Goal: Task Accomplishment & Management: Manage account settings

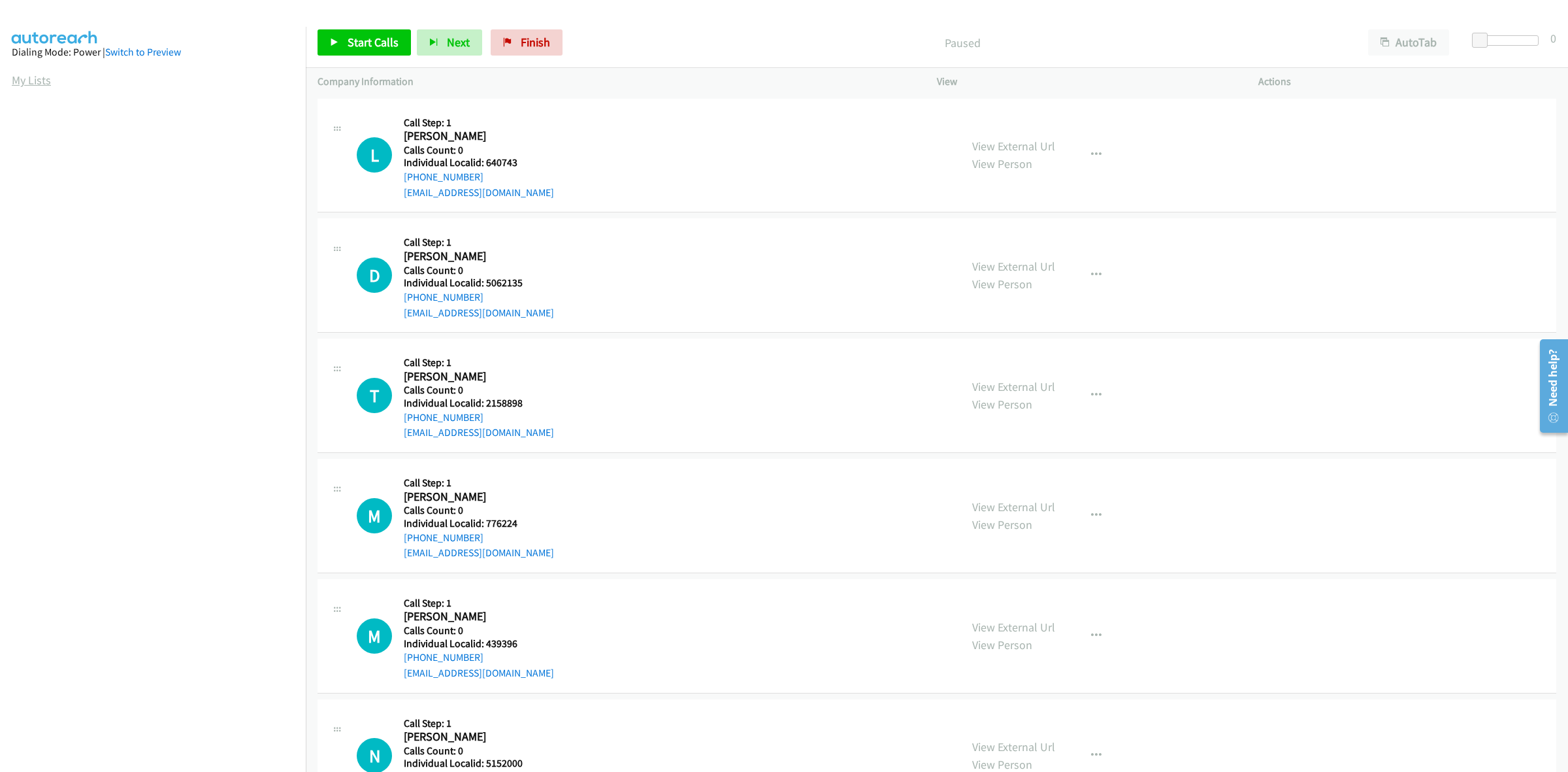
click at [46, 81] on link "My Lists" at bounding box center [31, 80] width 39 height 15
drag, startPoint x: 517, startPoint y: 164, endPoint x: 485, endPoint y: 162, distance: 32.1
click at [485, 162] on h5 "Individual Localid: 5154775" at bounding box center [479, 162] width 150 height 13
copy h5 "5154775"
click at [1091, 151] on icon "button" at bounding box center [1096, 154] width 11 height 11
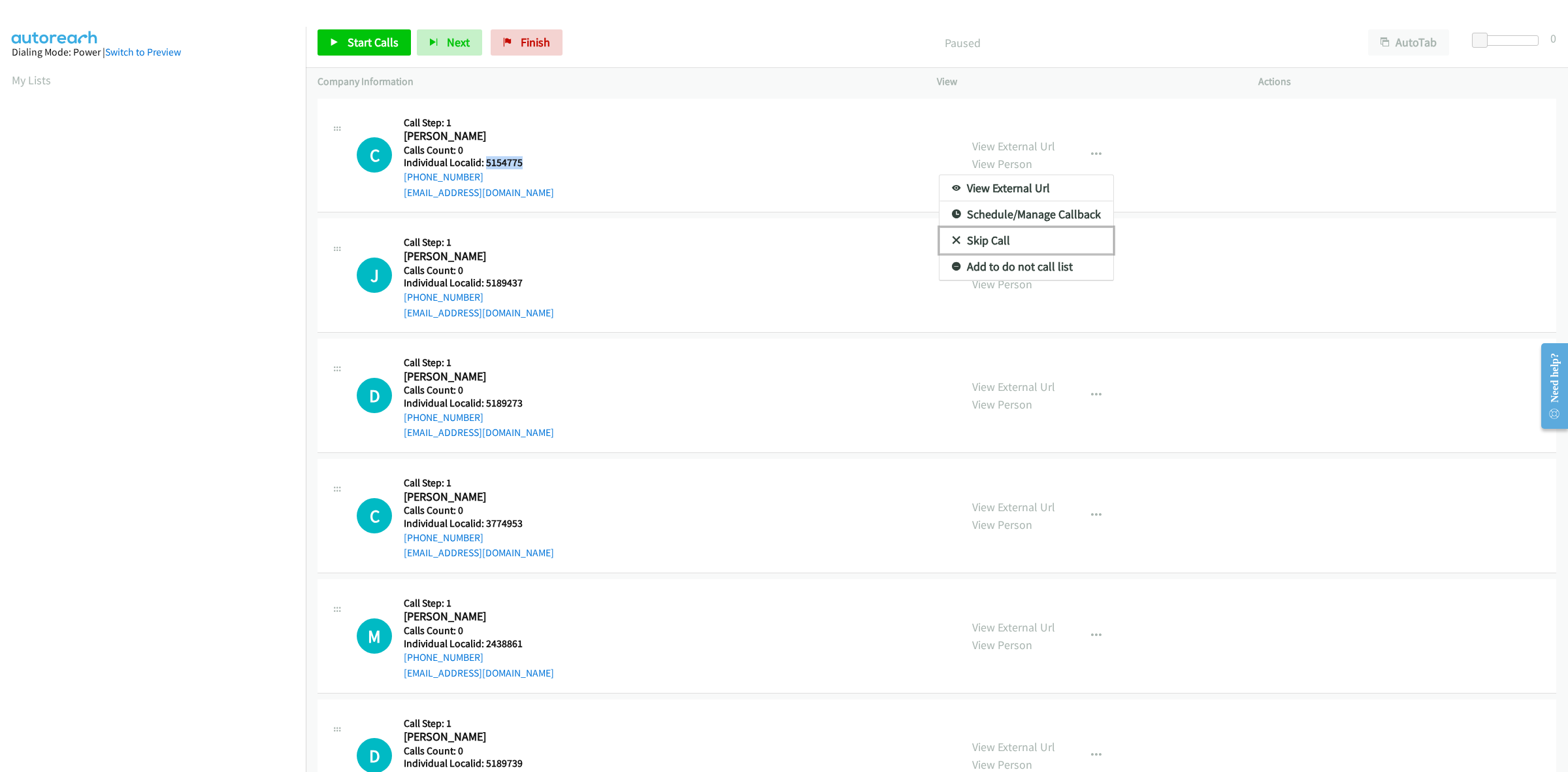
click at [1037, 243] on link "Skip Call" at bounding box center [1027, 241] width 174 height 26
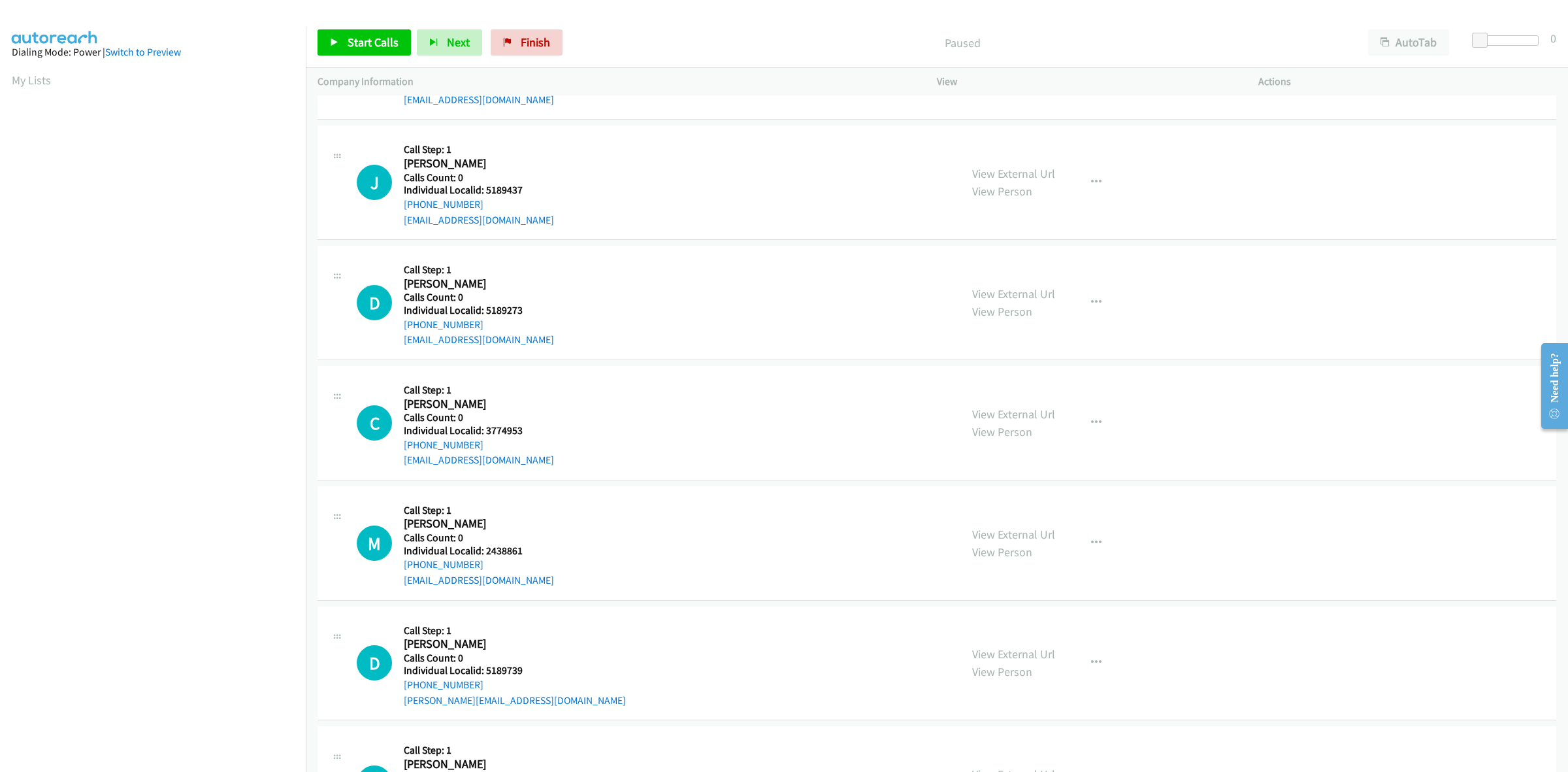
scroll to position [82, 0]
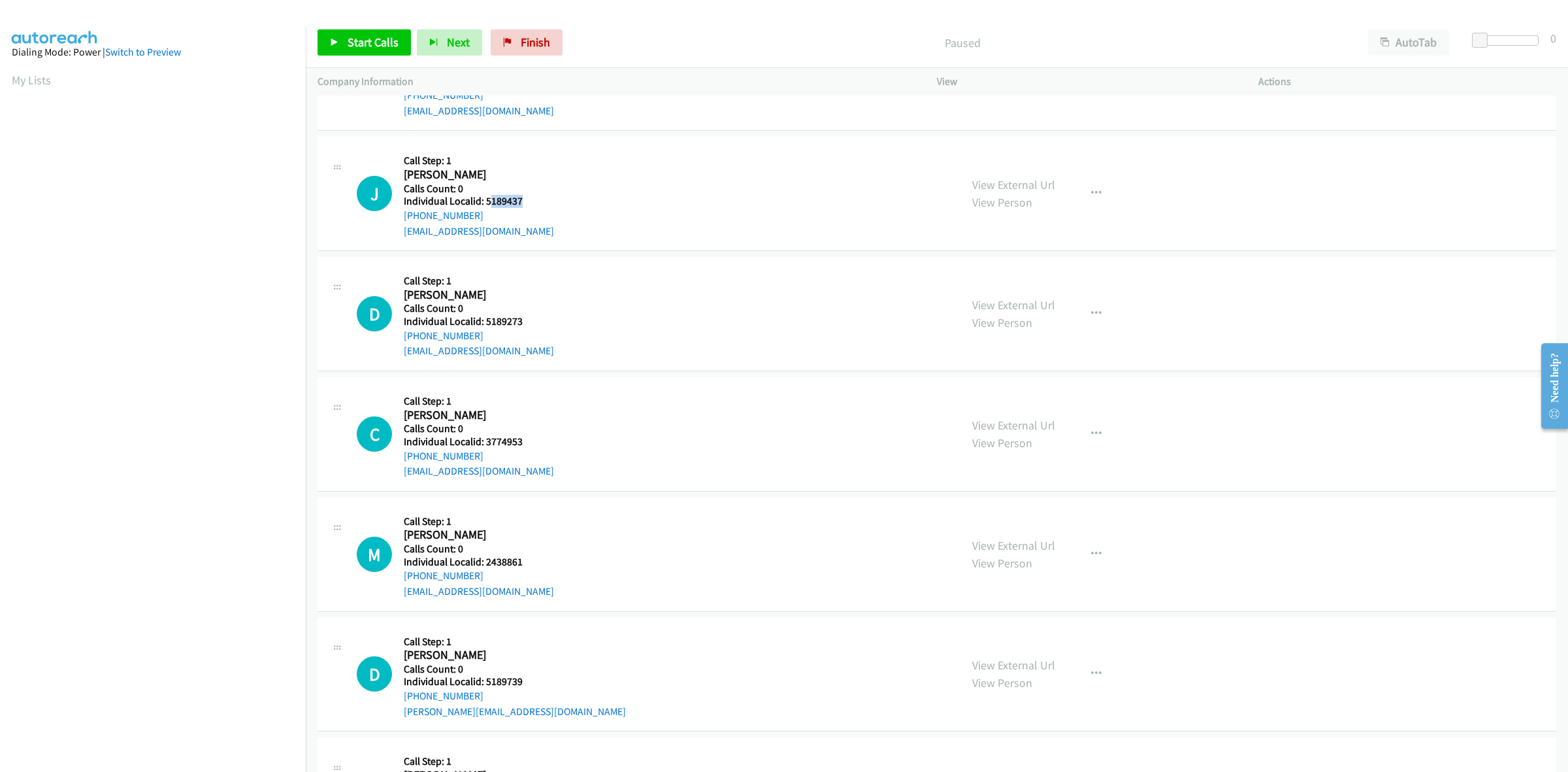
drag, startPoint x: 517, startPoint y: 201, endPoint x: 488, endPoint y: 200, distance: 29.0
click at [488, 200] on h5 "Individual Localid: 5189437" at bounding box center [479, 201] width 150 height 13
click at [521, 197] on h5 "Individual Localid: 5189437" at bounding box center [479, 201] width 150 height 13
drag, startPoint x: 521, startPoint y: 203, endPoint x: 485, endPoint y: 203, distance: 36.0
click at [485, 203] on h5 "Individual Localid: 5189437" at bounding box center [479, 201] width 150 height 13
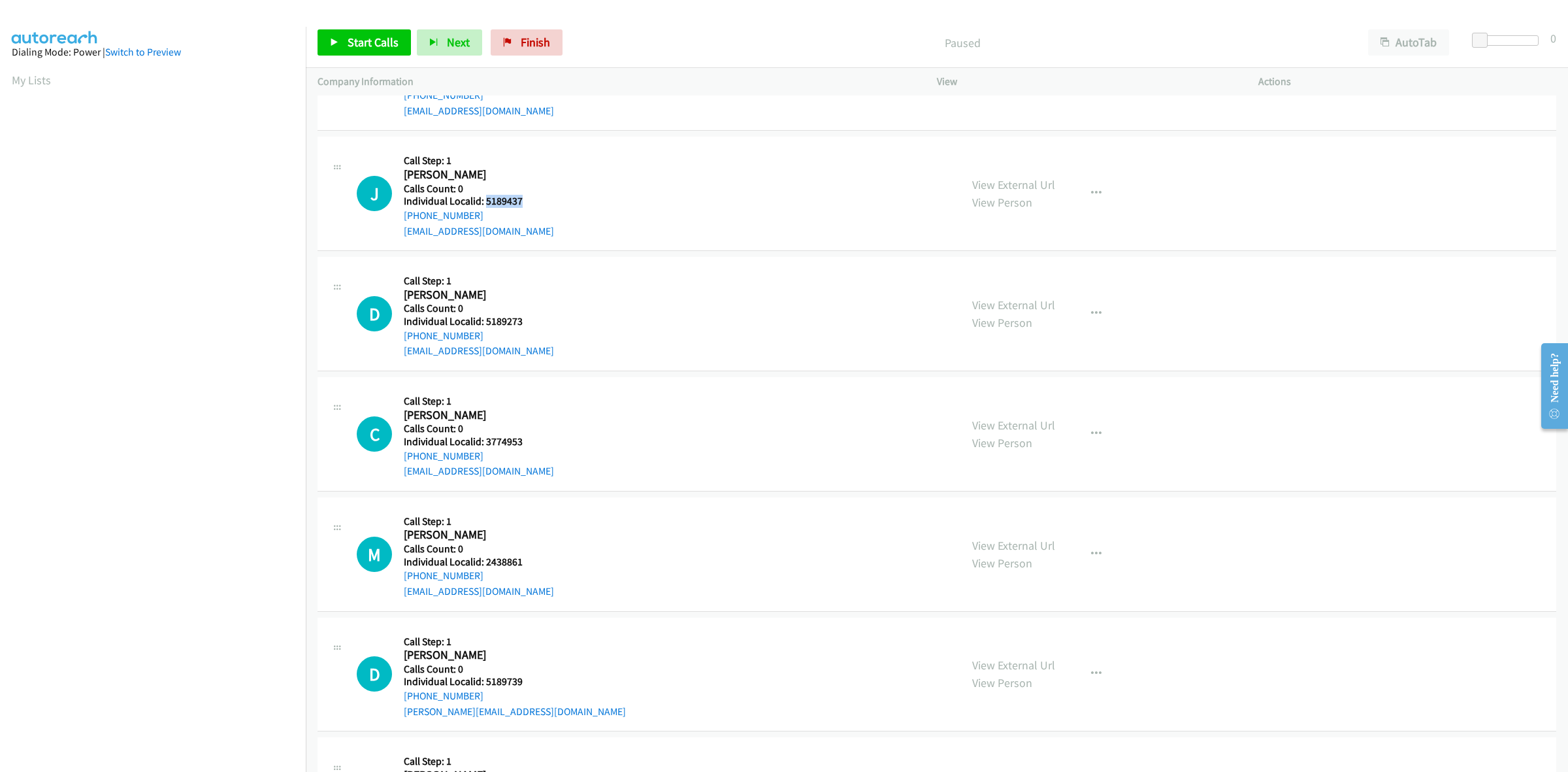
copy h5 "5189437"
drag, startPoint x: 576, startPoint y: 167, endPoint x: 556, endPoint y: 180, distance: 23.9
click at [576, 167] on div "J Callback Scheduled Call Step: 1 Jacob Stephenson Europe/London Calls Count: 0…" at bounding box center [653, 193] width 592 height 91
drag, startPoint x: 481, startPoint y: 218, endPoint x: 399, endPoint y: 214, distance: 82.1
click at [399, 214] on div "J Callback Scheduled Call Step: 1 Jacob Stephenson Europe/London Calls Count: 0…" at bounding box center [653, 193] width 592 height 91
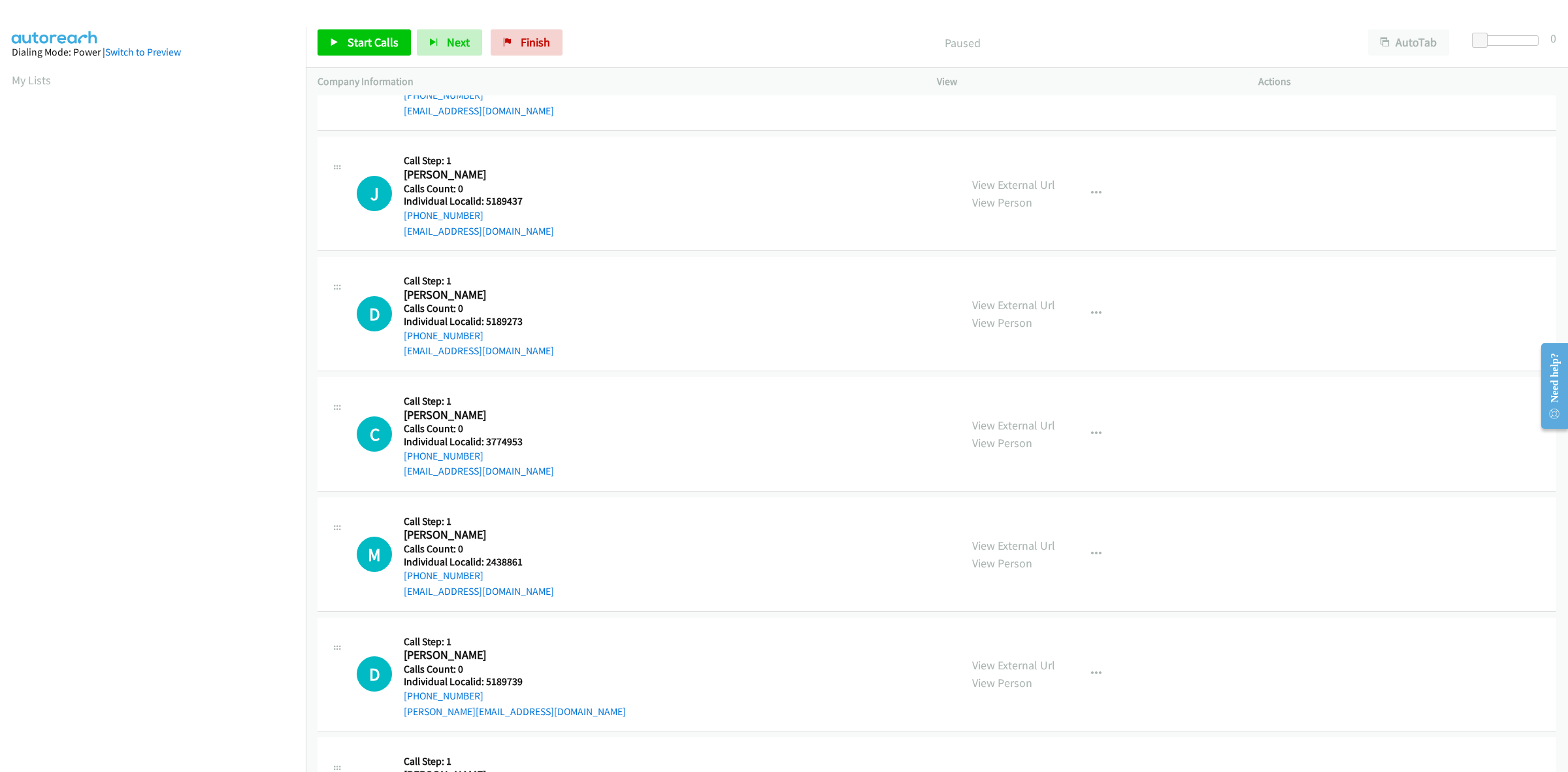
copy link "+44 7941 315272"
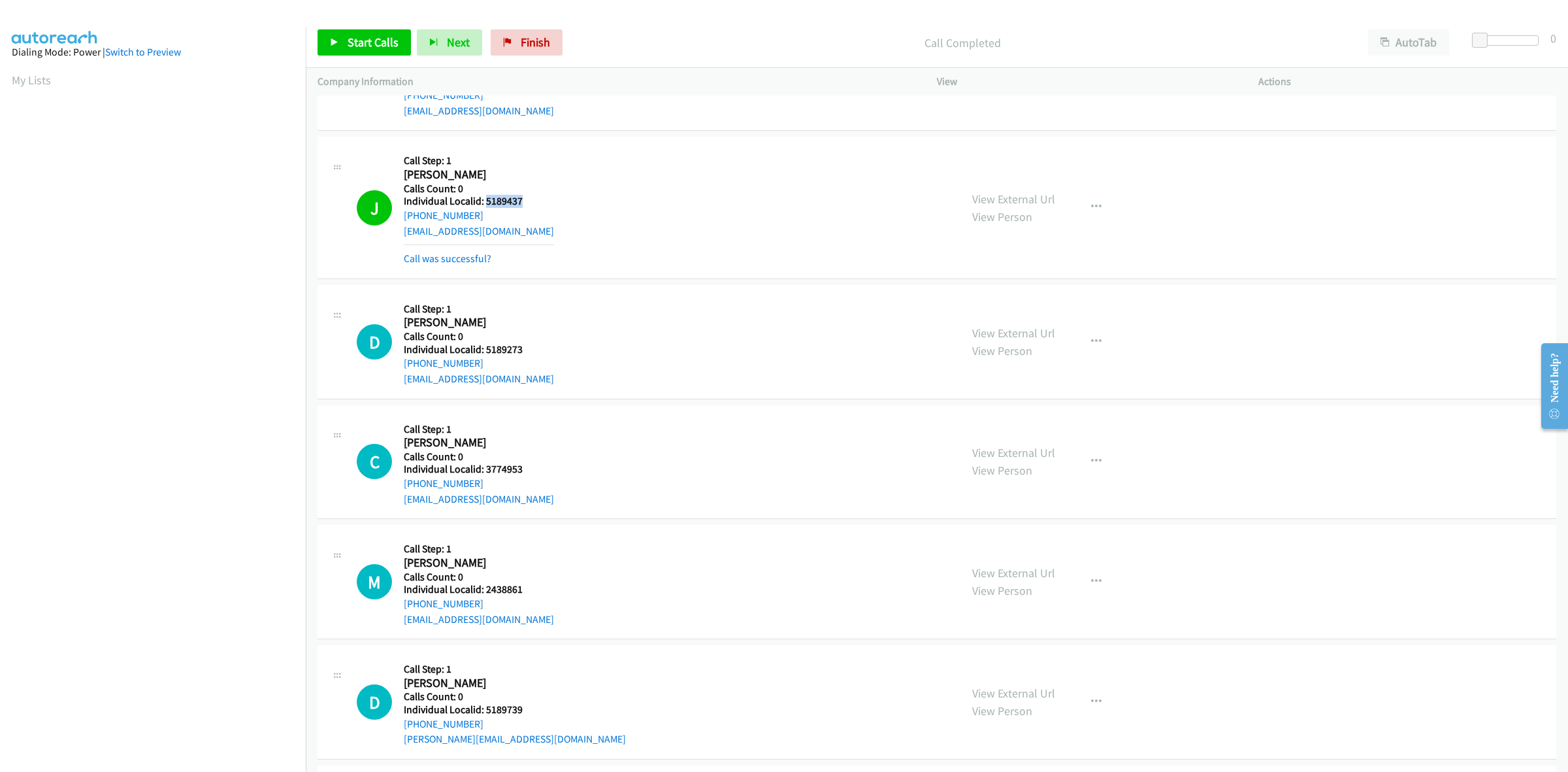
drag, startPoint x: 526, startPoint y: 201, endPoint x: 485, endPoint y: 201, distance: 41.0
click at [485, 201] on h5 "Individual Localid: 5189437" at bounding box center [479, 201] width 150 height 13
copy h5 "5189437"
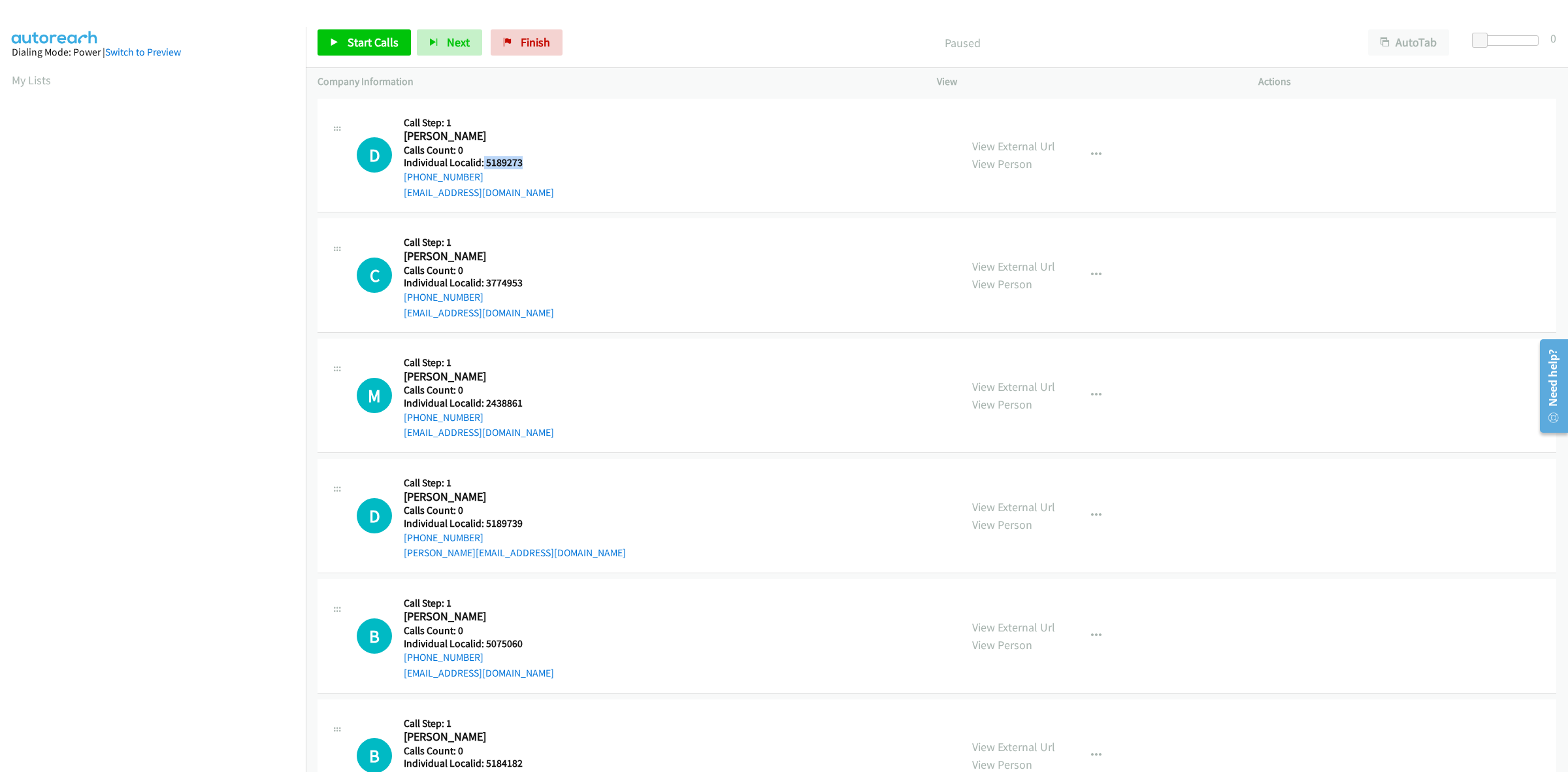
drag, startPoint x: 518, startPoint y: 158, endPoint x: 483, endPoint y: 160, distance: 35.1
click at [483, 160] on h5 "Individual Localid: 5189273" at bounding box center [479, 162] width 150 height 13
copy h5 "5189273"
drag, startPoint x: 1078, startPoint y: 153, endPoint x: 1089, endPoint y: 153, distance: 11.0
click at [1086, 153] on button "button" at bounding box center [1095, 155] width 35 height 26
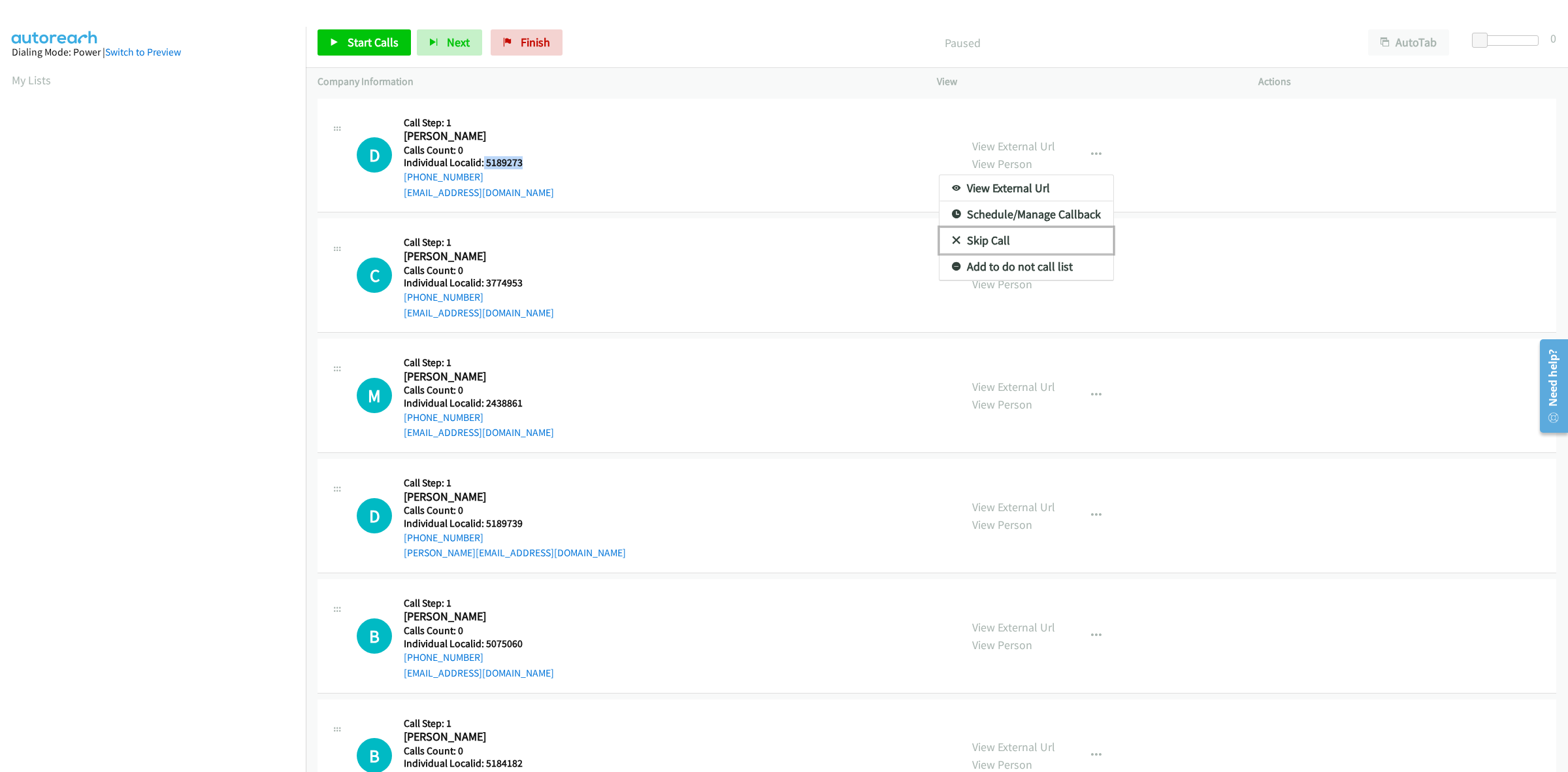
click at [1023, 235] on link "Skip Call" at bounding box center [1027, 241] width 174 height 26
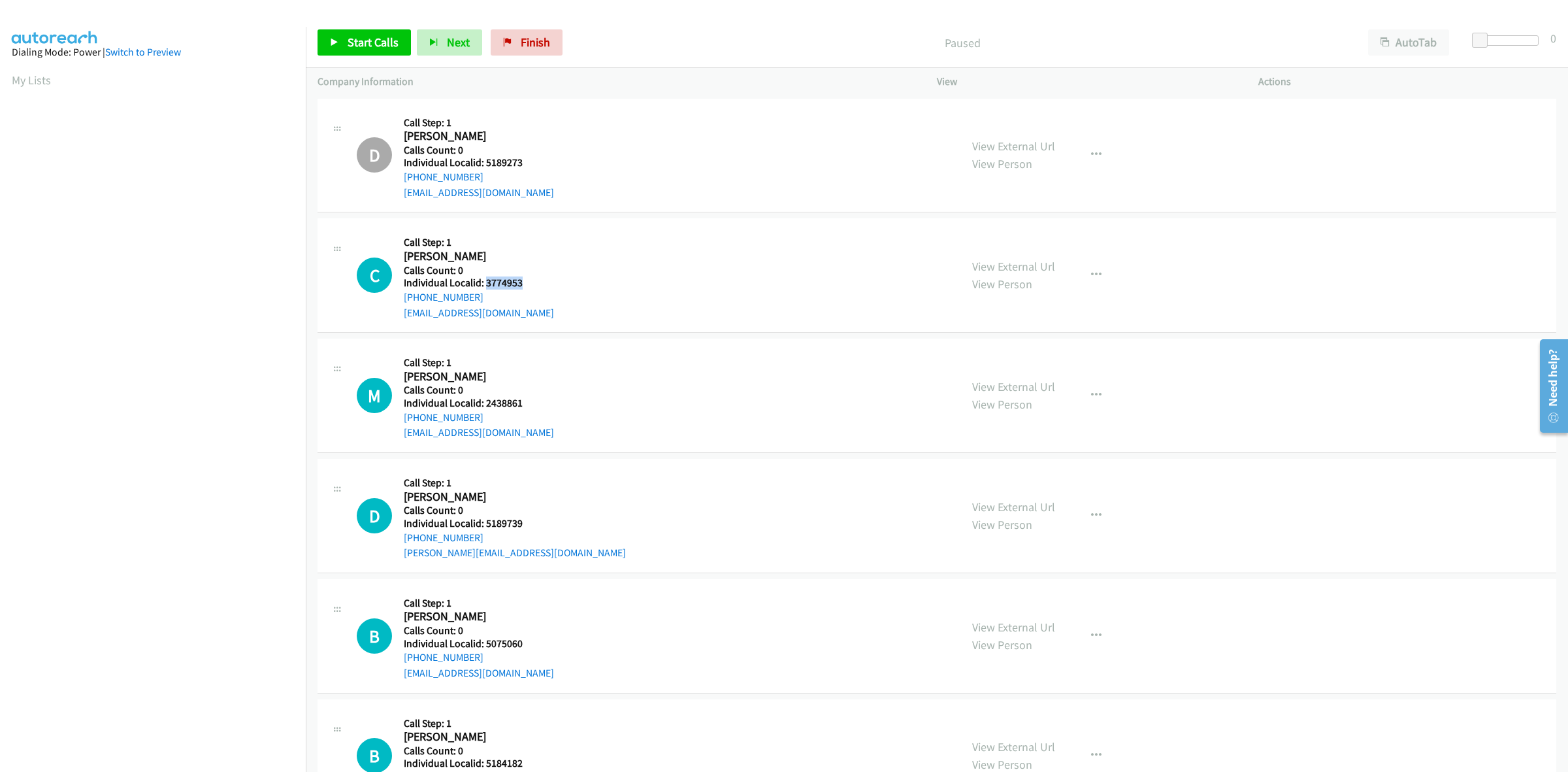
drag, startPoint x: 526, startPoint y: 282, endPoint x: 484, endPoint y: 283, distance: 42.0
click at [484, 283] on h5 "Individual Localid: 3774953" at bounding box center [479, 283] width 150 height 13
copy h5 "3774953"
click at [1086, 267] on button "button" at bounding box center [1095, 275] width 35 height 26
drag, startPoint x: 1008, startPoint y: 358, endPoint x: 920, endPoint y: 344, distance: 89.1
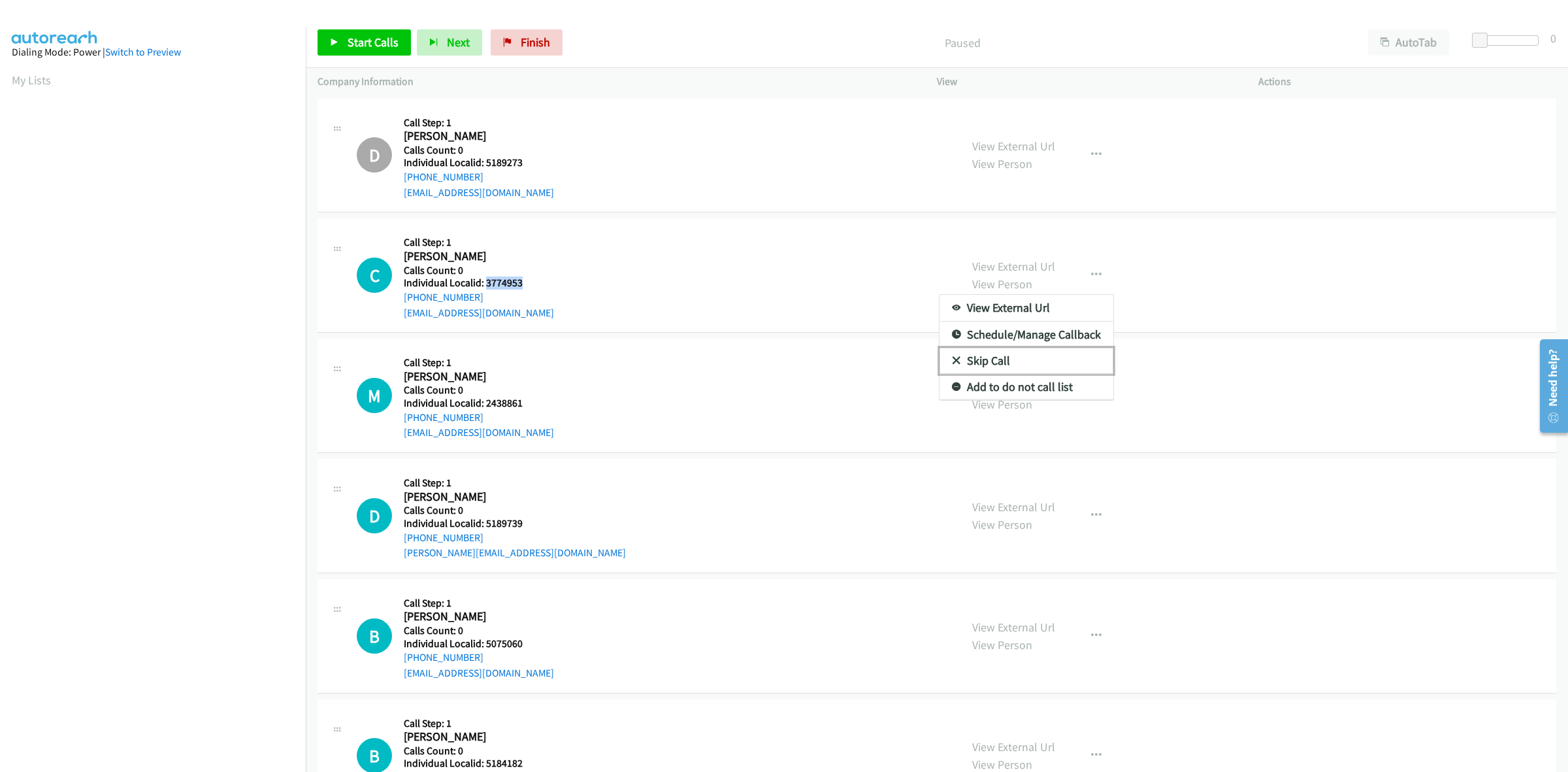
click at [1009, 358] on link "Skip Call" at bounding box center [1027, 360] width 174 height 26
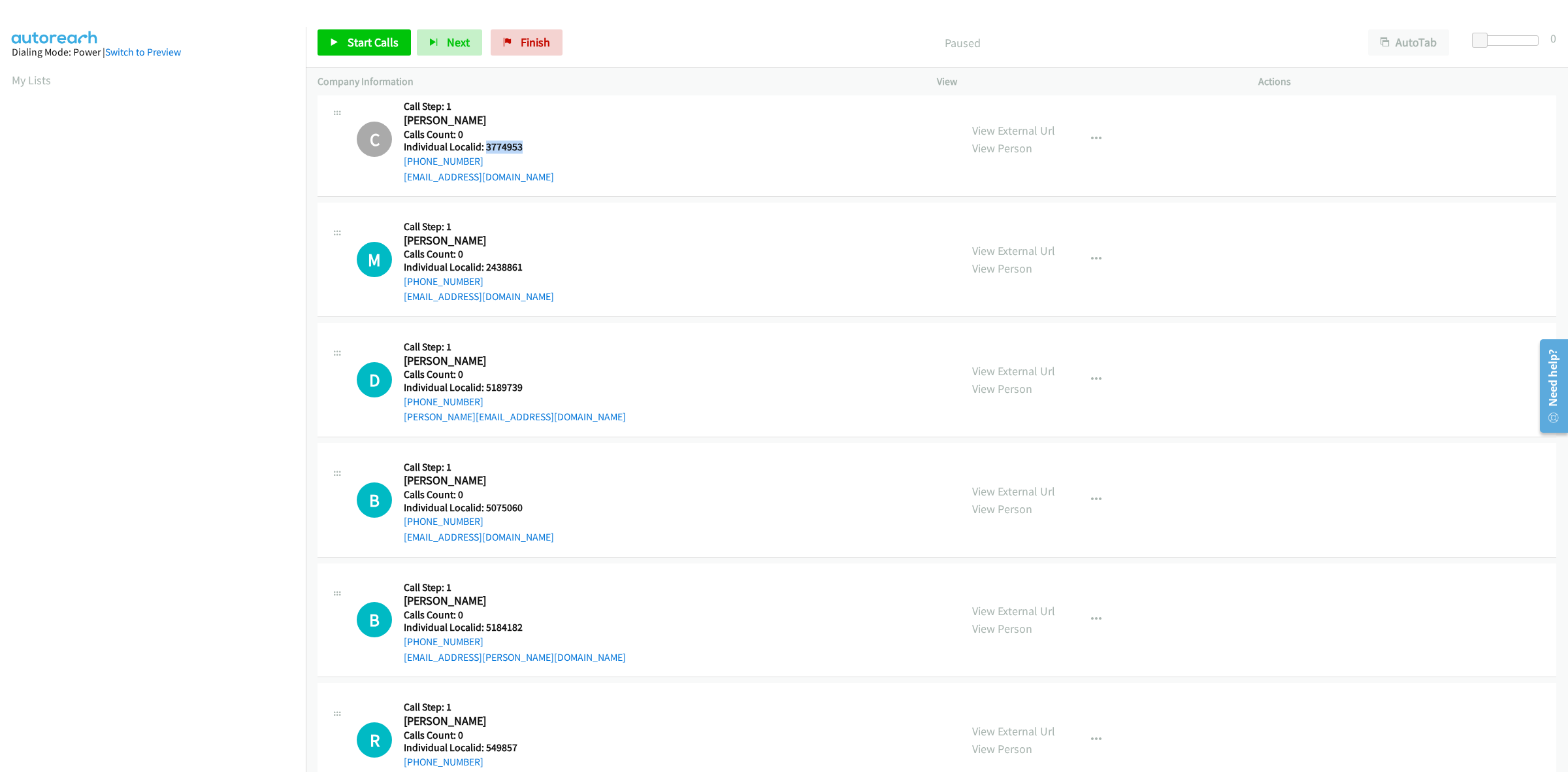
scroll to position [142, 0]
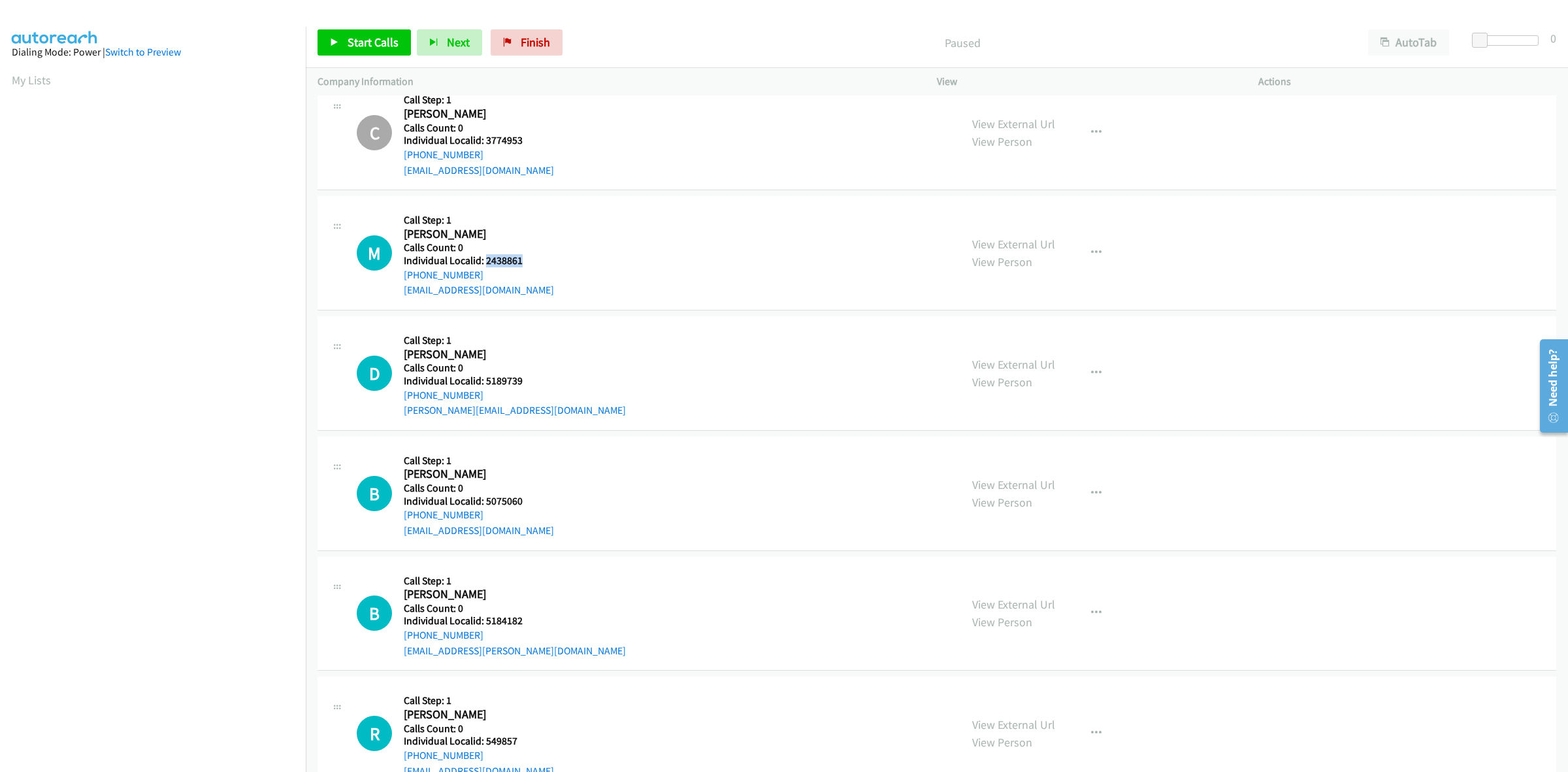
drag, startPoint x: 523, startPoint y: 262, endPoint x: 484, endPoint y: 259, distance: 39.1
click at [484, 259] on h5 "Individual Localid: 2438861" at bounding box center [479, 261] width 150 height 13
copy h5 "2438861"
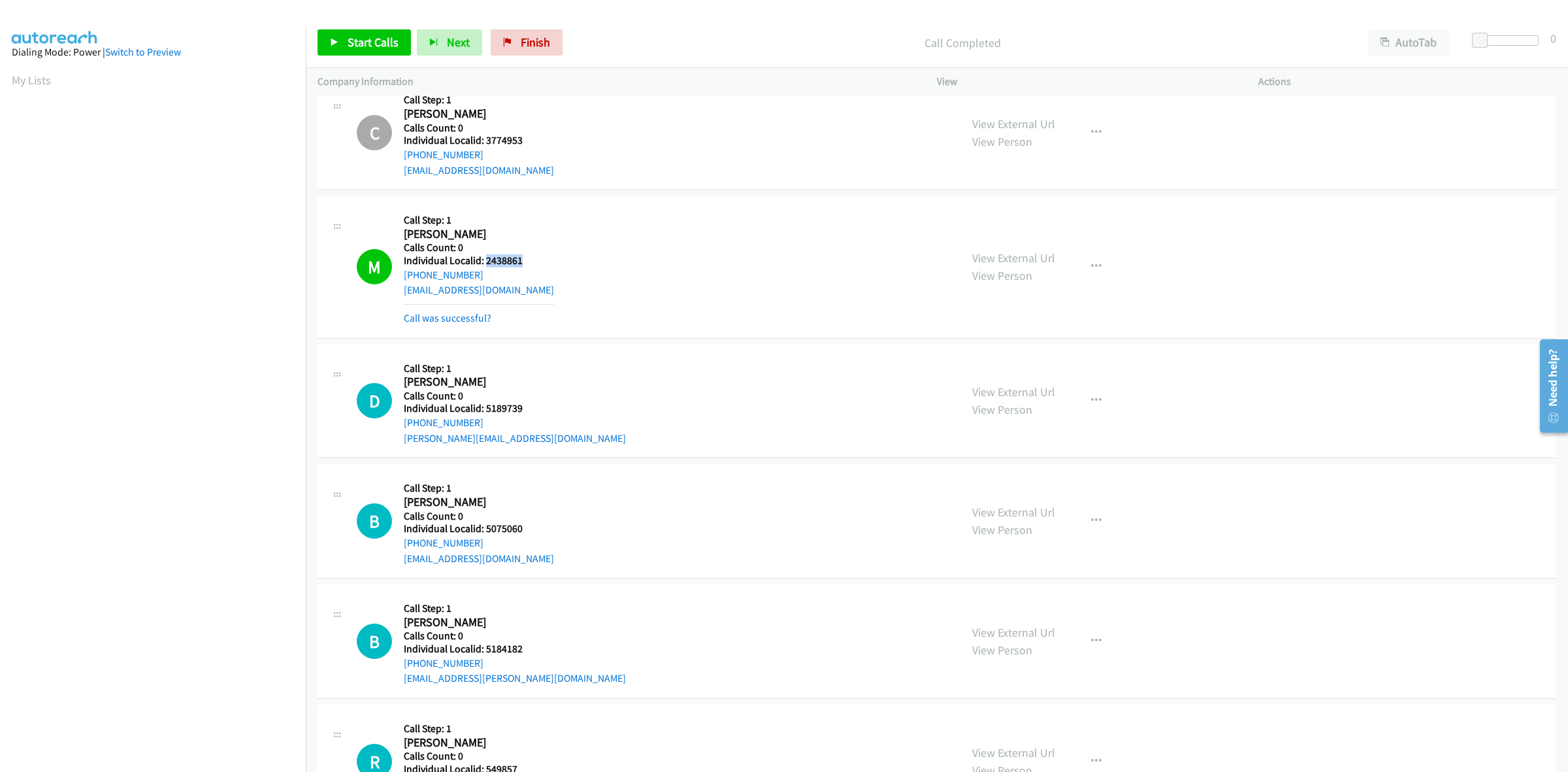
copy h5 "2438861"
drag, startPoint x: 471, startPoint y: 270, endPoint x: 405, endPoint y: 274, distance: 66.1
click at [405, 274] on div "+1 252-260-9810" at bounding box center [479, 276] width 150 height 16
copy link "+1 252-260-9810"
click at [1091, 263] on icon "button" at bounding box center [1096, 267] width 11 height 11
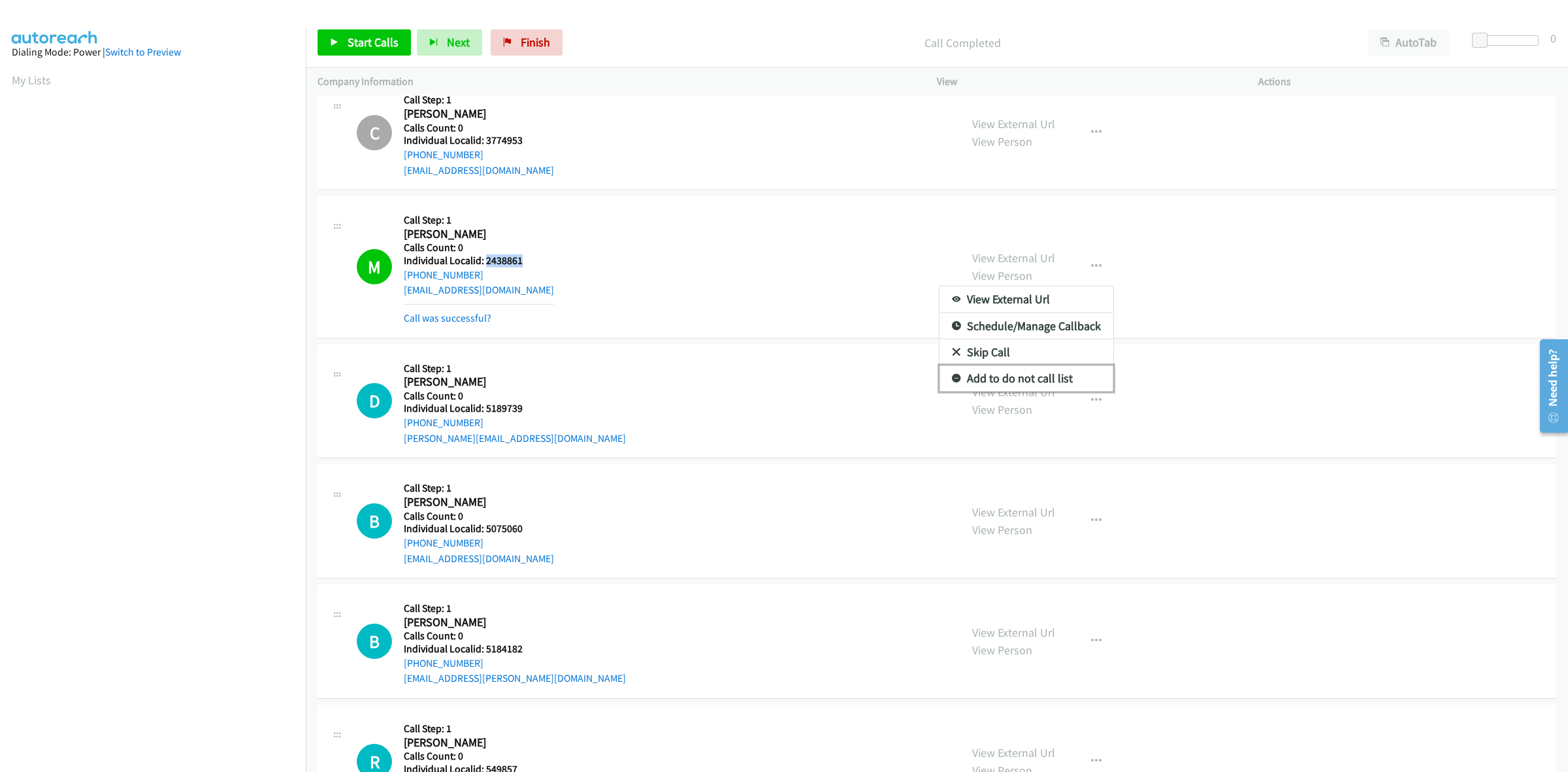
click at [1041, 384] on link "Add to do not call list" at bounding box center [1027, 378] width 174 height 26
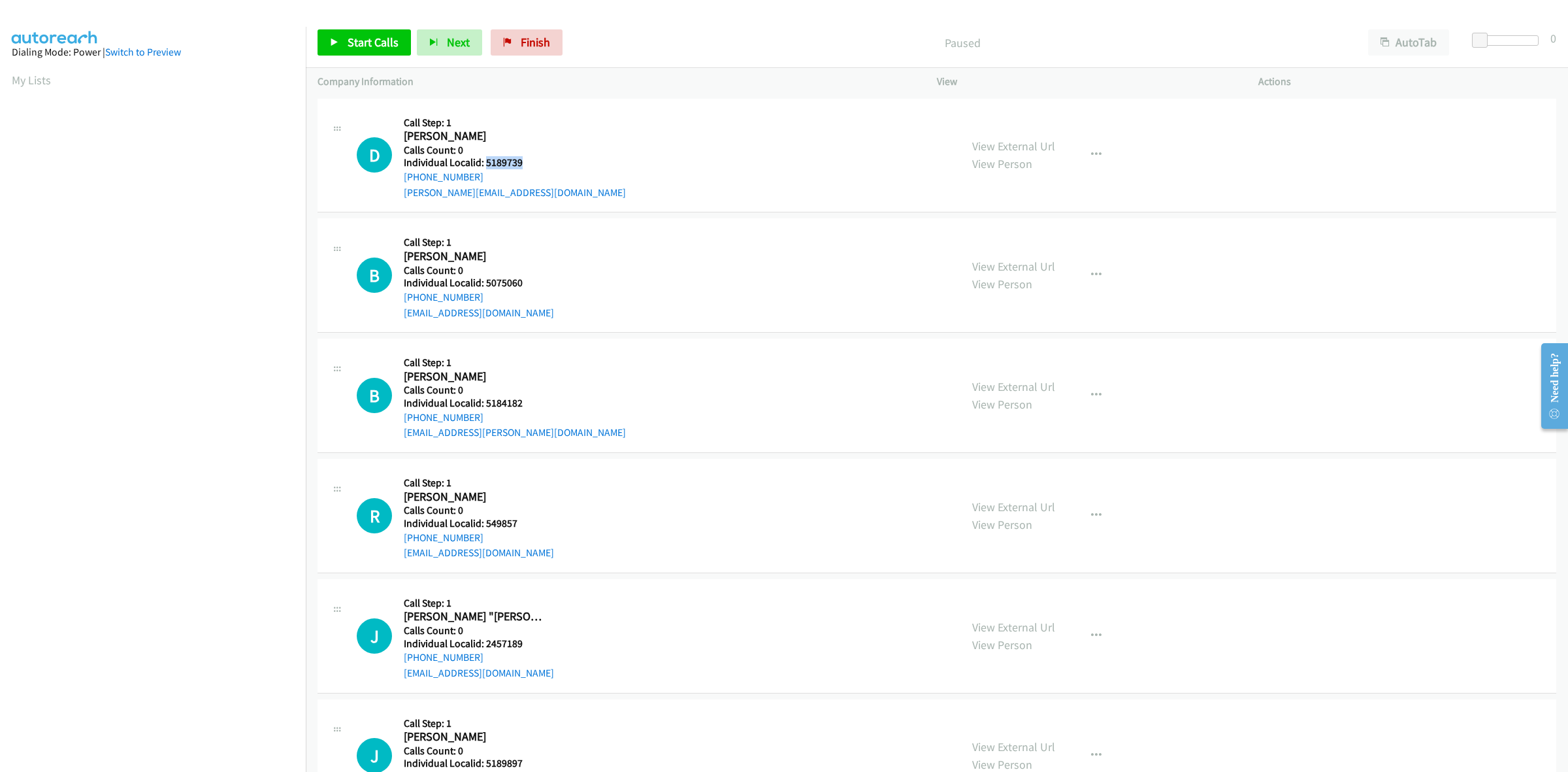
drag, startPoint x: 530, startPoint y: 165, endPoint x: 485, endPoint y: 165, distance: 45.0
click at [485, 165] on h5 "Individual Localid: 5189739" at bounding box center [514, 162] width 222 height 13
copy h5 "5189739"
drag, startPoint x: 1088, startPoint y: 152, endPoint x: 1077, endPoint y: 194, distance: 43.4
click at [1091, 152] on icon "button" at bounding box center [1096, 154] width 11 height 11
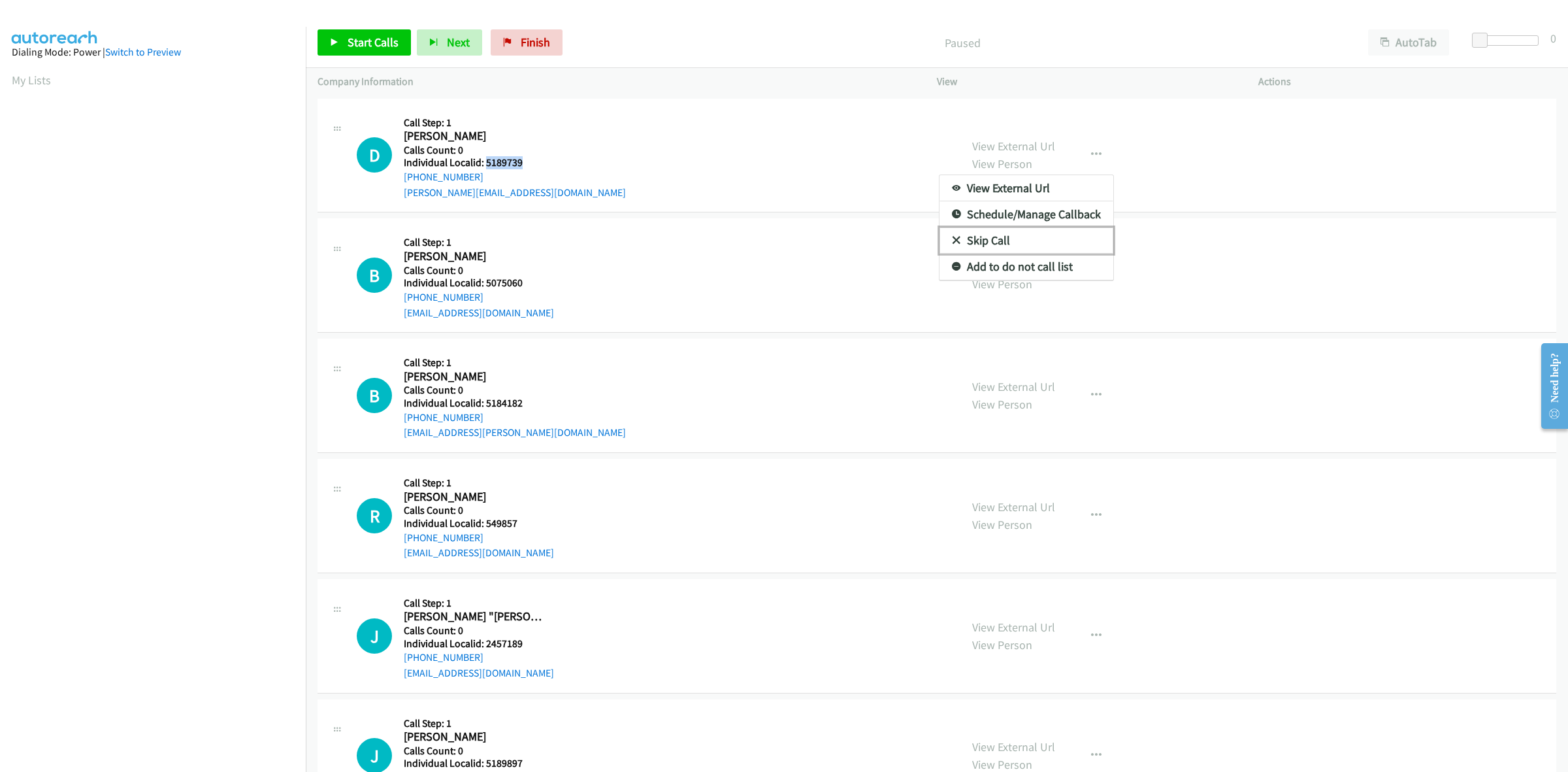
click at [1060, 240] on link "Skip Call" at bounding box center [1027, 241] width 174 height 26
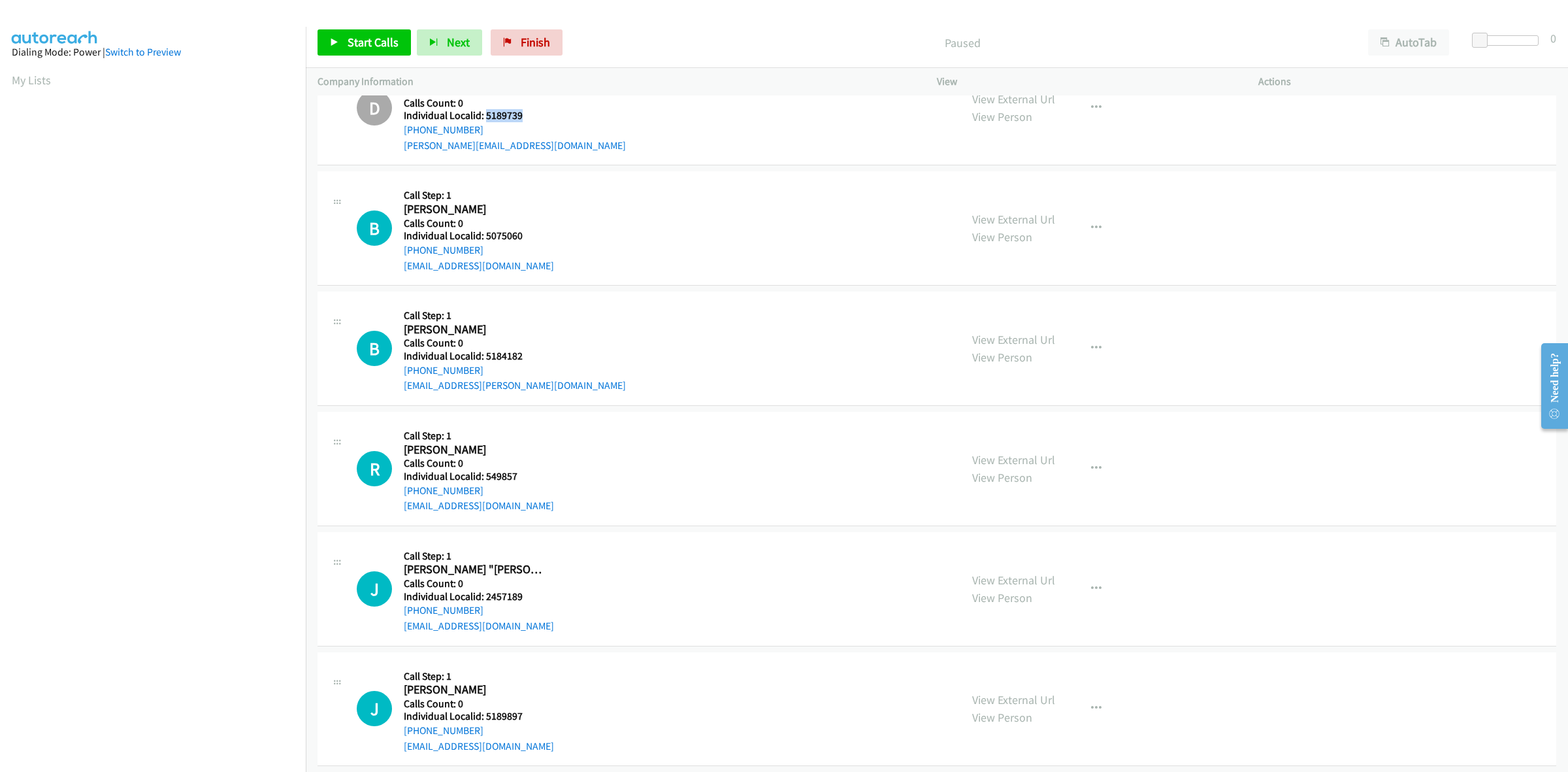
scroll to position [101, 0]
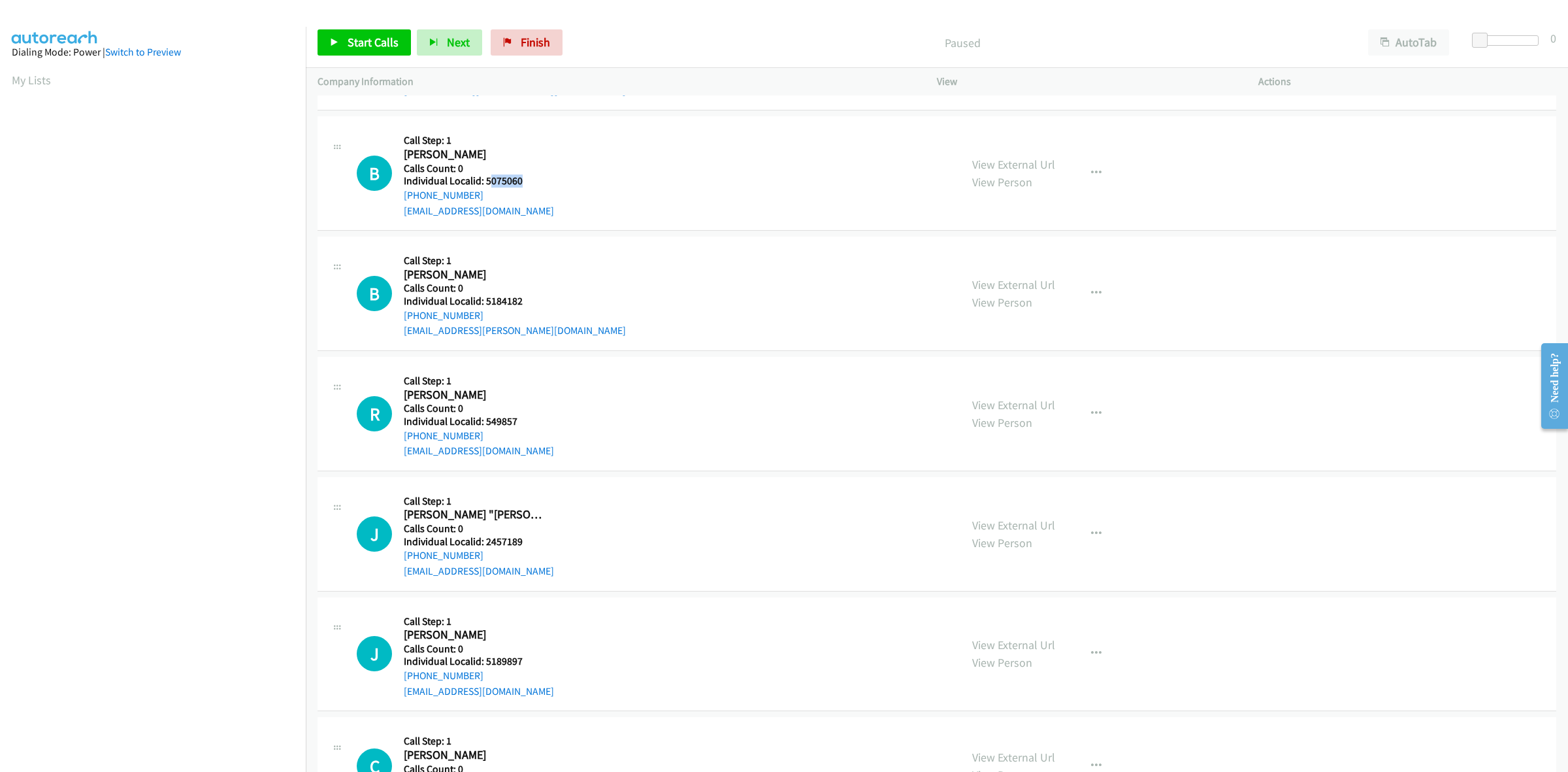
drag, startPoint x: 520, startPoint y: 182, endPoint x: 489, endPoint y: 177, distance: 31.4
click at [489, 177] on h5 "Individual Localid: 5075060" at bounding box center [479, 180] width 150 height 13
drag, startPoint x: 493, startPoint y: 176, endPoint x: 560, endPoint y: 155, distance: 70.2
click at [560, 155] on div "B Callback Scheduled Call Step: 1 Bridget Duso America/New_York Calls Count: 0 …" at bounding box center [653, 173] width 592 height 91
drag, startPoint x: 529, startPoint y: 182, endPoint x: 485, endPoint y: 184, distance: 44.0
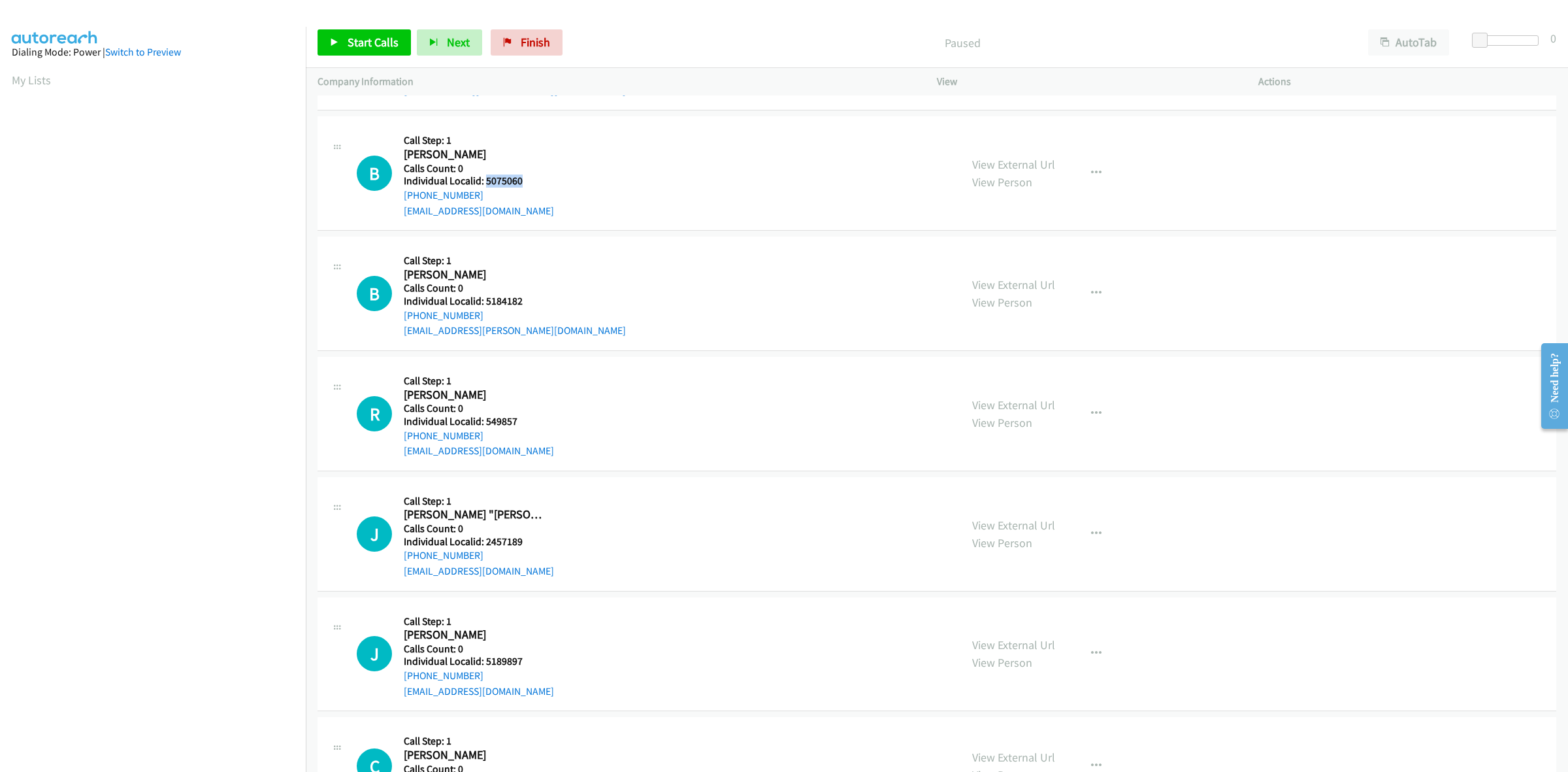
click at [485, 184] on h5 "Individual Localid: 5075060" at bounding box center [479, 180] width 150 height 13
copy h5 "5075060"
click at [664, 199] on div "B Callback Scheduled Call Step: 1 Bridget Duso America/New_York Calls Count: 0 …" at bounding box center [653, 173] width 592 height 91
click at [1082, 174] on button "button" at bounding box center [1095, 173] width 35 height 26
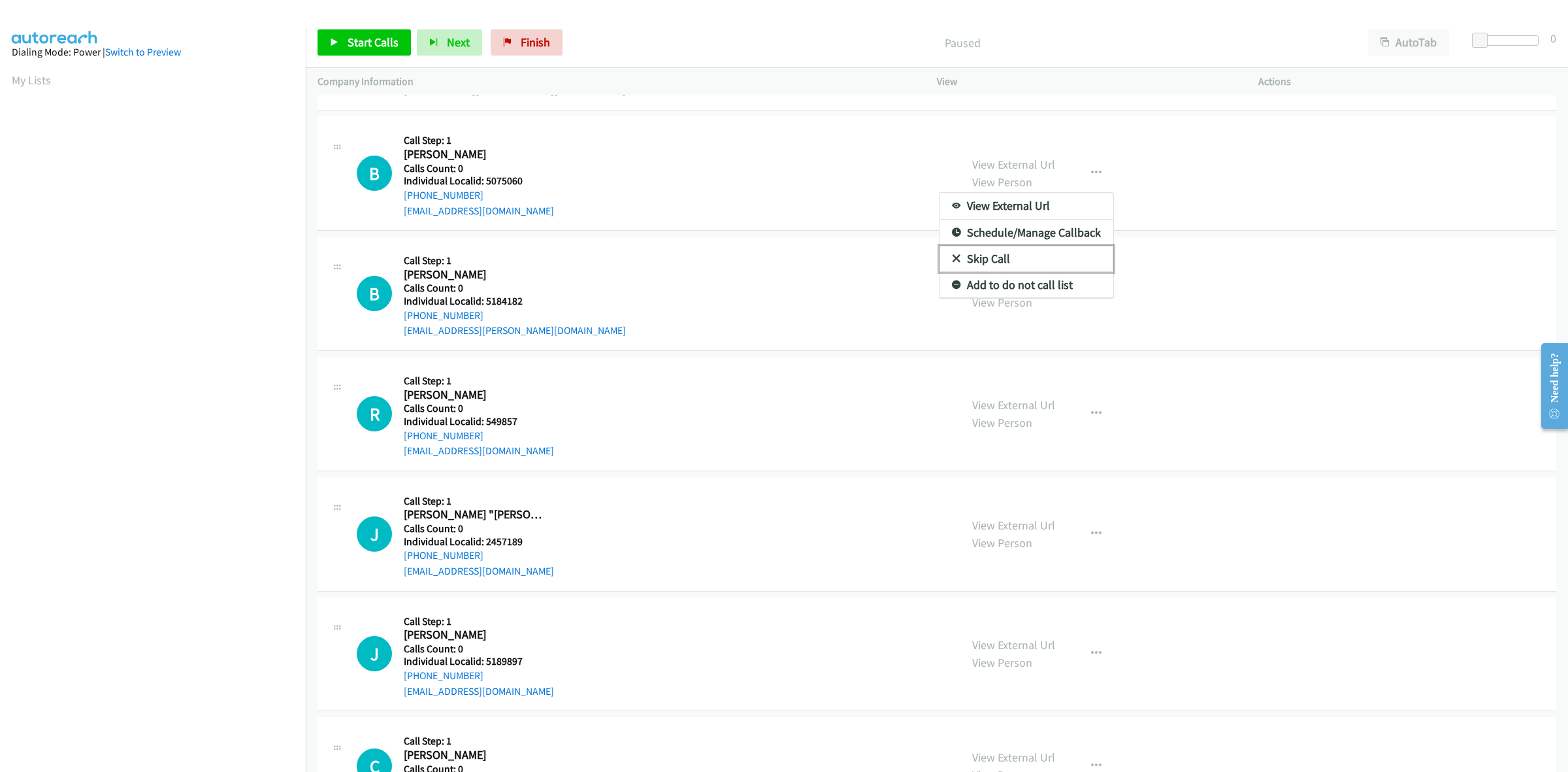
click at [1007, 258] on link "Skip Call" at bounding box center [1027, 259] width 174 height 26
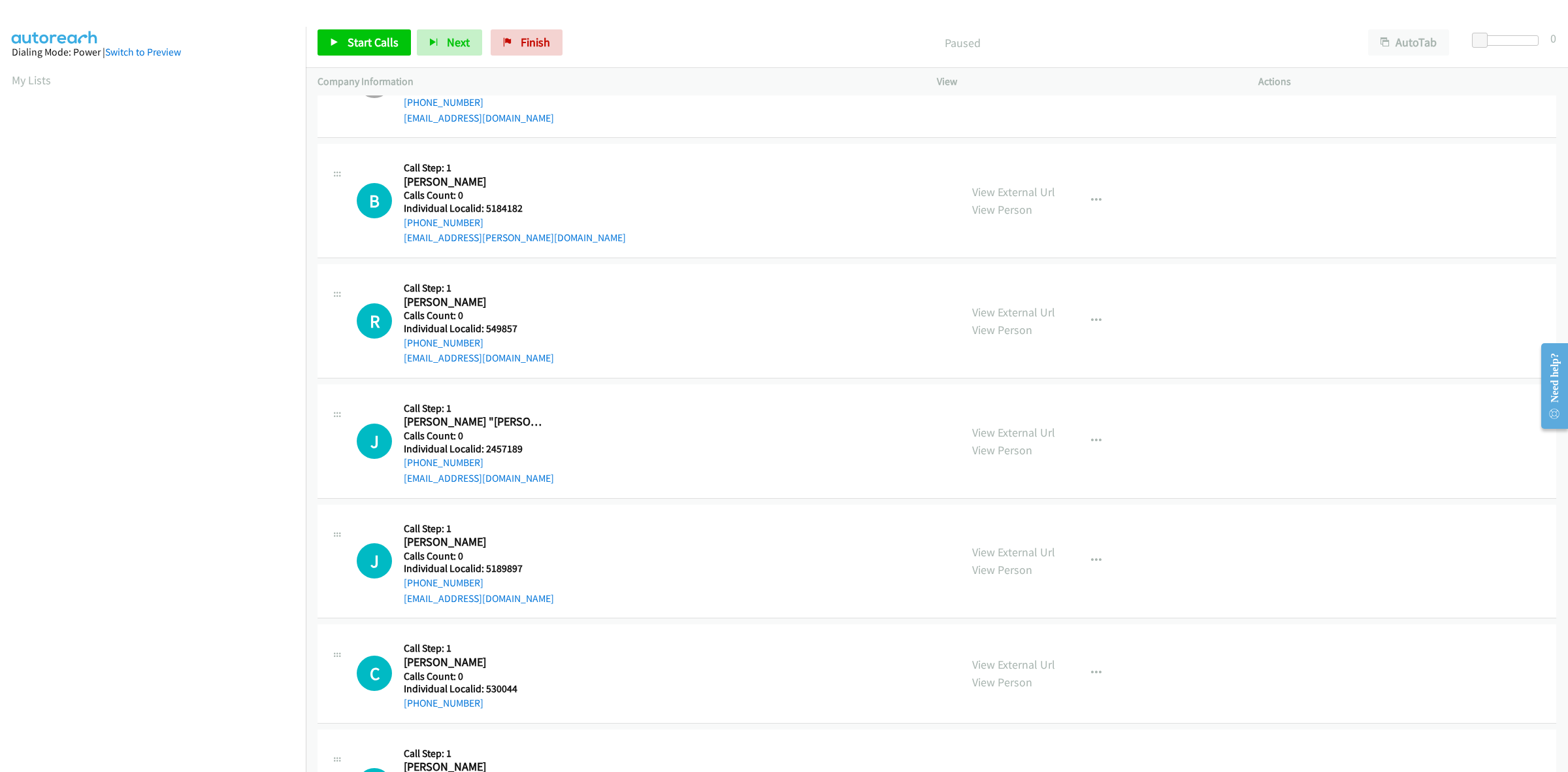
scroll to position [204, 0]
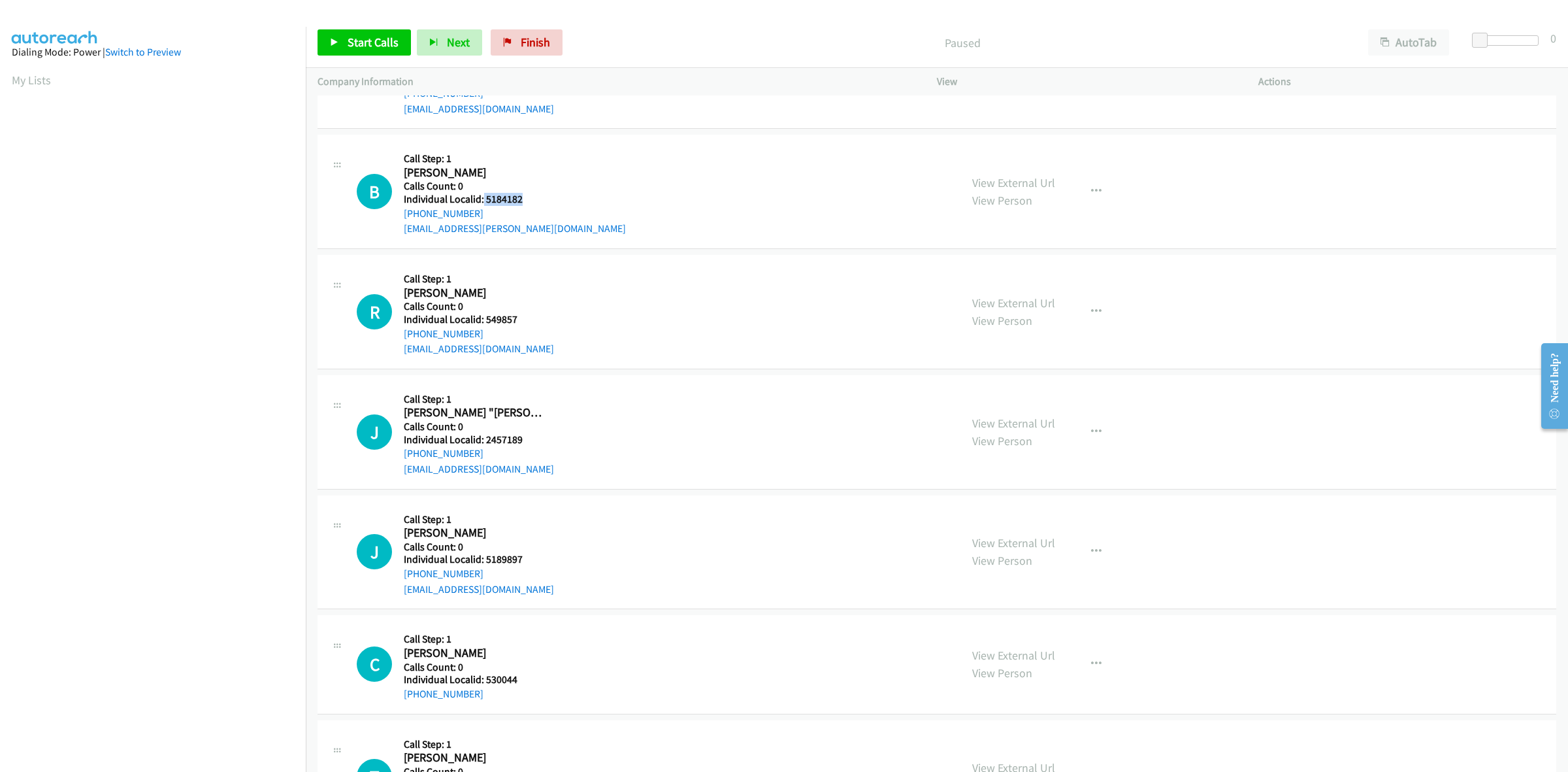
drag, startPoint x: 524, startPoint y: 201, endPoint x: 482, endPoint y: 195, distance: 42.4
click at [482, 195] on h5 "Individual Localid: 5184182" at bounding box center [514, 199] width 222 height 13
copy h5 "5184182"
drag, startPoint x: 468, startPoint y: 211, endPoint x: 397, endPoint y: 216, distance: 71.2
click at [397, 216] on div "B Callback Scheduled Call Step: 1 Brian Smith America/New_York Calls Count: 0 I…" at bounding box center [653, 191] width 592 height 91
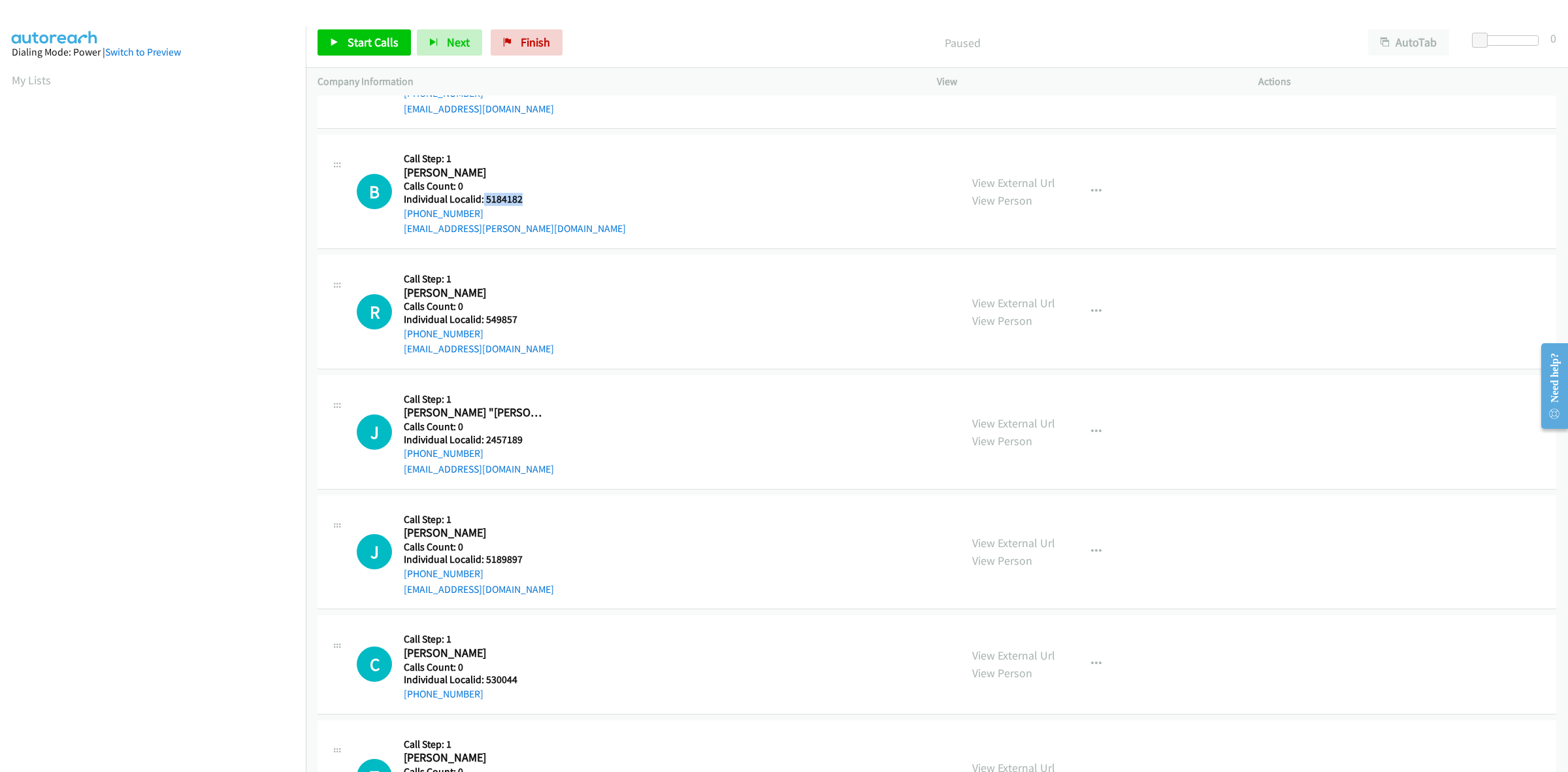
copy link "+1 352-874-8704"
drag, startPoint x: 523, startPoint y: 197, endPoint x: 485, endPoint y: 198, distance: 38.0
click at [485, 198] on h5 "Individual Localid: 5184182" at bounding box center [514, 199] width 222 height 13
copy h5 "5184182"
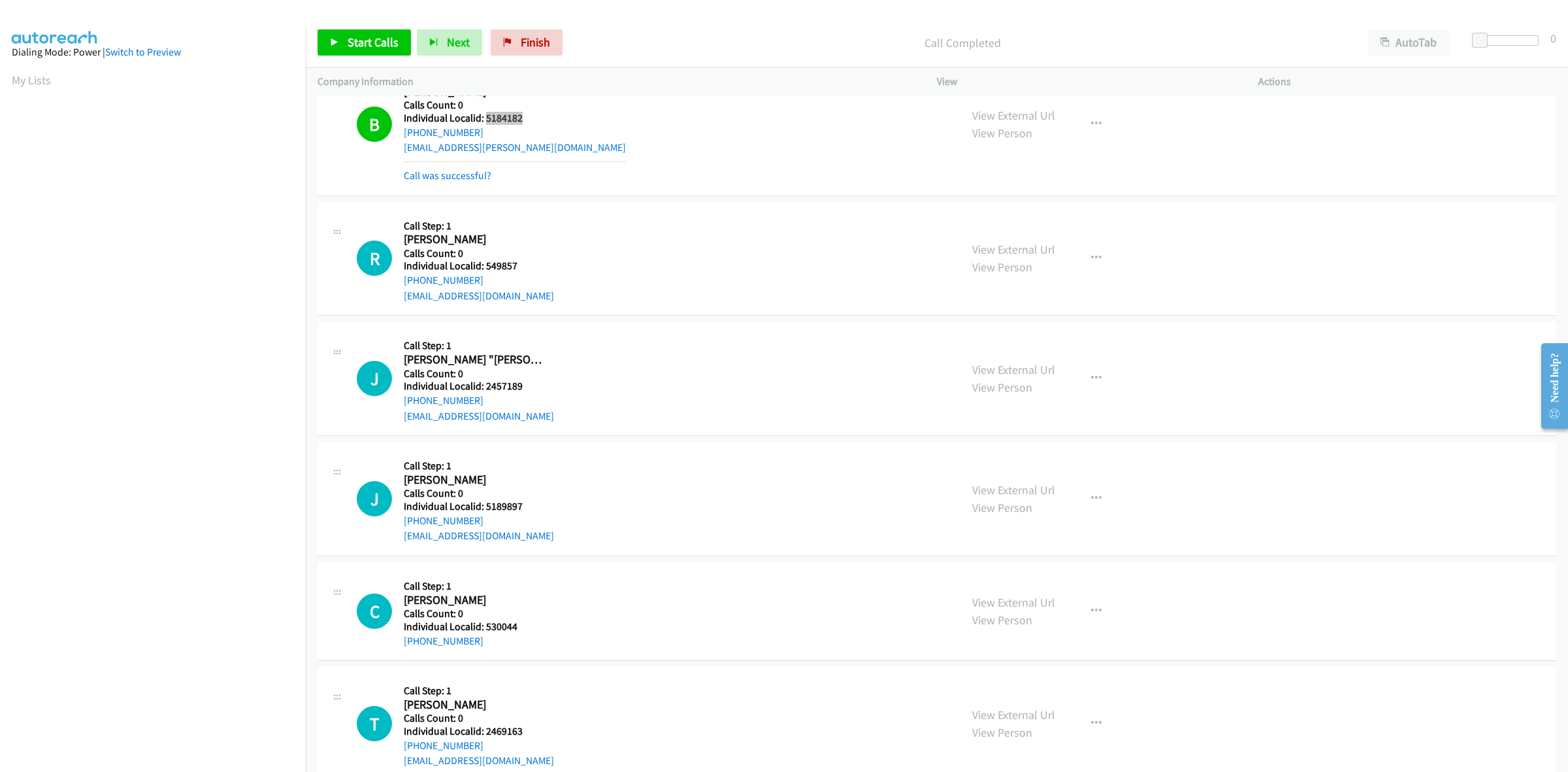
scroll to position [305, 0]
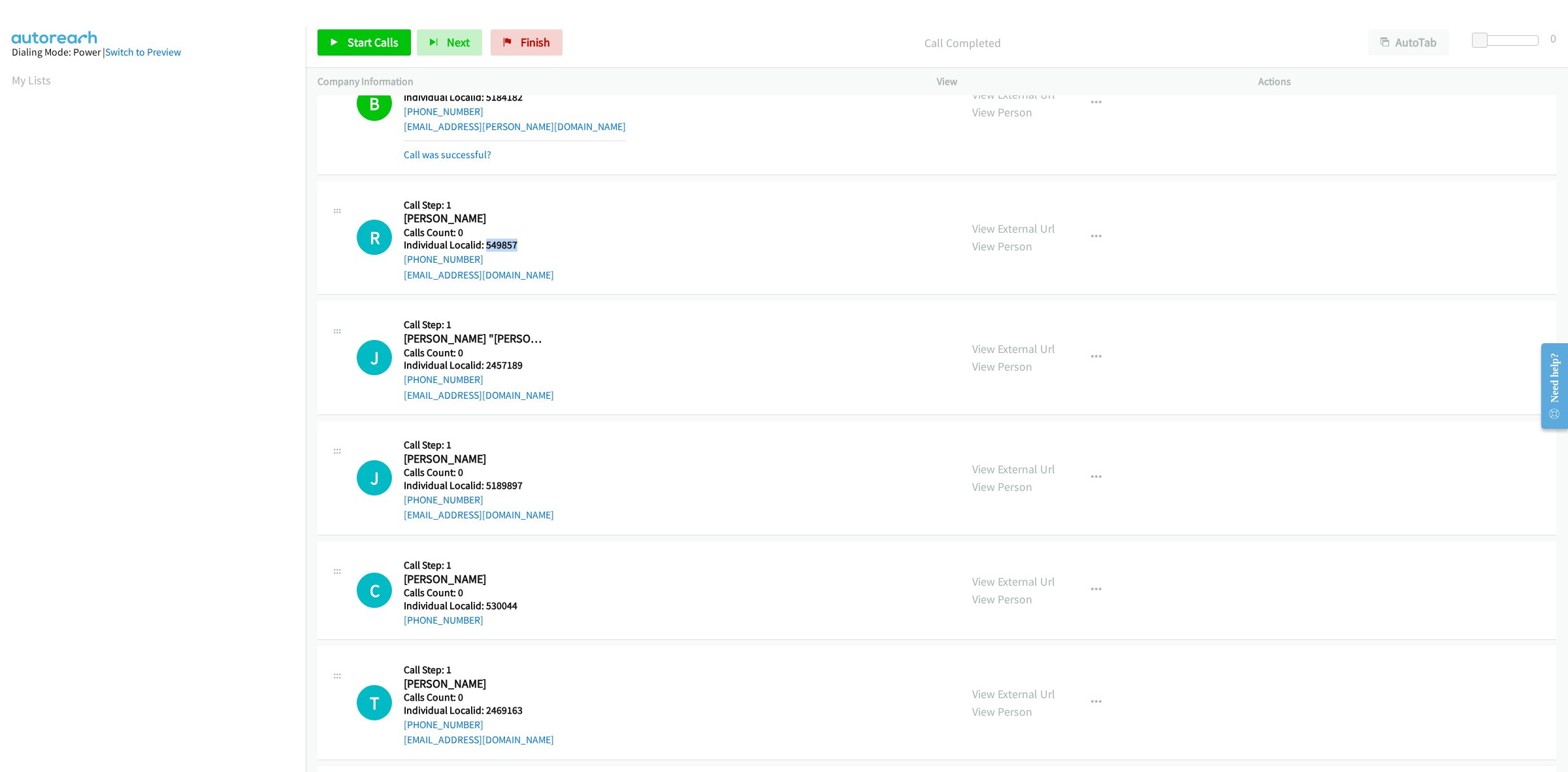
drag, startPoint x: 524, startPoint y: 243, endPoint x: 485, endPoint y: 243, distance: 39.0
click at [485, 243] on h5 "Individual Localid: 549857" at bounding box center [479, 245] width 150 height 13
copy h5 "549857"
drag, startPoint x: 481, startPoint y: 260, endPoint x: 394, endPoint y: 263, distance: 87.1
click at [394, 263] on div "R Callback Scheduled Call Step: 1 Ryan Haney America/New_York Calls Count: 0 In…" at bounding box center [653, 238] width 592 height 91
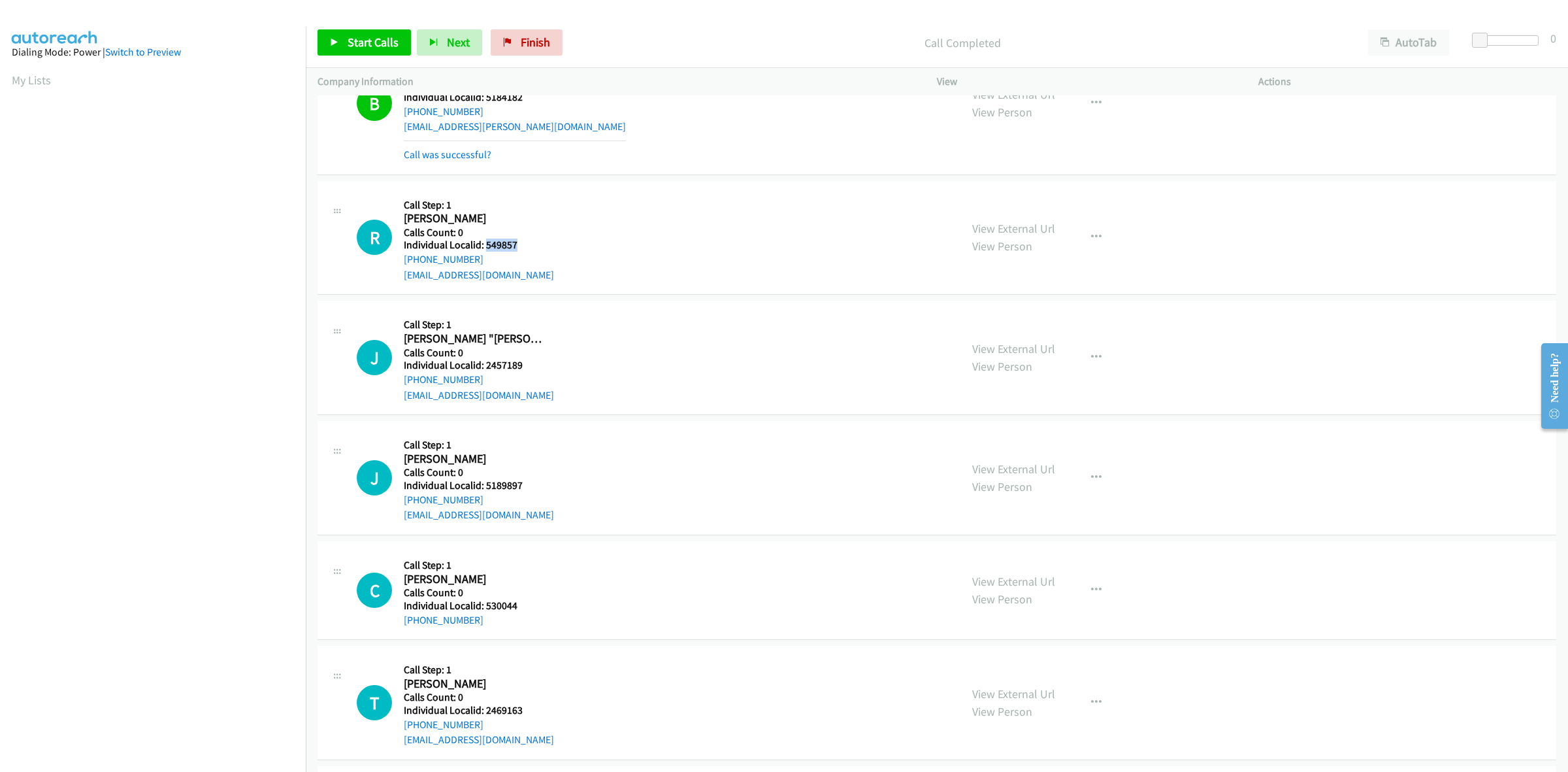
click at [602, 222] on div "R Callback Scheduled Call Step: 1 Ryan Haney America/New_York Calls Count: 0 In…" at bounding box center [653, 238] width 592 height 91
drag, startPoint x: 475, startPoint y: 256, endPoint x: 403, endPoint y: 260, distance: 72.1
click at [403, 260] on div "R Callback Scheduled Call Step: 1 Ryan Haney America/New_York Calls Count: 0 In…" at bounding box center [653, 238] width 592 height 91
copy link "+1 765-617-0515"
drag, startPoint x: 498, startPoint y: 246, endPoint x: 485, endPoint y: 246, distance: 13.0
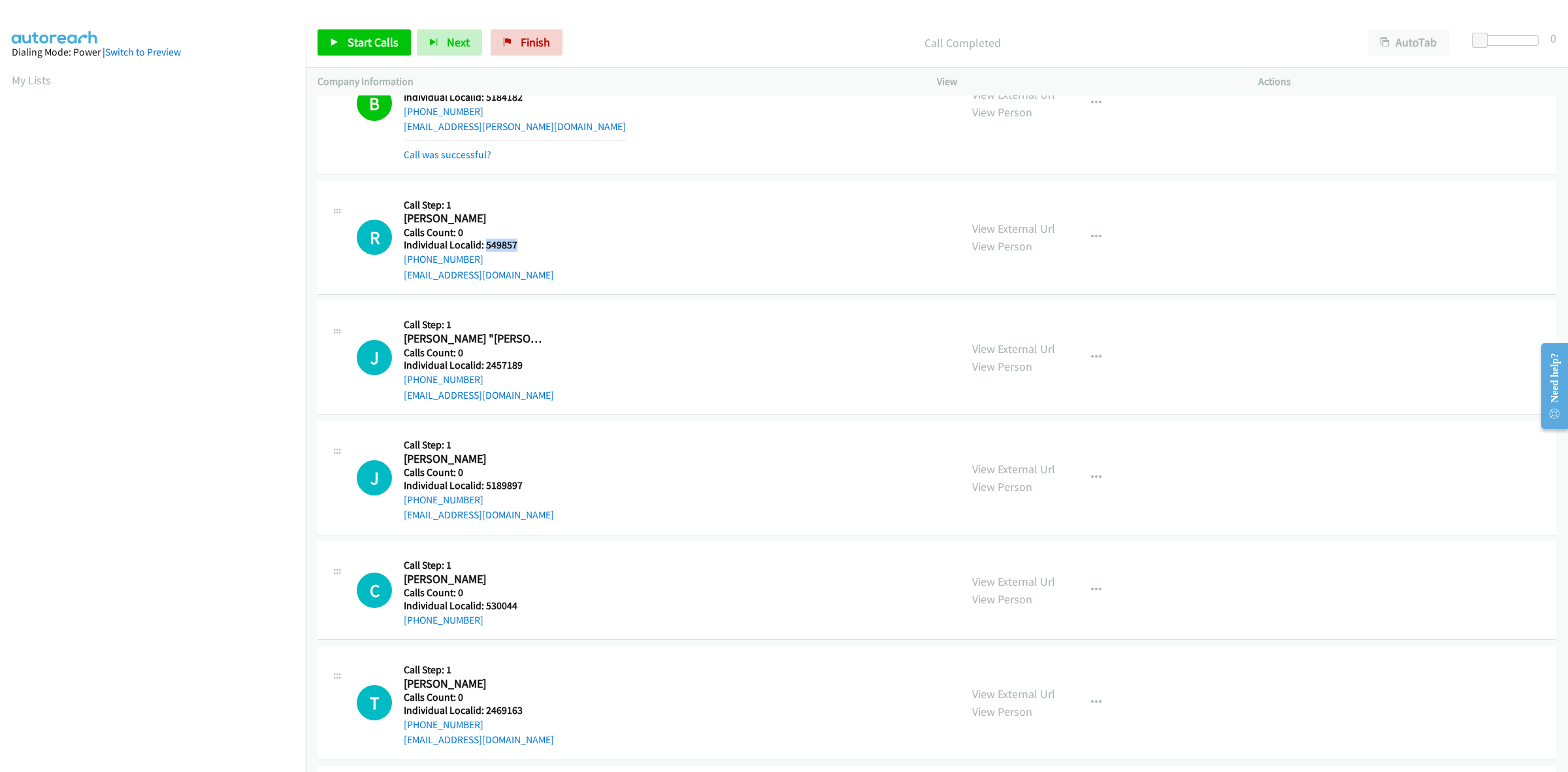
click at [485, 246] on h5 "Individual Localid: 549857" at bounding box center [479, 245] width 150 height 13
copy h5 "549857"
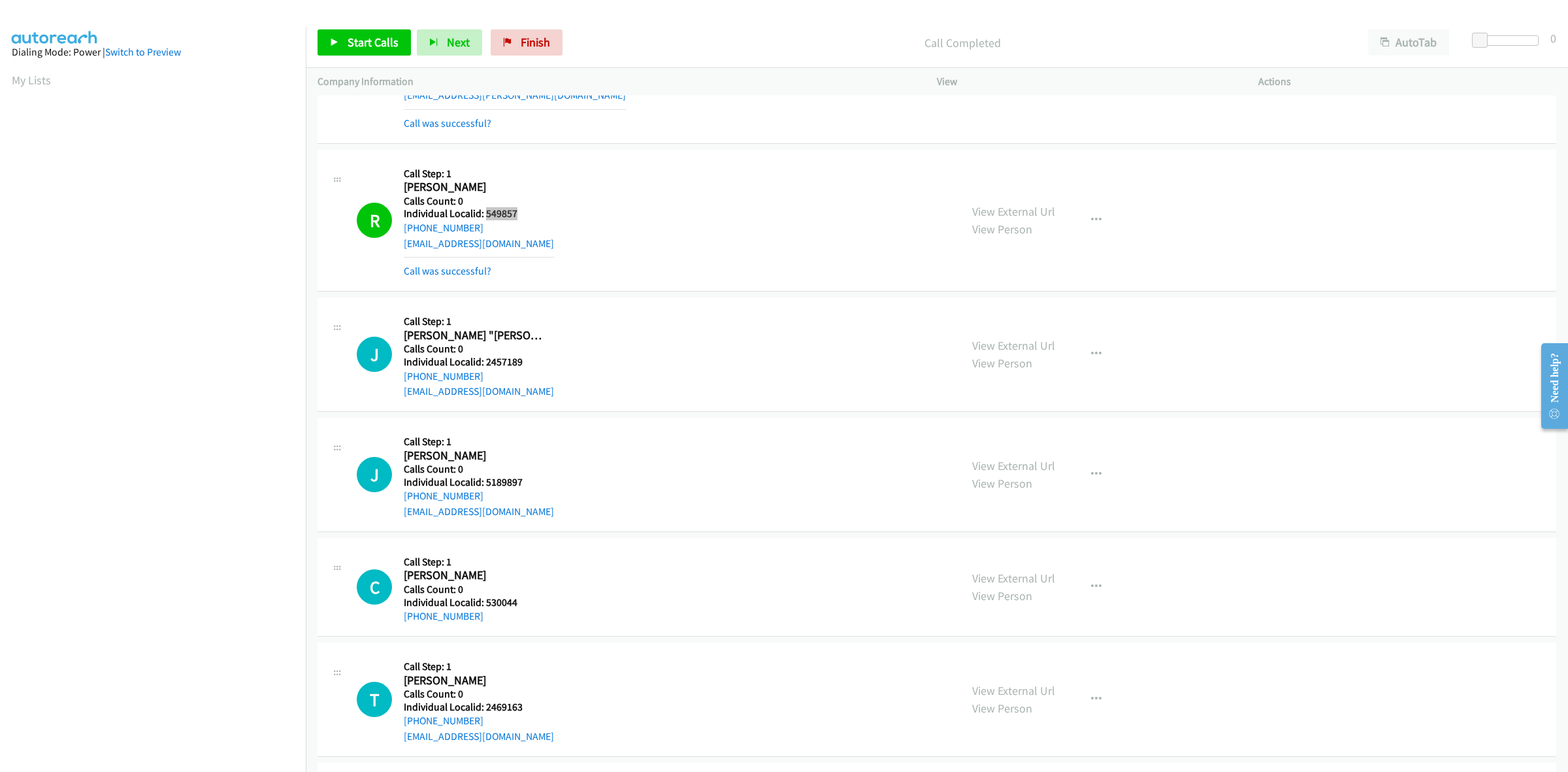
scroll to position [409, 0]
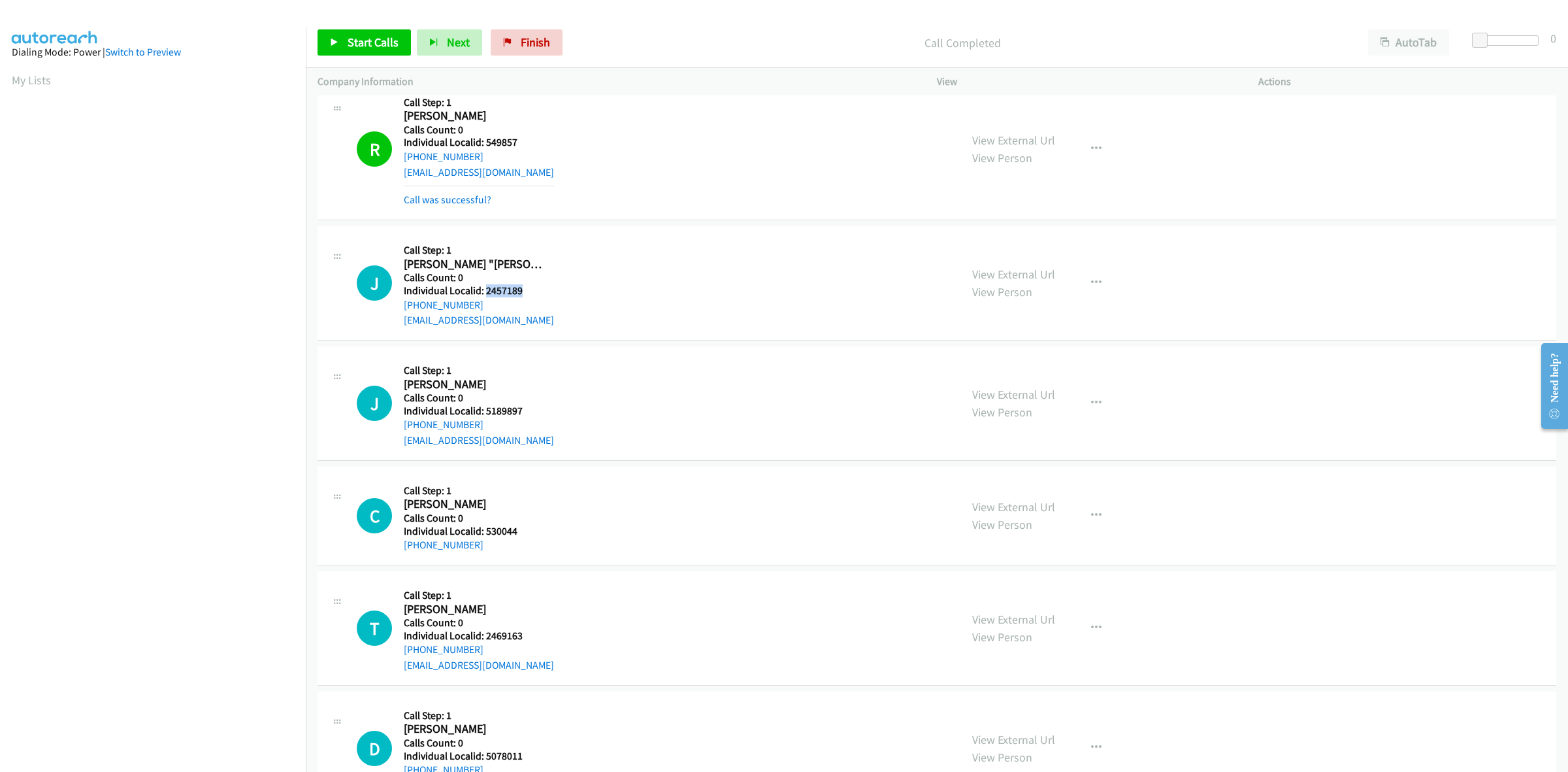
drag, startPoint x: 521, startPoint y: 291, endPoint x: 484, endPoint y: 294, distance: 37.1
click at [484, 294] on h5 "Individual Localid: 2457189" at bounding box center [479, 290] width 150 height 13
copy h5 "2457189"
click at [1092, 288] on icon "button" at bounding box center [1096, 283] width 11 height 11
drag, startPoint x: 1018, startPoint y: 376, endPoint x: 1007, endPoint y: 367, distance: 14.2
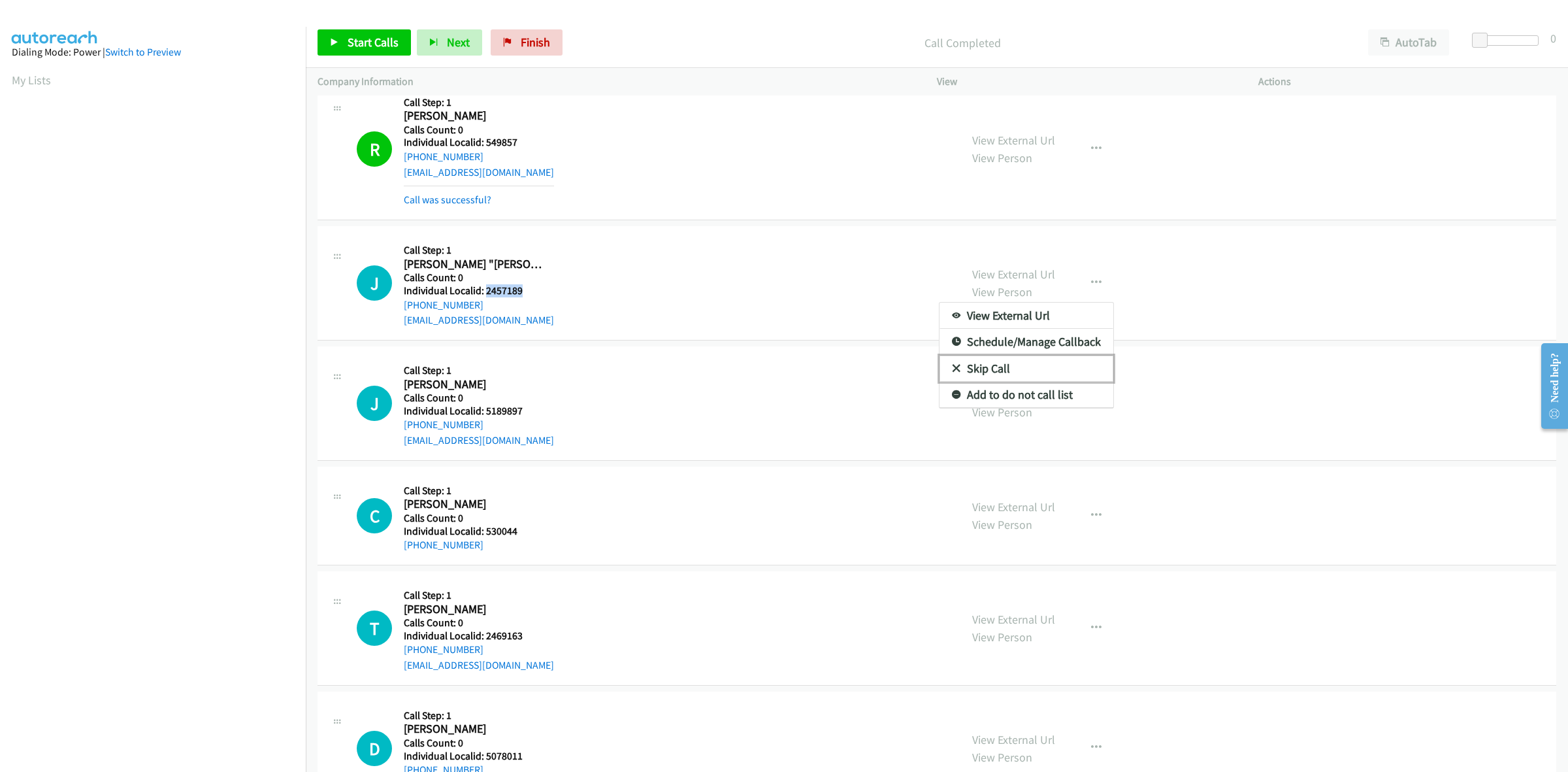
click at [1017, 376] on link "Skip Call" at bounding box center [1027, 368] width 174 height 26
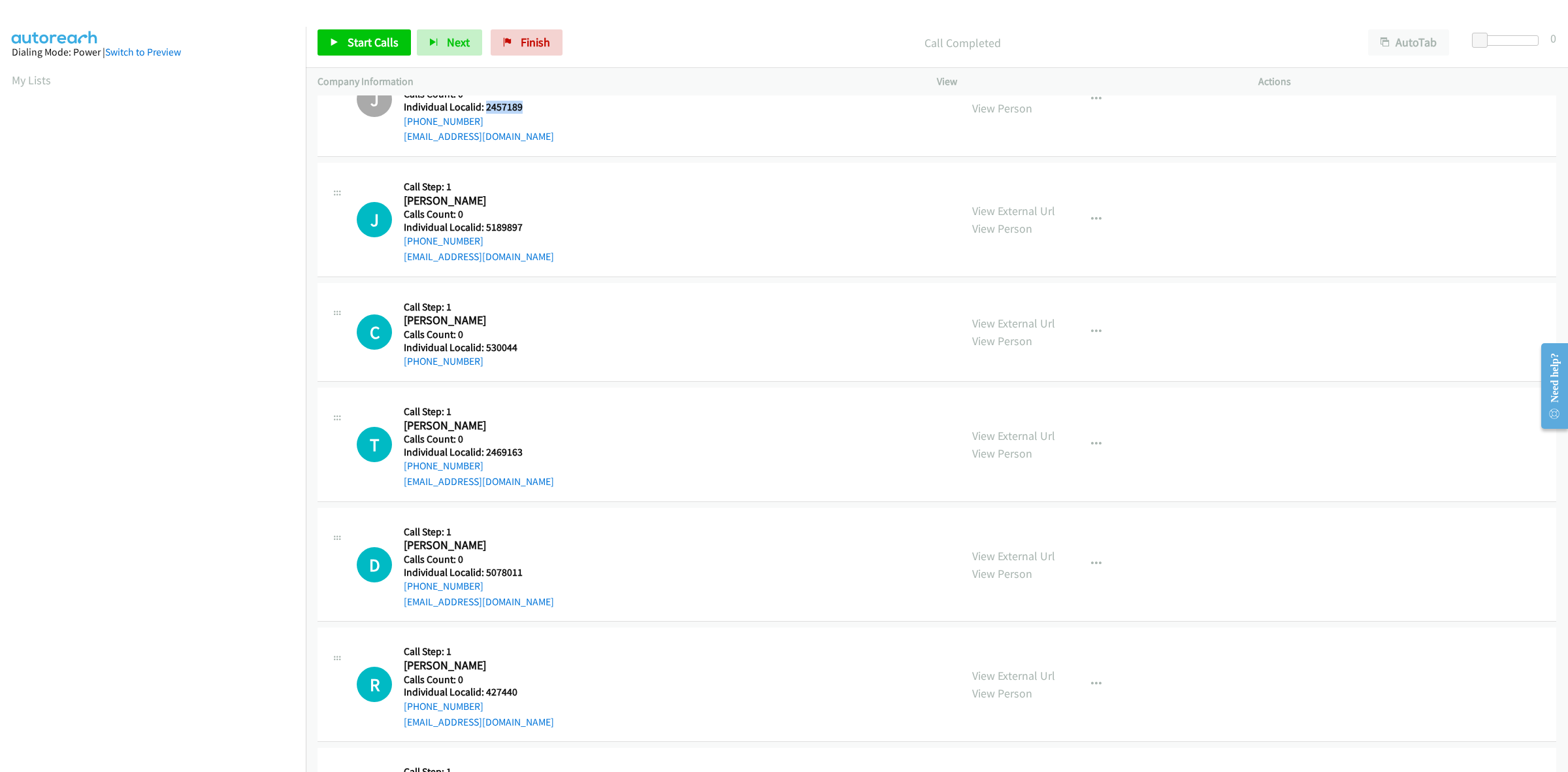
scroll to position [633, 0]
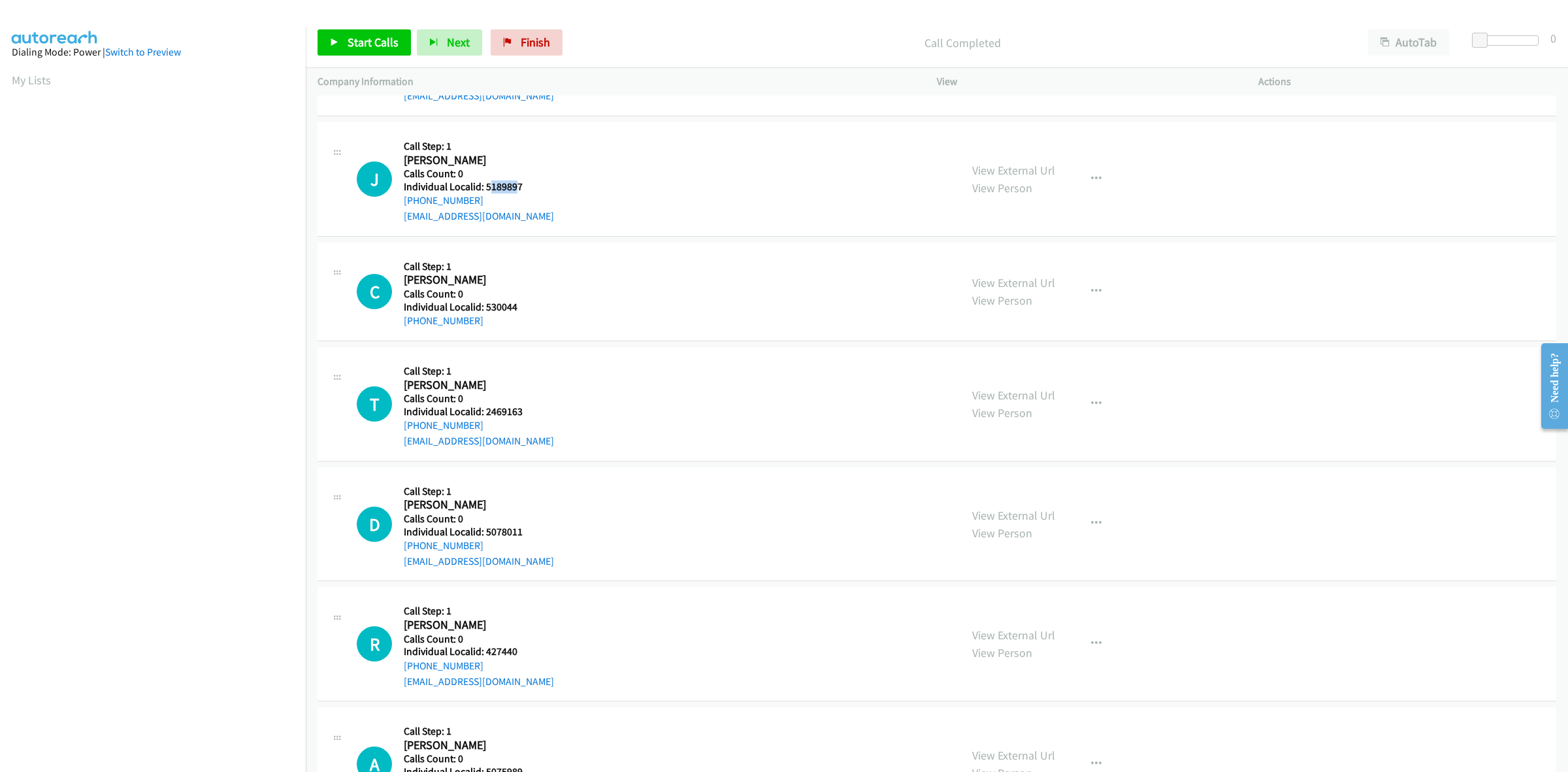
drag, startPoint x: 513, startPoint y: 182, endPoint x: 490, endPoint y: 186, distance: 23.3
click at [489, 187] on h5 "Individual Localid: 5189897" at bounding box center [479, 186] width 150 height 13
drag, startPoint x: 526, startPoint y: 184, endPoint x: 485, endPoint y: 188, distance: 41.2
click at [485, 188] on h5 "Individual Localid: 5189897" at bounding box center [479, 186] width 150 height 13
copy h5 "5189897"
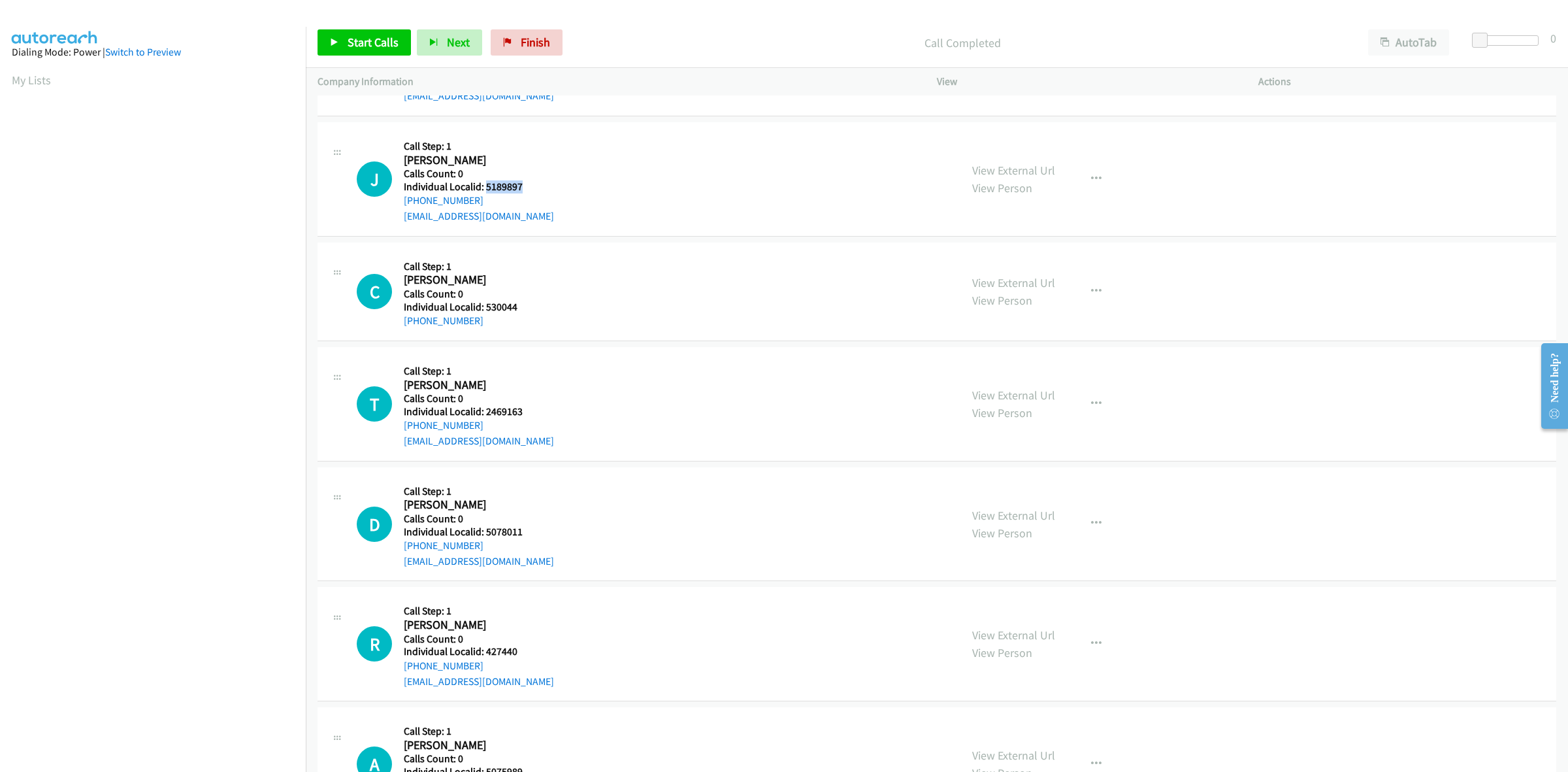
drag, startPoint x: 483, startPoint y: 197, endPoint x: 402, endPoint y: 200, distance: 81.1
click at [402, 200] on div "J Callback Scheduled Call Step: 1 Joel Ake America/New_York Calls Count: 0 Indi…" at bounding box center [653, 179] width 592 height 91
drag, startPoint x: 524, startPoint y: 188, endPoint x: 487, endPoint y: 187, distance: 37.0
click at [487, 187] on h5 "Individual Localid: 5189897" at bounding box center [479, 186] width 150 height 13
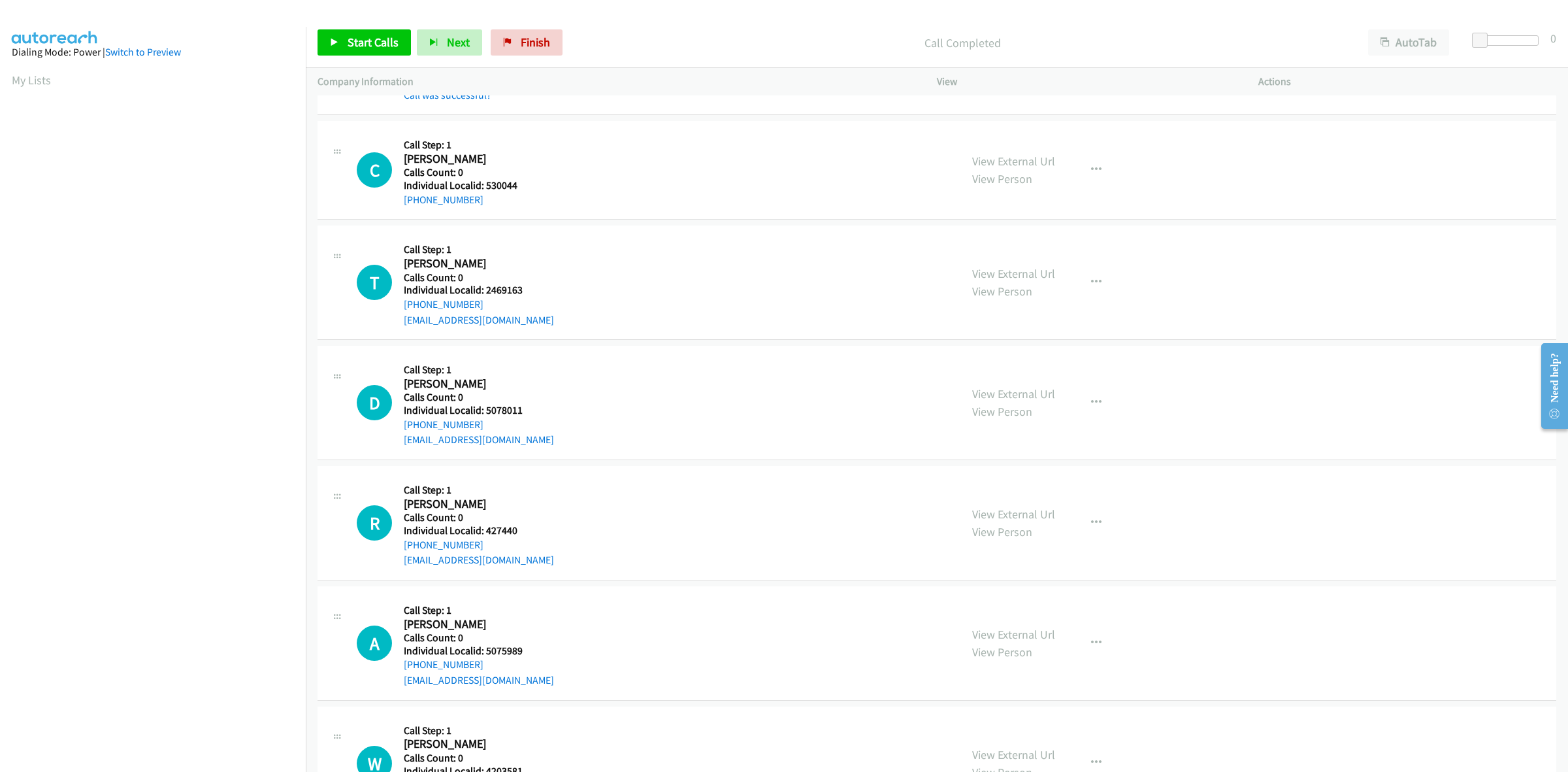
scroll to position [796, 0]
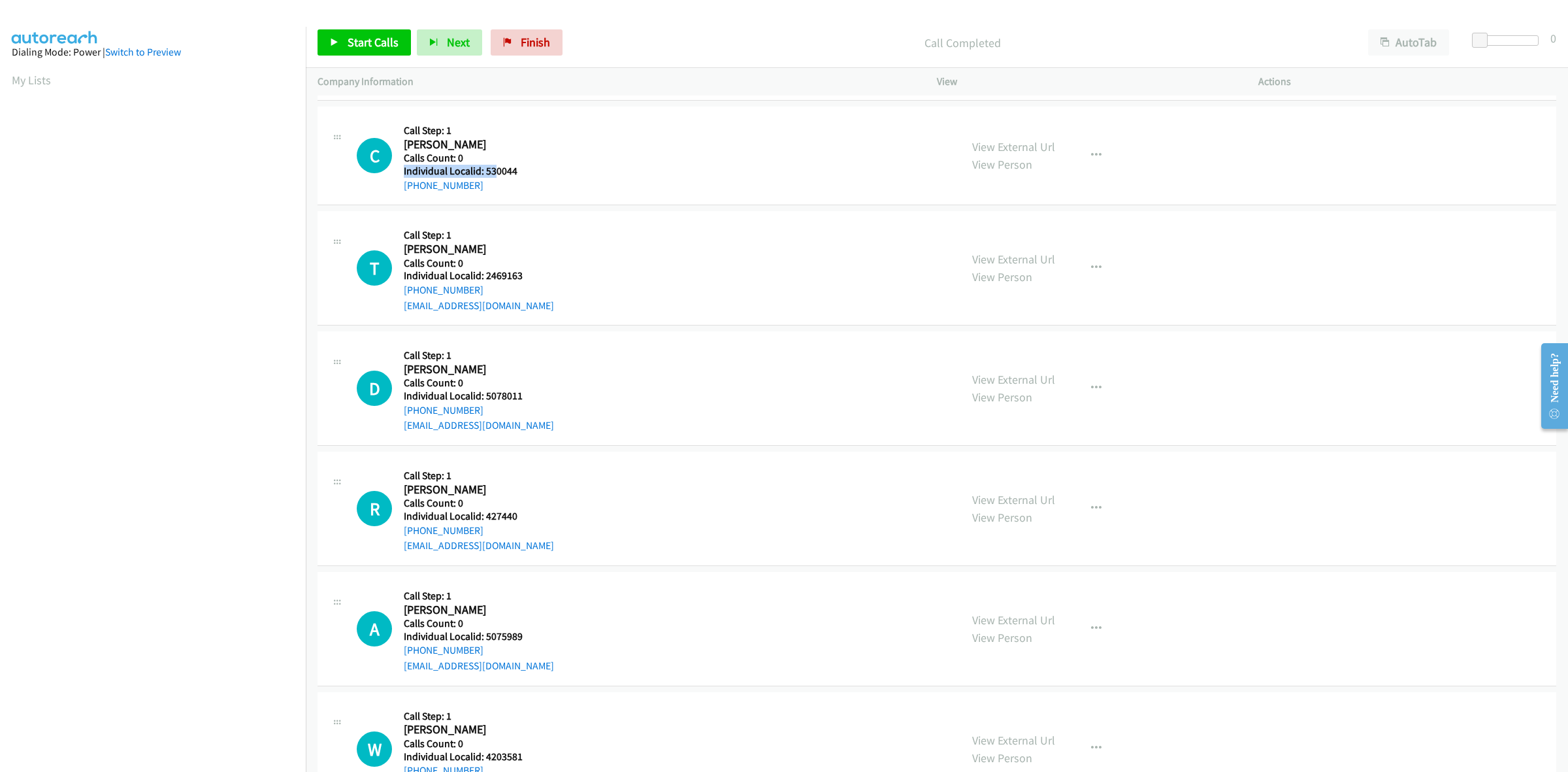
drag, startPoint x: 523, startPoint y: 162, endPoint x: 493, endPoint y: 168, distance: 30.6
click at [493, 168] on div "Callback Scheduled Call Step: 1 Clarence Puckett America/New_York Calls Count: …" at bounding box center [475, 155] width 142 height 75
click at [536, 180] on div "+1 614-579-6883" at bounding box center [475, 186] width 142 height 16
drag, startPoint x: 521, startPoint y: 168, endPoint x: 486, endPoint y: 170, distance: 35.1
click at [486, 170] on h5 "Individual Localid: 530044" at bounding box center [475, 171] width 142 height 13
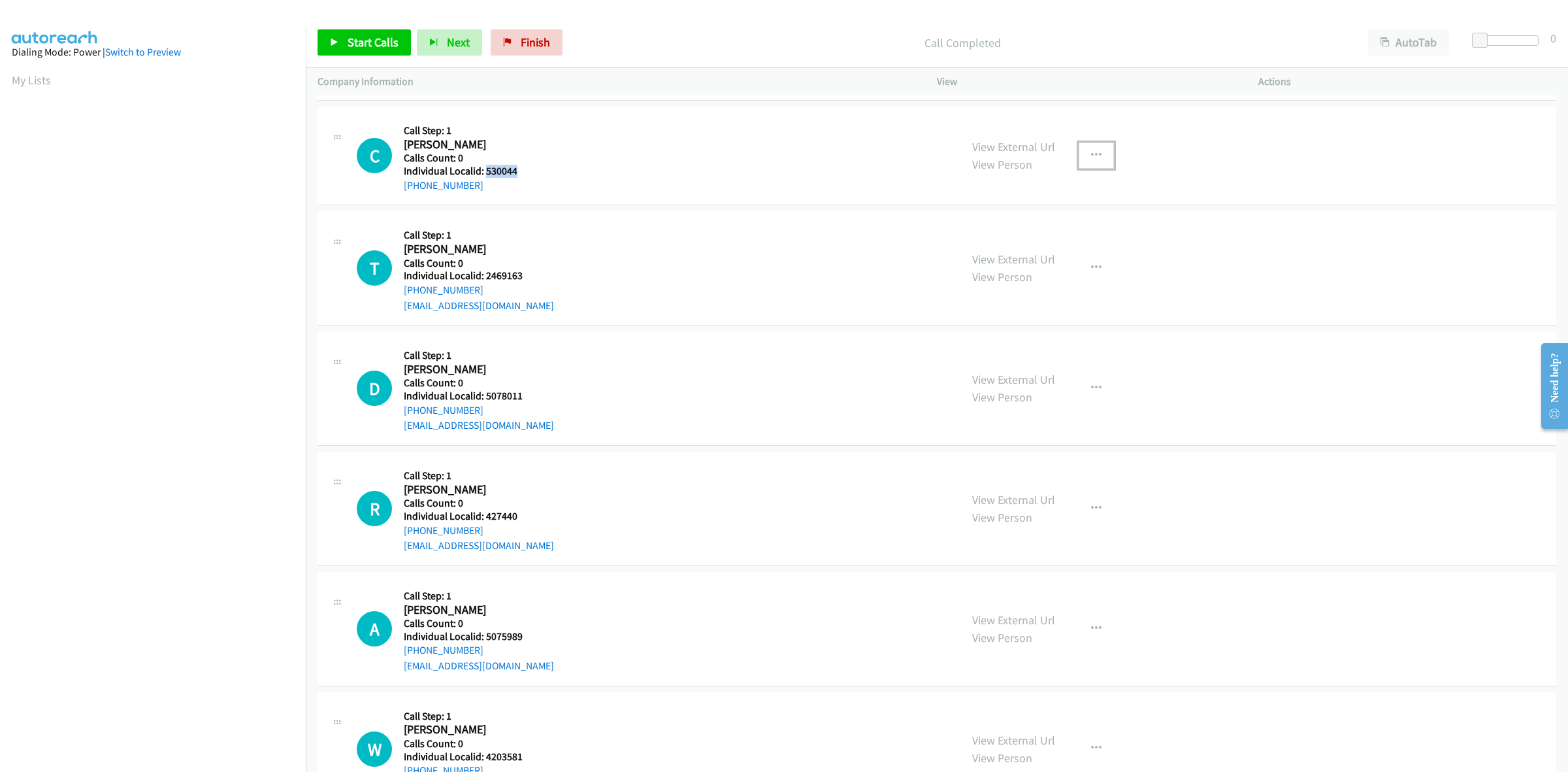
click at [1101, 150] on button "button" at bounding box center [1095, 155] width 35 height 26
drag, startPoint x: 1024, startPoint y: 237, endPoint x: 821, endPoint y: 230, distance: 203.1
click at [1024, 237] on link "Skip Call" at bounding box center [1027, 241] width 174 height 26
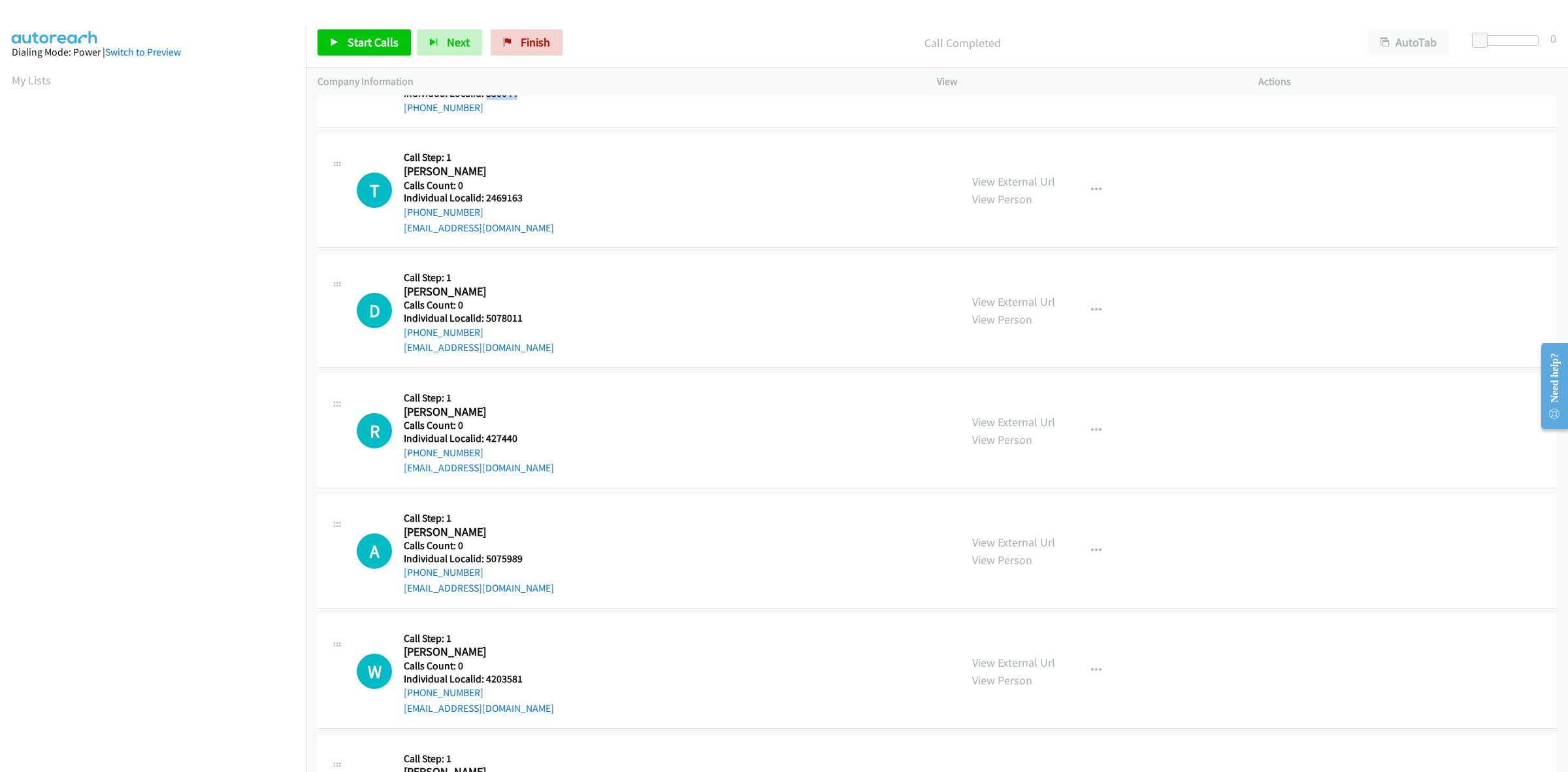
scroll to position [877, 0]
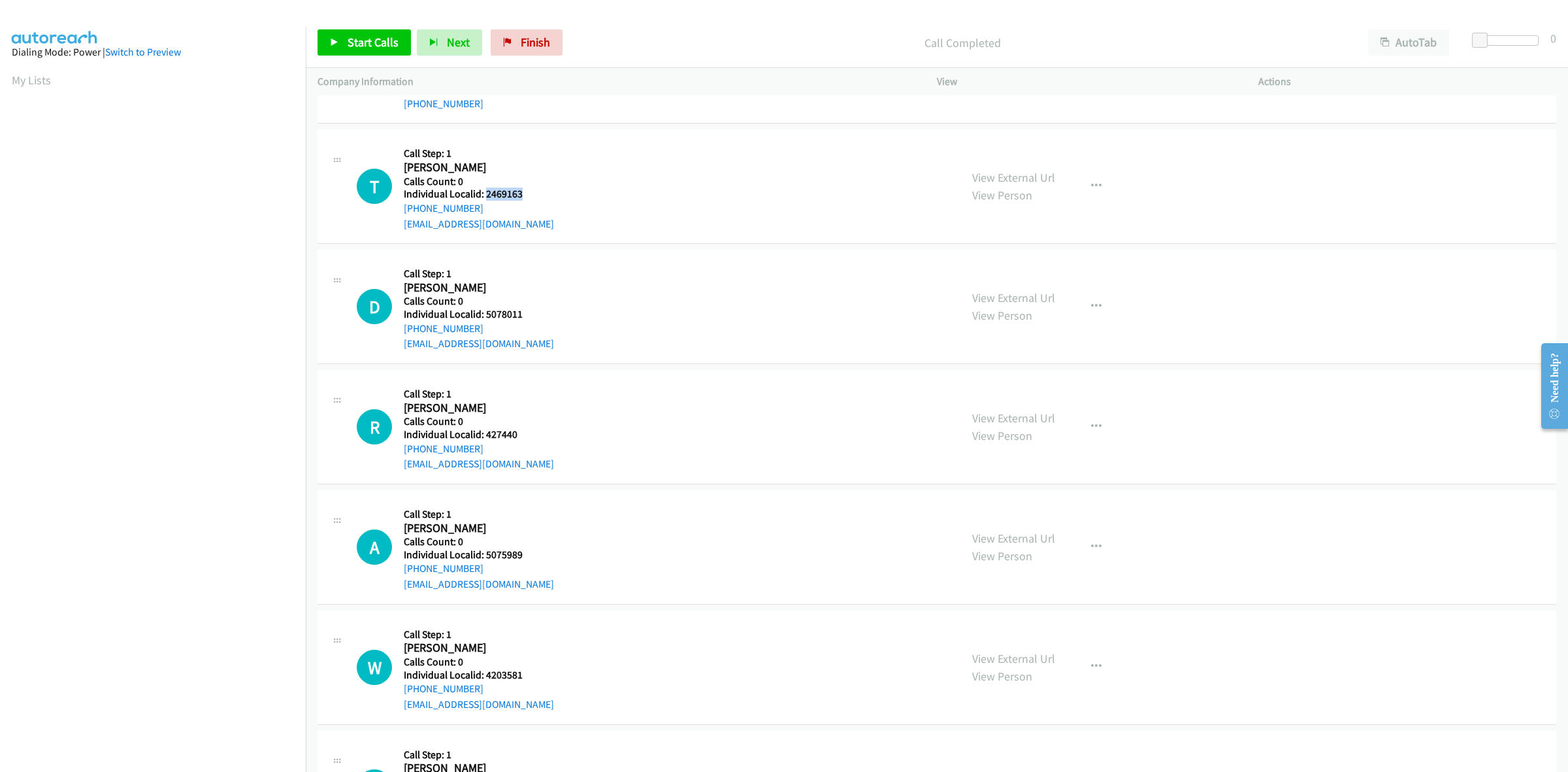
drag, startPoint x: 521, startPoint y: 193, endPoint x: 485, endPoint y: 191, distance: 36.1
click at [485, 191] on h5 "Individual Localid: 2469163" at bounding box center [479, 194] width 150 height 13
drag, startPoint x: 1099, startPoint y: 177, endPoint x: 1088, endPoint y: 187, distance: 14.9
click at [1099, 177] on button "button" at bounding box center [1095, 186] width 35 height 26
drag, startPoint x: 981, startPoint y: 276, endPoint x: 907, endPoint y: 252, distance: 77.8
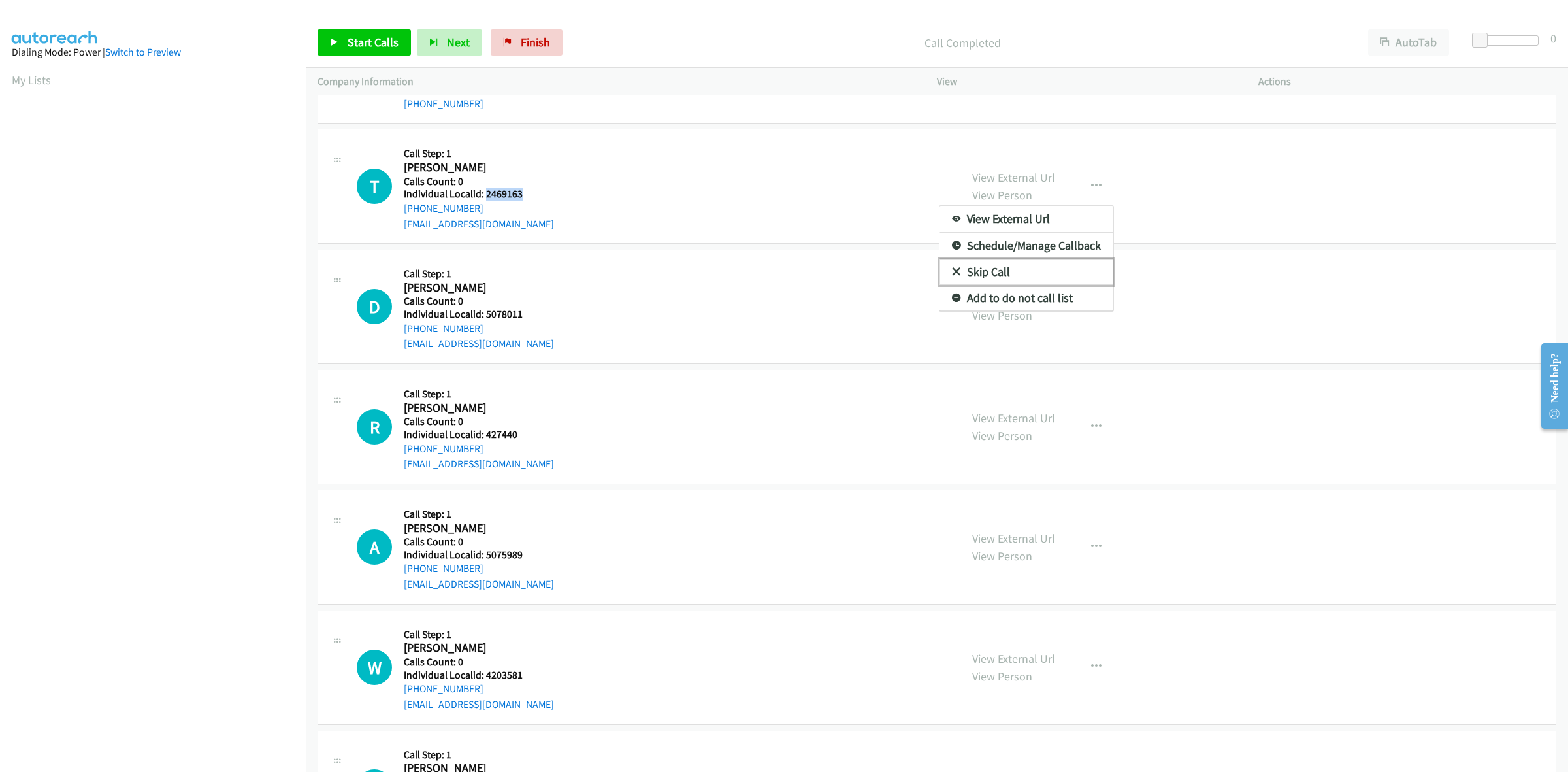
click at [981, 276] on link "Skip Call" at bounding box center [1027, 272] width 174 height 26
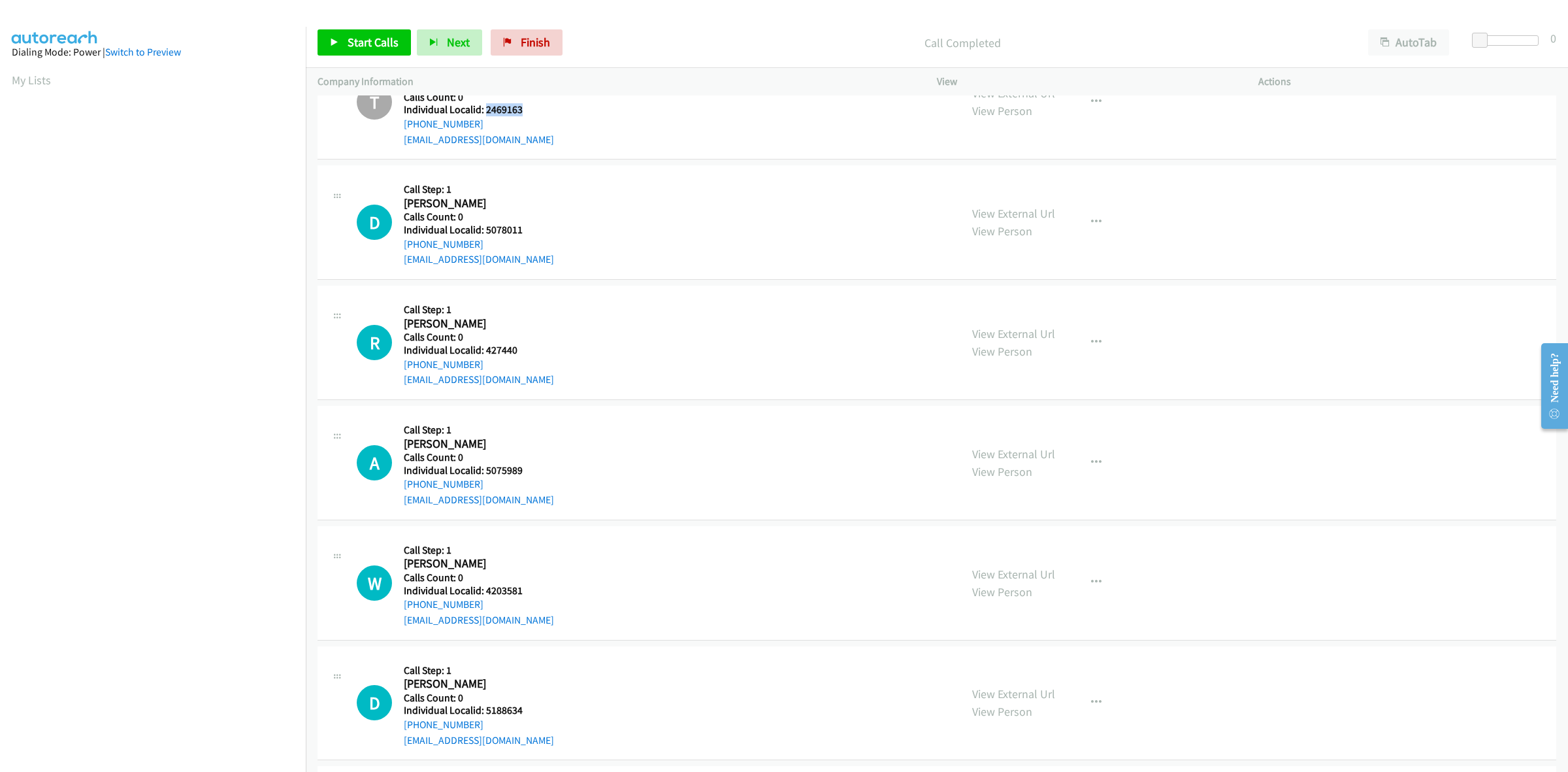
scroll to position [980, 0]
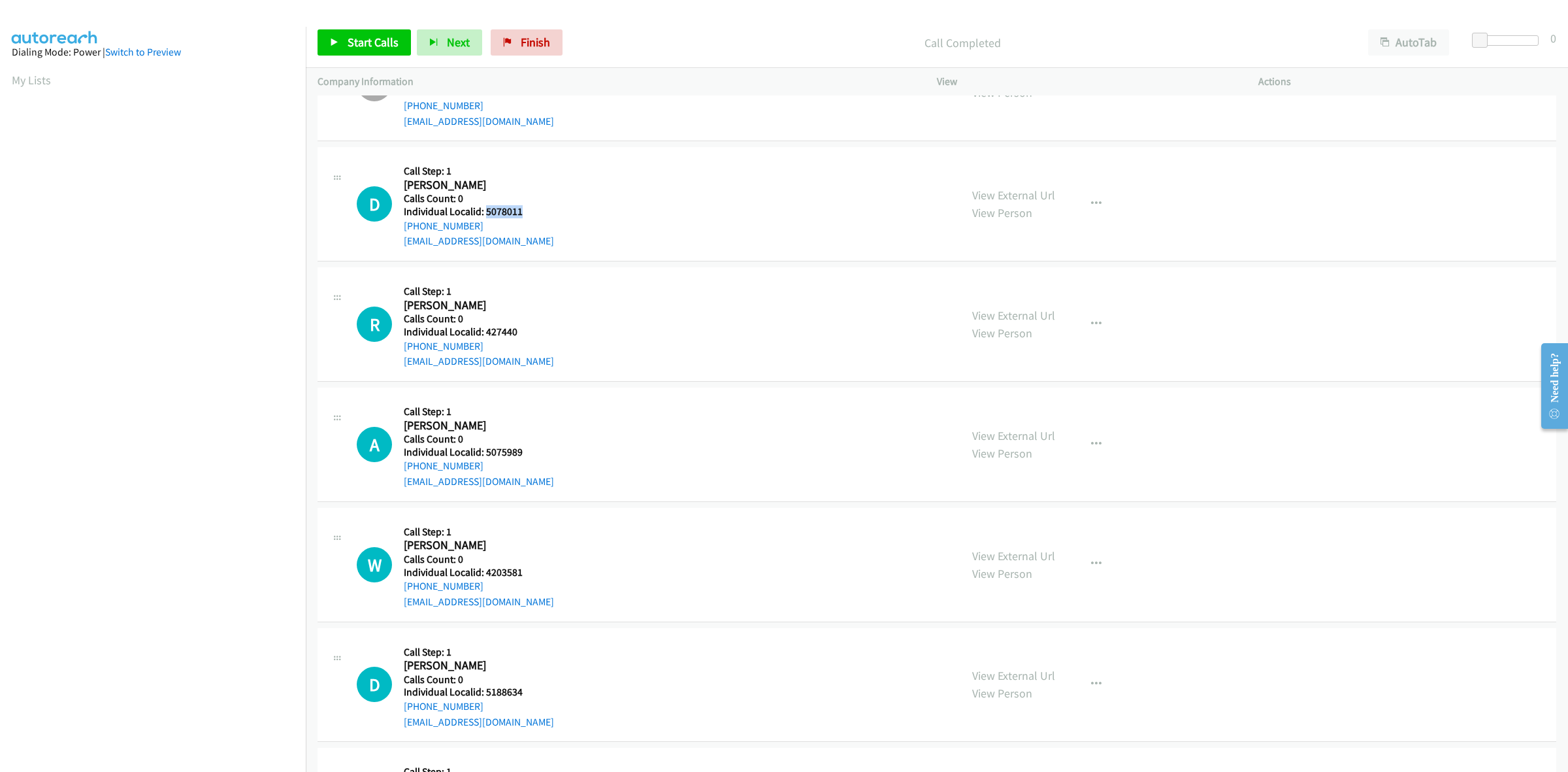
drag, startPoint x: 514, startPoint y: 211, endPoint x: 484, endPoint y: 207, distance: 30.3
click at [484, 207] on h5 "Individual Localid: 5078011" at bounding box center [479, 211] width 150 height 13
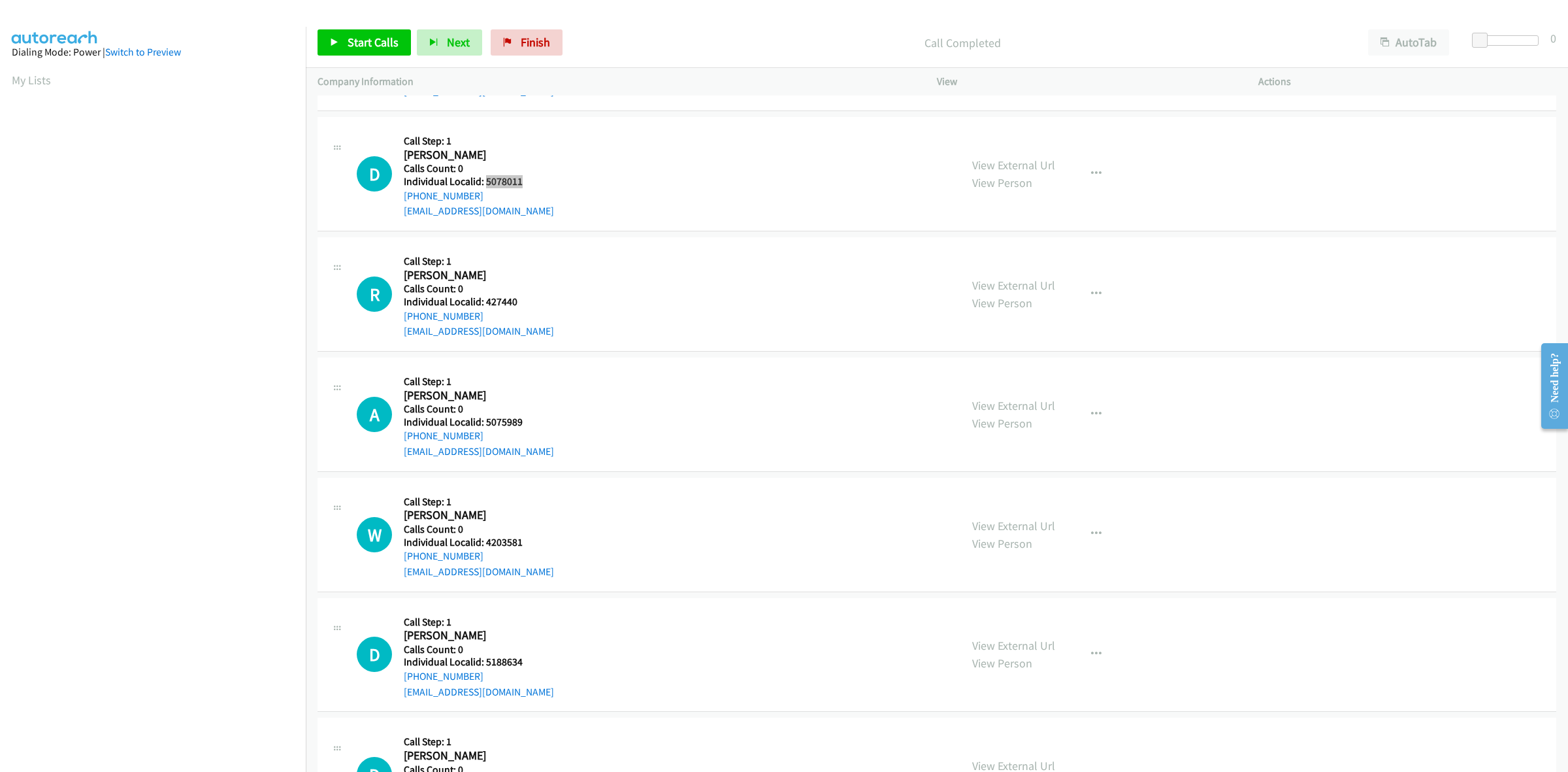
scroll to position [1041, 0]
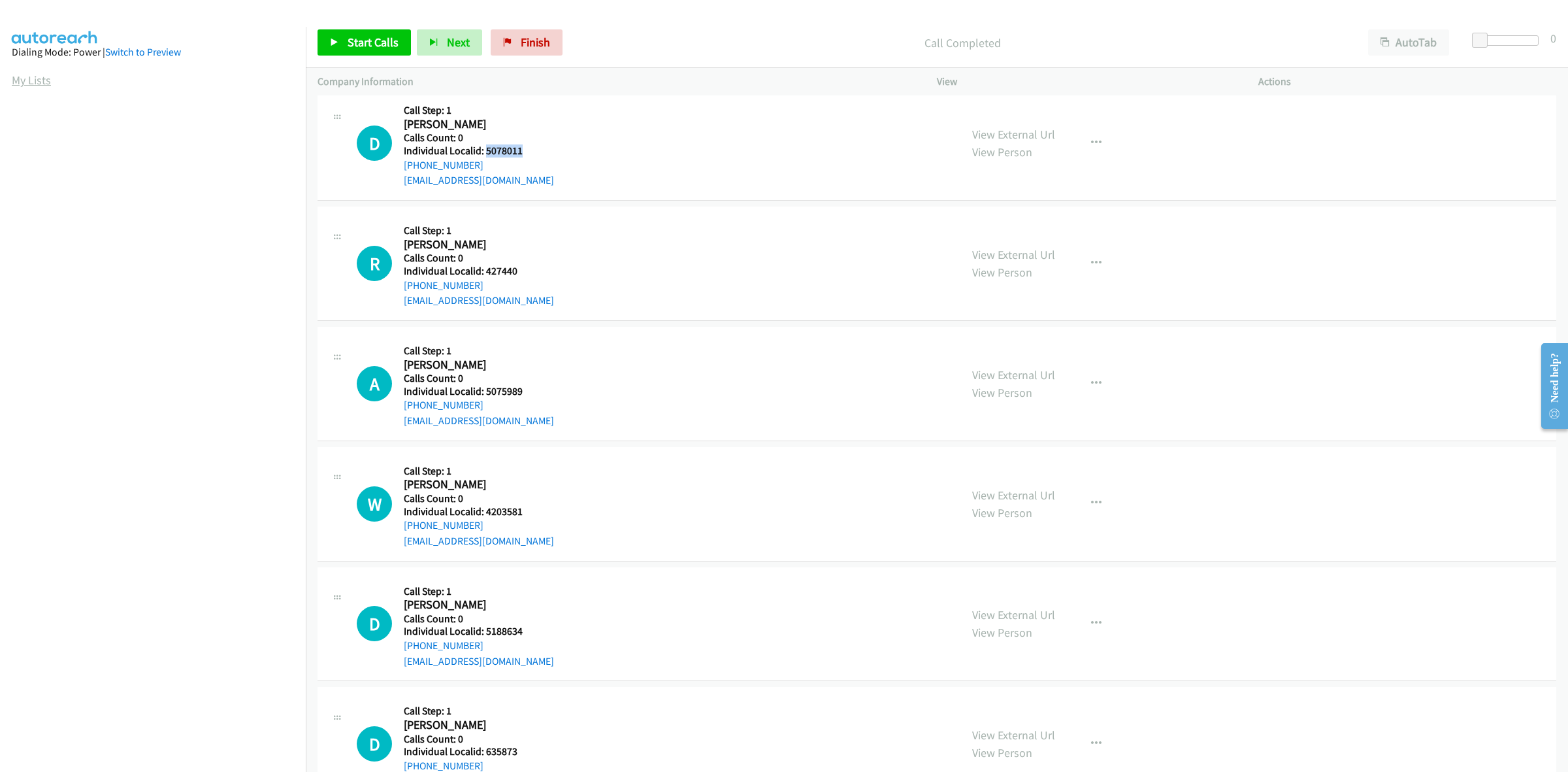
click at [20, 79] on link "My Lists" at bounding box center [31, 80] width 39 height 15
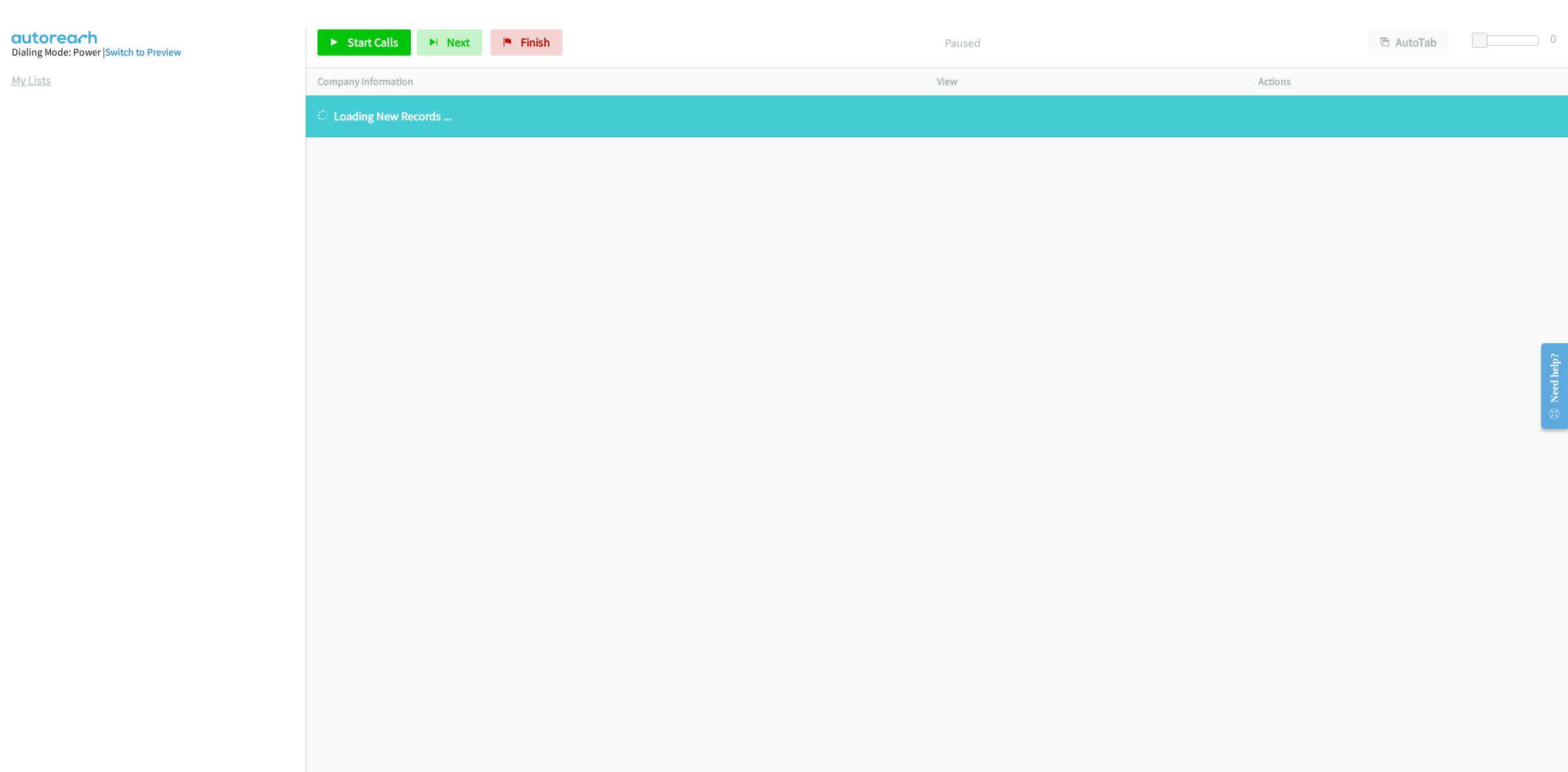
click at [15, 79] on link "My Lists" at bounding box center [31, 80] width 39 height 15
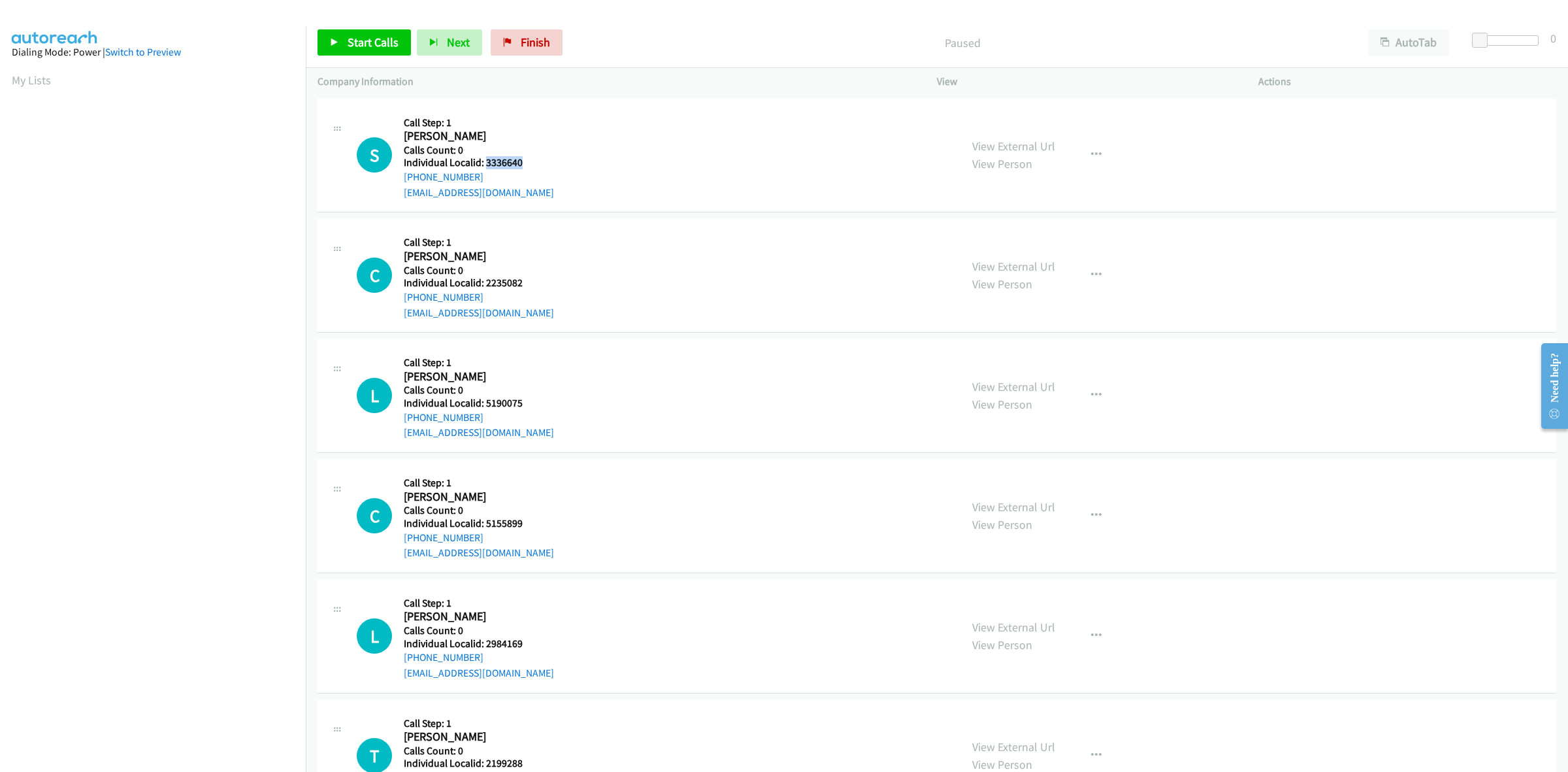
drag, startPoint x: 521, startPoint y: 159, endPoint x: 486, endPoint y: 163, distance: 35.2
click at [486, 163] on h5 "Individual Localid: 3336640" at bounding box center [479, 162] width 150 height 13
copy h5 "3336640"
drag, startPoint x: 520, startPoint y: 162, endPoint x: 487, endPoint y: 165, distance: 33.1
click at [487, 165] on h5 "Individual Localid: 3336640" at bounding box center [479, 162] width 150 height 13
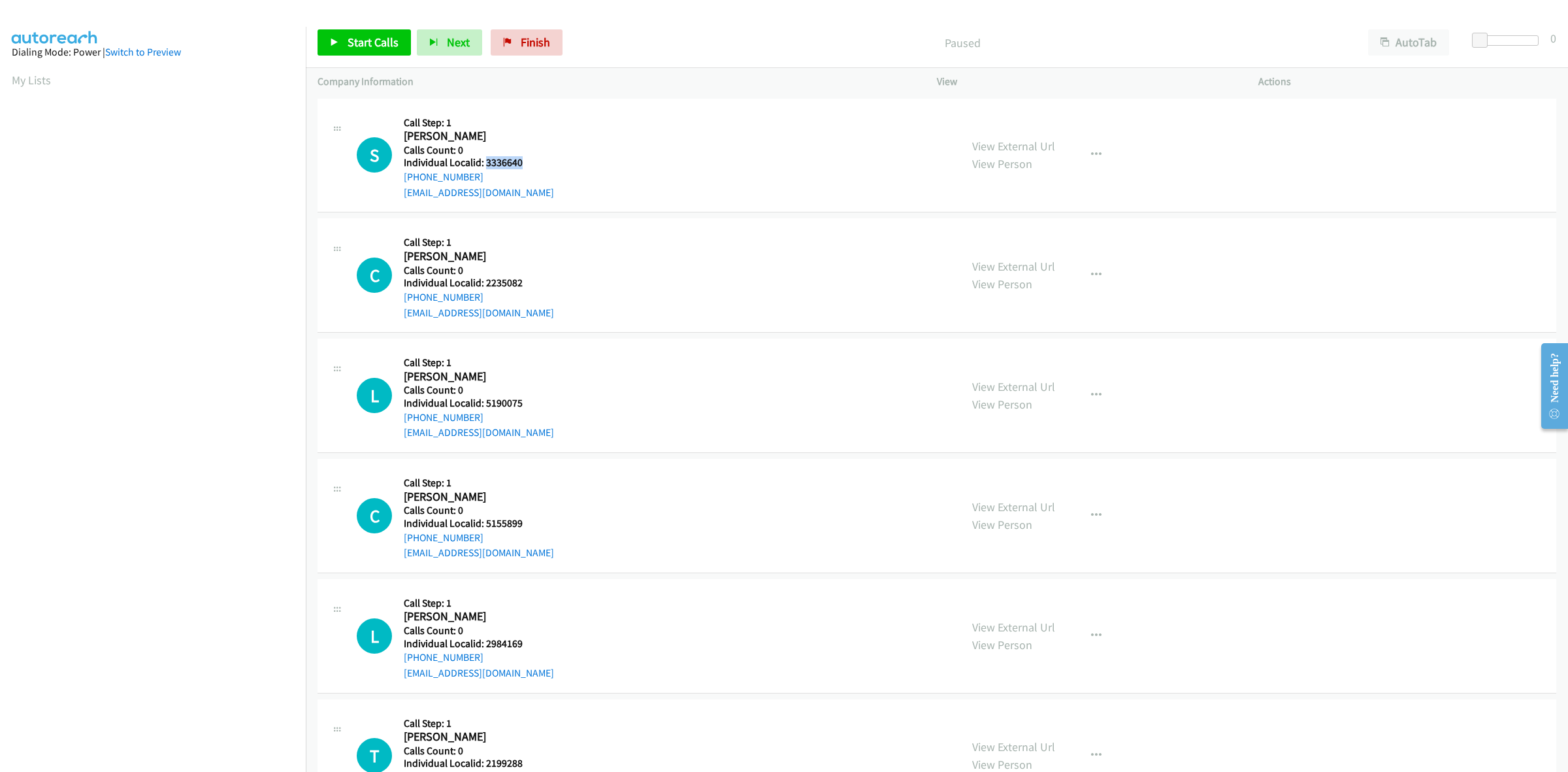
copy h5 "3336640"
drag, startPoint x: 482, startPoint y: 180, endPoint x: 403, endPoint y: 177, distance: 79.1
click at [404, 177] on div "[PHONE_NUMBER]" at bounding box center [479, 177] width 150 height 16
copy link "[PHONE_NUMBER]"
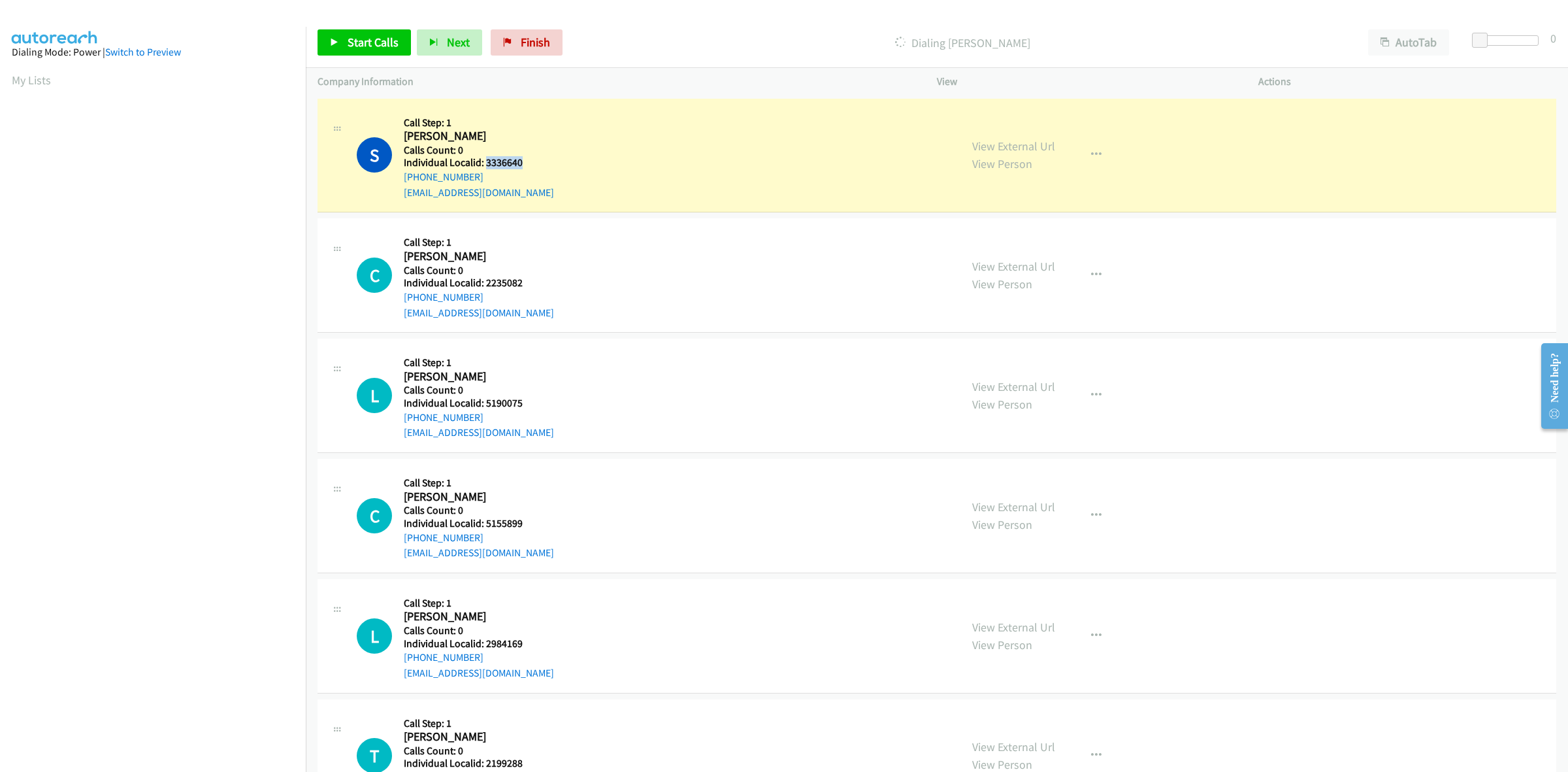
drag, startPoint x: 526, startPoint y: 162, endPoint x: 486, endPoint y: 161, distance: 40.0
click at [486, 161] on h5 "Individual Localid: 3336640" at bounding box center [479, 162] width 150 height 13
copy h5 "3336640"
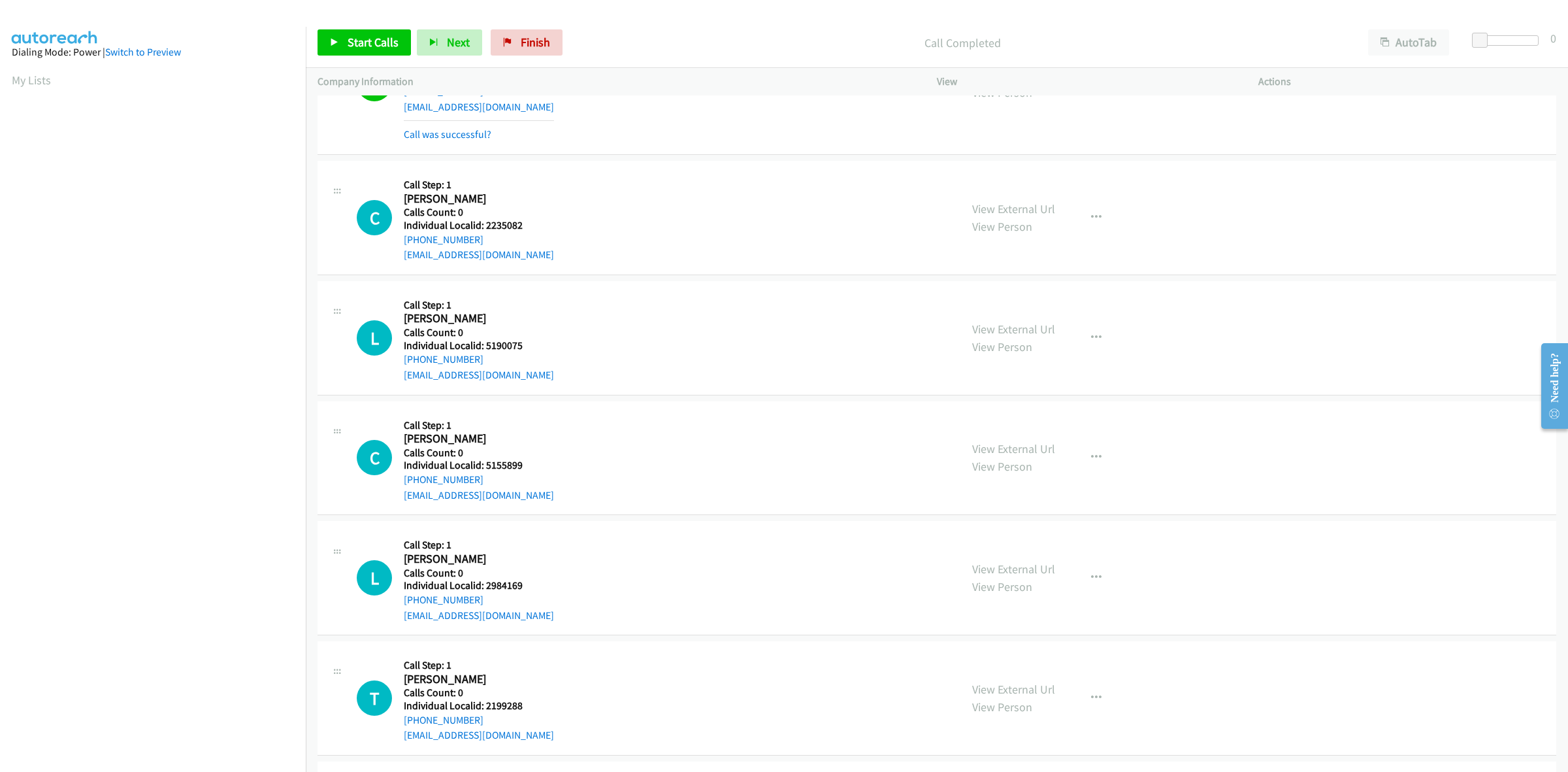
scroll to position [101, 0]
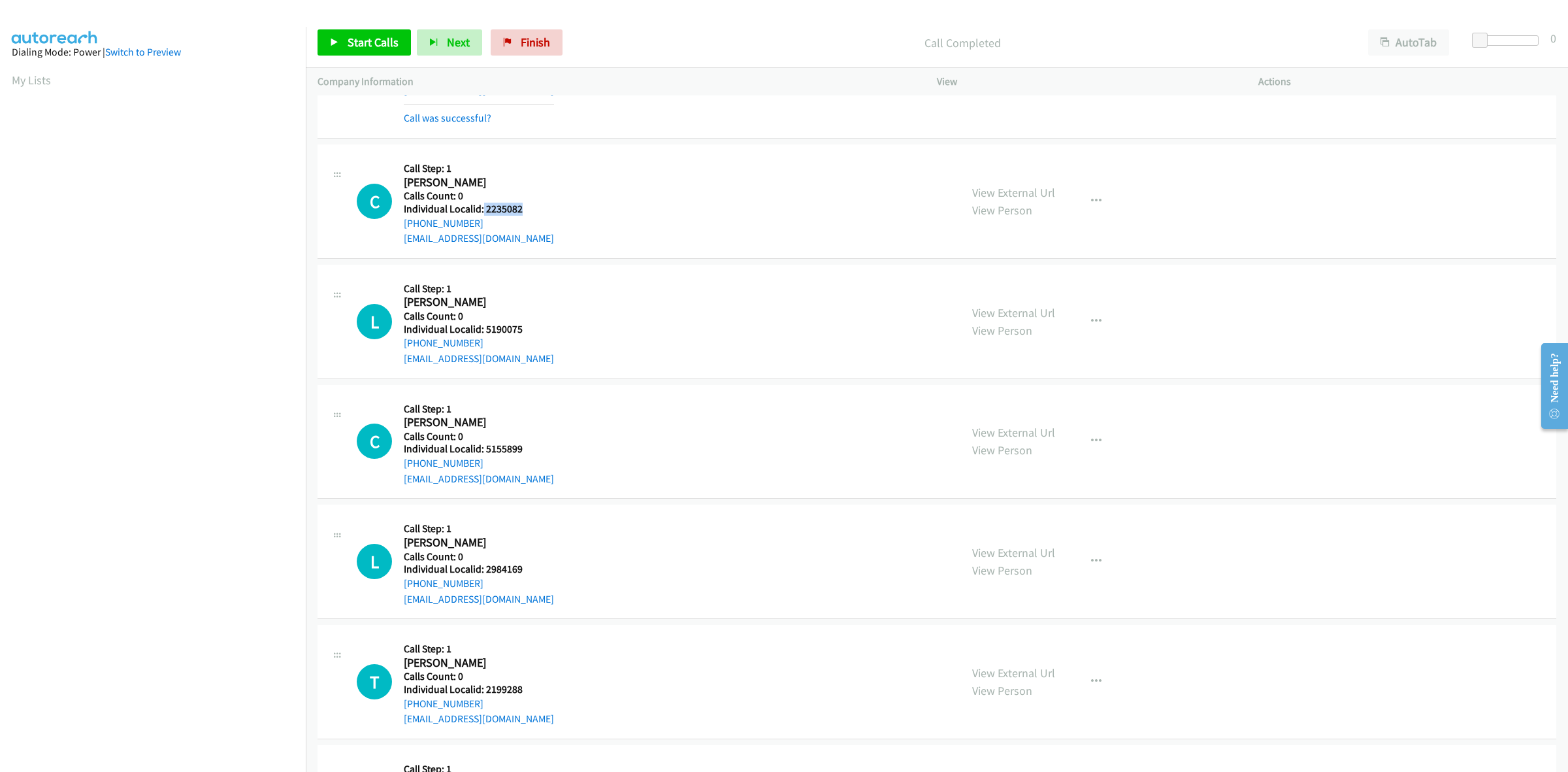
drag, startPoint x: 520, startPoint y: 212, endPoint x: 483, endPoint y: 210, distance: 37.1
click at [483, 210] on h5 "Individual Localid: 2235082" at bounding box center [479, 209] width 150 height 13
copy h5 "2235082"
drag, startPoint x: 482, startPoint y: 220, endPoint x: 393, endPoint y: 228, distance: 89.4
click at [393, 228] on div "C Callback Scheduled Call Step: 1 [PERSON_NAME] America/New_York Calls Count: 0…" at bounding box center [653, 201] width 592 height 91
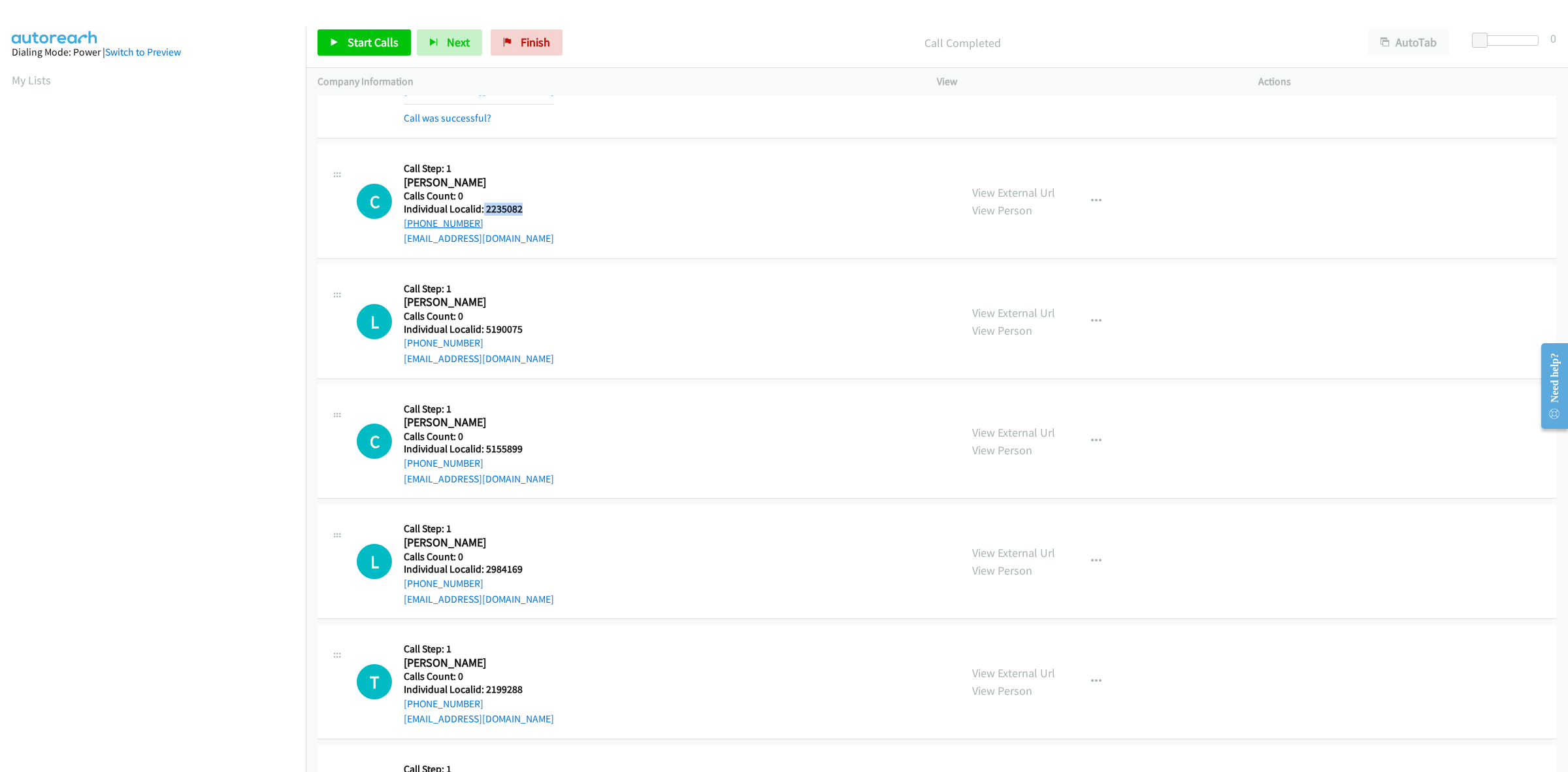
copy link "[PHONE_NUMBER]"
drag, startPoint x: 533, startPoint y: 211, endPoint x: 485, endPoint y: 208, distance: 48.1
click at [485, 208] on h5 "Individual Localid: 2235082" at bounding box center [479, 209] width 150 height 13
copy h5 "2235082"
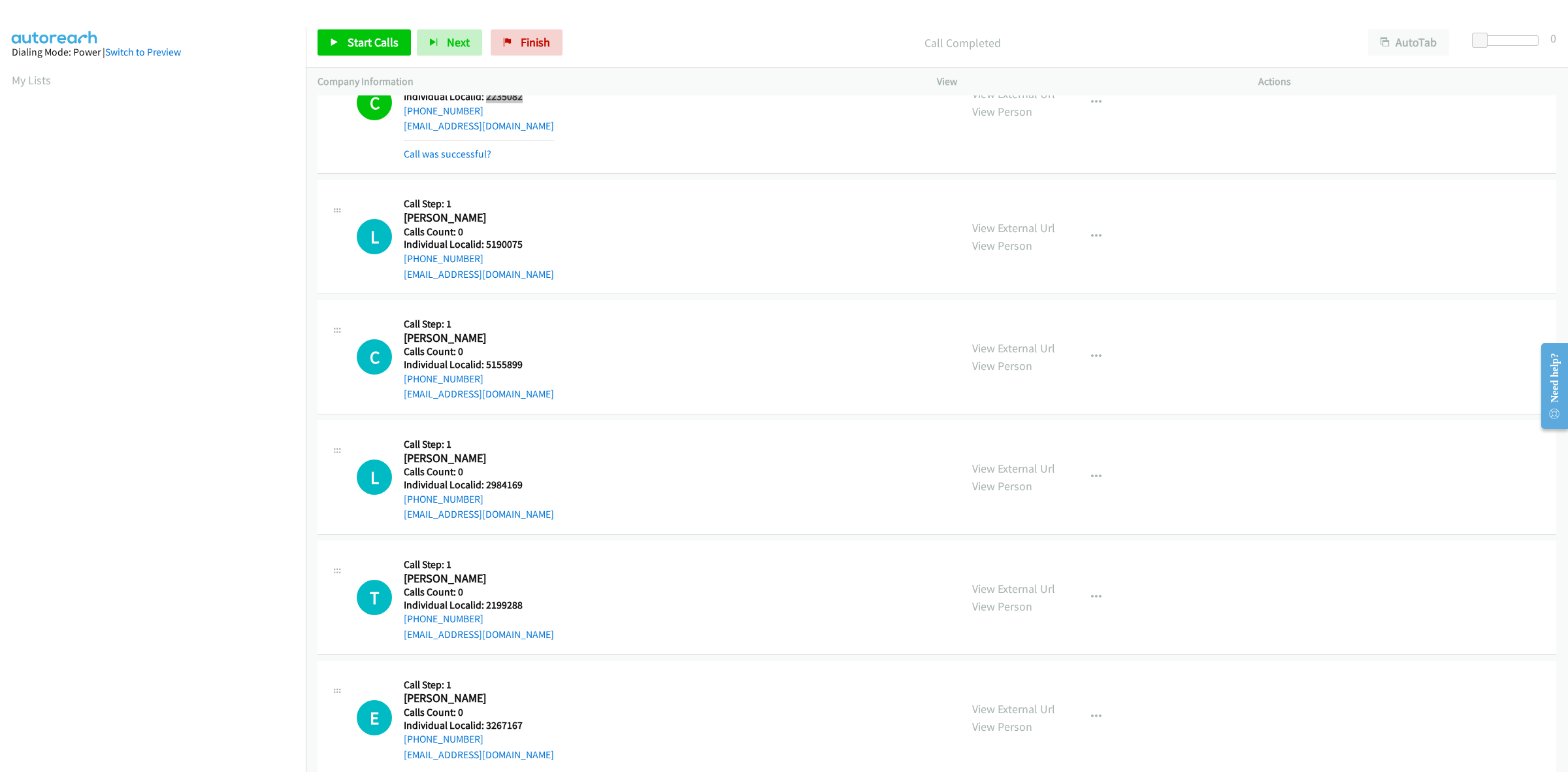
scroll to position [224, 0]
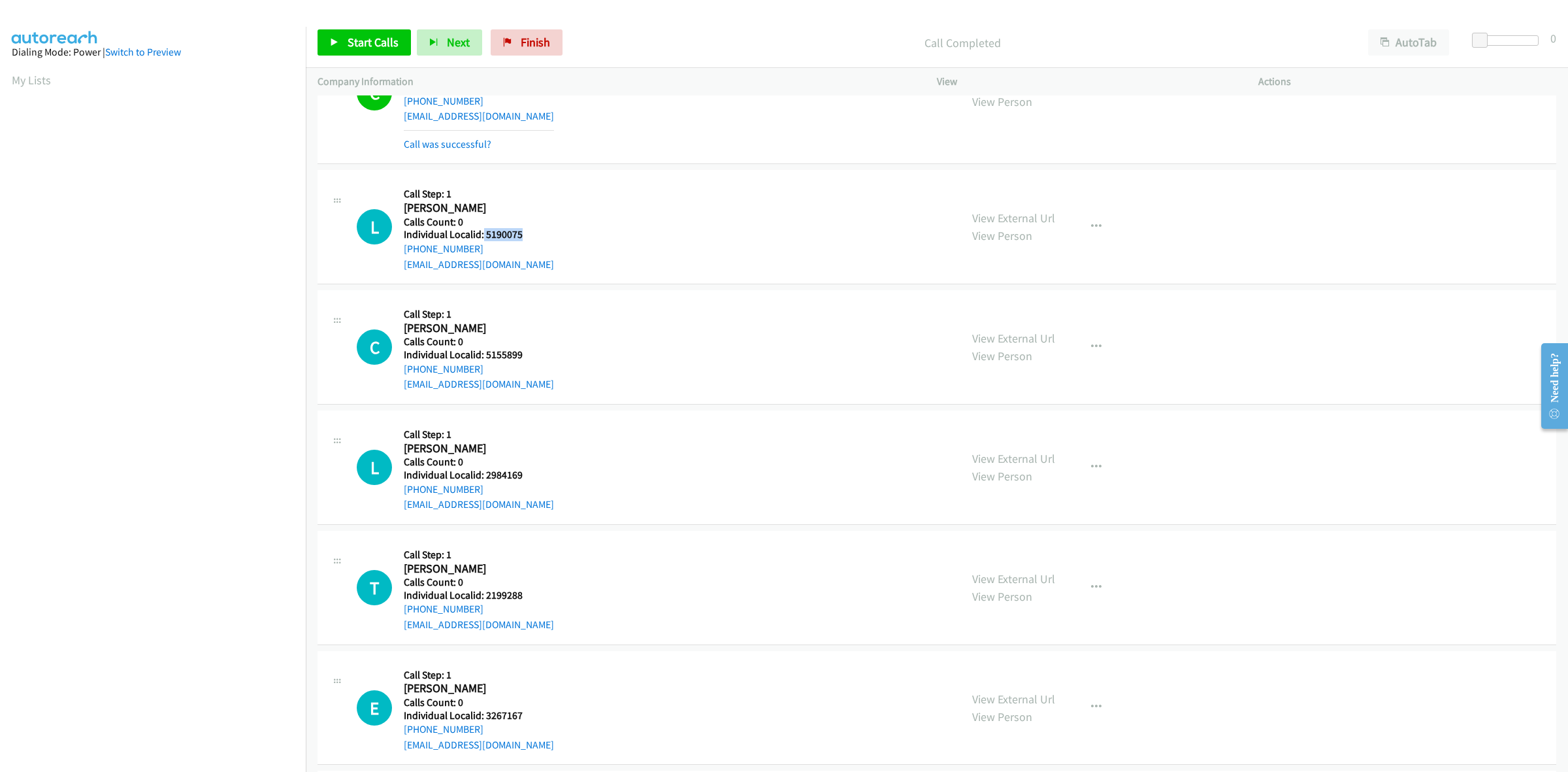
drag, startPoint x: 494, startPoint y: 232, endPoint x: 483, endPoint y: 231, distance: 11.0
click at [483, 231] on h5 "Individual Localid: 5190075" at bounding box center [479, 234] width 150 height 13
copy h5 "5190075"
click at [1096, 220] on button "button" at bounding box center [1095, 227] width 35 height 26
click at [1024, 311] on link "Skip Call" at bounding box center [1027, 312] width 174 height 26
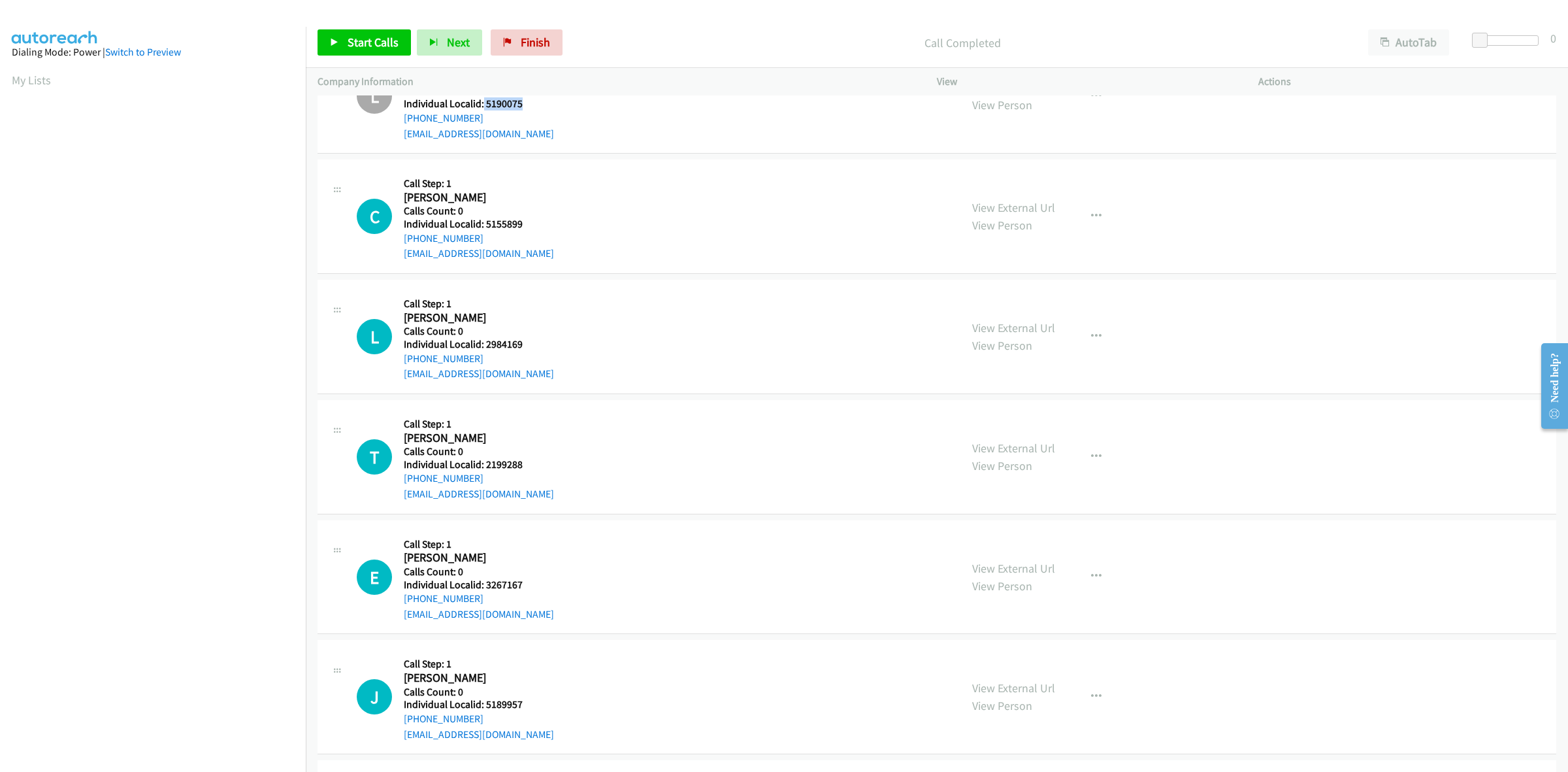
scroll to position [367, 0]
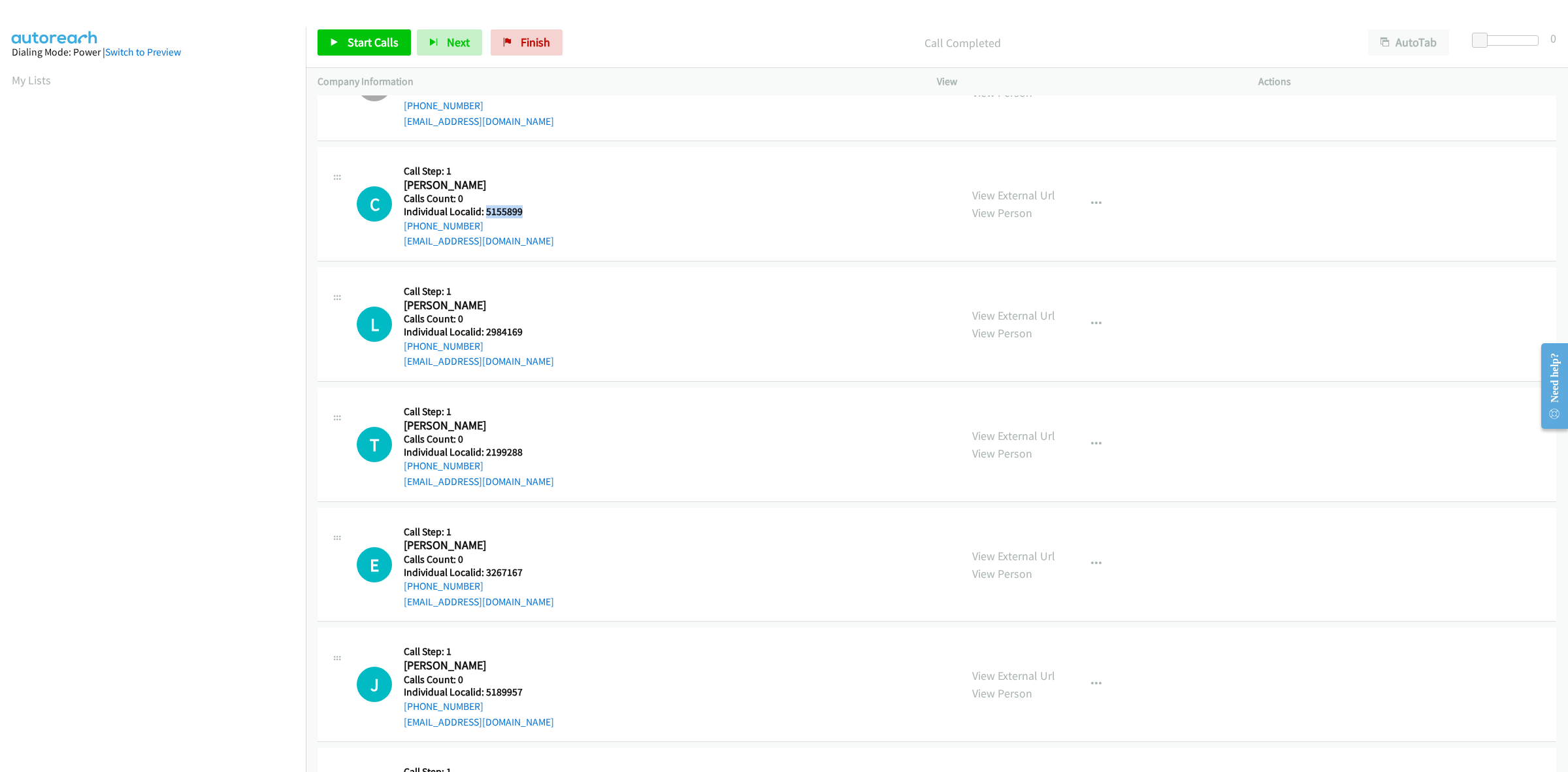
drag, startPoint x: 528, startPoint y: 213, endPoint x: 485, endPoint y: 210, distance: 43.1
click at [485, 210] on h5 "Individual Localid: 5155899" at bounding box center [479, 211] width 150 height 13
copy h5 "5155899"
click at [1097, 200] on button "button" at bounding box center [1095, 204] width 35 height 26
click at [991, 291] on link "Skip Call" at bounding box center [1027, 290] width 174 height 26
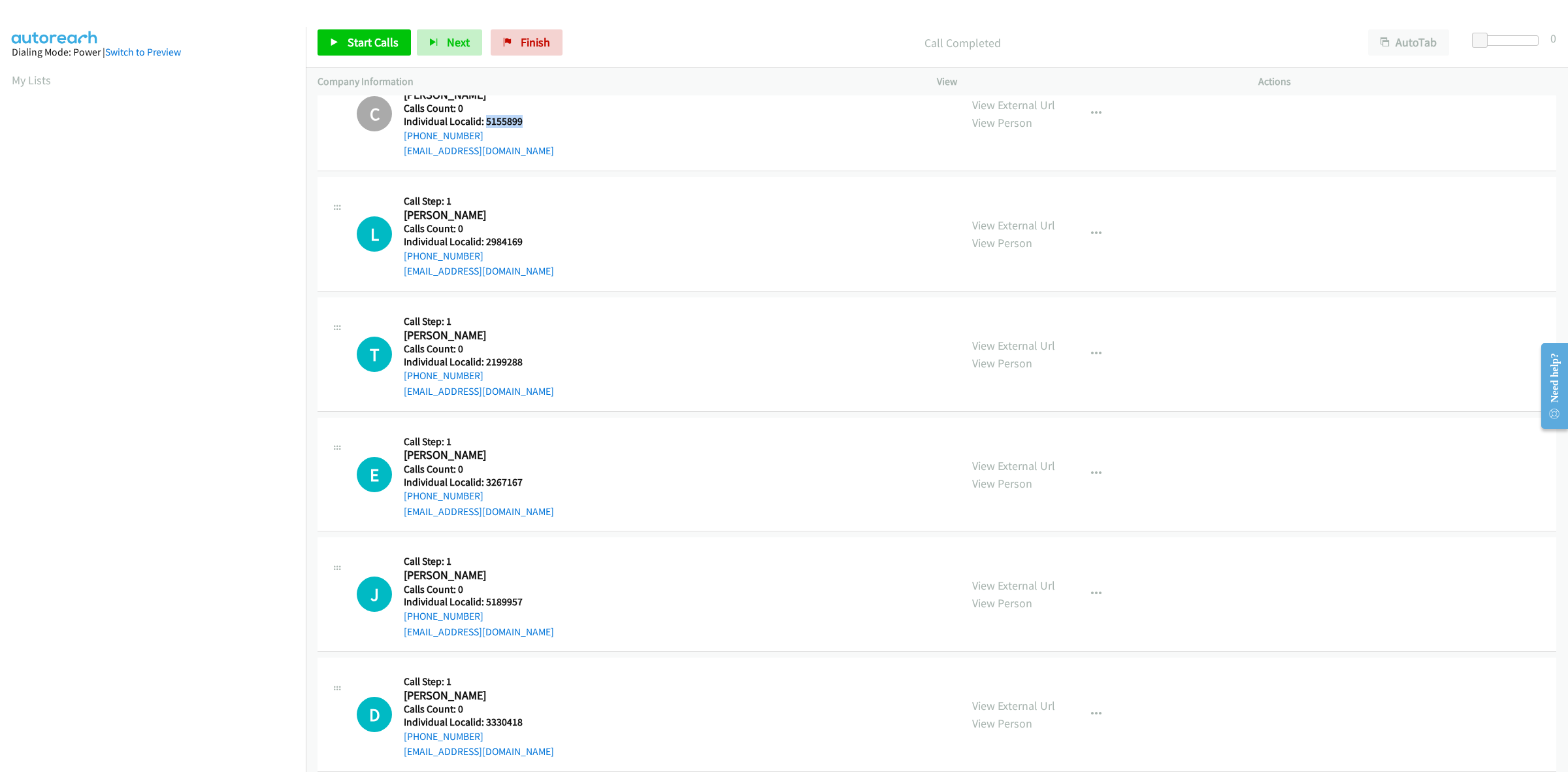
scroll to position [470, 0]
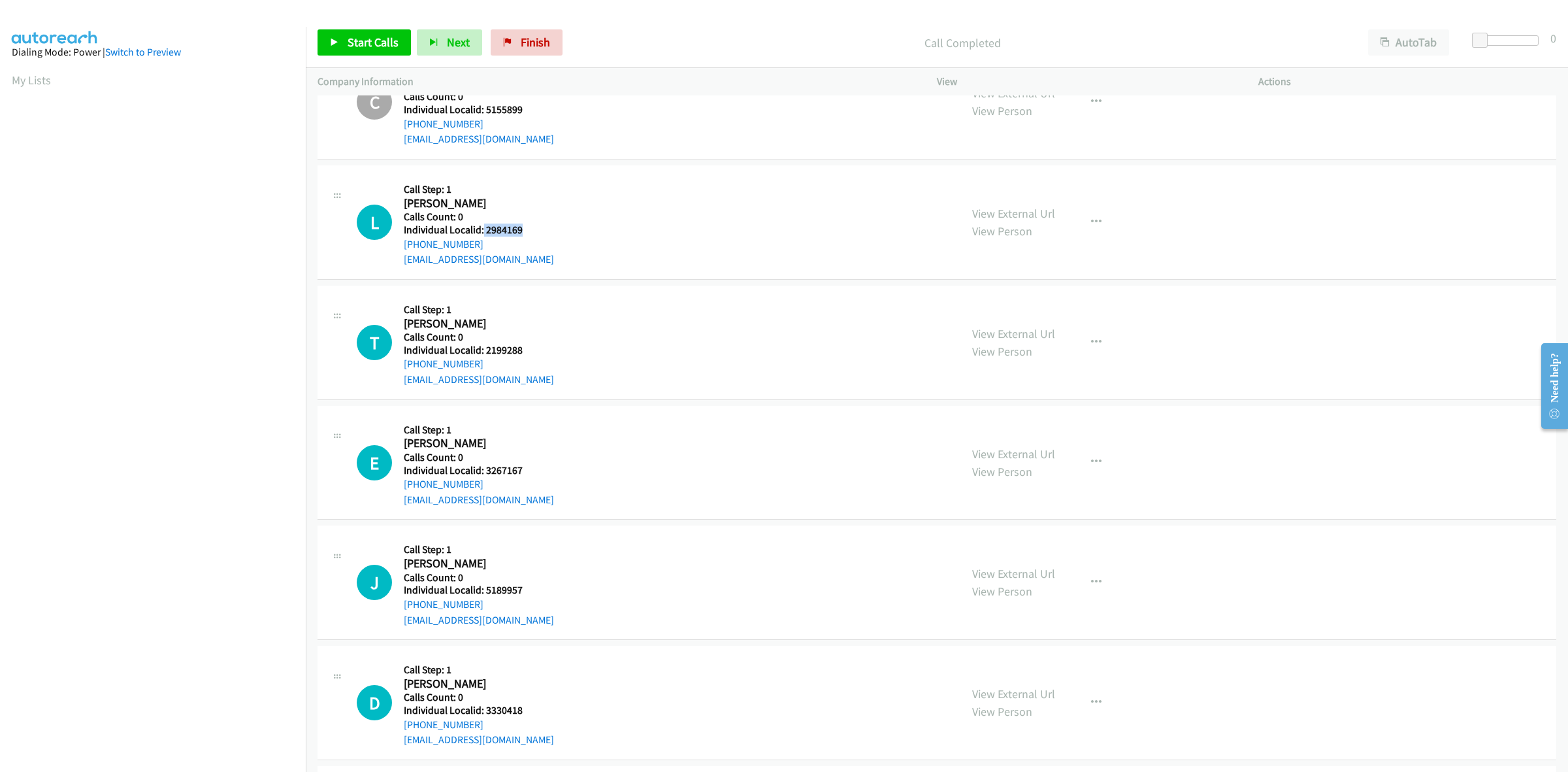
drag, startPoint x: 516, startPoint y: 230, endPoint x: 483, endPoint y: 228, distance: 33.1
click at [483, 228] on h5 "Individual Localid: 2984169" at bounding box center [479, 230] width 150 height 13
copy h5 "2984169"
click at [1091, 218] on icon "button" at bounding box center [1096, 222] width 11 height 11
click at [1026, 307] on link "Skip Call" at bounding box center [1027, 307] width 174 height 26
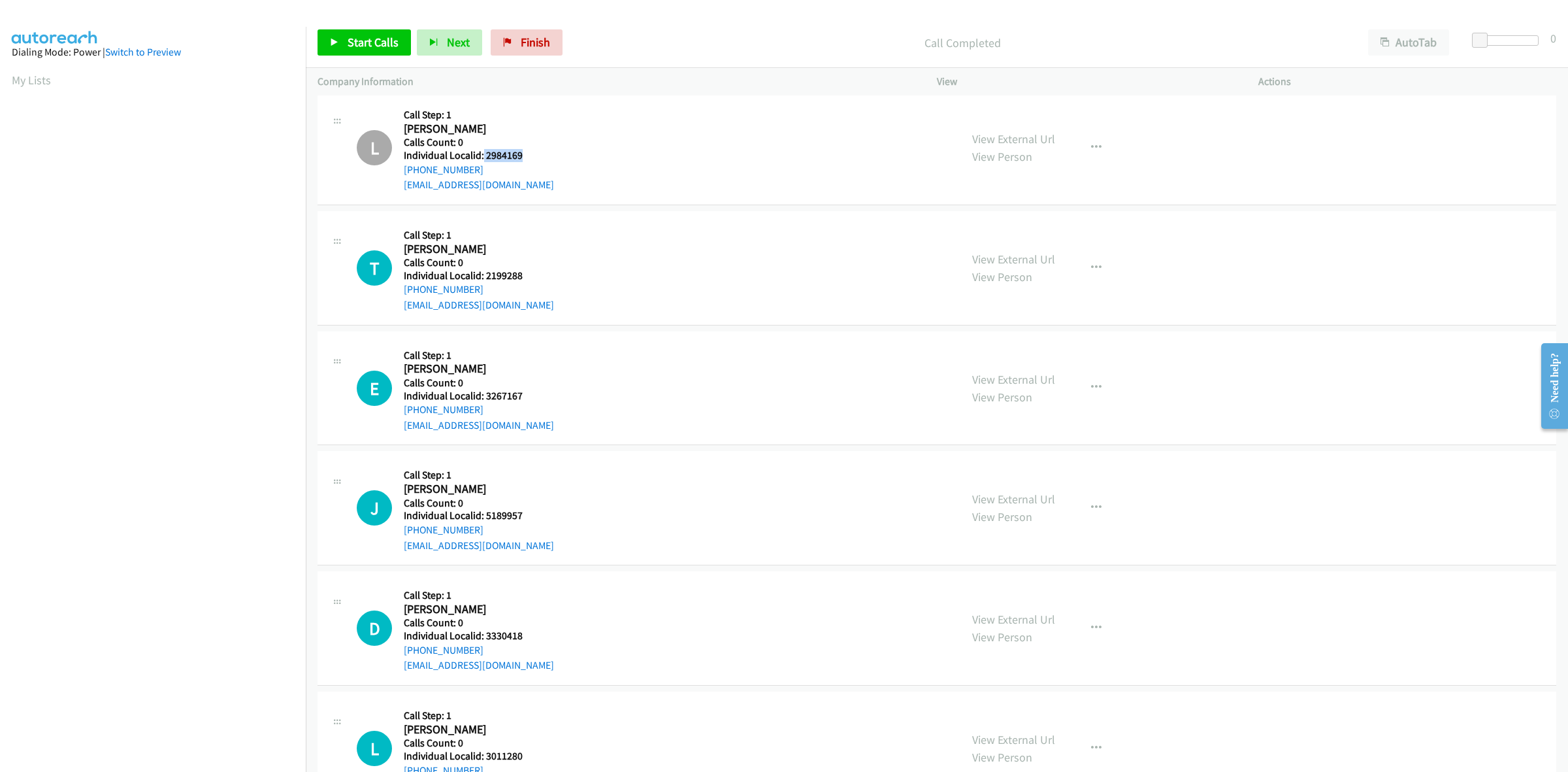
scroll to position [572, 0]
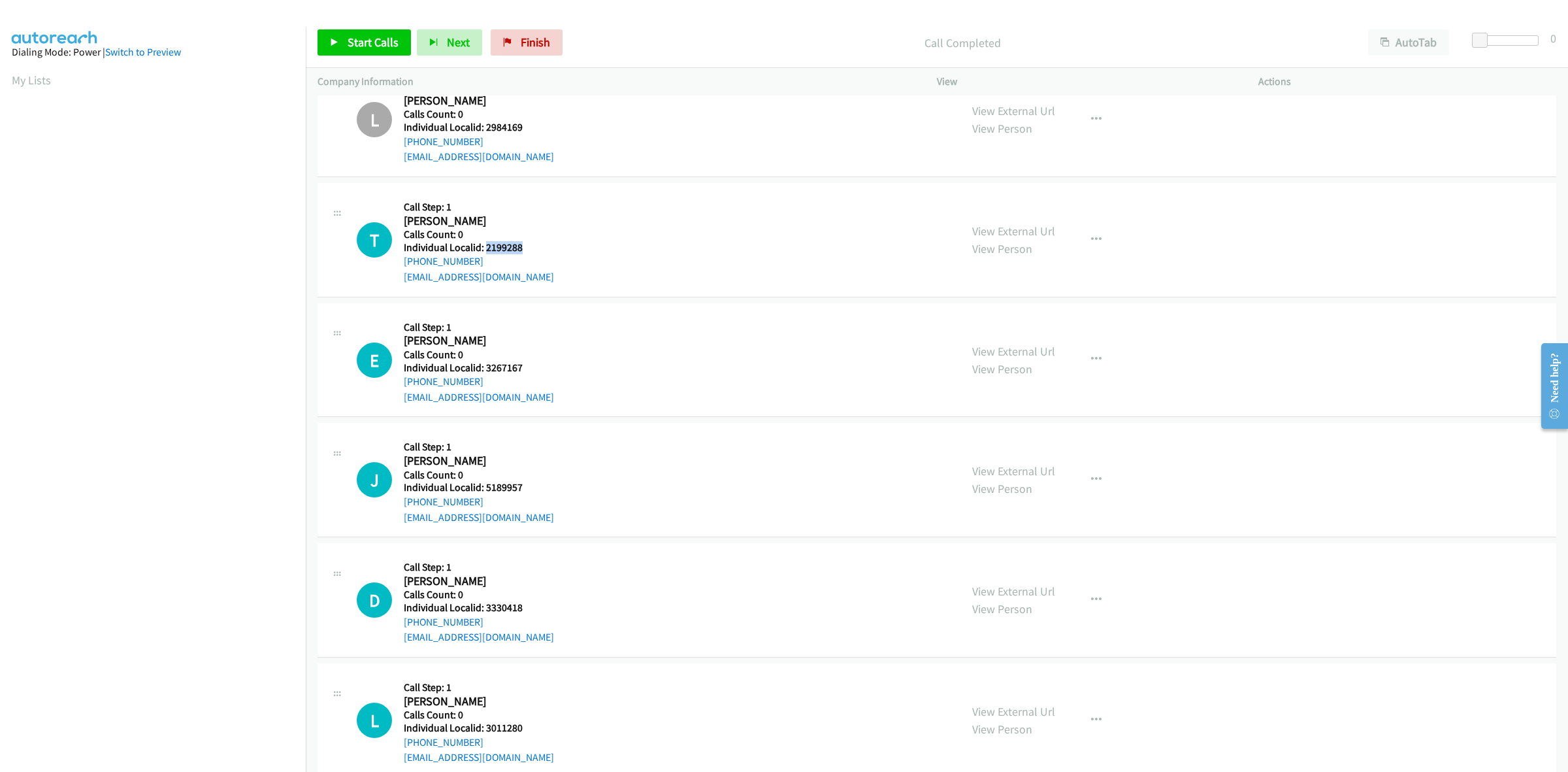
drag, startPoint x: 521, startPoint y: 243, endPoint x: 487, endPoint y: 251, distance: 34.9
click at [487, 251] on h5 "Individual Localid: 2199288" at bounding box center [479, 247] width 150 height 13
copy h5 "2199288"
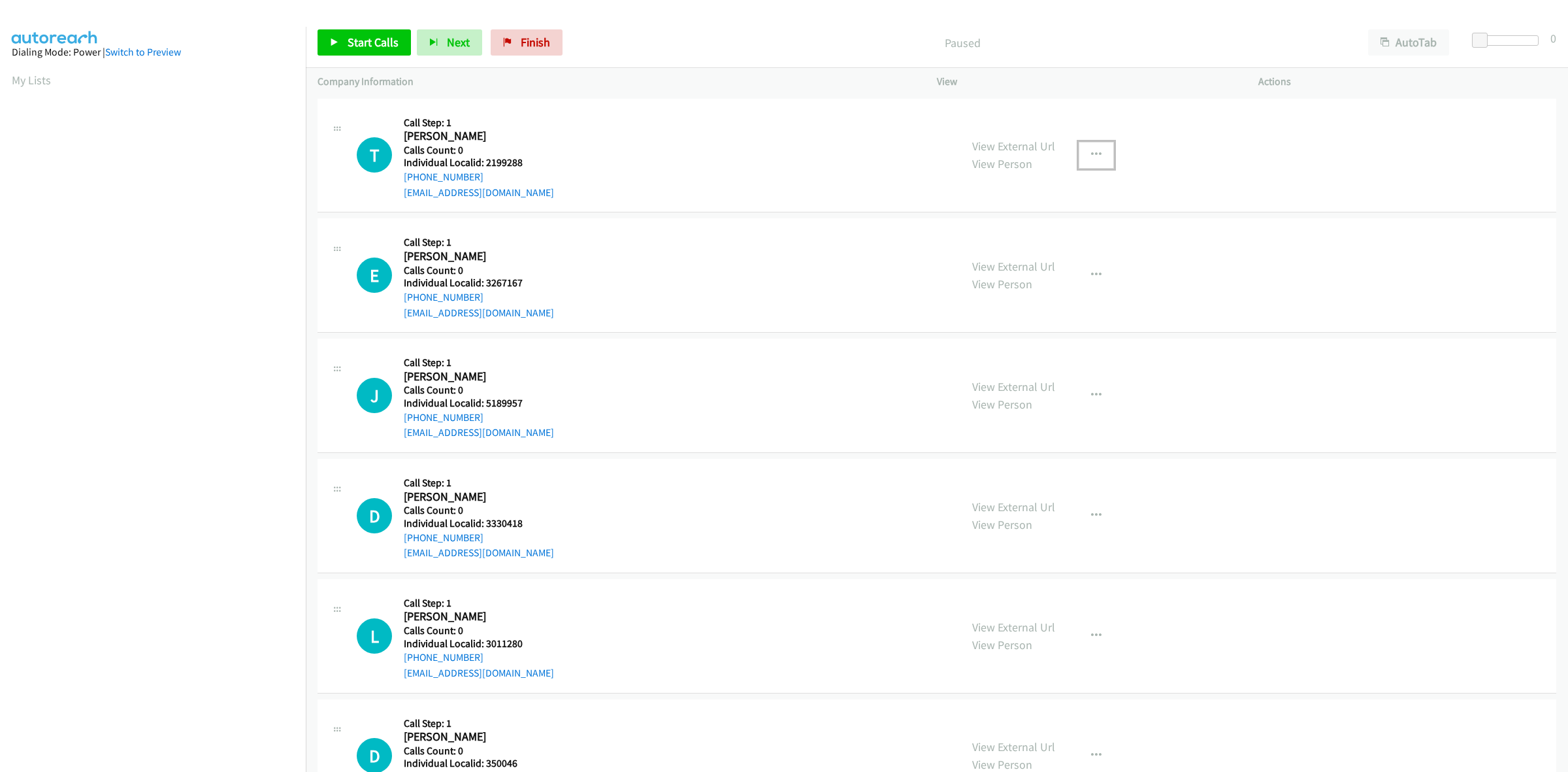
click at [1105, 149] on button "button" at bounding box center [1095, 155] width 35 height 26
click at [998, 246] on link "Skip Call" at bounding box center [1027, 241] width 174 height 26
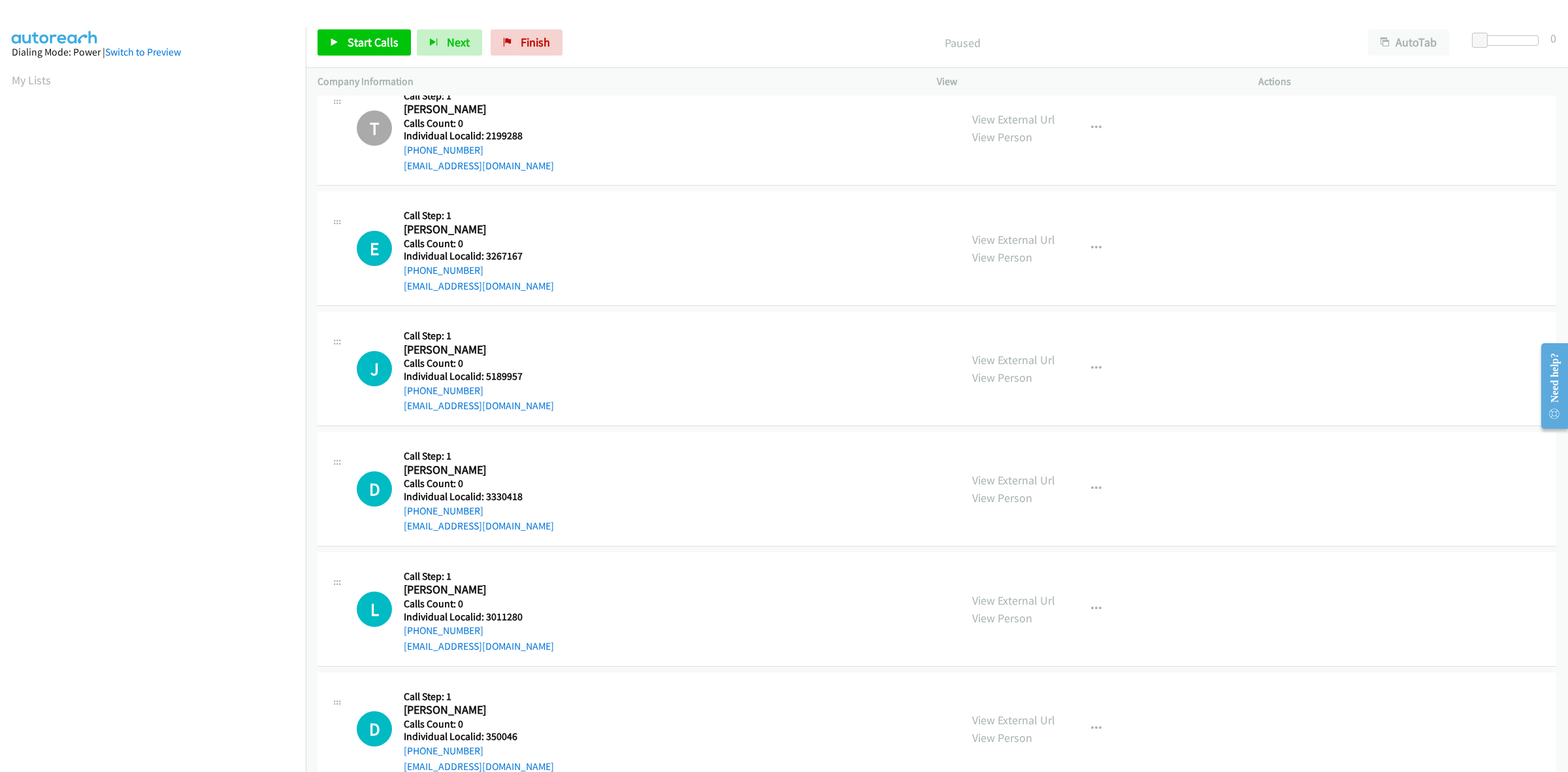
scroll to position [82, 0]
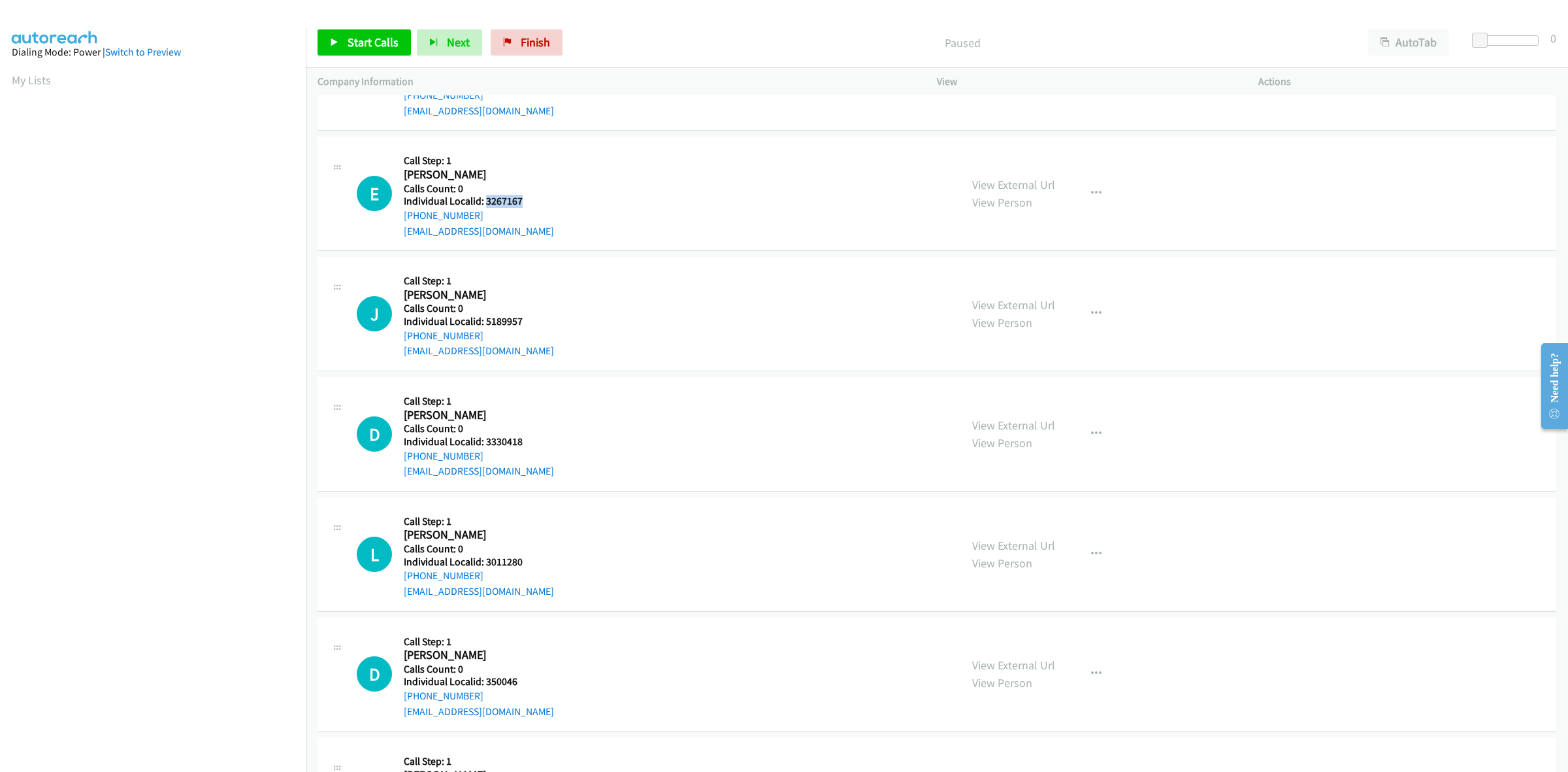
drag, startPoint x: 497, startPoint y: 198, endPoint x: 487, endPoint y: 201, distance: 10.4
click at [487, 201] on h5 "Individual Localid: 3267167" at bounding box center [479, 201] width 150 height 13
copy h5 "3267167"
click at [1095, 200] on button "button" at bounding box center [1095, 193] width 35 height 26
click at [976, 280] on link "Skip Call" at bounding box center [1027, 279] width 174 height 26
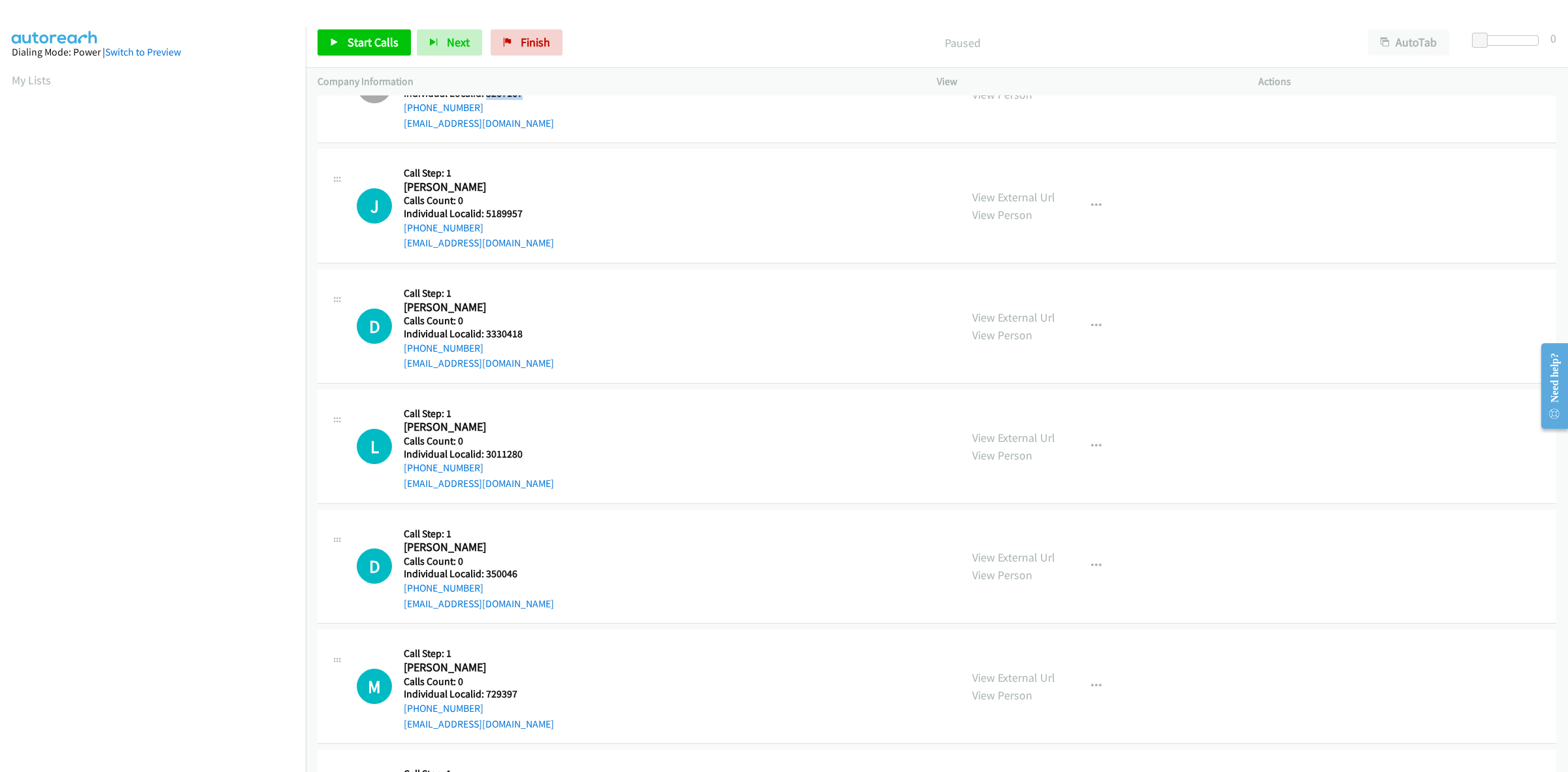
scroll to position [204, 0]
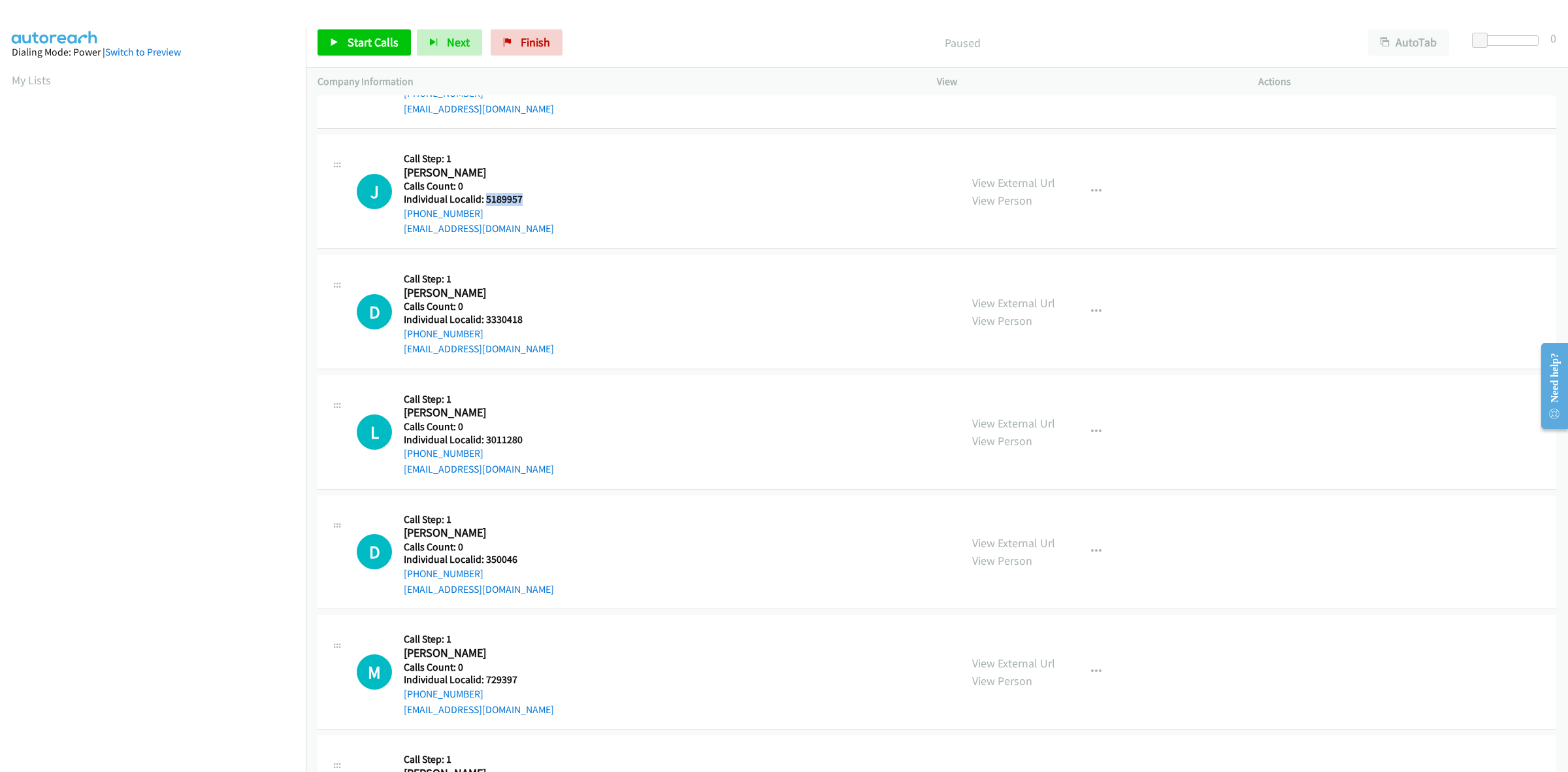
drag, startPoint x: 521, startPoint y: 195, endPoint x: 484, endPoint y: 195, distance: 37.0
click at [484, 195] on h5 "Individual Localid: 5189957" at bounding box center [479, 199] width 150 height 13
copy h5 "5189957"
click at [1099, 197] on button "button" at bounding box center [1095, 191] width 35 height 26
click at [1018, 268] on link "Skip Call" at bounding box center [1027, 277] width 174 height 26
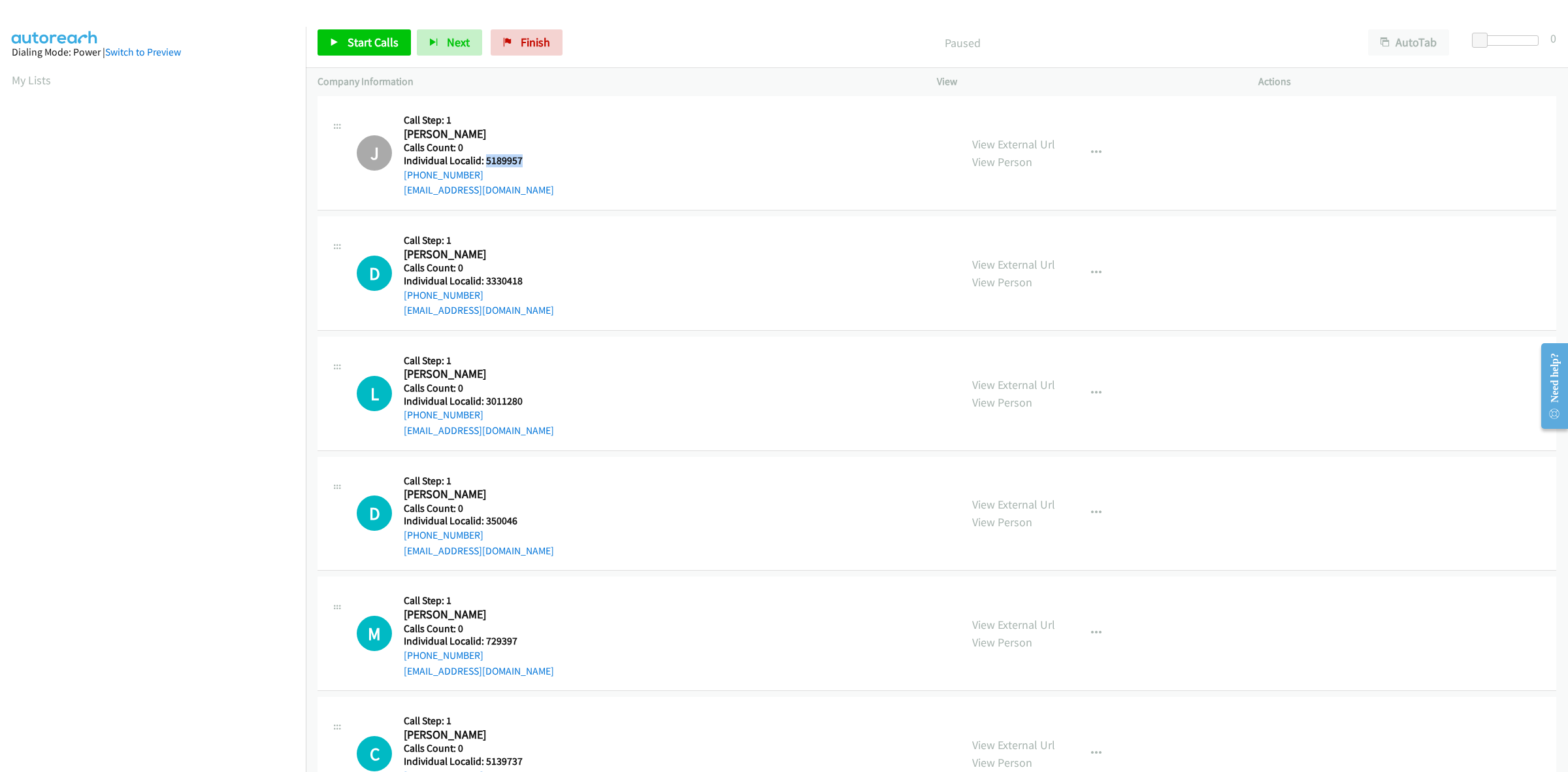
scroll to position [326, 0]
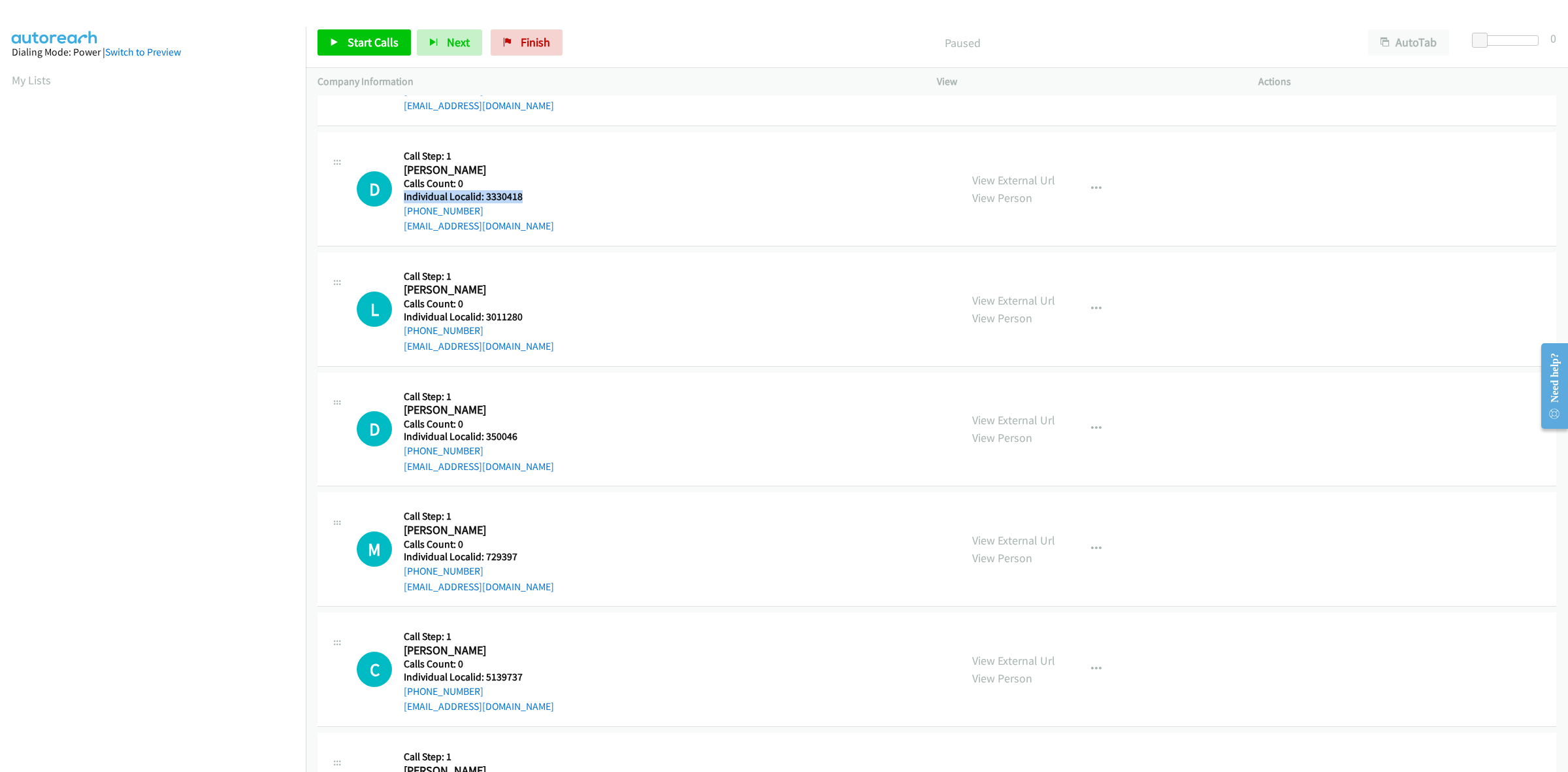
drag, startPoint x: 494, startPoint y: 188, endPoint x: 485, endPoint y: 188, distance: 9.0
click at [485, 188] on div "Callback Scheduled Call Step: 1 Donald Tucci America/New_York Calls Count: 0 In…" at bounding box center [479, 189] width 150 height 91
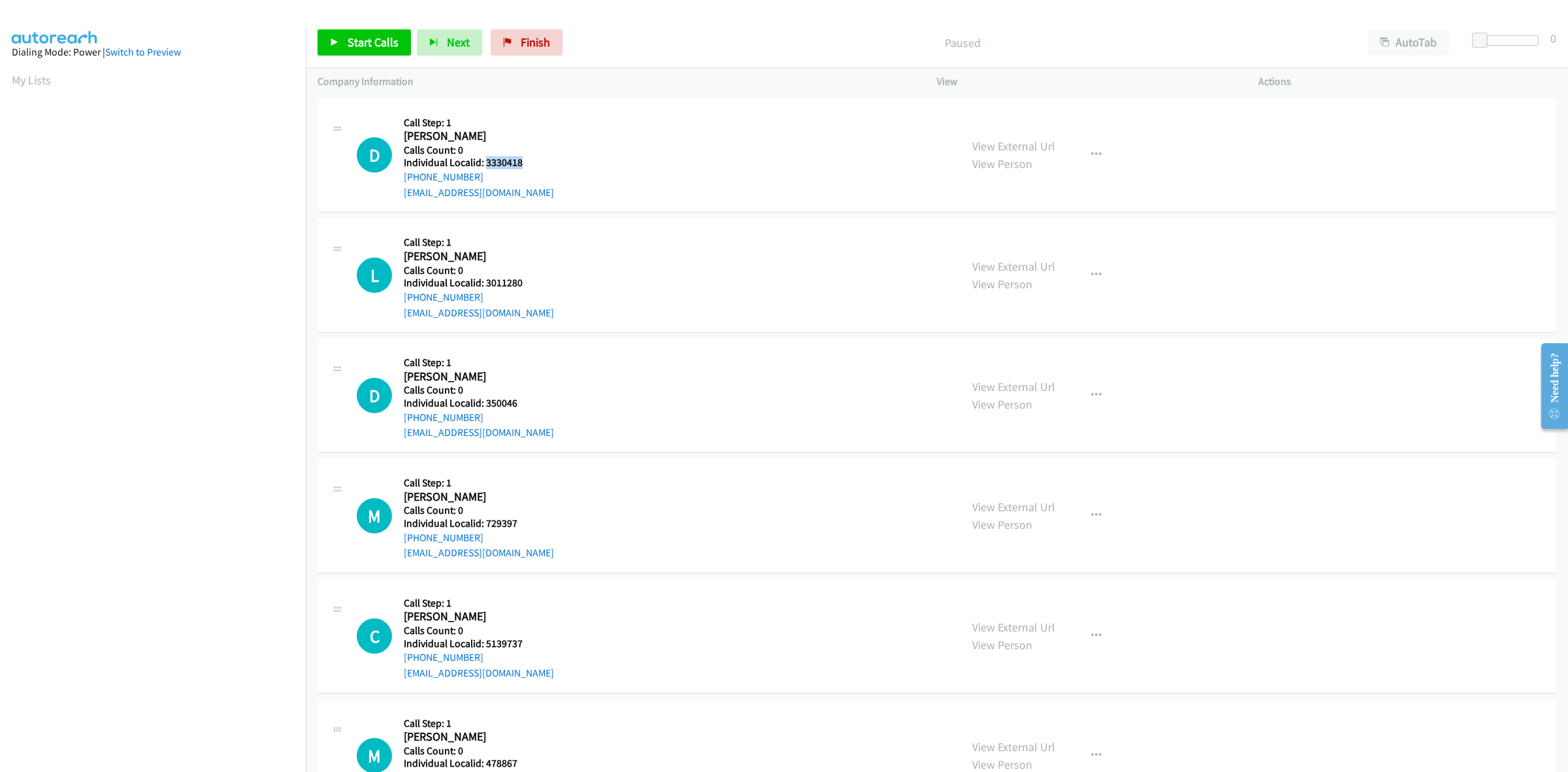
drag, startPoint x: 526, startPoint y: 161, endPoint x: 485, endPoint y: 161, distance: 41.0
click at [485, 161] on h5 "Individual Localid: 3330418" at bounding box center [479, 162] width 150 height 13
copy h5 "3330418"
click button "button"
click link "Skip Call"
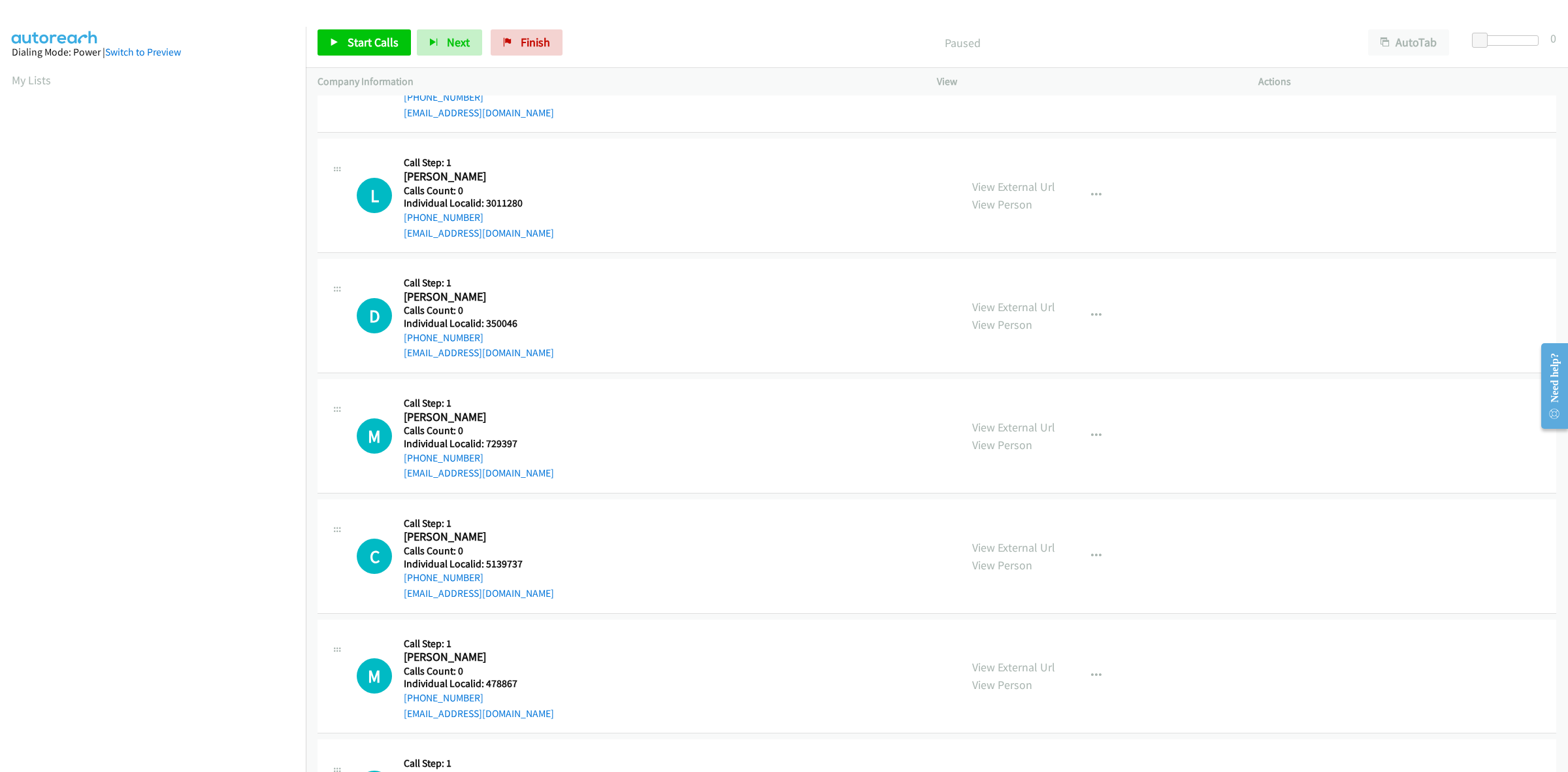
scroll to position [82, 0]
drag, startPoint x: 526, startPoint y: 204, endPoint x: 485, endPoint y: 206, distance: 41.0
click h5 "Individual Localid: 3011280"
copy h5 "3011280"
click icon "button"
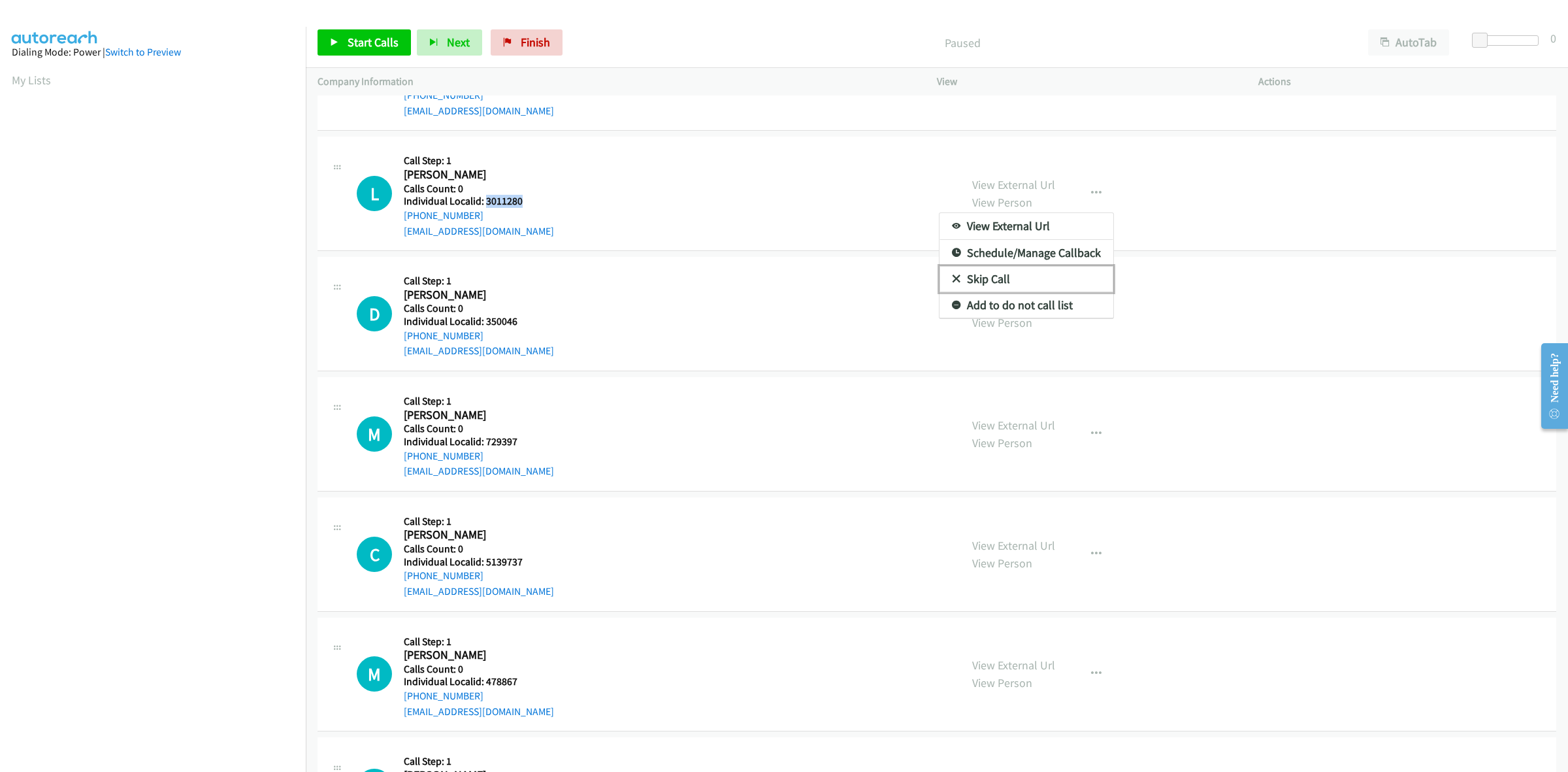
click link "Skip Call"
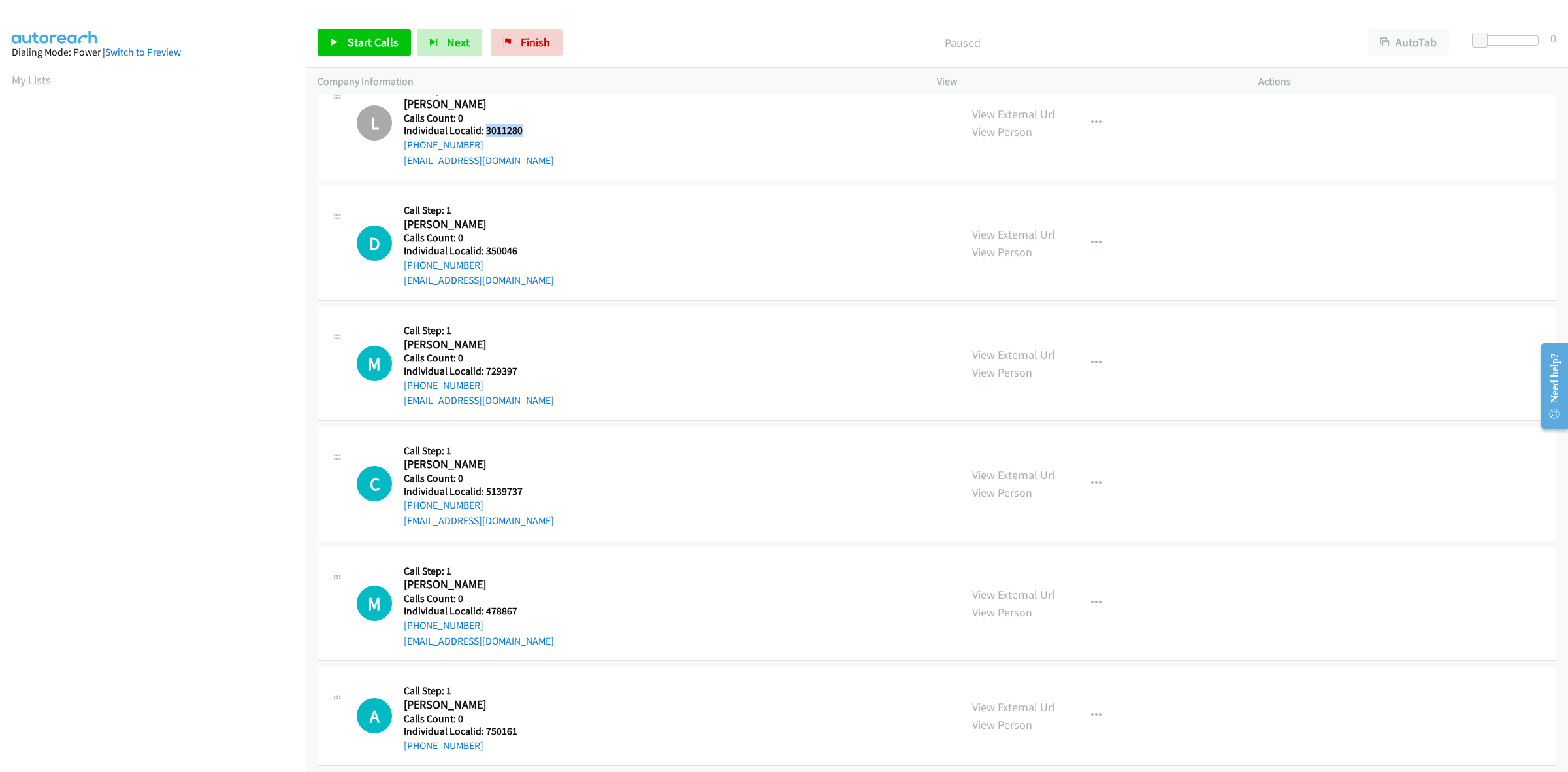
scroll to position [163, 0]
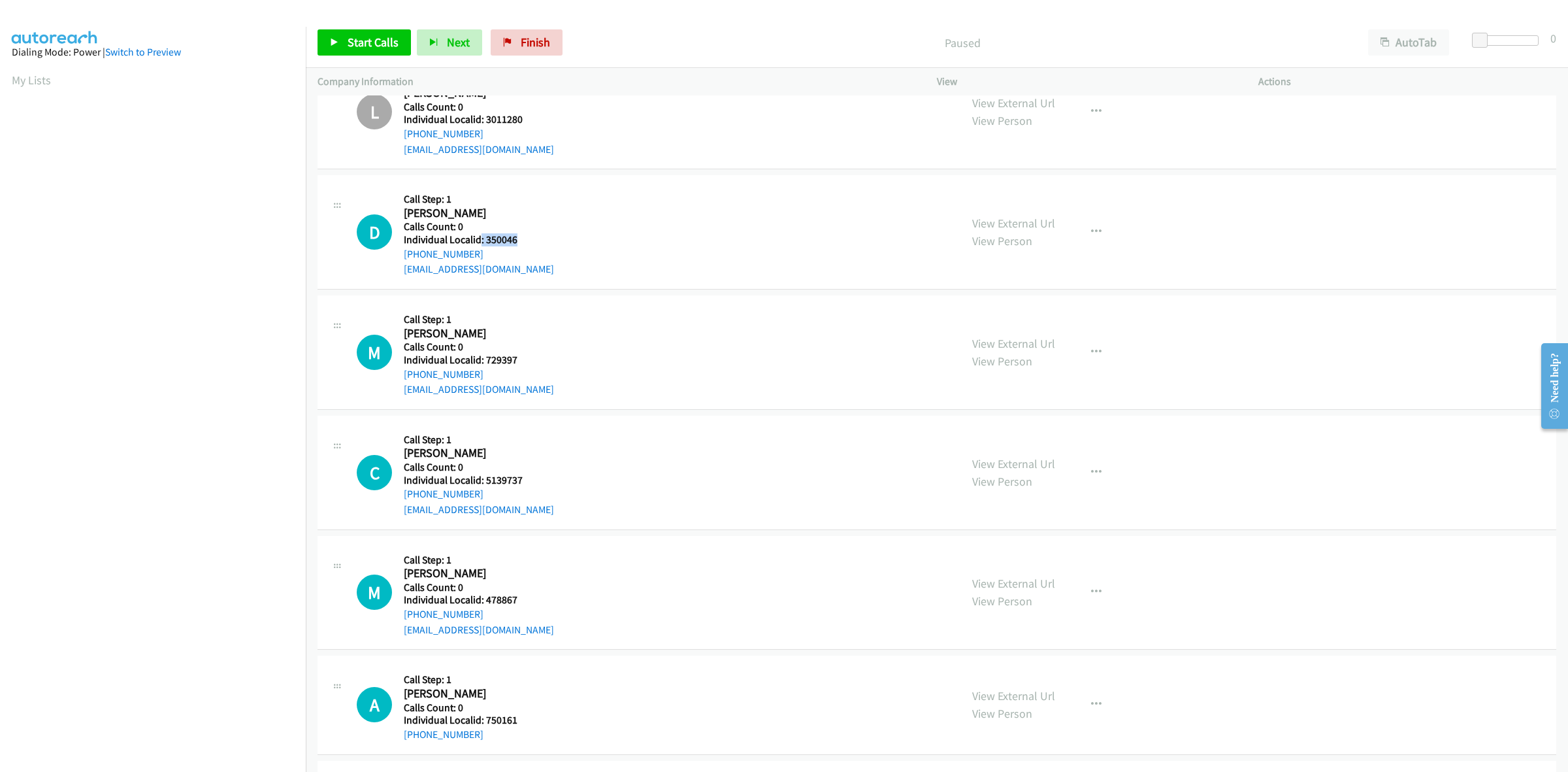
drag, startPoint x: 522, startPoint y: 243, endPoint x: 481, endPoint y: 241, distance: 41.0
click h5 "Individual Localid: 350046"
copy h5 ": 350046"
click button "button"
drag, startPoint x: 1015, startPoint y: 315, endPoint x: 875, endPoint y: 287, distance: 142.8
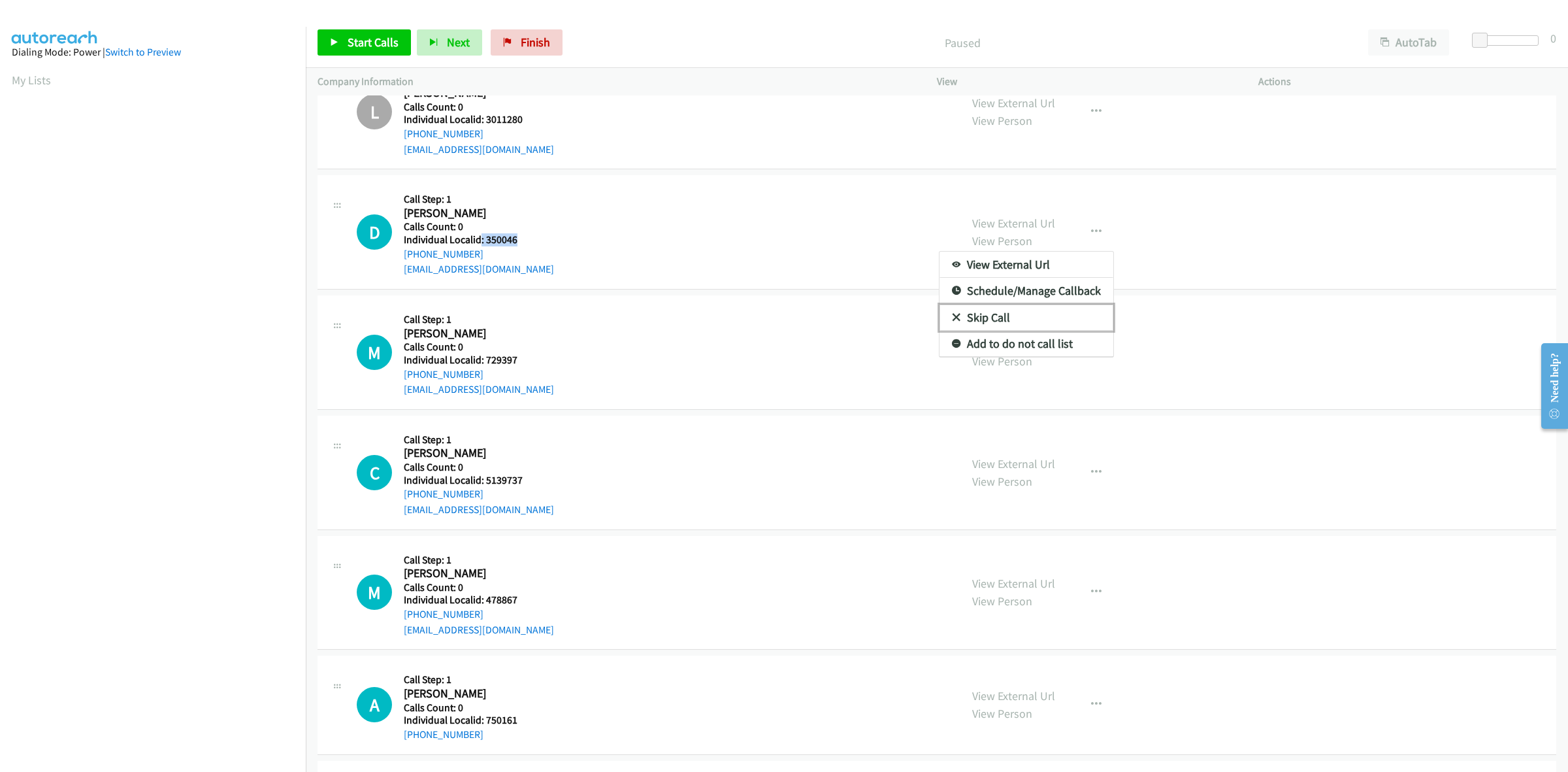
click link "Skip Call"
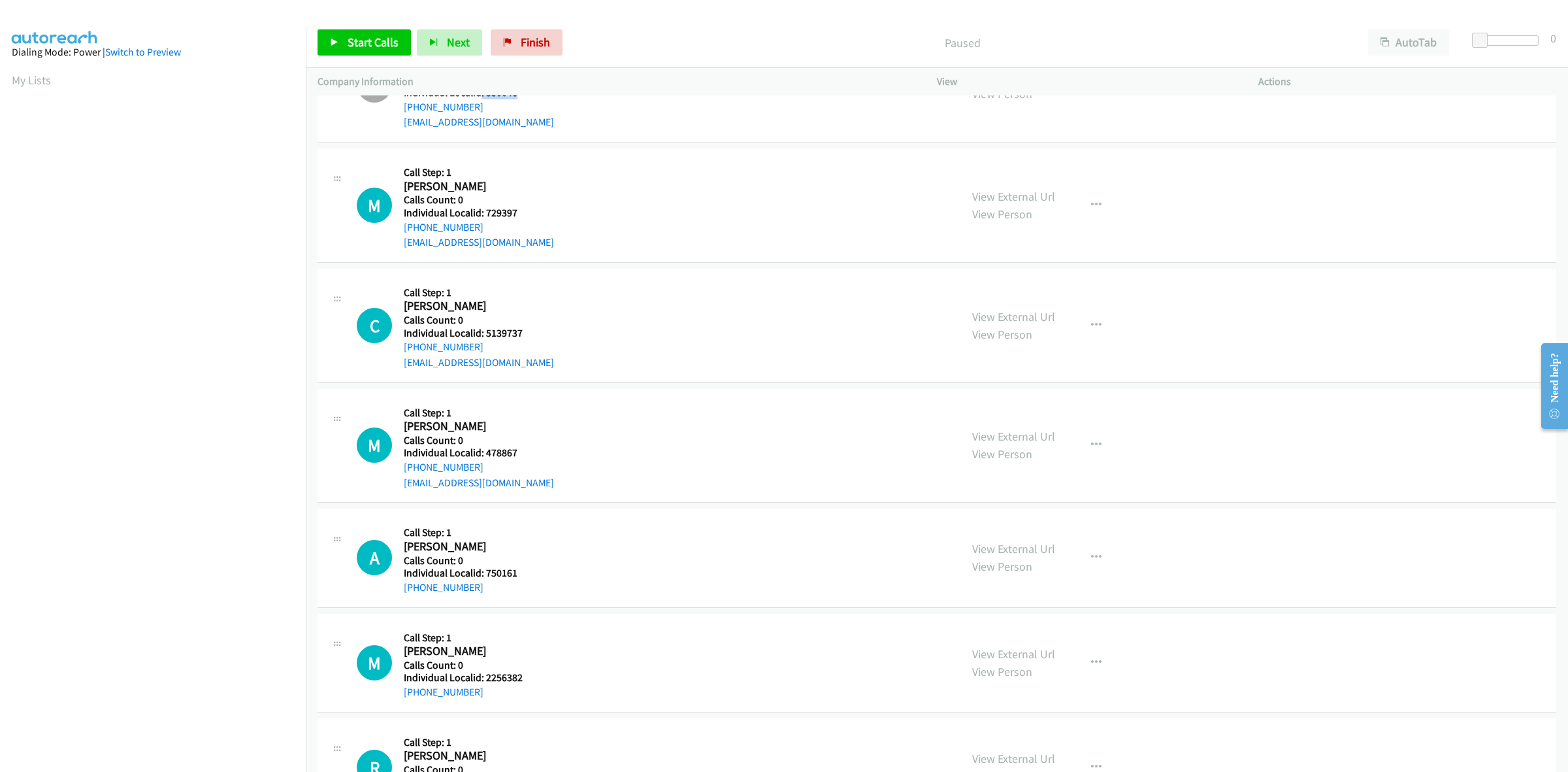
scroll to position [347, 0]
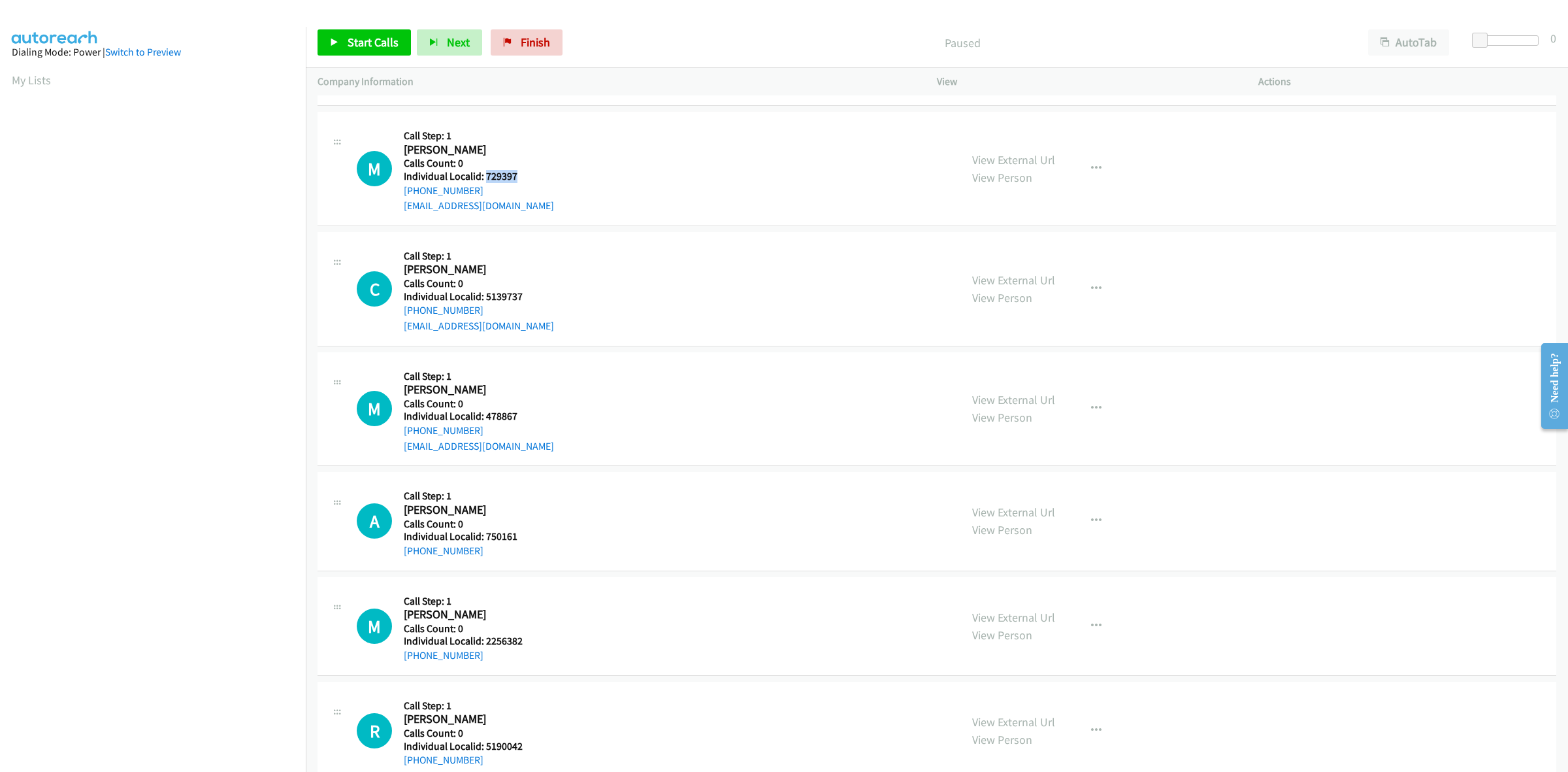
drag, startPoint x: 513, startPoint y: 175, endPoint x: 485, endPoint y: 175, distance: 28.0
click h5 "Individual Localid: 729397"
copy h5 "729397"
drag, startPoint x: 1086, startPoint y: 170, endPoint x: 1081, endPoint y: 178, distance: 9.4
click icon "button"
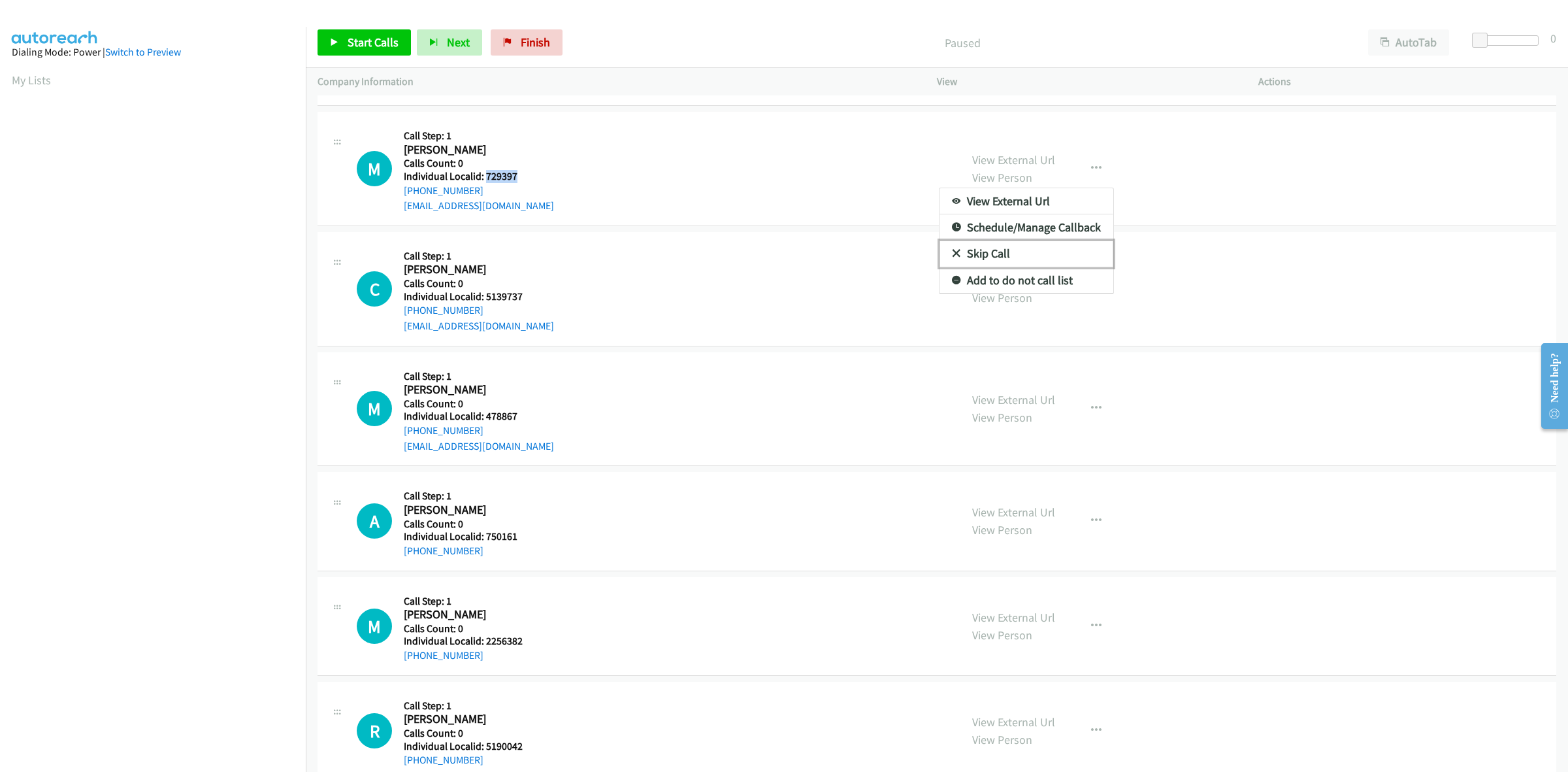
click link "Skip Call"
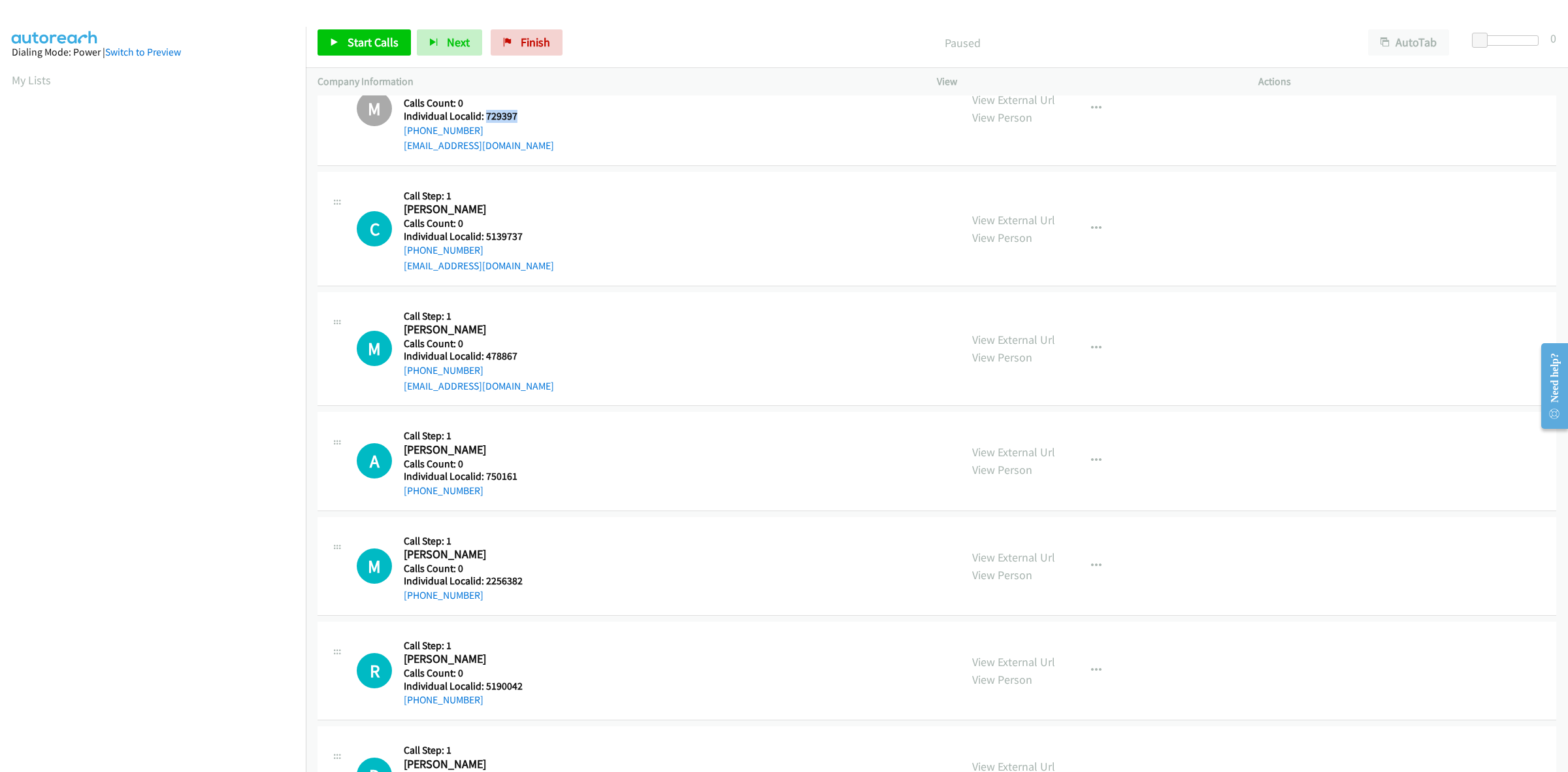
scroll to position [409, 0]
drag, startPoint x: 517, startPoint y: 233, endPoint x: 485, endPoint y: 237, distance: 32.2
click h5 "Individual Localid: 5139737"
copy h5 "5139737"
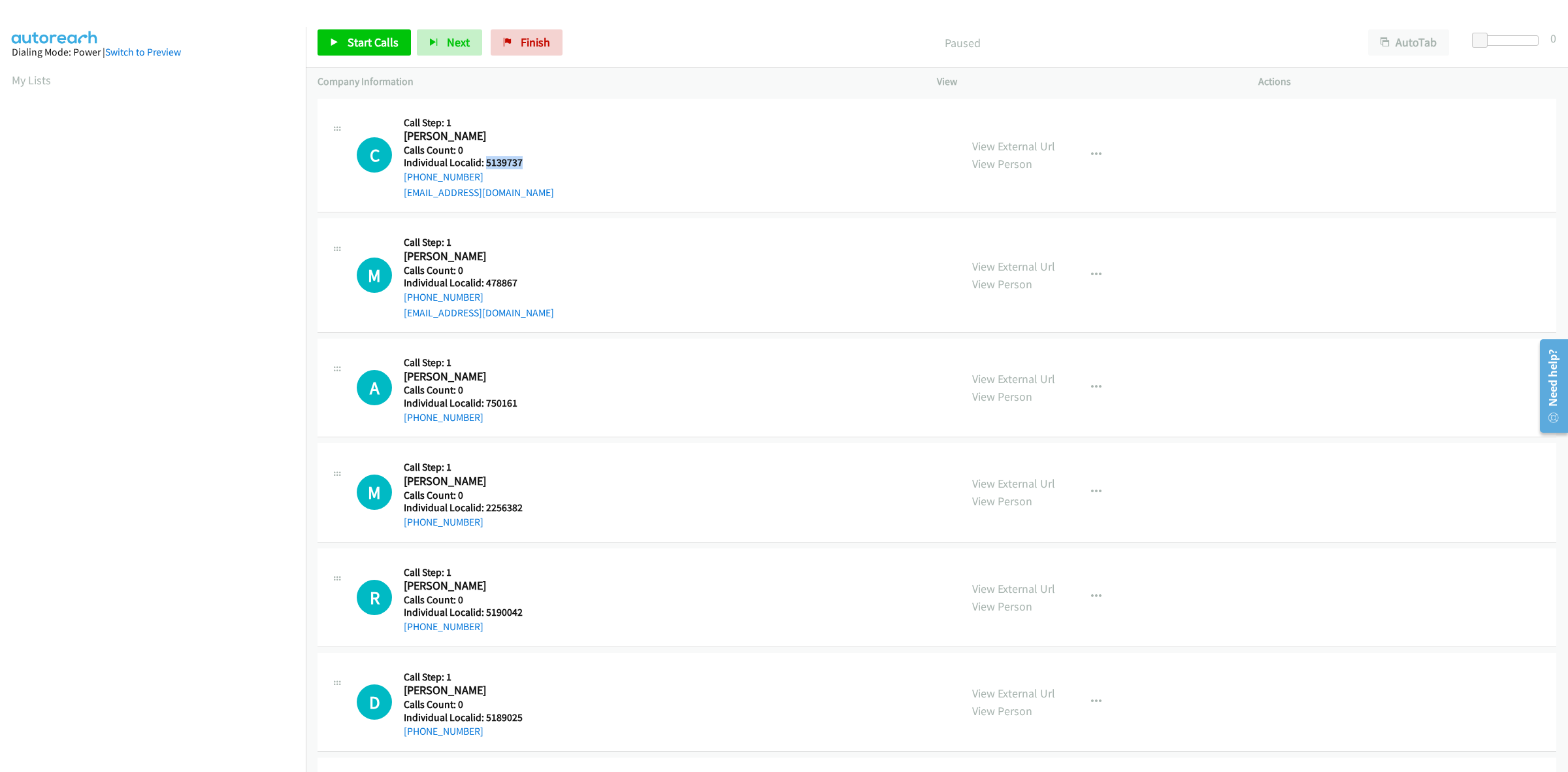
drag, startPoint x: 524, startPoint y: 163, endPoint x: 485, endPoint y: 160, distance: 39.1
click at [485, 160] on h5 "Individual Localid: 5139737" at bounding box center [479, 162] width 150 height 13
copy h5 "5139737"
click at [503, 174] on div "[PHONE_NUMBER]" at bounding box center [479, 177] width 150 height 16
drag, startPoint x: 485, startPoint y: 175, endPoint x: 401, endPoint y: 184, distance: 84.5
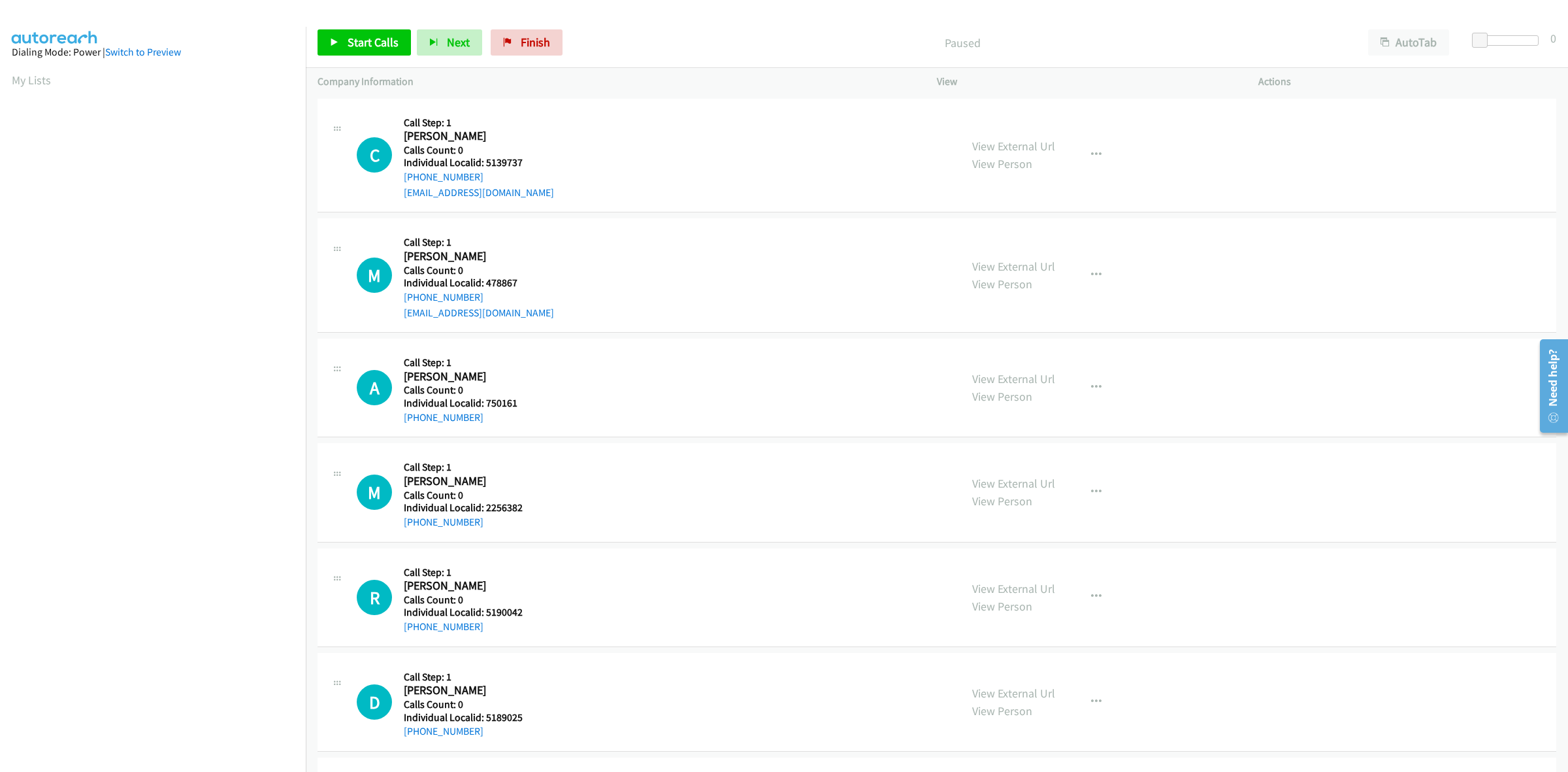
click at [401, 184] on div "C Callback Scheduled Call Step: 1 Chuck Di Salvo America/New_York Calls Count: …" at bounding box center [653, 155] width 592 height 91
copy link "[PHONE_NUMBER]"
drag, startPoint x: 522, startPoint y: 161, endPoint x: 485, endPoint y: 161, distance: 37.0
click at [485, 161] on h5 "Individual Localid: 5139737" at bounding box center [479, 162] width 150 height 13
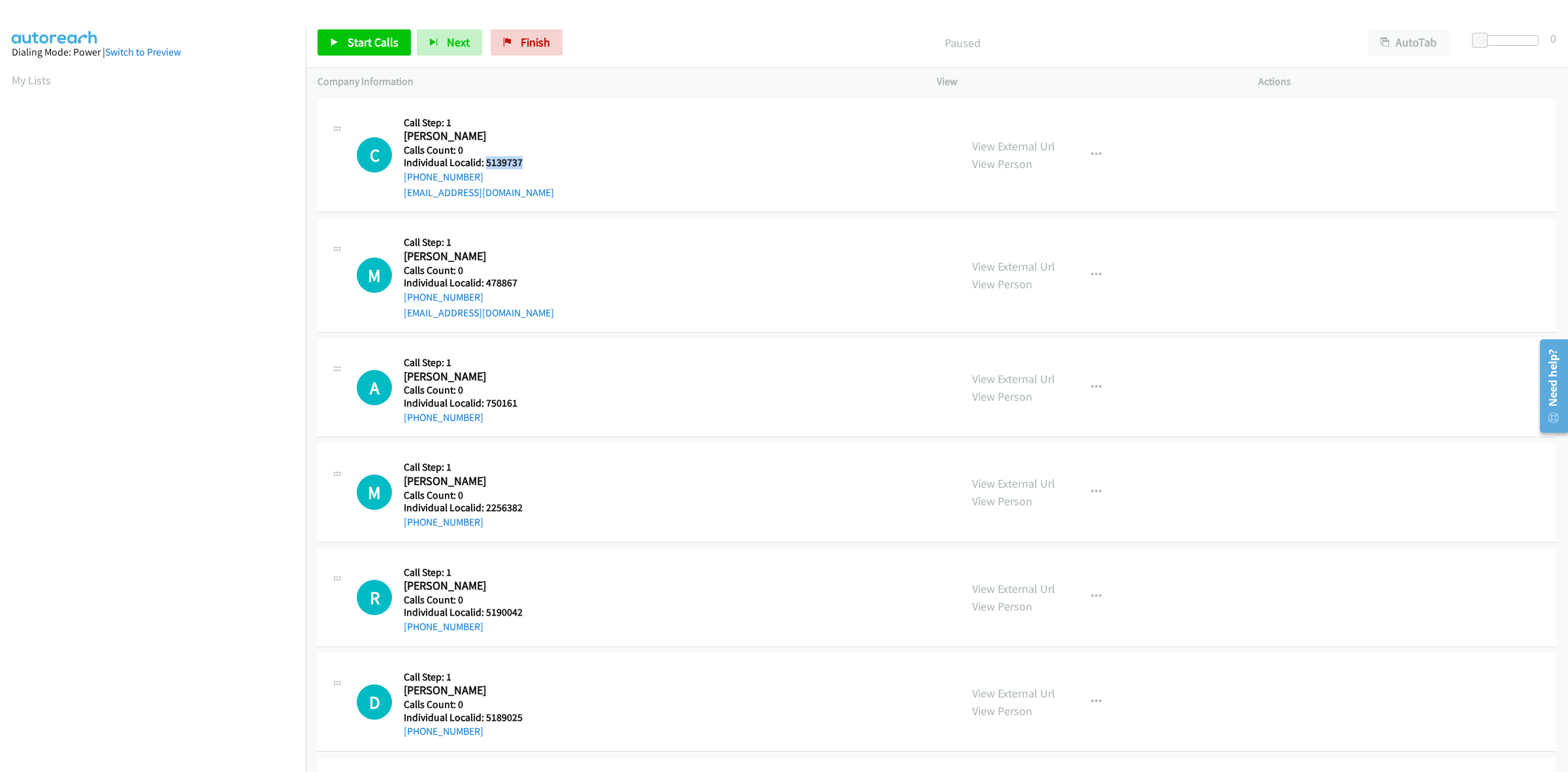
copy h5 "5139737"
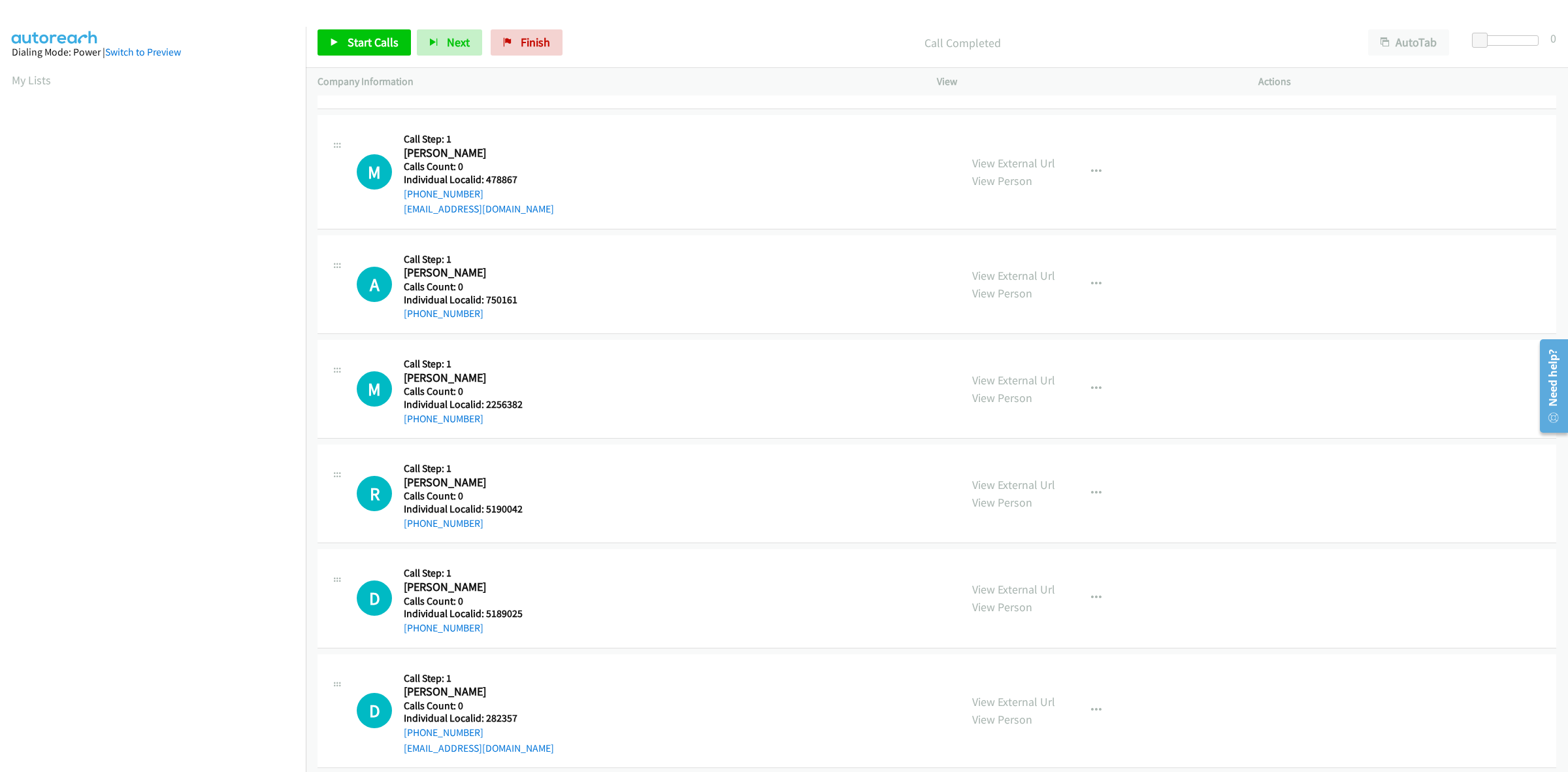
scroll to position [142, 0]
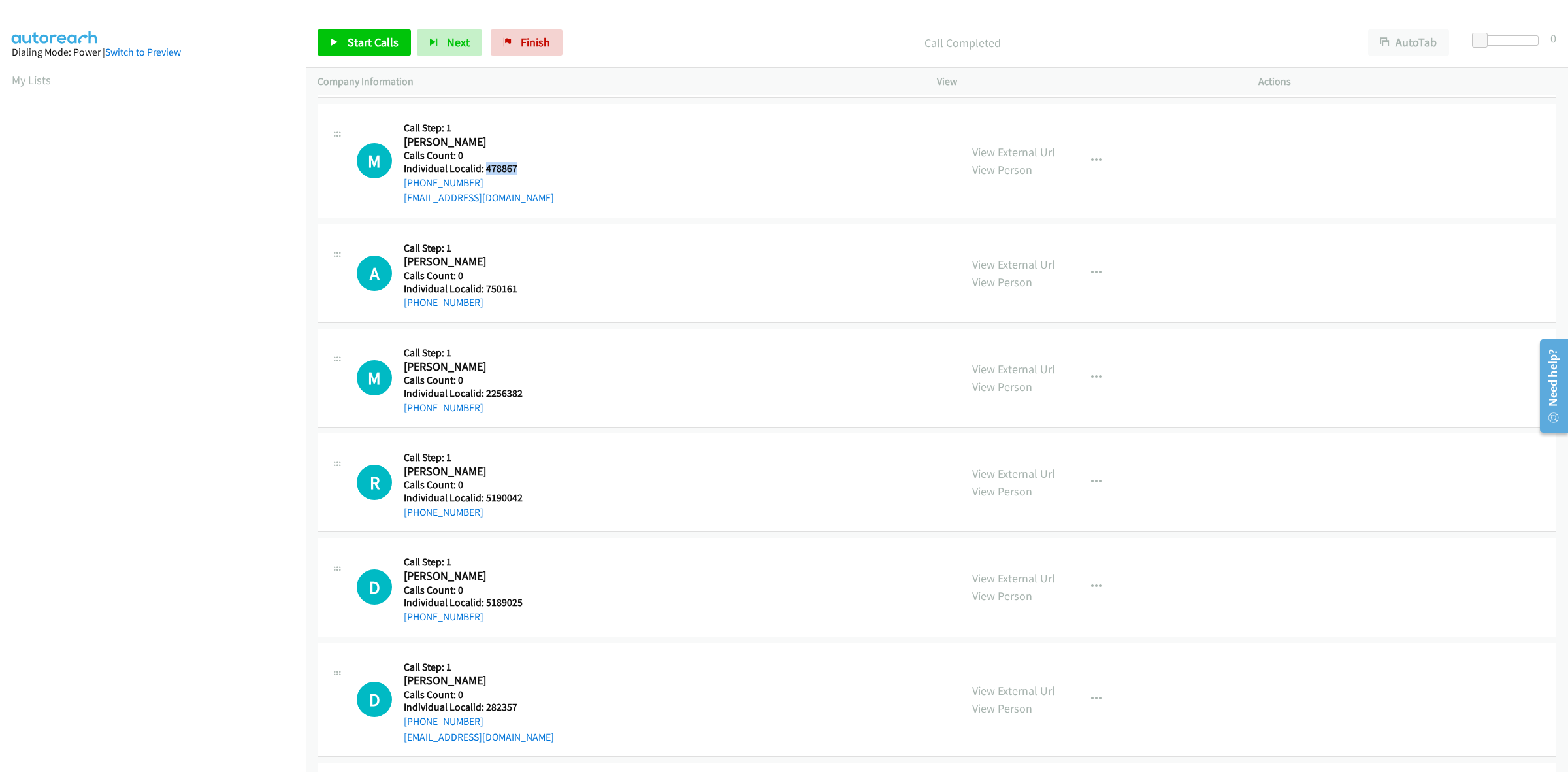
drag, startPoint x: 520, startPoint y: 166, endPoint x: 485, endPoint y: 167, distance: 35.0
click at [485, 167] on h5 "Individual Localid: 478867" at bounding box center [479, 168] width 150 height 13
copy h5 "478867"
click at [1091, 157] on icon "button" at bounding box center [1096, 160] width 11 height 11
click at [1015, 237] on link "Skip Call" at bounding box center [1027, 246] width 174 height 26
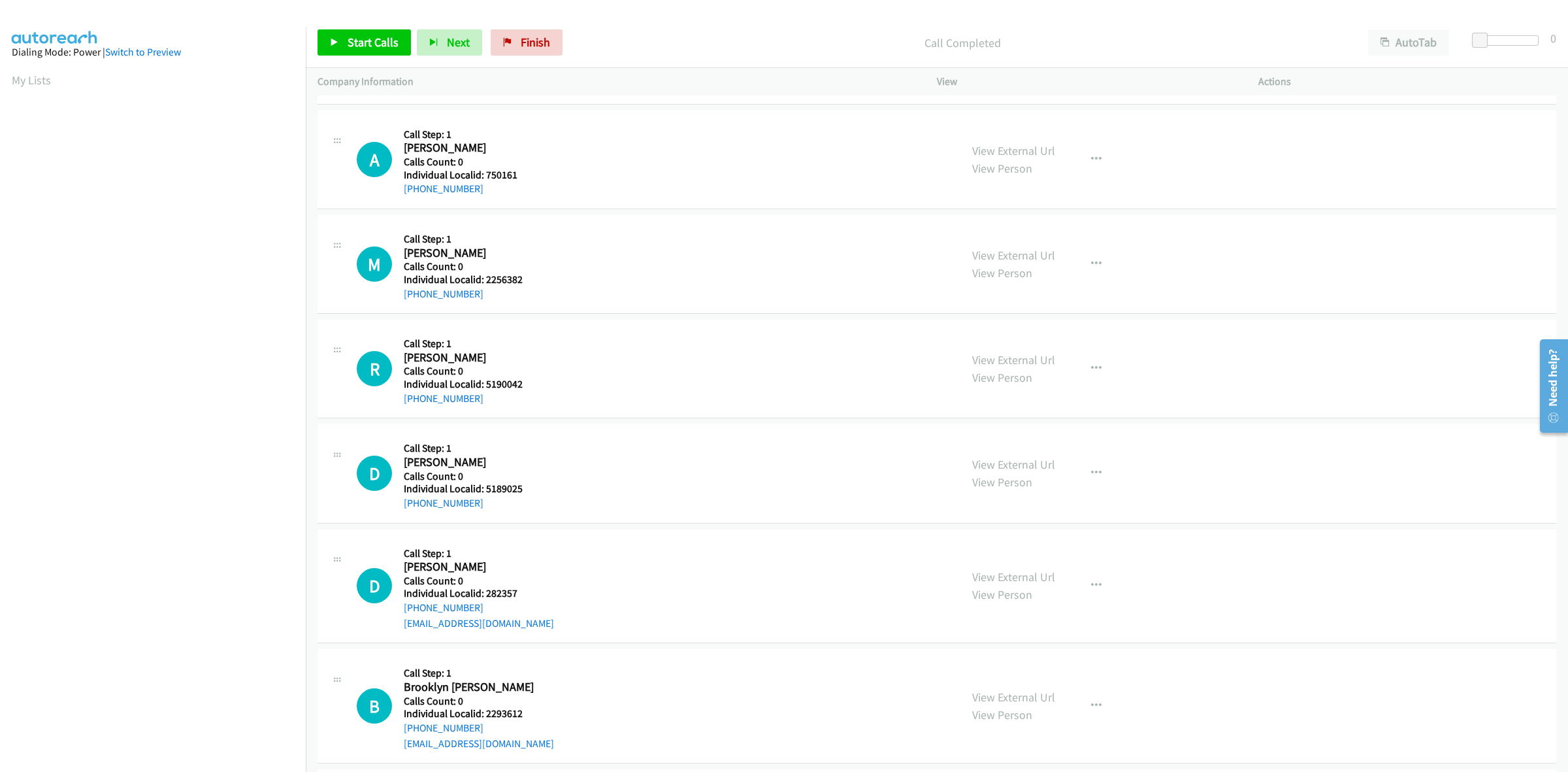
scroll to position [286, 0]
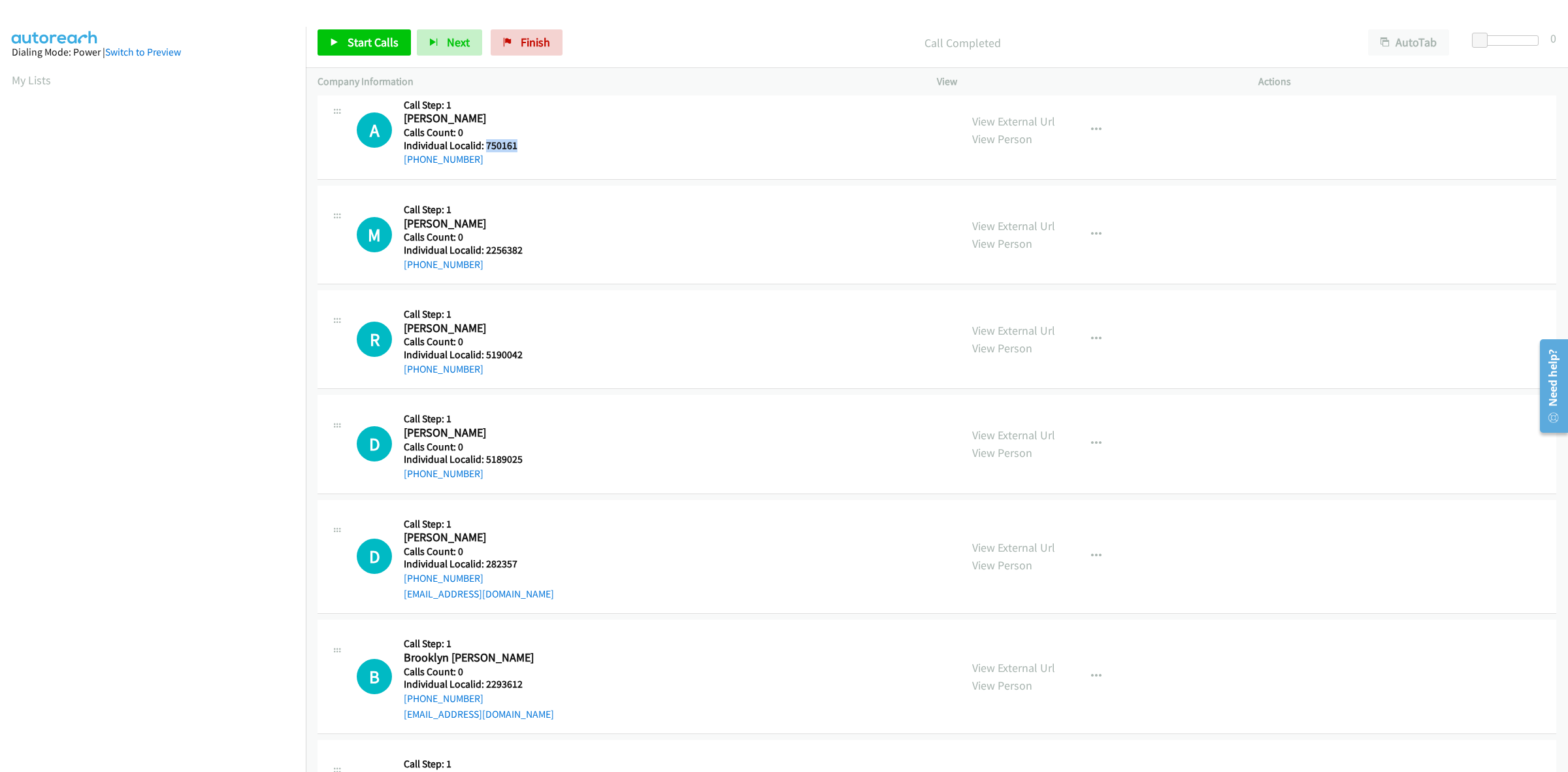
drag, startPoint x: 515, startPoint y: 141, endPoint x: 487, endPoint y: 141, distance: 28.0
click at [487, 141] on h5 "Individual Localid: 750161" at bounding box center [472, 145] width 136 height 13
copy h5 "750161"
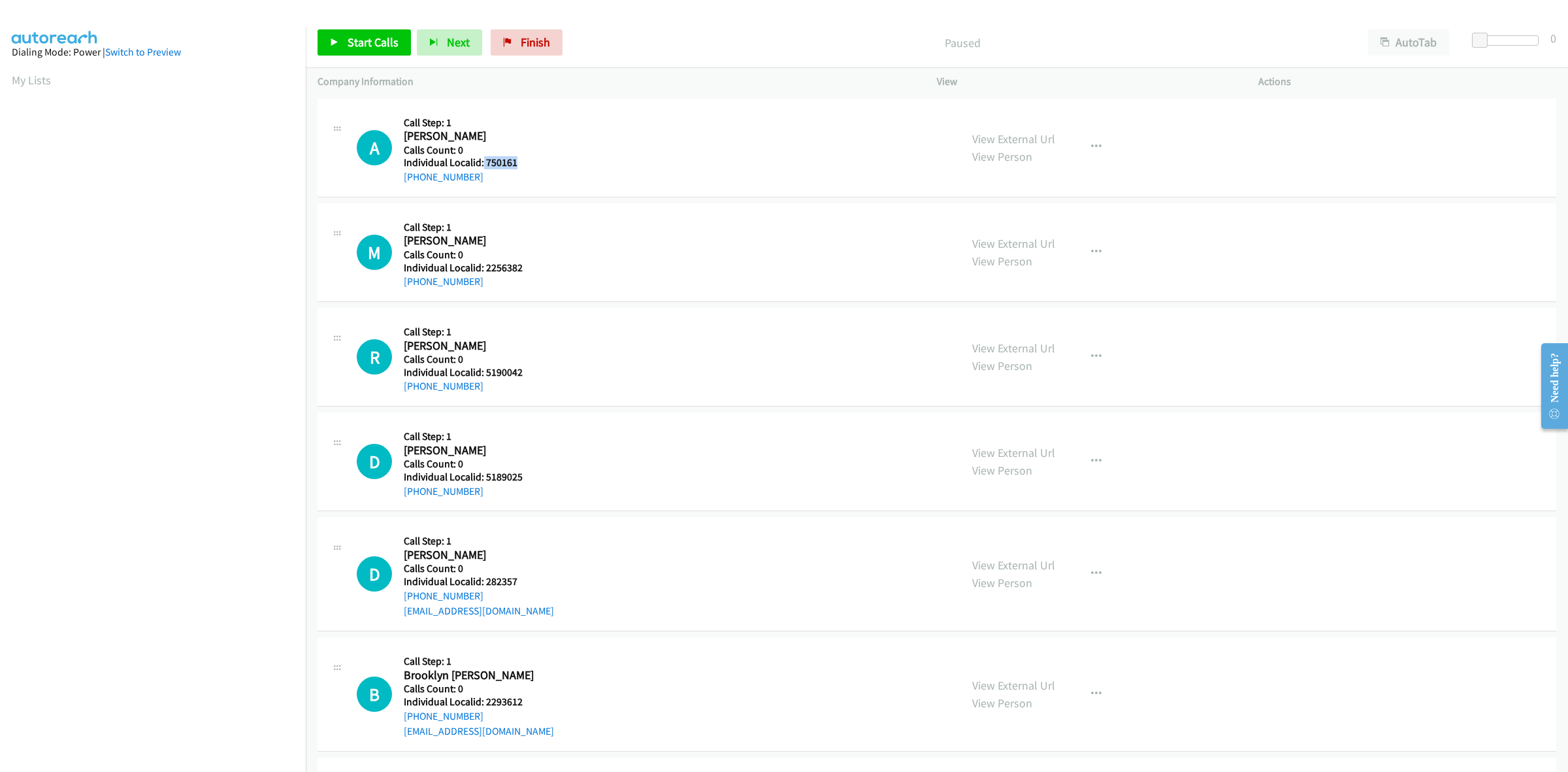
drag, startPoint x: 530, startPoint y: 168, endPoint x: 494, endPoint y: 157, distance: 37.6
click at [483, 158] on h5 "Individual Localid: 750161" at bounding box center [472, 162] width 136 height 13
copy h5 "750161"
click at [1094, 142] on button "button" at bounding box center [1095, 147] width 35 height 26
click at [1026, 235] on link "Skip Call" at bounding box center [1027, 233] width 174 height 26
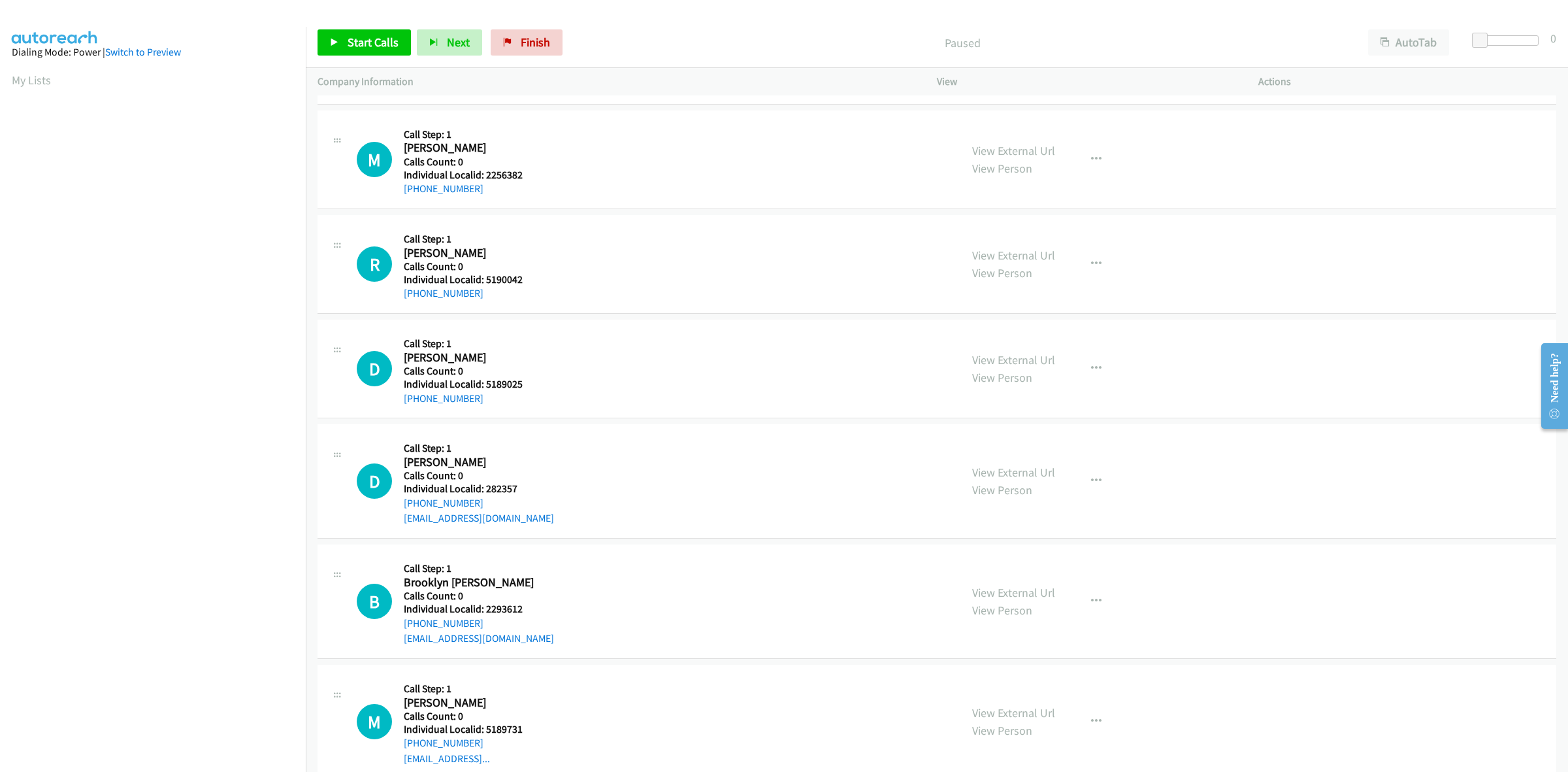
scroll to position [101, 0]
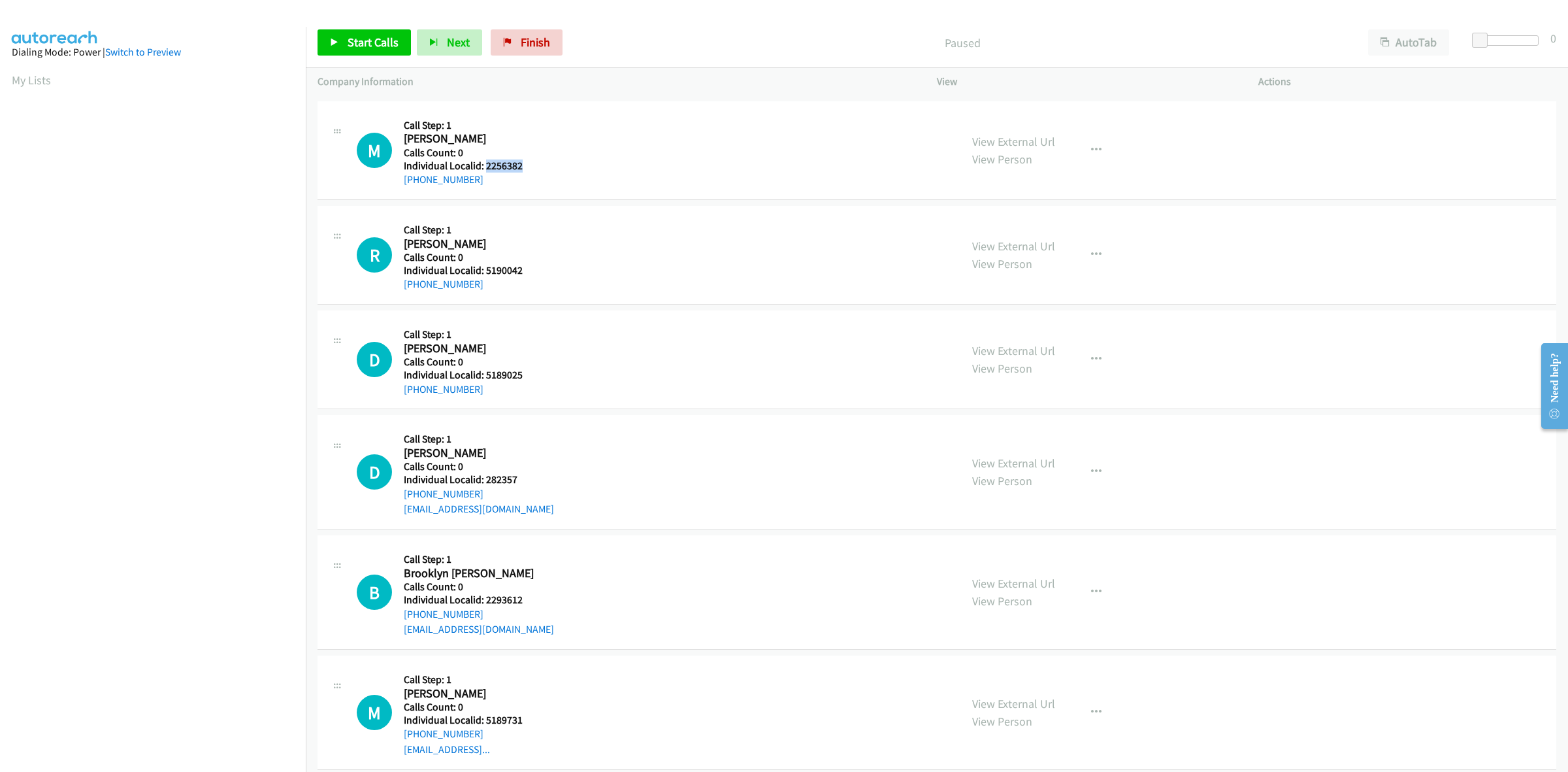
drag, startPoint x: 506, startPoint y: 165, endPoint x: 485, endPoint y: 168, distance: 21.2
click at [485, 168] on h5 "Individual Localid: 2256382" at bounding box center [472, 165] width 136 height 13
copy h5 "2256382"
click at [1091, 148] on icon "button" at bounding box center [1096, 150] width 11 height 11
click at [1005, 239] on link "Skip Call" at bounding box center [1027, 235] width 174 height 26
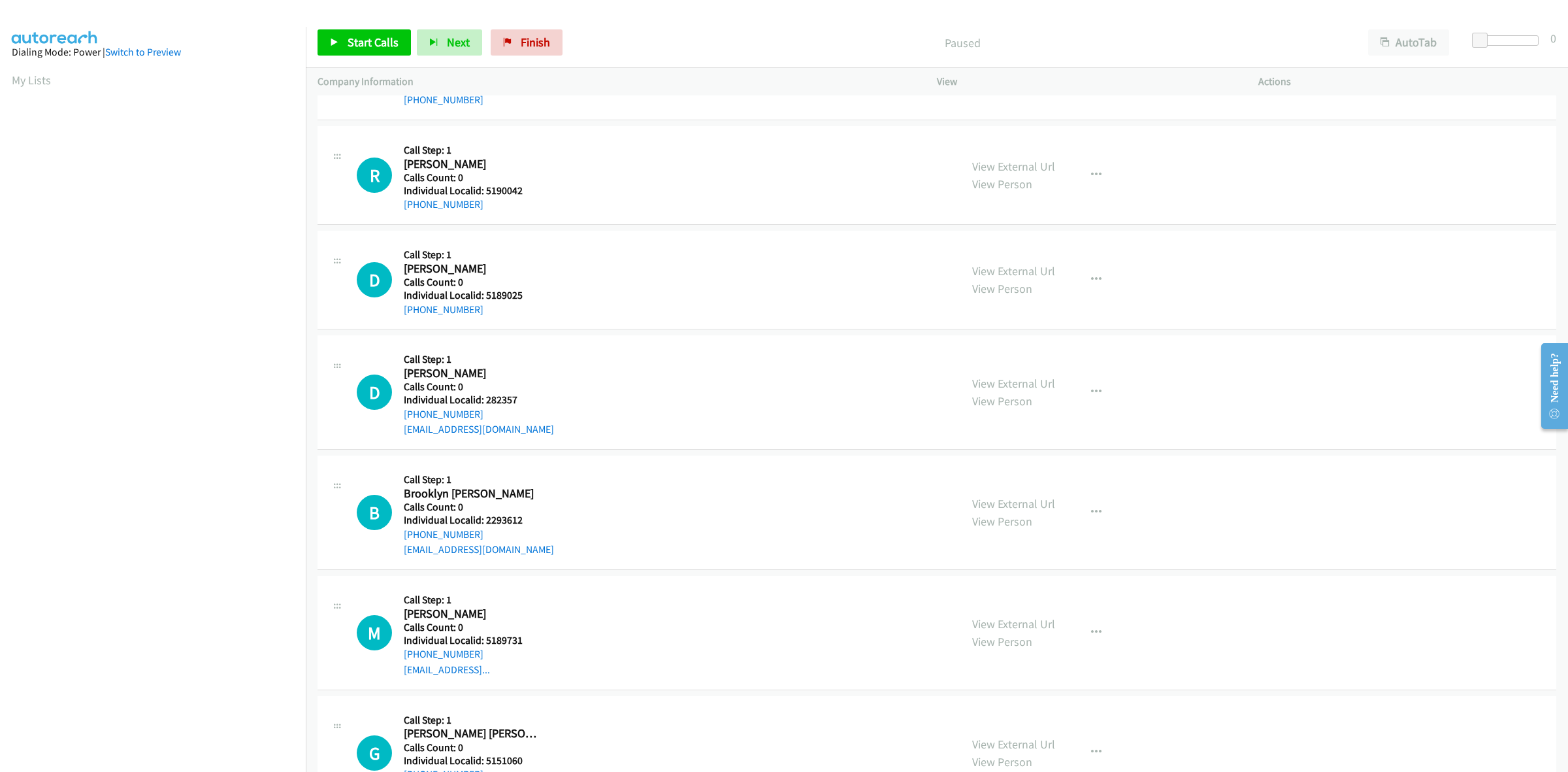
scroll to position [184, 0]
drag, startPoint x: 530, startPoint y: 188, endPoint x: 486, endPoint y: 191, distance: 44.1
click at [486, 191] on h5 "Individual Localid: 5190042" at bounding box center [472, 188] width 136 height 13
copy h5 "5190042"
click at [36, 80] on link "My Lists" at bounding box center [31, 80] width 39 height 15
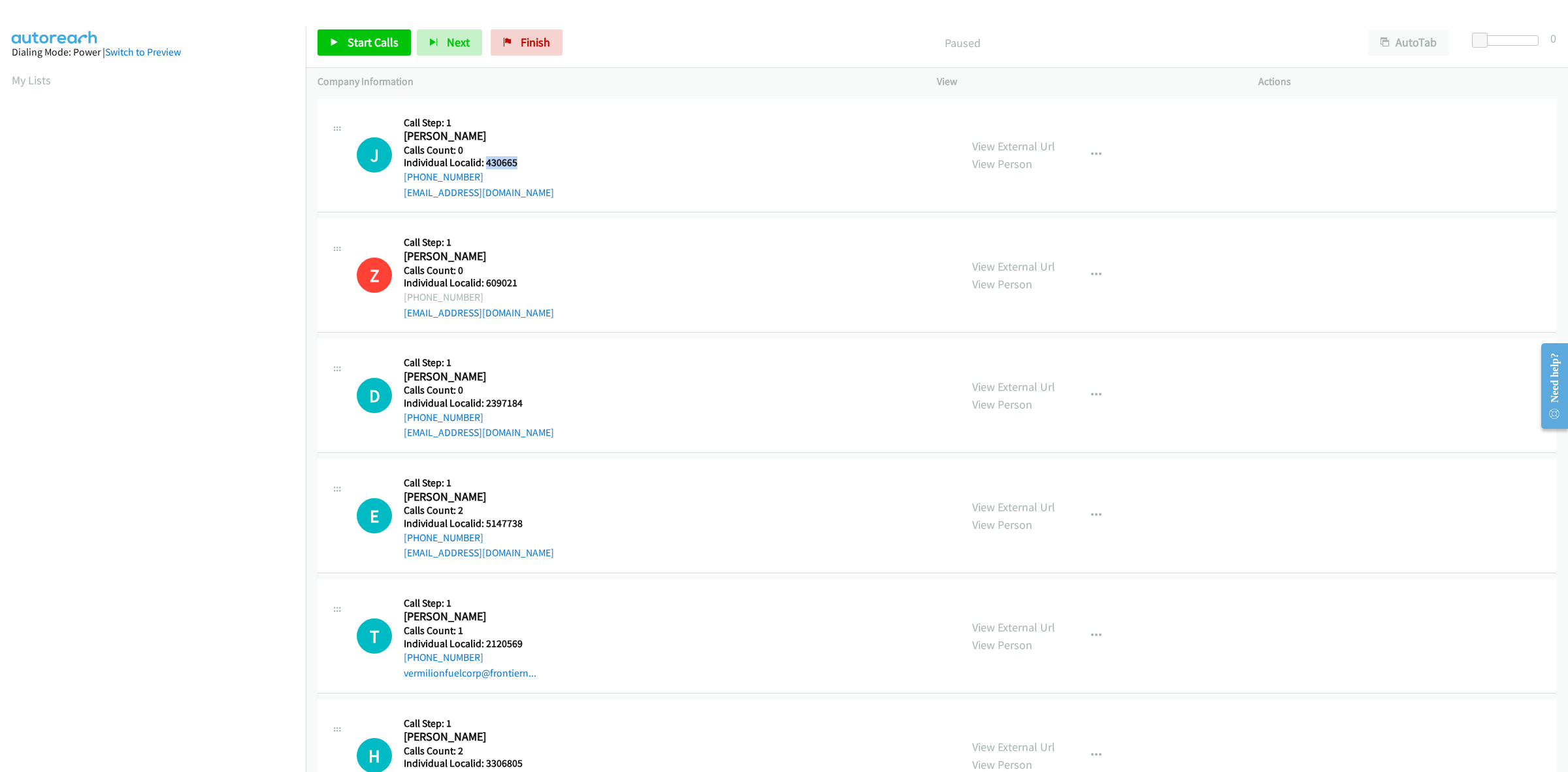
drag, startPoint x: 519, startPoint y: 162, endPoint x: 484, endPoint y: 165, distance: 35.1
click at [484, 165] on h5 "Individual Localid: 430665" at bounding box center [479, 162] width 150 height 13
copy h5 "430665"
click at [1089, 160] on button "button" at bounding box center [1095, 155] width 35 height 26
click at [1018, 234] on link "Skip Call" at bounding box center [1027, 241] width 174 height 26
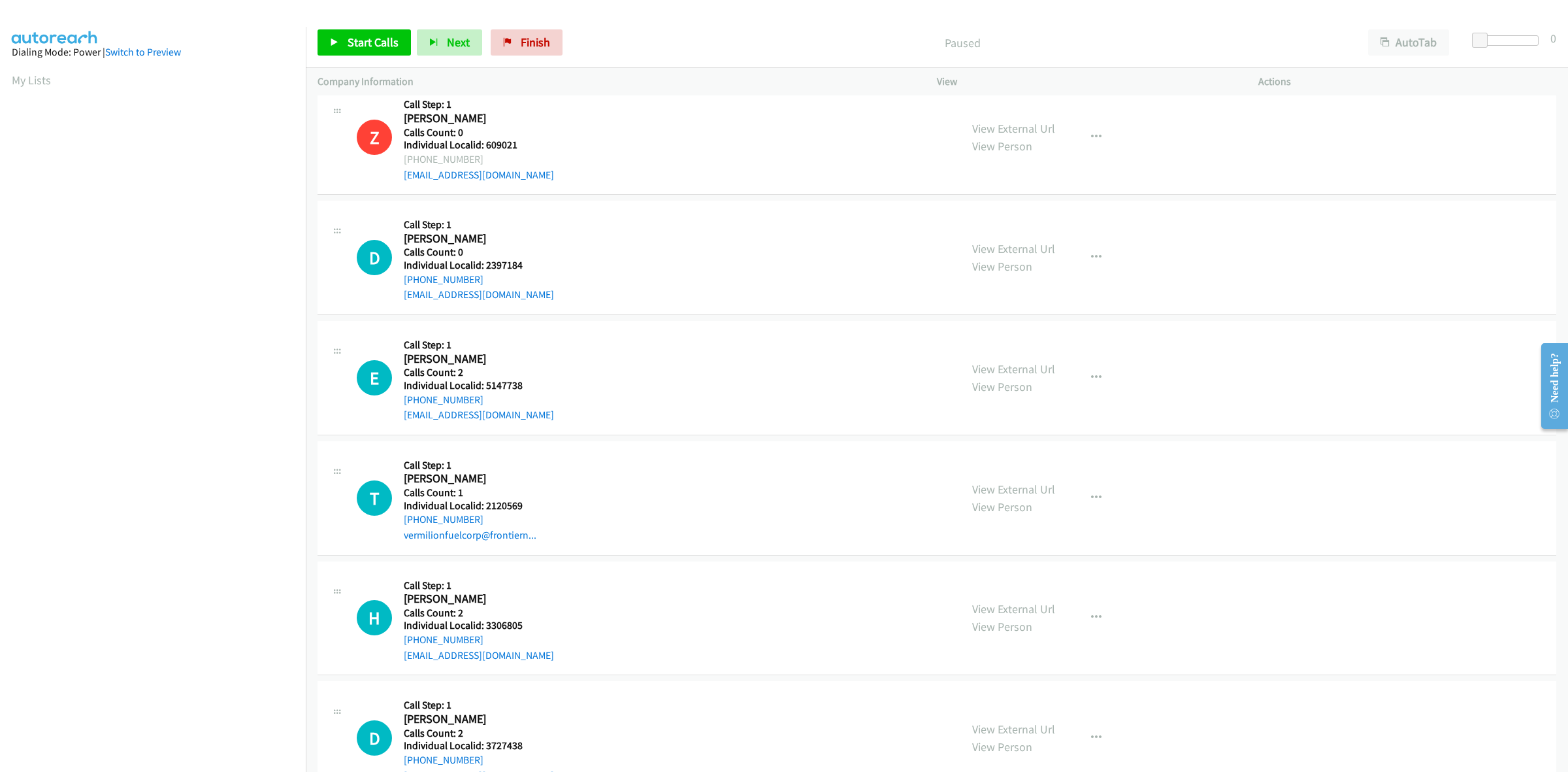
scroll to position [204, 0]
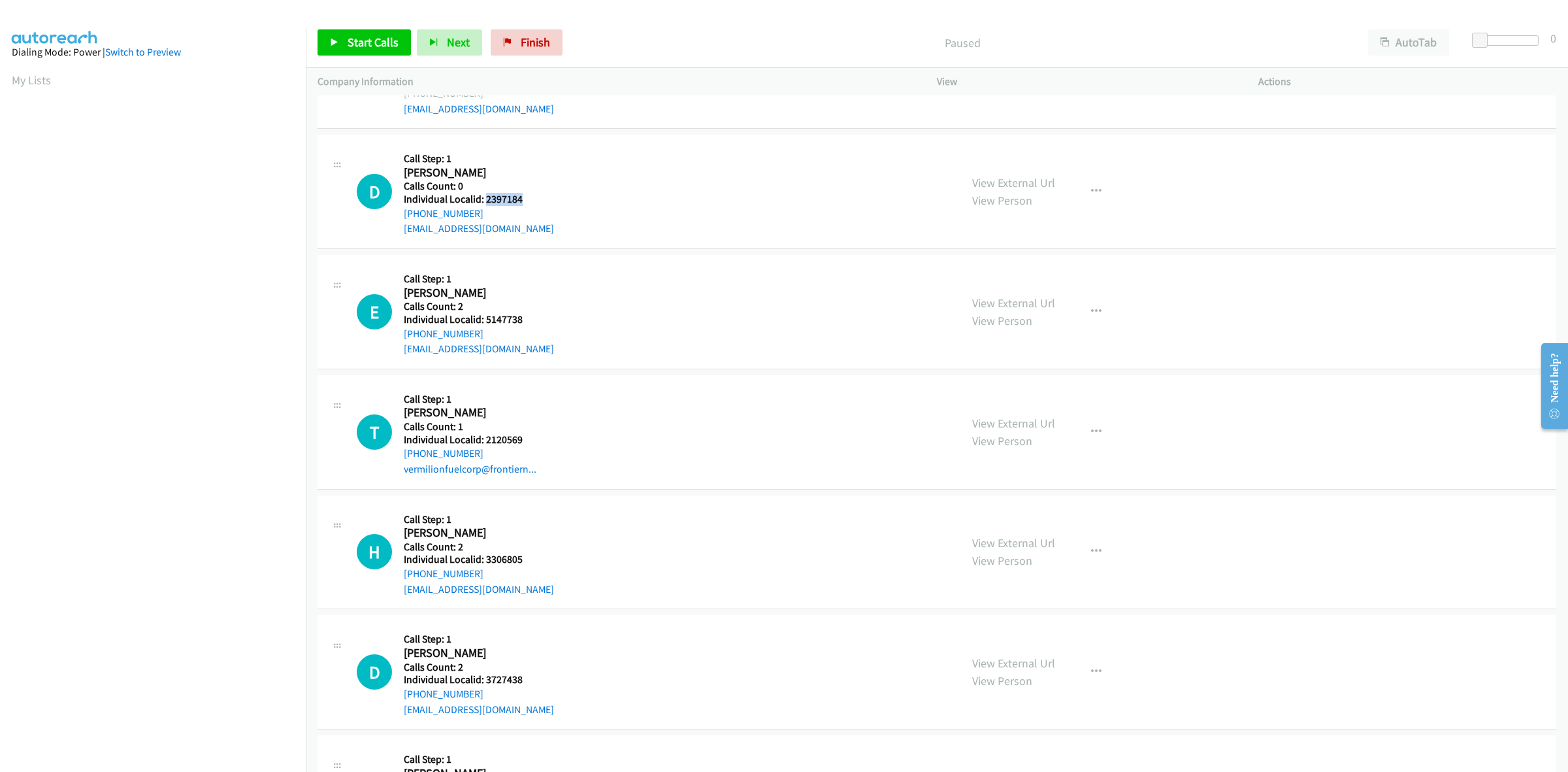
drag, startPoint x: 524, startPoint y: 198, endPoint x: 485, endPoint y: 197, distance: 39.0
click at [485, 197] on h5 "Individual Localid: 2397184" at bounding box center [479, 199] width 150 height 13
copy h5 "2397184"
click at [1080, 188] on button "button" at bounding box center [1095, 191] width 35 height 26
click at [1012, 279] on link "Skip Call" at bounding box center [1027, 277] width 174 height 26
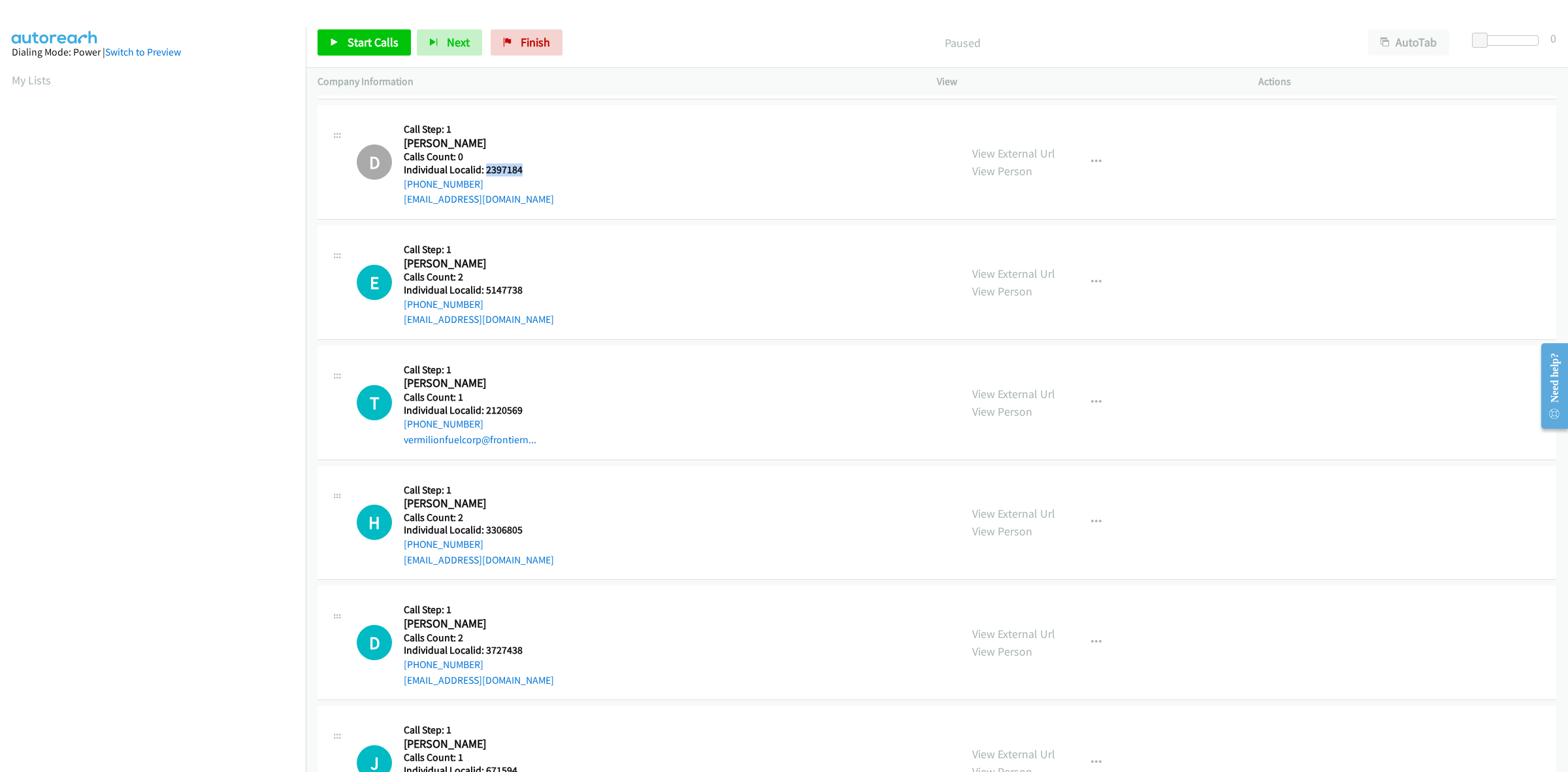
scroll to position [305, 0]
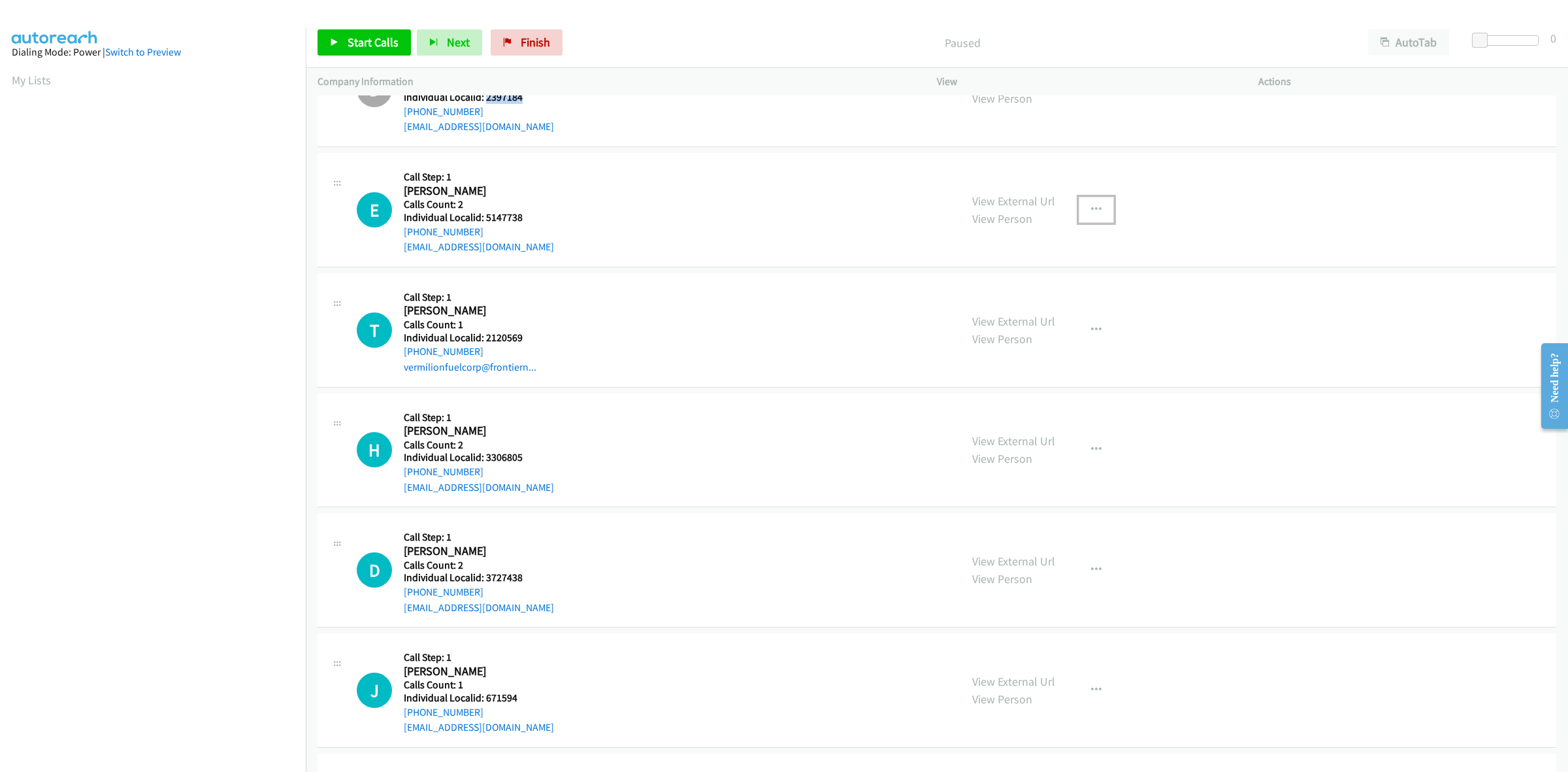
click at [1086, 198] on button "button" at bounding box center [1095, 210] width 35 height 26
click at [1018, 290] on link "Skip Call" at bounding box center [1027, 294] width 174 height 26
click at [1099, 204] on button "button" at bounding box center [1095, 207] width 35 height 26
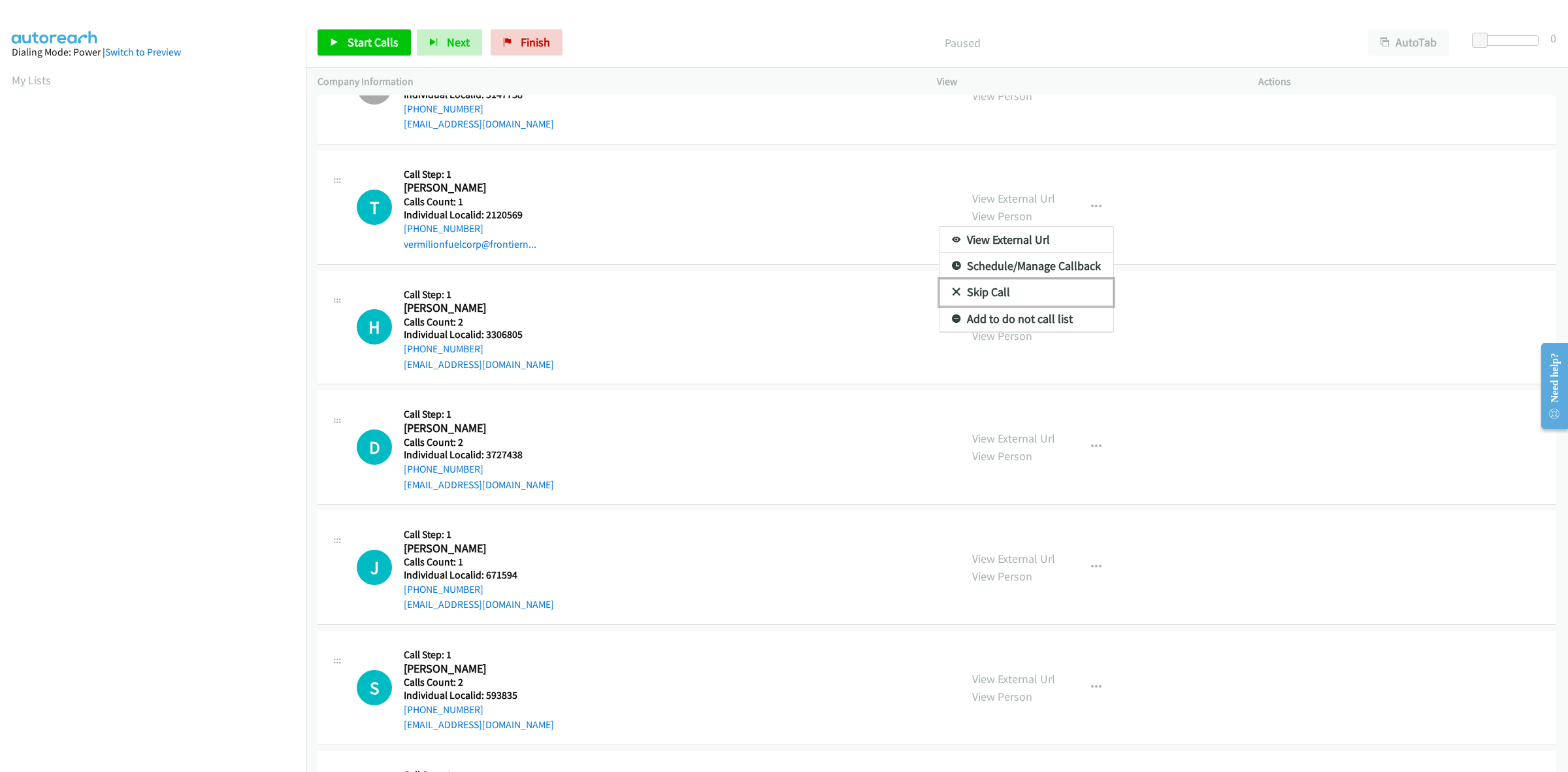
click at [1043, 291] on link "Skip Call" at bounding box center [1027, 291] width 174 height 26
click at [47, 83] on link "My Lists" at bounding box center [31, 80] width 39 height 15
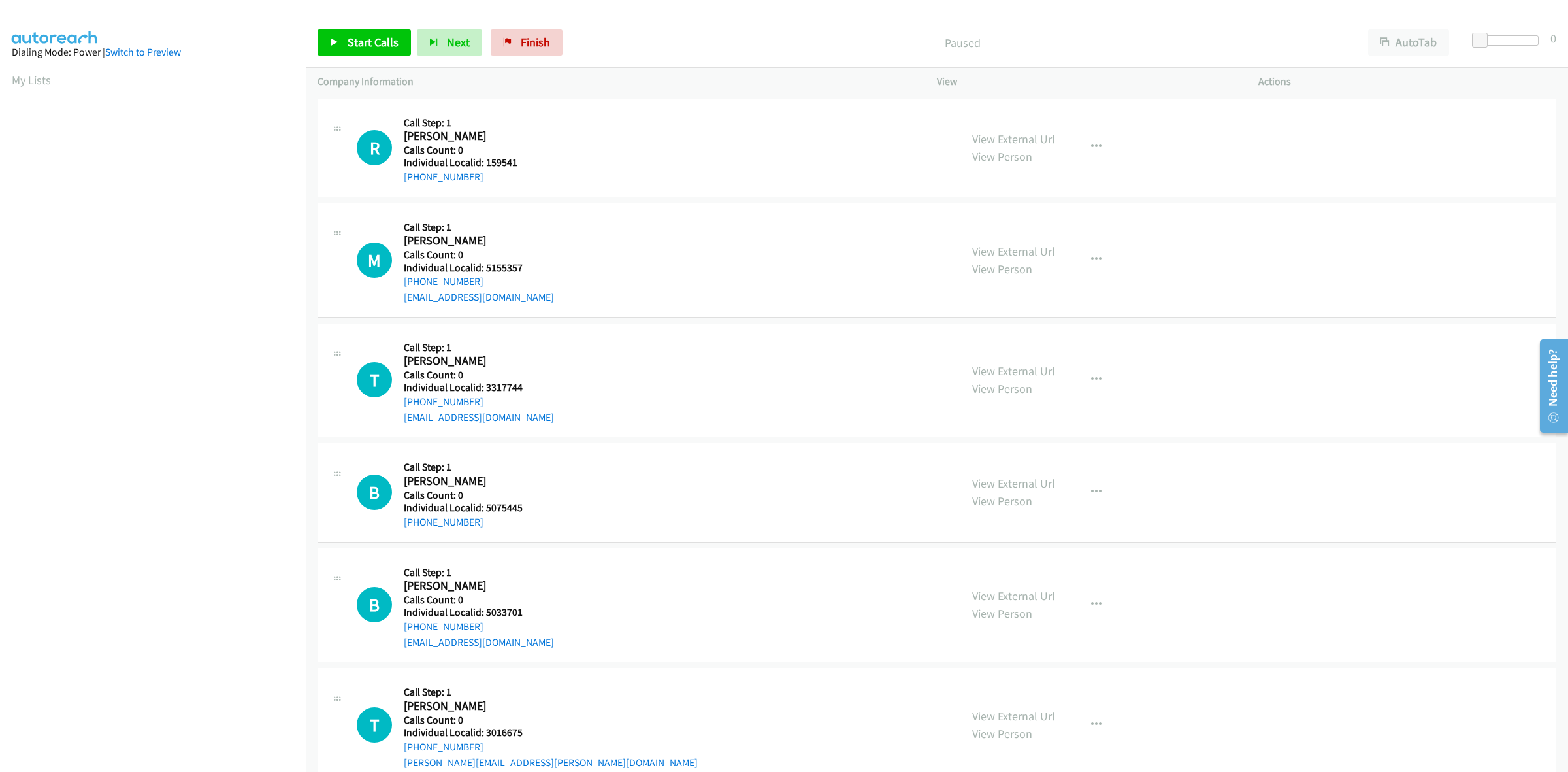
scroll to position [0, 2]
drag, startPoint x: 511, startPoint y: 160, endPoint x: 485, endPoint y: 159, distance: 26.0
click at [485, 159] on h5 "Individual Localid: 159541" at bounding box center [472, 162] width 136 height 13
click at [1088, 151] on button "button" at bounding box center [1095, 147] width 35 height 26
click at [1018, 228] on link "Skip Call" at bounding box center [1027, 233] width 174 height 26
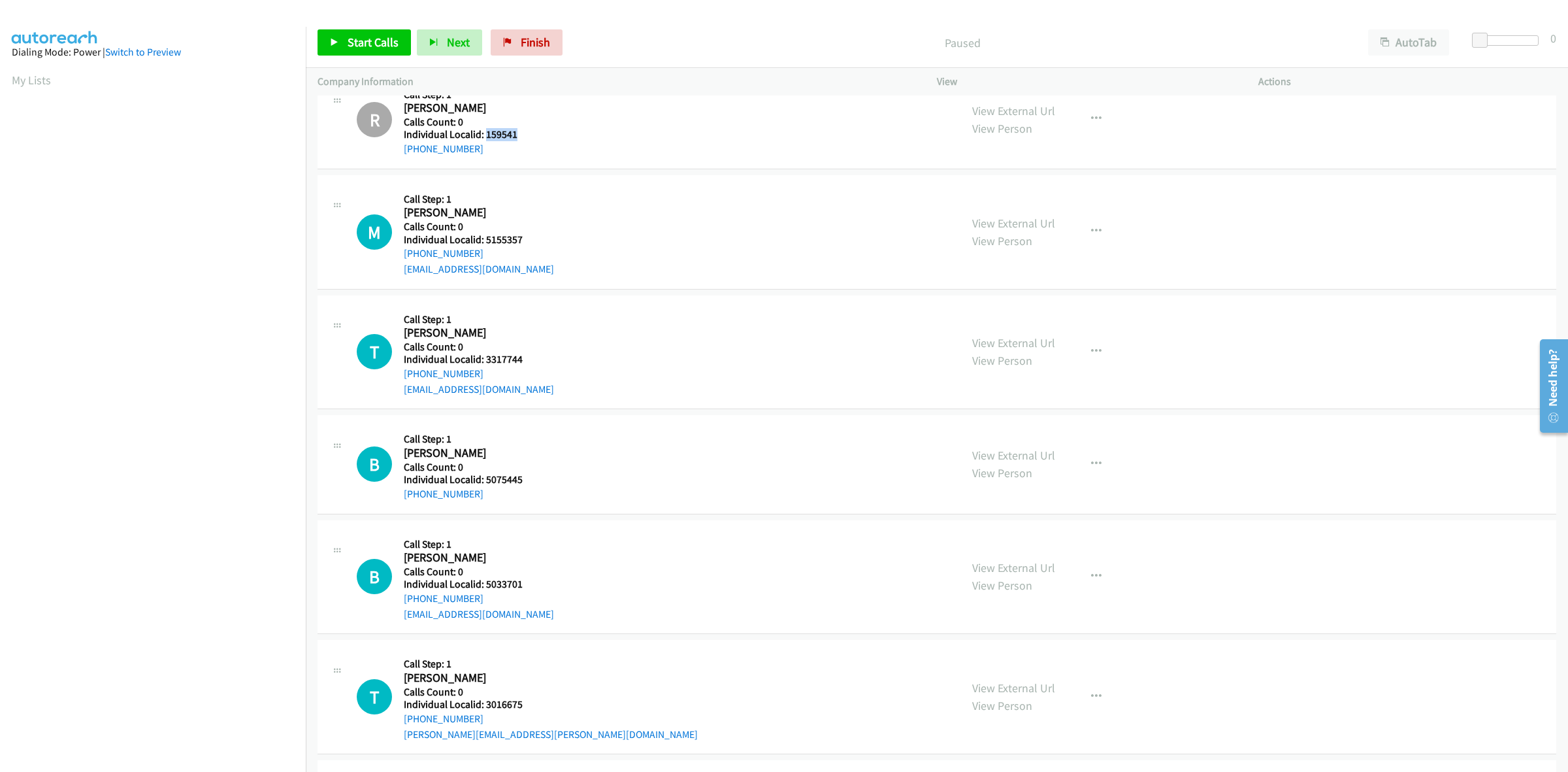
scroll to position [82, 0]
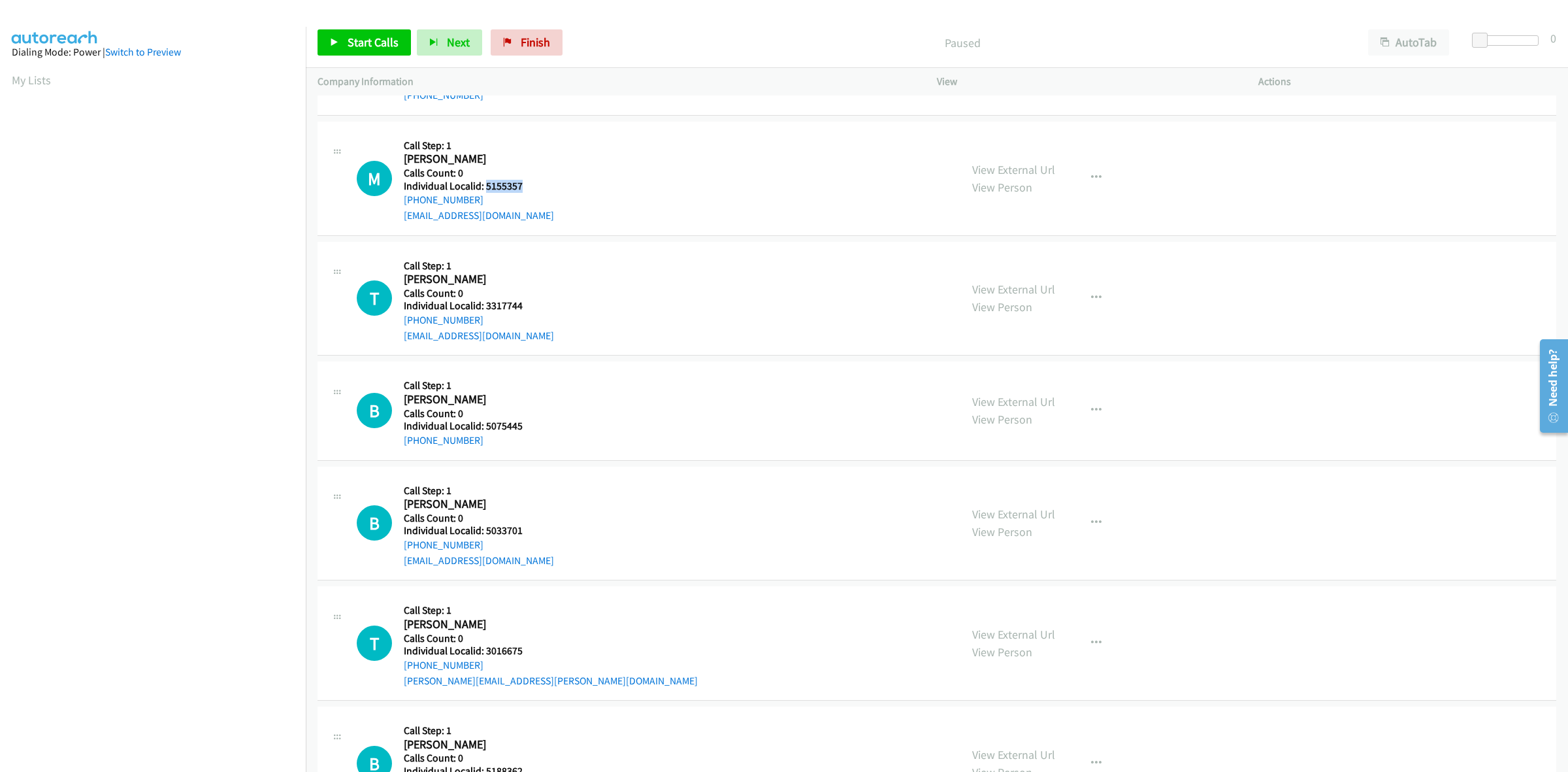
drag, startPoint x: 513, startPoint y: 186, endPoint x: 485, endPoint y: 185, distance: 28.0
click at [485, 185] on h5 "Individual Localid: 5155357" at bounding box center [479, 186] width 150 height 13
copy h5 "5155357"
click at [1078, 173] on button "button" at bounding box center [1095, 178] width 35 height 26
click at [1005, 263] on link "Skip Call" at bounding box center [1027, 264] width 174 height 26
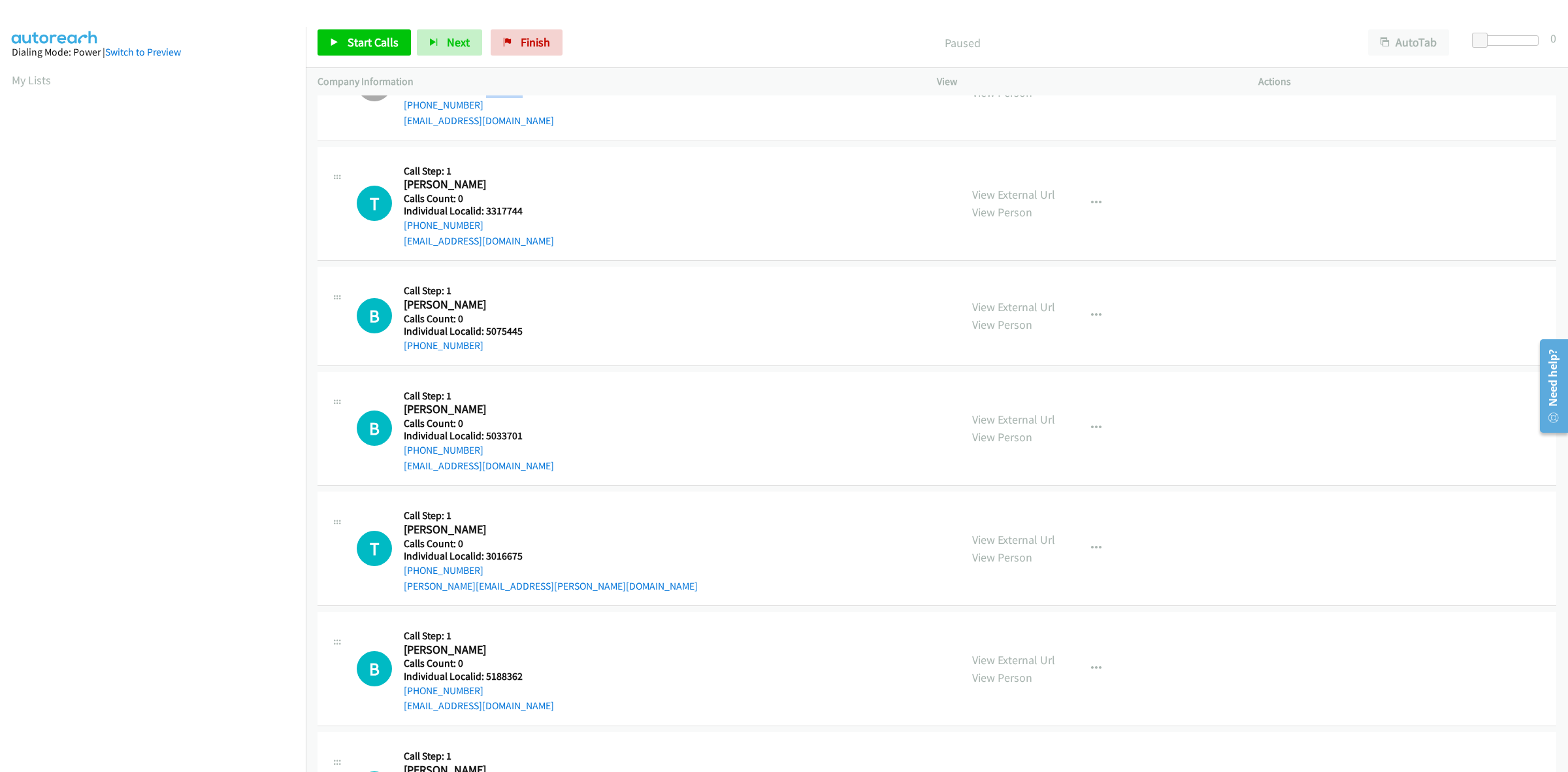
scroll to position [204, 0]
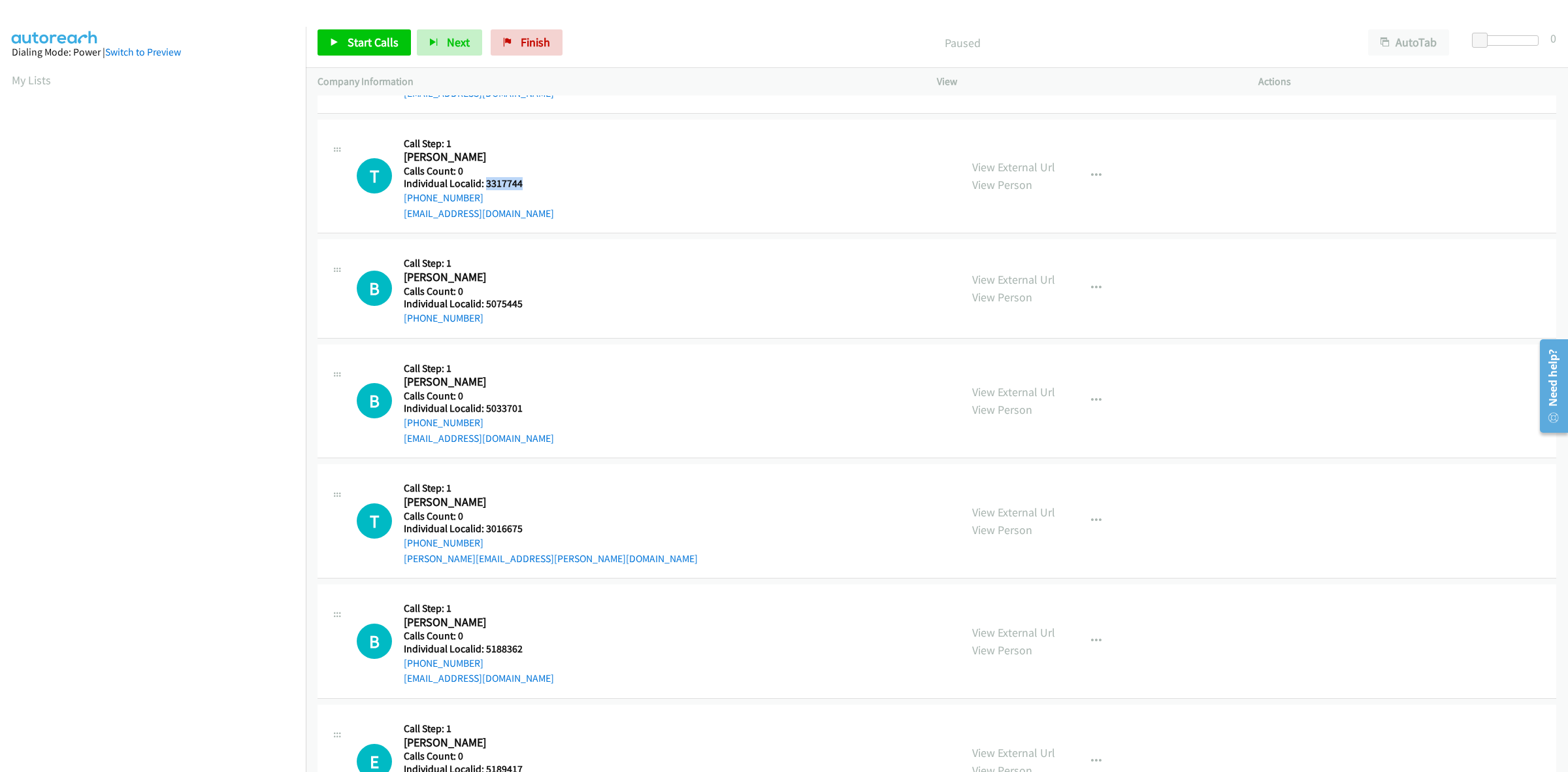
drag, startPoint x: 530, startPoint y: 180, endPoint x: 486, endPoint y: 184, distance: 44.2
click at [486, 184] on h5 "Individual Localid: 3317744" at bounding box center [479, 183] width 150 height 13
copy h5 "3317744"
click at [1093, 180] on icon "button" at bounding box center [1096, 175] width 11 height 11
click at [1031, 256] on link "Skip Call" at bounding box center [1027, 262] width 174 height 26
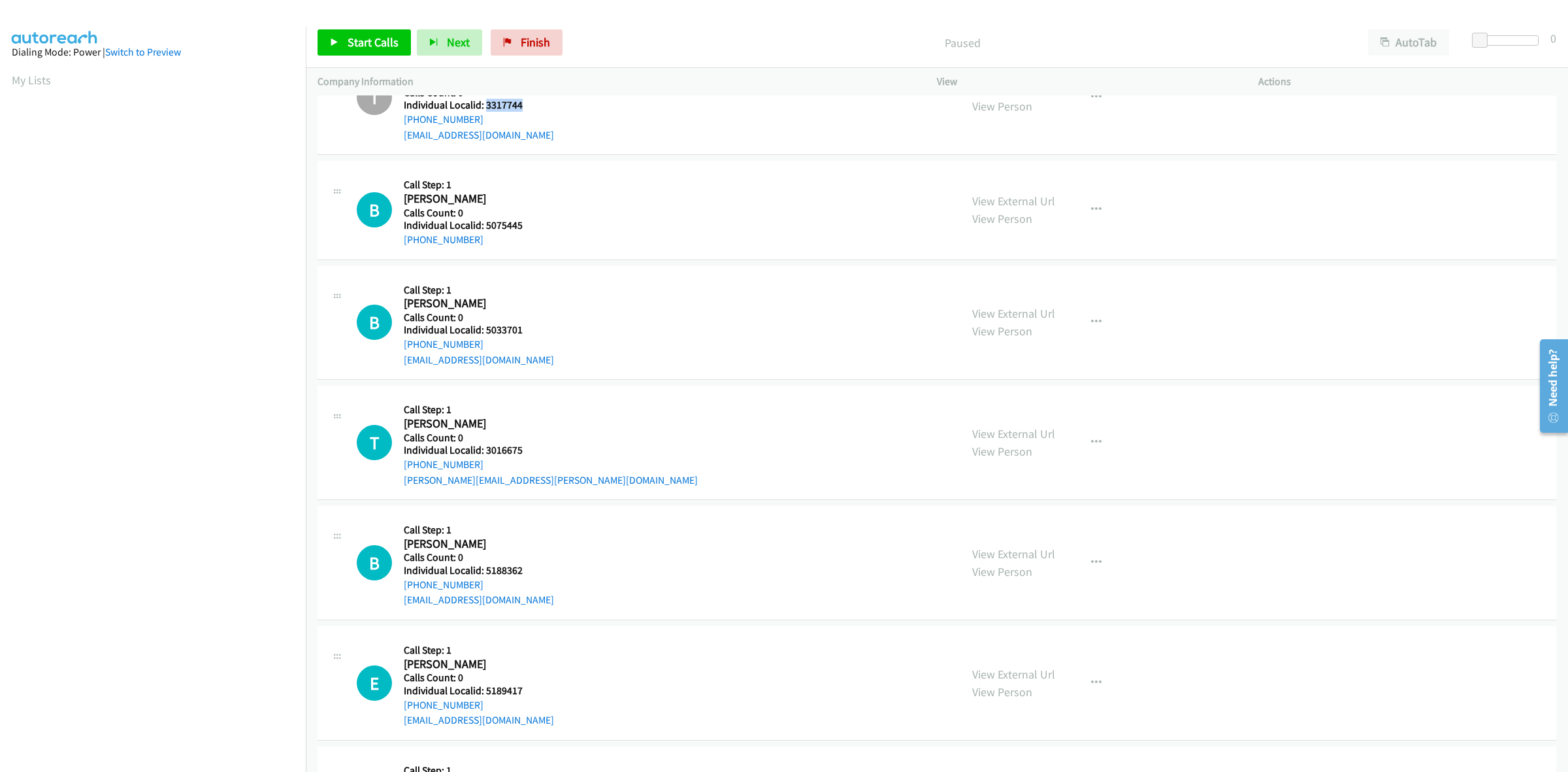
scroll to position [286, 0]
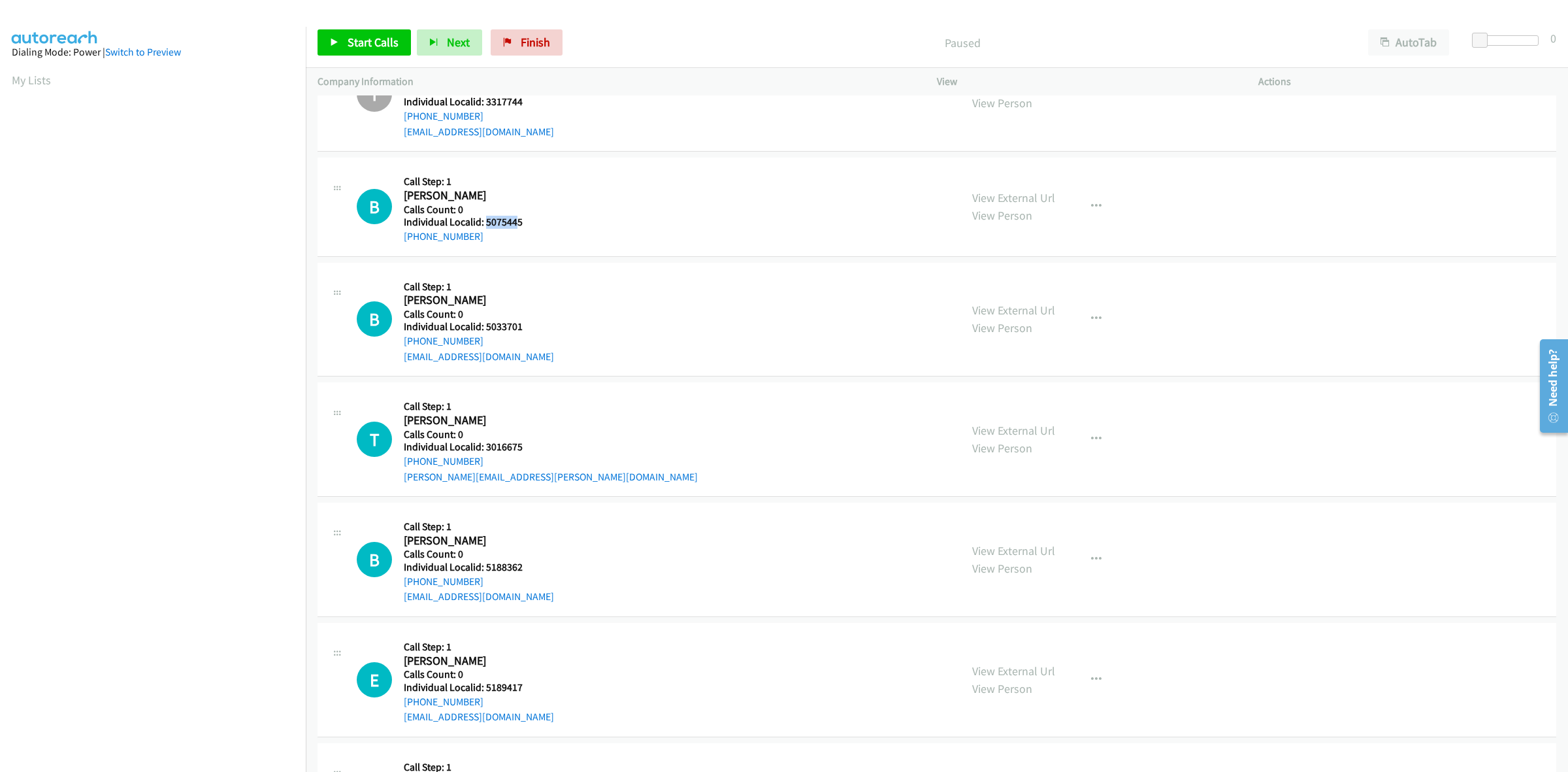
drag, startPoint x: 511, startPoint y: 220, endPoint x: 485, endPoint y: 220, distance: 26.0
click at [485, 220] on h5 "Individual Localid: 5075445" at bounding box center [472, 222] width 136 height 13
drag, startPoint x: 526, startPoint y: 218, endPoint x: 486, endPoint y: 224, distance: 40.4
click at [486, 224] on h5 "Individual Localid: 5075445" at bounding box center [472, 222] width 136 height 13
copy h5 "5075445"
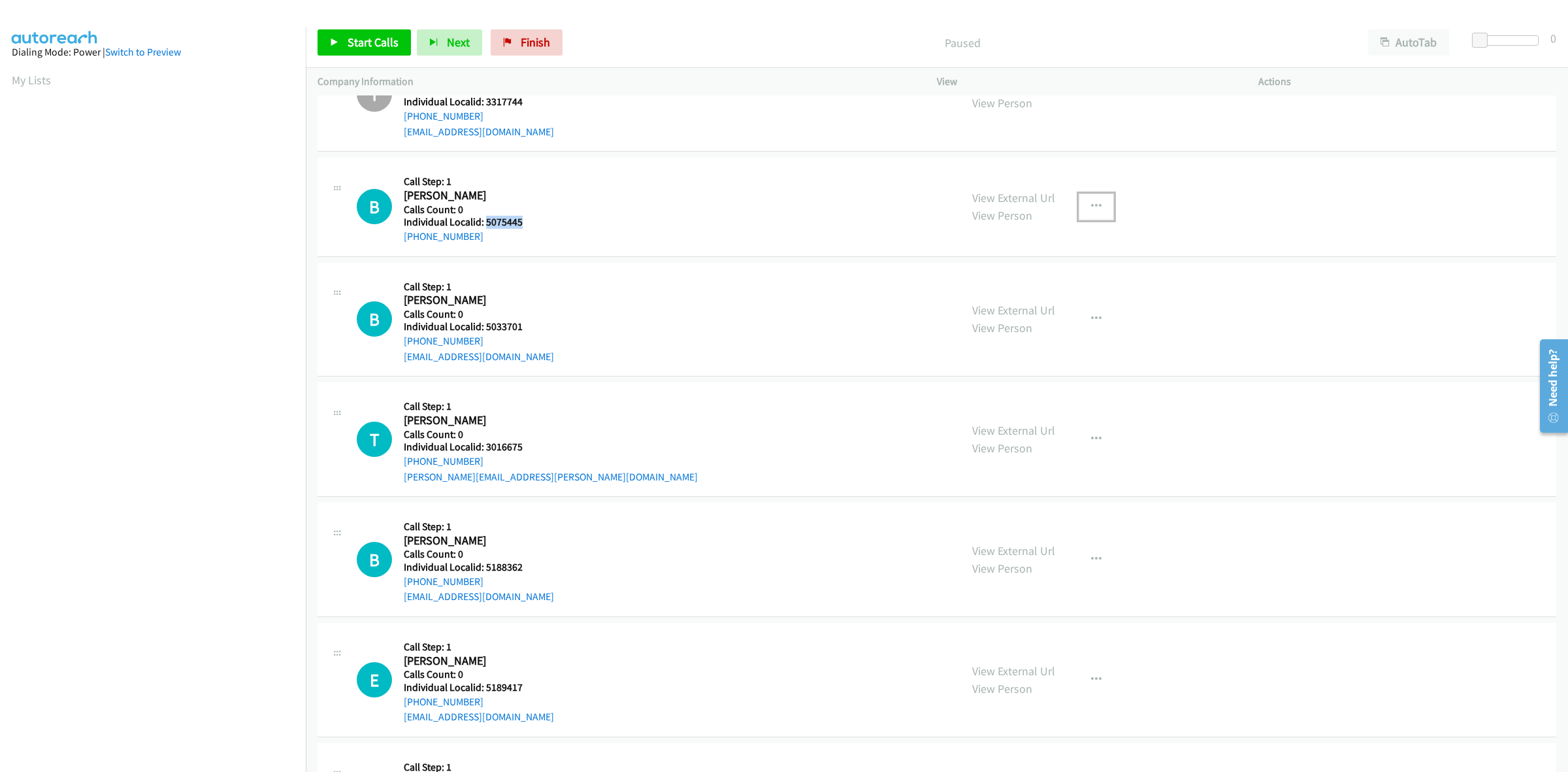
click at [1086, 199] on button "button" at bounding box center [1095, 206] width 35 height 26
drag, startPoint x: 991, startPoint y: 290, endPoint x: 941, endPoint y: 281, distance: 50.8
click at [991, 290] on link "Skip Call" at bounding box center [1027, 291] width 174 height 26
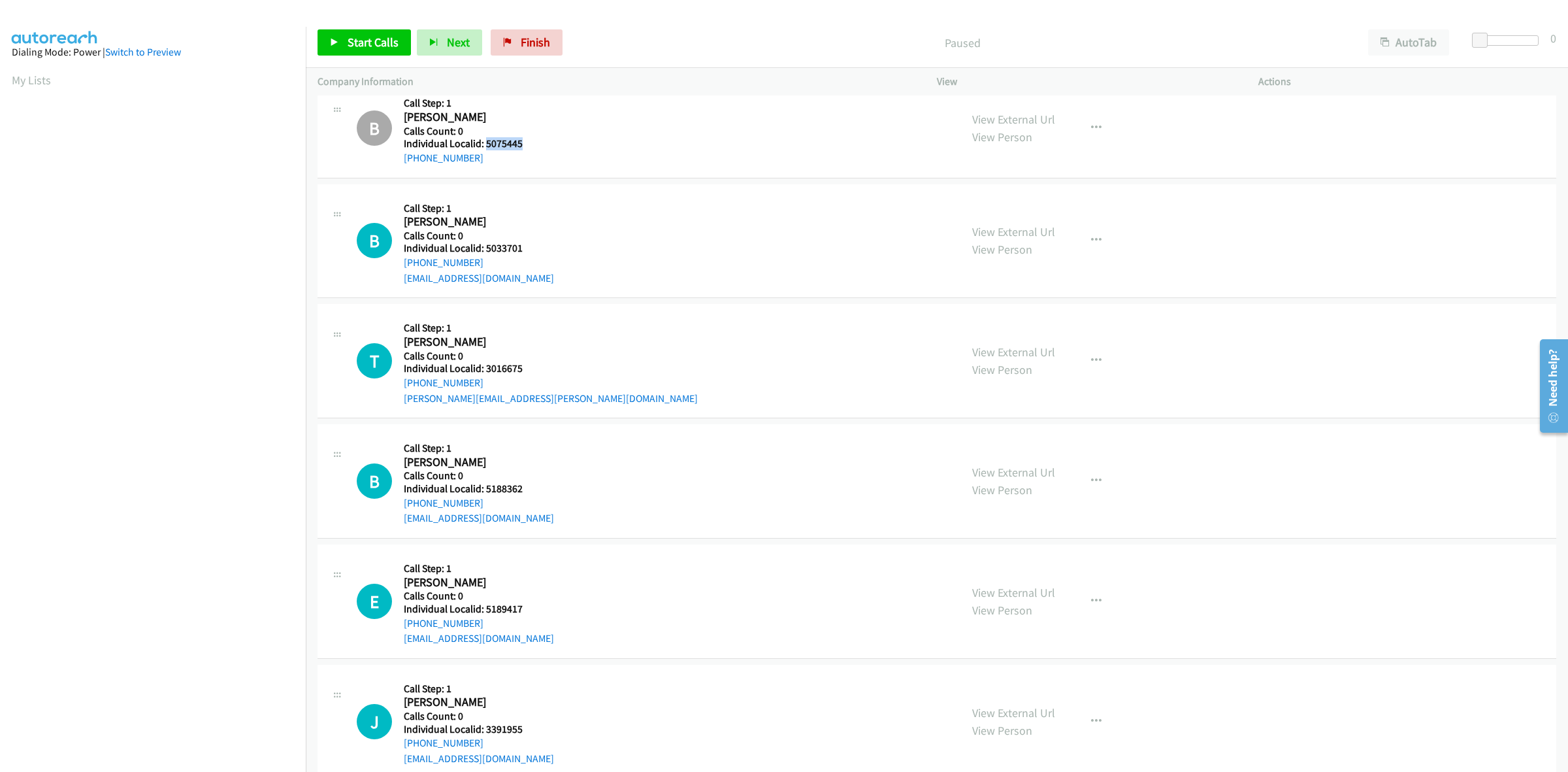
scroll to position [367, 0]
drag, startPoint x: 522, startPoint y: 244, endPoint x: 484, endPoint y: 243, distance: 38.0
click at [484, 243] on h5 "Individual Localid: 5033701" at bounding box center [479, 245] width 150 height 13
copy h5 "5033701"
click at [1091, 232] on icon "button" at bounding box center [1096, 237] width 11 height 11
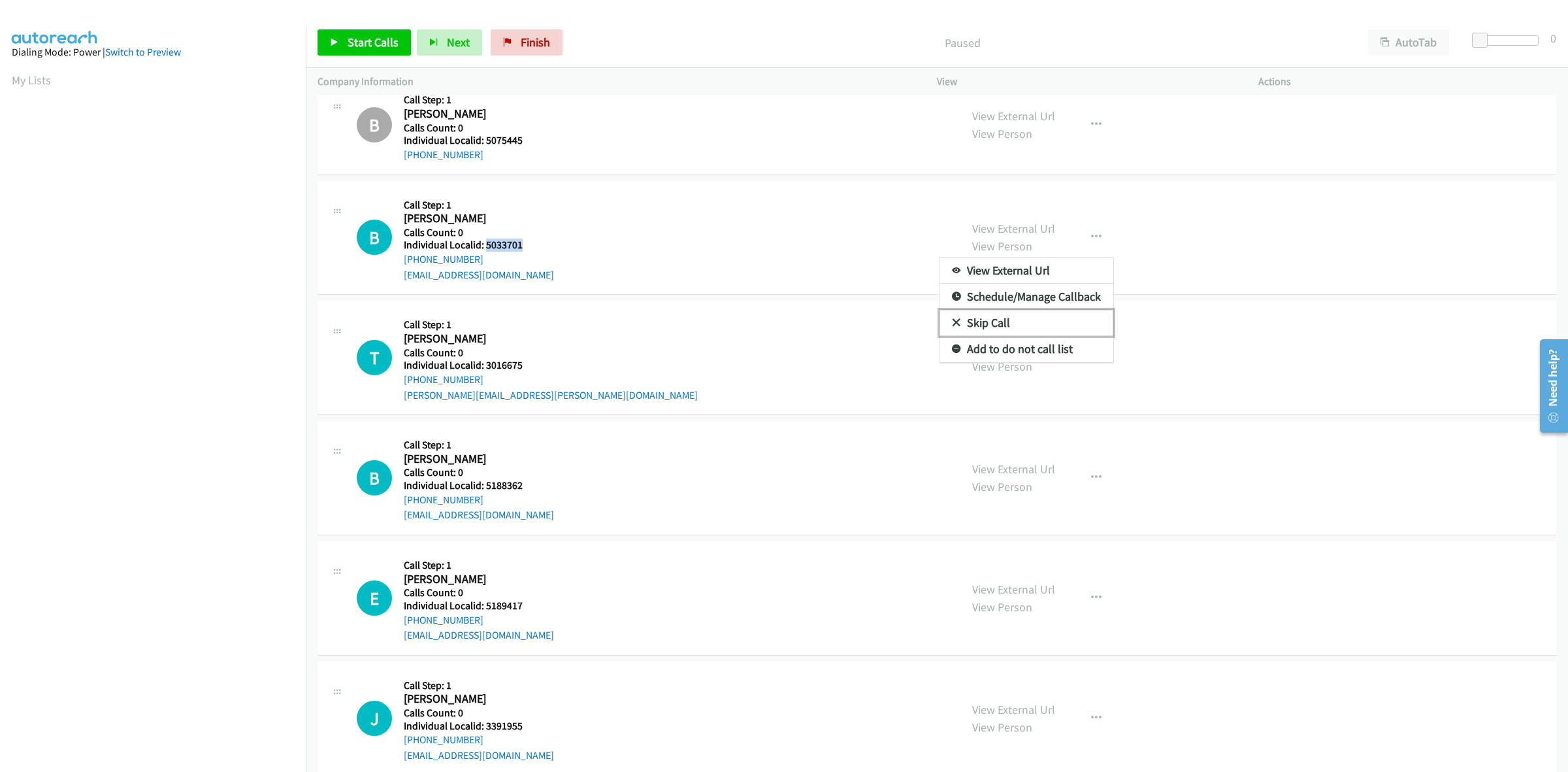
click at [989, 313] on link "Skip Call" at bounding box center [1027, 322] width 174 height 26
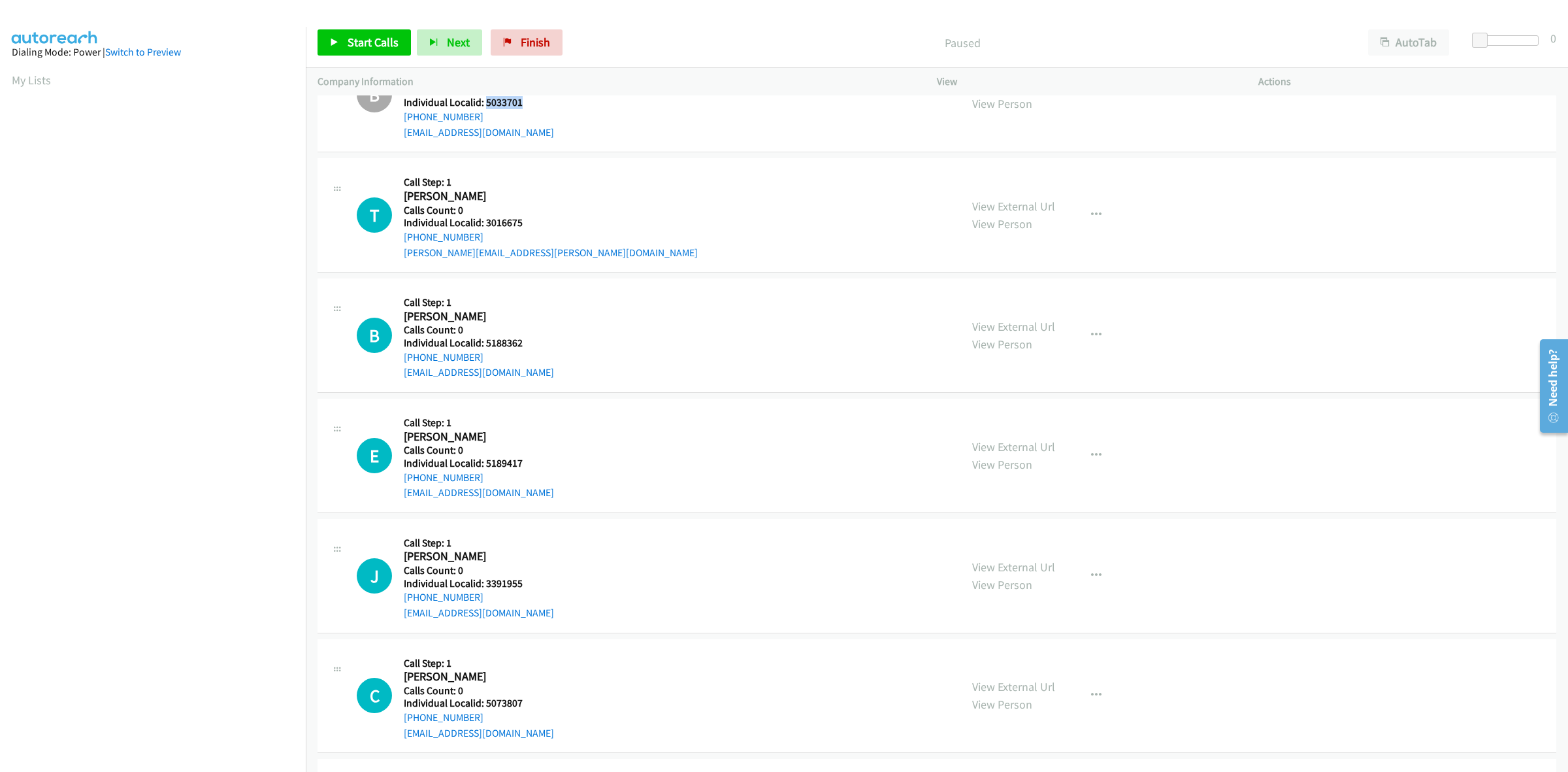
scroll to position [530, 0]
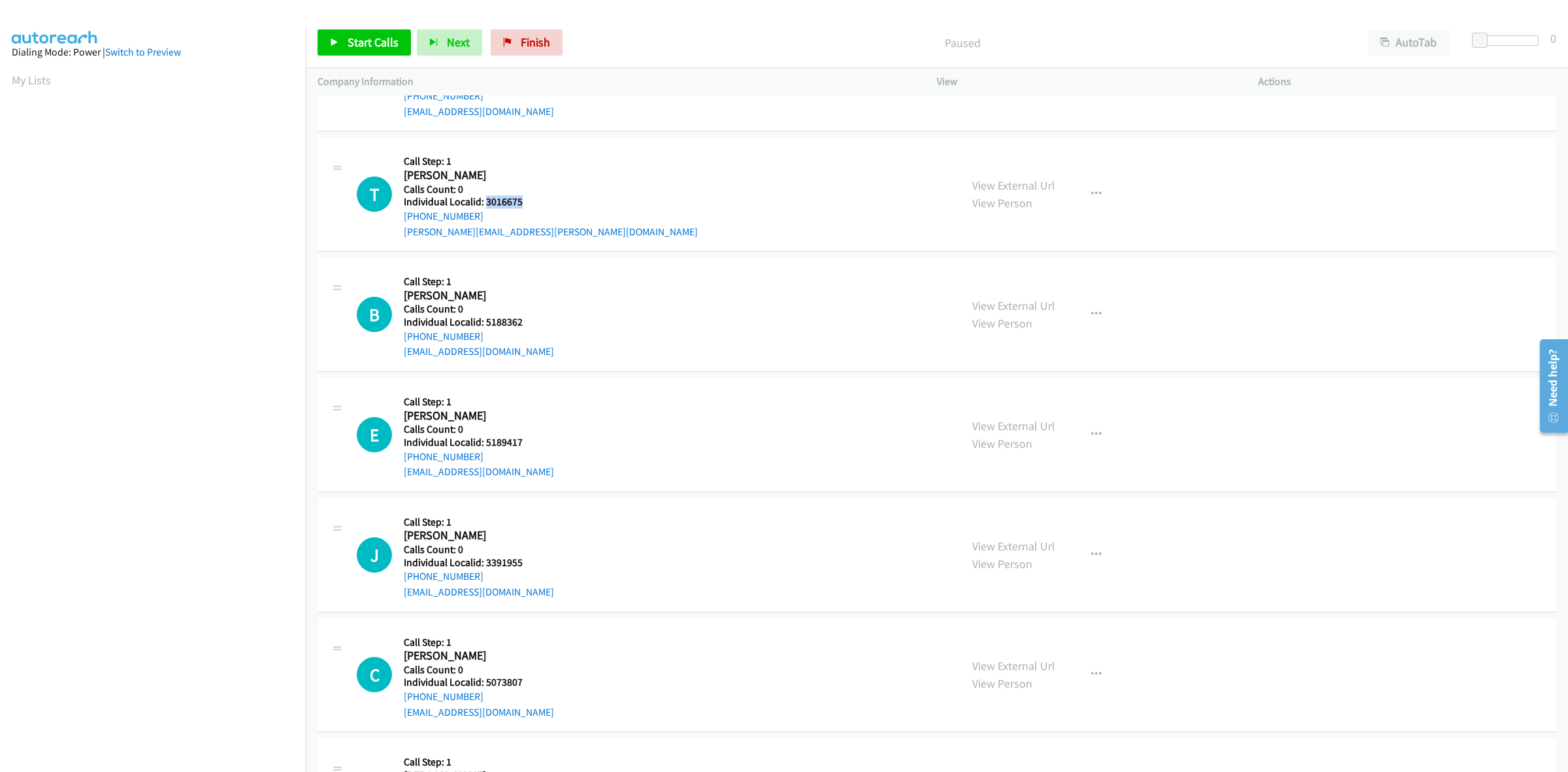
drag, startPoint x: 511, startPoint y: 201, endPoint x: 486, endPoint y: 203, distance: 25.1
click at [486, 203] on h5 "Individual Localid: 3016675" at bounding box center [551, 201] width 294 height 13
copy h5 "3016675"
drag, startPoint x: 484, startPoint y: 216, endPoint x: 402, endPoint y: 220, distance: 82.1
click at [402, 220] on div "T Callback Scheduled Call Step: 1 Troy Ralston America/Chicago Calls Count: 0 I…" at bounding box center [653, 194] width 592 height 91
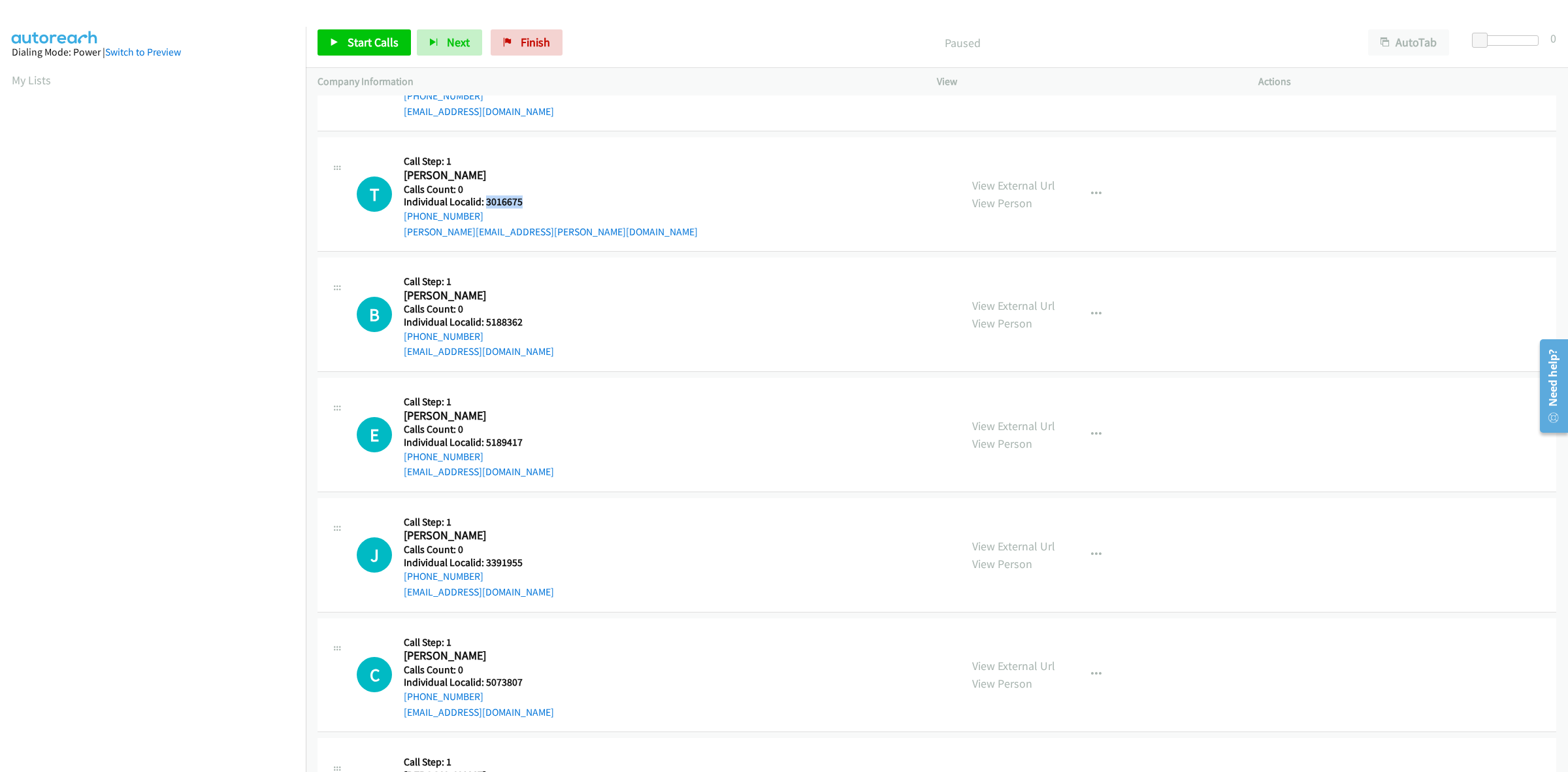
copy link "+1 806-674-8586"
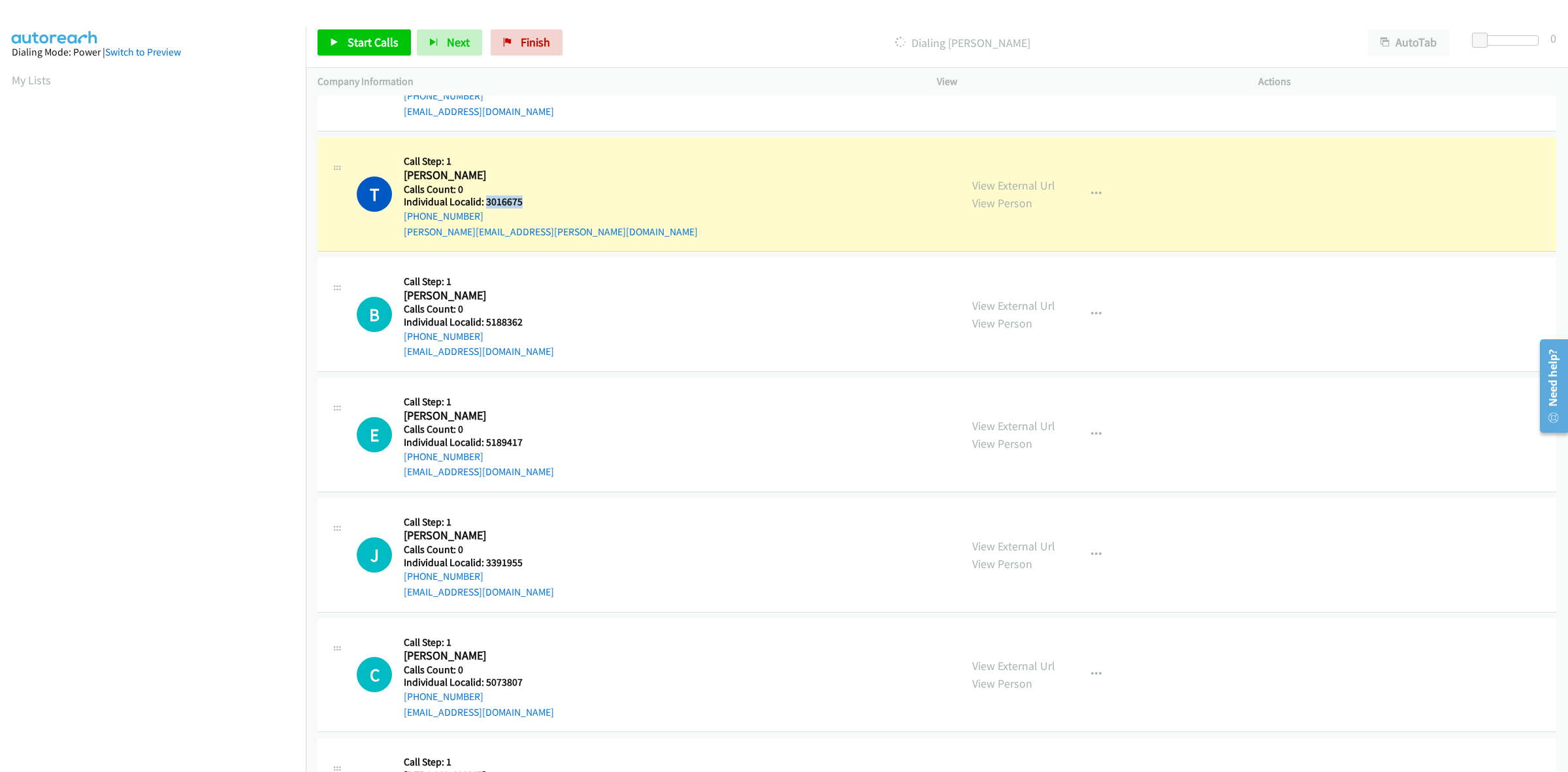
drag, startPoint x: 522, startPoint y: 198, endPoint x: 486, endPoint y: 198, distance: 36.0
click at [486, 198] on h5 "Individual Localid: 3016675" at bounding box center [551, 201] width 294 height 13
copy h5 "3016675"
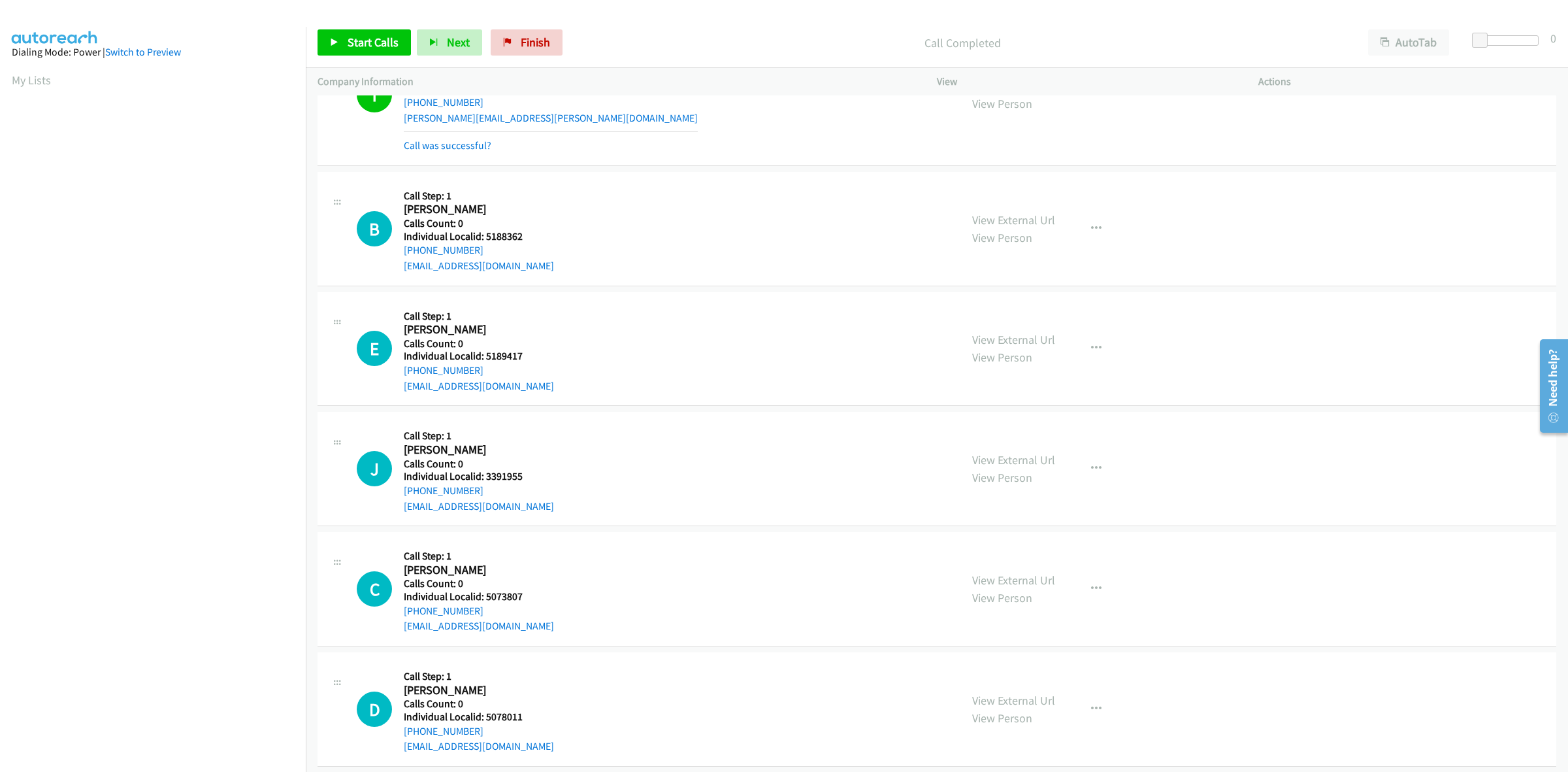
scroll to position [694, 0]
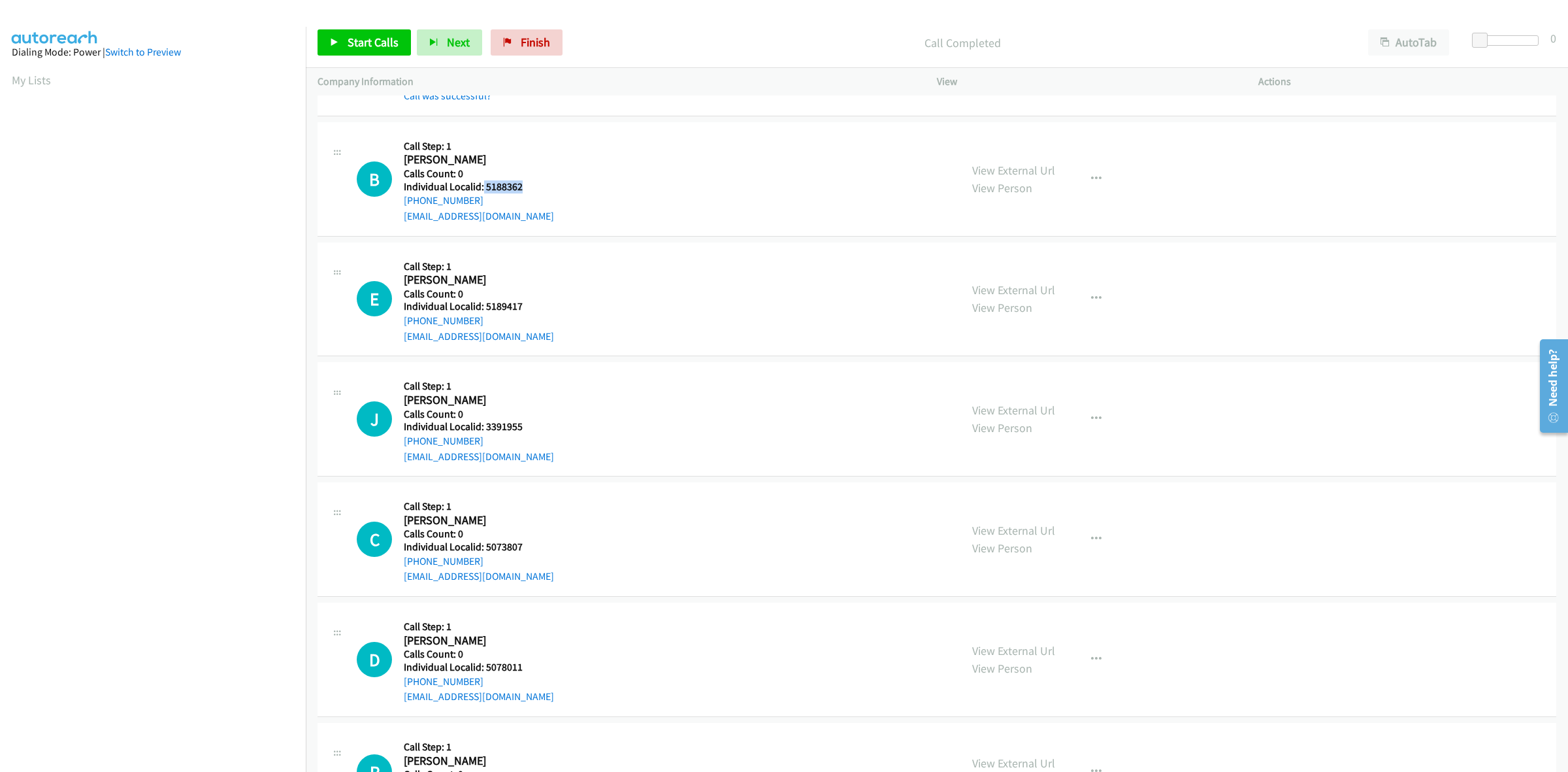
drag, startPoint x: 524, startPoint y: 189, endPoint x: 483, endPoint y: 187, distance: 41.0
click at [483, 187] on h5 "Individual Localid: 5188362" at bounding box center [479, 186] width 150 height 13
copy h5 "5188362"
click at [1093, 180] on icon "button" at bounding box center [1096, 179] width 11 height 11
click at [1002, 263] on link "Skip Call" at bounding box center [1027, 264] width 174 height 26
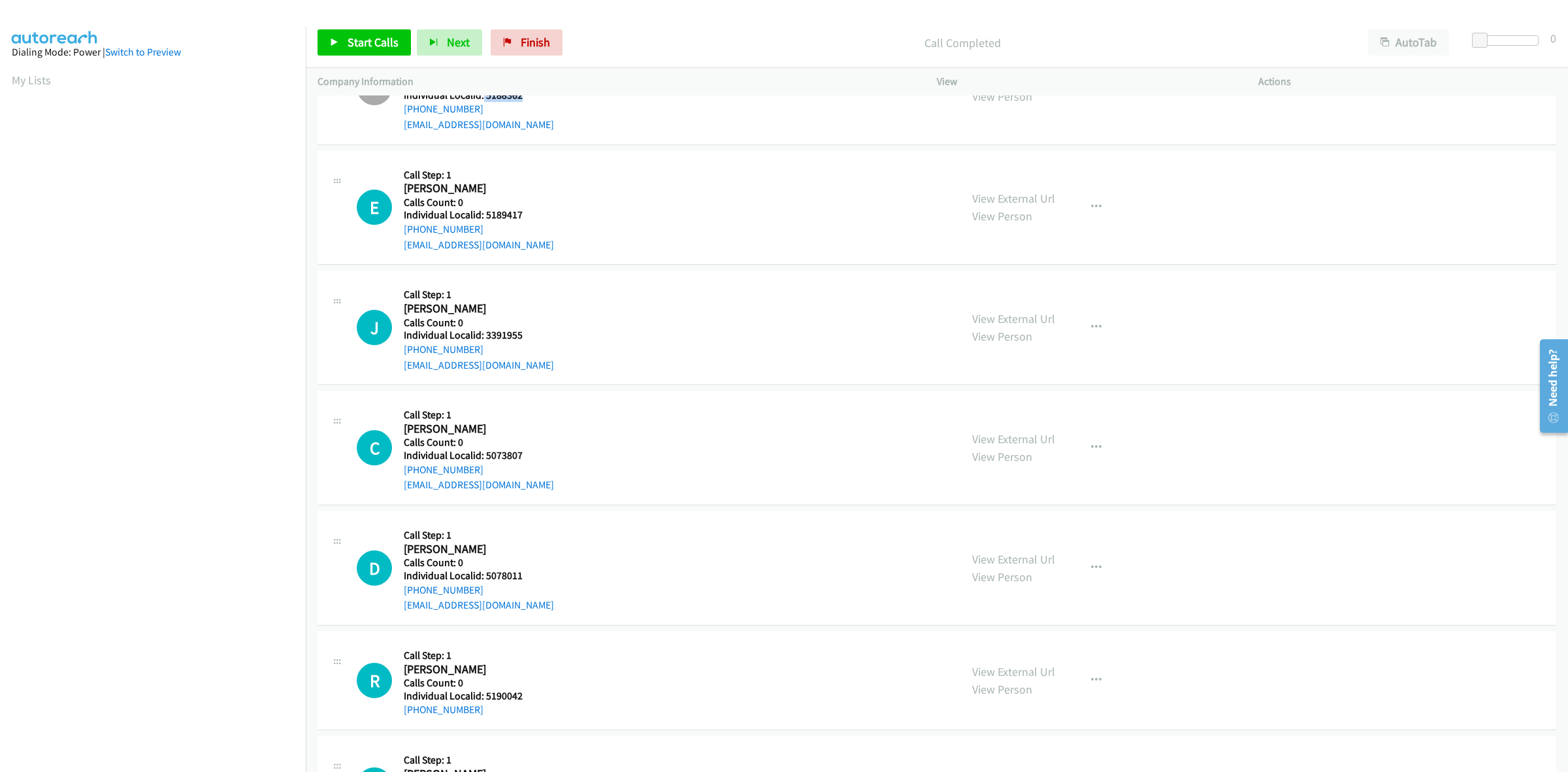
scroll to position [817, 0]
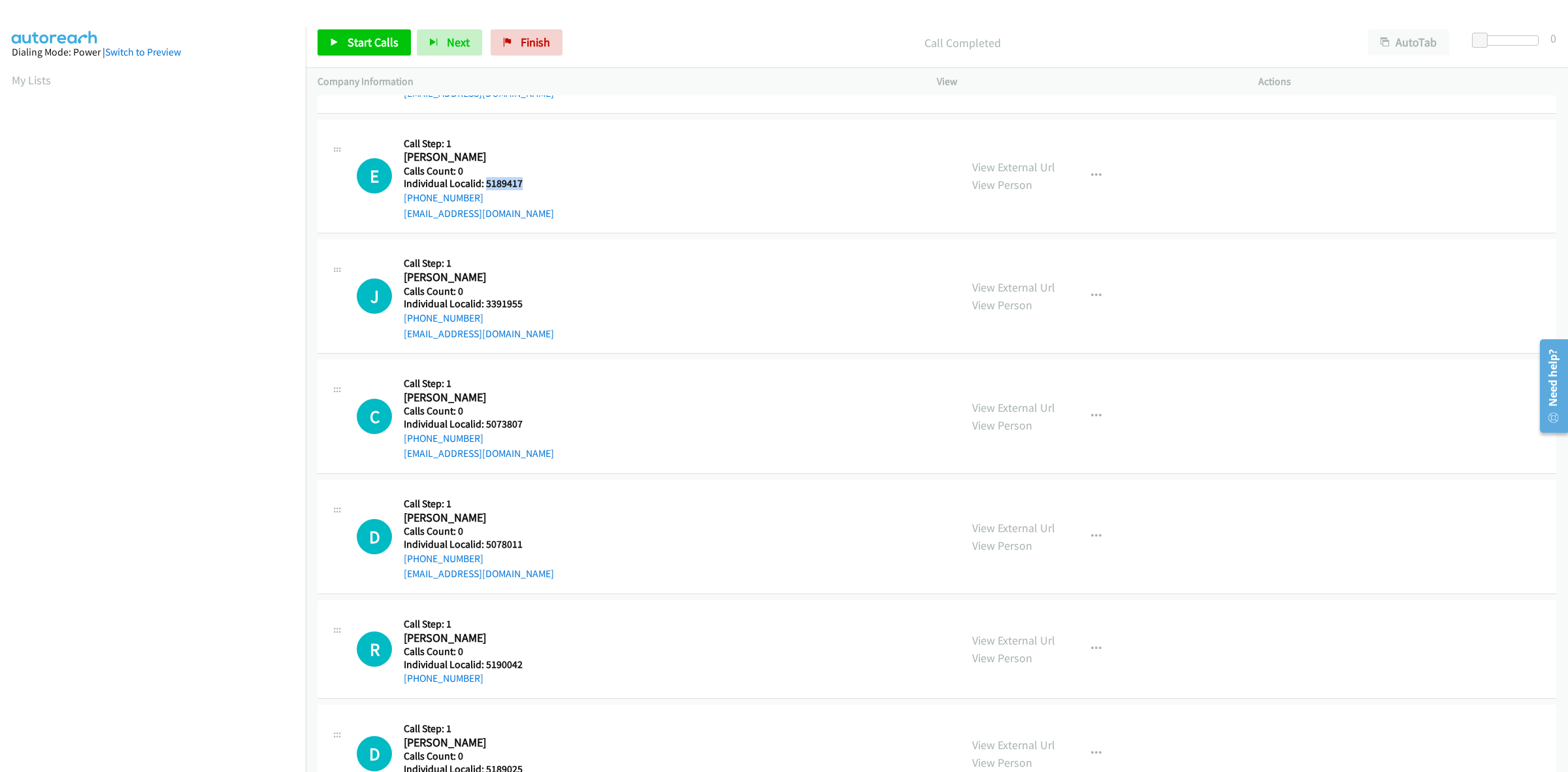
drag, startPoint x: 507, startPoint y: 183, endPoint x: 487, endPoint y: 184, distance: 20.0
click at [487, 184] on h5 "Individual Localid: 5189417" at bounding box center [479, 183] width 150 height 13
copy h5 "5189417"
click at [1091, 177] on icon "button" at bounding box center [1096, 175] width 11 height 11
click at [998, 266] on link "Skip Call" at bounding box center [1027, 262] width 174 height 26
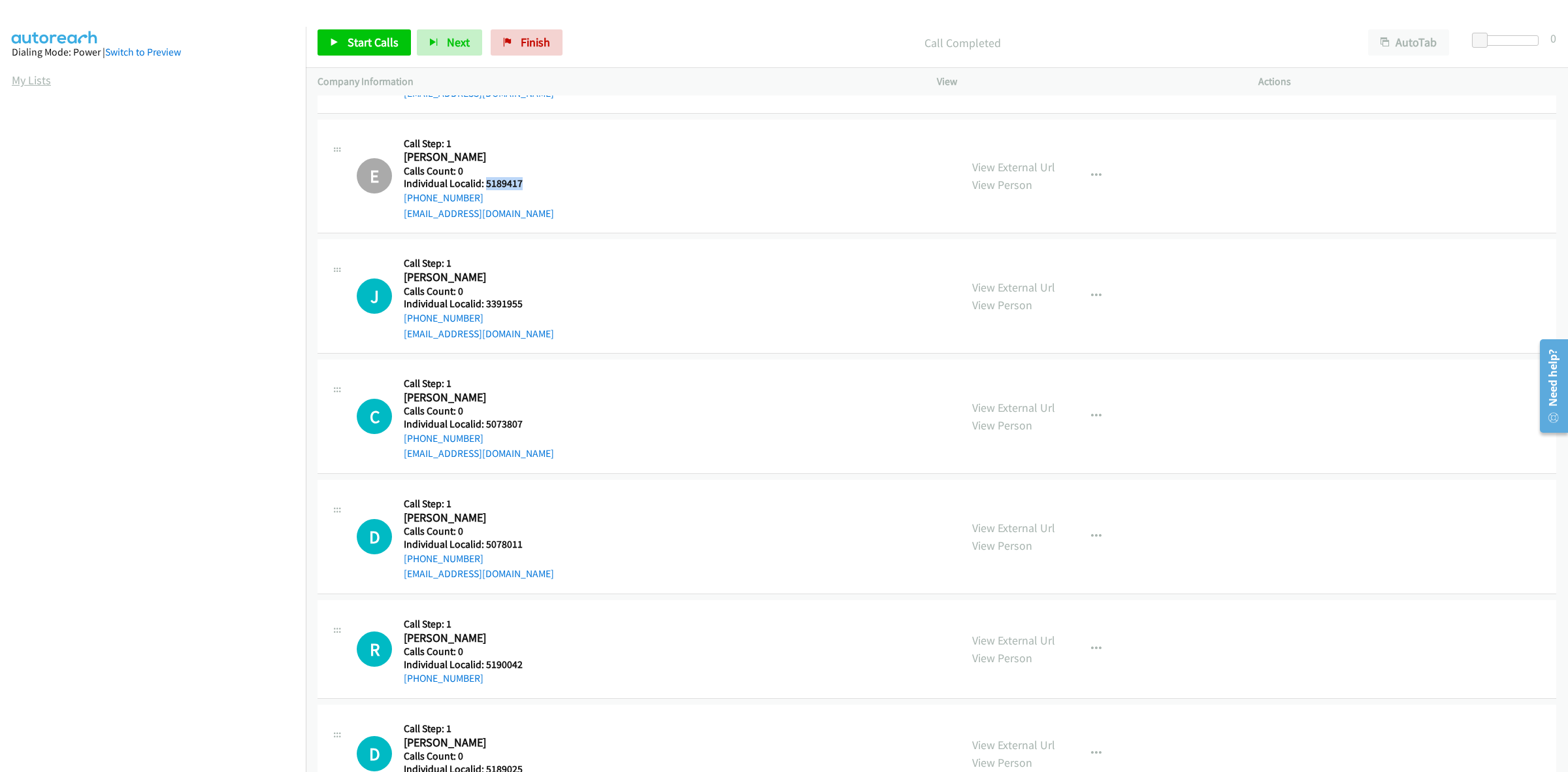
click at [37, 86] on link "My Lists" at bounding box center [31, 80] width 39 height 15
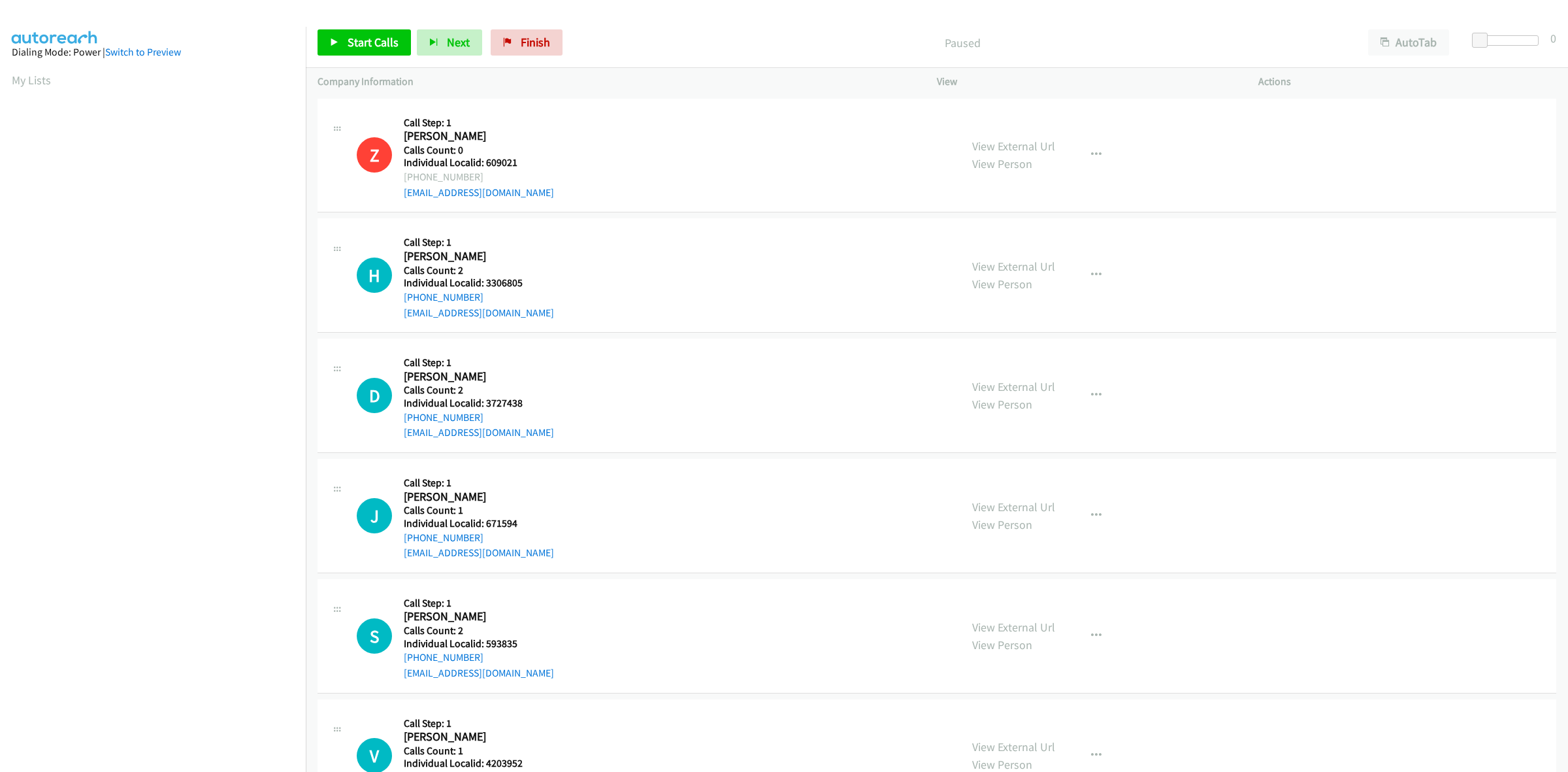
scroll to position [41, 0]
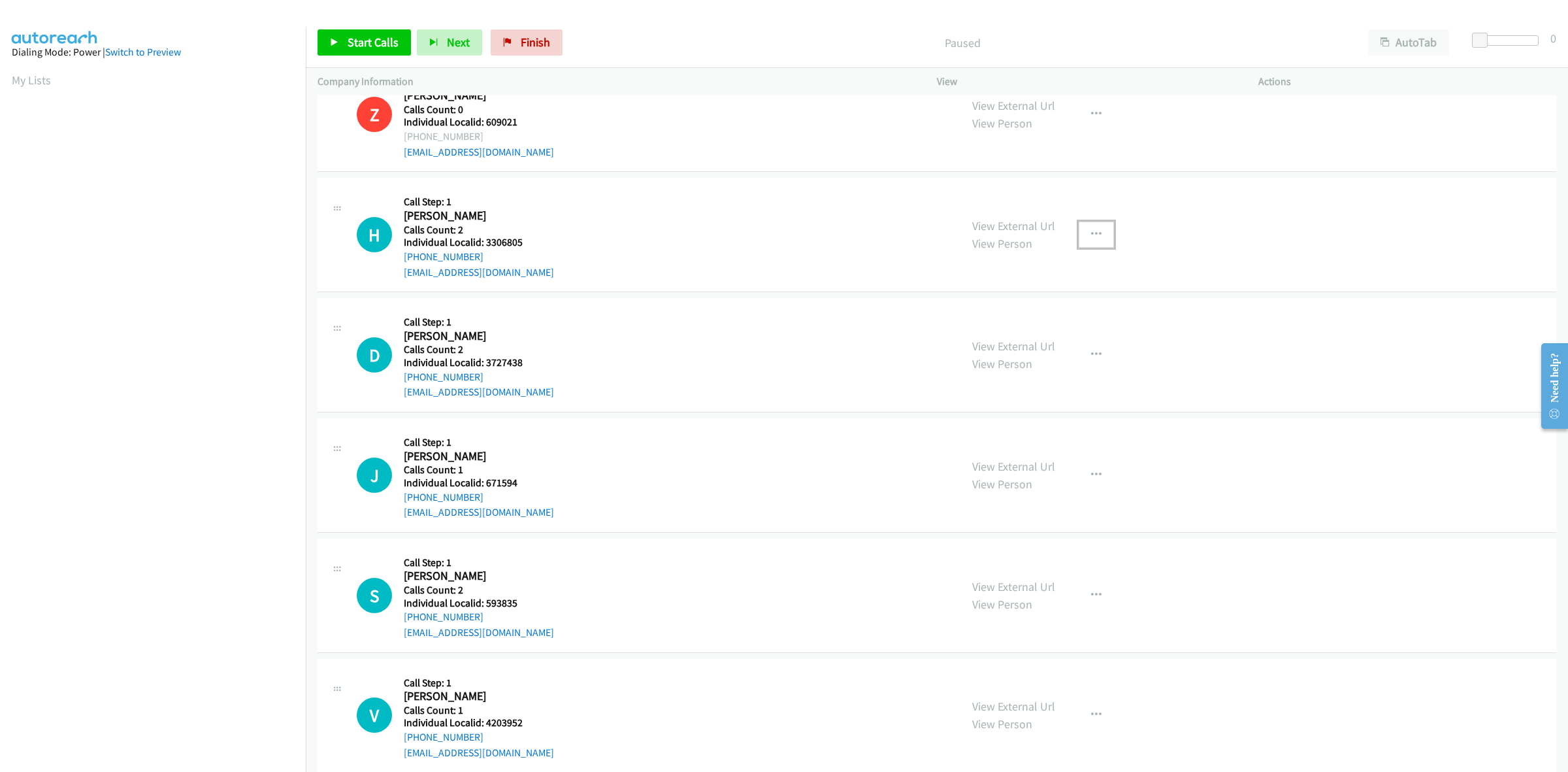
click at [1091, 230] on icon "button" at bounding box center [1096, 235] width 11 height 11
click at [1060, 317] on link "Skip Call" at bounding box center [1027, 320] width 174 height 26
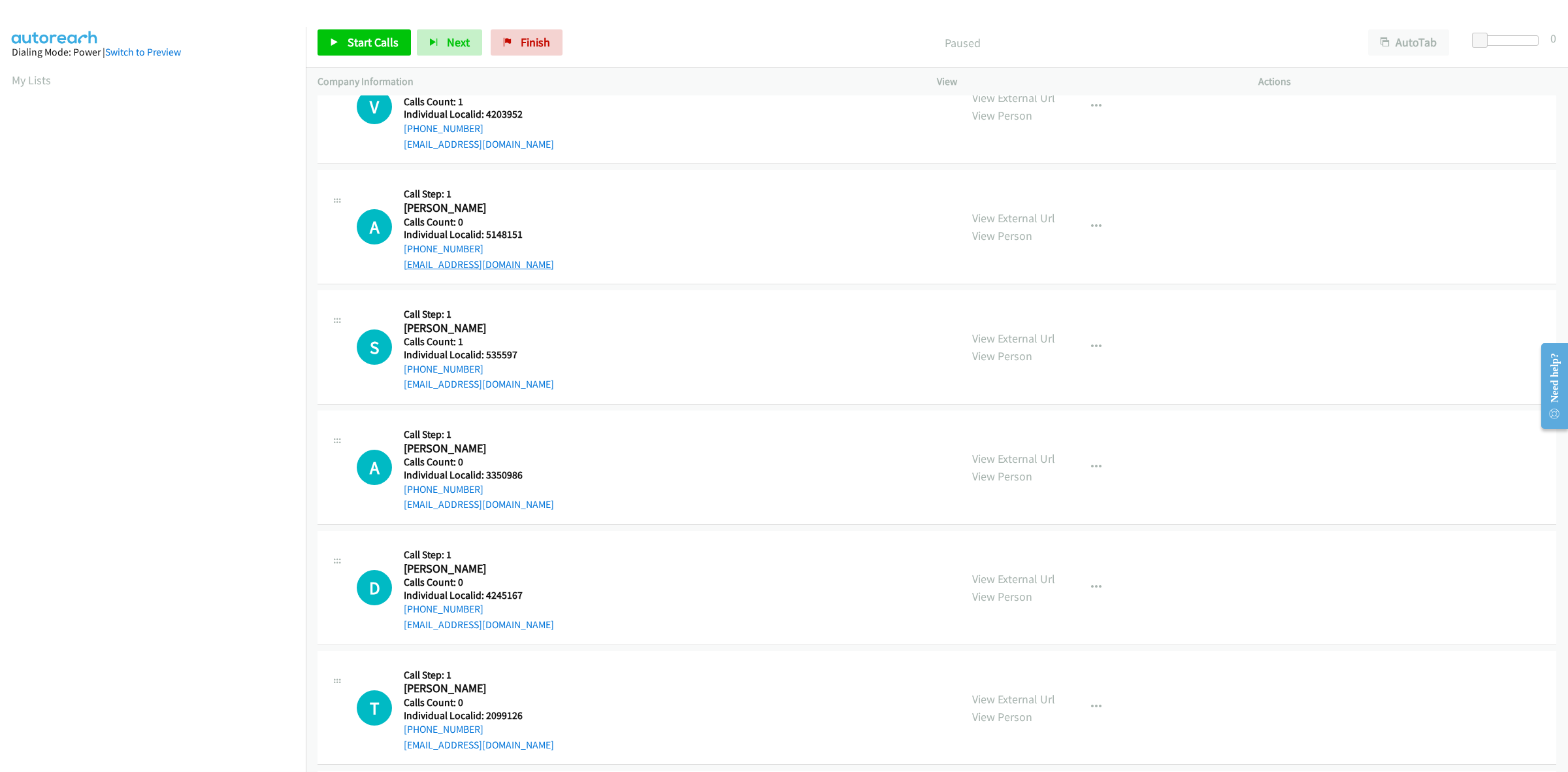
scroll to position [612, 0]
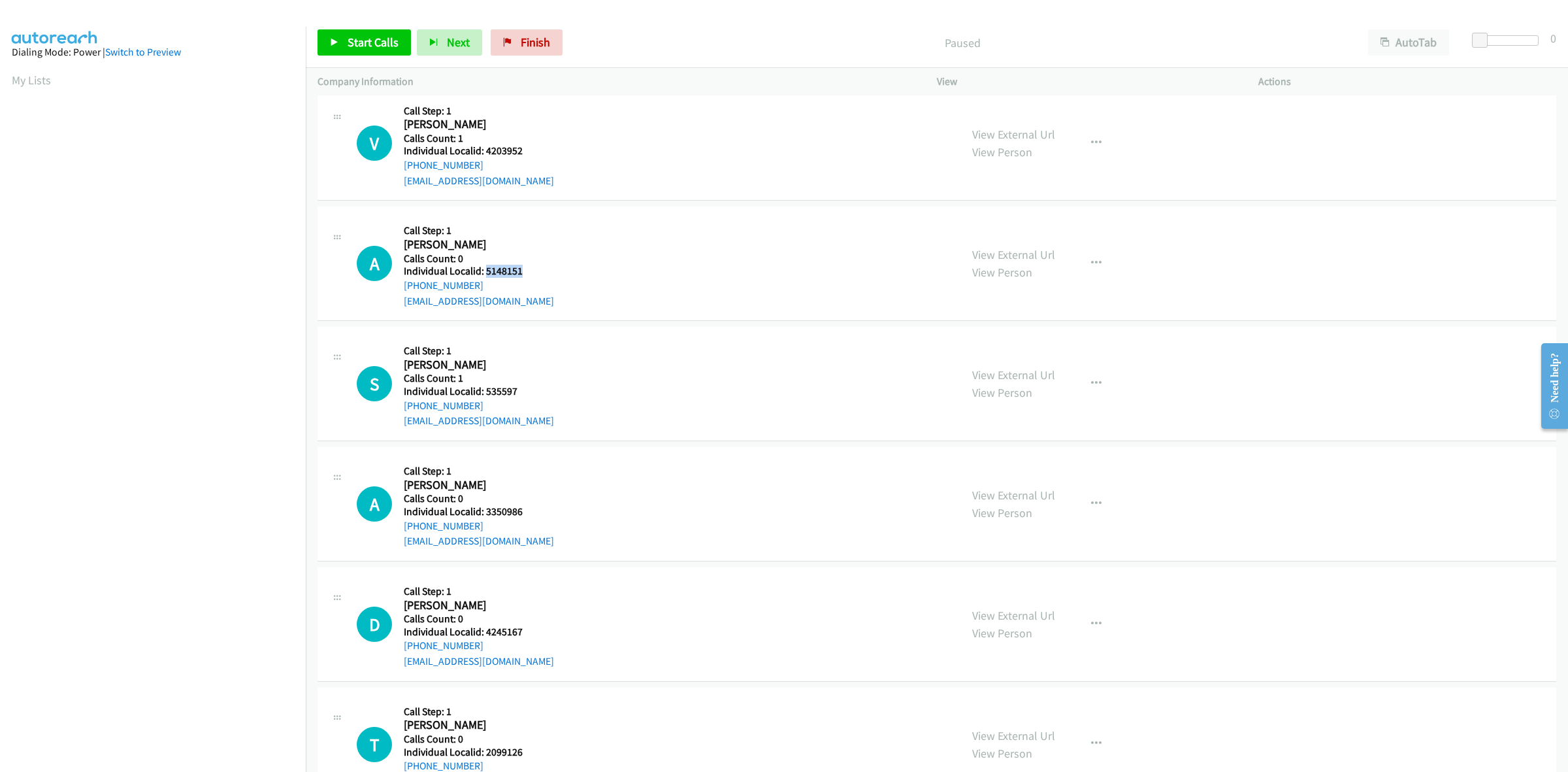
drag, startPoint x: 530, startPoint y: 270, endPoint x: 485, endPoint y: 269, distance: 45.0
click at [485, 269] on h5 "Individual Localid: 5148151" at bounding box center [479, 271] width 150 height 13
copy h5 "5148151"
drag, startPoint x: 1106, startPoint y: 270, endPoint x: 1090, endPoint y: 270, distance: 16.0
click at [1106, 270] on button "button" at bounding box center [1095, 264] width 35 height 26
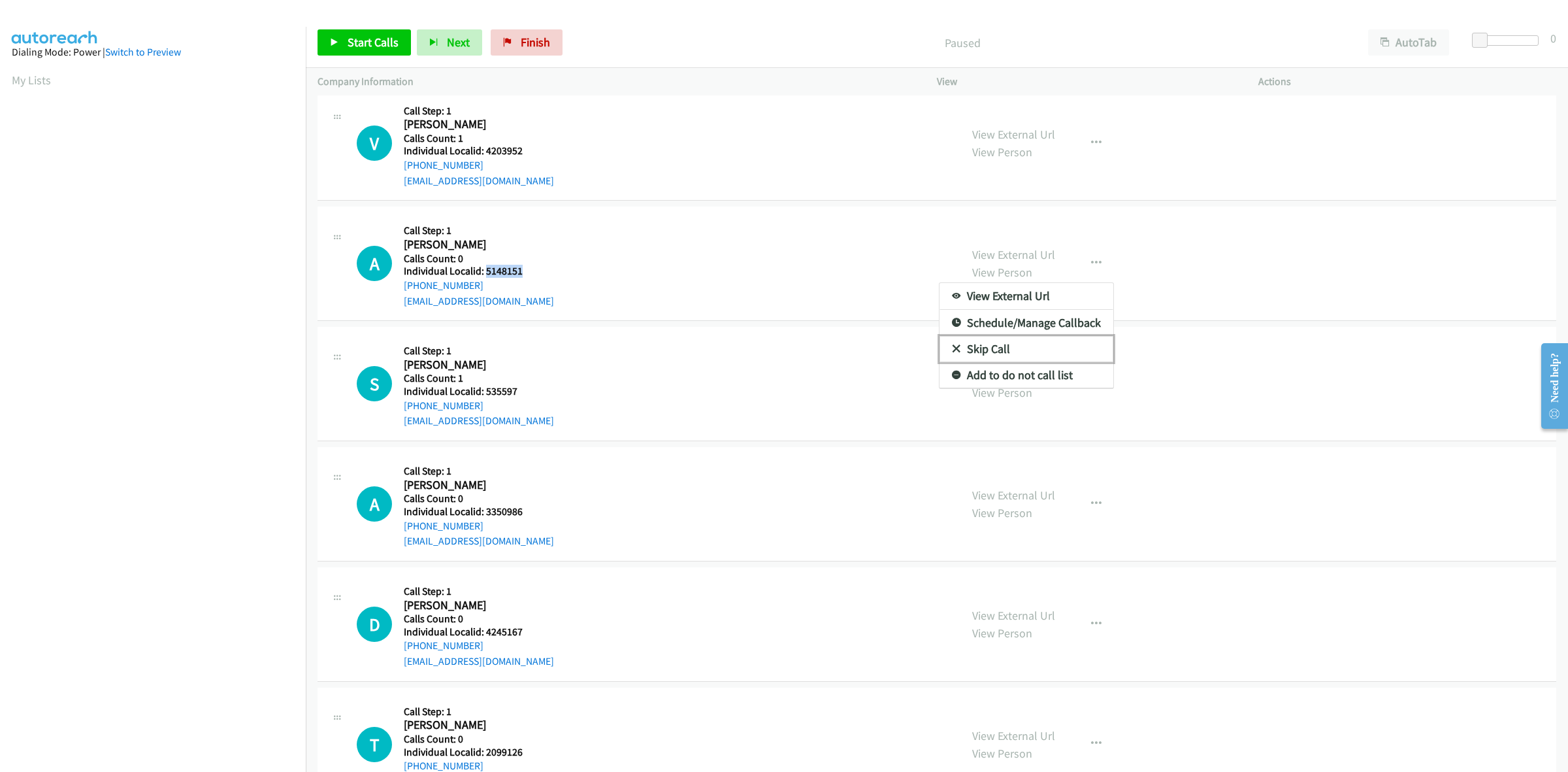
click at [1033, 348] on link "Skip Call" at bounding box center [1027, 349] width 174 height 26
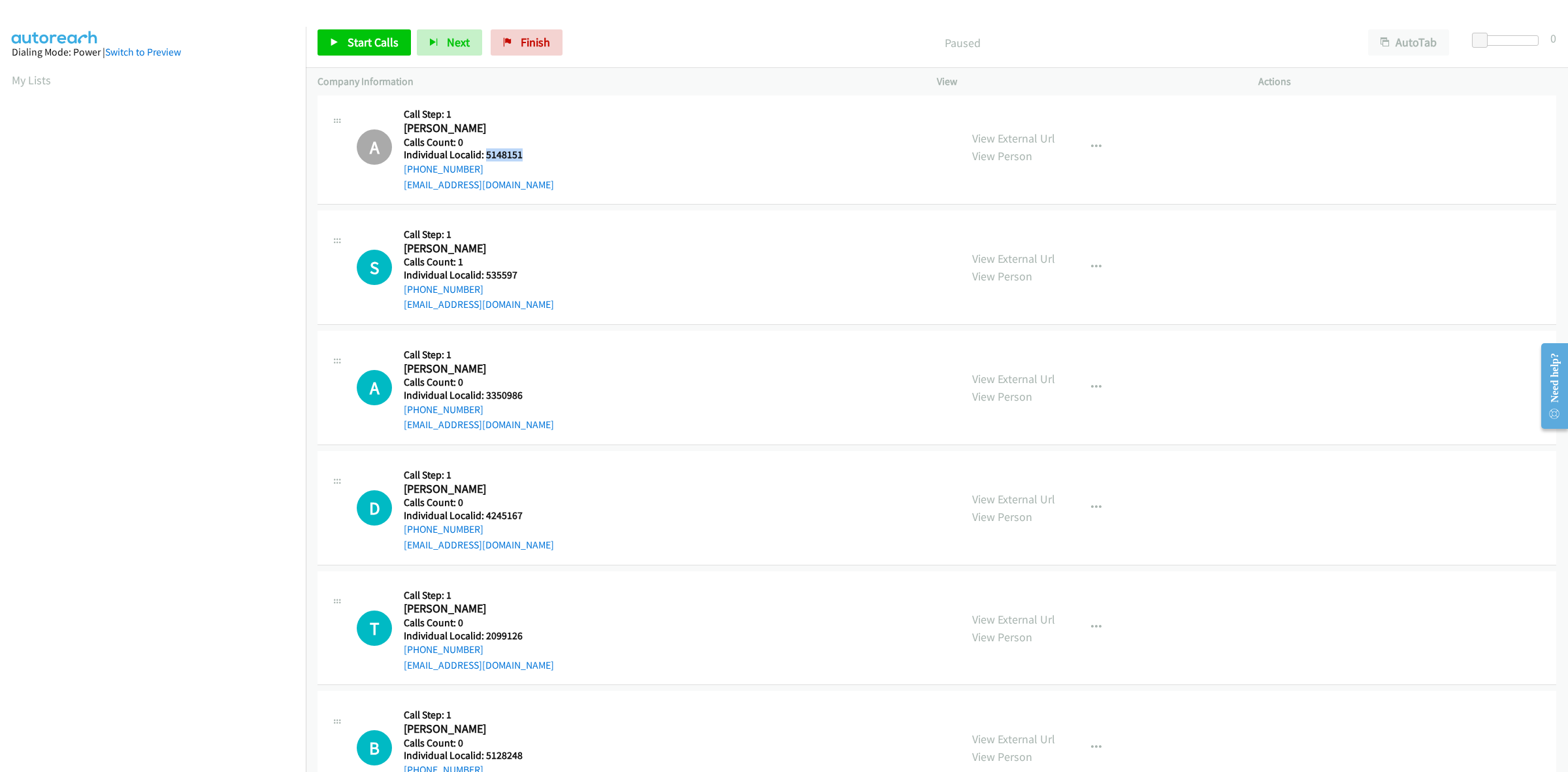
scroll to position [776, 0]
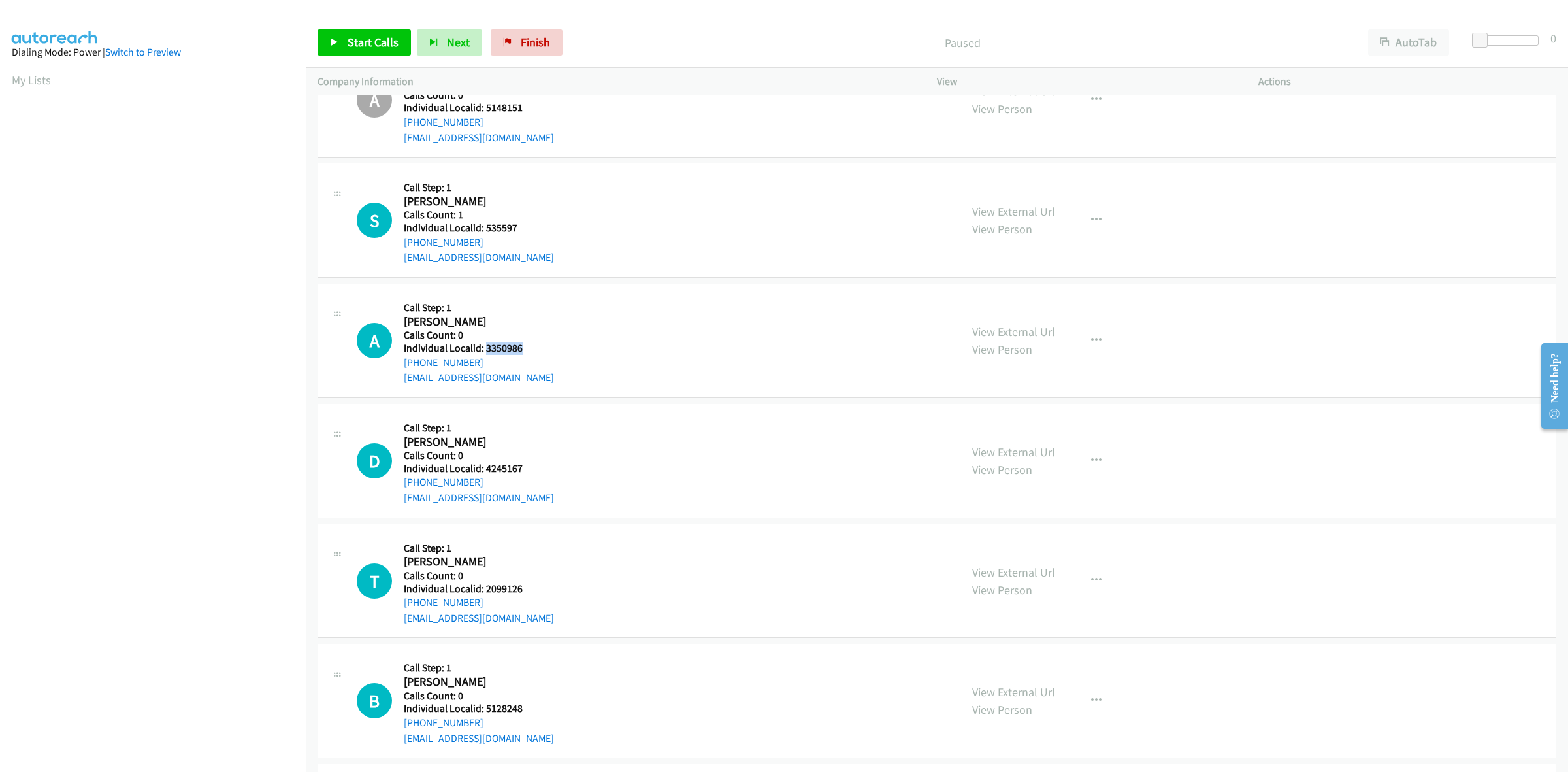
drag, startPoint x: 526, startPoint y: 347, endPoint x: 485, endPoint y: 345, distance: 41.0
click at [485, 345] on h5 "Individual Localid: 3350986" at bounding box center [479, 348] width 150 height 13
copy h5 "3350986"
click at [1092, 342] on icon "button" at bounding box center [1096, 340] width 11 height 11
click at [1033, 424] on link "Skip Call" at bounding box center [1027, 426] width 174 height 26
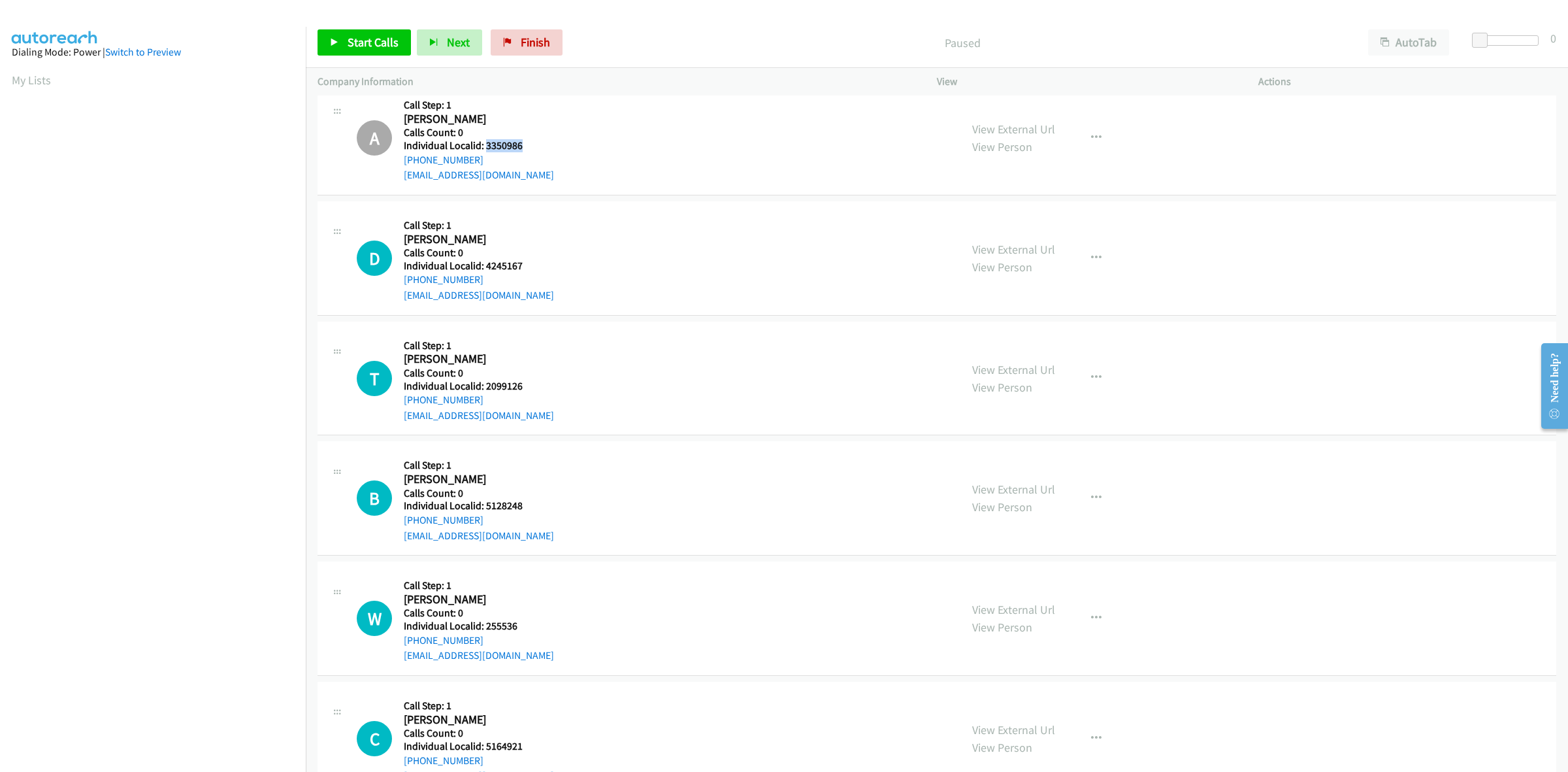
scroll to position [980, 0]
drag, startPoint x: 521, startPoint y: 265, endPoint x: 485, endPoint y: 260, distance: 36.3
click at [485, 260] on h5 "Individual Localid: 4245167" at bounding box center [479, 264] width 150 height 13
copy h5 "4245167"
click at [1091, 260] on icon "button" at bounding box center [1096, 256] width 11 height 11
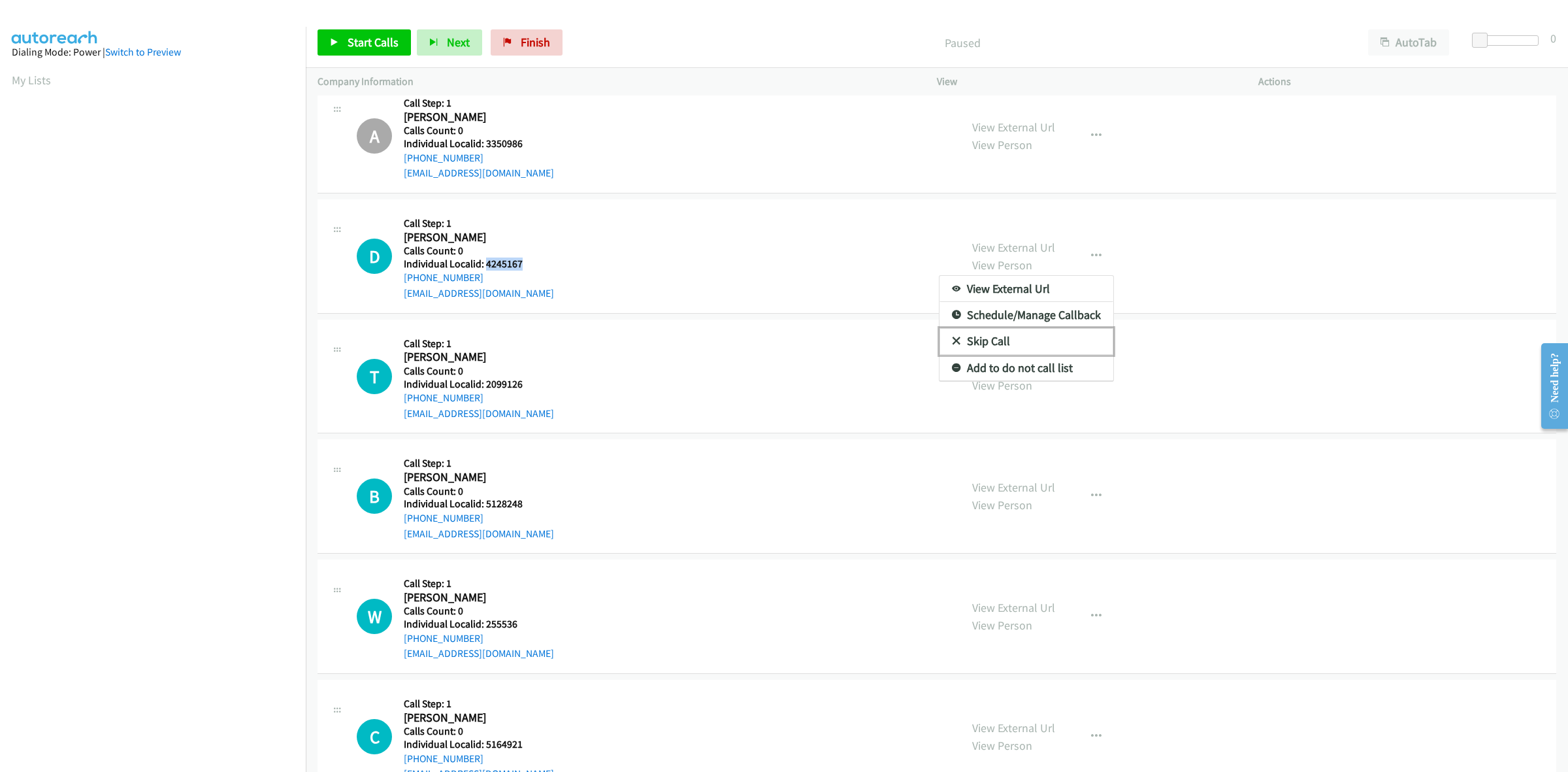
click at [1039, 336] on link "Skip Call" at bounding box center [1027, 341] width 174 height 26
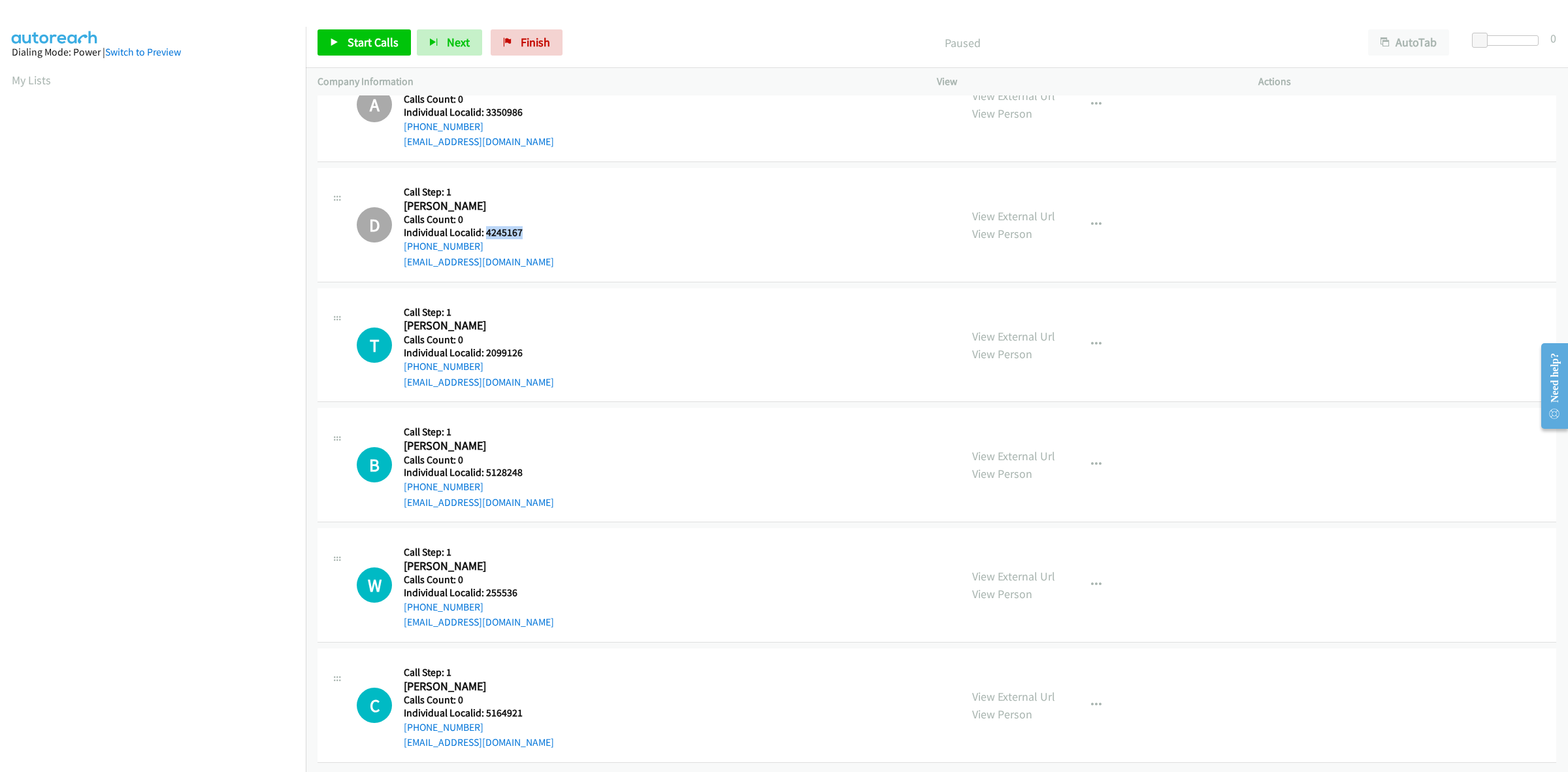
scroll to position [1025, 0]
drag, startPoint x: 528, startPoint y: 343, endPoint x: 484, endPoint y: 343, distance: 44.0
click at [484, 346] on h5 "Individual Localid: 2099126" at bounding box center [479, 352] width 150 height 13
copy h5 "2099126"
click at [1091, 339] on icon "button" at bounding box center [1096, 344] width 11 height 11
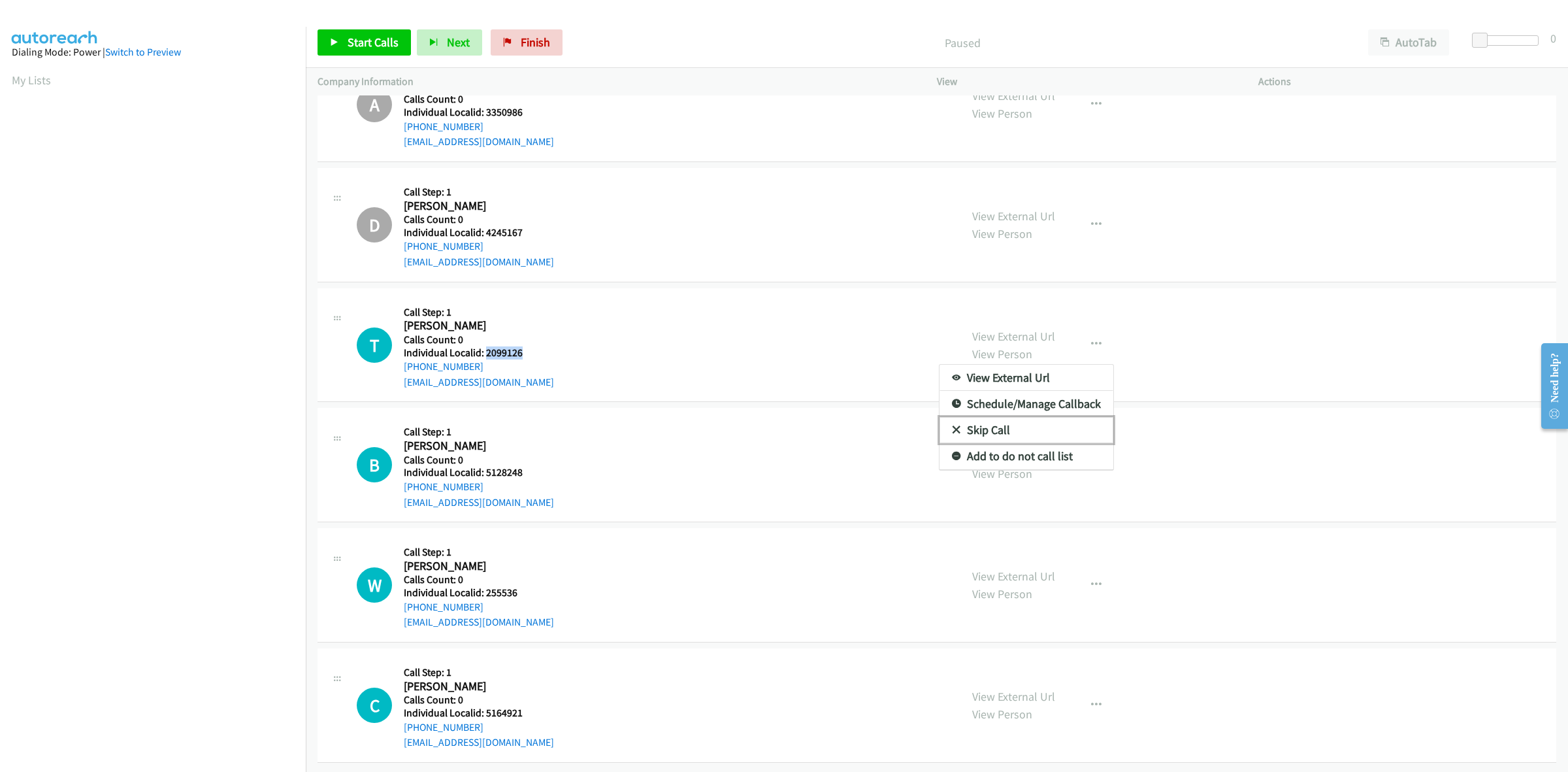
click at [984, 417] on link "Skip Call" at bounding box center [1027, 430] width 174 height 26
click at [39, 74] on link "My Lists" at bounding box center [31, 80] width 39 height 15
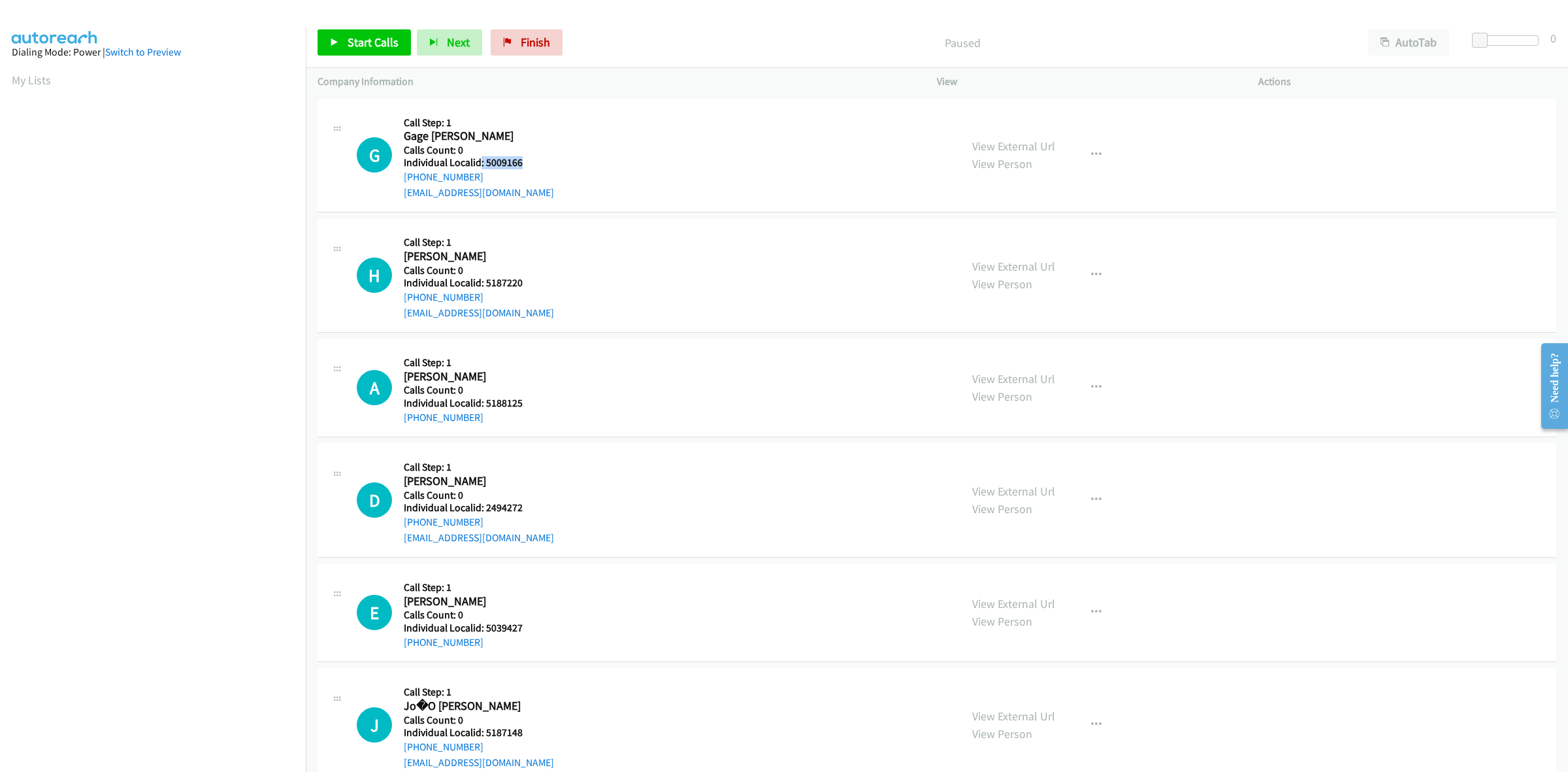
drag, startPoint x: 521, startPoint y: 155, endPoint x: 478, endPoint y: 161, distance: 43.4
click at [478, 161] on h5 "Individual Localid: 5009166" at bounding box center [481, 162] width 153 height 13
copy h5 ": 5009166"
drag, startPoint x: 441, startPoint y: 172, endPoint x: 406, endPoint y: 174, distance: 35.1
click at [406, 174] on div "+1 970-640-0424" at bounding box center [481, 177] width 153 height 16
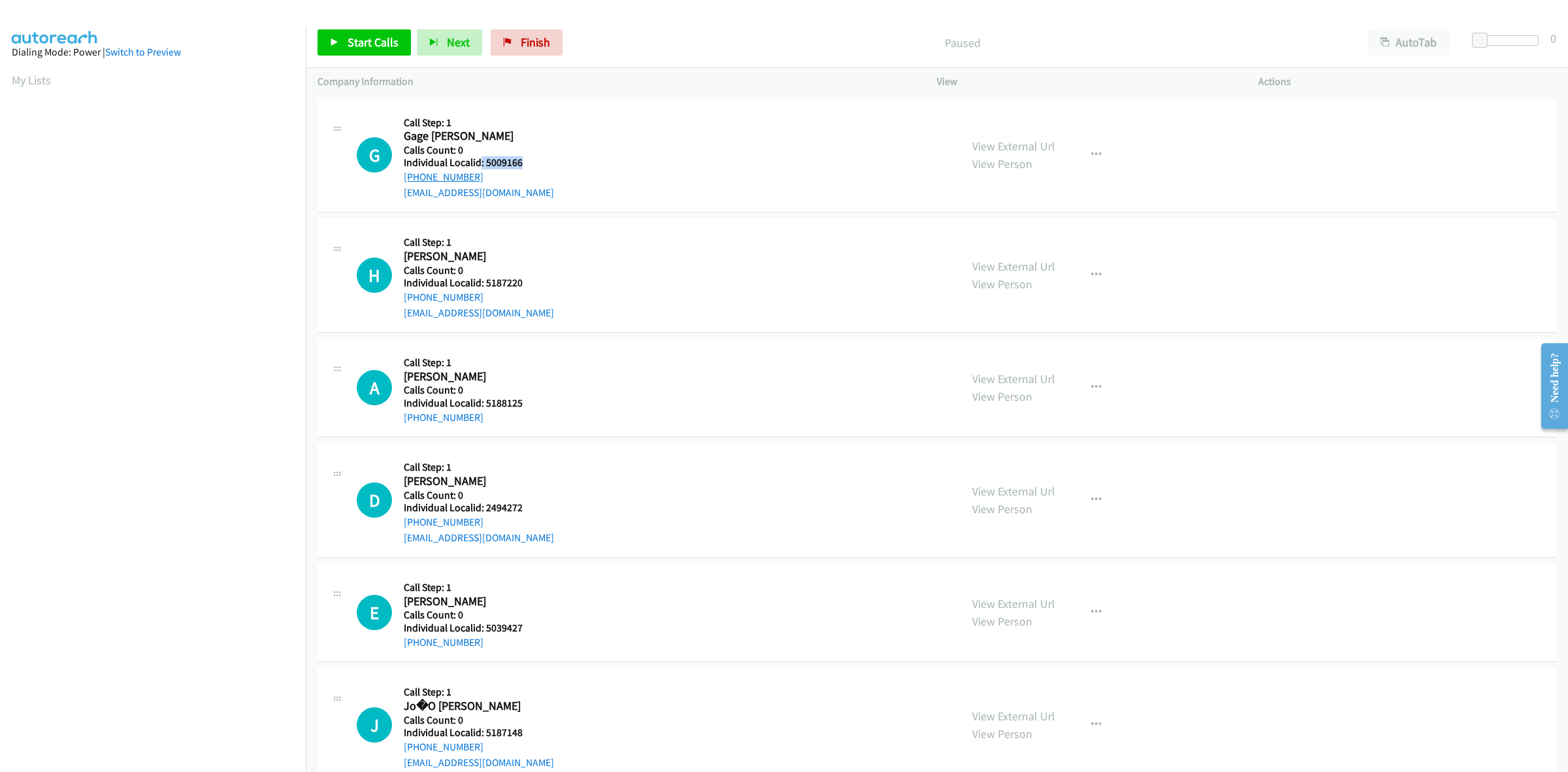
copy link "+1 970-640-0424"
drag, startPoint x: 522, startPoint y: 166, endPoint x: 486, endPoint y: 166, distance: 36.0
click at [486, 166] on h5 "Individual Localid: 5009166" at bounding box center [481, 162] width 153 height 13
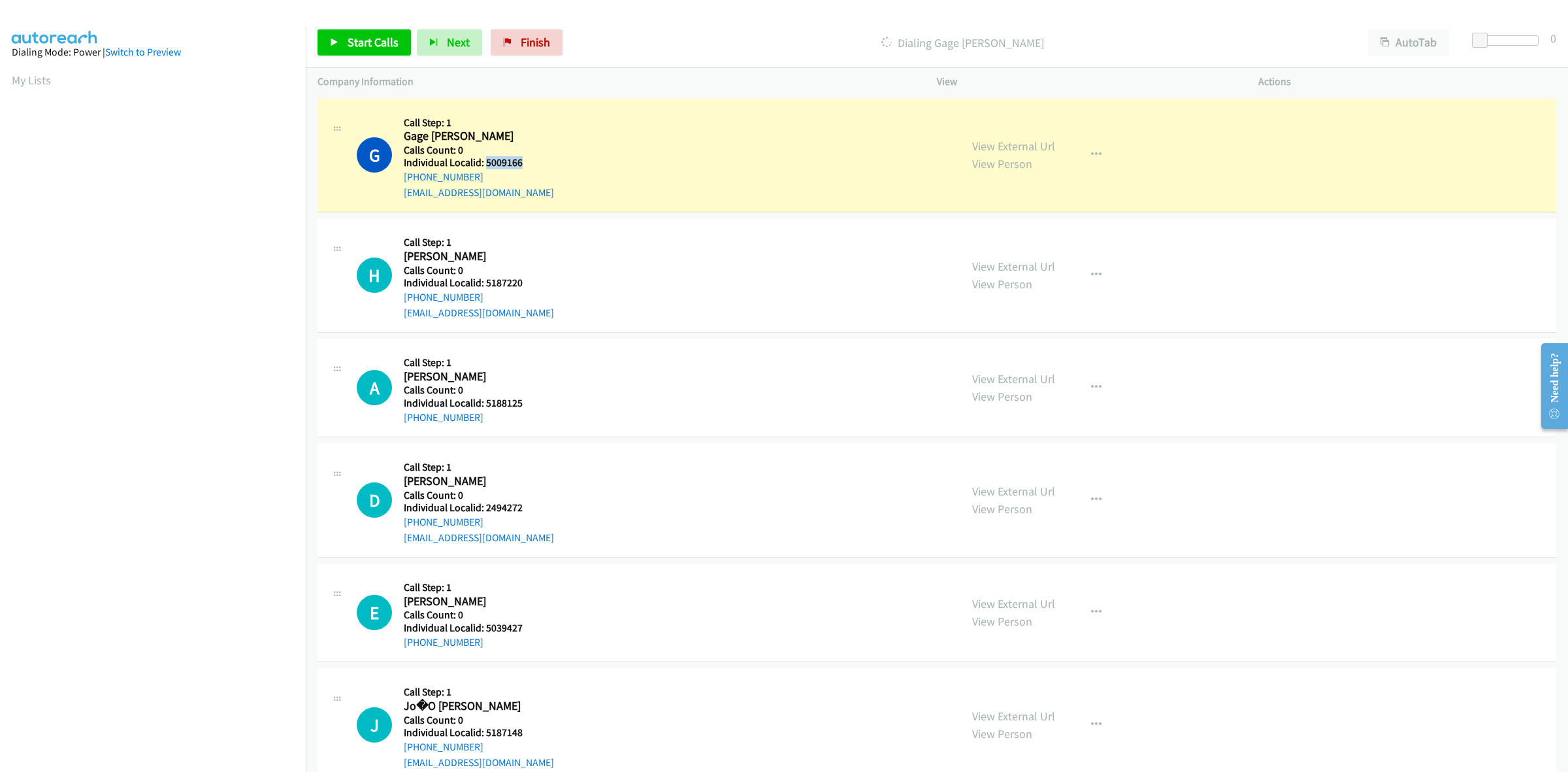
copy h5 "5009166"
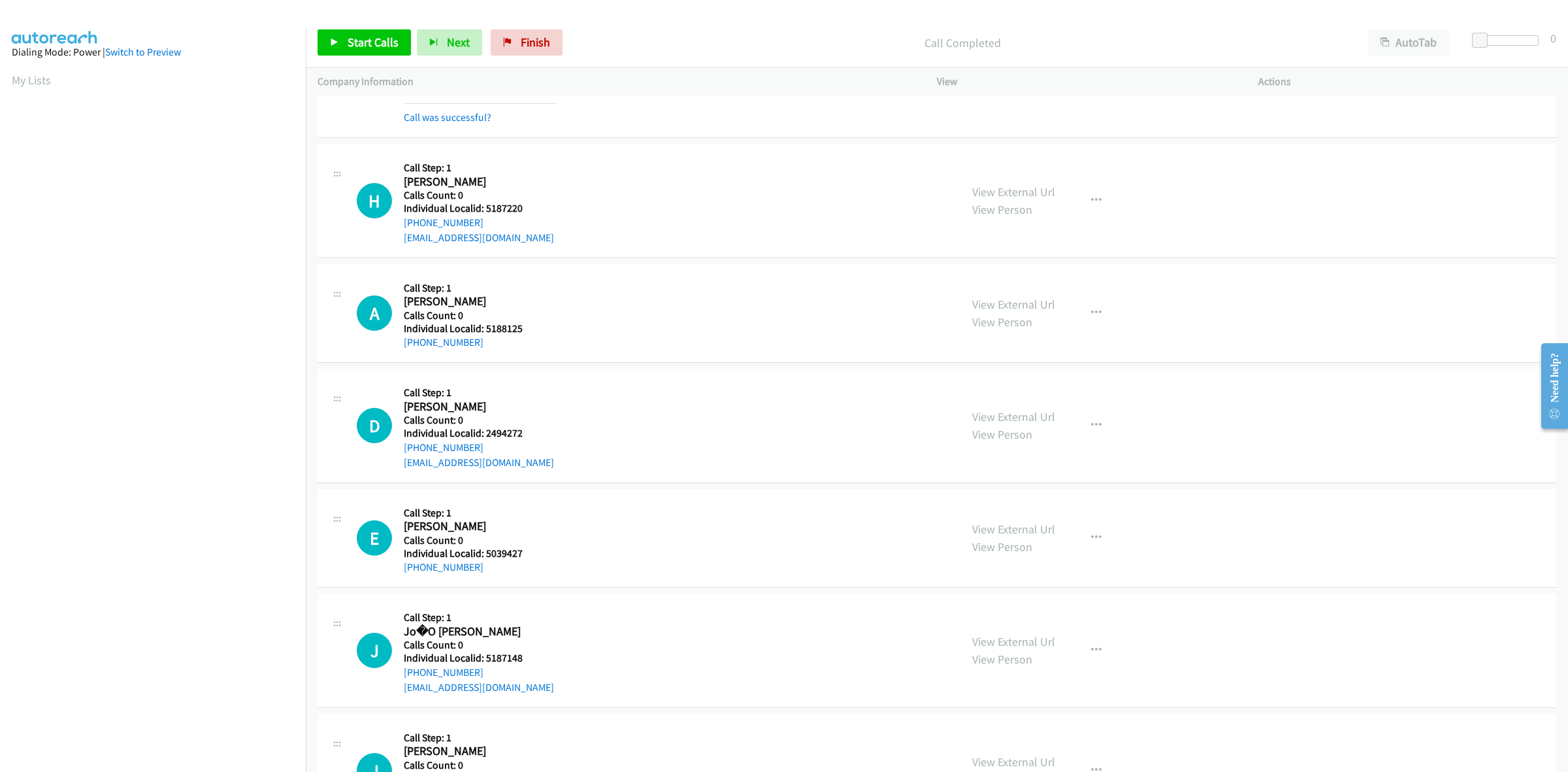
scroll to position [122, 0]
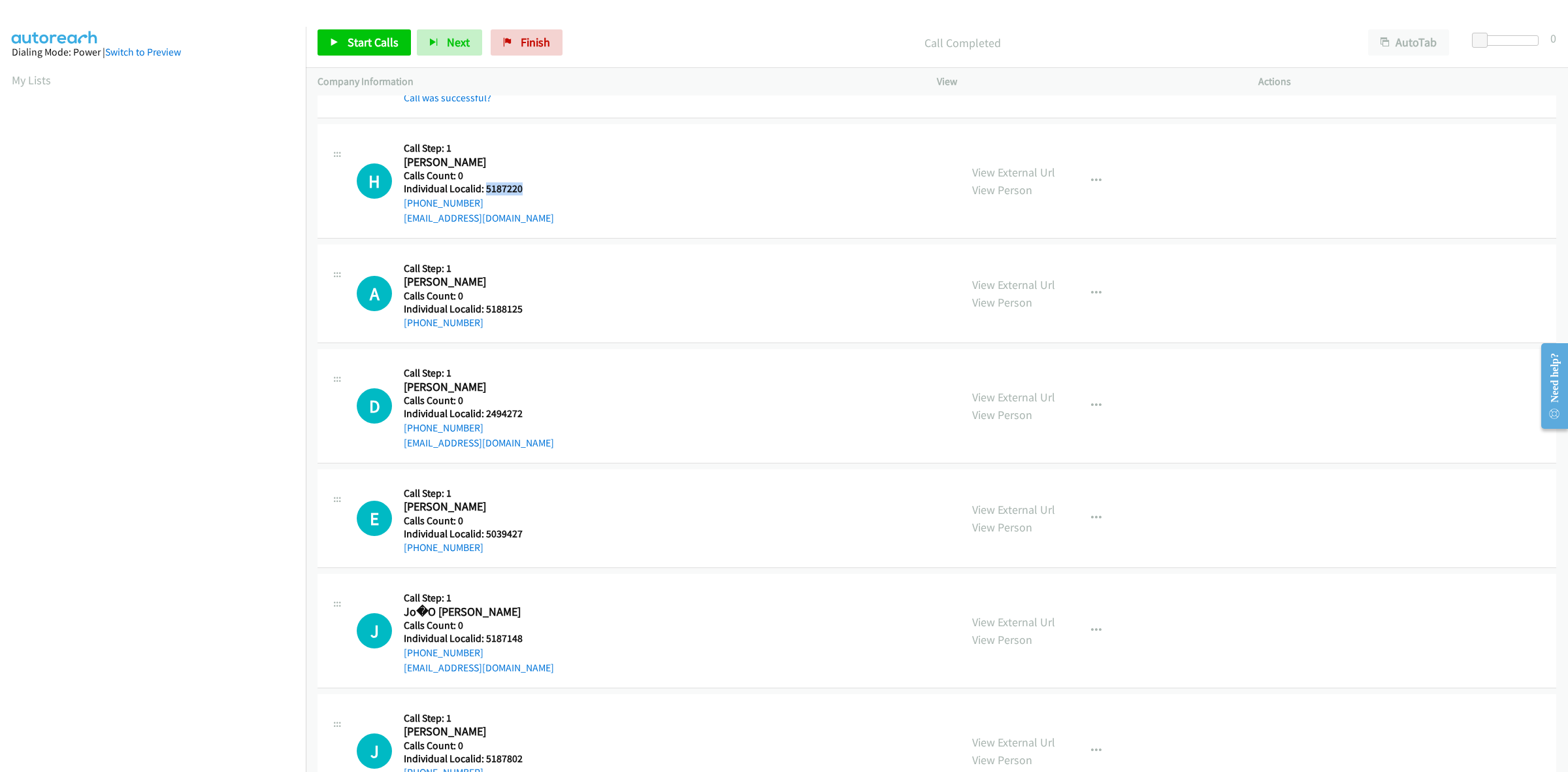
click at [485, 188] on h5 "Individual Localid: 5187220" at bounding box center [481, 188] width 153 height 13
copy h5 "5187220"
click at [1101, 180] on button "button" at bounding box center [1095, 181] width 35 height 26
click at [1039, 272] on link "Skip Call" at bounding box center [1027, 266] width 174 height 26
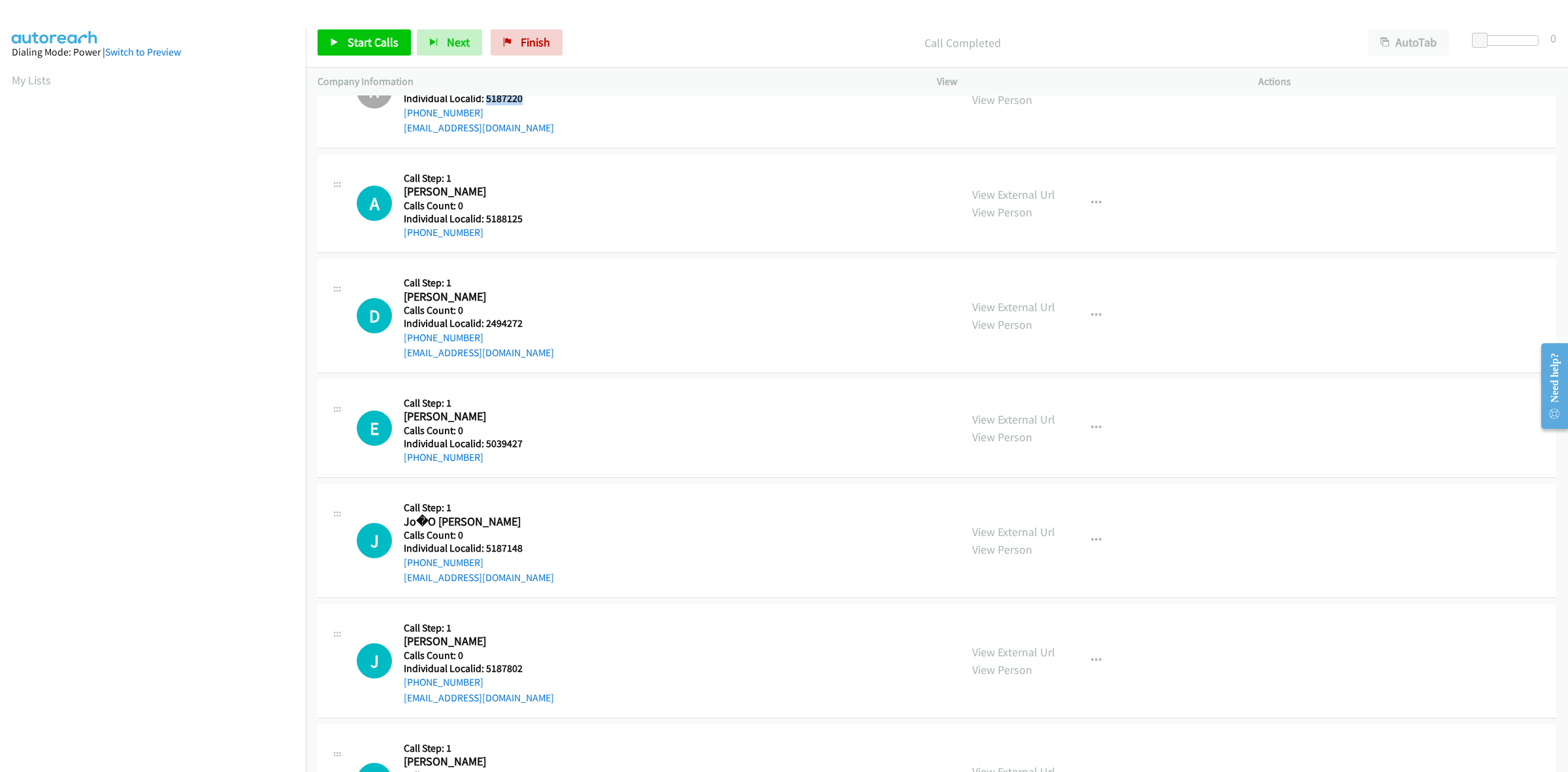
scroll to position [224, 0]
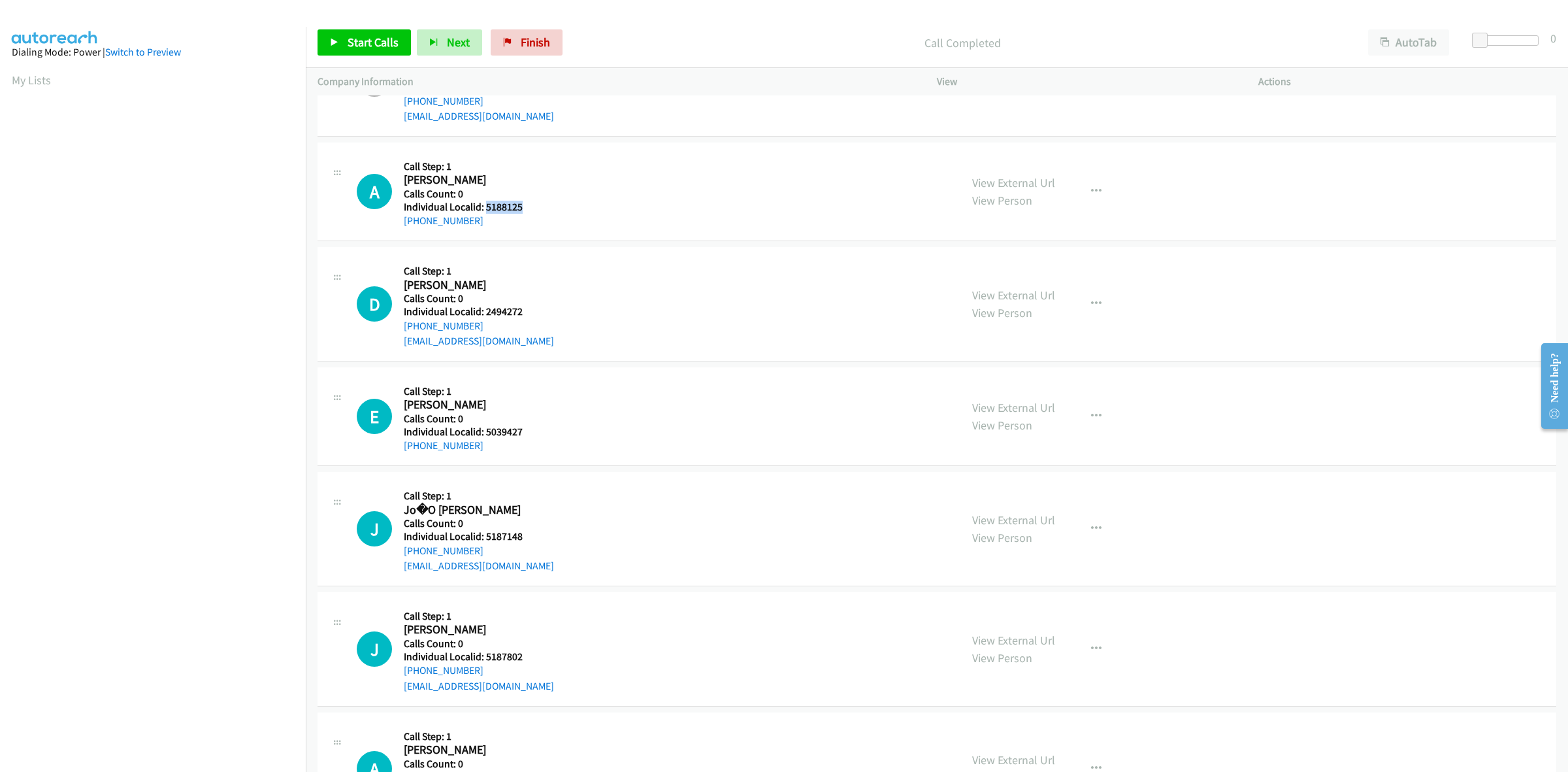
drag, startPoint x: 521, startPoint y: 205, endPoint x: 486, endPoint y: 205, distance: 35.0
click at [486, 205] on h5 "Individual Localid: 5188125" at bounding box center [481, 207] width 153 height 13
copy h5 "5188125"
drag, startPoint x: 479, startPoint y: 216, endPoint x: 400, endPoint y: 219, distance: 79.1
click at [400, 219] on div "A Callback Scheduled Call Step: 1 Alec Ridgway America/Chicago Calls Count: 0 I…" at bounding box center [653, 191] width 592 height 75
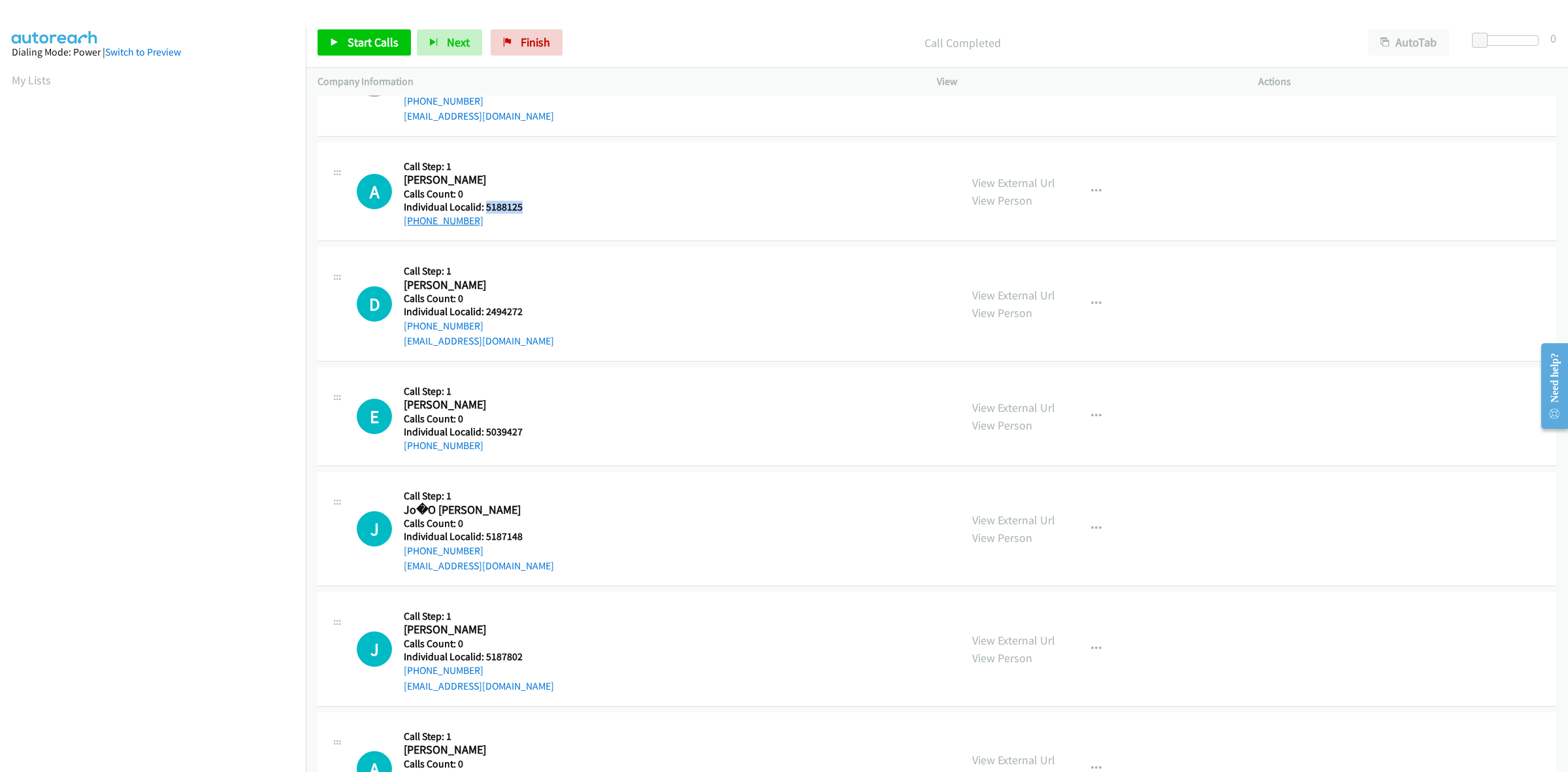
copy link "+1 256-541-2166"
drag, startPoint x: 521, startPoint y: 206, endPoint x: 488, endPoint y: 205, distance: 33.0
click at [488, 205] on h5 "Individual Localid: 5188125" at bounding box center [481, 207] width 153 height 13
click at [549, 203] on h5 "Individual Localid: 5188125" at bounding box center [481, 207] width 153 height 13
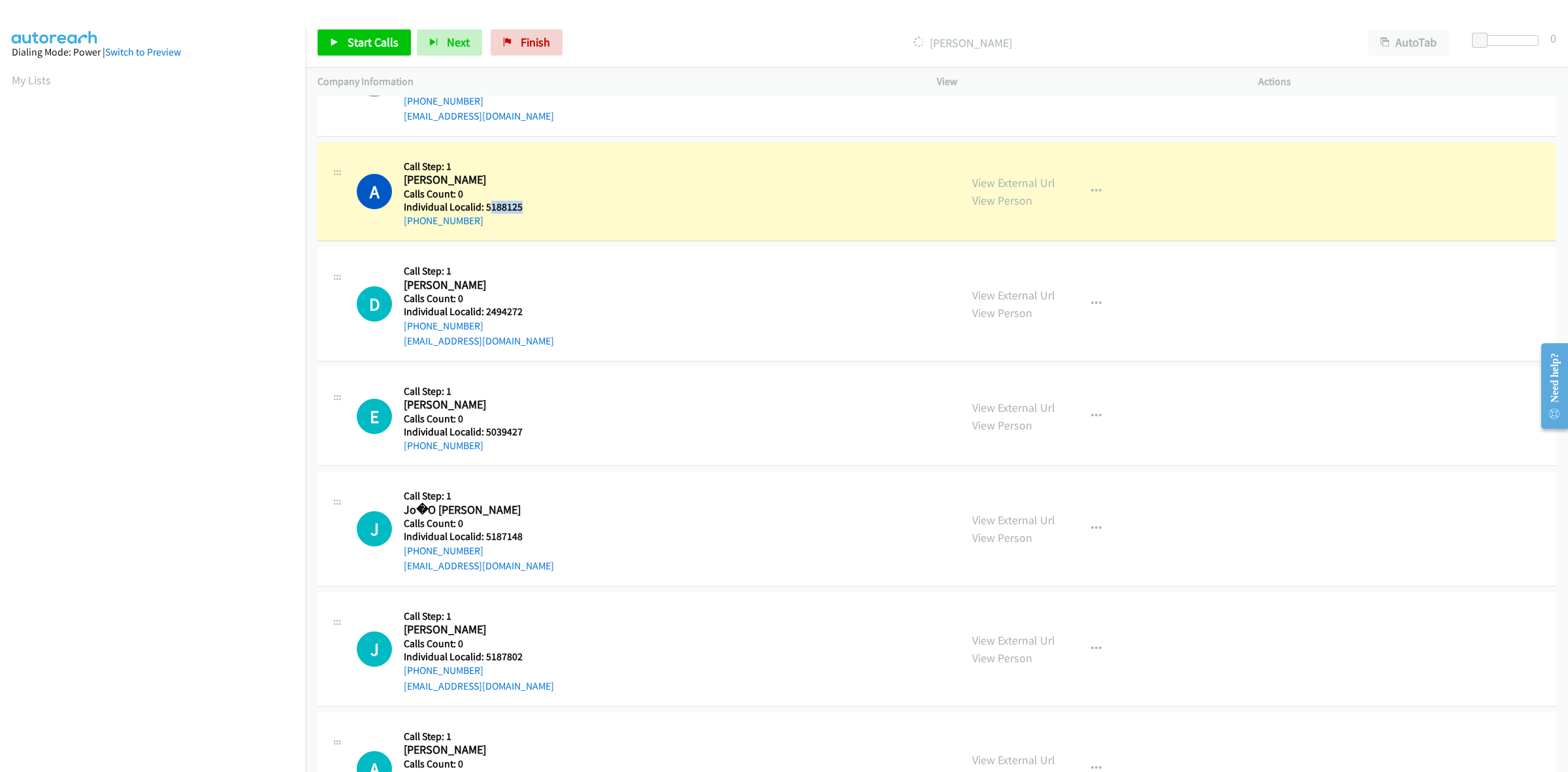
click at [526, 205] on h5 "Individual Localid: 5188125" at bounding box center [481, 207] width 153 height 13
drag, startPoint x: 523, startPoint y: 205, endPoint x: 484, endPoint y: 203, distance: 39.1
click at [484, 203] on h5 "Individual Localid: 5188125" at bounding box center [481, 207] width 153 height 13
copy h5 "5188125"
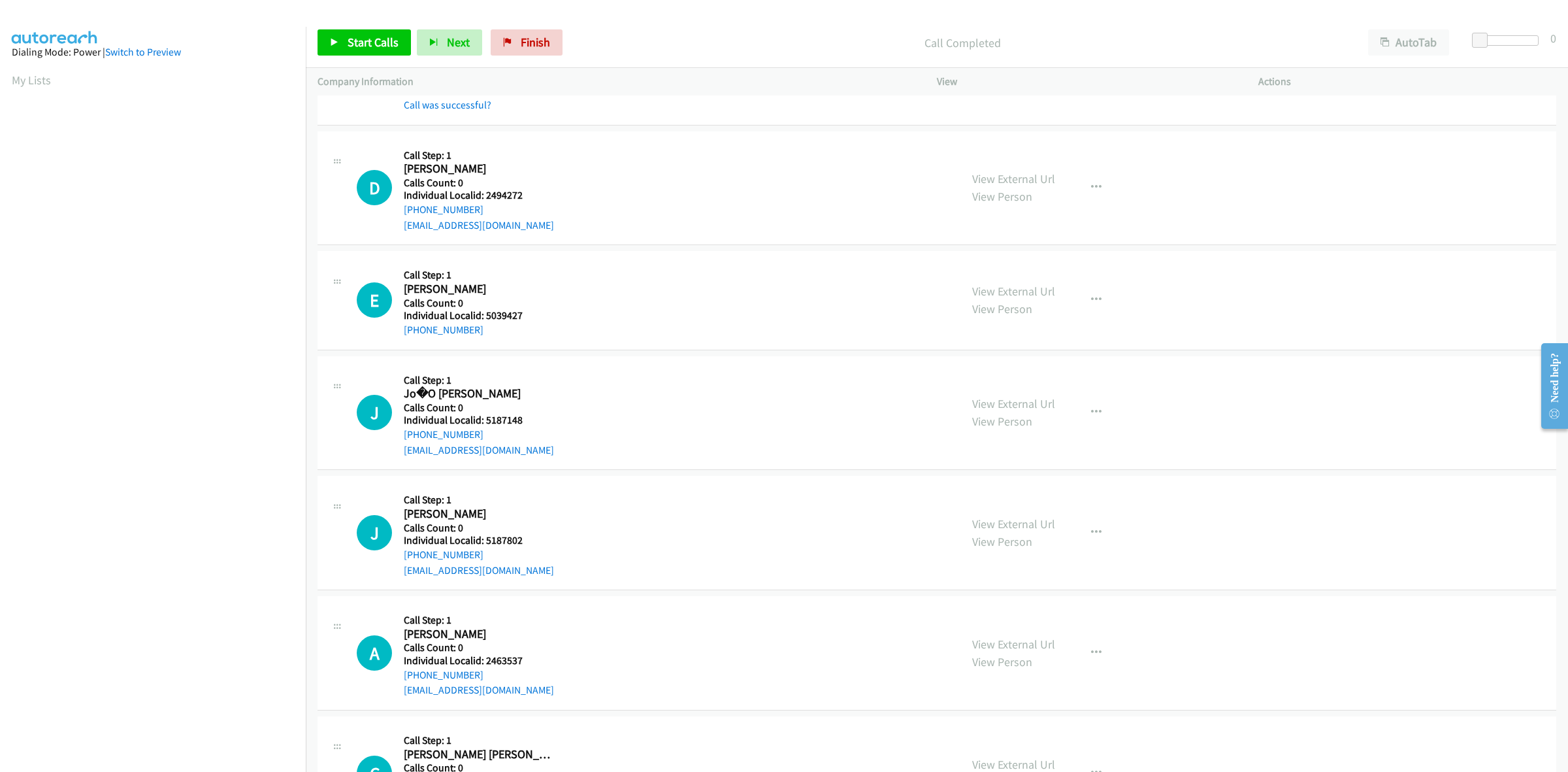
scroll to position [409, 0]
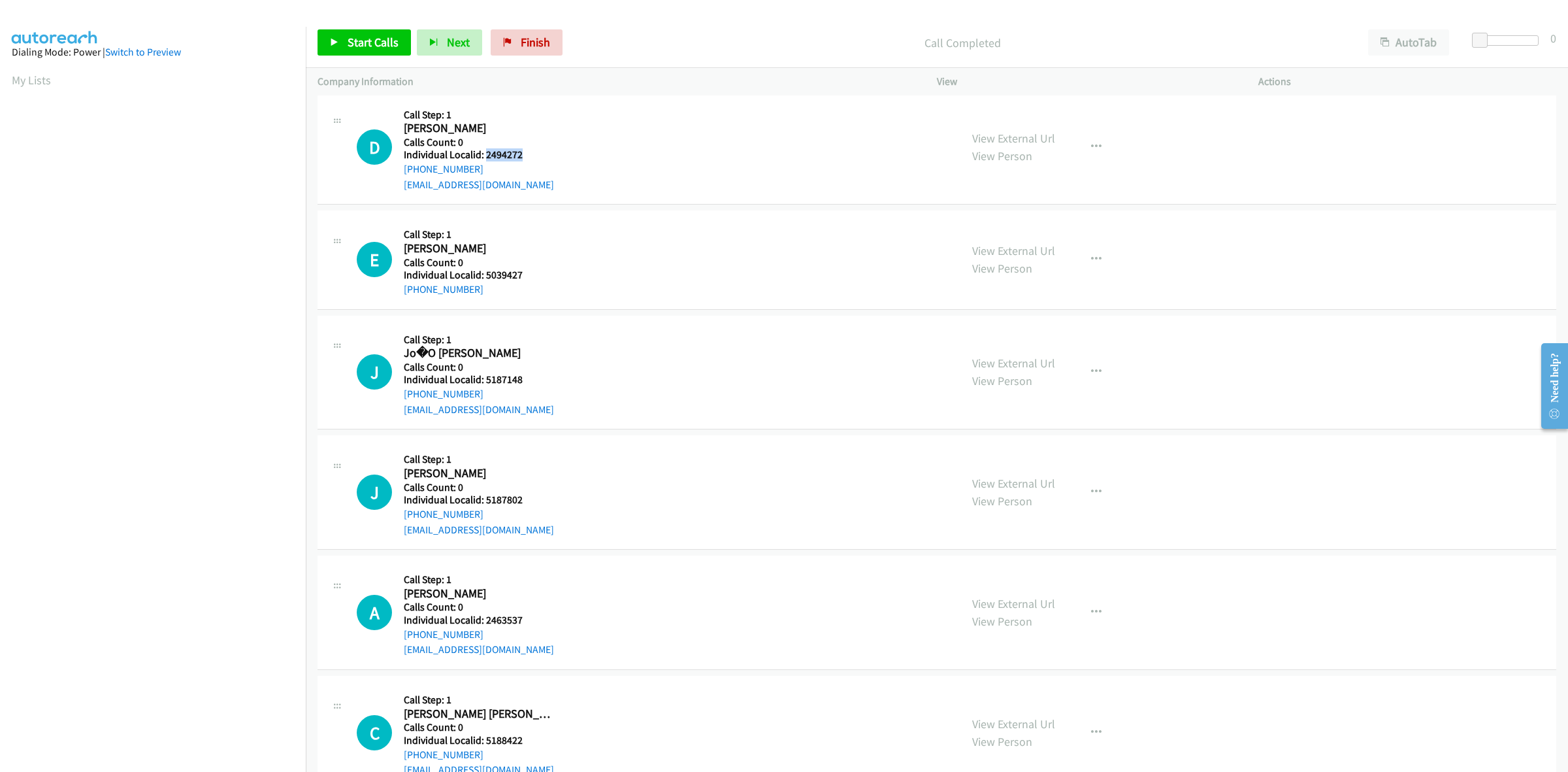
drag, startPoint x: 521, startPoint y: 152, endPoint x: 485, endPoint y: 155, distance: 36.1
click at [485, 155] on h5 "Individual Localid: 2494272" at bounding box center [481, 154] width 153 height 13
copy h5 "2494272"
drag, startPoint x: 481, startPoint y: 166, endPoint x: 403, endPoint y: 175, distance: 78.5
click at [403, 175] on div "D Callback Scheduled Call Step: 1 David Karney America/New_York Calls Count: 0 …" at bounding box center [653, 147] width 592 height 91
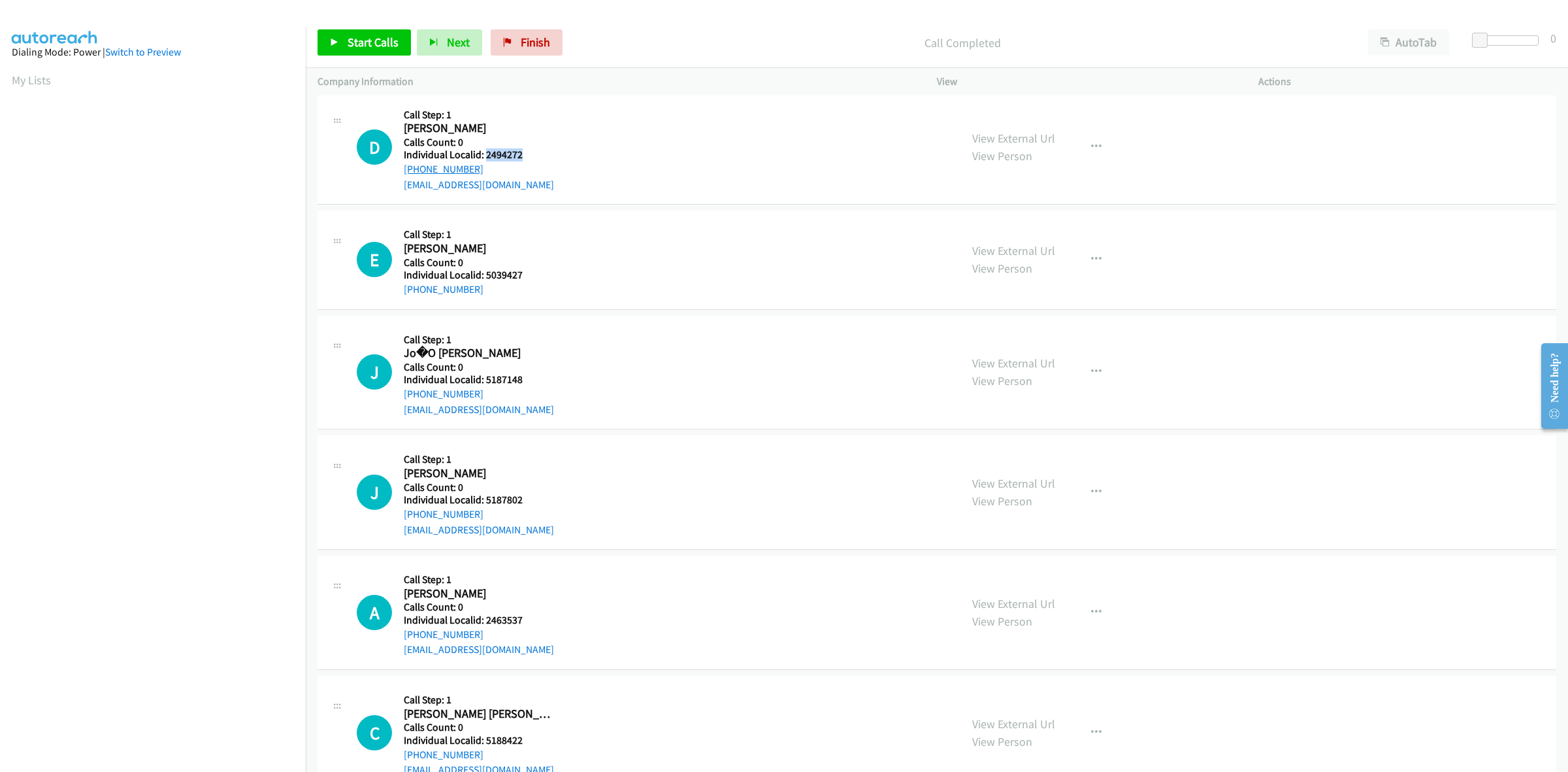
copy link "+1 570-908-9267"
drag, startPoint x: 526, startPoint y: 154, endPoint x: 484, endPoint y: 155, distance: 42.0
click at [484, 155] on h5 "Individual Localid: 2494272" at bounding box center [481, 154] width 153 height 13
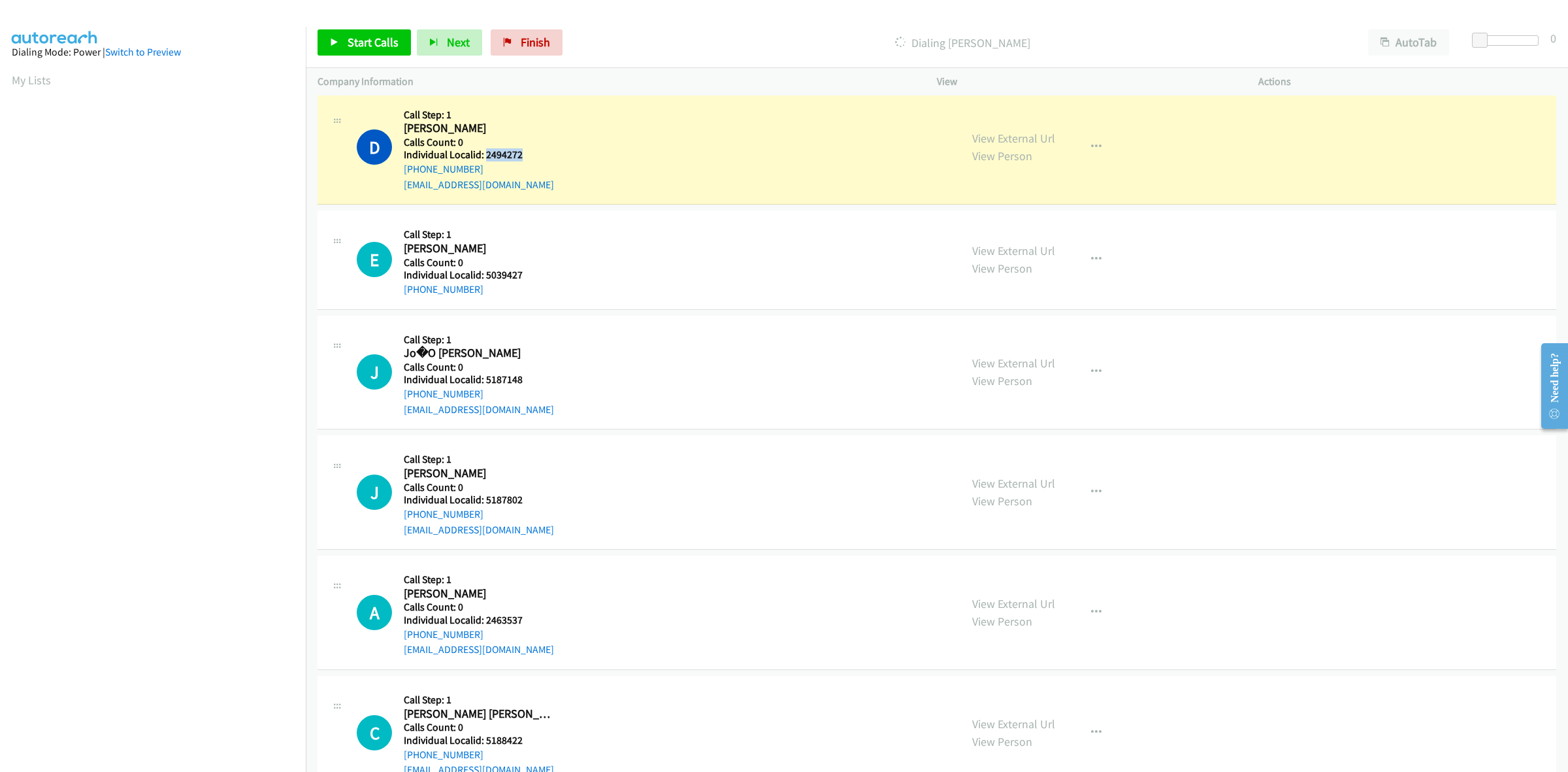
copy h5 "2494272"
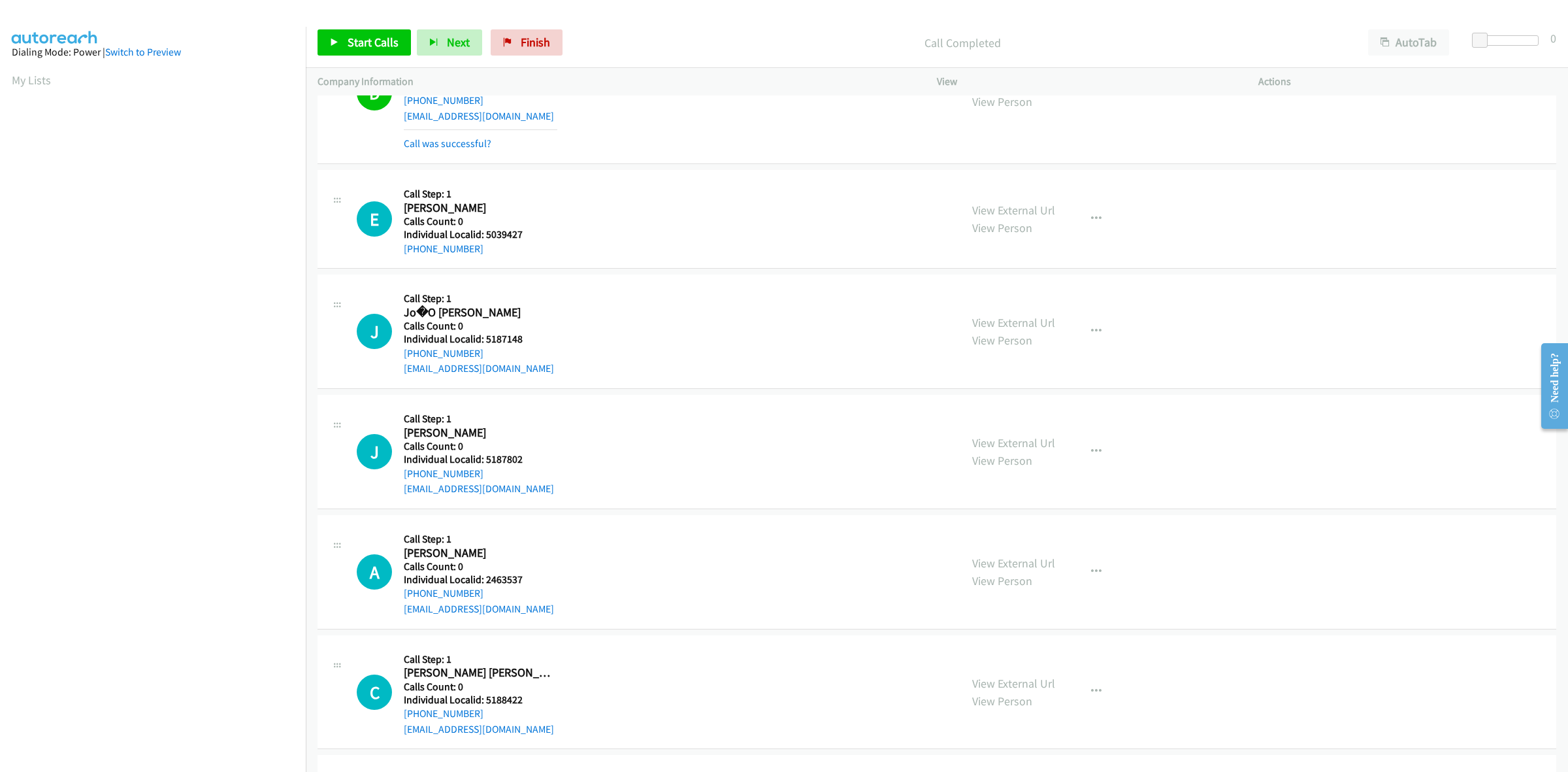
scroll to position [490, 0]
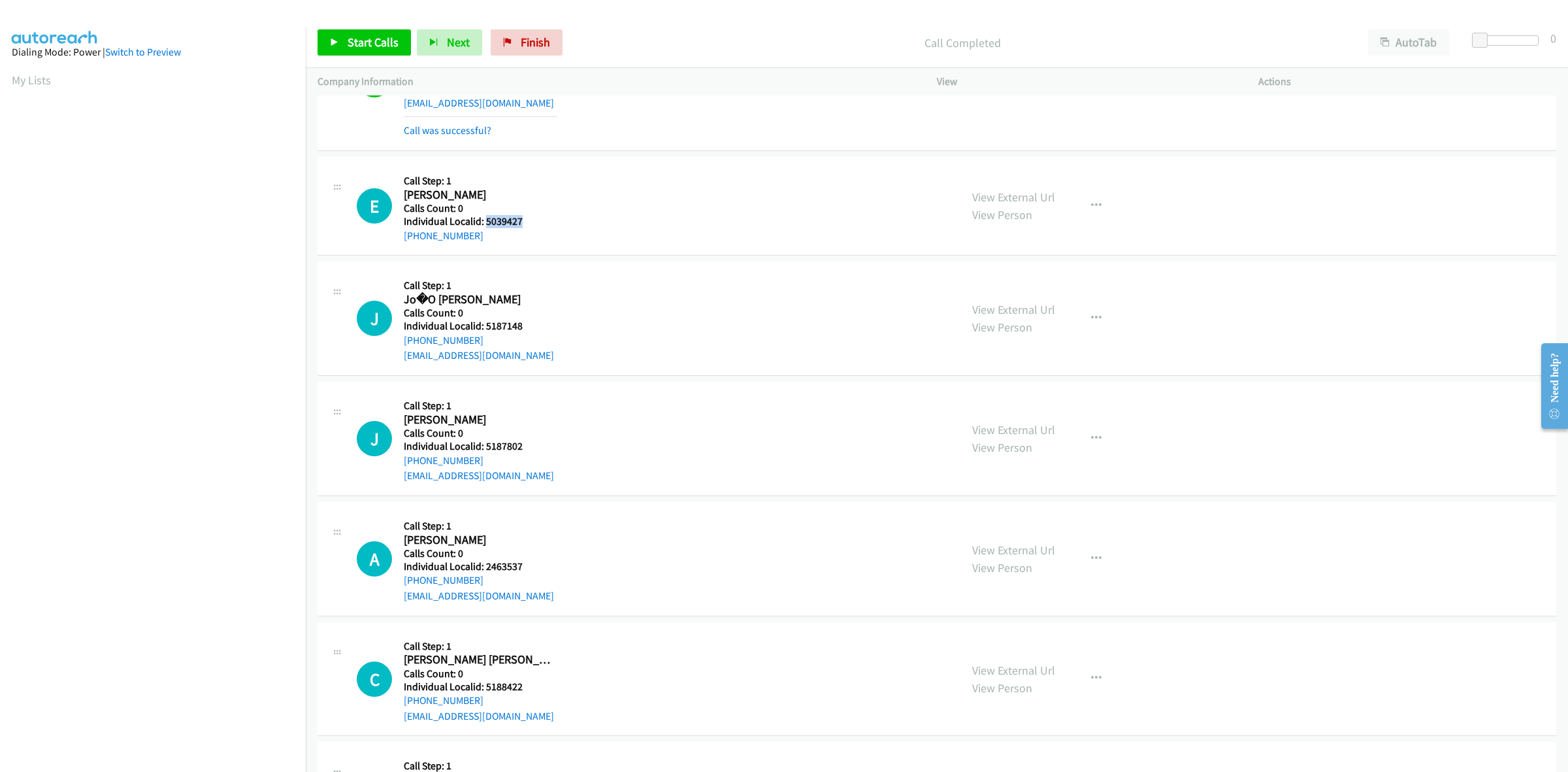
drag, startPoint x: 528, startPoint y: 220, endPoint x: 486, endPoint y: 220, distance: 42.0
click at [486, 220] on h5 "Individual Localid: 5039427" at bounding box center [481, 221] width 153 height 13
click at [1091, 201] on icon "button" at bounding box center [1096, 206] width 11 height 11
click at [1030, 289] on link "Skip Call" at bounding box center [1027, 291] width 174 height 26
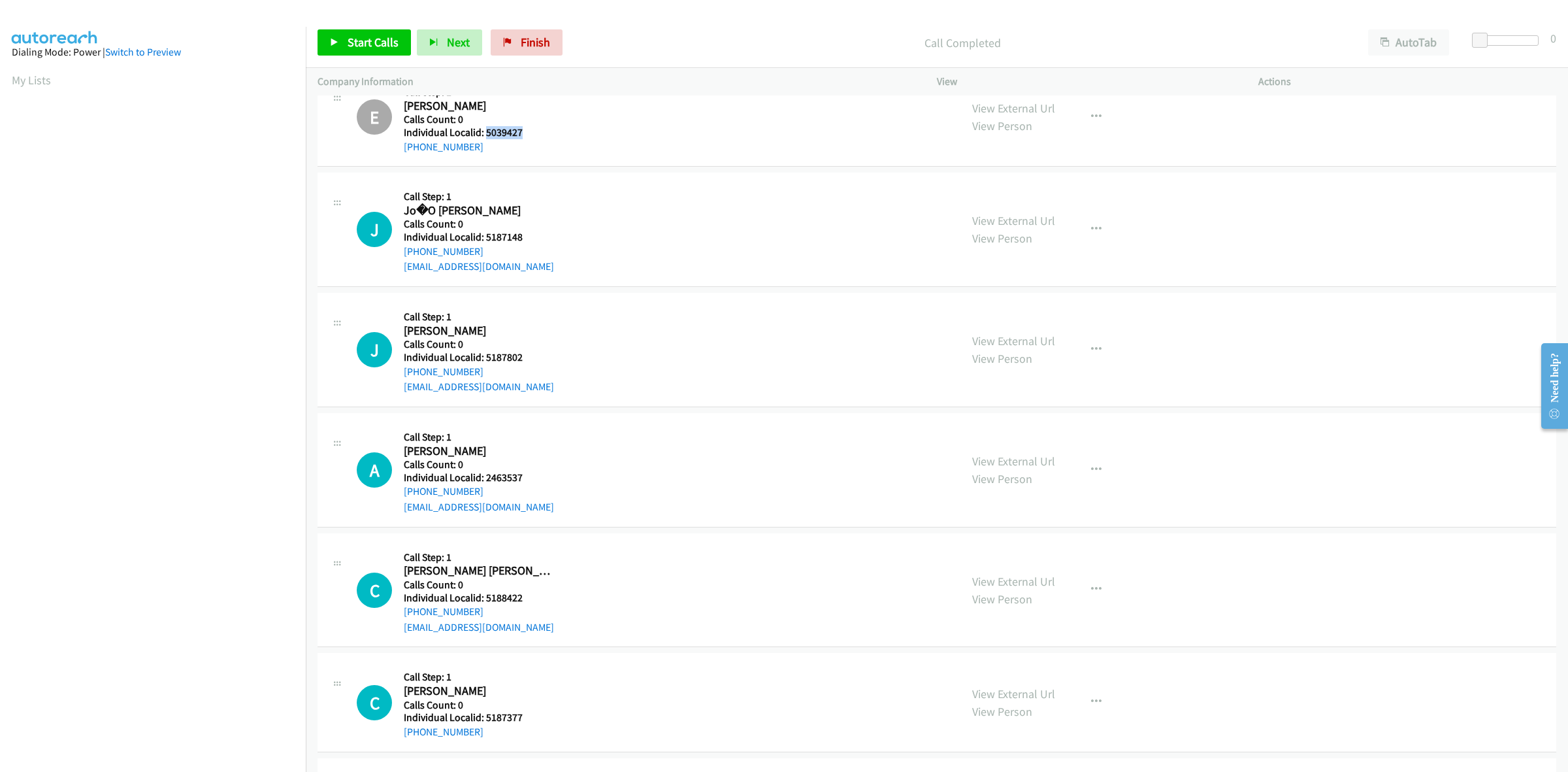
scroll to position [592, 0]
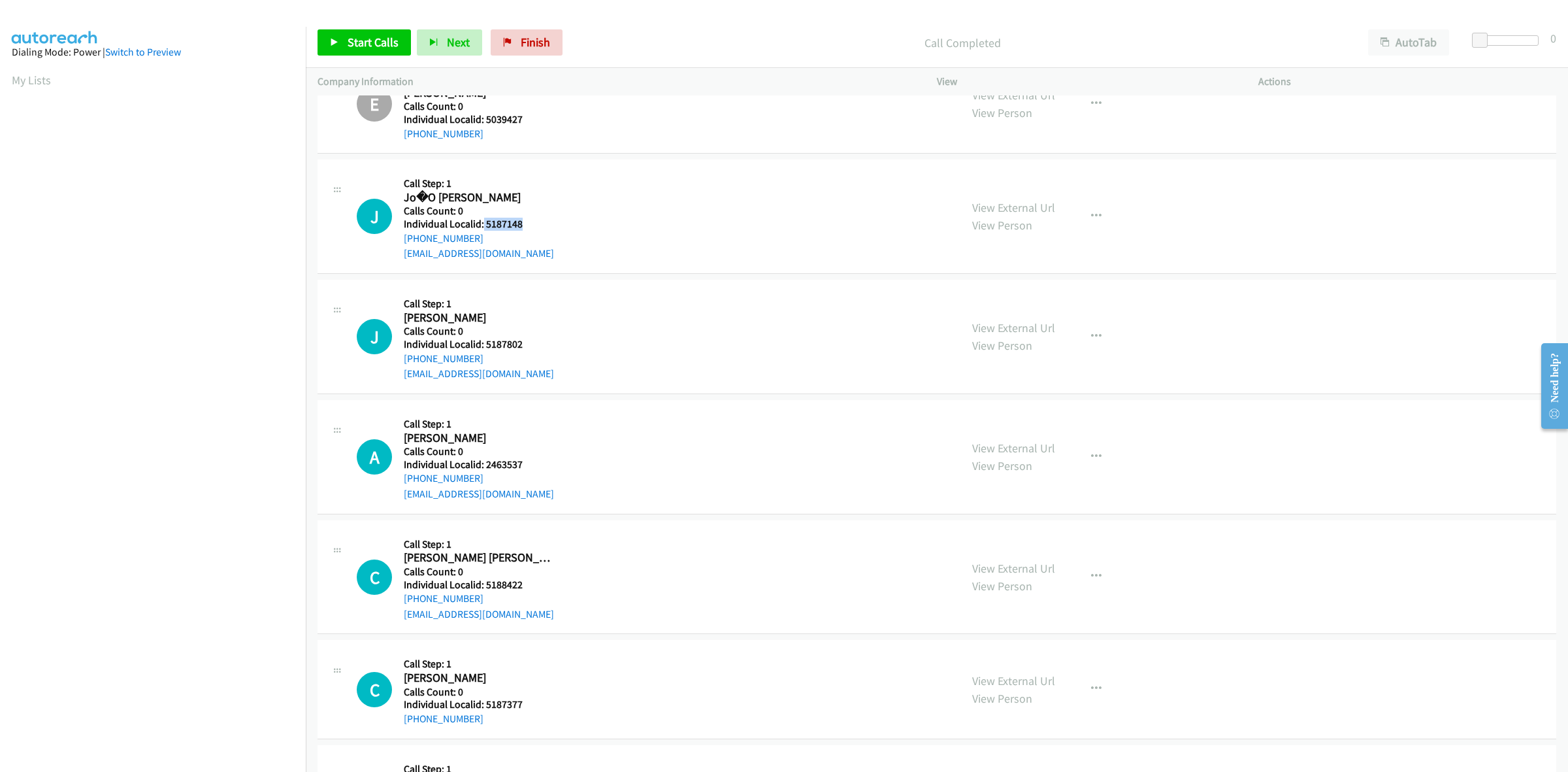
drag, startPoint x: 507, startPoint y: 223, endPoint x: 481, endPoint y: 218, distance: 26.5
click at [481, 218] on h5 "Individual Localid: 5187148" at bounding box center [481, 224] width 153 height 13
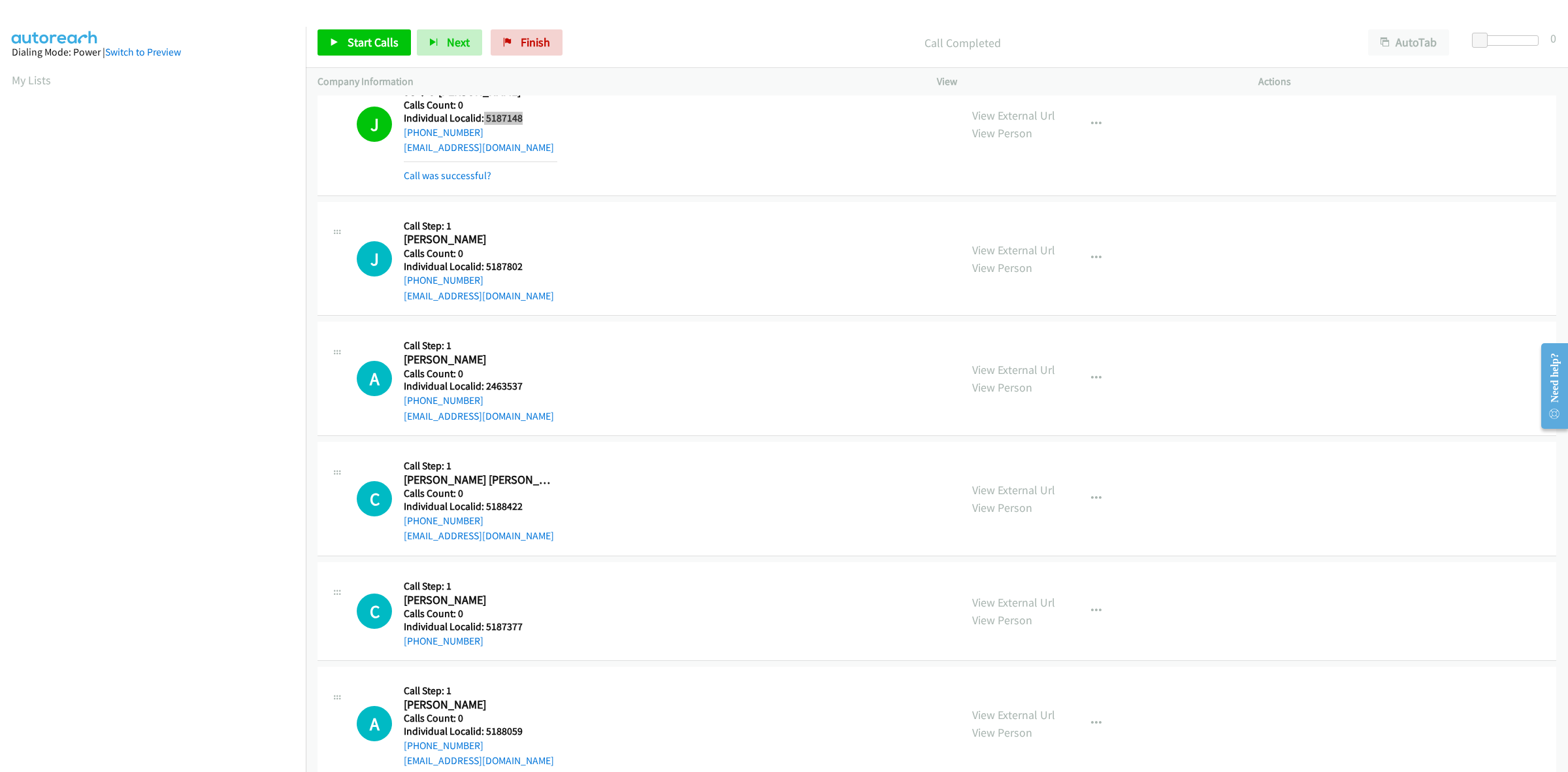
scroll to position [714, 0]
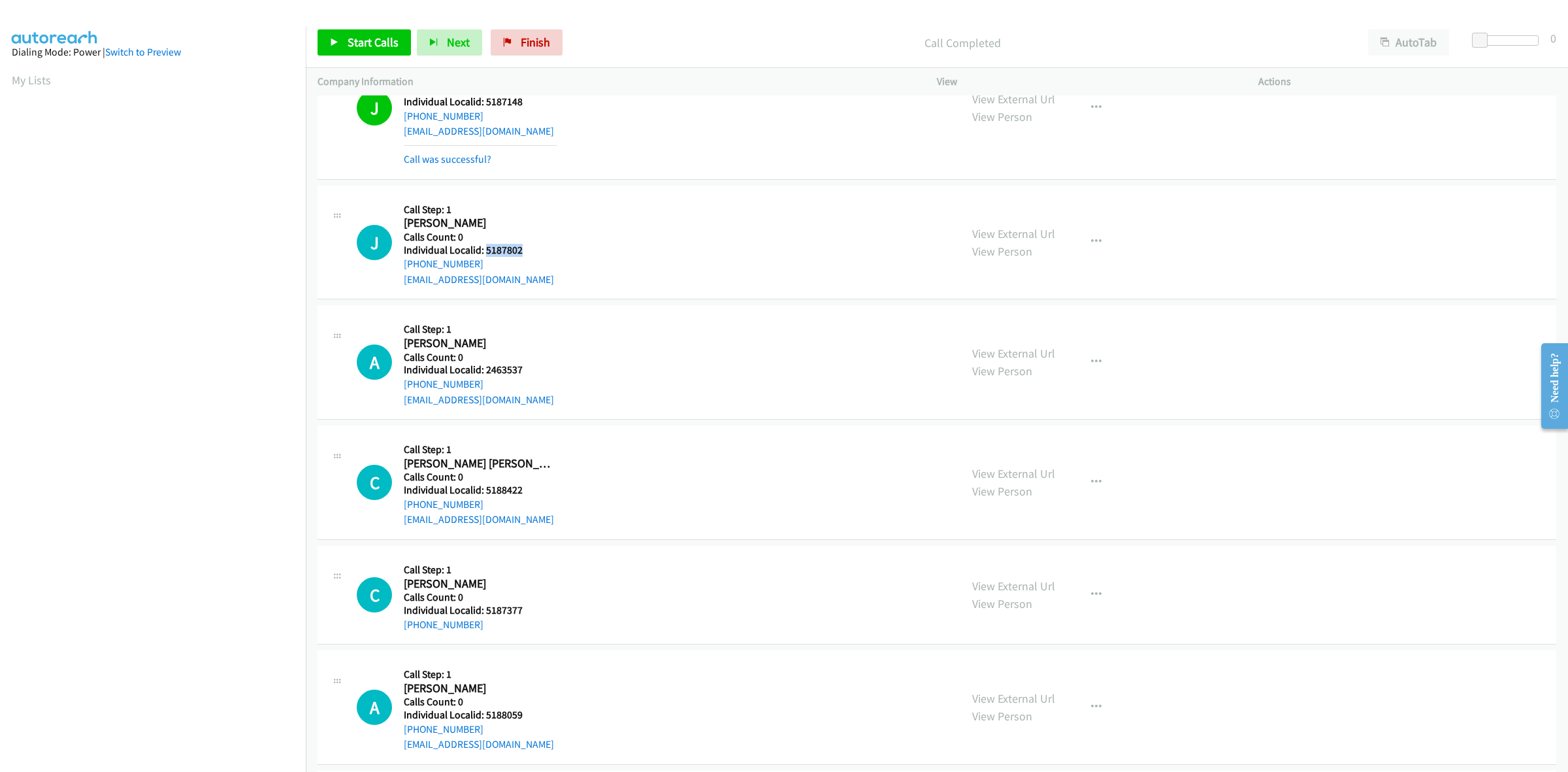
drag, startPoint x: 510, startPoint y: 255, endPoint x: 485, endPoint y: 254, distance: 25.0
click at [485, 254] on h5 "Individual Localid: 5187802" at bounding box center [481, 250] width 153 height 13
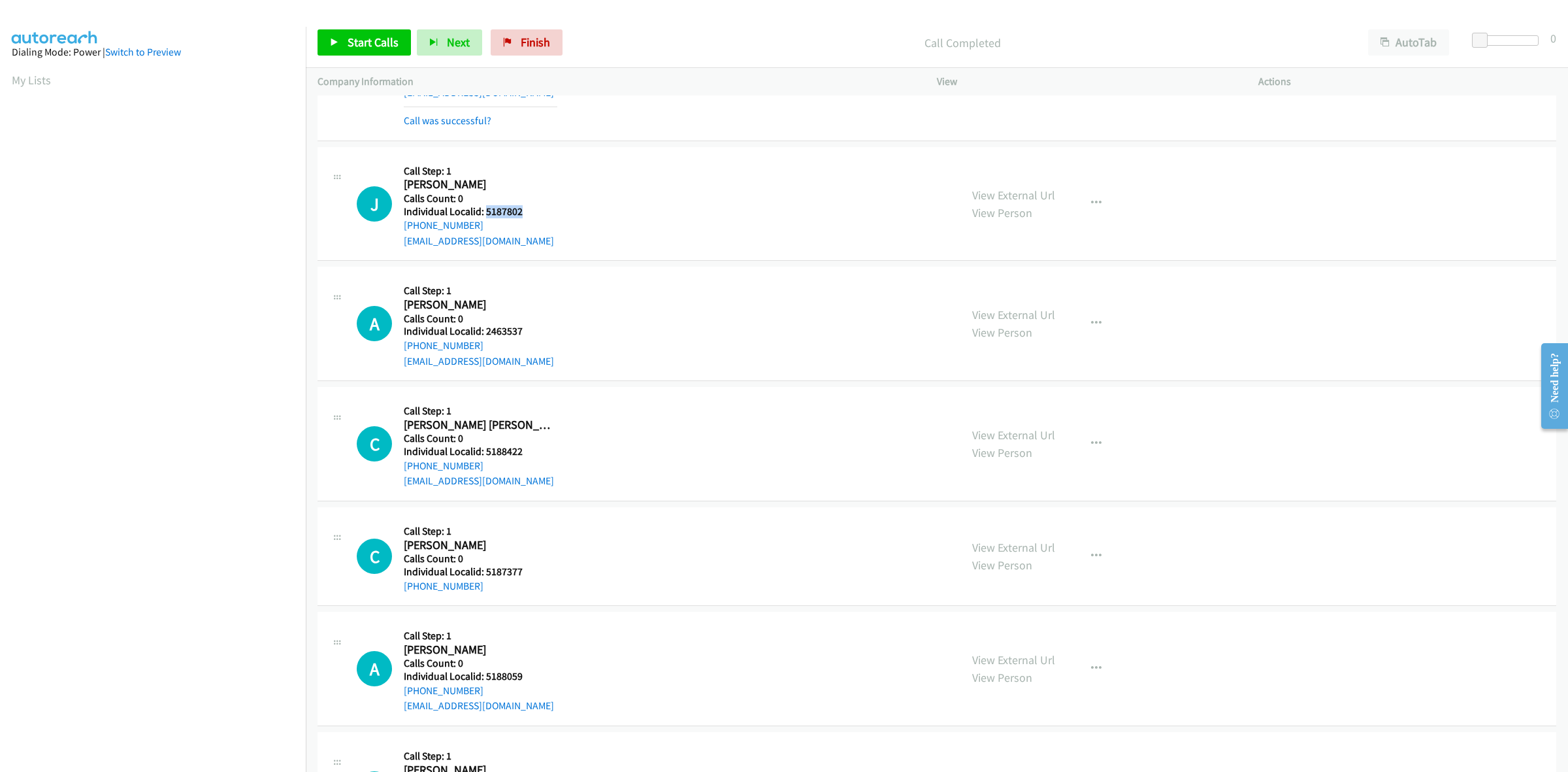
scroll to position [755, 0]
drag, startPoint x: 435, startPoint y: 226, endPoint x: 399, endPoint y: 230, distance: 36.2
click at [399, 230] on div "J Callback Scheduled Call Step: 1 Julian Veneman America/Denver Calls Count: 0 …" at bounding box center [653, 201] width 592 height 91
drag, startPoint x: 526, startPoint y: 209, endPoint x: 487, endPoint y: 209, distance: 39.0
click at [487, 209] on h5 "Individual Localid: 5187802" at bounding box center [481, 209] width 153 height 13
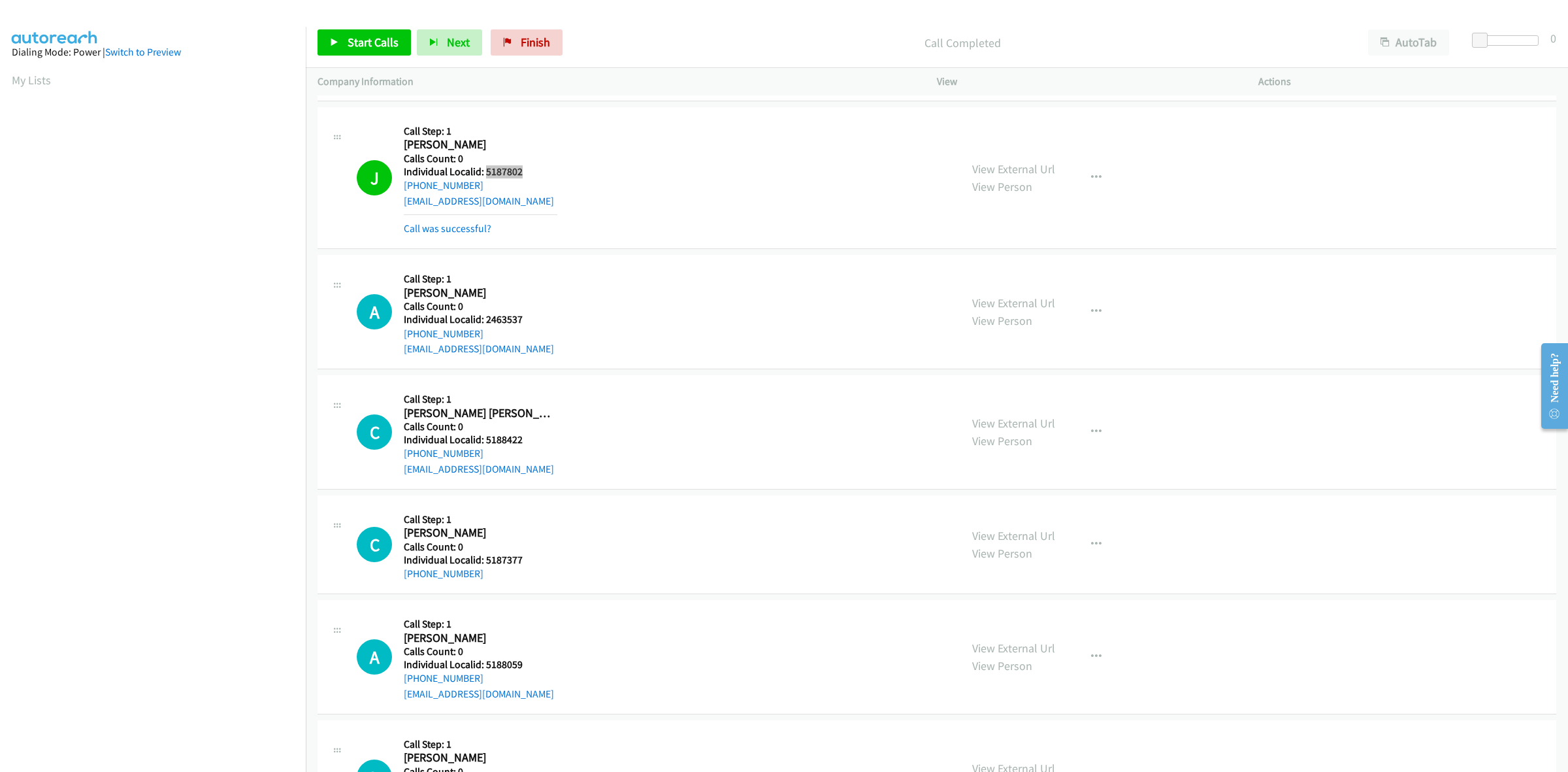
scroll to position [898, 0]
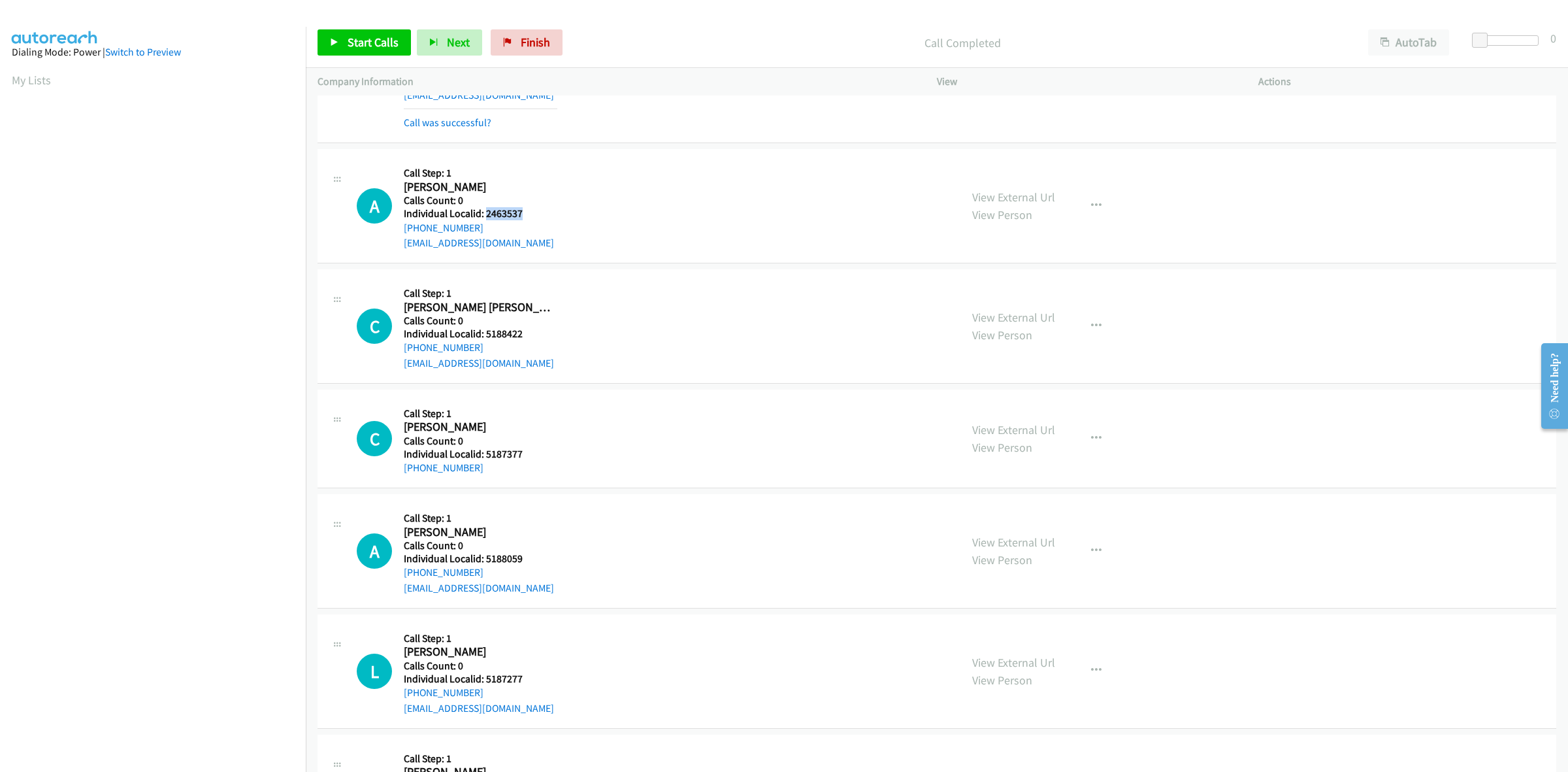
drag, startPoint x: 526, startPoint y: 213, endPoint x: 487, endPoint y: 216, distance: 39.1
click at [487, 216] on h5 "Individual Localid: 2463537" at bounding box center [481, 213] width 153 height 13
drag, startPoint x: 479, startPoint y: 229, endPoint x: 401, endPoint y: 233, distance: 78.1
click at [401, 233] on div "A Callback Scheduled Call Step: 1 Alix Brewster America/Chicago Calls Count: 0 …" at bounding box center [653, 206] width 592 height 91
drag, startPoint x: 526, startPoint y: 211, endPoint x: 485, endPoint y: 211, distance: 41.0
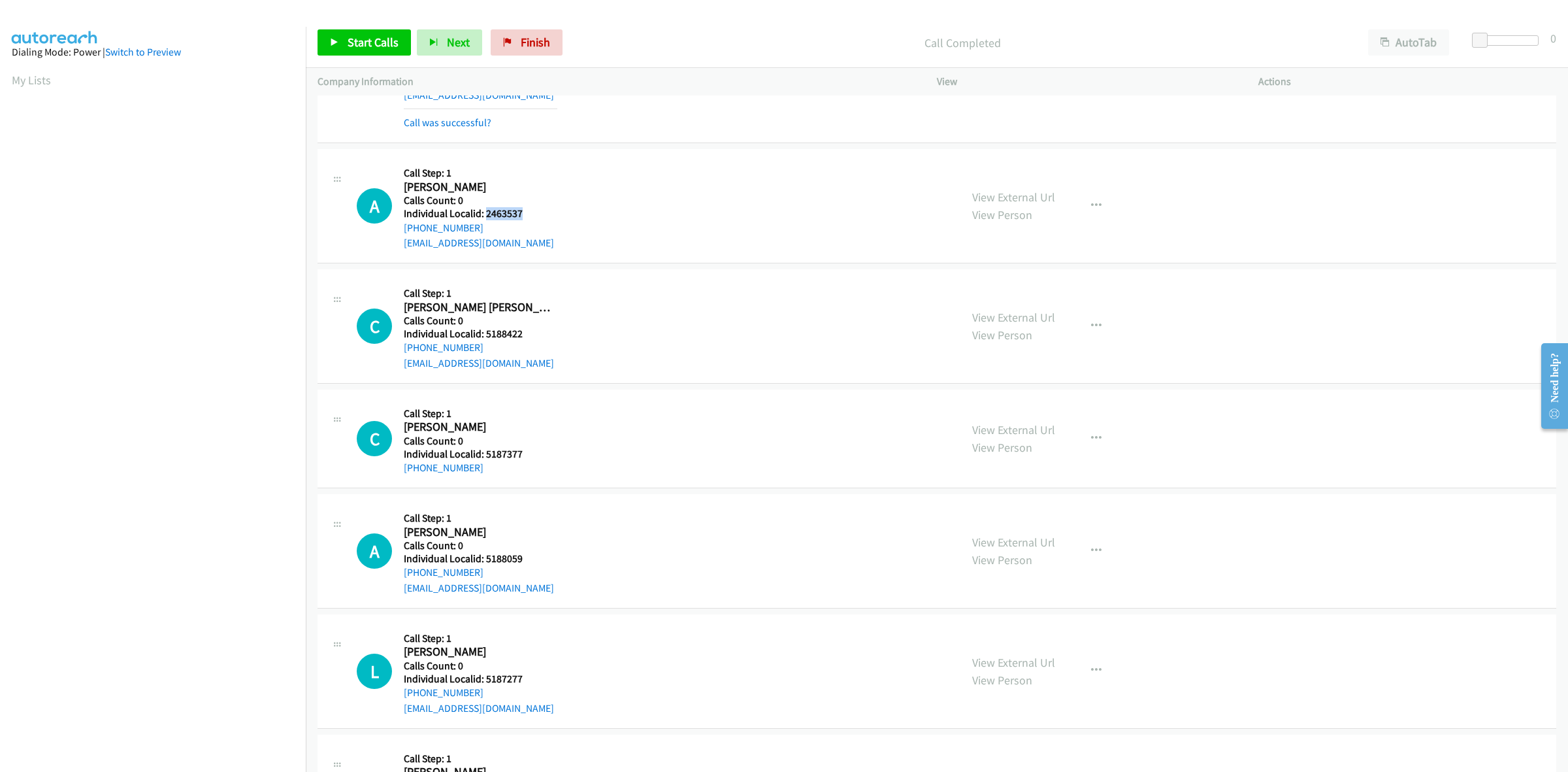
click at [485, 211] on h5 "Individual Localid: 2463537" at bounding box center [481, 213] width 153 height 13
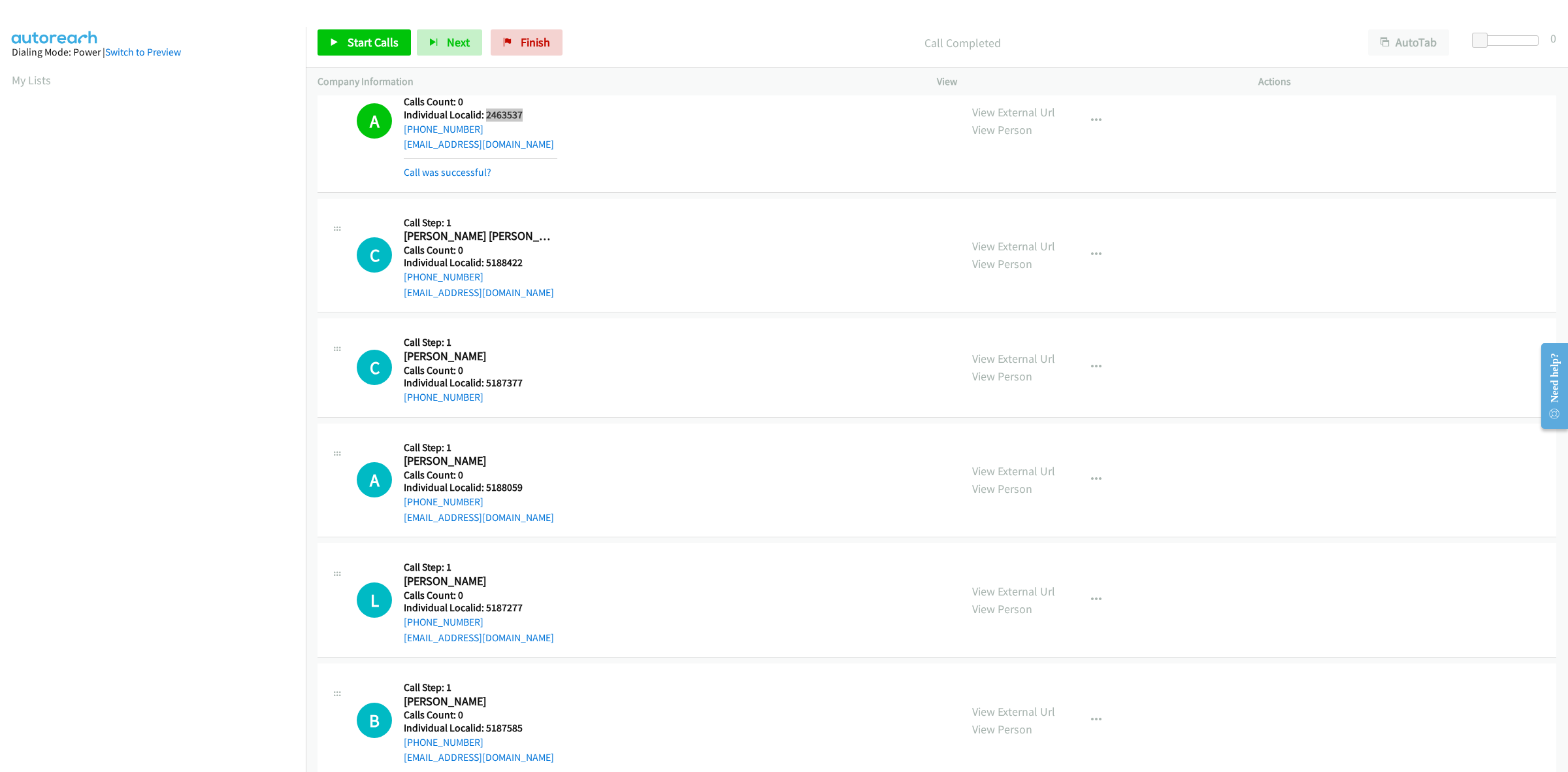
scroll to position [1021, 0]
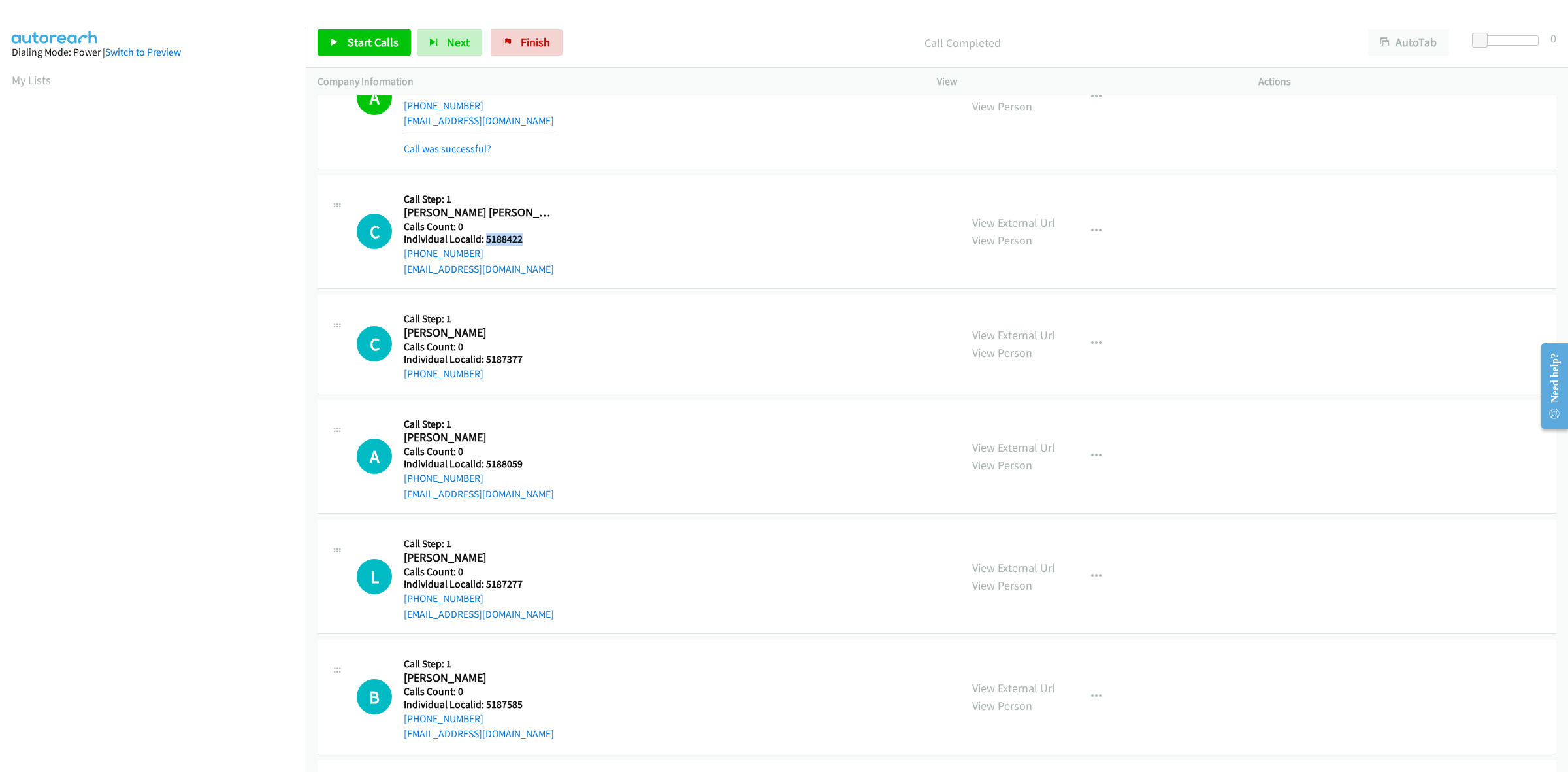
drag, startPoint x: 524, startPoint y: 241, endPoint x: 485, endPoint y: 239, distance: 39.1
click at [485, 239] on h5 "Individual Localid: 5188422" at bounding box center [481, 239] width 153 height 13
drag, startPoint x: 479, startPoint y: 256, endPoint x: 402, endPoint y: 254, distance: 77.0
click at [402, 254] on div "C Callback Scheduled Call Step: 1 Cooper Cartwright America/New_York Calls Coun…" at bounding box center [653, 232] width 592 height 91
drag, startPoint x: 523, startPoint y: 239, endPoint x: 485, endPoint y: 237, distance: 38.1
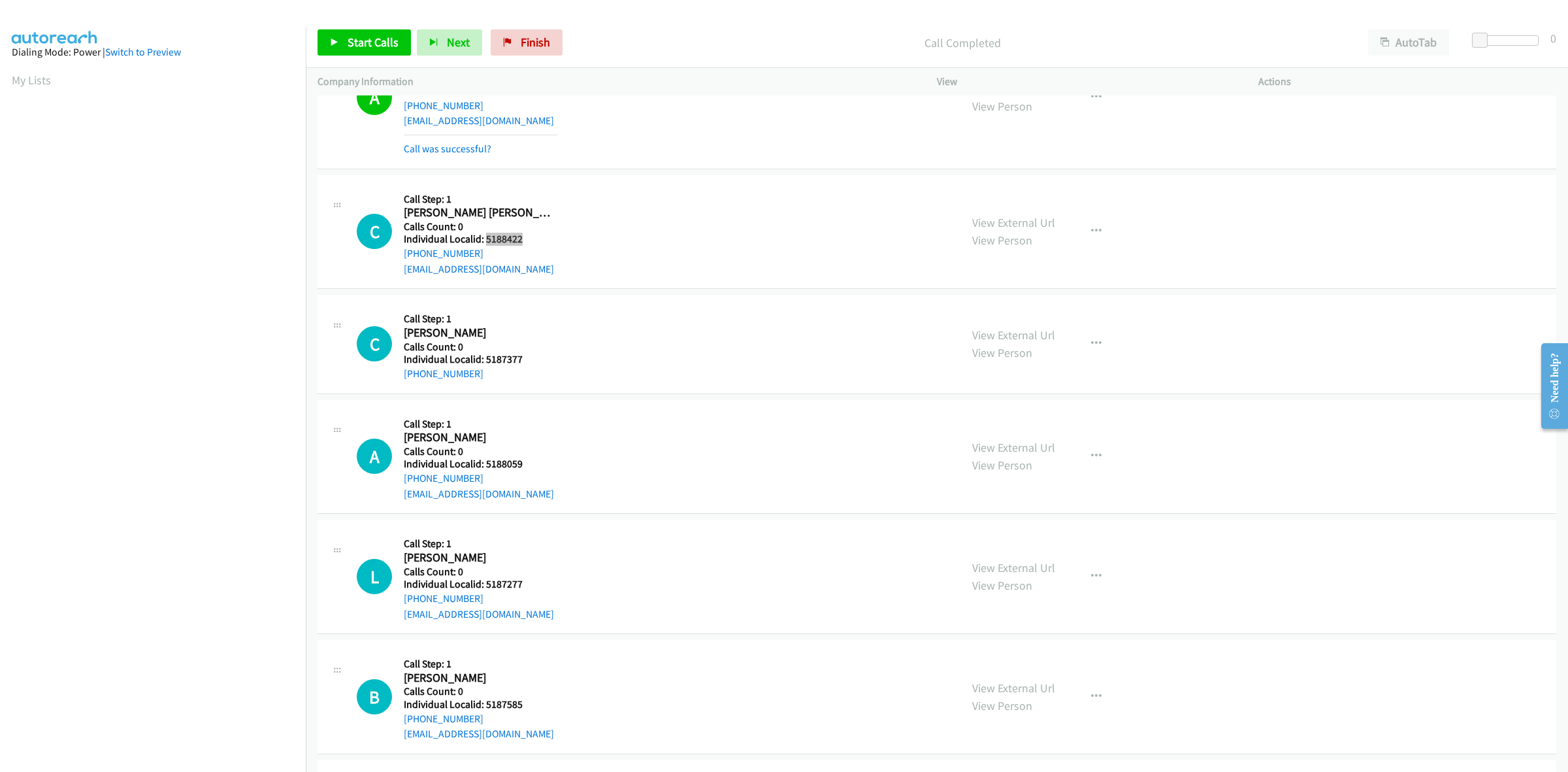
click at [485, 237] on h5 "Individual Localid: 5188422" at bounding box center [481, 239] width 153 height 13
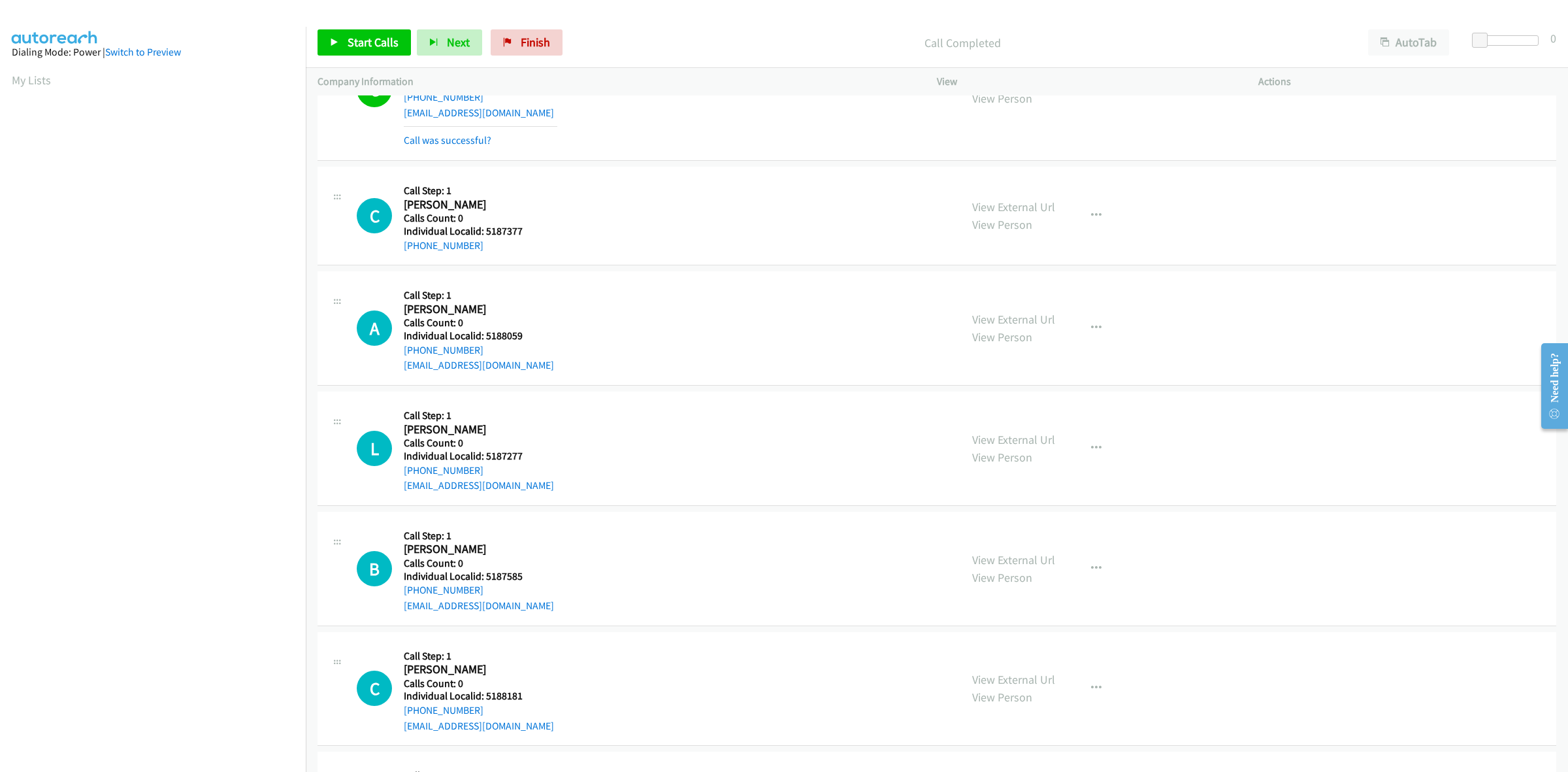
scroll to position [1184, 0]
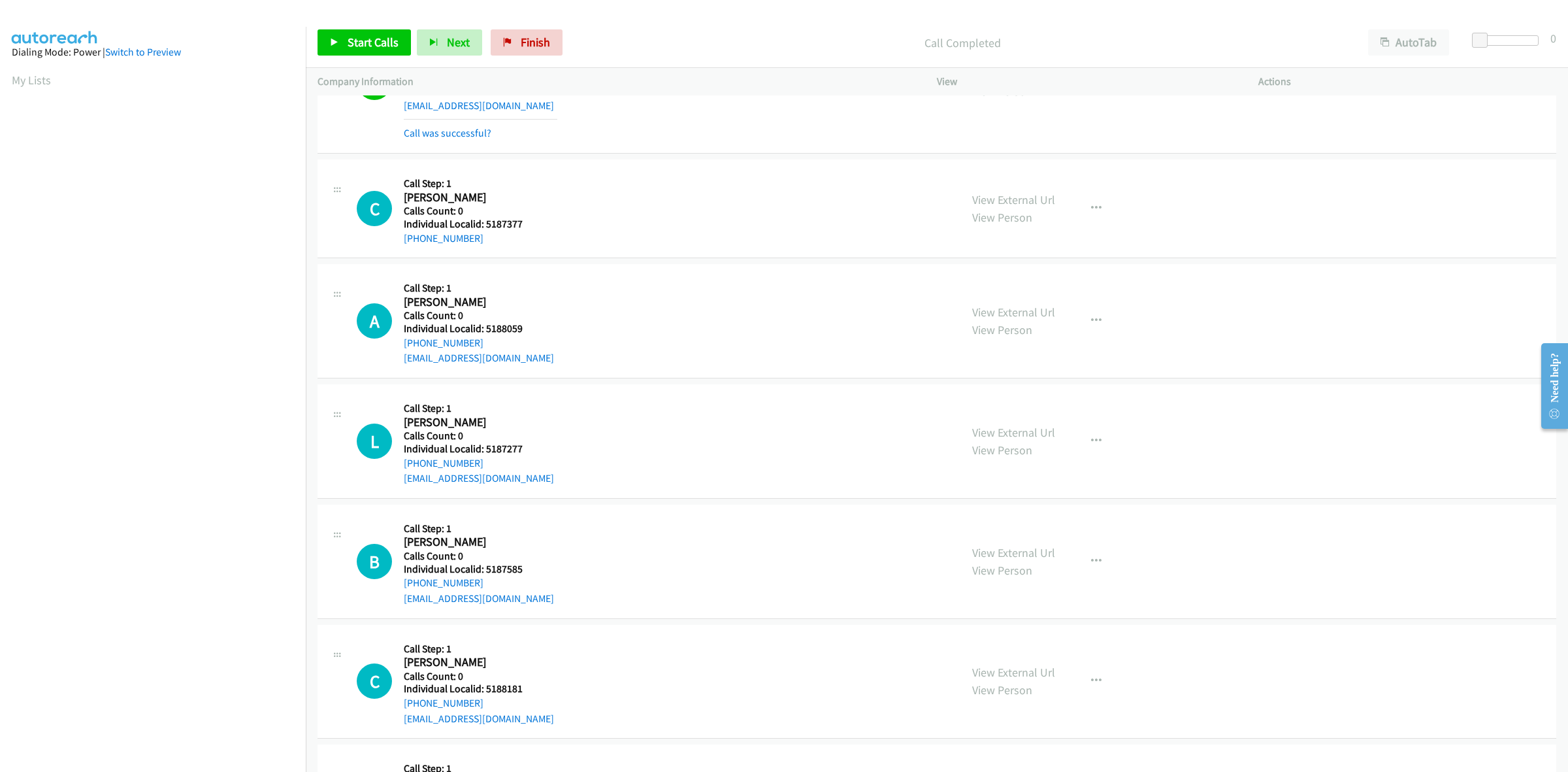
drag, startPoint x: 524, startPoint y: 237, endPoint x: 489, endPoint y: 224, distance: 37.3
click at [489, 224] on div "Callback Scheduled Call Step: 1 Colson Massey America/New_York Calls Count: 0 I…" at bounding box center [481, 208] width 153 height 75
click at [560, 230] on div "C Callback Scheduled Call Step: 1 Colson Massey America/New_York Calls Count: 0…" at bounding box center [653, 208] width 592 height 75
click at [553, 226] on h5 "Individual Localid: 5187377" at bounding box center [481, 224] width 153 height 13
drag, startPoint x: 522, startPoint y: 226, endPoint x: 485, endPoint y: 224, distance: 37.1
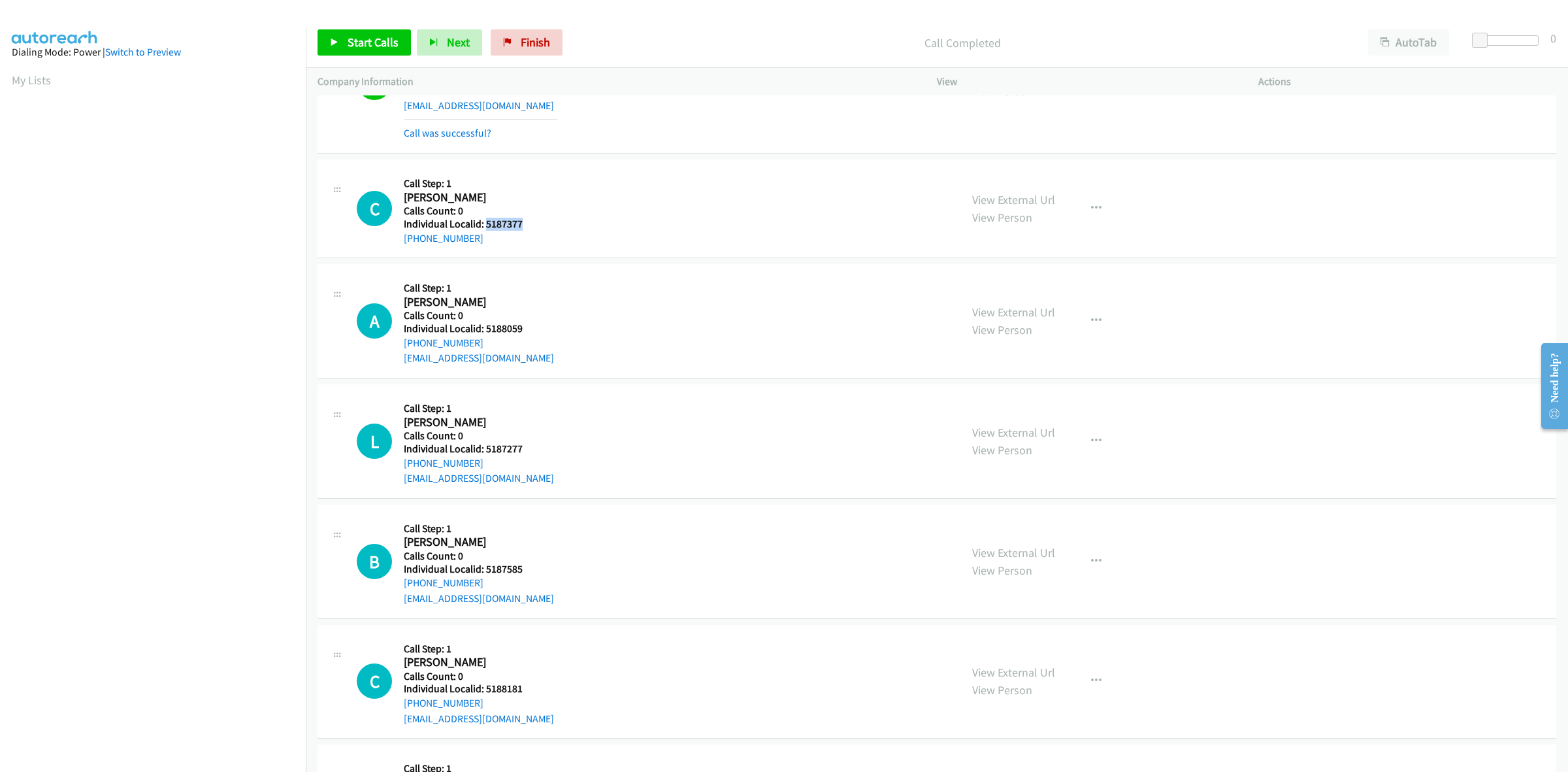
click at [485, 224] on h5 "Individual Localid: 5187377" at bounding box center [481, 224] width 153 height 13
drag, startPoint x: 478, startPoint y: 239, endPoint x: 403, endPoint y: 249, distance: 75.7
click at [403, 249] on div "C Callback Scheduled Call Step: 1 Colson Massey America/New_York Calls Count: 0…" at bounding box center [936, 208] width 1239 height 98
drag, startPoint x: 527, startPoint y: 224, endPoint x: 485, endPoint y: 224, distance: 42.0
click at [485, 224] on h5 "Individual Localid: 5187377" at bounding box center [481, 224] width 153 height 13
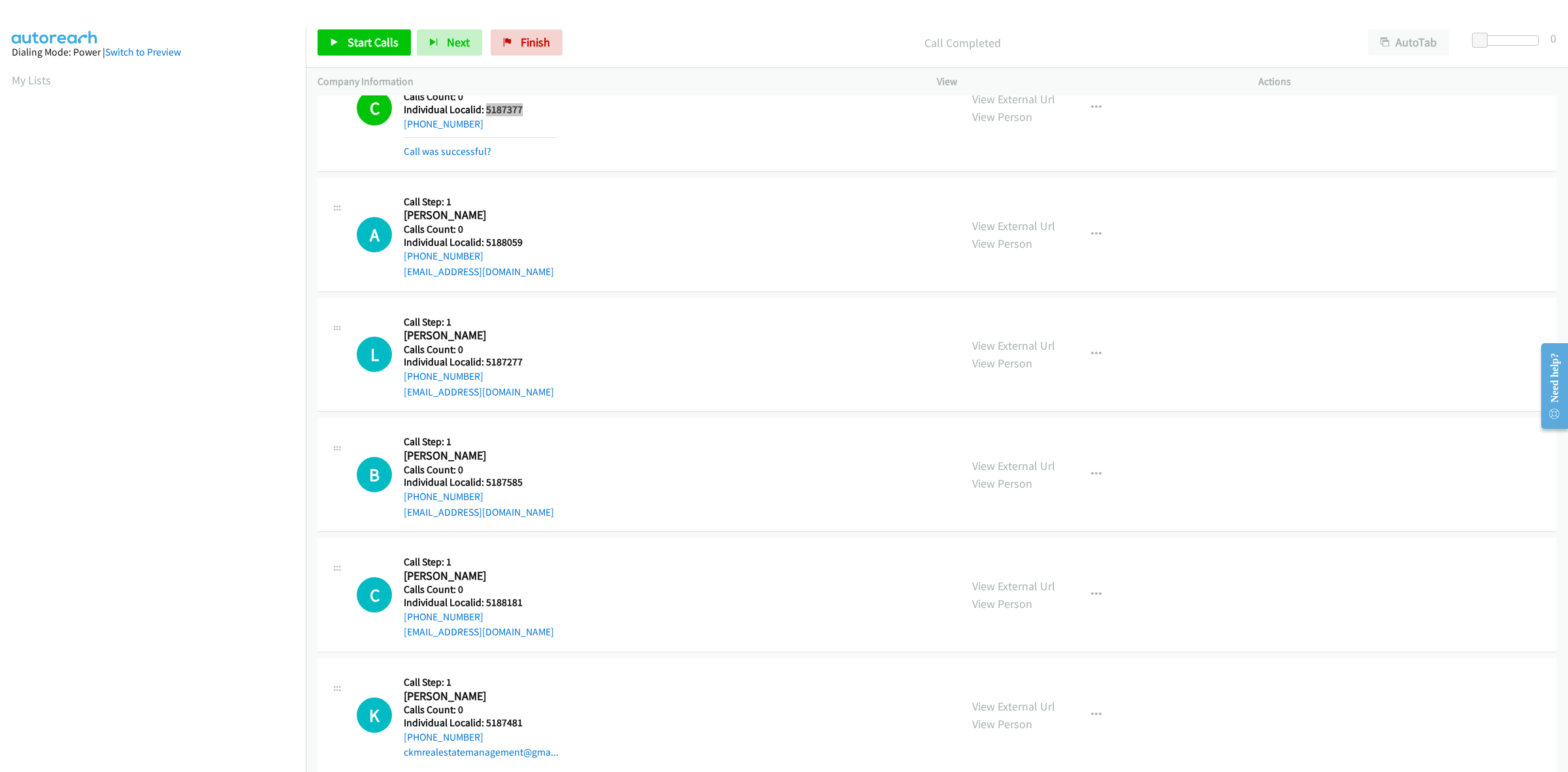
scroll to position [1307, 0]
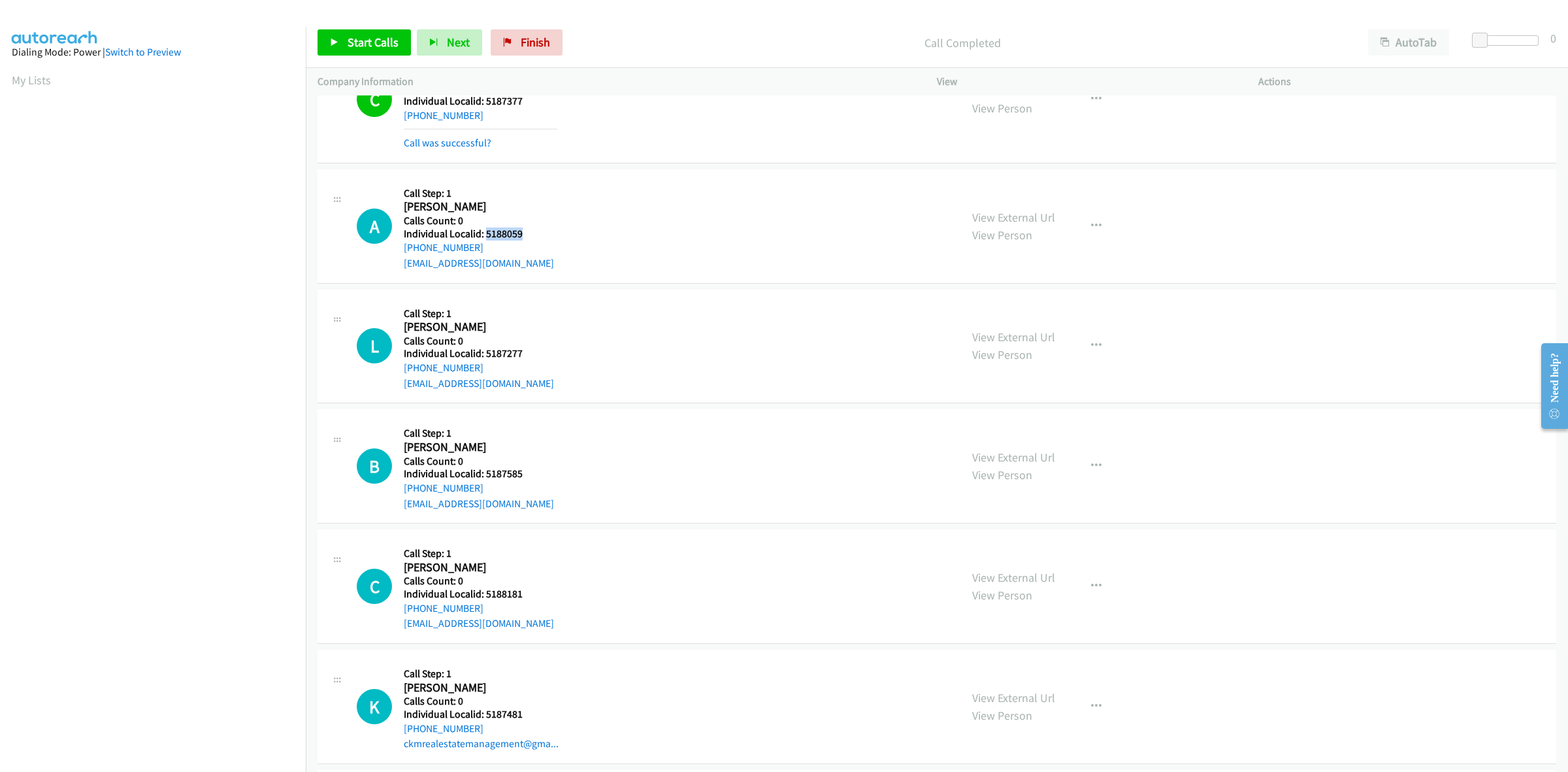
drag, startPoint x: 513, startPoint y: 231, endPoint x: 486, endPoint y: 241, distance: 28.8
click at [486, 241] on h5 "Individual Localid: 5188059" at bounding box center [481, 234] width 153 height 13
drag, startPoint x: 482, startPoint y: 251, endPoint x: 400, endPoint y: 252, distance: 82.0
click at [400, 252] on div "A Callback Scheduled Call Step: 1 Aria Alessi America/New_York Calls Count: 0 I…" at bounding box center [653, 226] width 592 height 91
drag, startPoint x: 524, startPoint y: 237, endPoint x: 486, endPoint y: 237, distance: 38.0
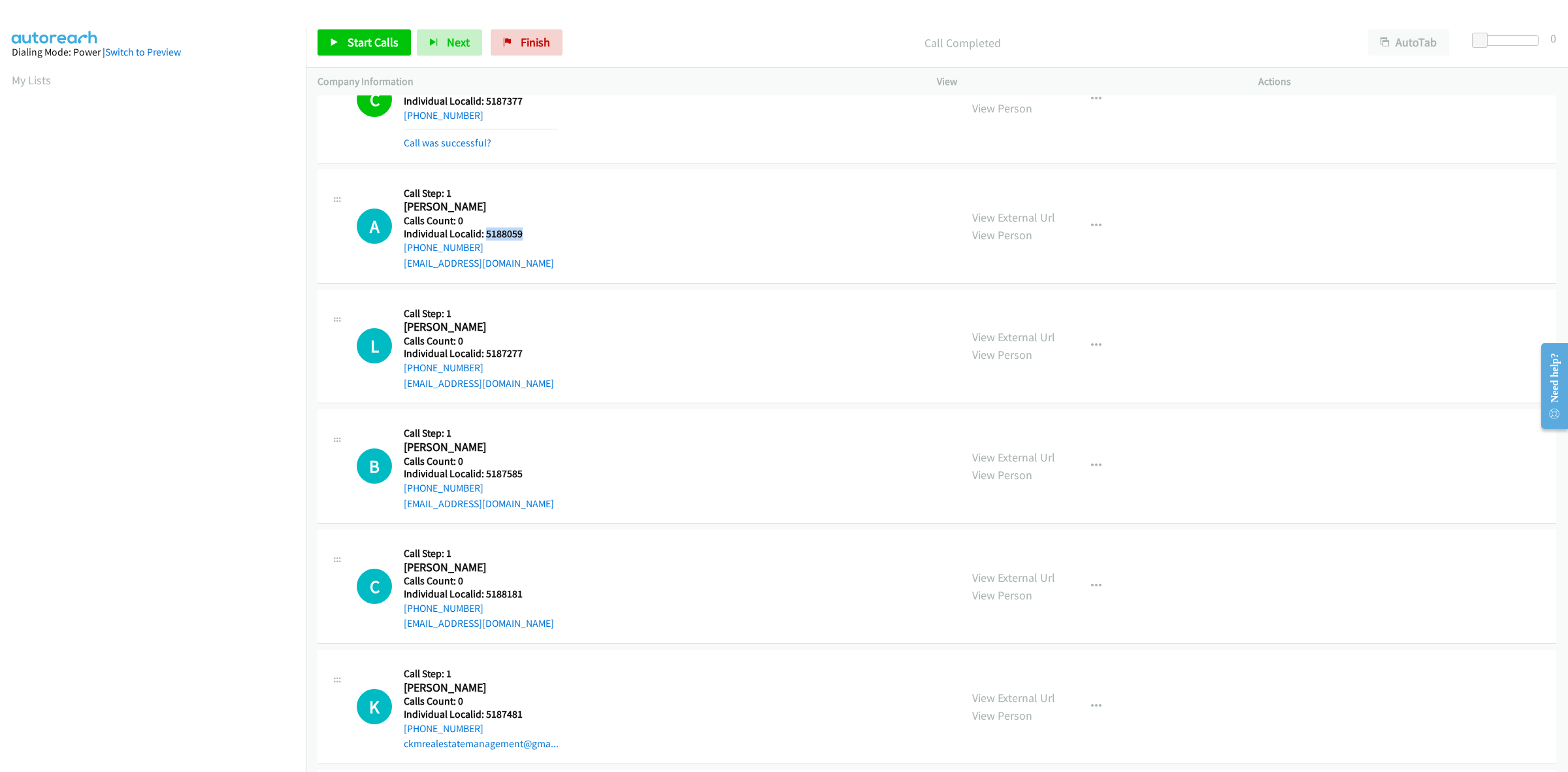
click at [486, 237] on h5 "Individual Localid: 5188059" at bounding box center [481, 234] width 153 height 13
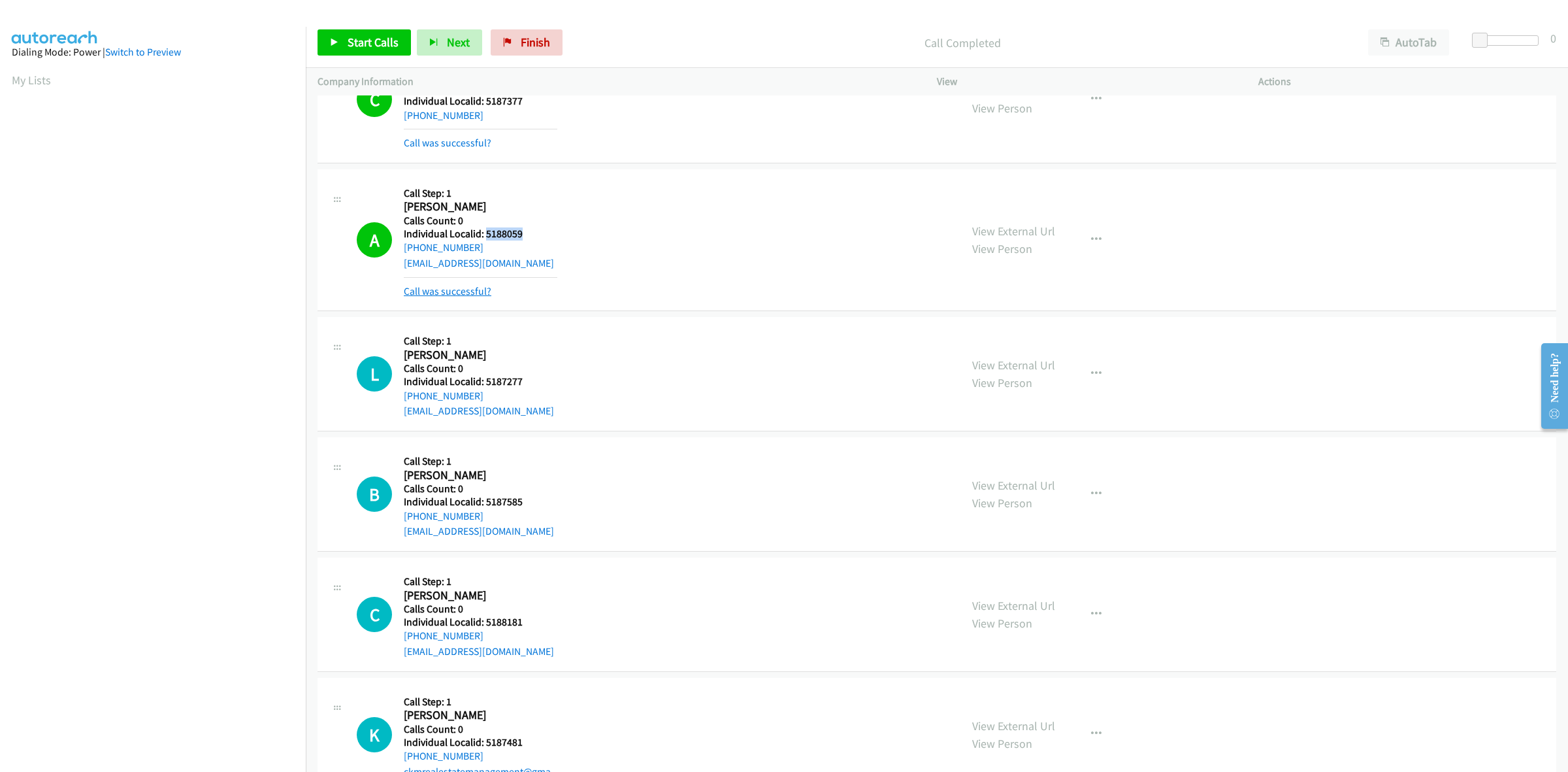
click at [468, 292] on link "Call was successful?" at bounding box center [448, 290] width 88 height 12
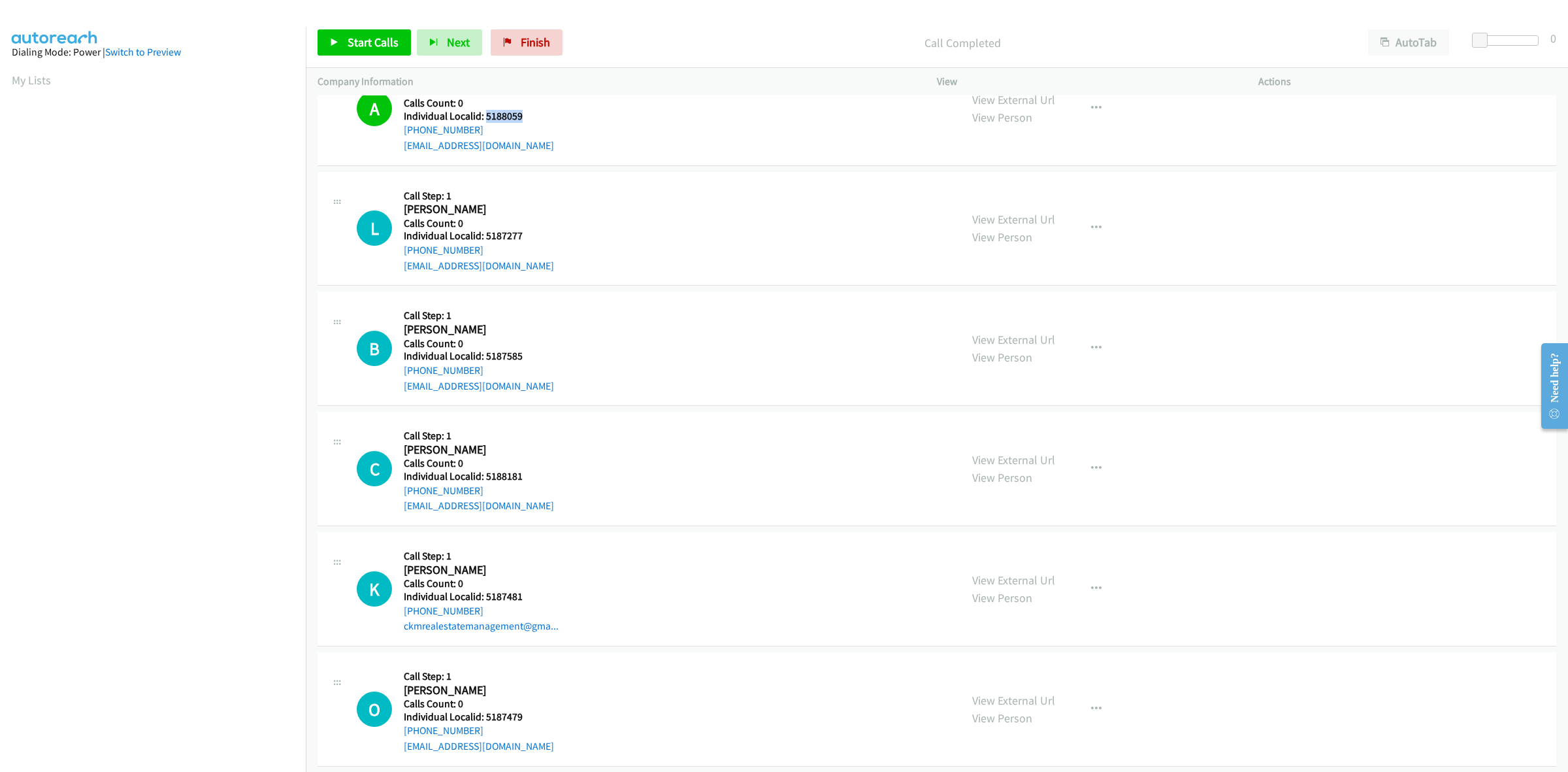
scroll to position [1470, 0]
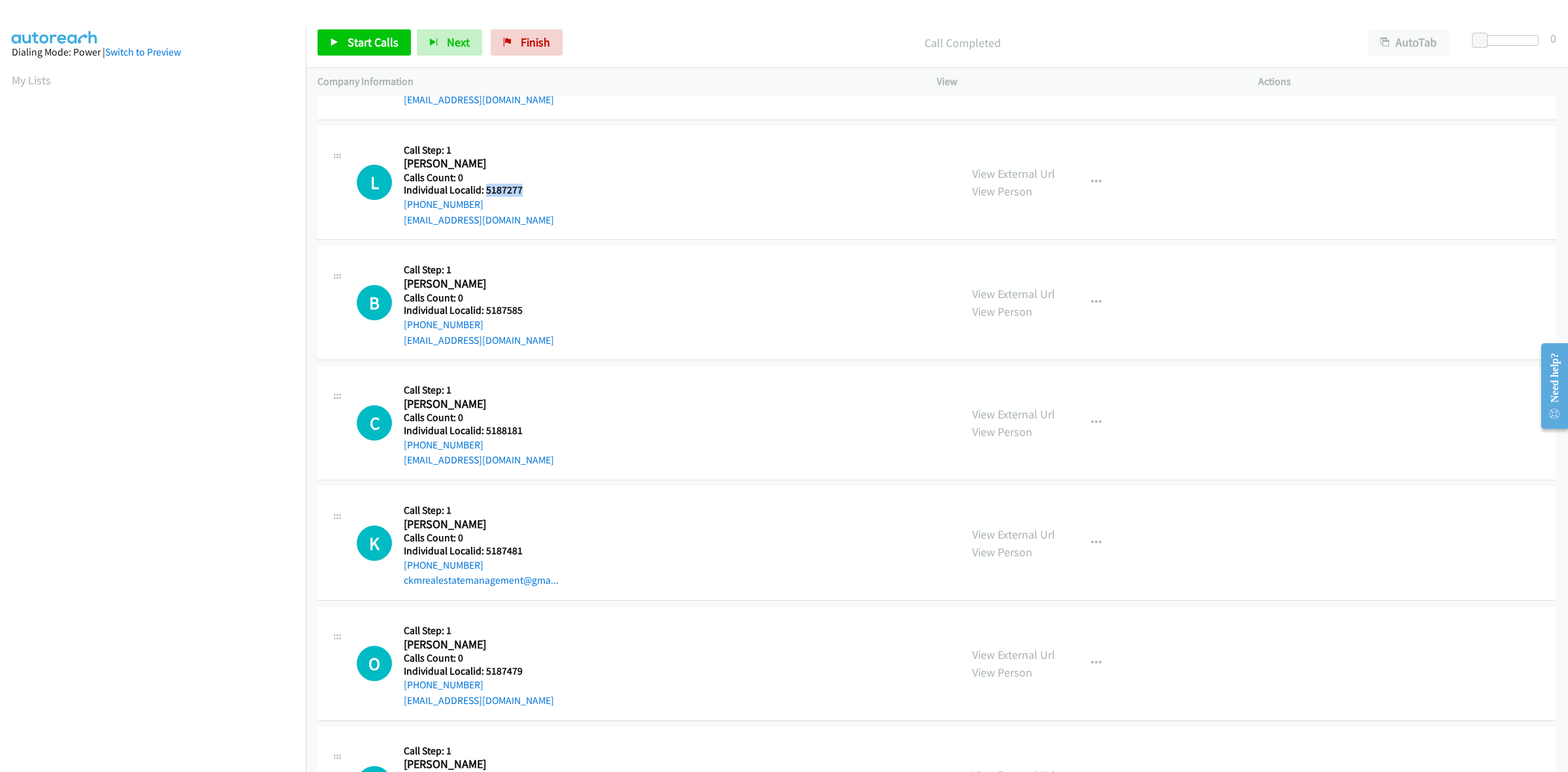
drag, startPoint x: 522, startPoint y: 189, endPoint x: 485, endPoint y: 193, distance: 37.2
click at [485, 193] on h5 "Individual Localid: 5187277" at bounding box center [481, 190] width 153 height 13
drag, startPoint x: 476, startPoint y: 203, endPoint x: 401, endPoint y: 207, distance: 75.1
click at [401, 207] on div "L Callback Scheduled Call Step: 1 Liam Delowery America/New_York Calls Count: 0…" at bounding box center [653, 183] width 592 height 91
drag, startPoint x: 522, startPoint y: 193, endPoint x: 485, endPoint y: 191, distance: 37.1
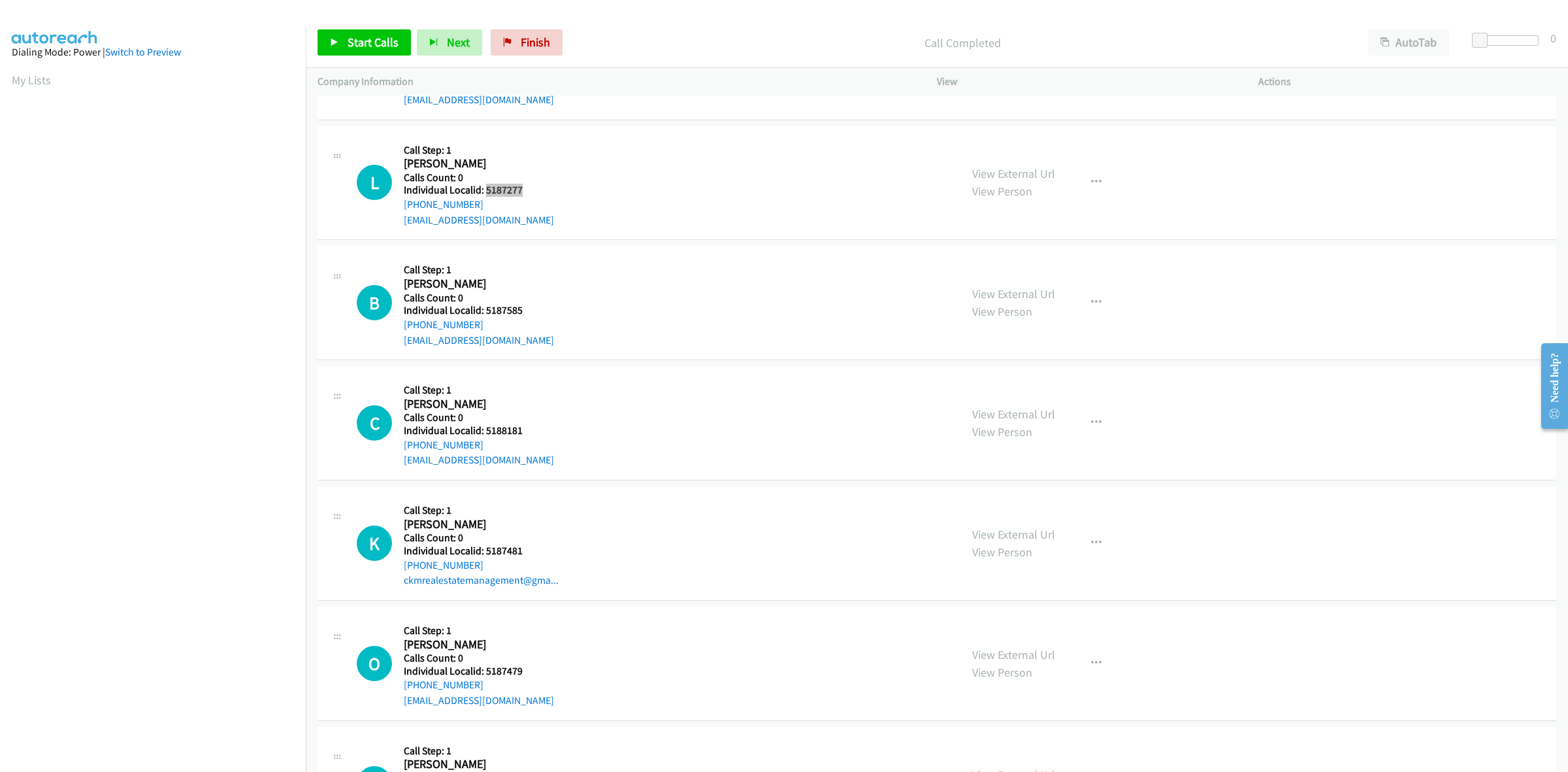
click at [485, 191] on h5 "Individual Localid: 5187277" at bounding box center [481, 190] width 153 height 13
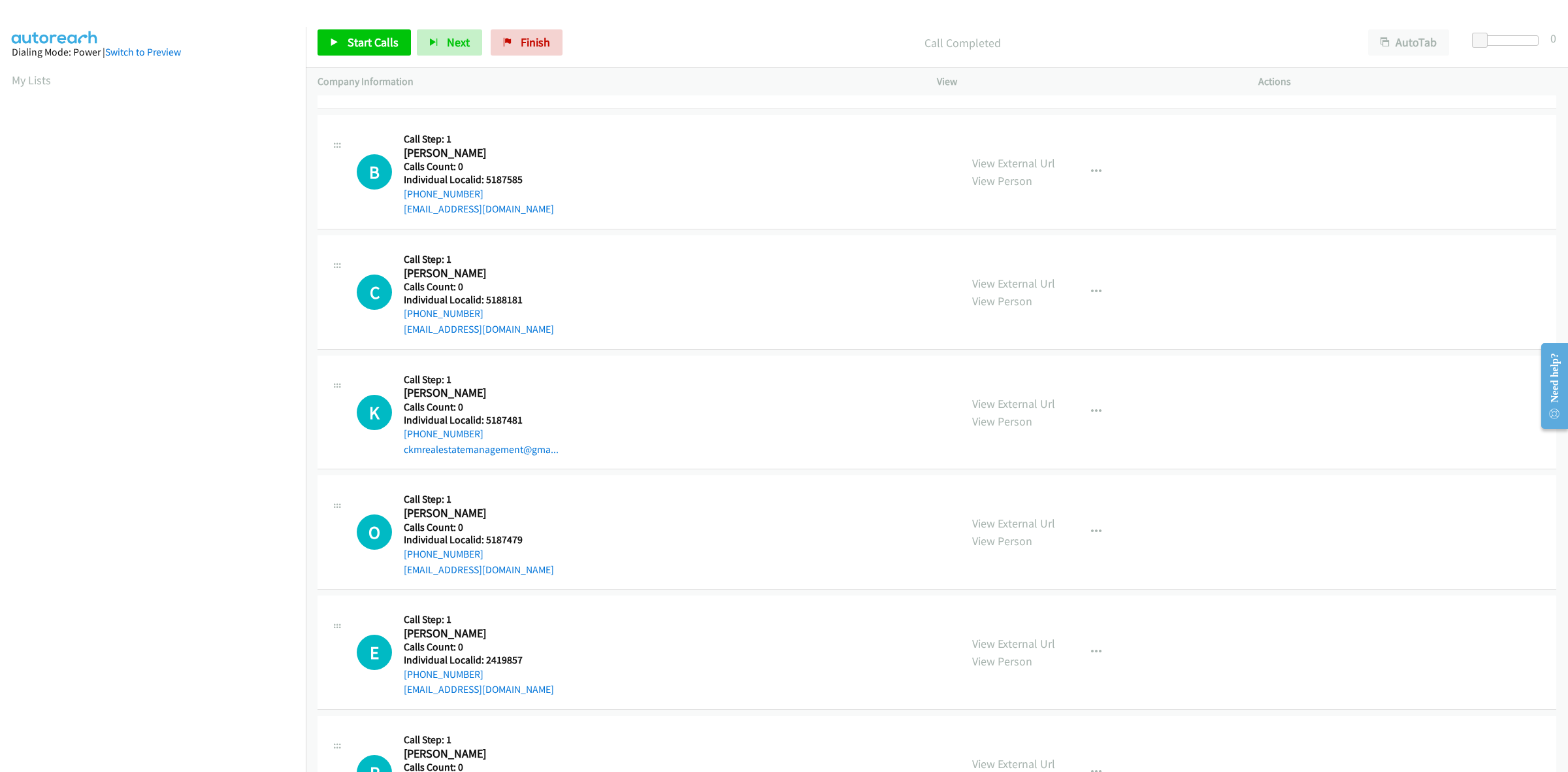
scroll to position [1634, 0]
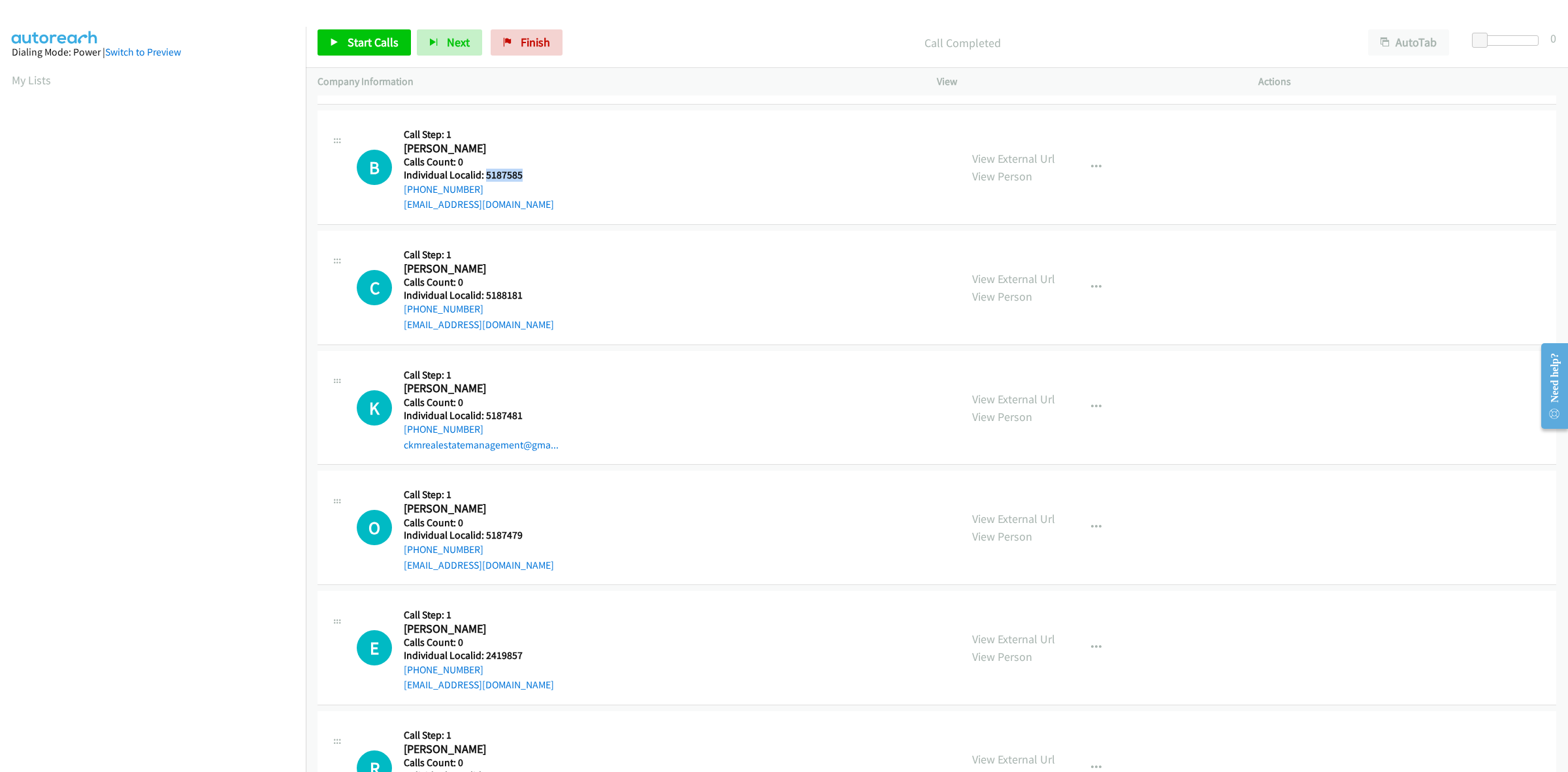
drag, startPoint x: 501, startPoint y: 178, endPoint x: 485, endPoint y: 178, distance: 16.0
click at [485, 178] on h5 "Individual Localid: 5187585" at bounding box center [481, 174] width 153 height 13
click at [1091, 165] on icon "button" at bounding box center [1096, 167] width 11 height 11
click at [1024, 259] on link "Skip Call" at bounding box center [1027, 253] width 174 height 26
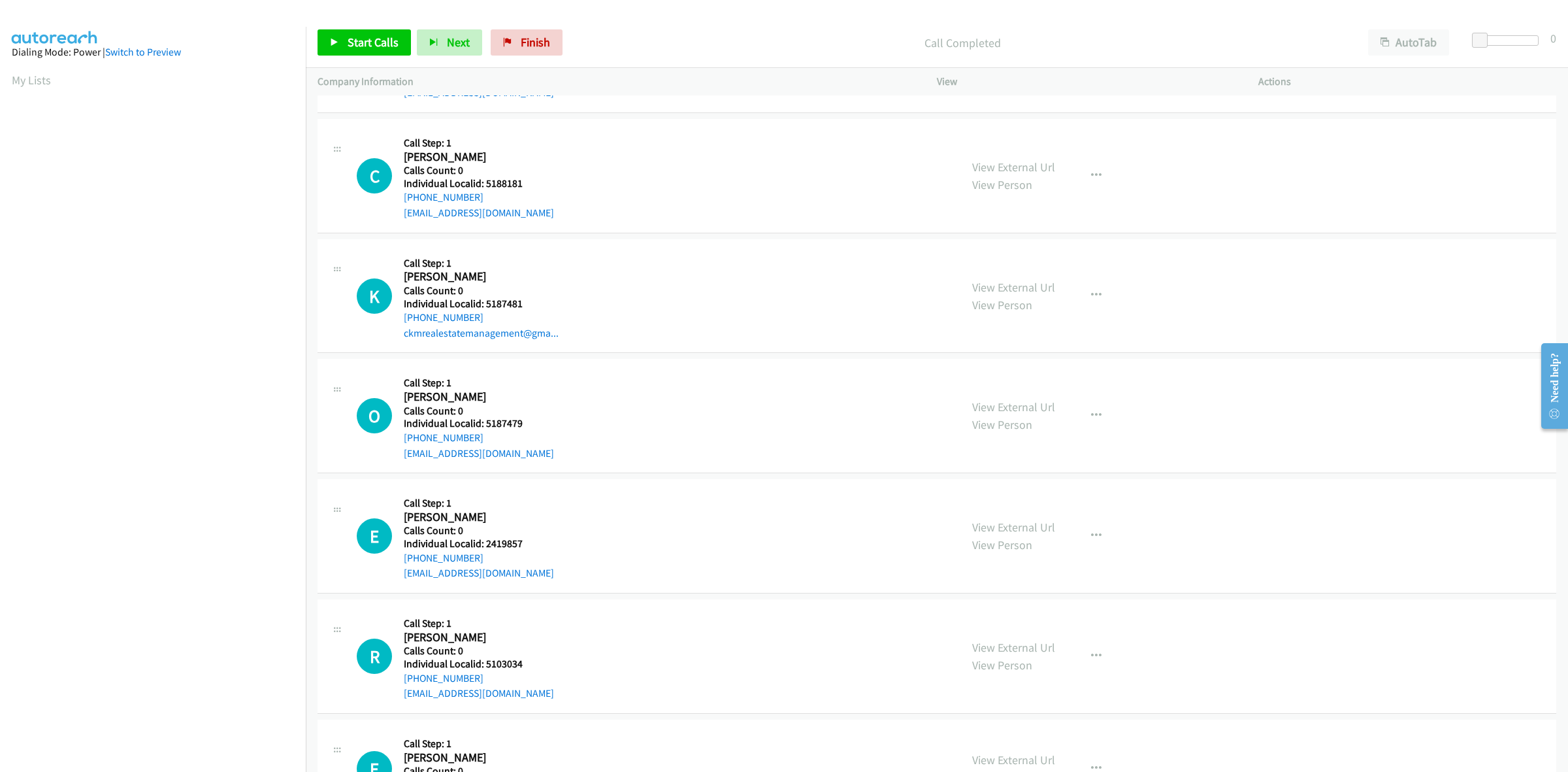
scroll to position [1797, 0]
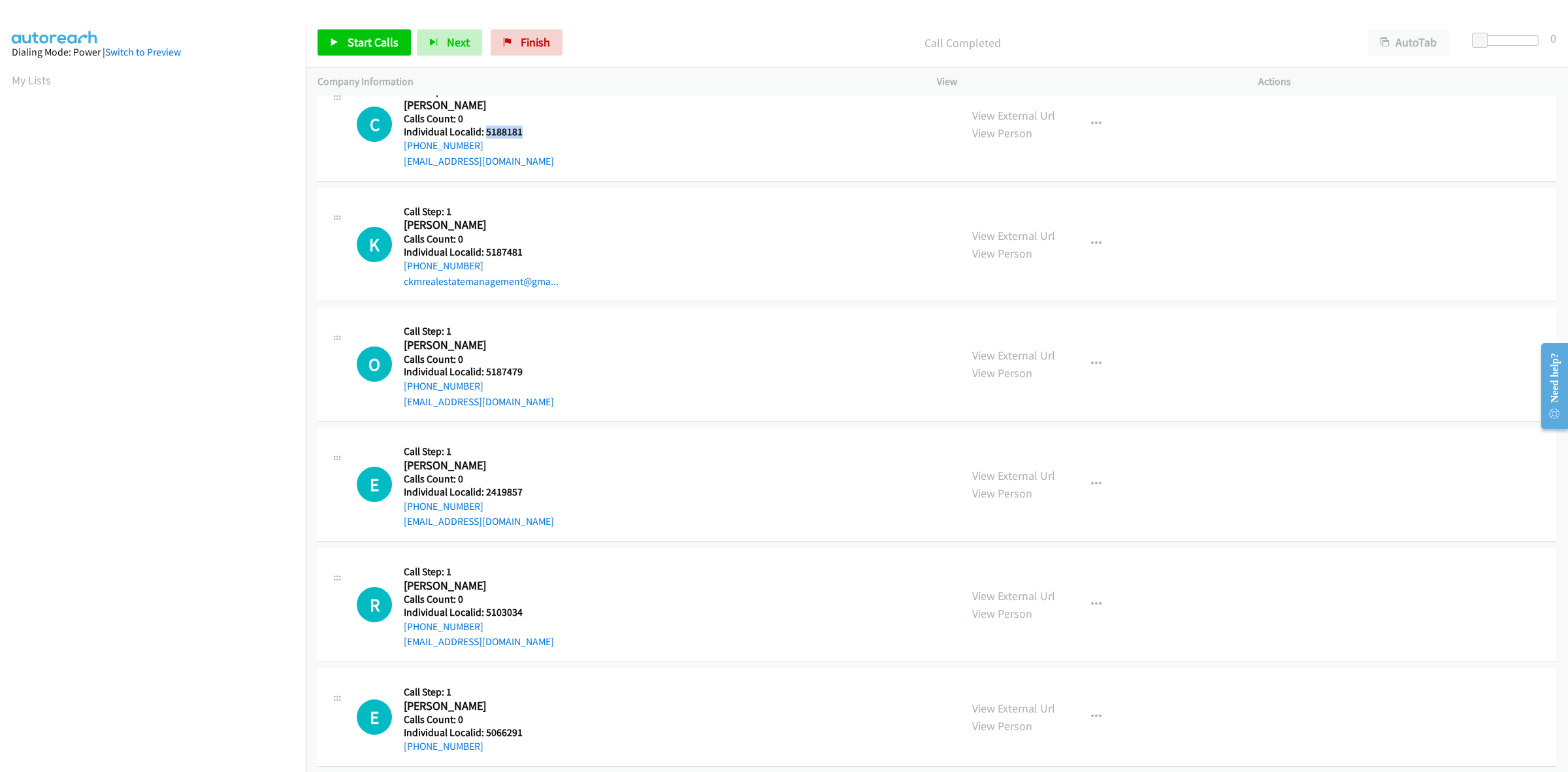
drag, startPoint x: 531, startPoint y: 131, endPoint x: 485, endPoint y: 131, distance: 46.0
click at [485, 131] on h5 "Individual Localid: 5188181" at bounding box center [481, 131] width 153 height 13
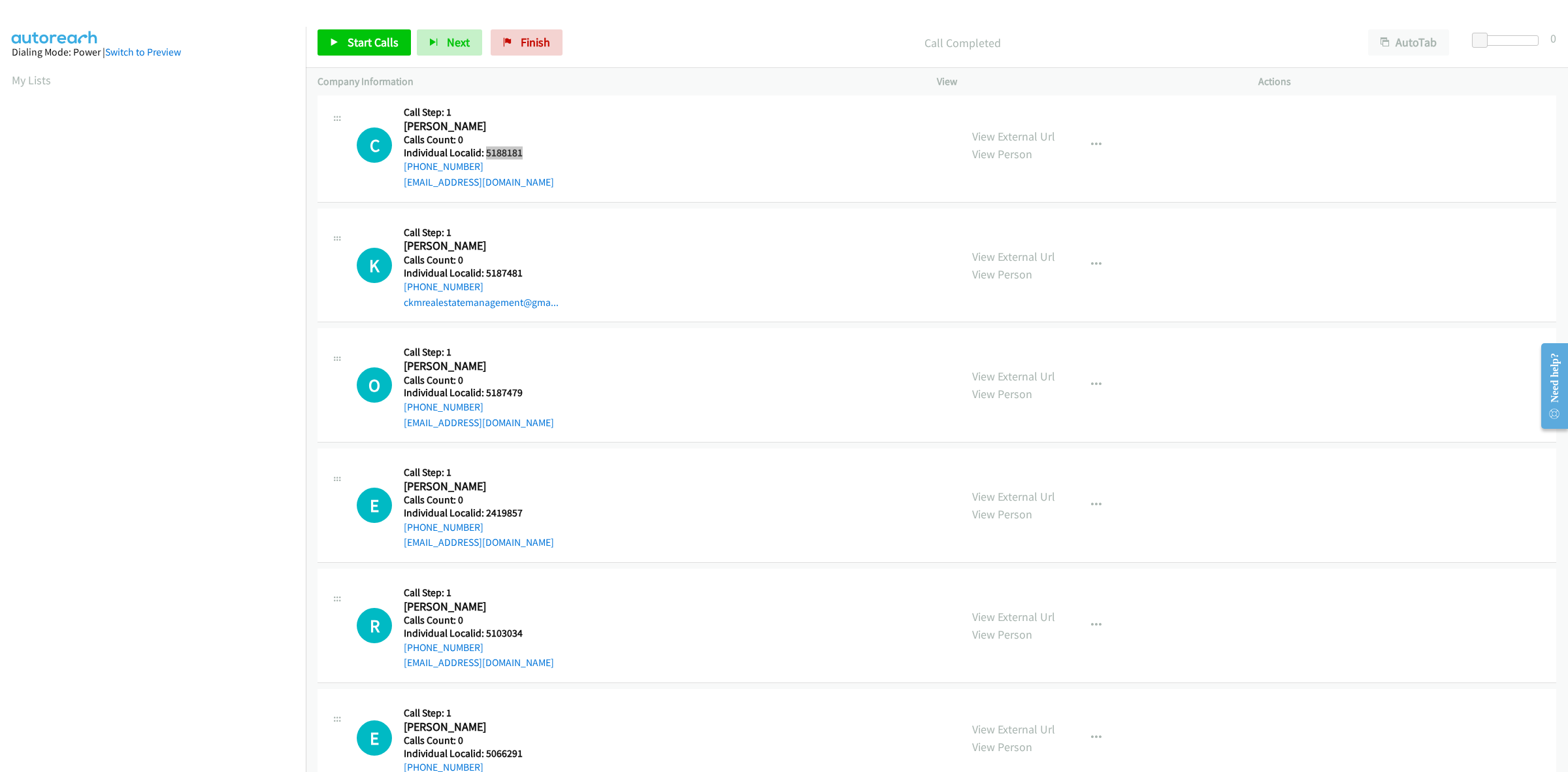
scroll to position [1736, 0]
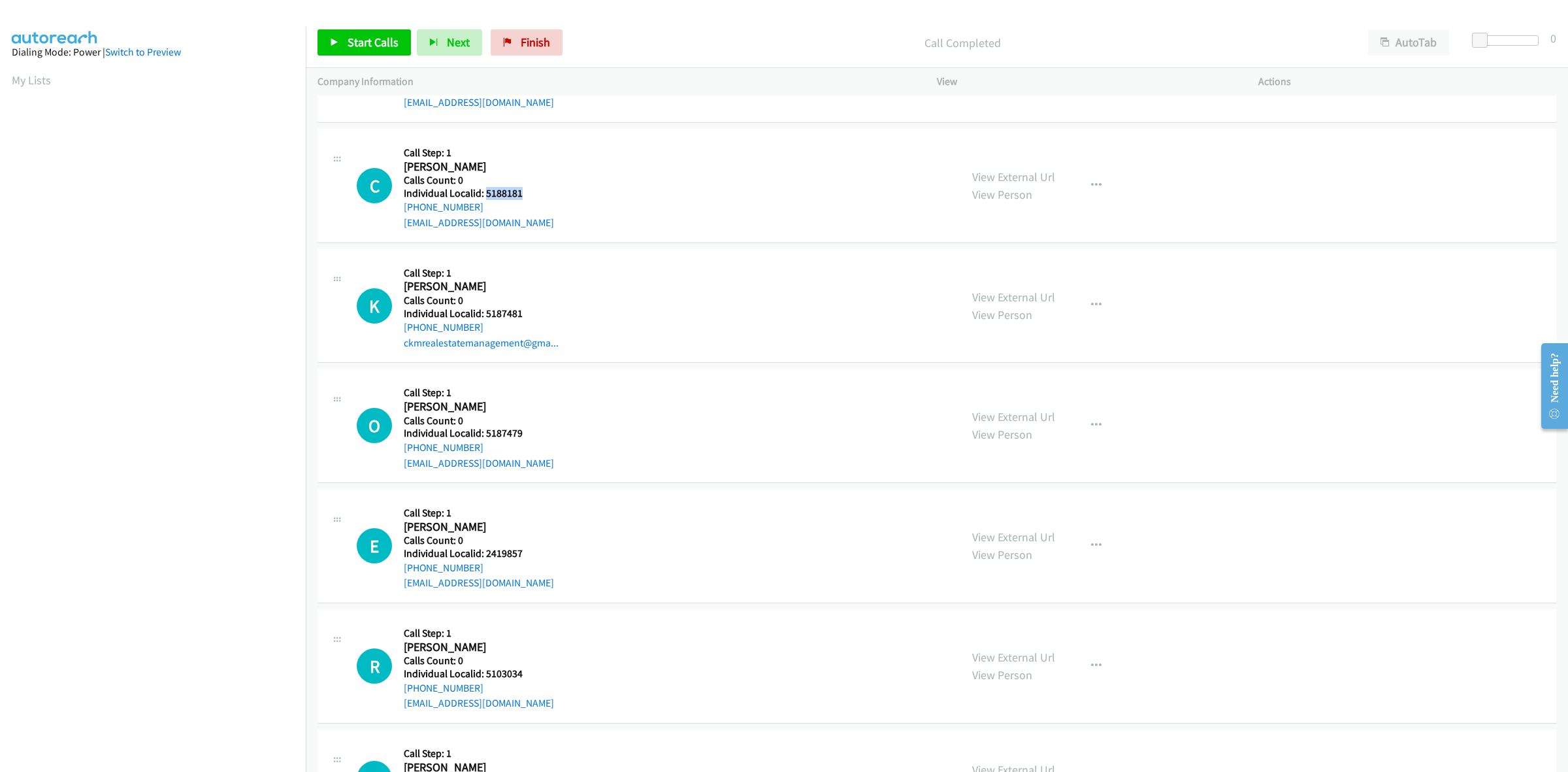
drag, startPoint x: 490, startPoint y: 213, endPoint x: 399, endPoint y: 211, distance: 91.0
click at [399, 211] on div "C Callback Scheduled Call Step: 1 Cooper Bailey America/New_York Calls Count: 0…" at bounding box center [653, 185] width 592 height 91
drag, startPoint x: 520, startPoint y: 197, endPoint x: 482, endPoint y: 198, distance: 38.0
click at [482, 198] on h5 "Individual Localid: 5188181" at bounding box center [481, 193] width 153 height 13
drag, startPoint x: 483, startPoint y: 207, endPoint x: 399, endPoint y: 211, distance: 84.1
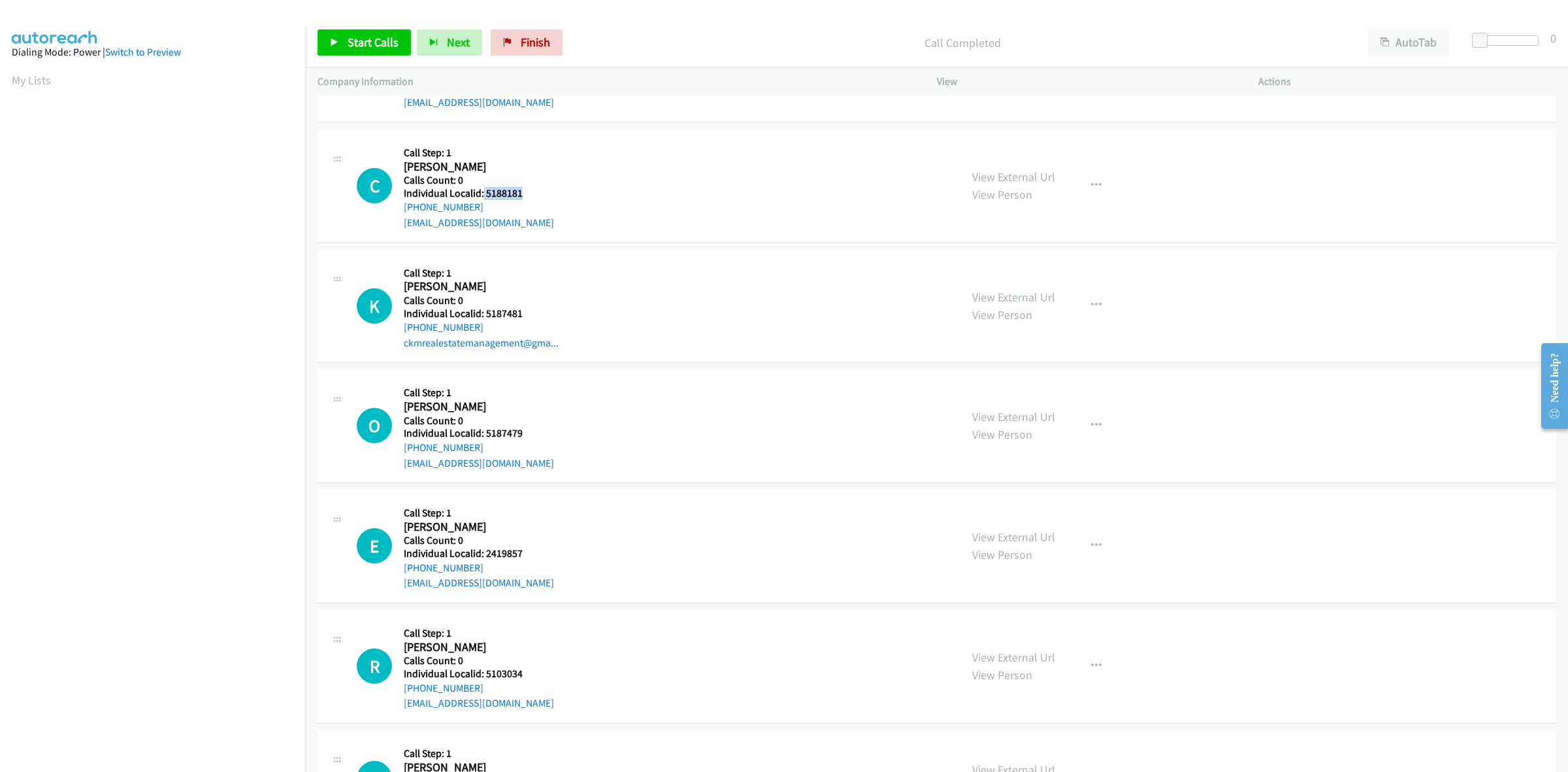
click at [399, 211] on div "C Callback Scheduled Call Step: 1 Cooper Bailey America/New_York Calls Count: 0…" at bounding box center [653, 185] width 592 height 91
drag, startPoint x: 527, startPoint y: 195, endPoint x: 485, endPoint y: 198, distance: 42.1
click at [485, 198] on h5 "Individual Localid: 5188181" at bounding box center [481, 193] width 153 height 13
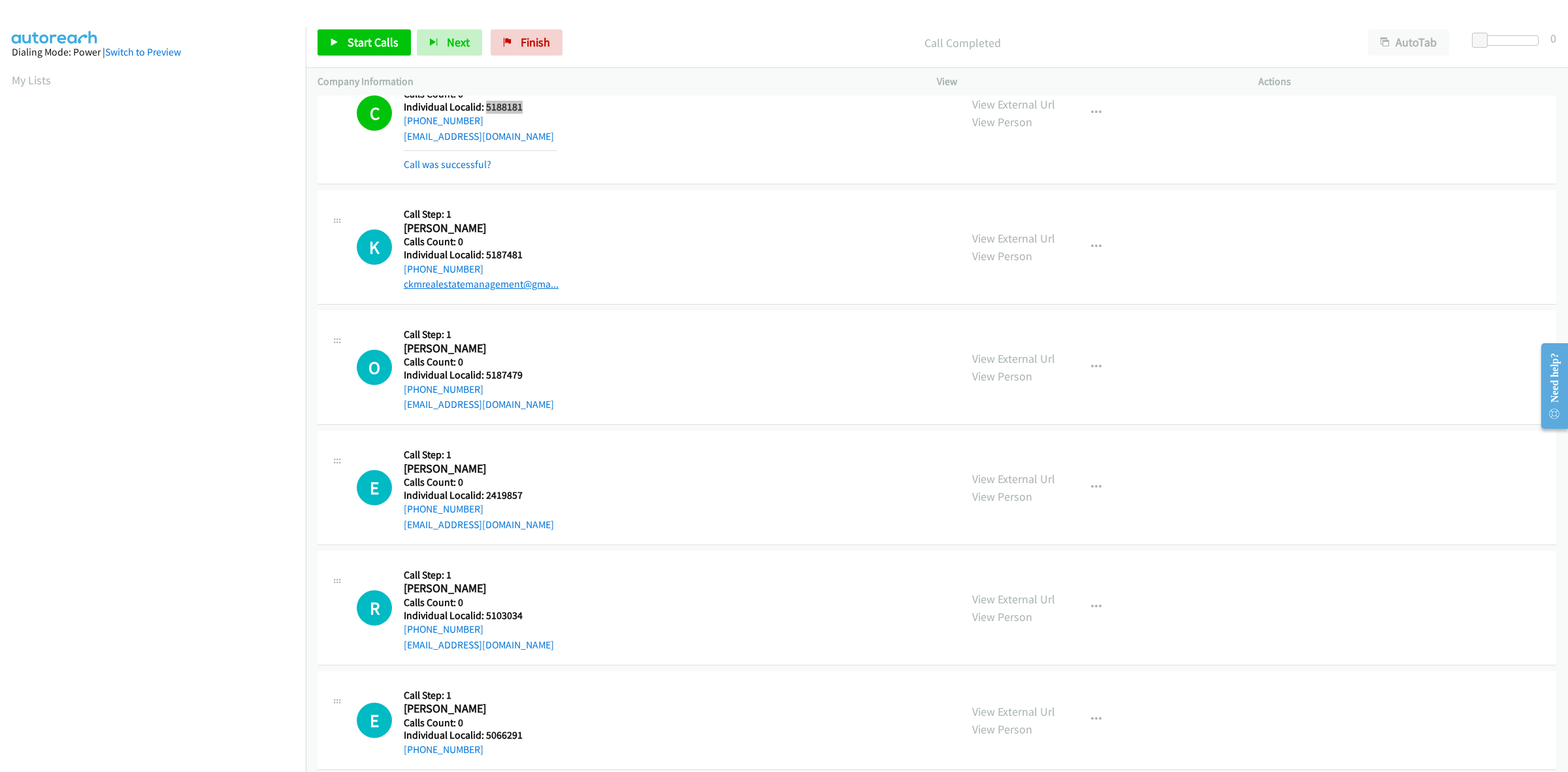
scroll to position [1837, 0]
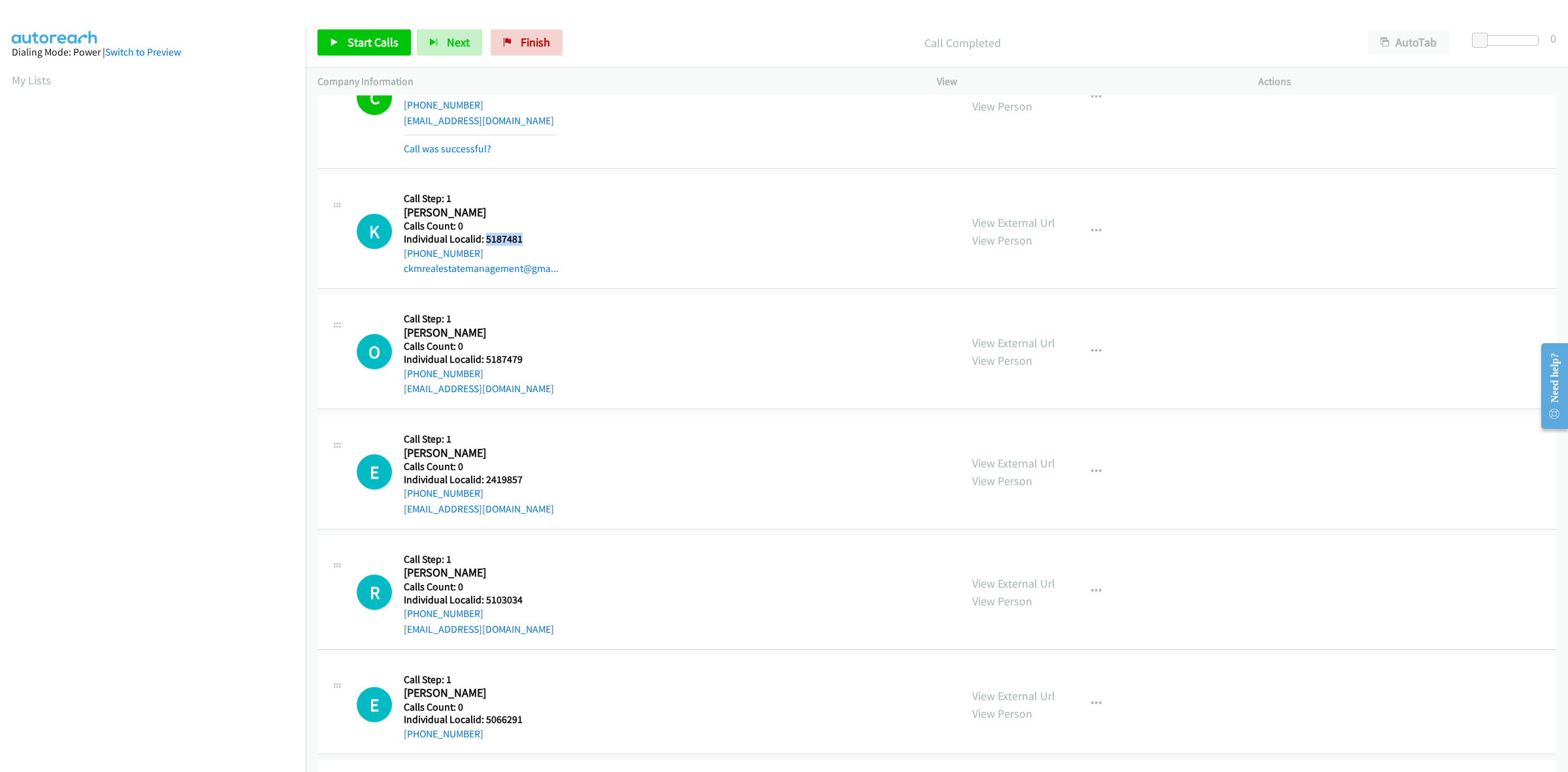
drag, startPoint x: 521, startPoint y: 239, endPoint x: 485, endPoint y: 245, distance: 36.5
click at [485, 245] on h5 "Individual Localid: 5187481" at bounding box center [482, 239] width 155 height 13
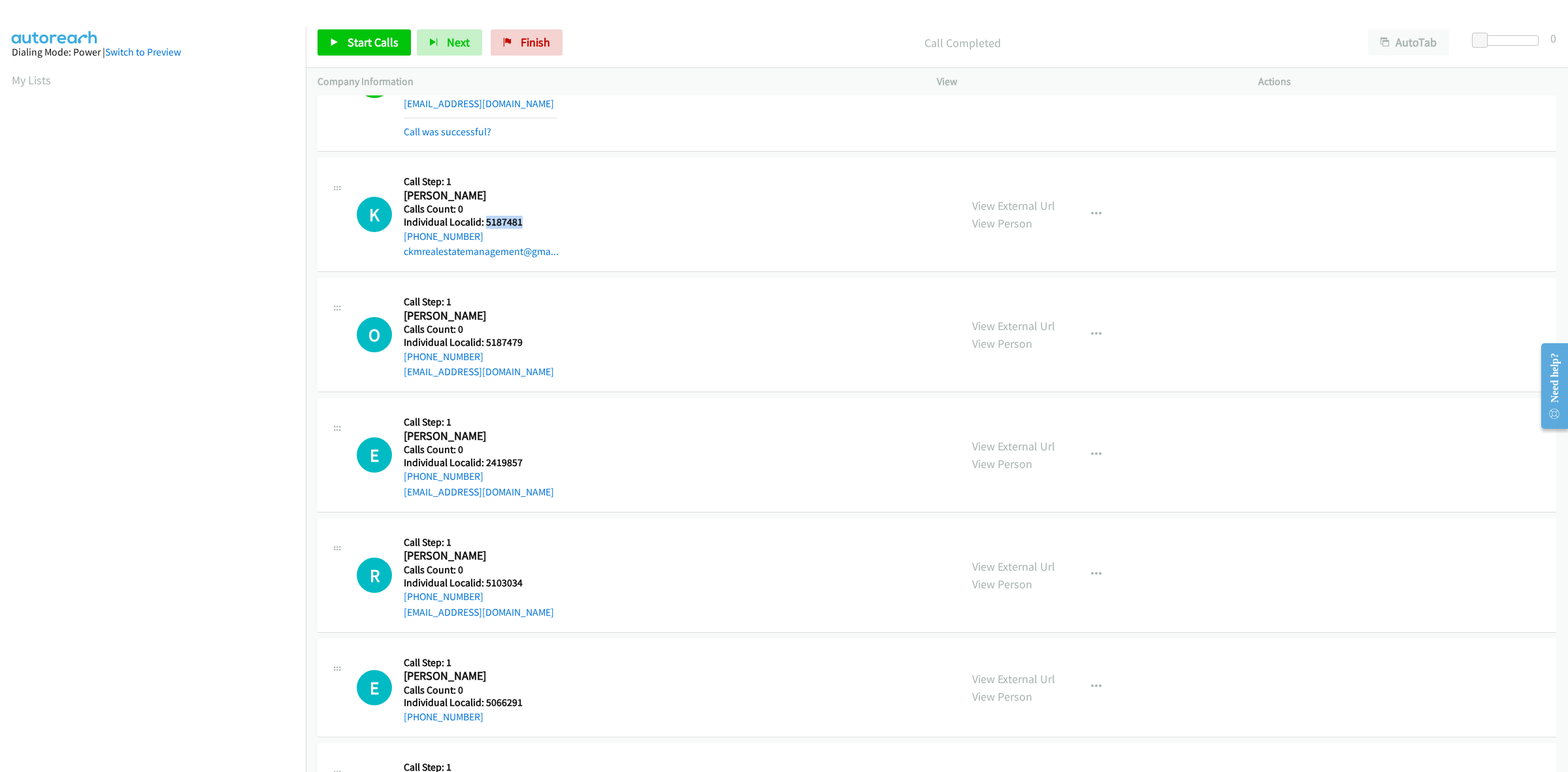
scroll to position [1857, 0]
drag, startPoint x: 481, startPoint y: 232, endPoint x: 402, endPoint y: 239, distance: 79.3
click at [402, 239] on div "K Callback Scheduled Call Step: 1 Kade Meeks America/New_York Calls Count: 0 In…" at bounding box center [653, 211] width 592 height 91
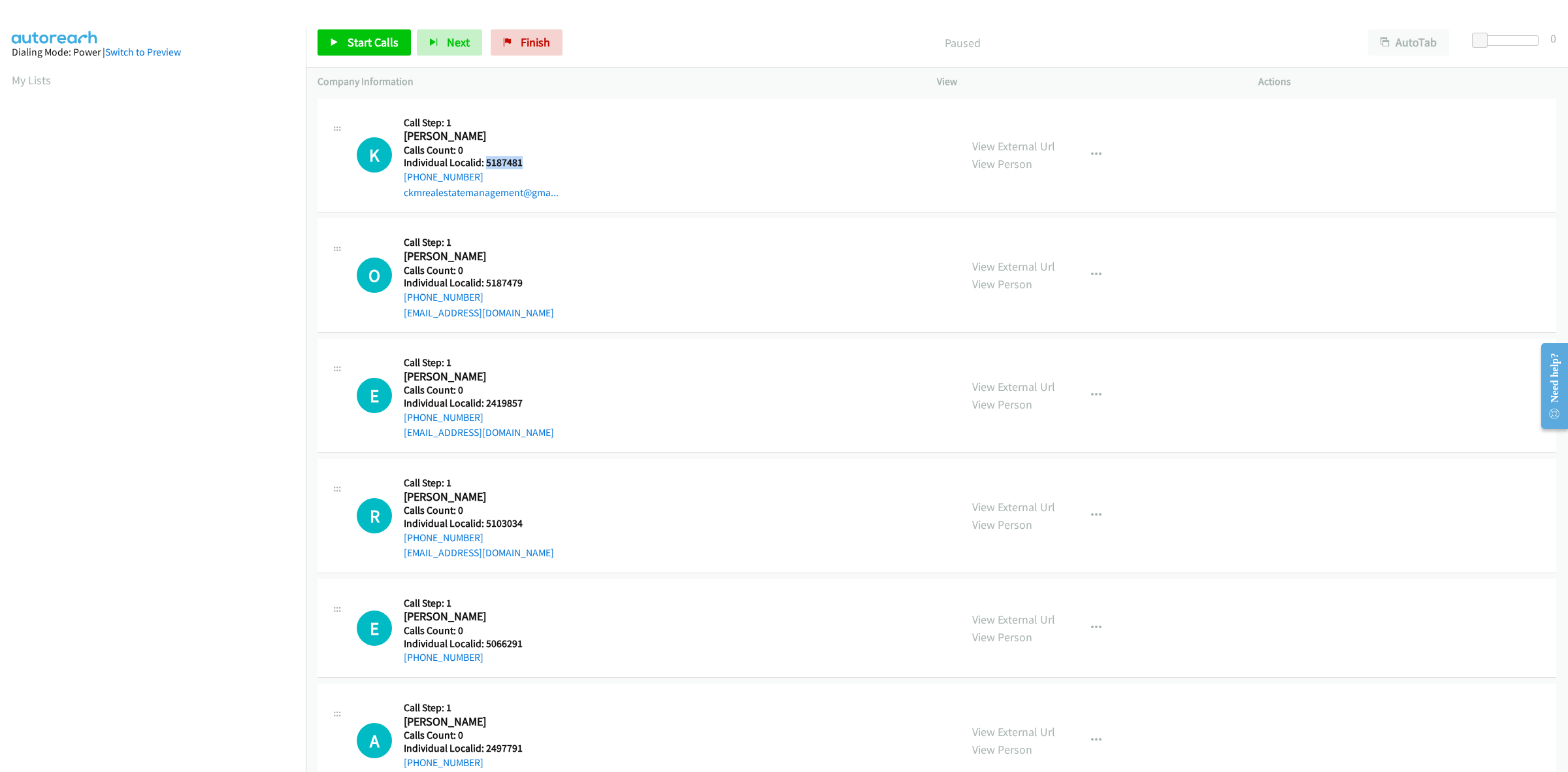
drag, startPoint x: 526, startPoint y: 161, endPoint x: 484, endPoint y: 162, distance: 42.0
click at [484, 162] on h5 "Individual Localid: 5187481" at bounding box center [482, 162] width 155 height 13
copy h5 "5187481"
drag, startPoint x: 460, startPoint y: 171, endPoint x: 406, endPoint y: 178, distance: 54.5
click at [406, 178] on div "[PHONE_NUMBER]" at bounding box center [482, 177] width 155 height 16
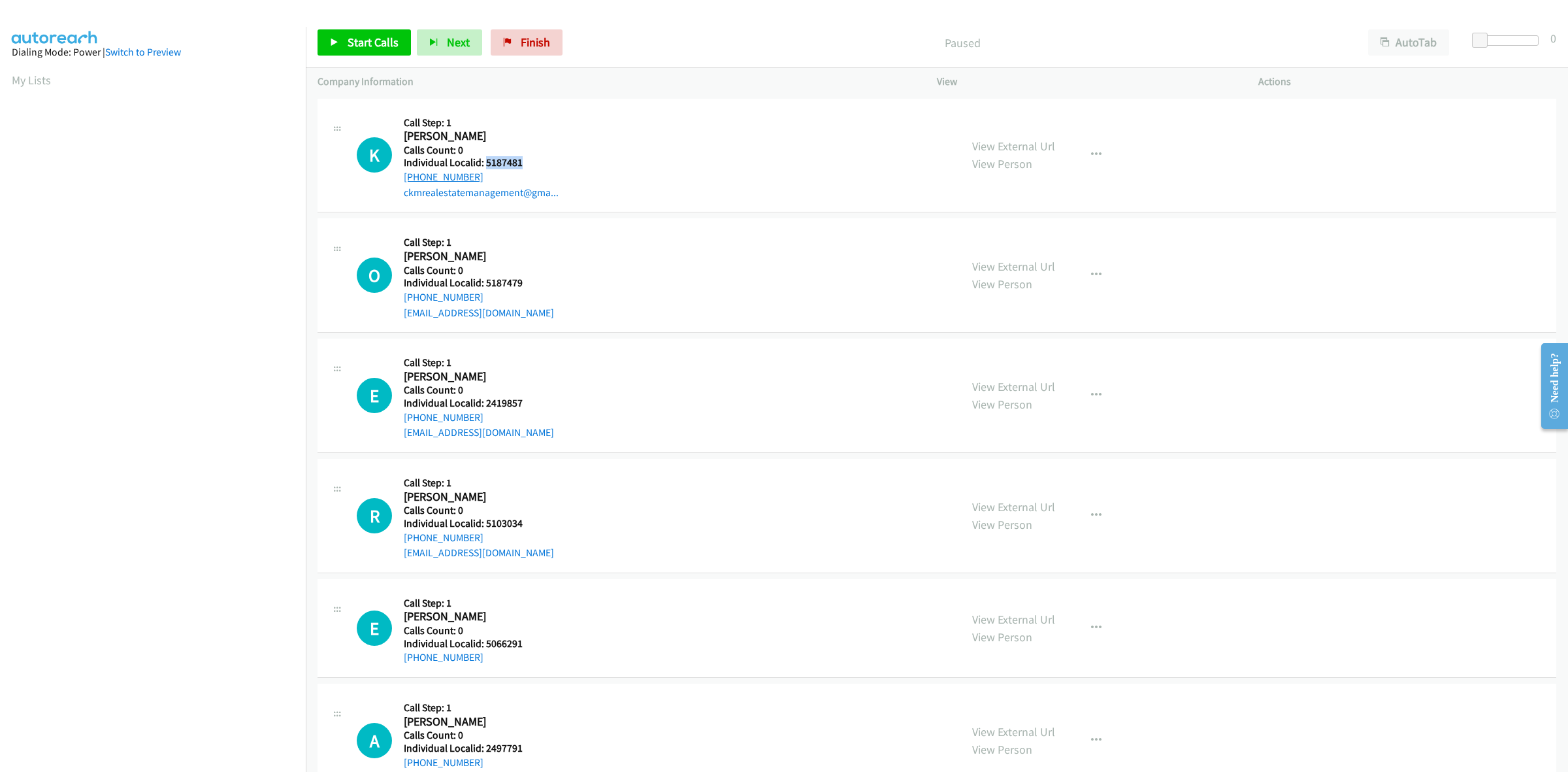
copy link "[PHONE_NUMBER]"
drag, startPoint x: 526, startPoint y: 163, endPoint x: 486, endPoint y: 165, distance: 40.0
click at [486, 165] on h5 "Individual Localid: 5187481" at bounding box center [482, 162] width 155 height 13
copy h5 "5187481"
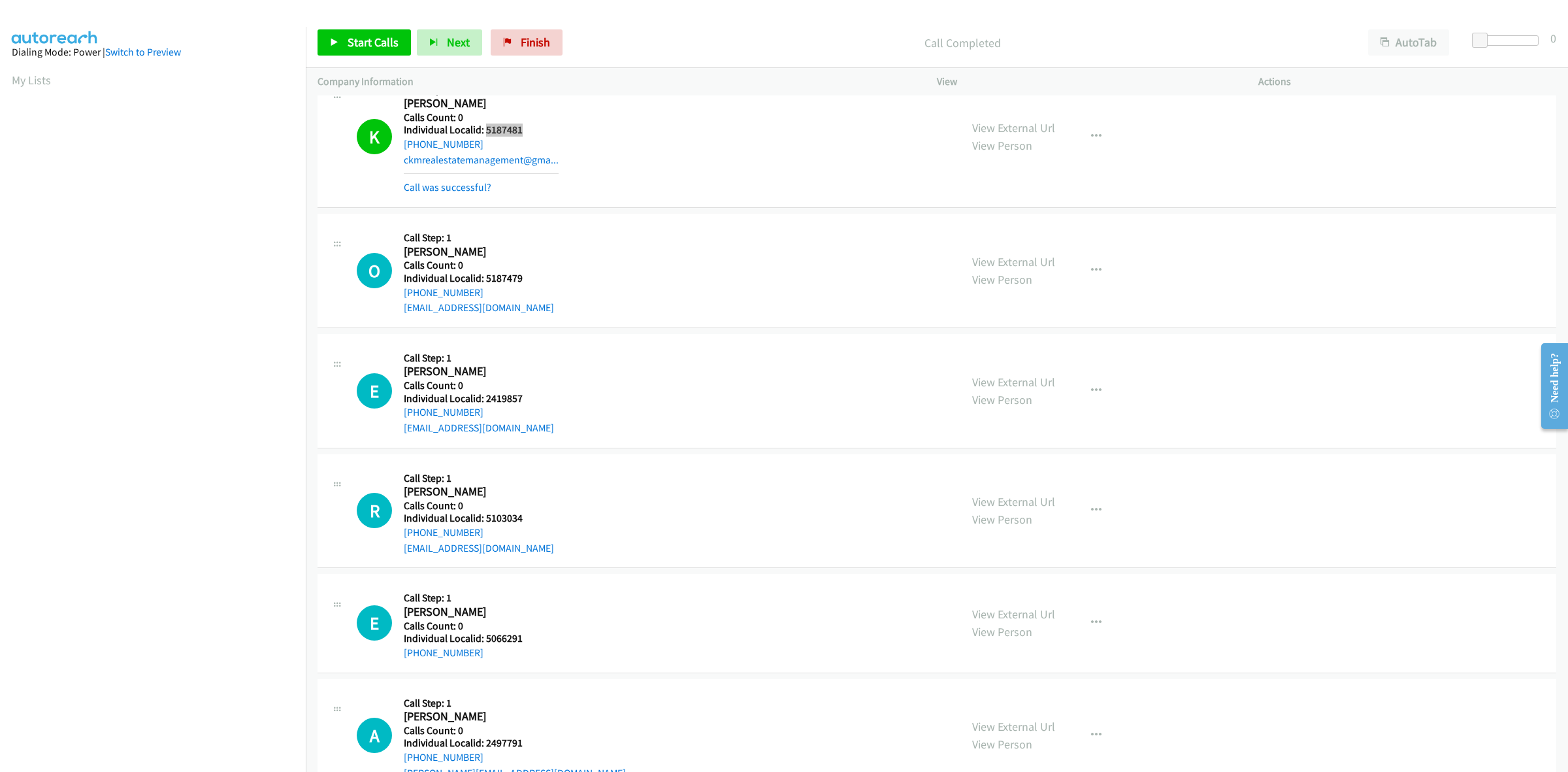
scroll to position [122, 0]
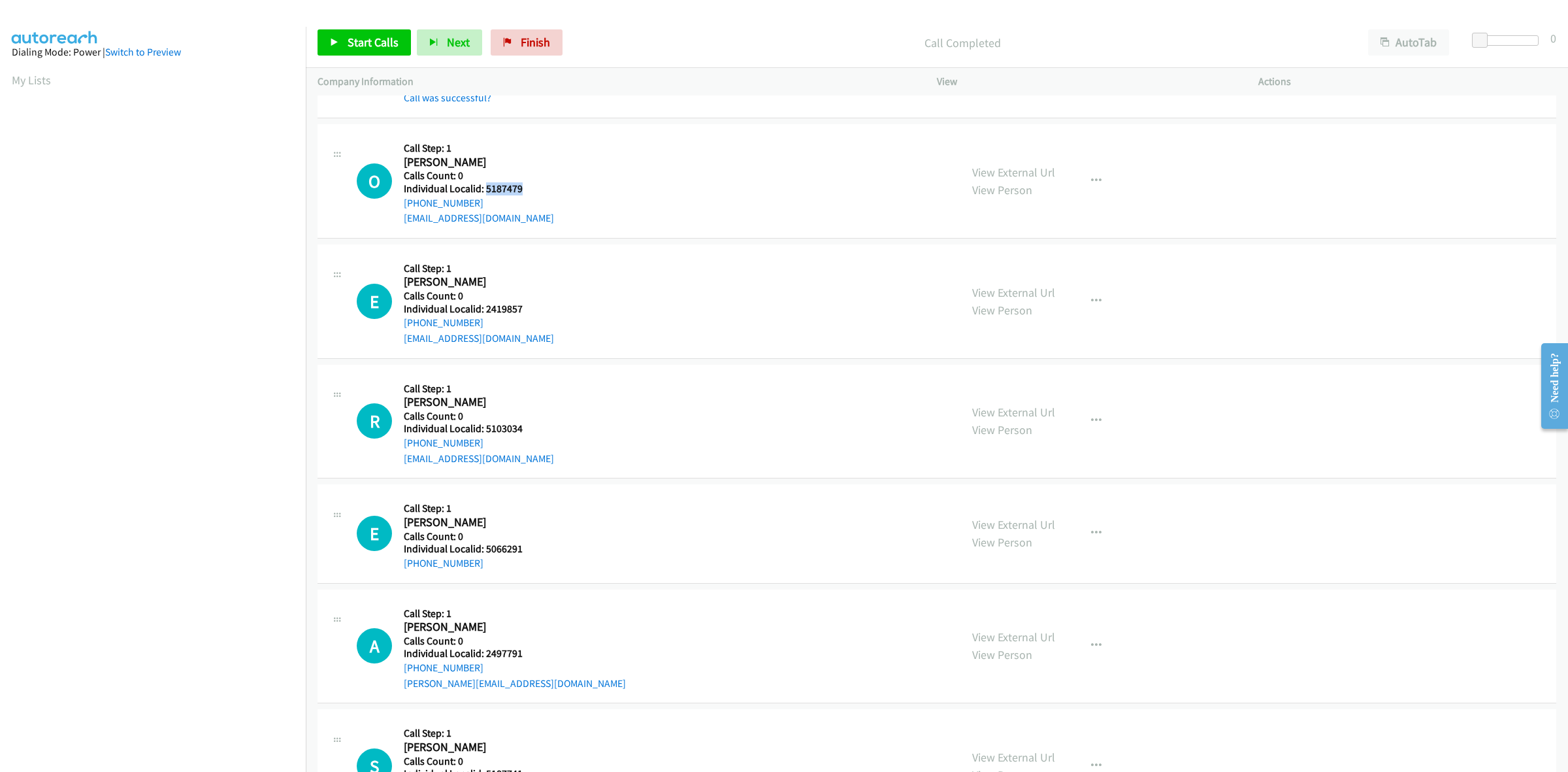
drag, startPoint x: 529, startPoint y: 190, endPoint x: 485, endPoint y: 189, distance: 44.0
click at [485, 189] on h5 "Individual Localid: 5187479" at bounding box center [481, 188] width 153 height 13
copy h5 "5187479"
drag, startPoint x: 479, startPoint y: 201, endPoint x: 403, endPoint y: 207, distance: 76.2
click at [403, 207] on div "O Callback Scheduled Call Step: 1 [PERSON_NAME] America/New_York Calls Count: 0…" at bounding box center [653, 181] width 592 height 91
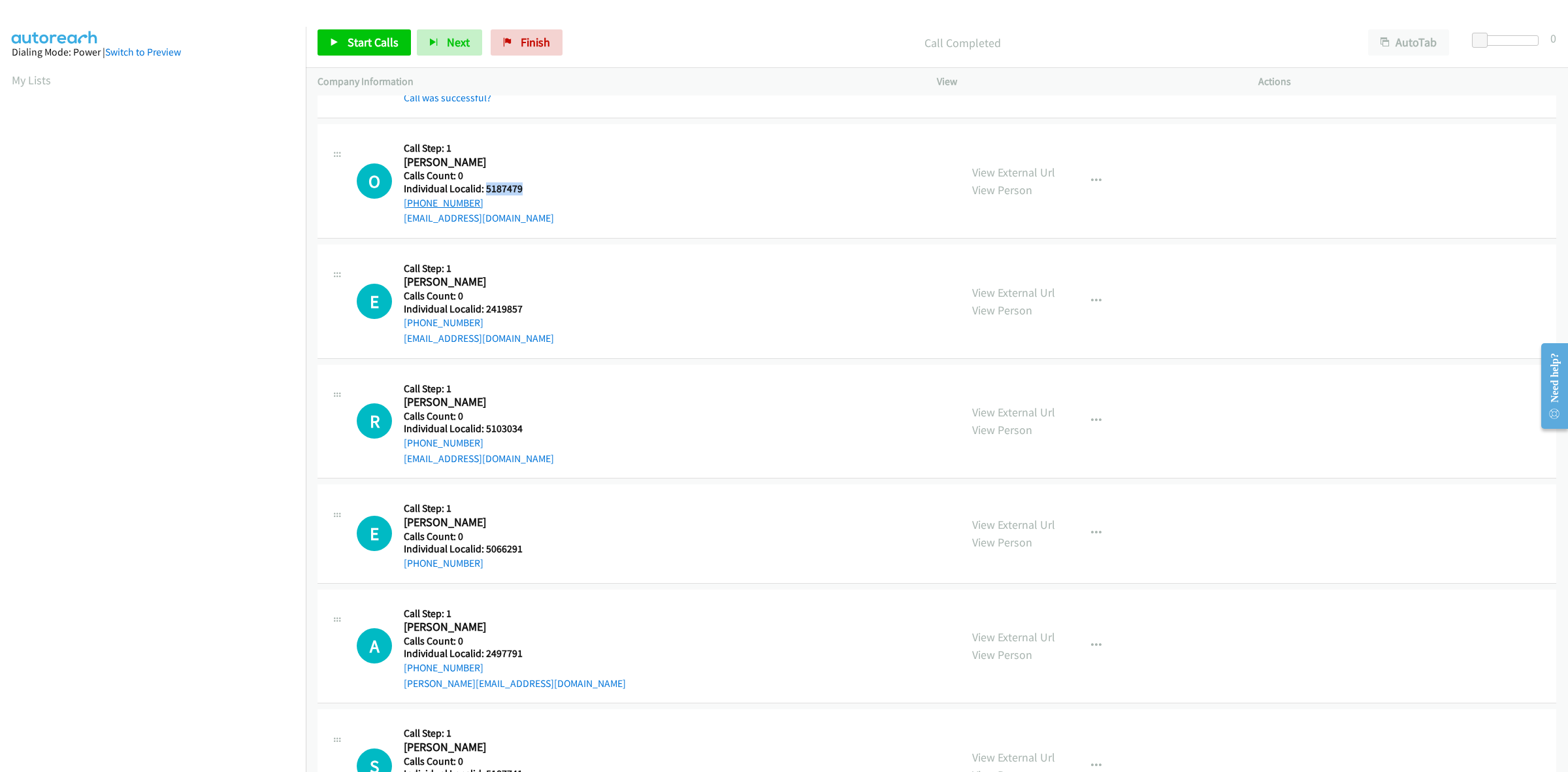
copy link "[PHONE_NUMBER]"
drag, startPoint x: 521, startPoint y: 187, endPoint x: 487, endPoint y: 191, distance: 34.2
click at [487, 191] on h5 "Individual Localid: 5187479" at bounding box center [481, 188] width 153 height 13
copy h5 "5187479"
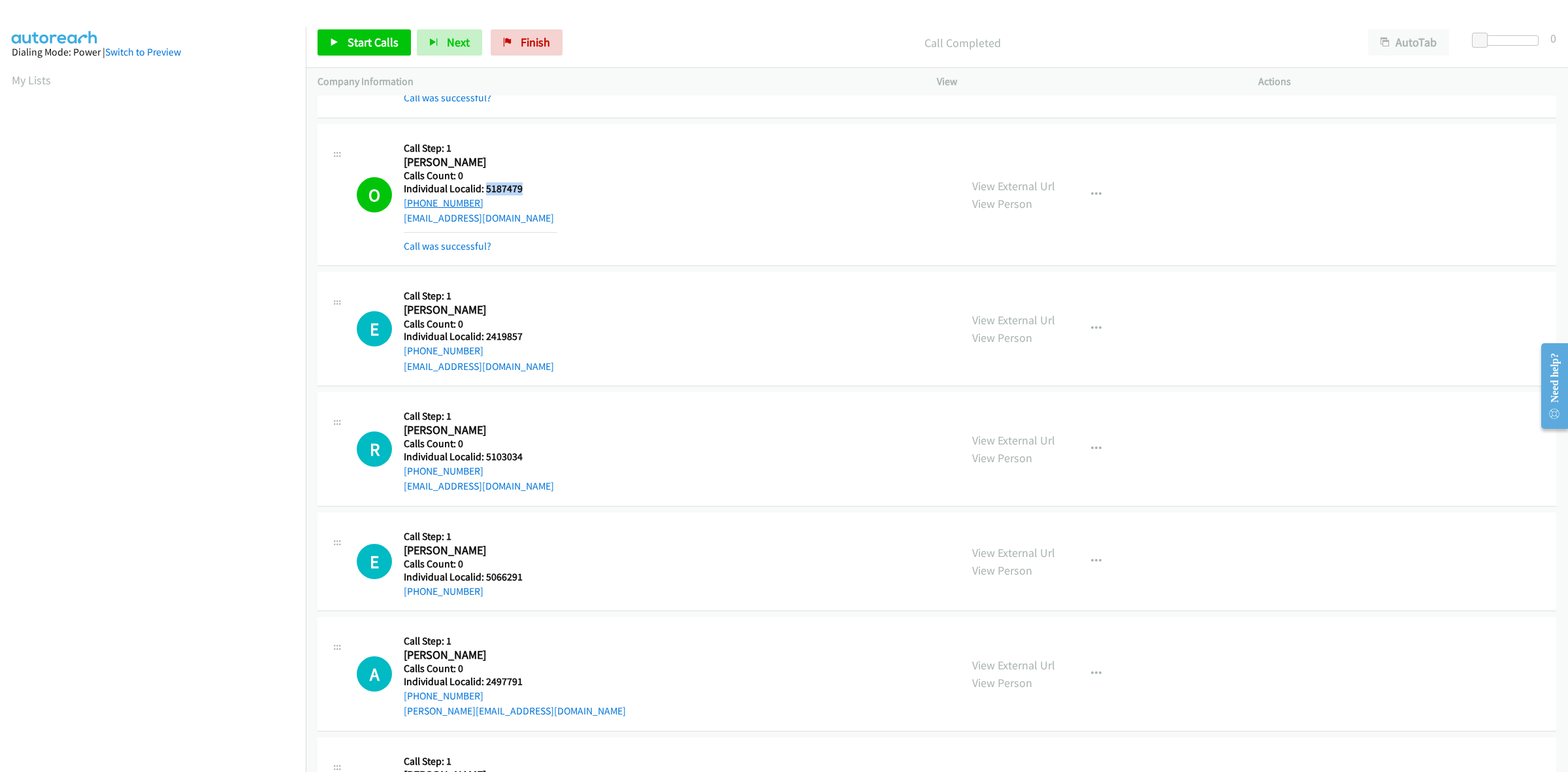
drag, startPoint x: 438, startPoint y: 203, endPoint x: 405, endPoint y: 207, distance: 33.2
click at [405, 207] on div "[PHONE_NUMBER]" at bounding box center [481, 203] width 153 height 16
copy link "[PHONE_NUMBER]"
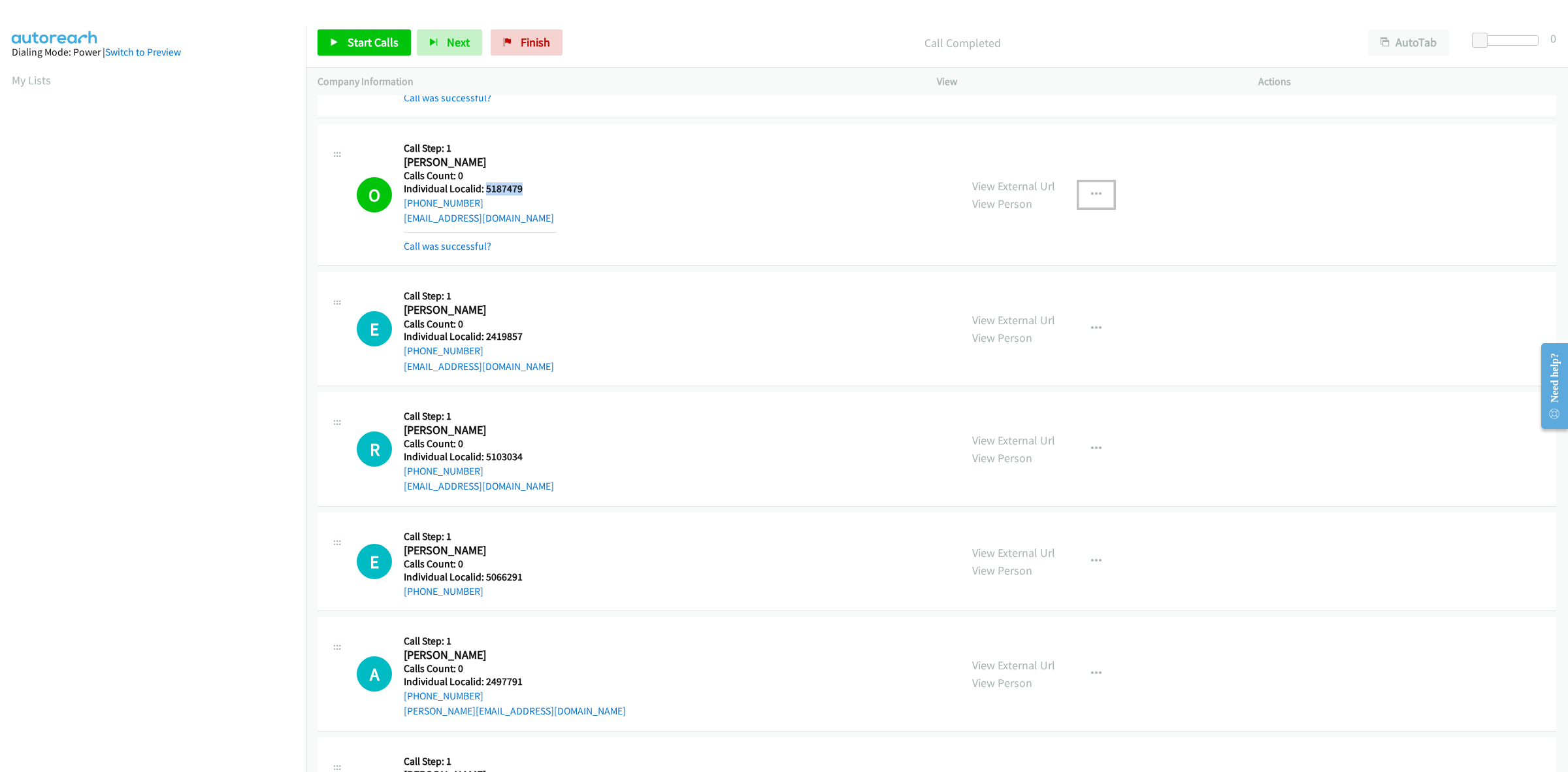
click at [1092, 193] on icon "button" at bounding box center [1096, 194] width 11 height 11
click at [1043, 311] on link "Add to do not call list" at bounding box center [1027, 306] width 174 height 26
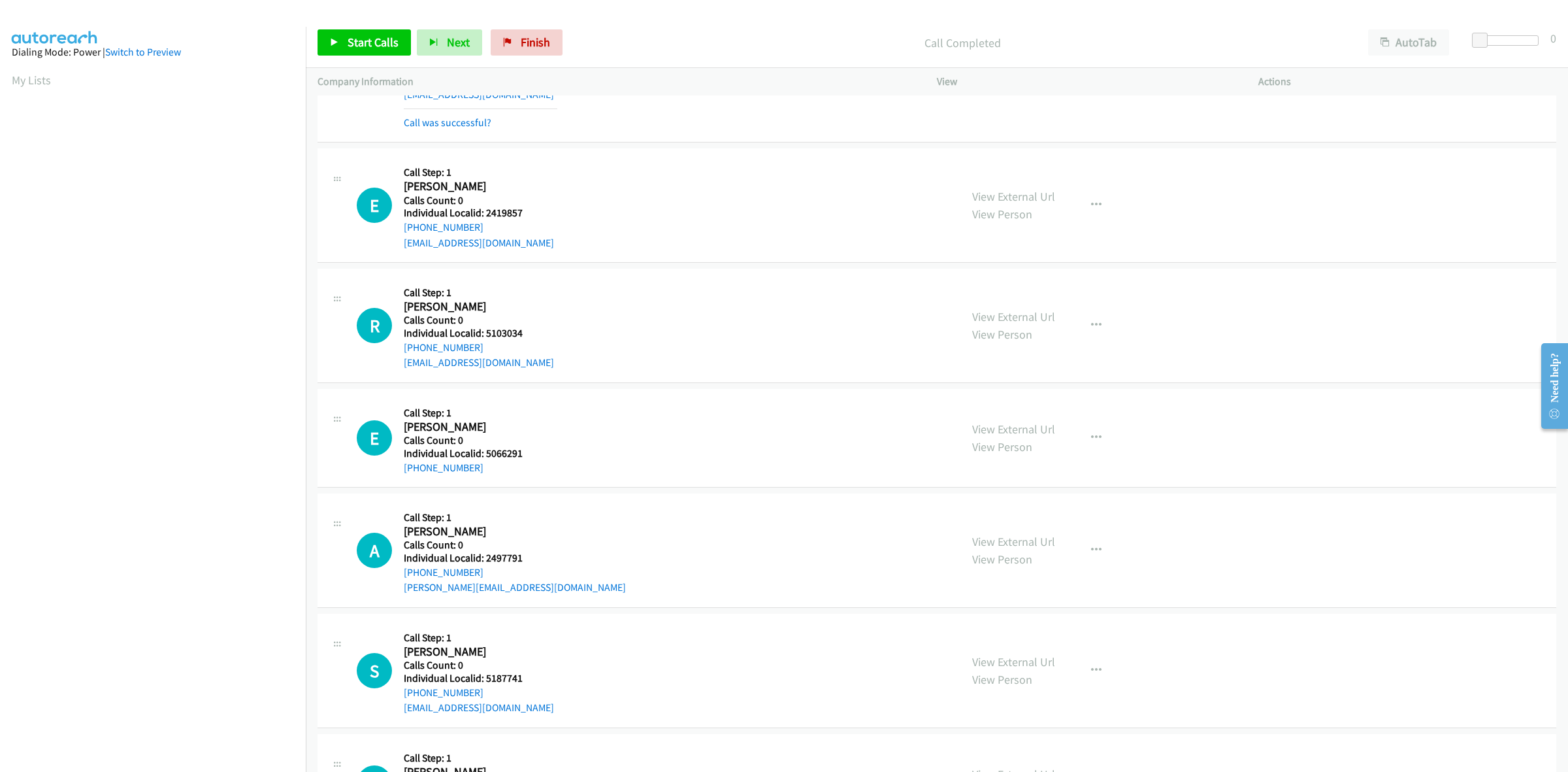
scroll to position [266, 0]
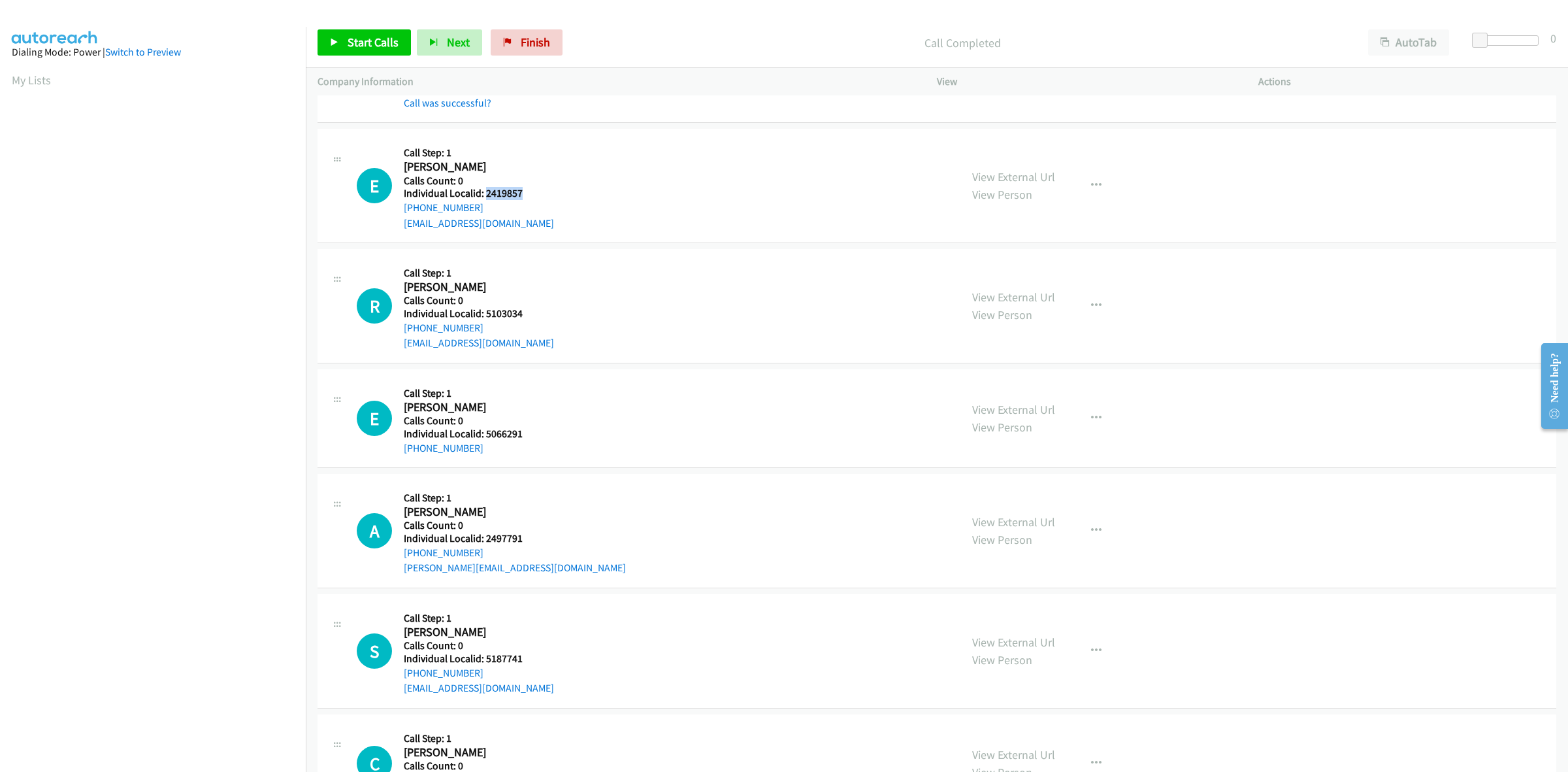
drag, startPoint x: 522, startPoint y: 189, endPoint x: 484, endPoint y: 193, distance: 38.2
click at [484, 193] on h5 "Individual Localid: 2419857" at bounding box center [481, 193] width 153 height 13
copy h5 "2419857"
drag, startPoint x: 464, startPoint y: 207, endPoint x: 406, endPoint y: 208, distance: 58.0
click at [406, 208] on div "[PHONE_NUMBER]" at bounding box center [481, 208] width 153 height 16
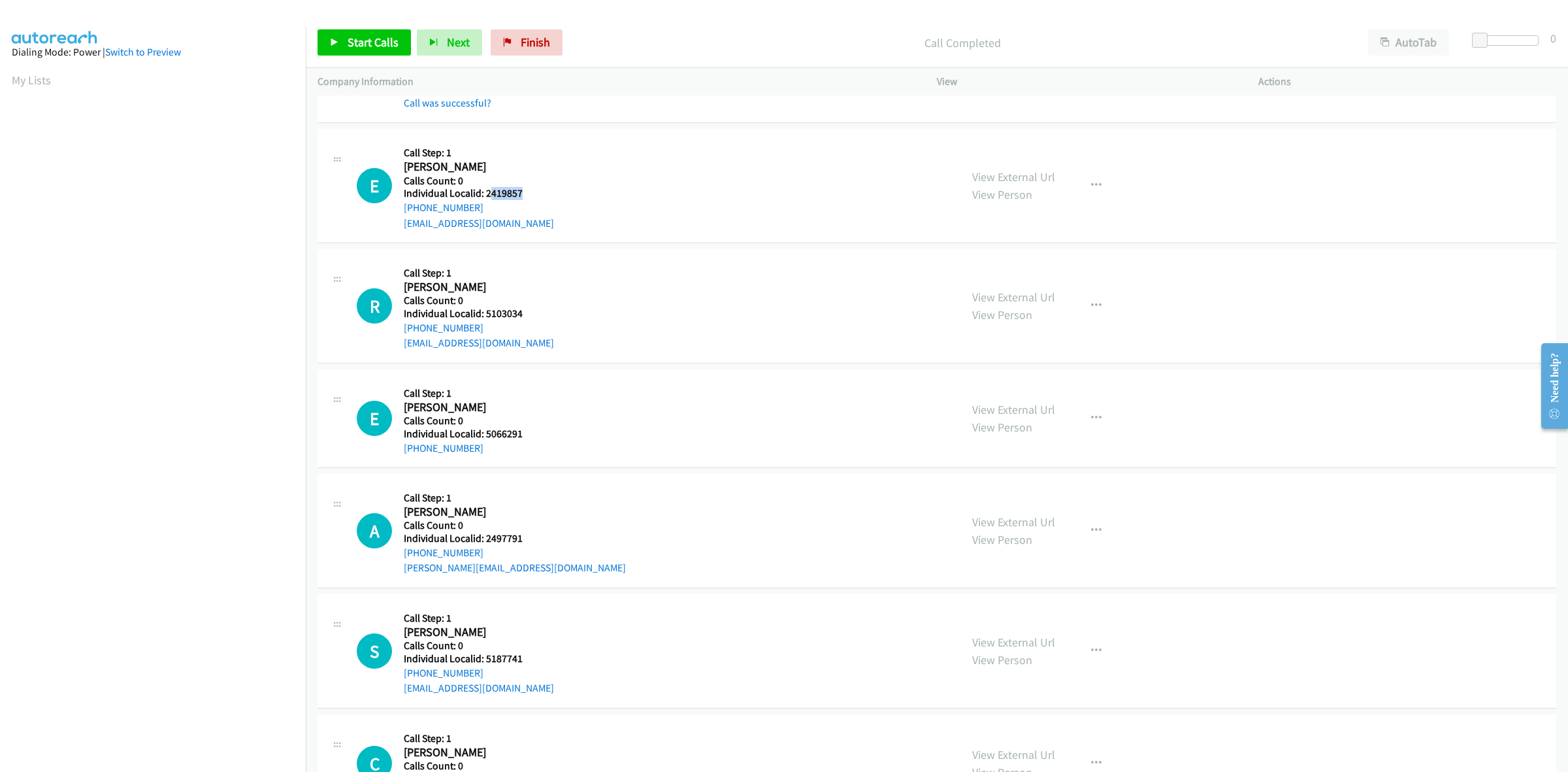
drag, startPoint x: 521, startPoint y: 193, endPoint x: 488, endPoint y: 196, distance: 33.1
click at [488, 196] on h5 "Individual Localid: 2419857" at bounding box center [481, 193] width 153 height 13
click at [529, 193] on h5 "Individual Localid: 2419857" at bounding box center [481, 193] width 153 height 13
drag, startPoint x: 526, startPoint y: 193, endPoint x: 485, endPoint y: 197, distance: 41.2
click at [485, 197] on h5 "Individual Localid: 2419857" at bounding box center [481, 193] width 153 height 13
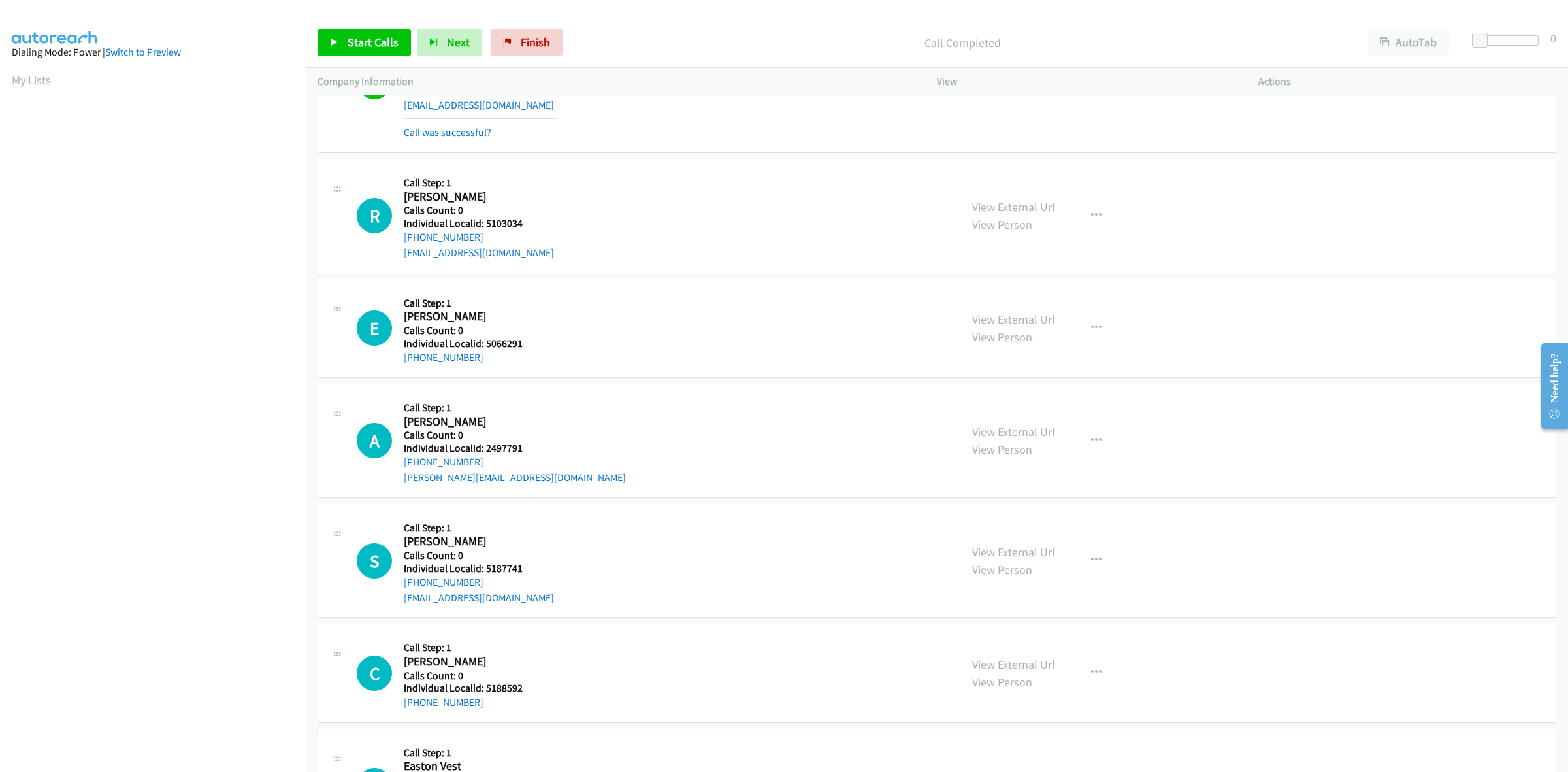
scroll to position [429, 0]
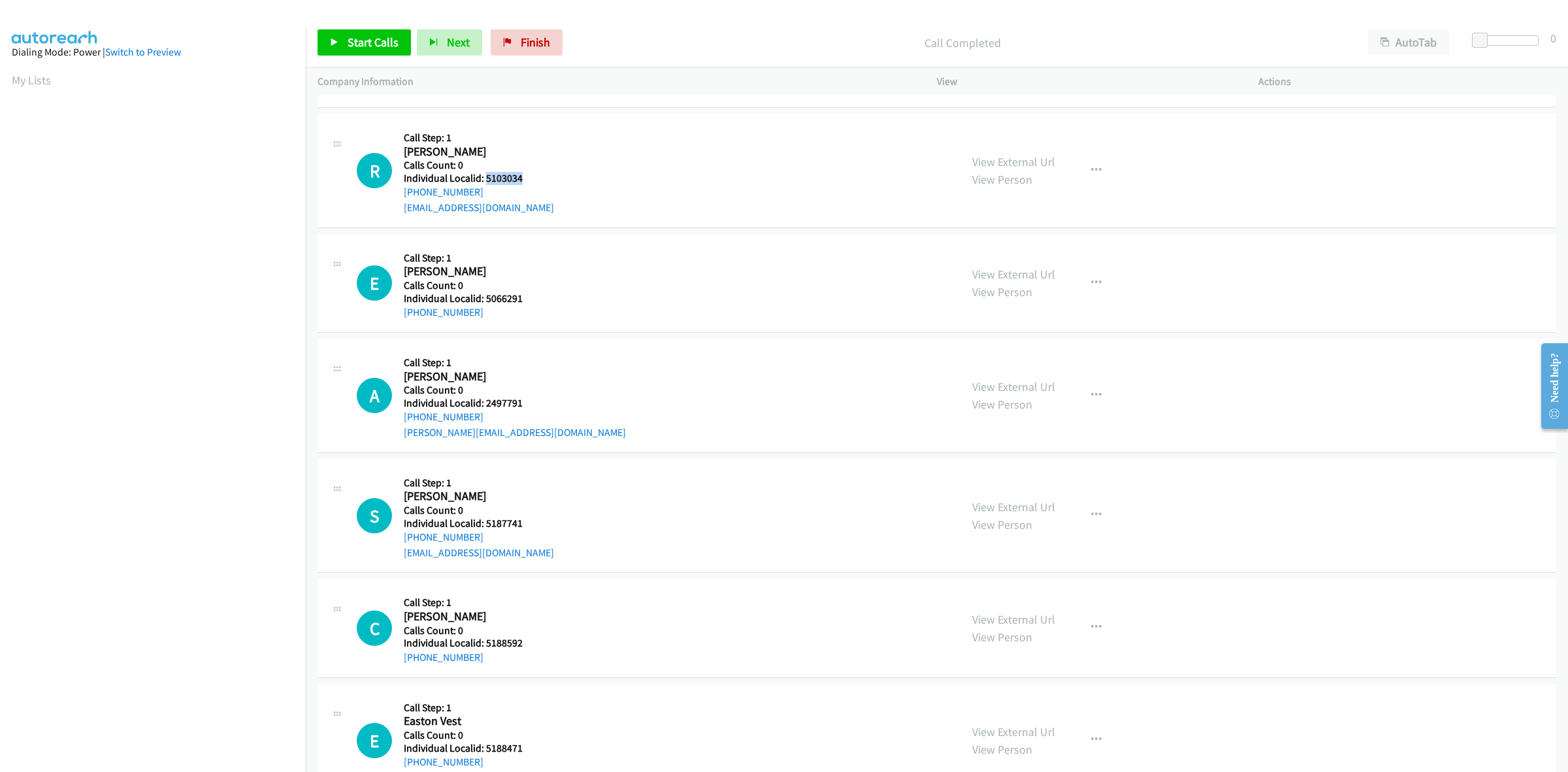
drag, startPoint x: 493, startPoint y: 174, endPoint x: 484, endPoint y: 174, distance: 9.0
click at [484, 174] on h5 "Individual Localid: 5103034" at bounding box center [481, 178] width 153 height 13
drag, startPoint x: 485, startPoint y: 187, endPoint x: 399, endPoint y: 193, distance: 86.2
click at [399, 193] on div "R Callback Scheduled Call Step: 1 Ryker Powers America/Denver Calls Count: 0 In…" at bounding box center [653, 170] width 592 height 91
click at [484, 178] on h5 "Individual Localid: 5103034" at bounding box center [481, 178] width 153 height 13
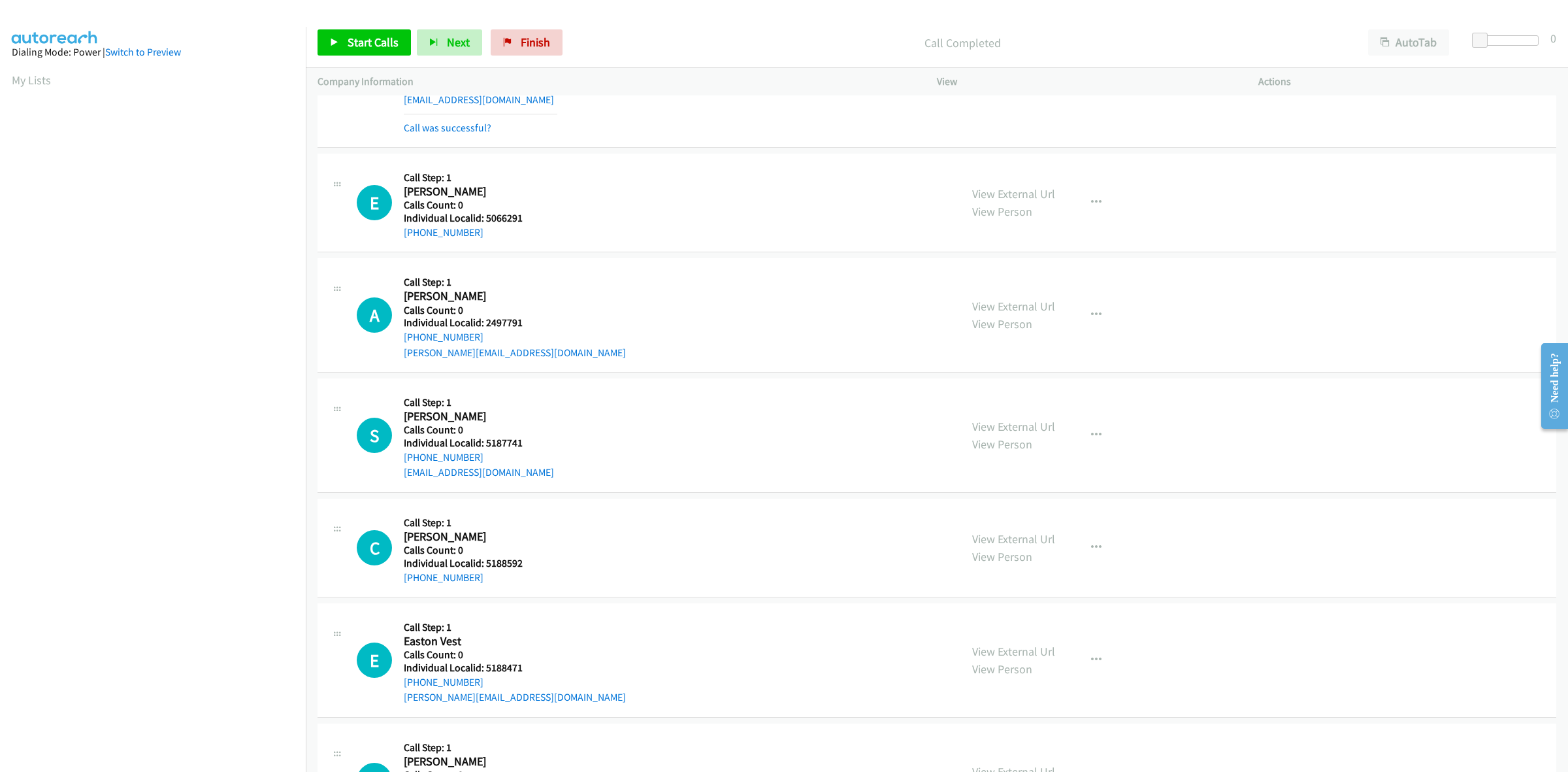
scroll to position [551, 0]
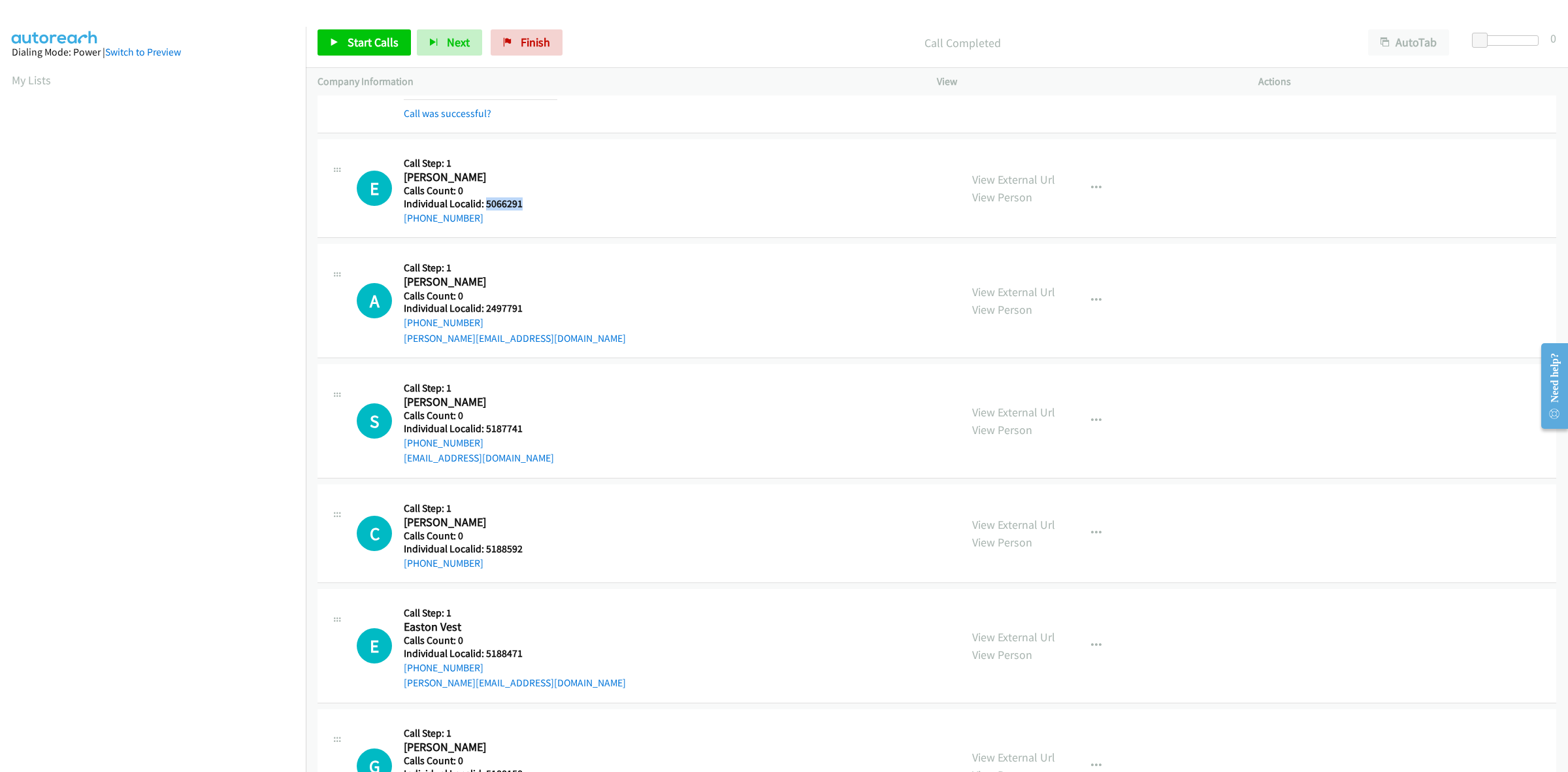
drag, startPoint x: 526, startPoint y: 208, endPoint x: 487, endPoint y: 208, distance: 39.0
click at [487, 208] on h5 "Individual Localid: 5066291" at bounding box center [481, 203] width 153 height 13
drag, startPoint x: 479, startPoint y: 220, endPoint x: 394, endPoint y: 227, distance: 85.3
click at [394, 227] on div "E Callback Scheduled Call Step: 1 Ezra Jones America/Chicago Calls Count: 0 Ind…" at bounding box center [936, 188] width 1239 height 98
drag, startPoint x: 507, startPoint y: 205, endPoint x: 487, endPoint y: 204, distance: 20.0
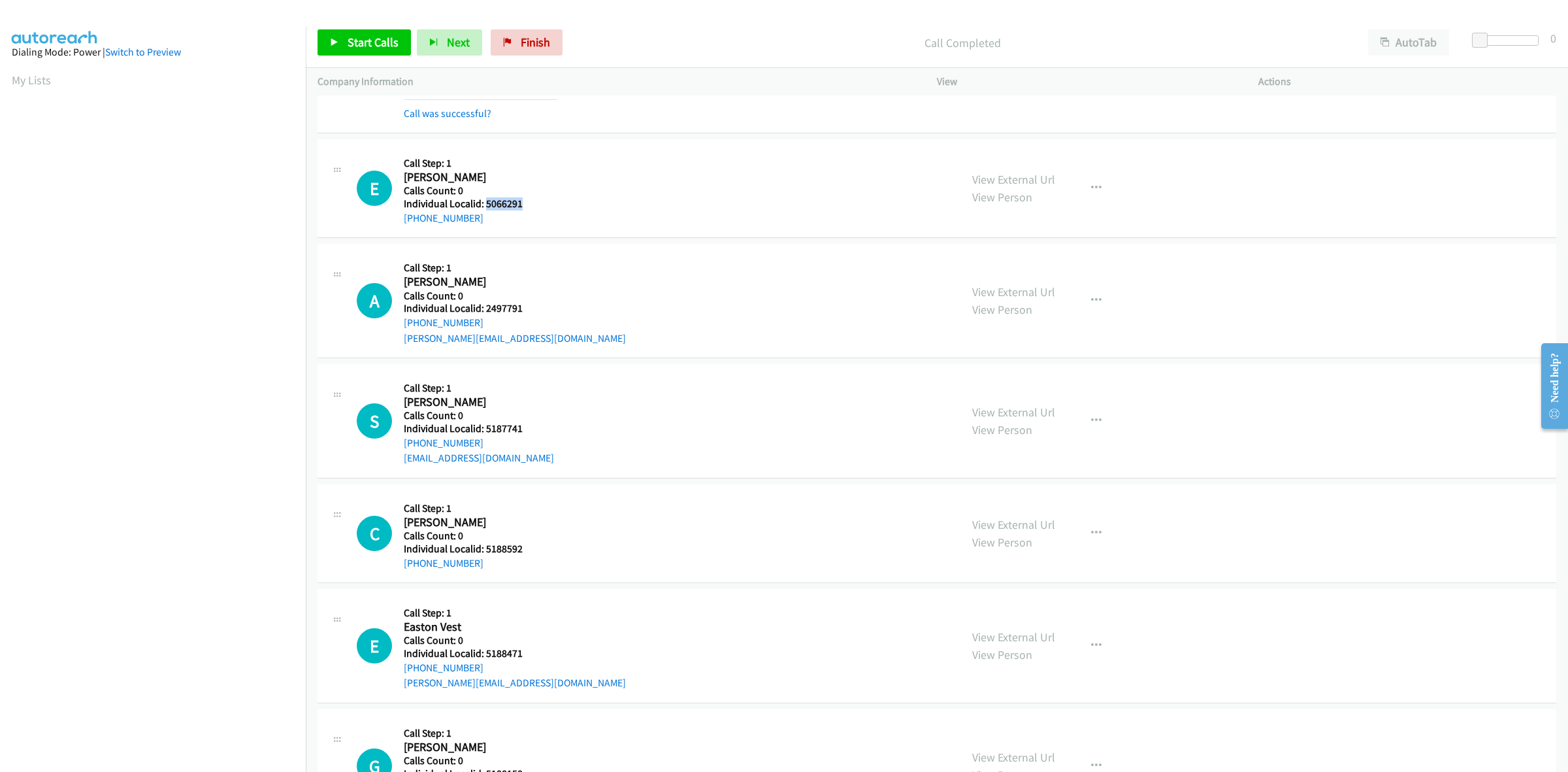
click at [487, 204] on h5 "Individual Localid: 5066291" at bounding box center [481, 203] width 153 height 13
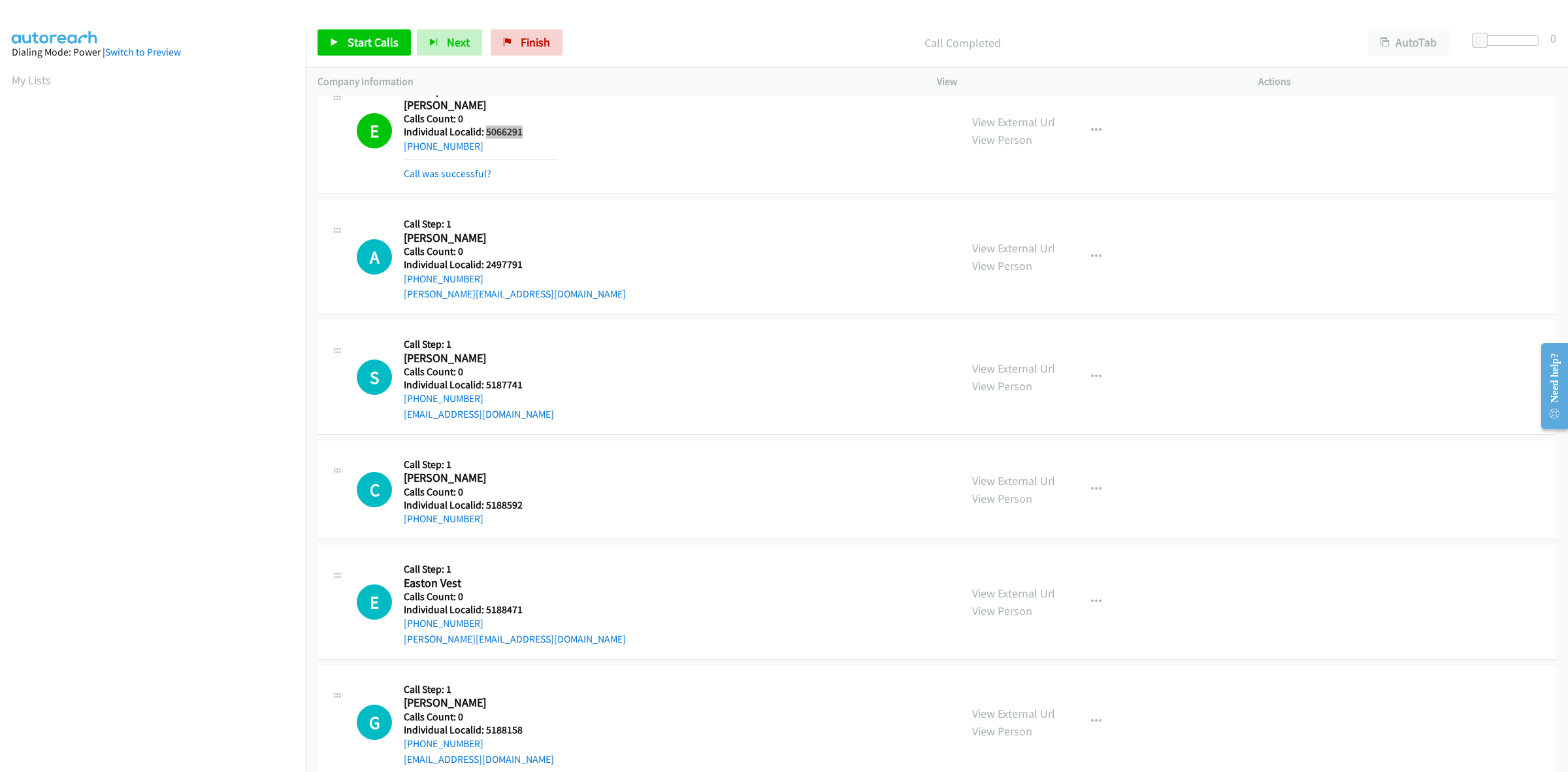
scroll to position [633, 0]
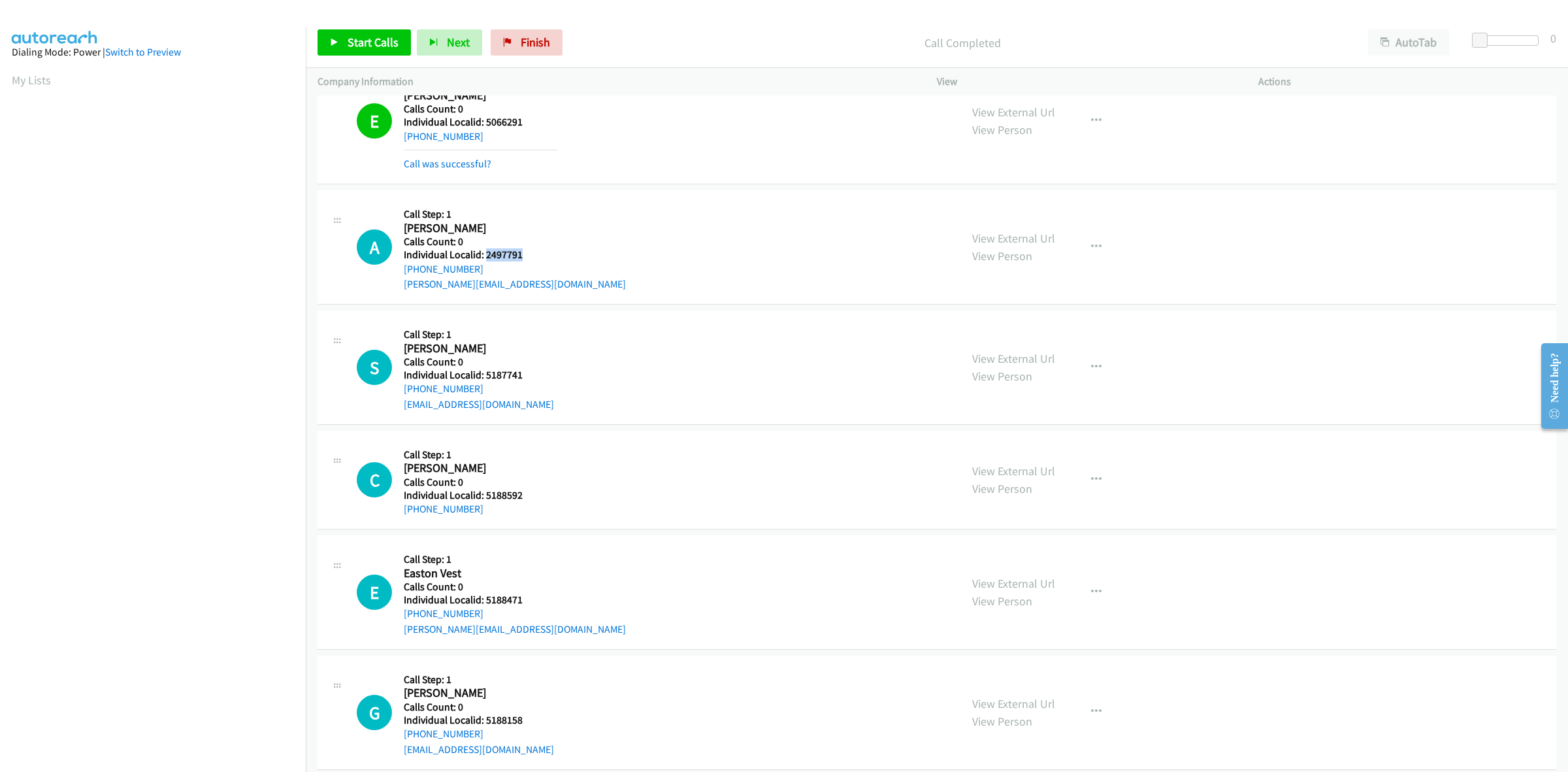
drag, startPoint x: 519, startPoint y: 255, endPoint x: 485, endPoint y: 253, distance: 34.1
click at [485, 253] on h5 "Individual Localid: 2497791" at bounding box center [514, 255] width 222 height 13
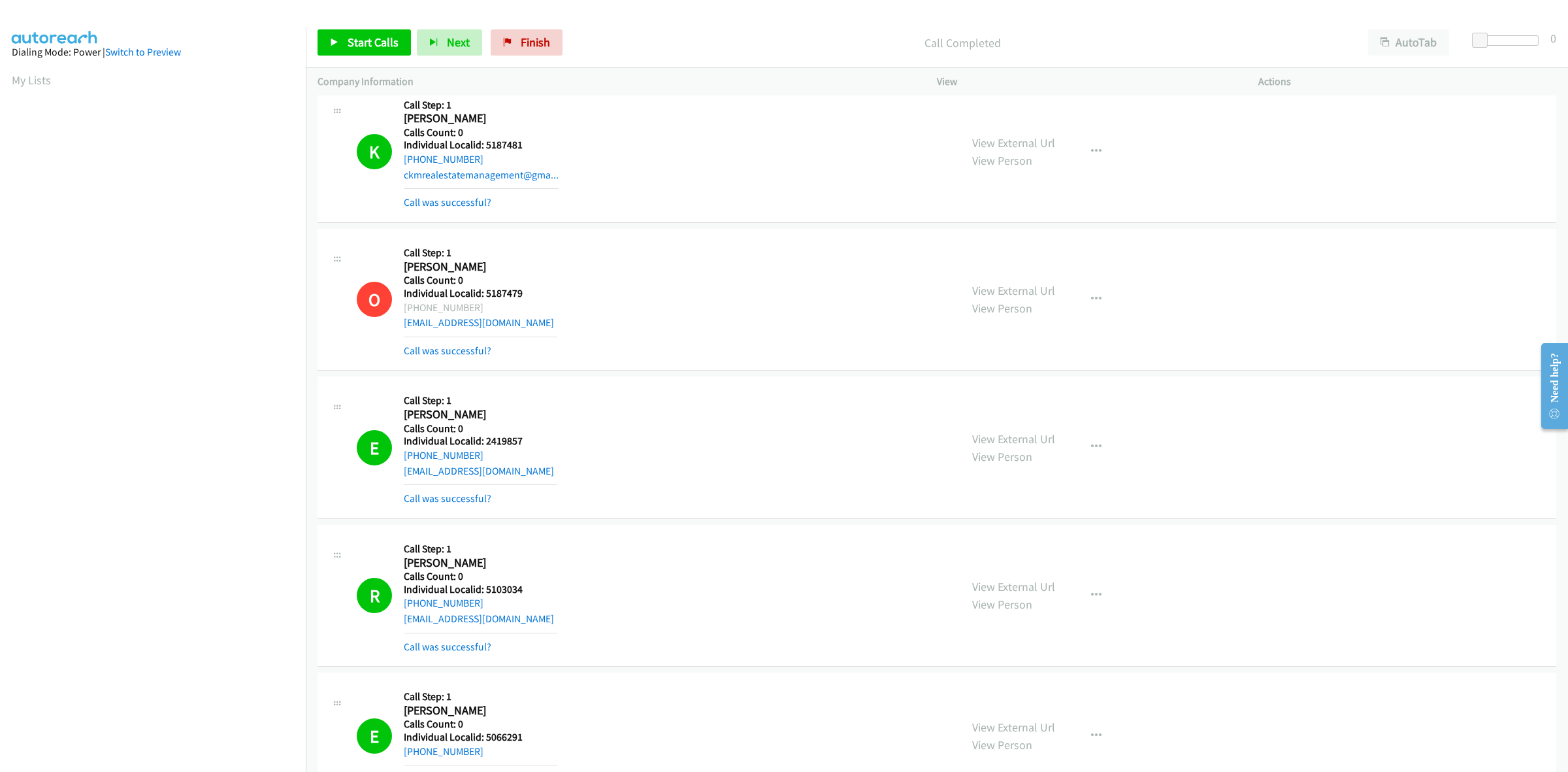
scroll to position [0, 0]
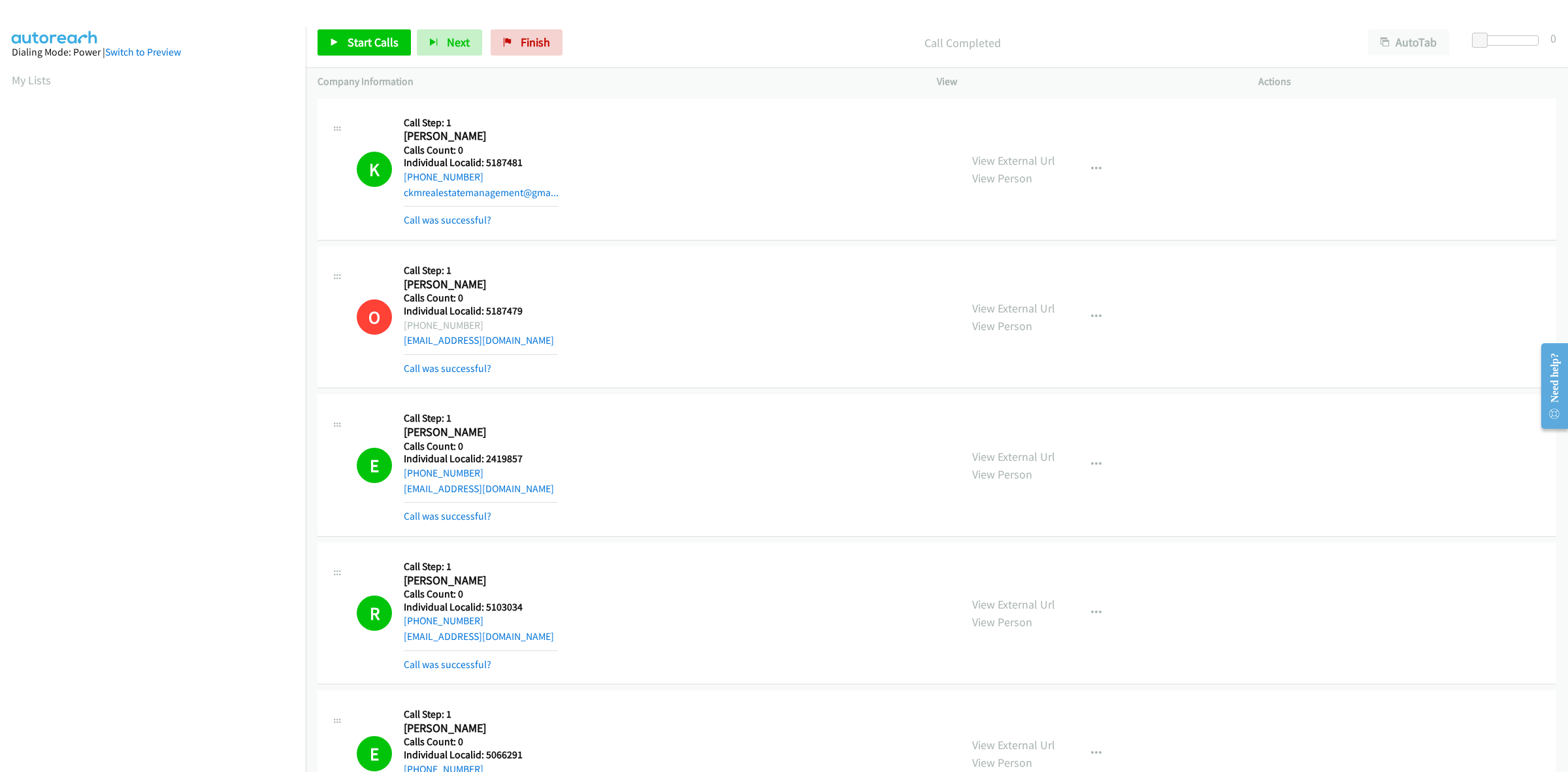
click at [595, 270] on div "O Callback Scheduled Call Step: 1 Oakley Hubbard America/New_York Calls Count: …" at bounding box center [653, 316] width 592 height 117
drag, startPoint x: 478, startPoint y: 323, endPoint x: 406, endPoint y: 325, distance: 72.0
click at [406, 325] on div "+1 269-832-3013" at bounding box center [481, 325] width 153 height 16
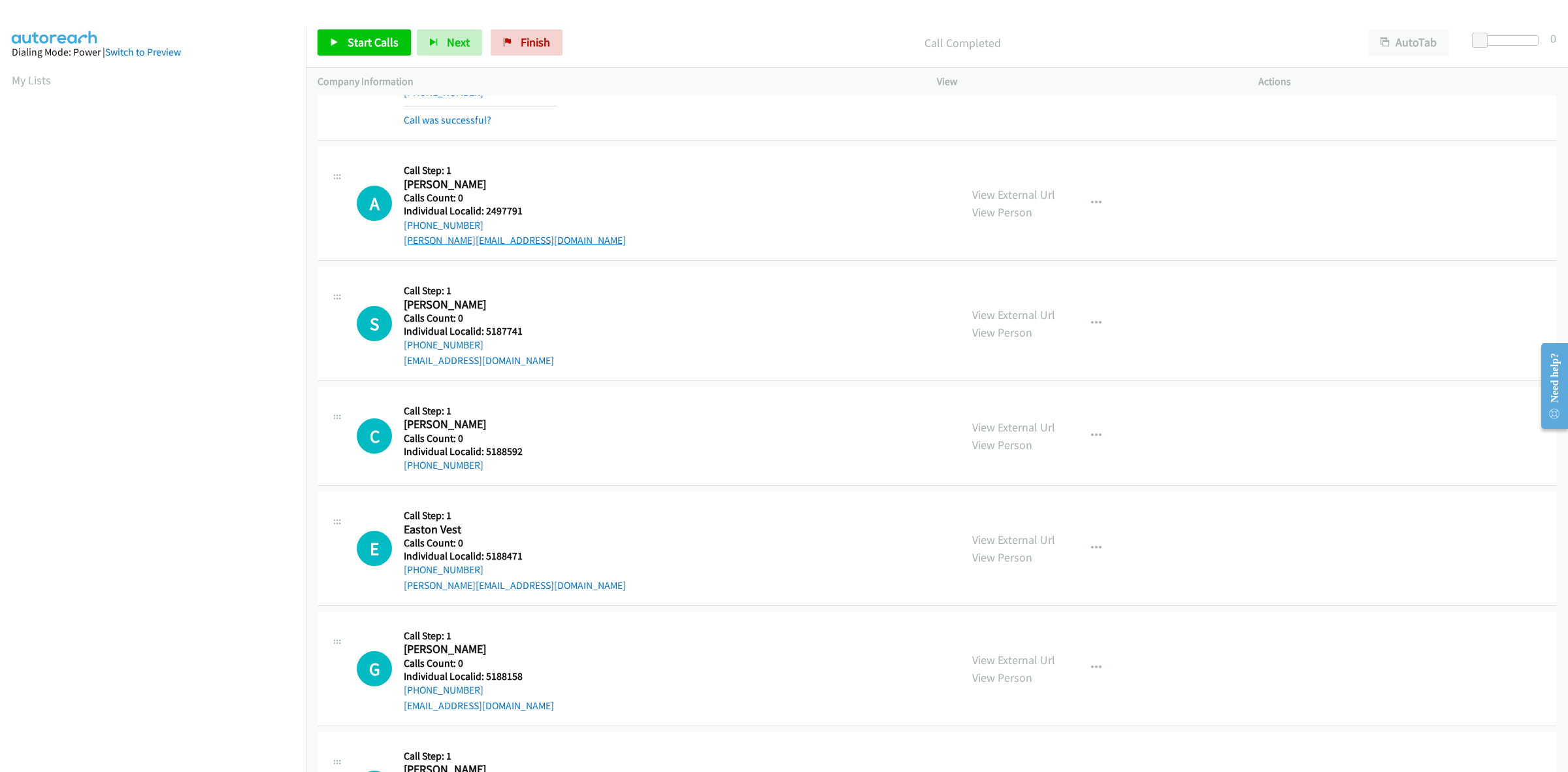
scroll to position [612, 0]
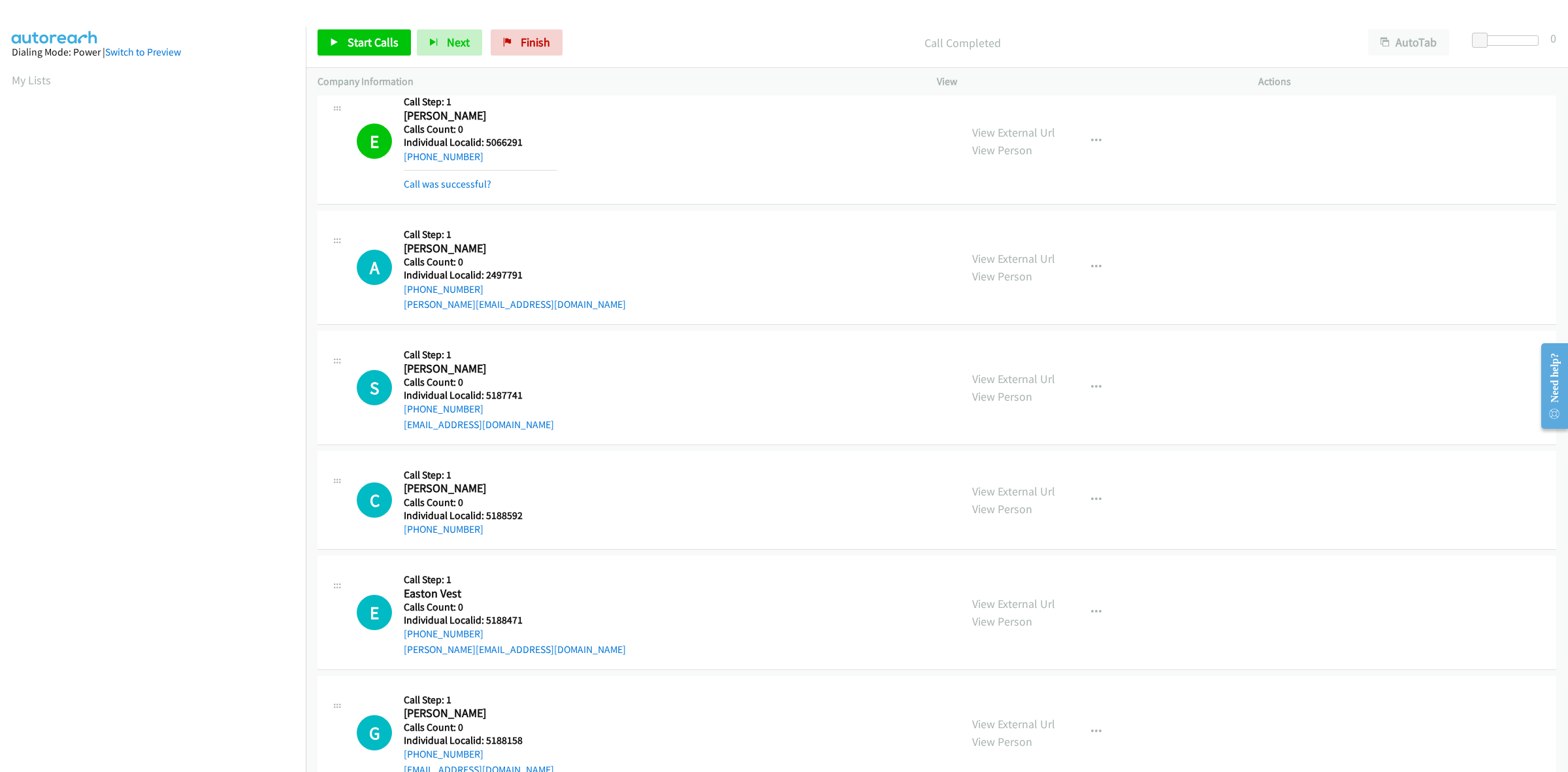
drag, startPoint x: 479, startPoint y: 288, endPoint x: 400, endPoint y: 290, distance: 79.0
click at [400, 290] on div "A Callback Scheduled Call Step: 1 Albert Fodel America/New_York Calls Count: 0 …" at bounding box center [653, 267] width 592 height 91
drag, startPoint x: 531, startPoint y: 278, endPoint x: 486, endPoint y: 276, distance: 45.0
click at [486, 276] on h5 "Individual Localid: 2497791" at bounding box center [514, 275] width 222 height 13
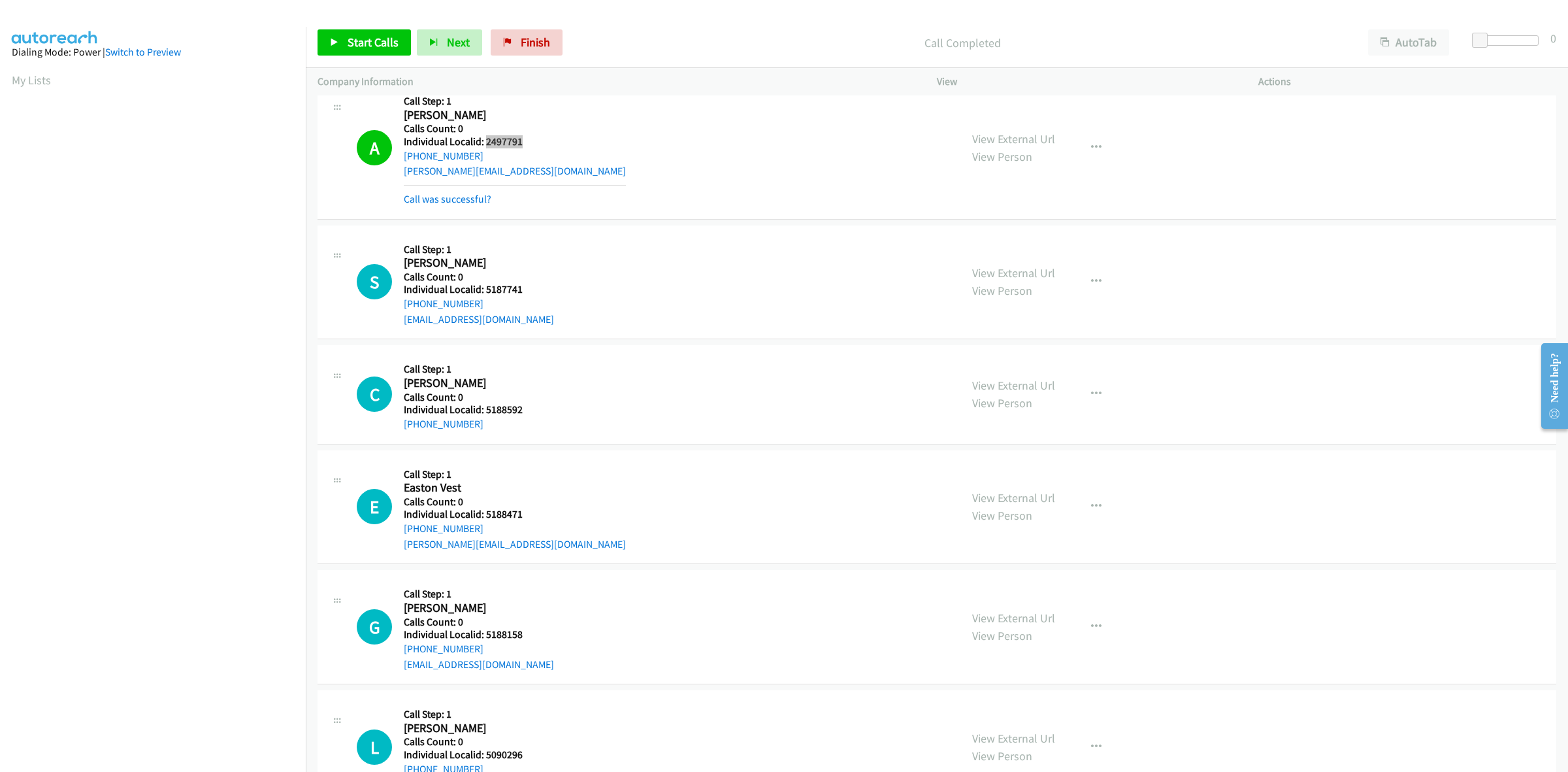
scroll to position [796, 0]
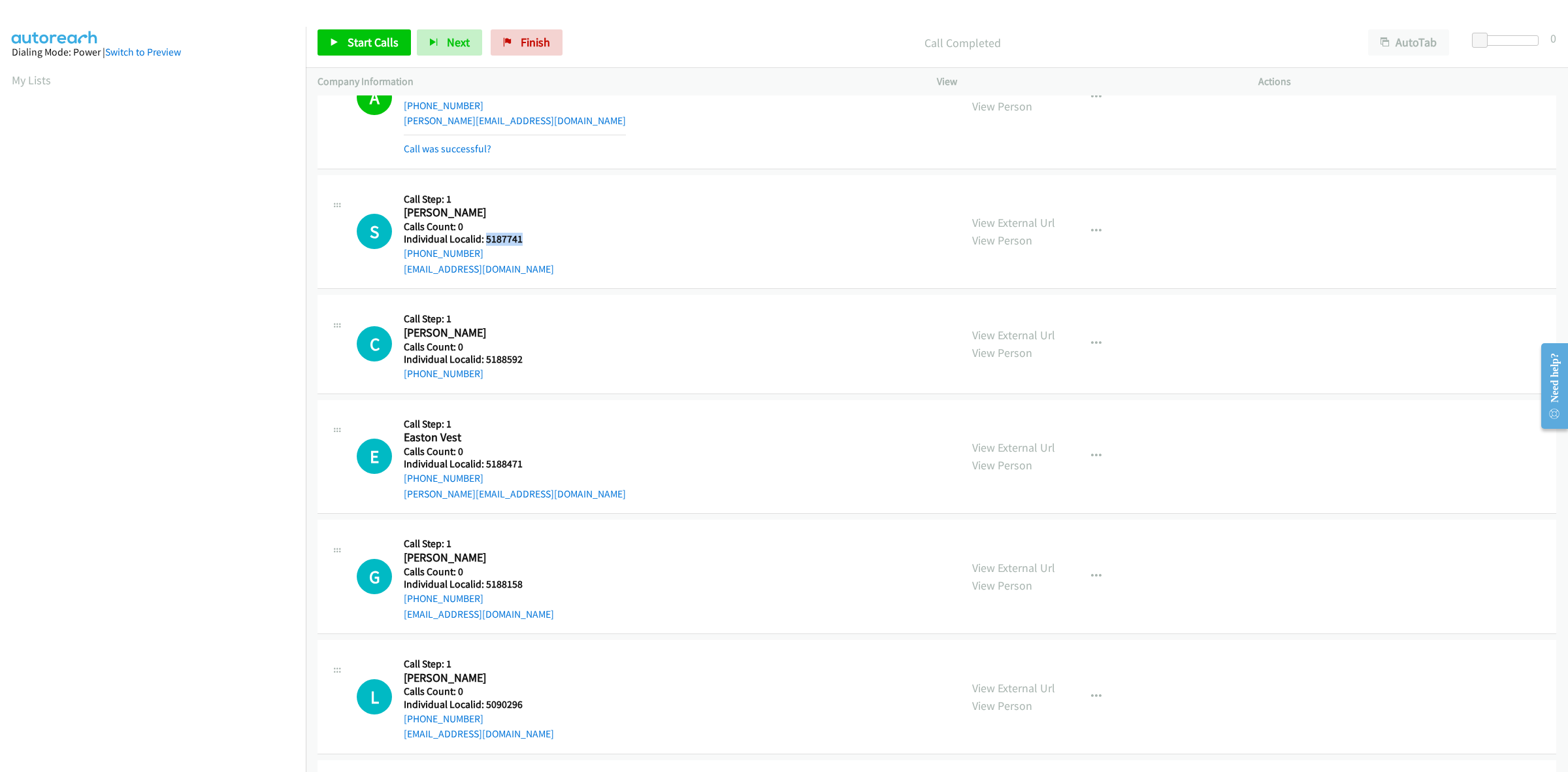
drag, startPoint x: 521, startPoint y: 236, endPoint x: 485, endPoint y: 237, distance: 36.0
click at [485, 237] on h5 "Individual Localid: 5187741" at bounding box center [481, 239] width 153 height 13
drag, startPoint x: 479, startPoint y: 253, endPoint x: 405, endPoint y: 254, distance: 74.0
click at [405, 254] on div "+1 810-662-9162" at bounding box center [481, 254] width 153 height 16
drag, startPoint x: 522, startPoint y: 236, endPoint x: 482, endPoint y: 236, distance: 40.0
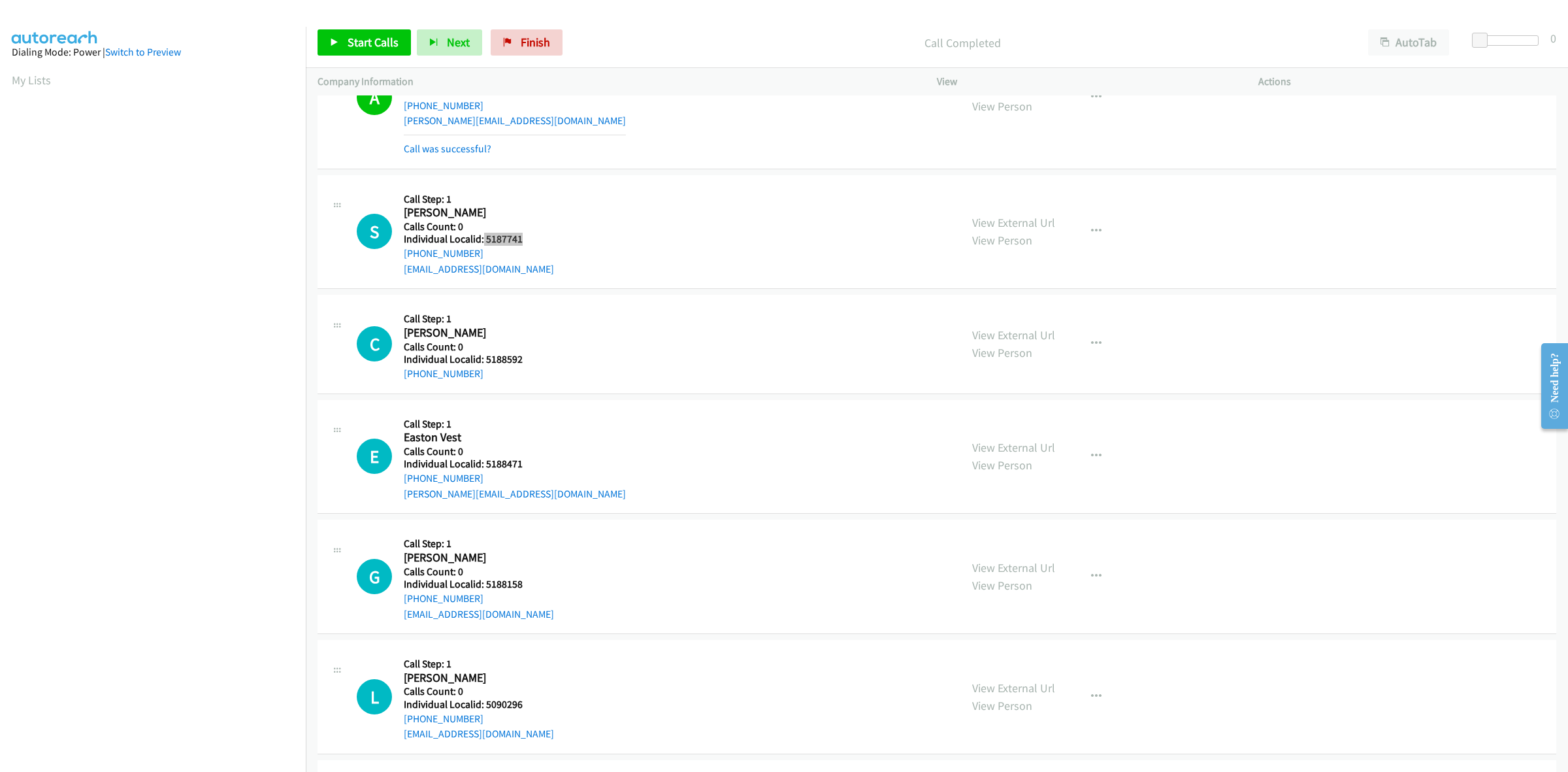
click at [482, 236] on h5 "Individual Localid: 5187741" at bounding box center [481, 239] width 153 height 13
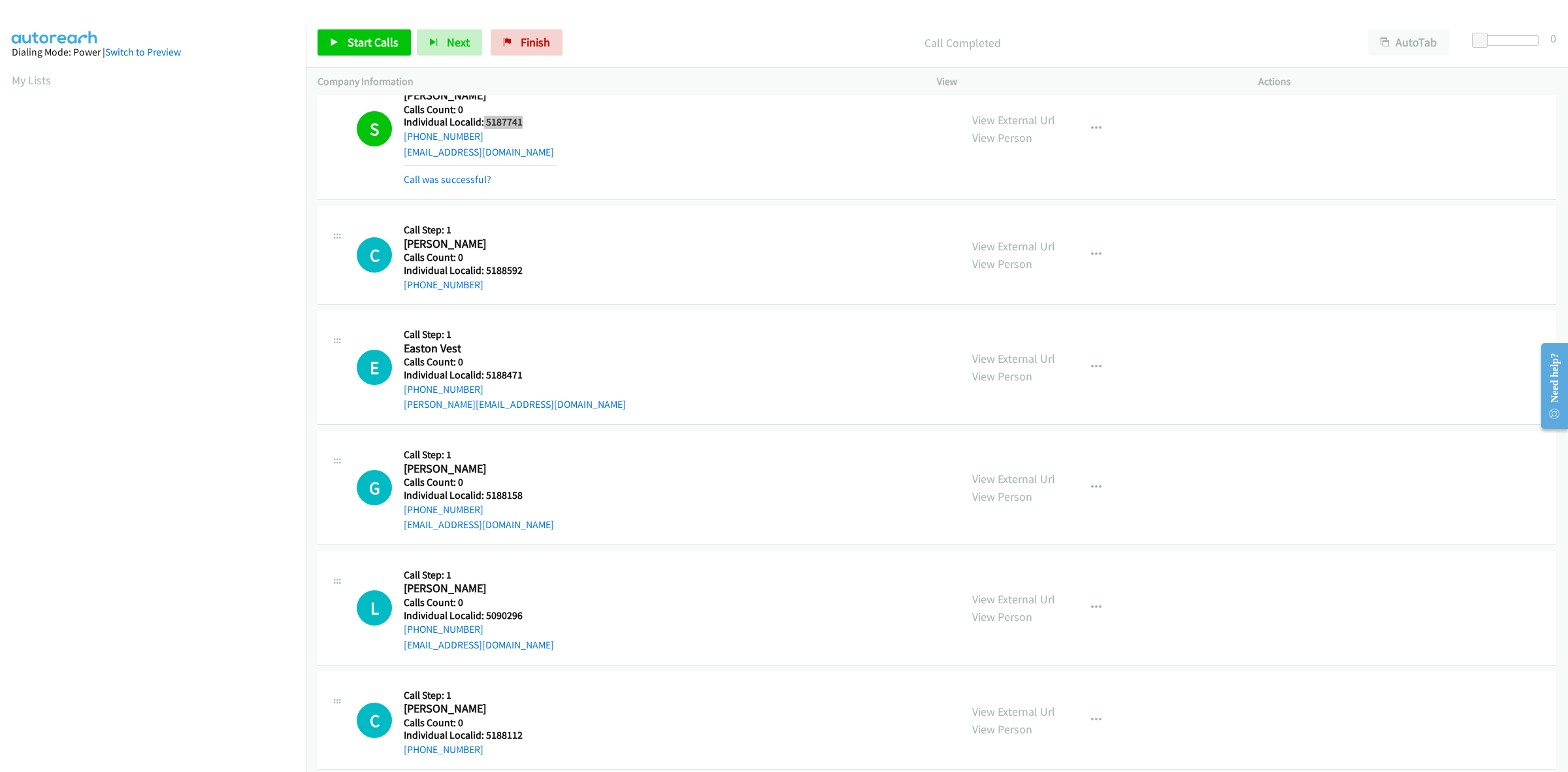
scroll to position [939, 0]
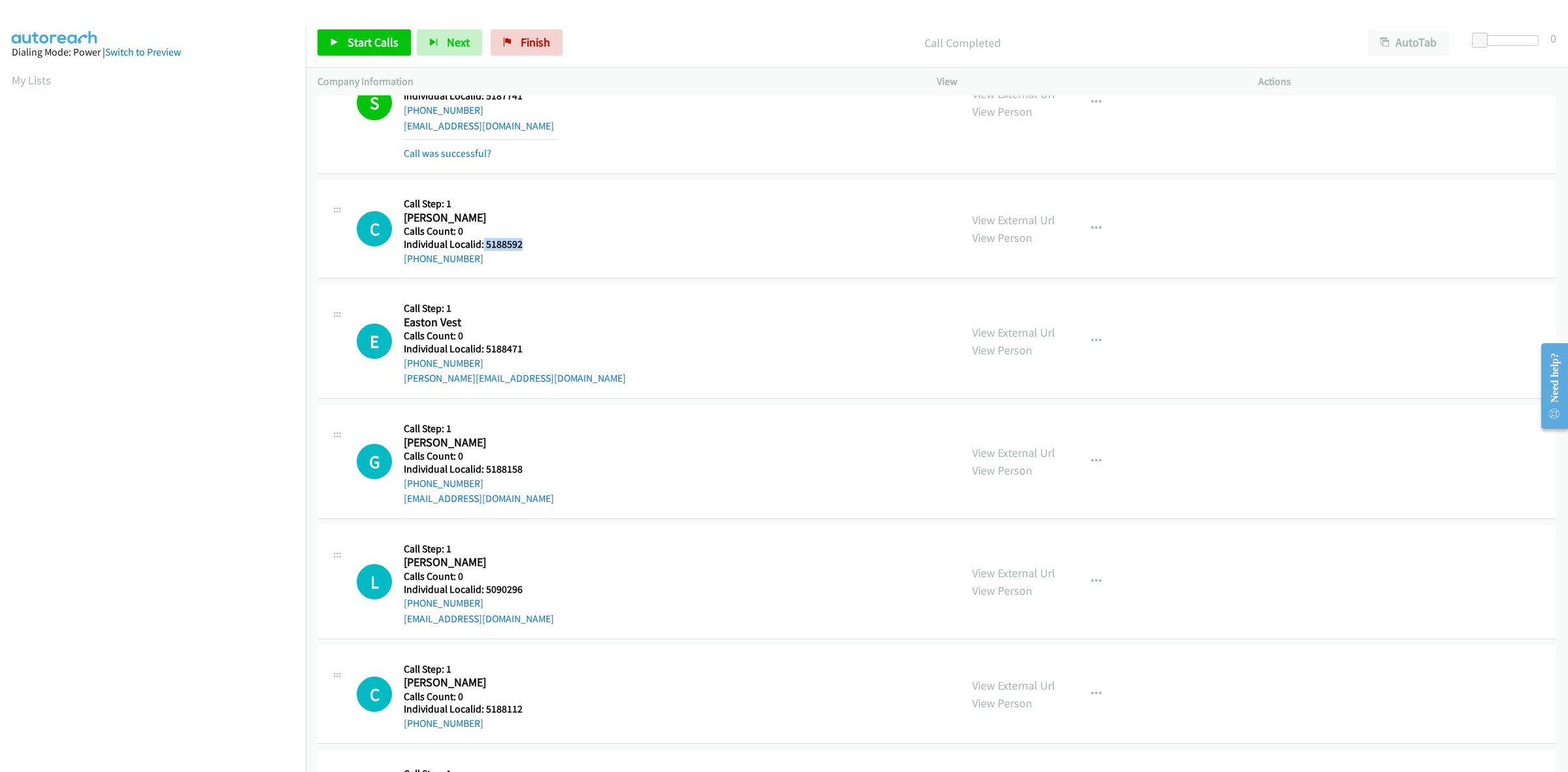
drag, startPoint x: 530, startPoint y: 245, endPoint x: 482, endPoint y: 246, distance: 48.0
click at [482, 246] on h5 "Individual Localid: 5188592" at bounding box center [481, 244] width 153 height 13
click at [1092, 230] on icon "button" at bounding box center [1096, 229] width 11 height 11
drag, startPoint x: 1039, startPoint y: 310, endPoint x: 1009, endPoint y: 314, distance: 30.3
click at [1039, 310] on link "Skip Call" at bounding box center [1027, 314] width 174 height 26
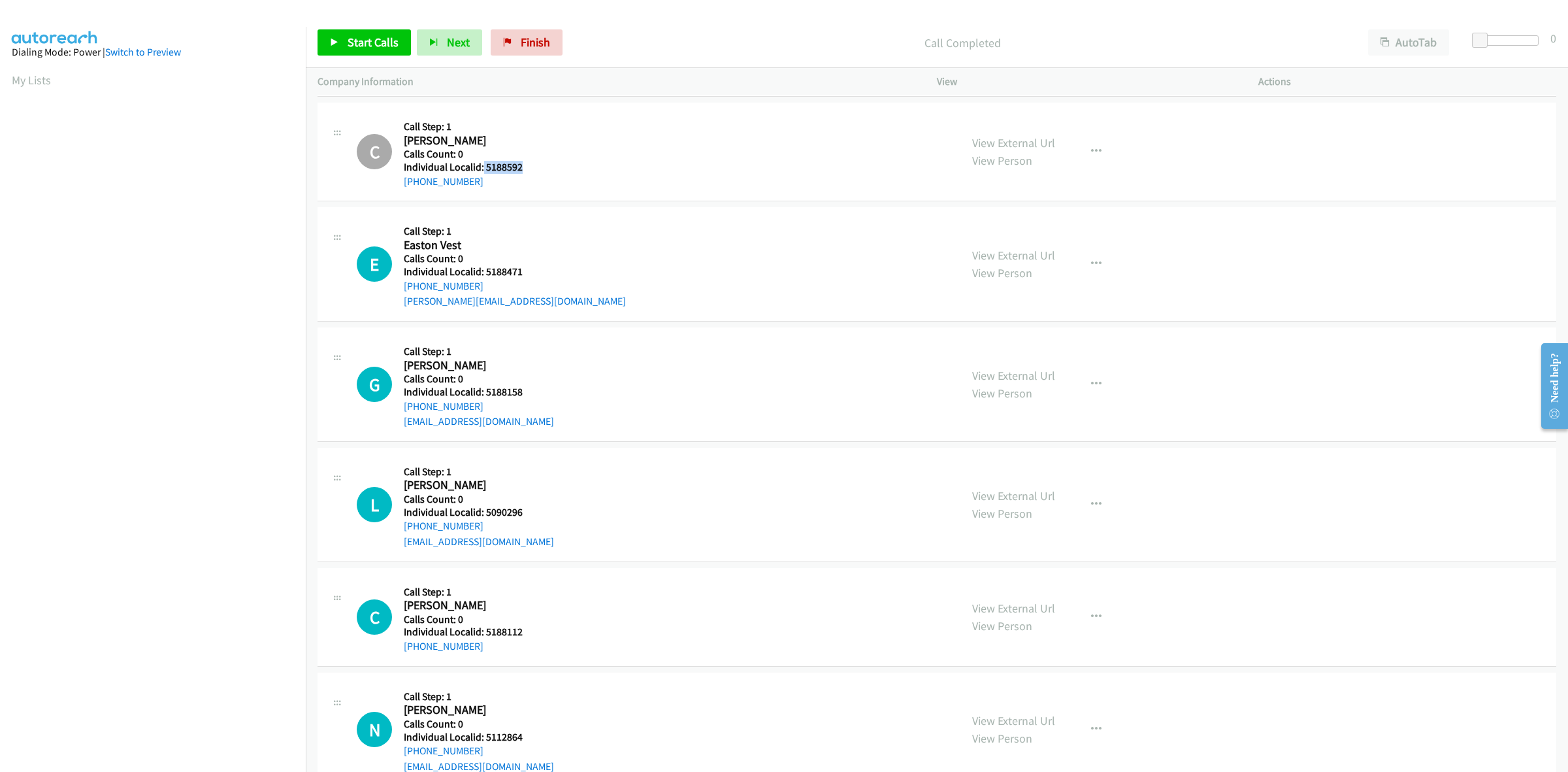
scroll to position [1021, 0]
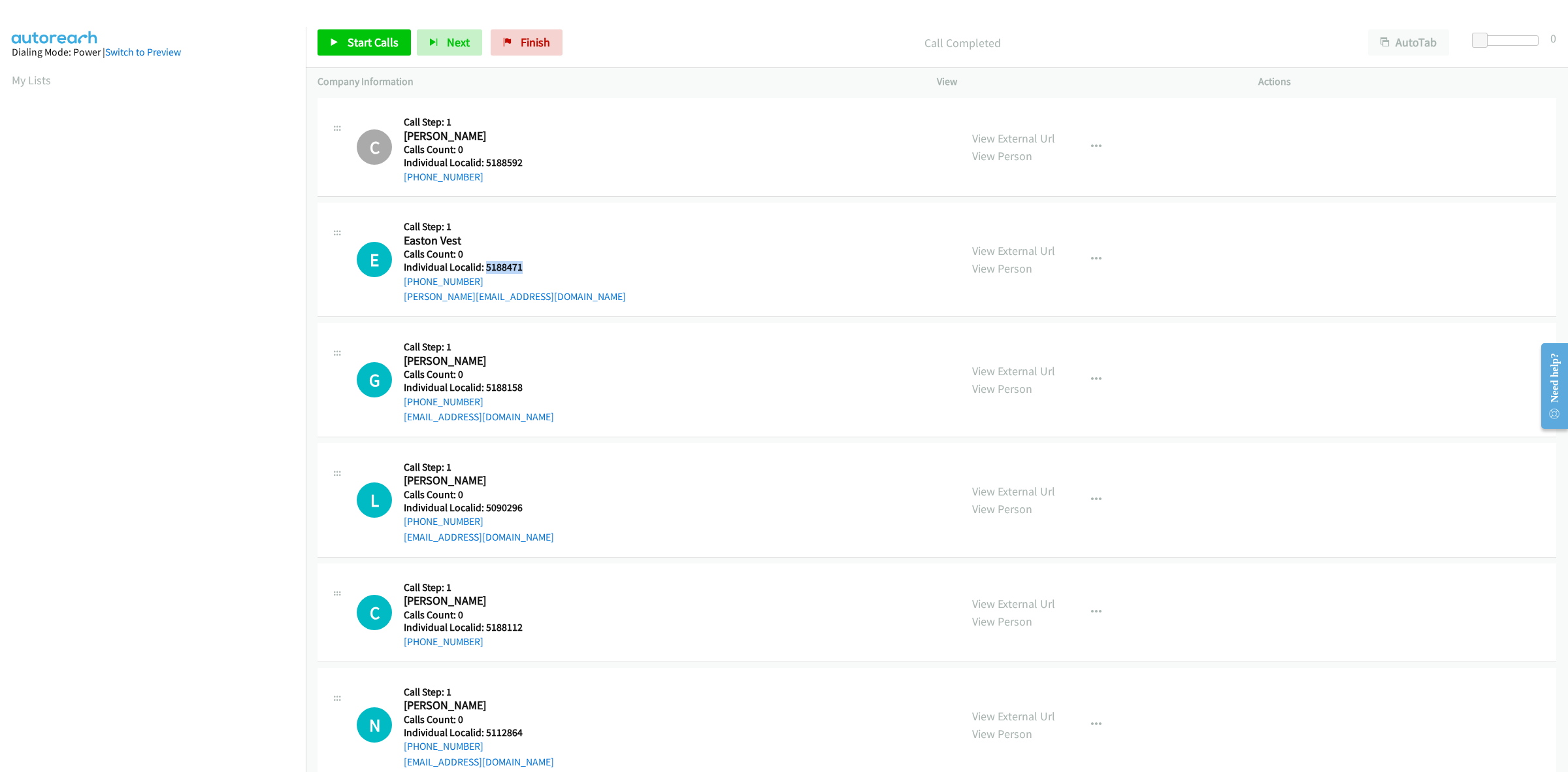
drag, startPoint x: 524, startPoint y: 267, endPoint x: 486, endPoint y: 270, distance: 38.1
click at [486, 270] on h5 "Individual Localid: 5188471" at bounding box center [514, 267] width 222 height 13
drag, startPoint x: 484, startPoint y: 280, endPoint x: 400, endPoint y: 289, distance: 84.5
click at [400, 289] on div "E Callback Scheduled Call Step: 1 Easton Vest America/New_York Calls Count: 0 I…" at bounding box center [653, 259] width 592 height 91
drag, startPoint x: 534, startPoint y: 266, endPoint x: 485, endPoint y: 267, distance: 49.0
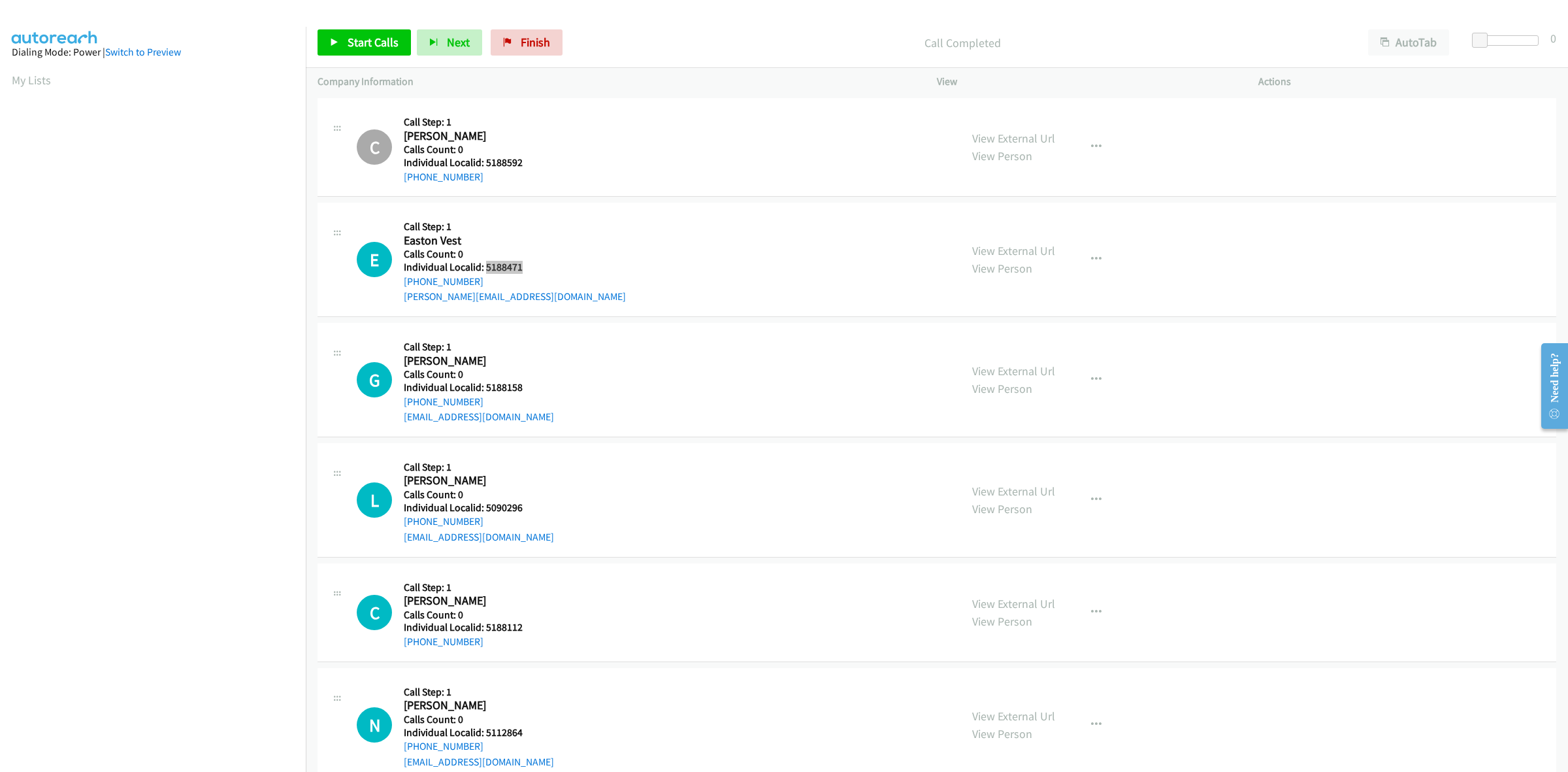
click at [485, 267] on h5 "Individual Localid: 5188471" at bounding box center [514, 267] width 222 height 13
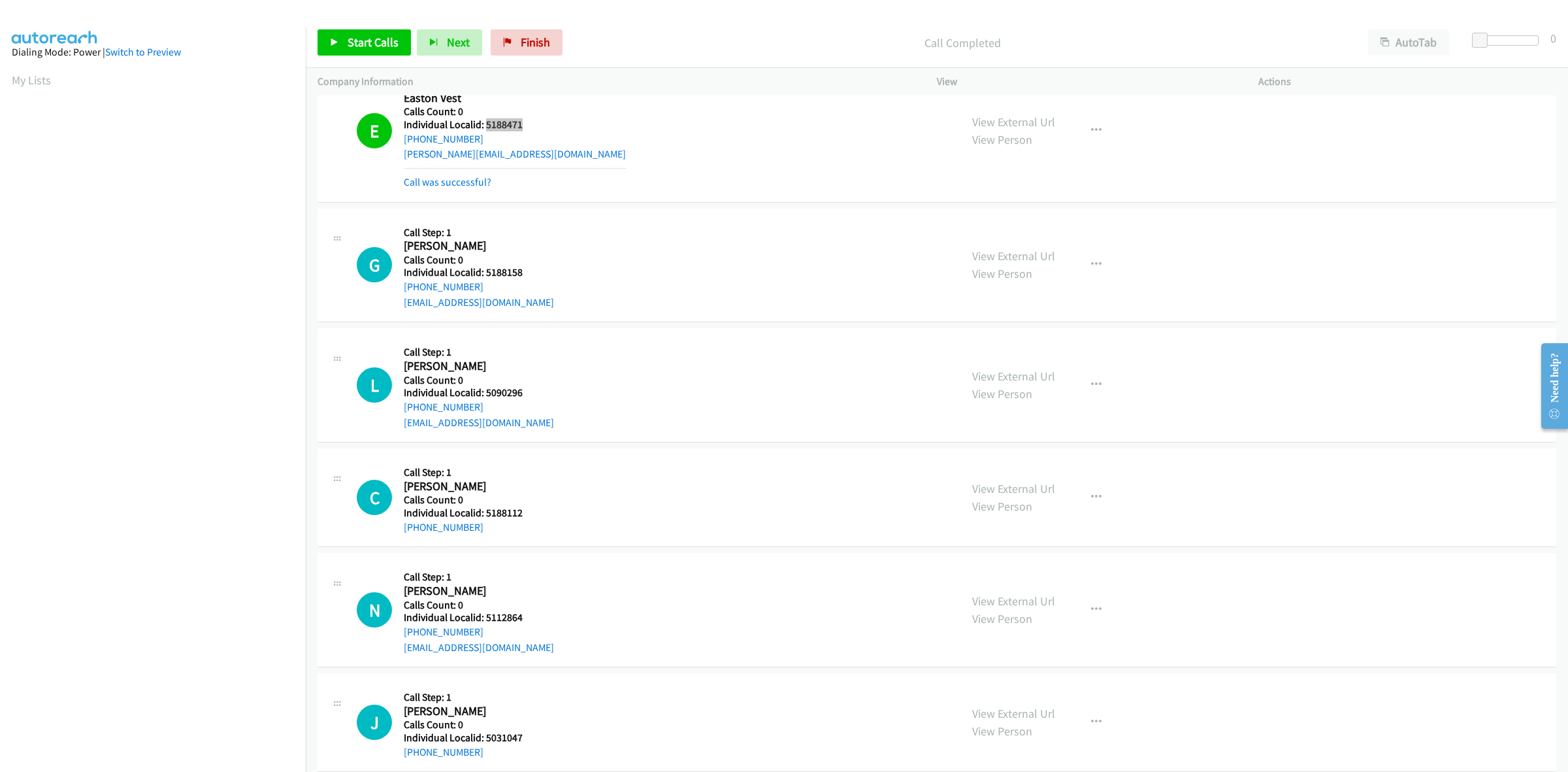
scroll to position [1164, 0]
drag, startPoint x: 530, startPoint y: 273, endPoint x: 486, endPoint y: 276, distance: 44.1
click at [486, 276] on h5 "Individual Localid: 5188158" at bounding box center [481, 272] width 153 height 13
drag, startPoint x: 490, startPoint y: 283, endPoint x: 405, endPoint y: 290, distance: 85.3
click at [405, 290] on div "+1 856-265-1047" at bounding box center [481, 287] width 153 height 16
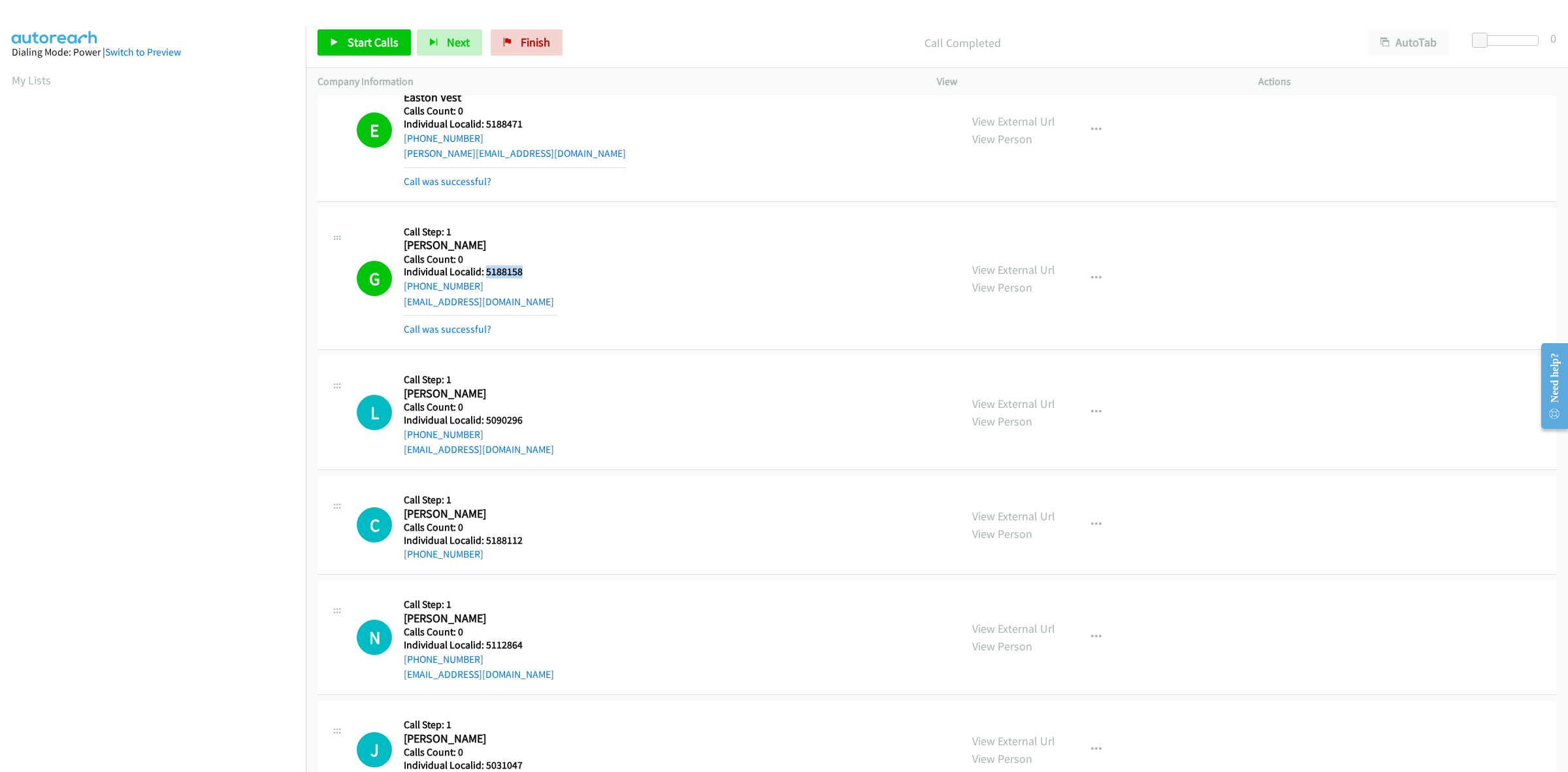
drag, startPoint x: 528, startPoint y: 275, endPoint x: 484, endPoint y: 272, distance: 44.1
click at [484, 272] on h5 "Individual Localid: 5188158" at bounding box center [481, 272] width 153 height 13
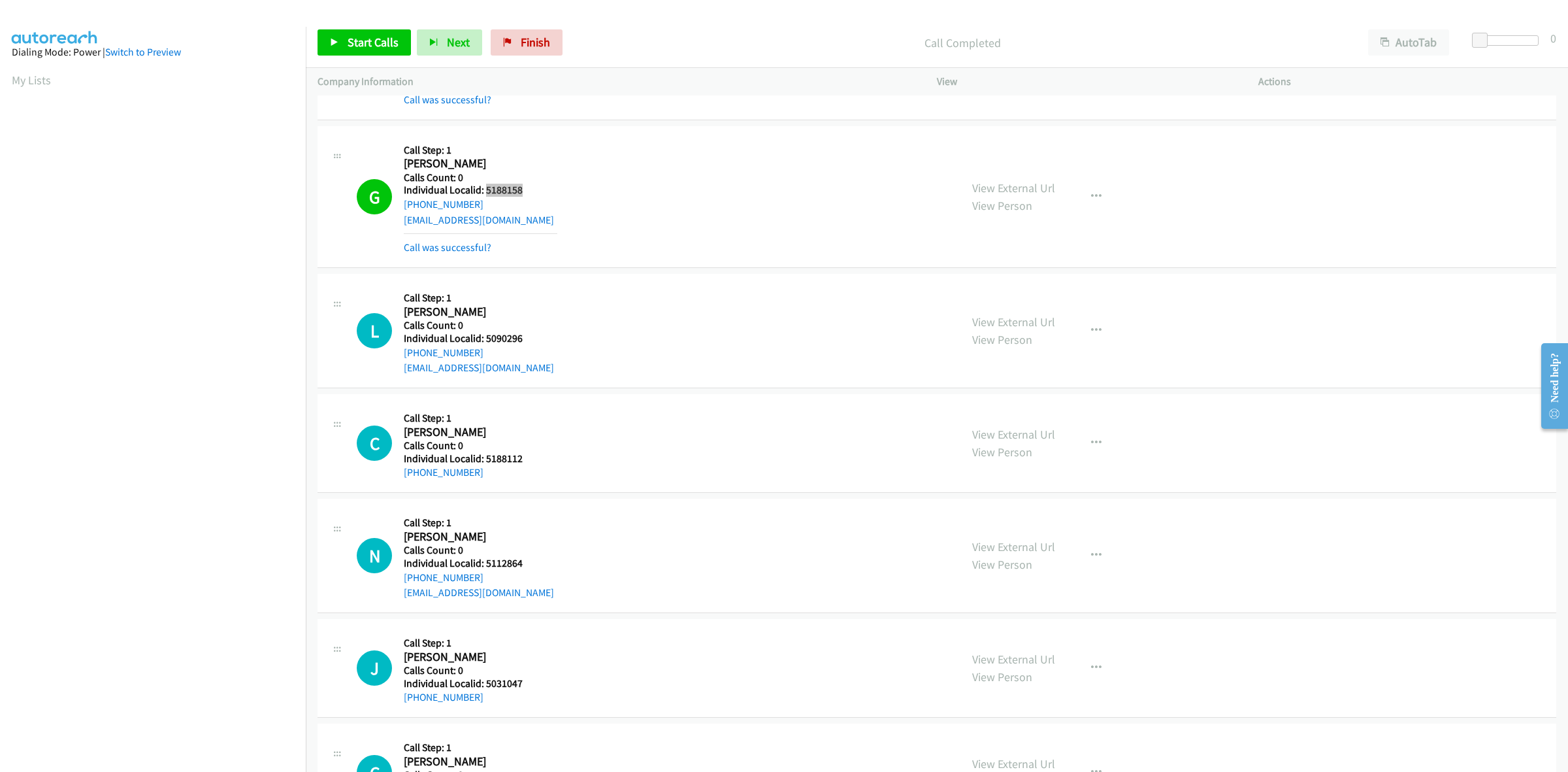
scroll to position [1286, 0]
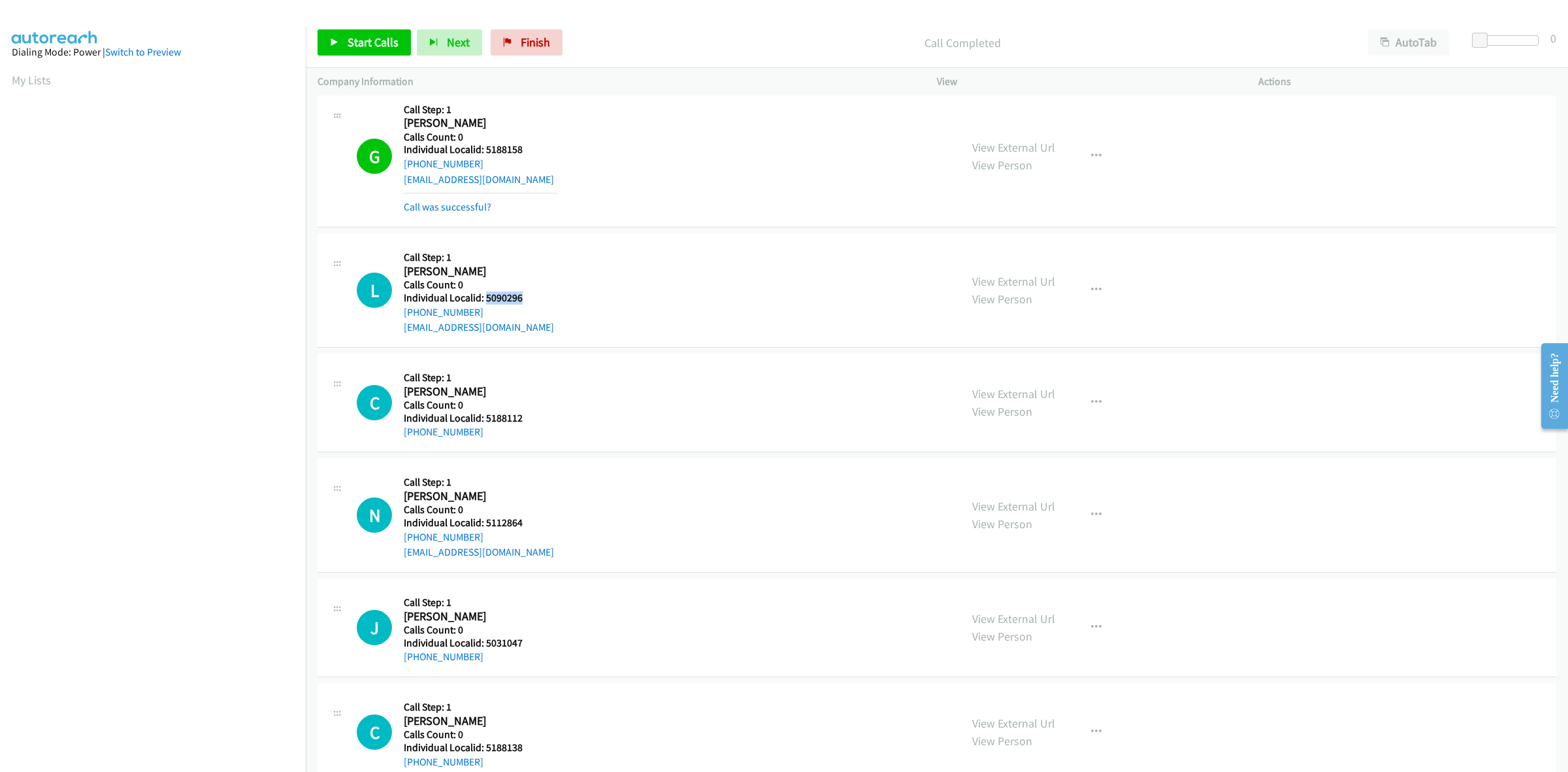
drag, startPoint x: 529, startPoint y: 298, endPoint x: 485, endPoint y: 300, distance: 44.0
click at [485, 300] on h5 "Individual Localid: 5090296" at bounding box center [481, 297] width 153 height 13
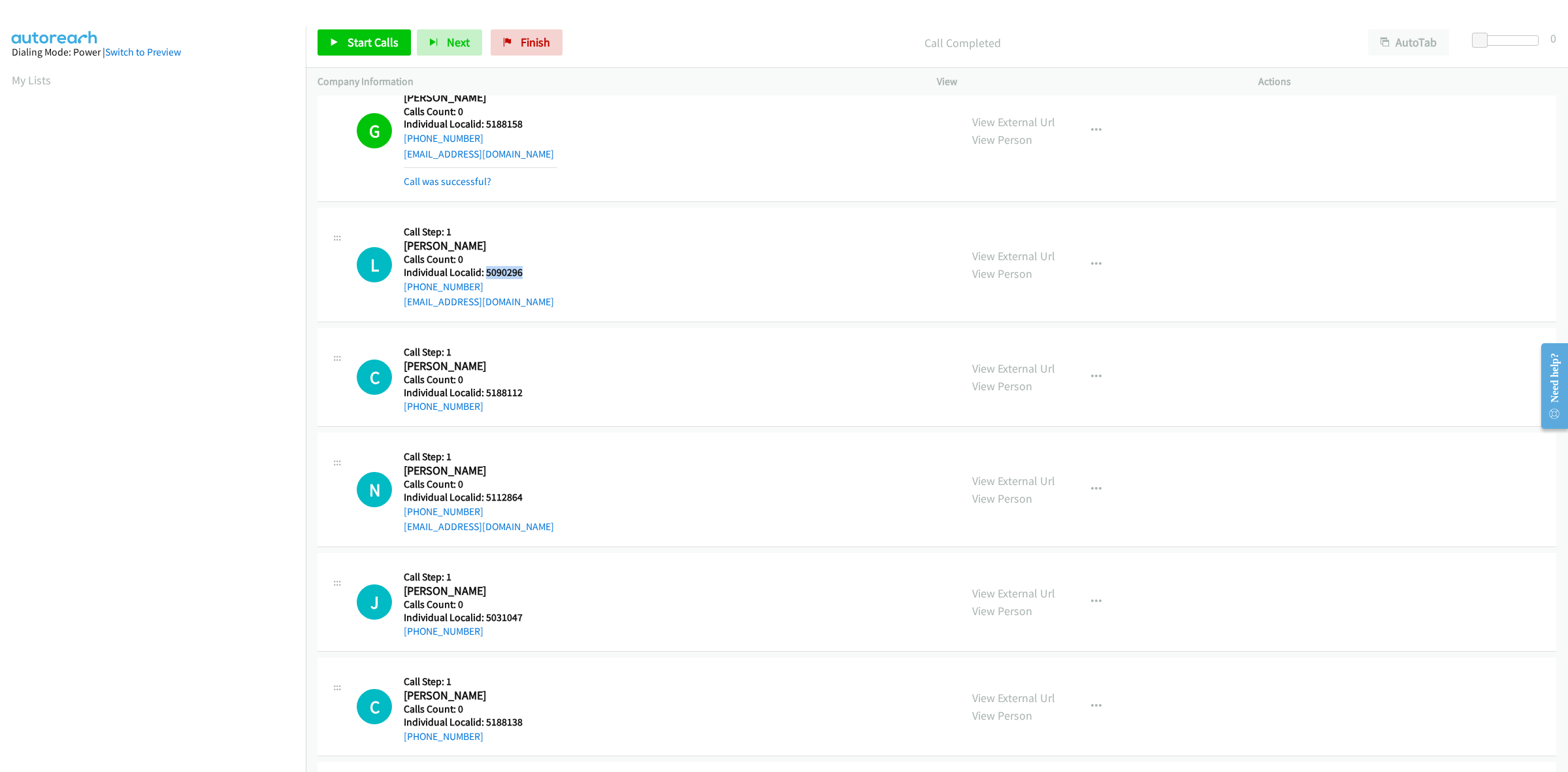
scroll to position [1368, 0]
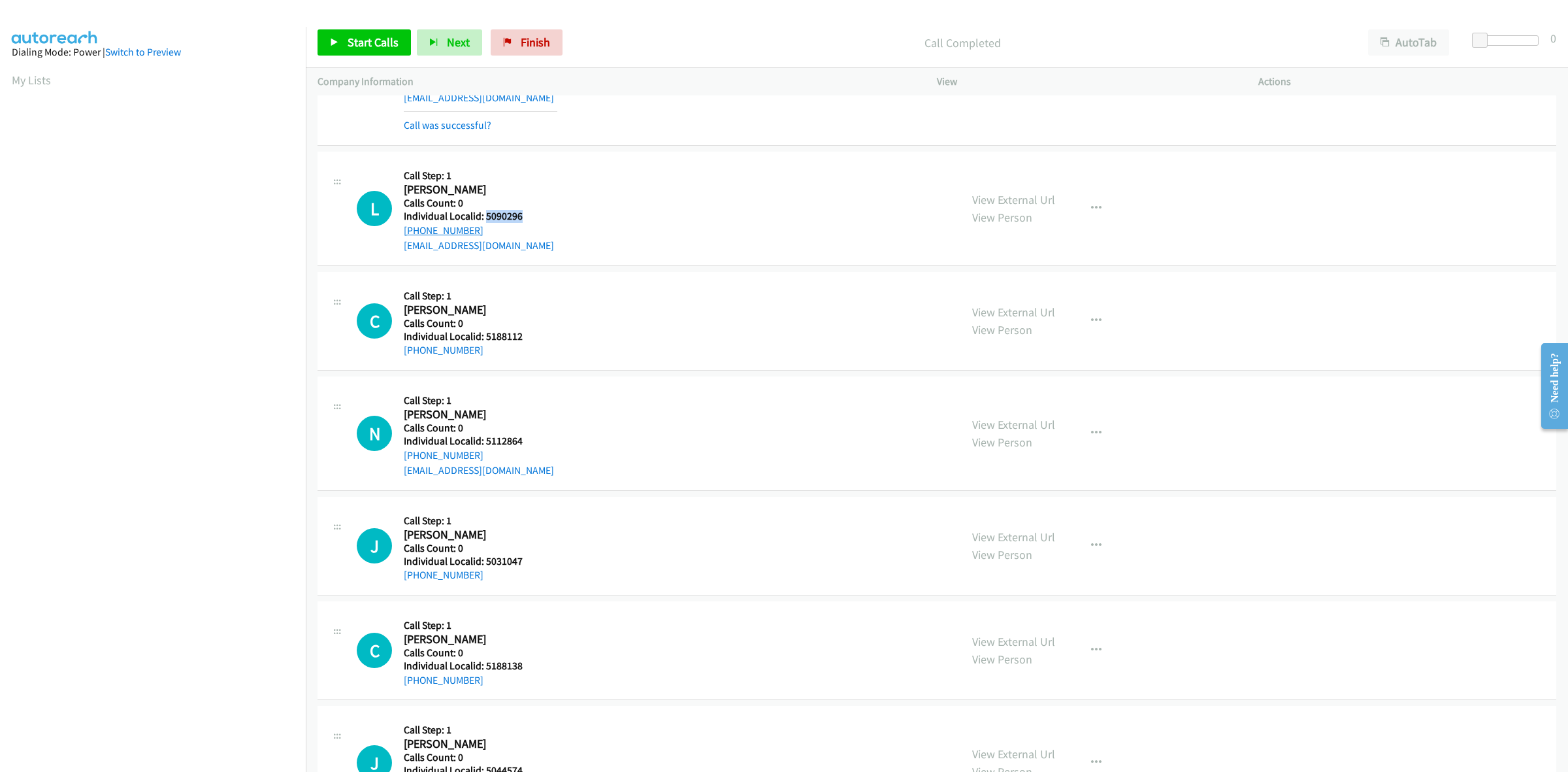
drag, startPoint x: 479, startPoint y: 233, endPoint x: 403, endPoint y: 233, distance: 76.0
click at [404, 233] on div "+1 920-242-1060" at bounding box center [481, 231] width 153 height 16
drag, startPoint x: 501, startPoint y: 214, endPoint x: 485, endPoint y: 214, distance: 16.0
click at [485, 214] on h5 "Individual Localid: 5090296" at bounding box center [481, 216] width 153 height 13
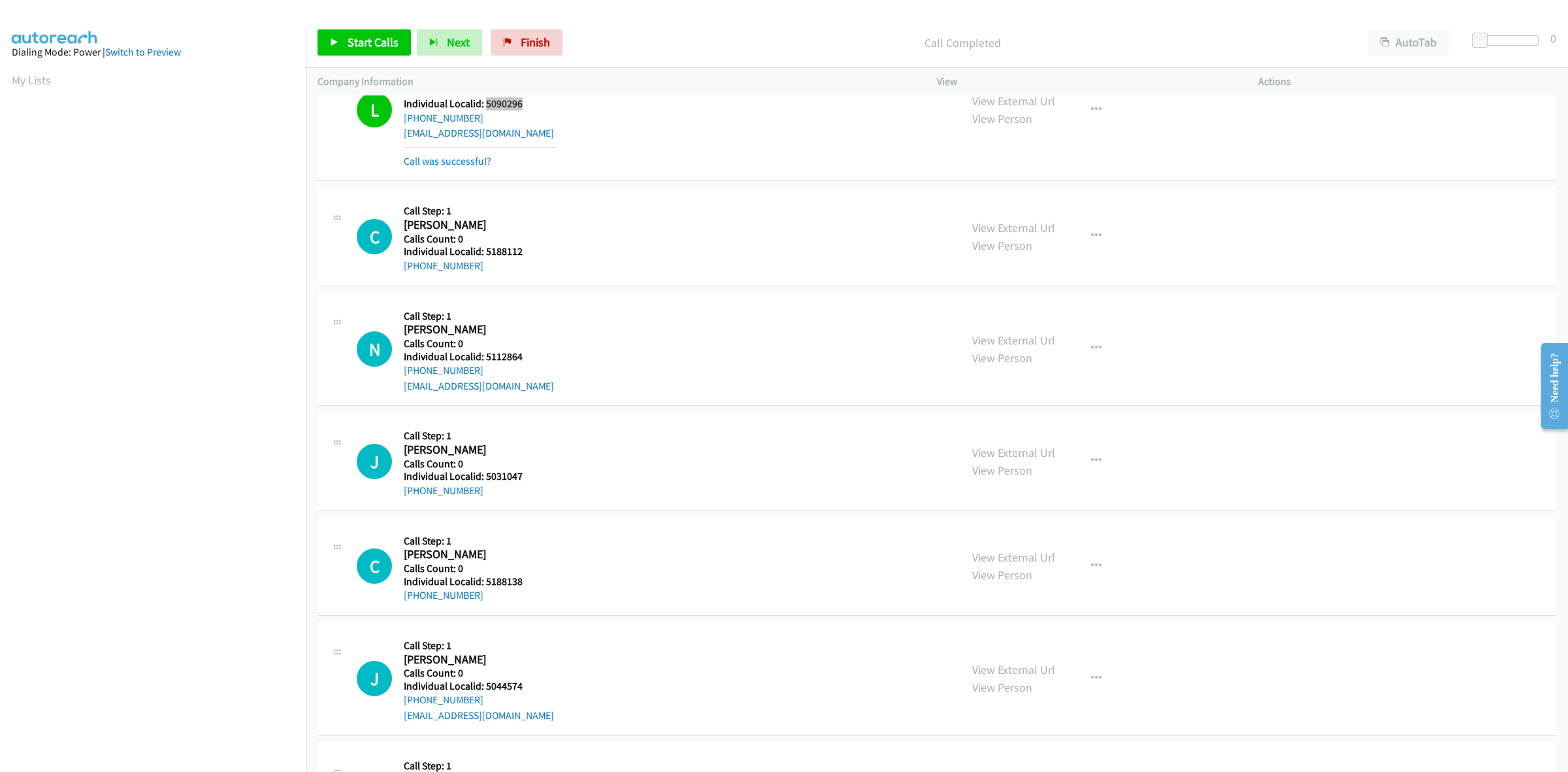
scroll to position [1490, 0]
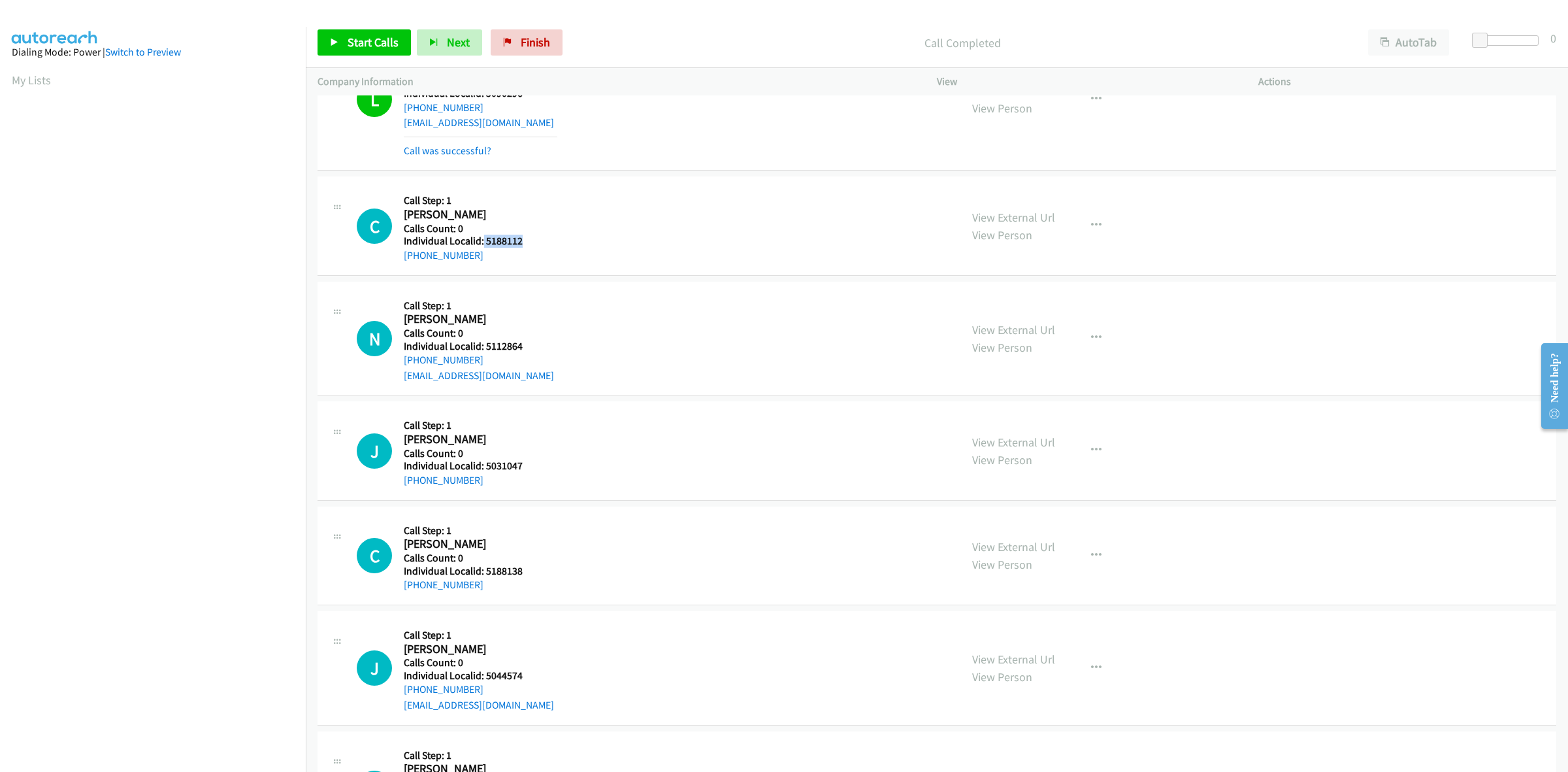
drag, startPoint x: 532, startPoint y: 247, endPoint x: 483, endPoint y: 242, distance: 49.3
click at [483, 242] on h5 "Individual Localid: 5188112" at bounding box center [481, 241] width 153 height 13
click at [1098, 228] on button "button" at bounding box center [1095, 225] width 35 height 26
click at [1010, 311] on link "Skip Call" at bounding box center [1027, 311] width 174 height 26
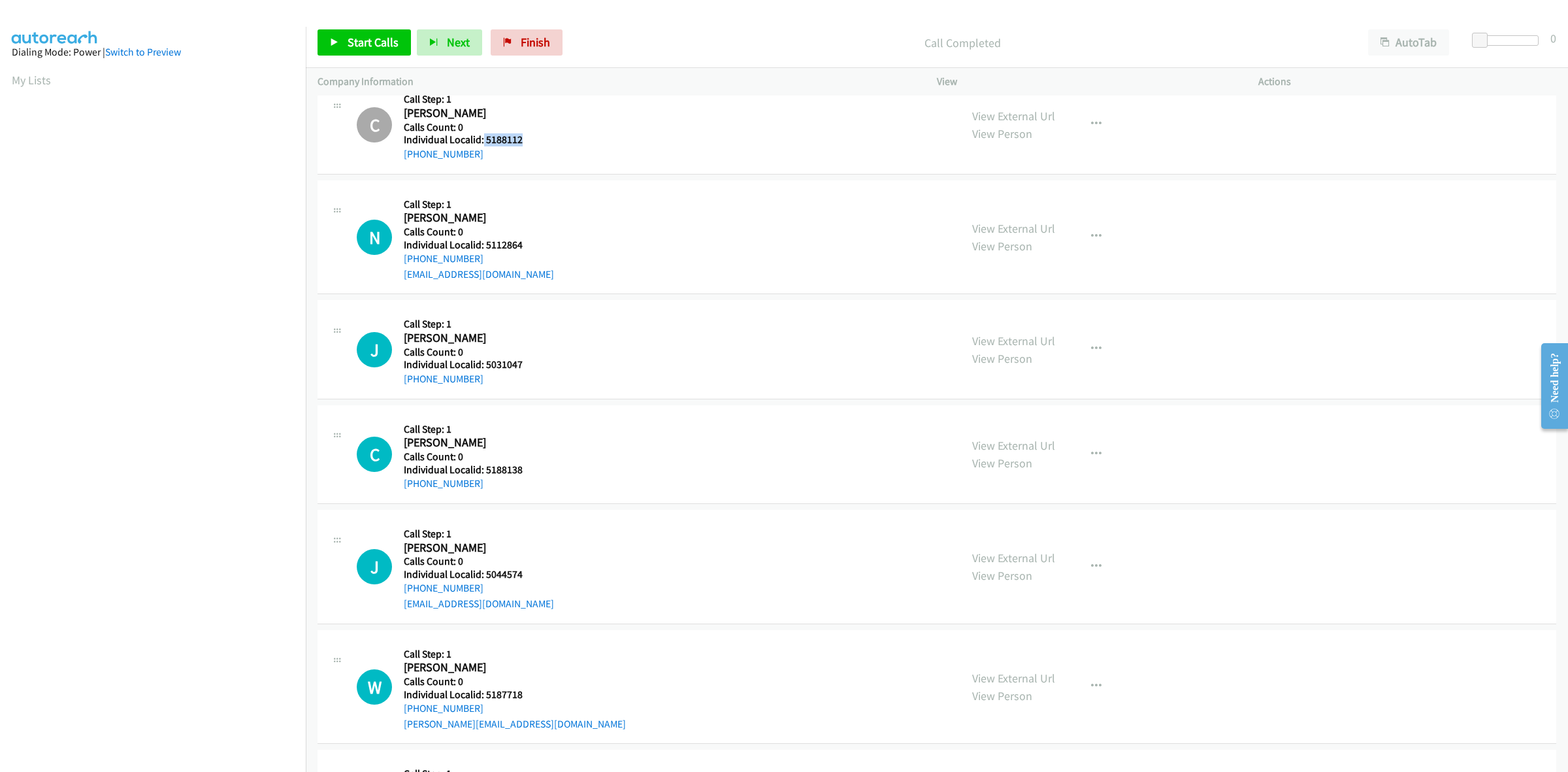
scroll to position [1593, 0]
drag, startPoint x: 517, startPoint y: 242, endPoint x: 484, endPoint y: 243, distance: 33.0
click at [484, 243] on h5 "Individual Localid: 5112864" at bounding box center [481, 244] width 153 height 13
drag, startPoint x: 476, startPoint y: 260, endPoint x: 403, endPoint y: 260, distance: 73.0
click at [404, 260] on div "+1 814-558-2730" at bounding box center [481, 259] width 153 height 16
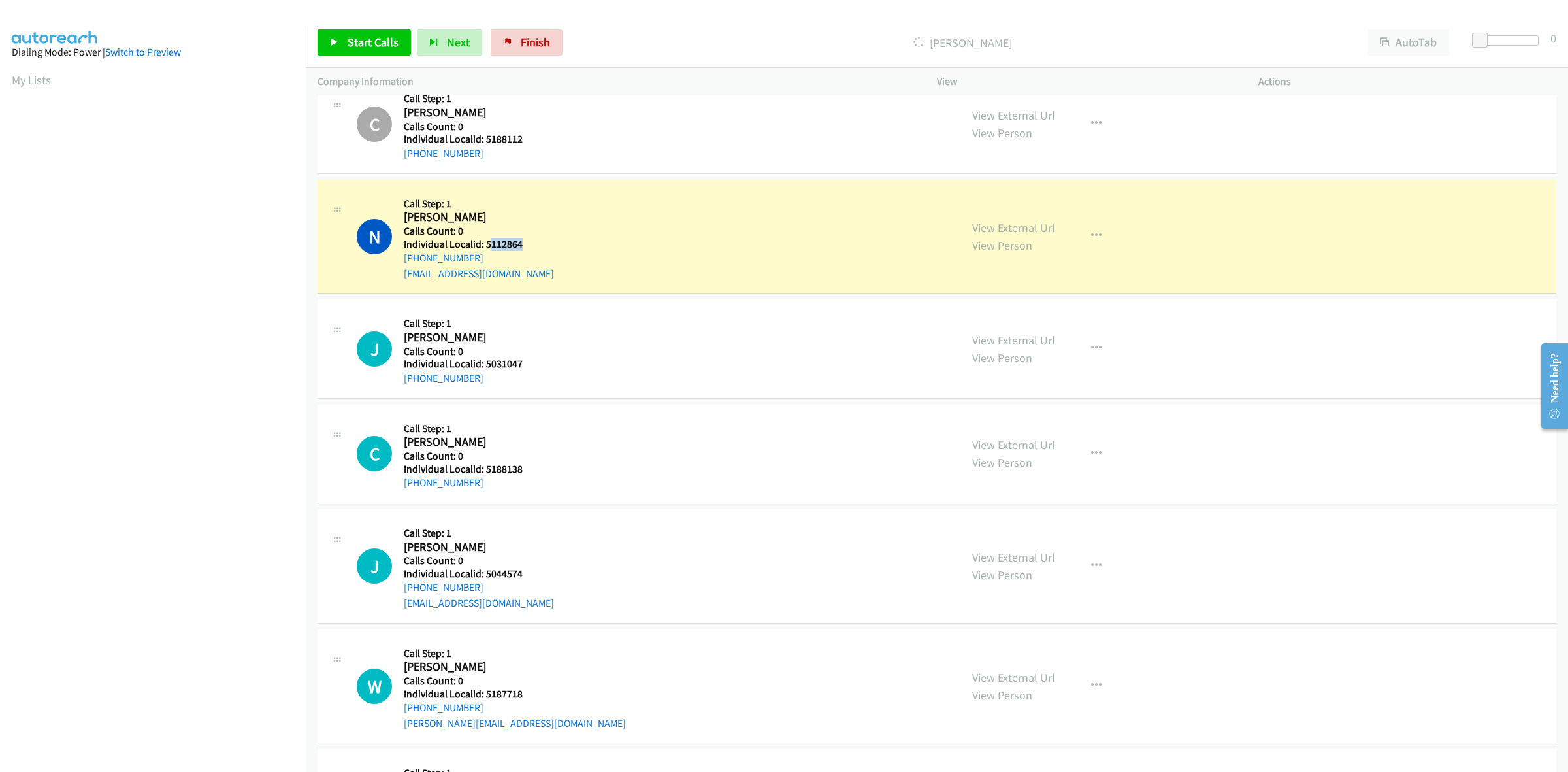
drag, startPoint x: 526, startPoint y: 249, endPoint x: 488, endPoint y: 243, distance: 38.5
click at [488, 243] on h5 "Individual Localid: 5112864" at bounding box center [481, 244] width 153 height 13
click at [527, 245] on h5 "Individual Localid: 5112864" at bounding box center [481, 244] width 153 height 13
drag, startPoint x: 523, startPoint y: 245, endPoint x: 484, endPoint y: 245, distance: 39.0
click at [484, 245] on h5 "Individual Localid: 5112864" at bounding box center [481, 244] width 153 height 13
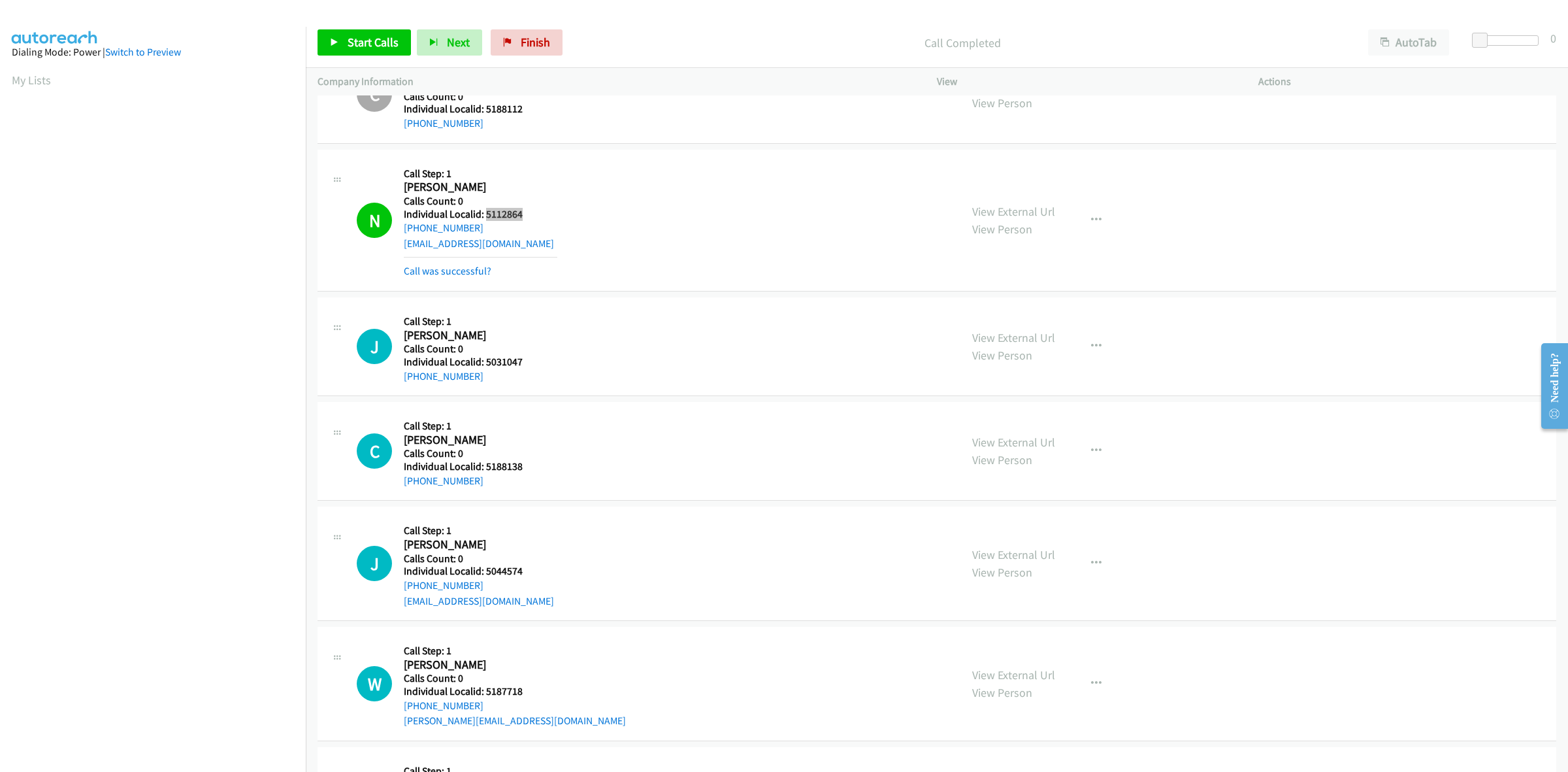
scroll to position [1715, 0]
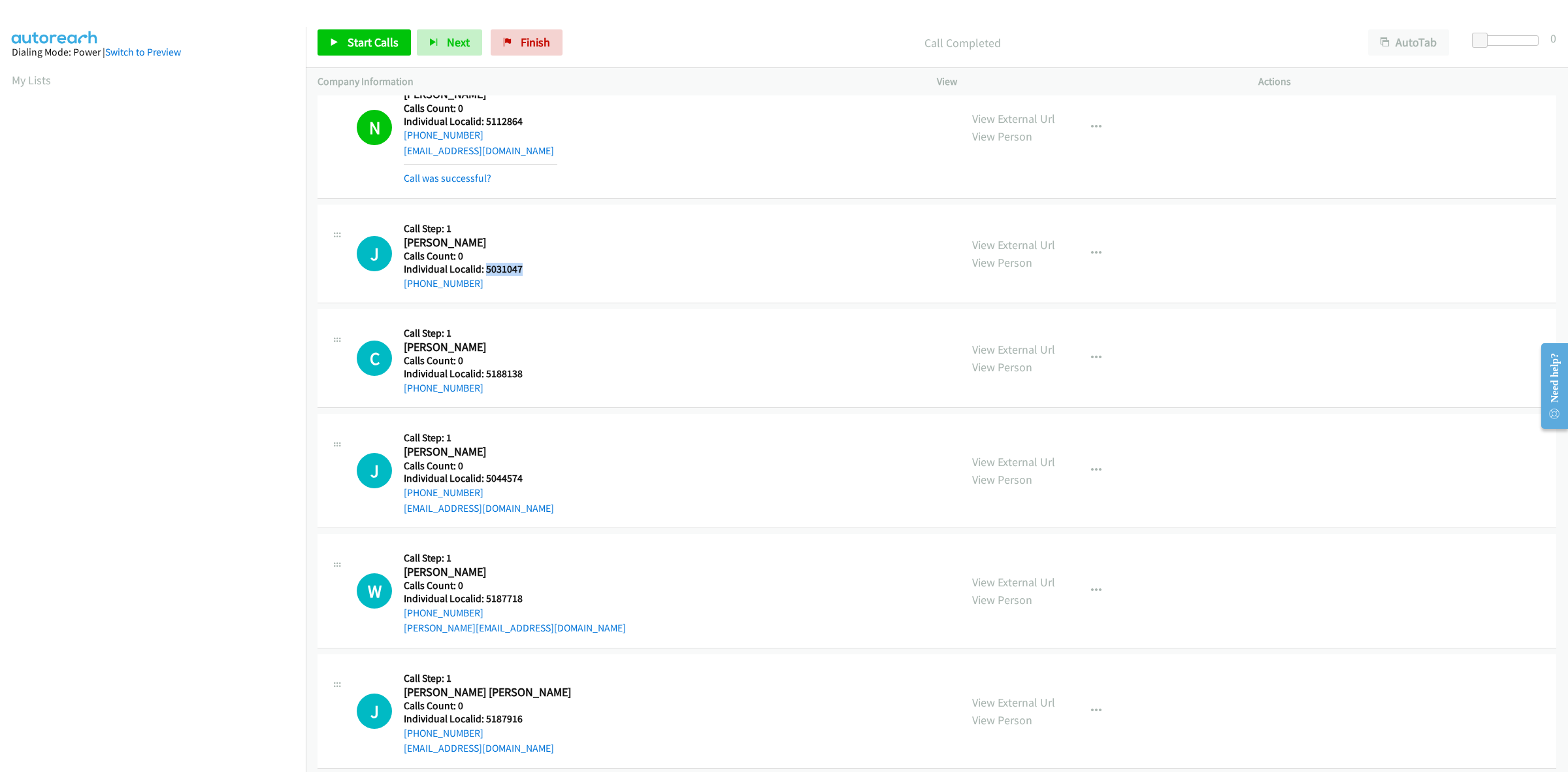
drag, startPoint x: 524, startPoint y: 270, endPoint x: 486, endPoint y: 272, distance: 38.1
click at [486, 272] on h5 "Individual Localid: 5031047" at bounding box center [481, 269] width 153 height 13
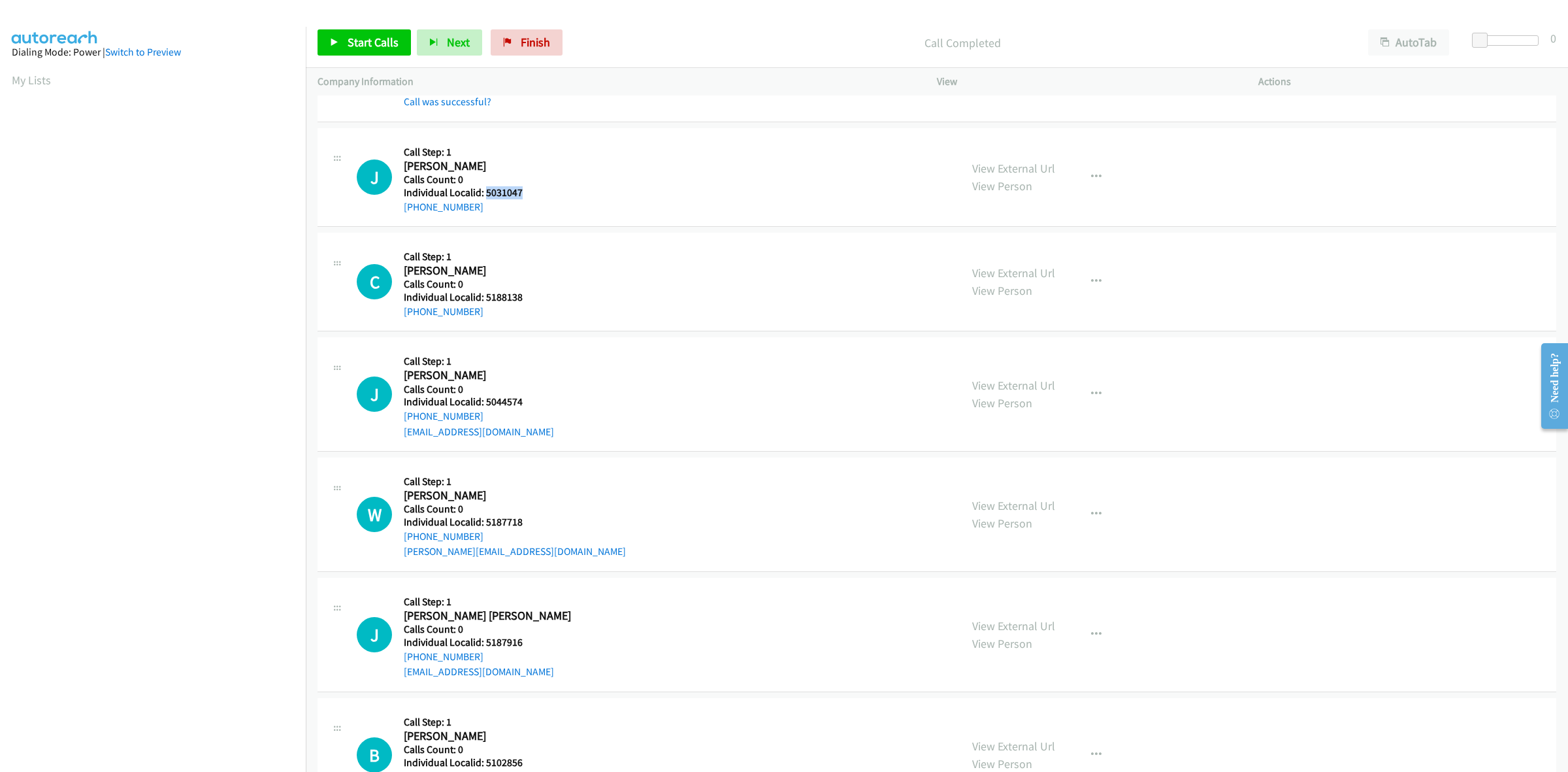
scroll to position [1797, 0]
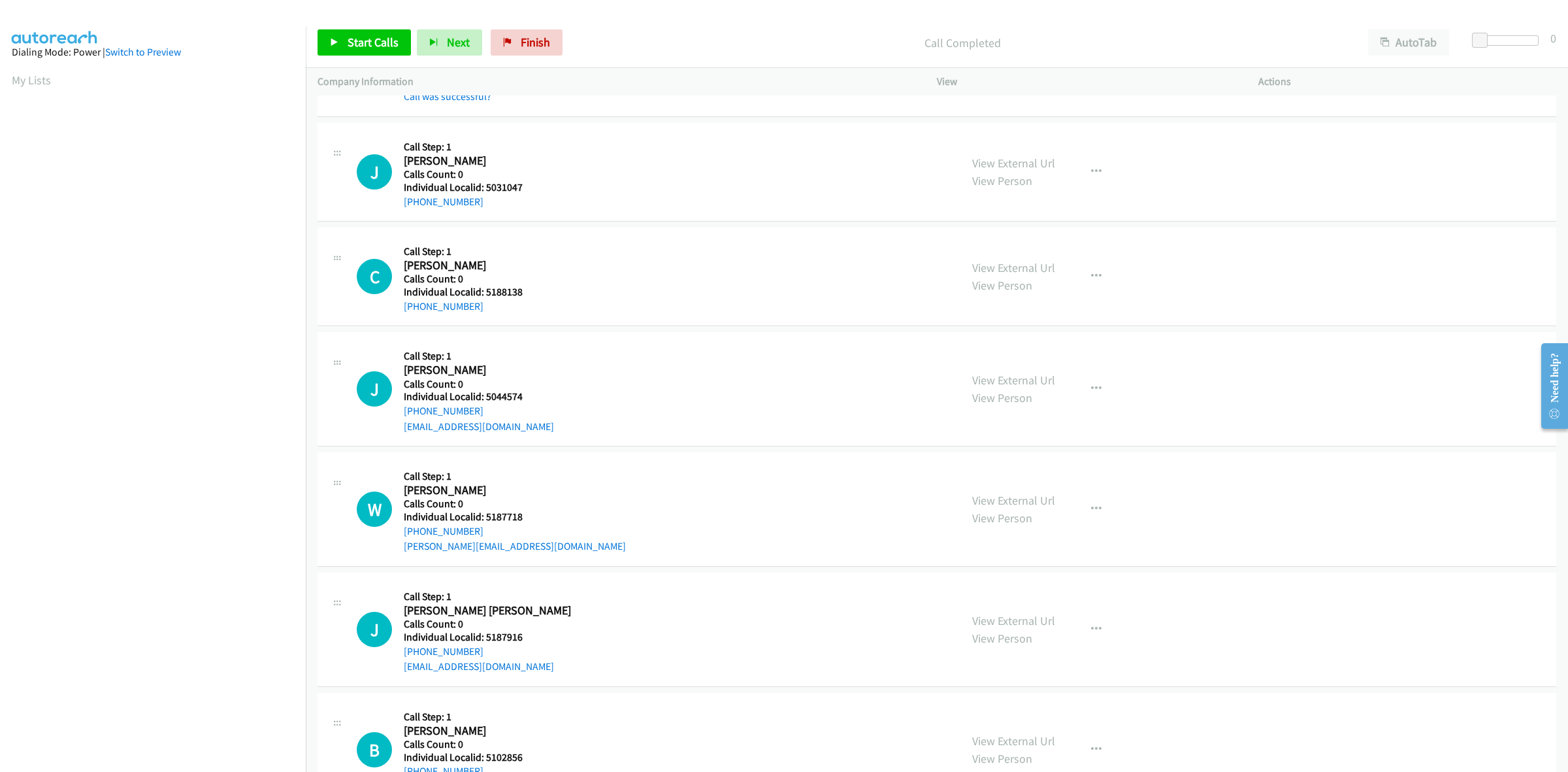
click at [629, 170] on div "J Callback Scheduled Call Step: 1 Jayce Wertenberger America/New_York Calls Cou…" at bounding box center [653, 171] width 592 height 75
drag, startPoint x: 478, startPoint y: 203, endPoint x: 403, endPoint y: 199, distance: 75.1
click at [403, 199] on div "J Callback Scheduled Call Step: 1 Jayce Wertenberger America/New_York Calls Cou…" at bounding box center [653, 171] width 592 height 75
drag, startPoint x: 527, startPoint y: 191, endPoint x: 487, endPoint y: 189, distance: 40.0
click at [487, 189] on h5 "Individual Localid: 5031047" at bounding box center [481, 187] width 153 height 13
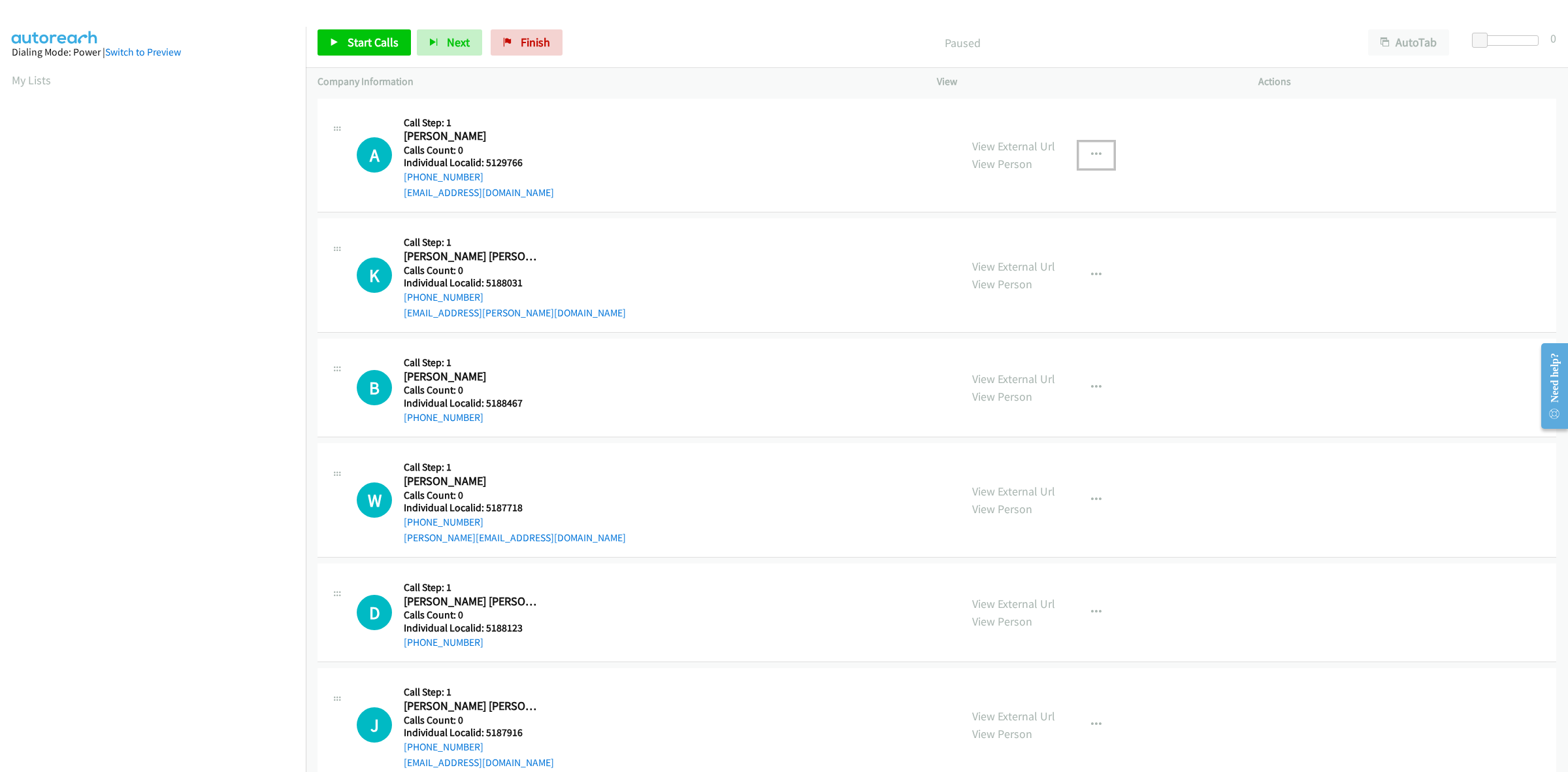
drag, startPoint x: 1096, startPoint y: 153, endPoint x: 1081, endPoint y: 168, distance: 21.2
click at [1096, 153] on button "button" at bounding box center [1095, 155] width 35 height 26
click at [1033, 243] on link "Skip Call" at bounding box center [1027, 241] width 174 height 26
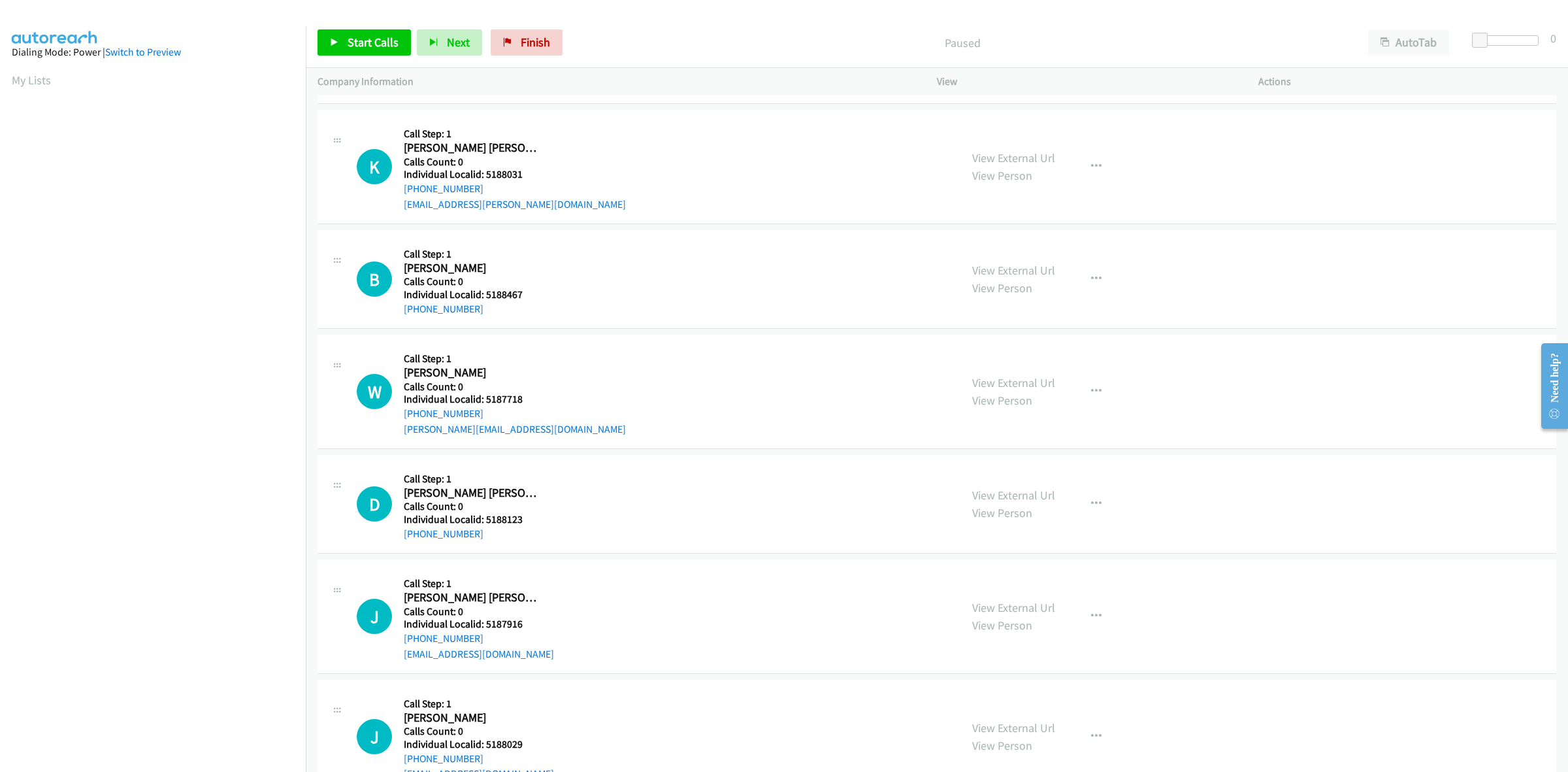
scroll to position [122, 0]
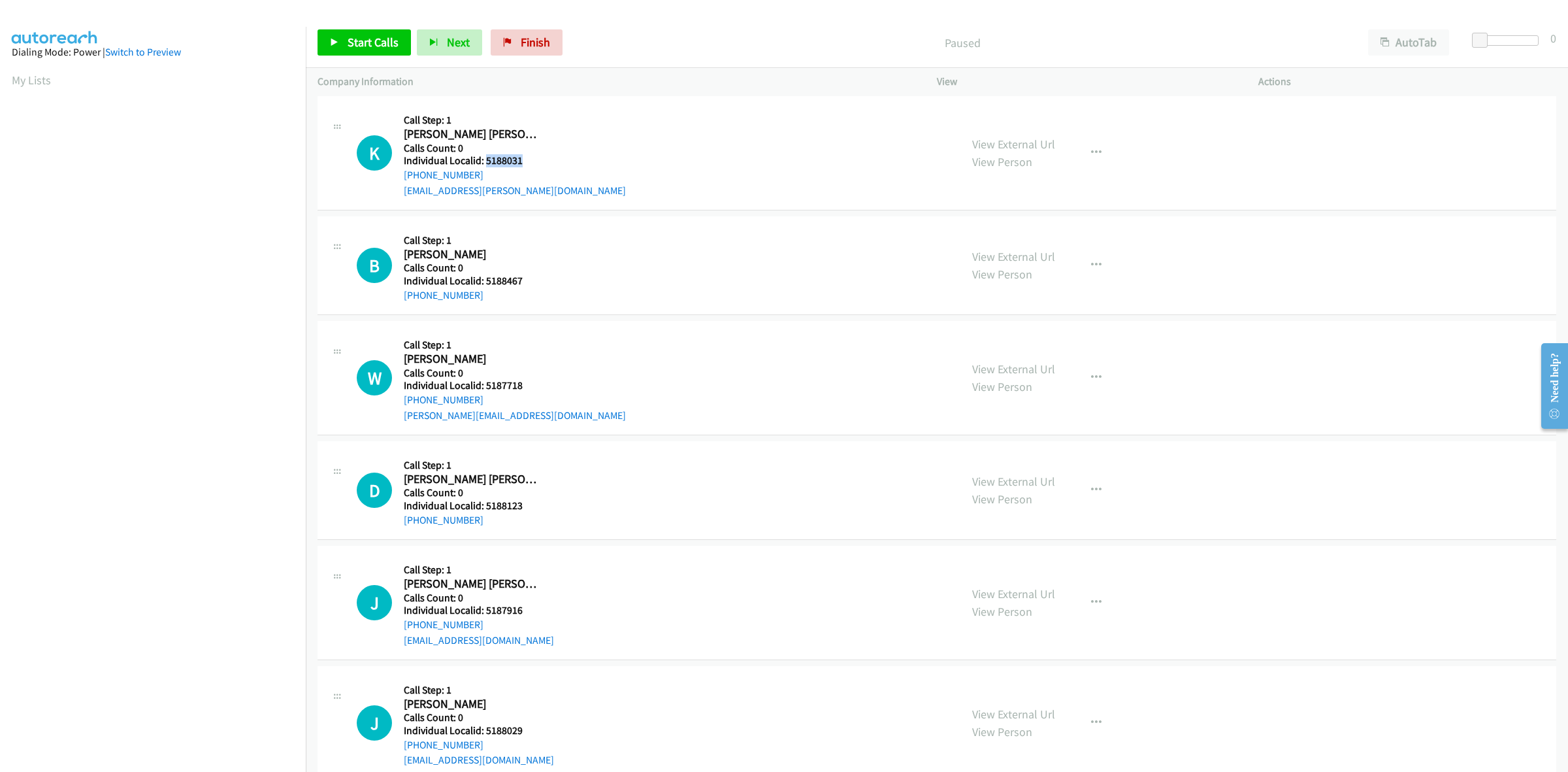
drag, startPoint x: 507, startPoint y: 157, endPoint x: 484, endPoint y: 157, distance: 23.0
click at [484, 157] on h5 "Individual Localid: 5188031" at bounding box center [514, 160] width 222 height 13
copy h5 "5188031"
click at [414, 176] on link "[PHONE_NUMBER]" at bounding box center [444, 174] width 80 height 12
click at [551, 154] on div "K Callback Scheduled Call Step: 1 [PERSON_NAME] [PERSON_NAME] America/Los_Angel…" at bounding box center [653, 152] width 592 height 91
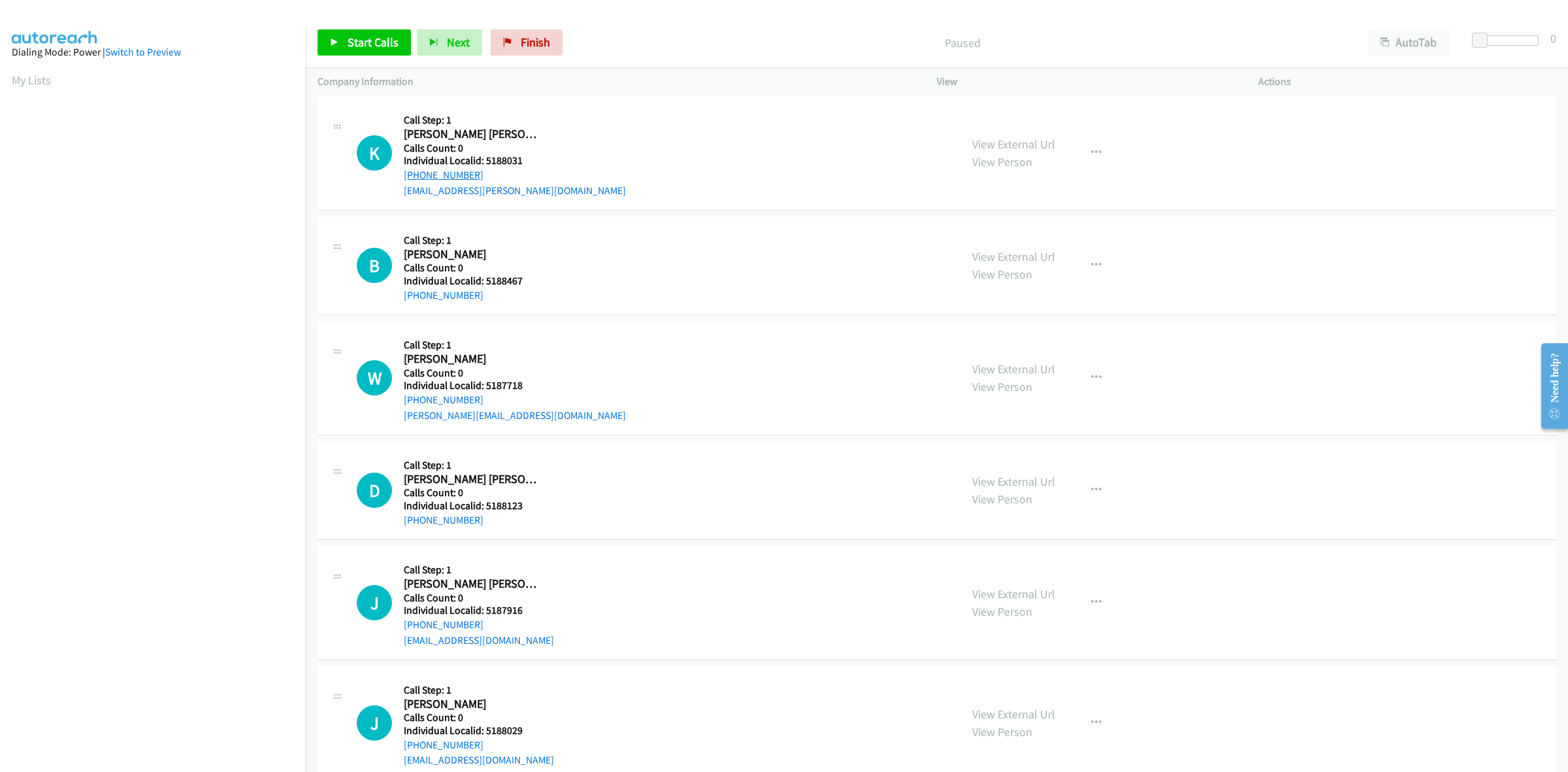
drag, startPoint x: 474, startPoint y: 172, endPoint x: 403, endPoint y: 178, distance: 71.3
click at [404, 178] on div "[PHONE_NUMBER]" at bounding box center [514, 175] width 222 height 16
copy link "[PHONE_NUMBER]"
drag, startPoint x: 513, startPoint y: 160, endPoint x: 484, endPoint y: 161, distance: 29.0
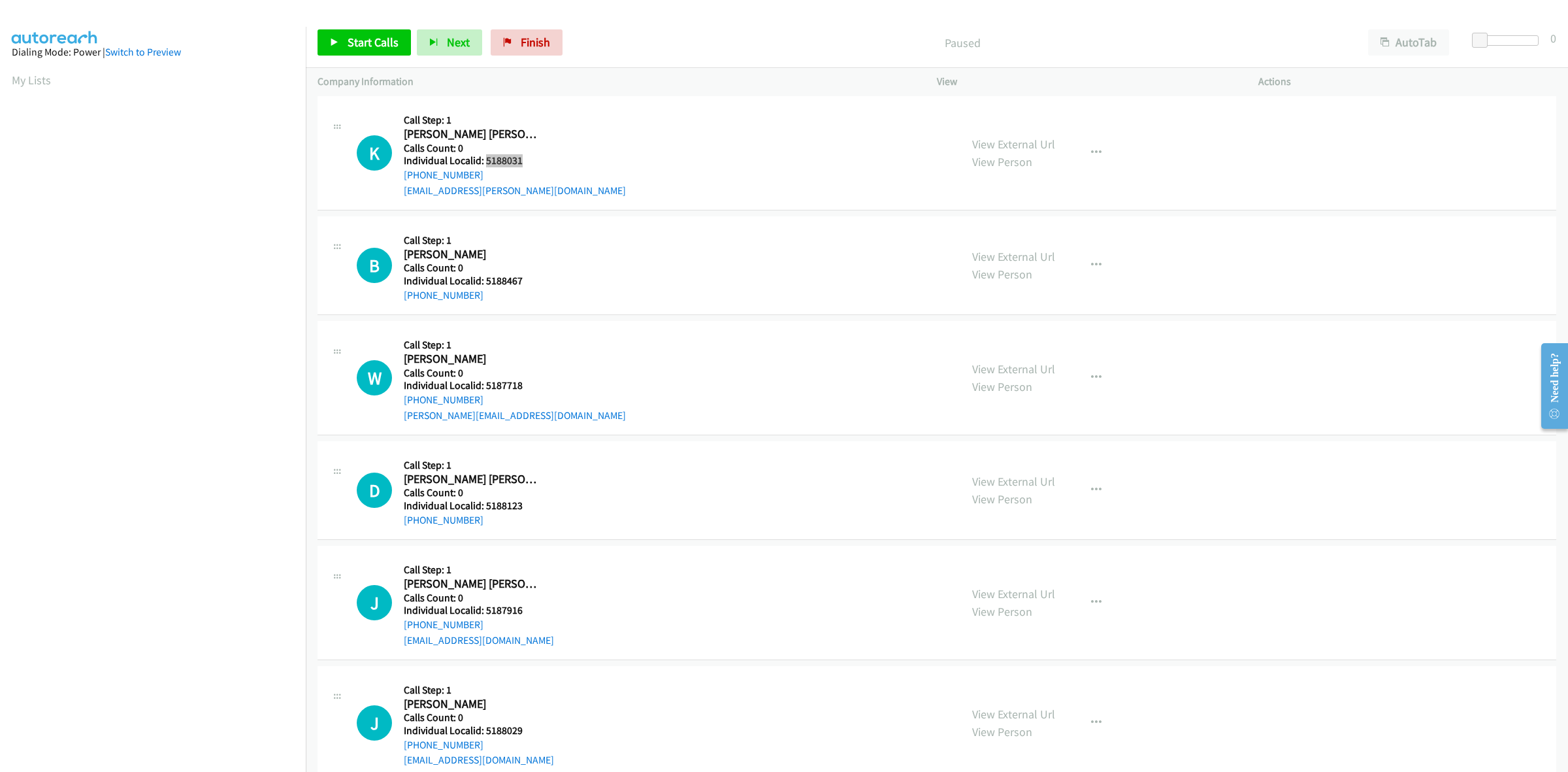
click at [484, 161] on h5 "Individual Localid: 5188031" at bounding box center [514, 160] width 222 height 13
copy h5 "5188031"
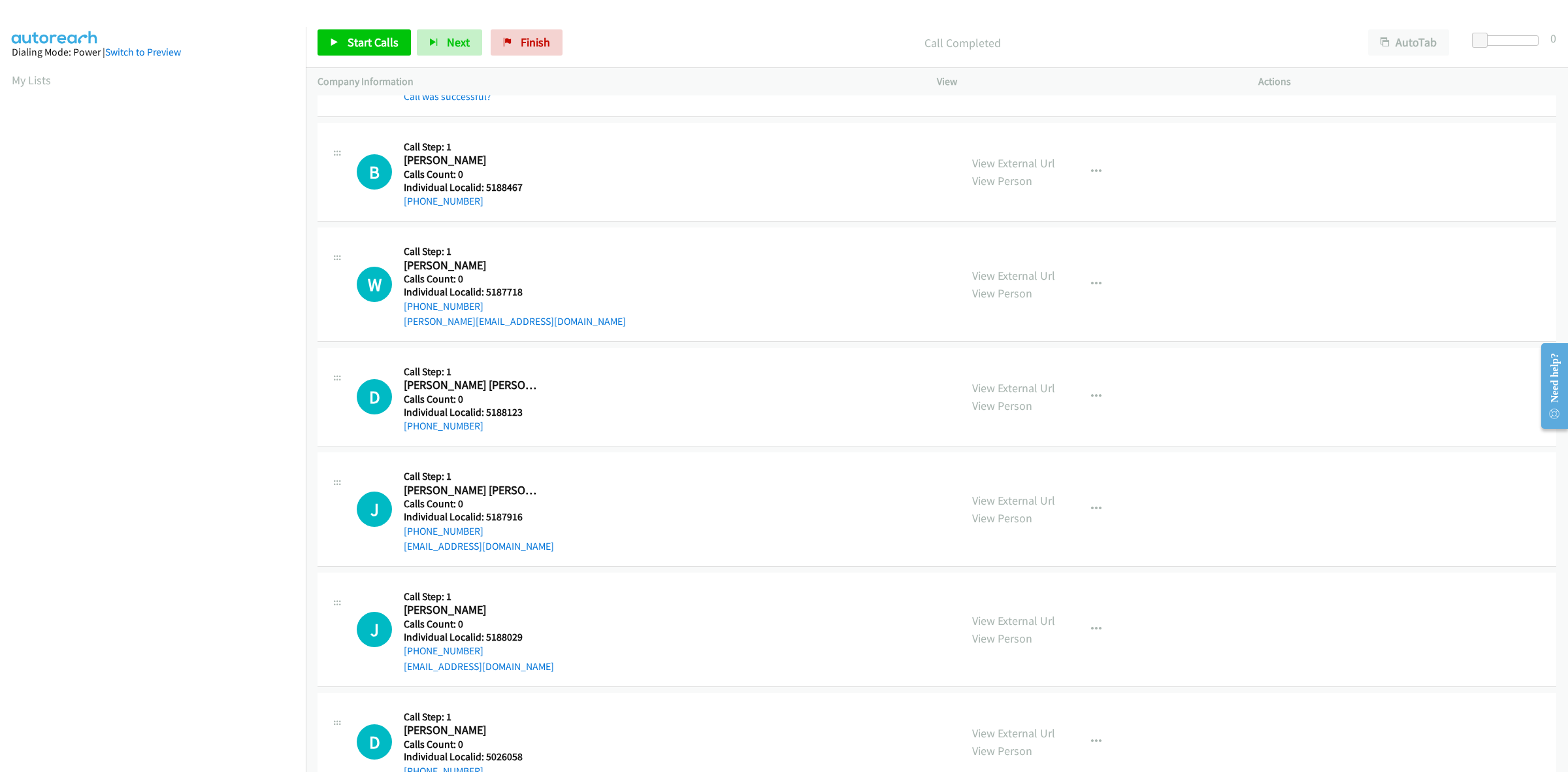
scroll to position [266, 0]
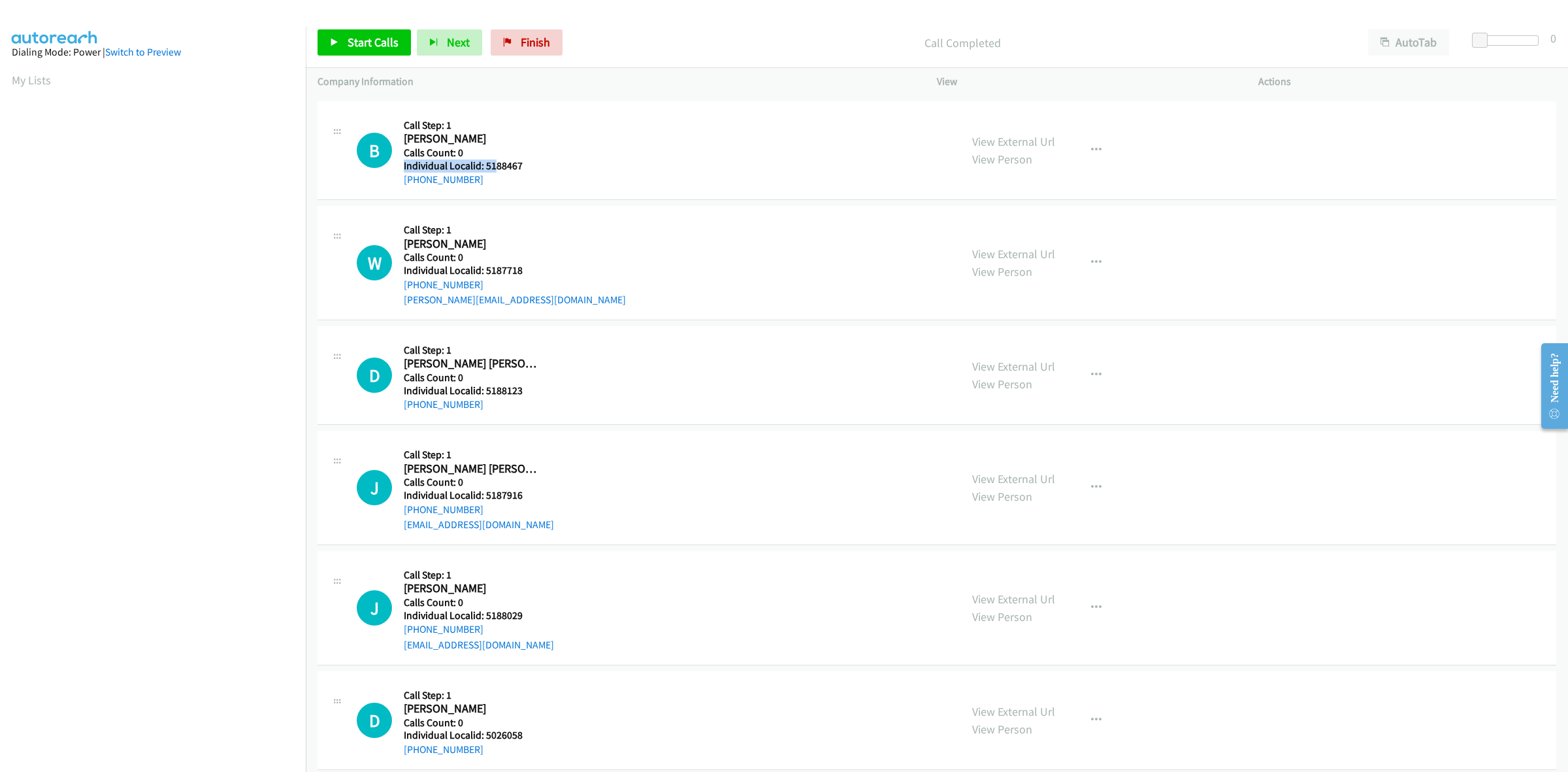
drag, startPoint x: 526, startPoint y: 157, endPoint x: 493, endPoint y: 162, distance: 33.4
click at [493, 162] on div "Callback Scheduled Call Step: 1 [PERSON_NAME] America/Los_Angeles Calls Count: …" at bounding box center [473, 150] width 138 height 75
click at [549, 157] on div "B Callback Scheduled Call Step: 1 [PERSON_NAME] America/Los_Angeles Calls Count…" at bounding box center [653, 150] width 592 height 75
click at [726, 140] on div "B Callback Scheduled Call Step: 1 [PERSON_NAME] America/Los_Angeles Calls Count…" at bounding box center [653, 150] width 592 height 75
click at [481, 165] on h5 "Individual Localid: 5188467" at bounding box center [473, 165] width 138 height 13
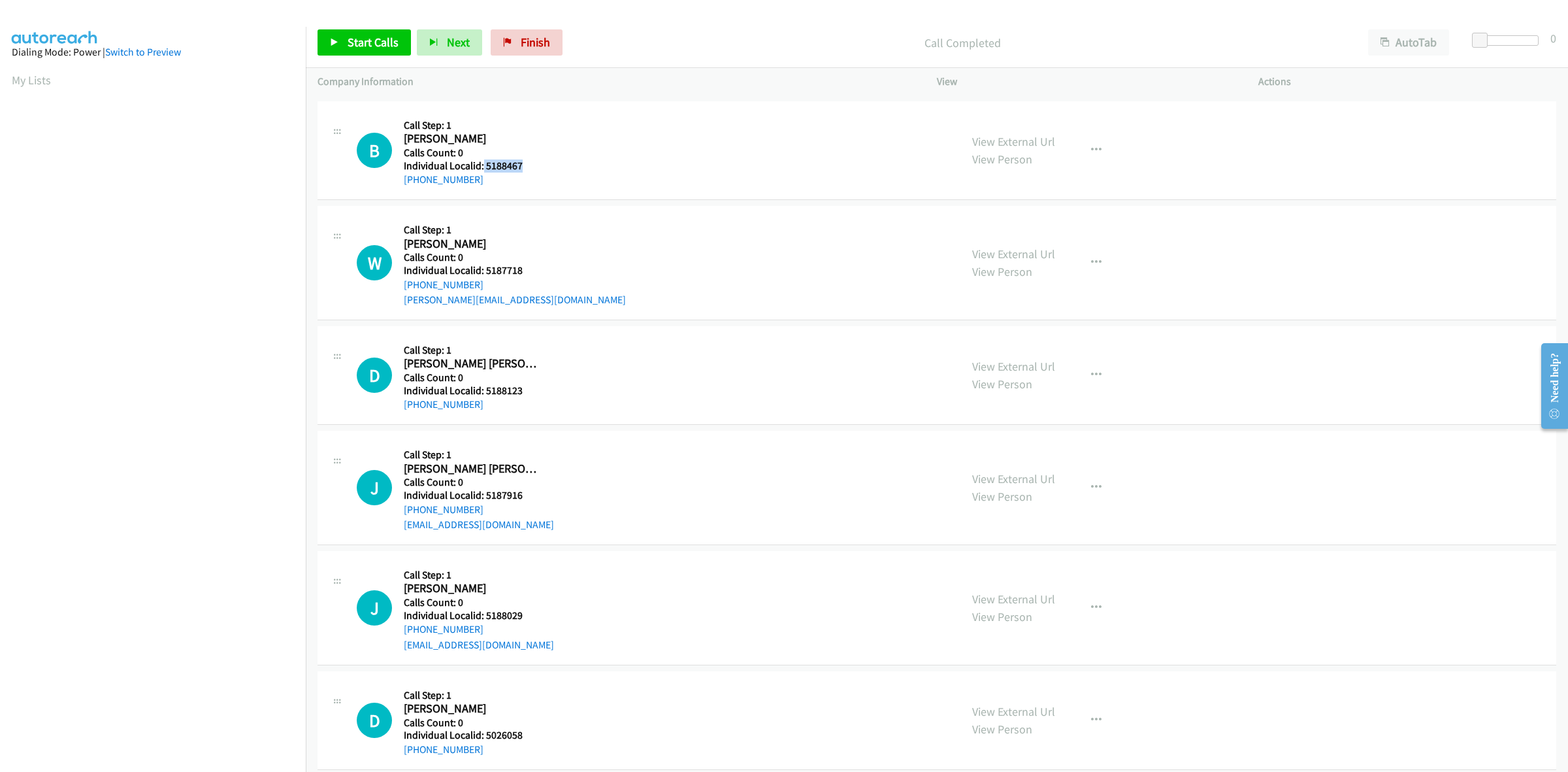
copy h5 "5188467"
click at [547, 170] on div "B Callback Scheduled Call Step: 1 [PERSON_NAME] America/Los_Angeles Calls Count…" at bounding box center [653, 150] width 592 height 75
drag, startPoint x: 483, startPoint y: 183, endPoint x: 395, endPoint y: 178, distance: 88.1
click at [395, 178] on div "B Callback Scheduled Call Step: 1 [PERSON_NAME] America/Los_Angeles Calls Count…" at bounding box center [653, 150] width 592 height 75
copy link "[PHONE_NUMBER]"
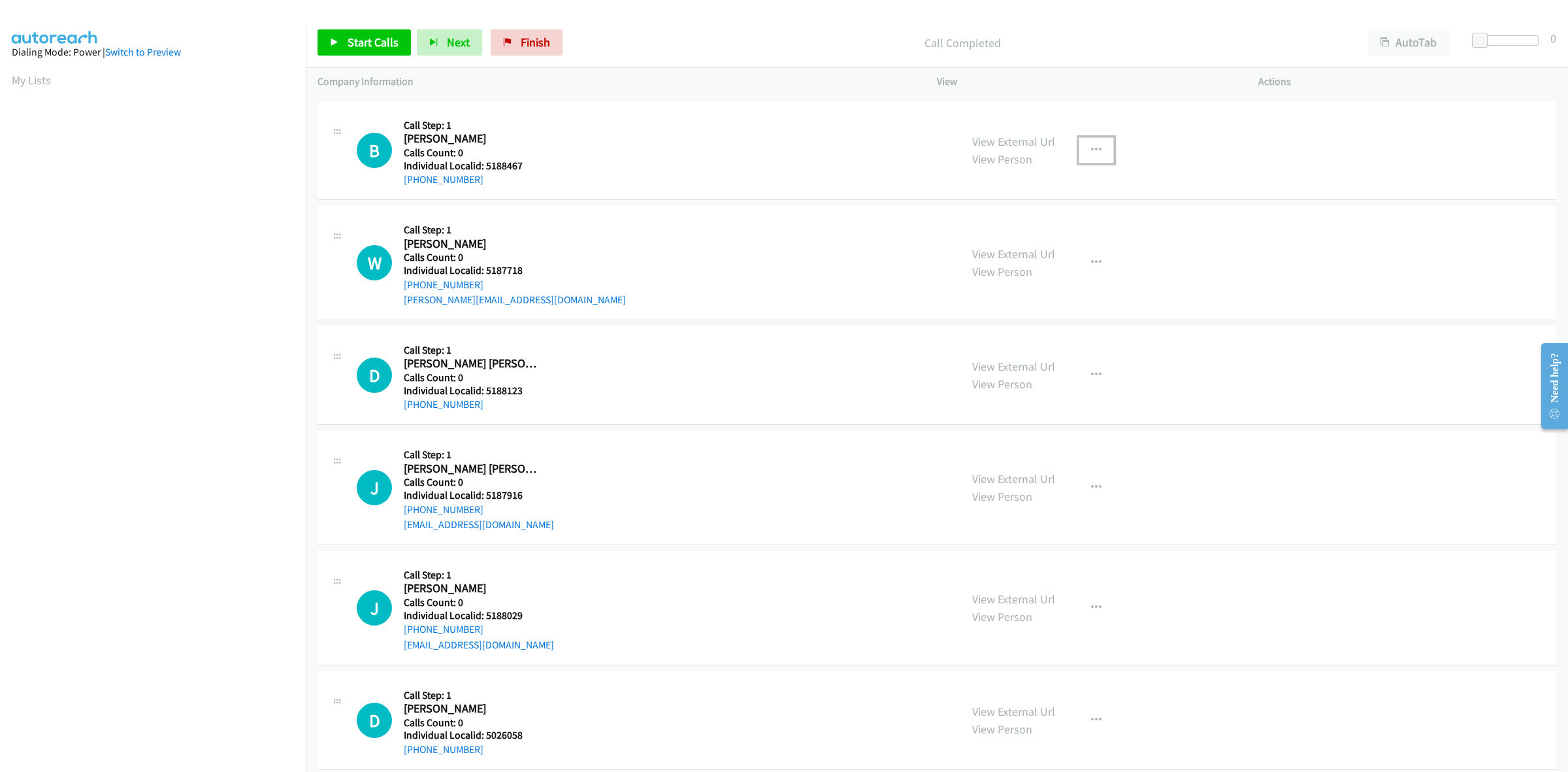
click at [1091, 148] on icon "button" at bounding box center [1096, 150] width 11 height 11
click at [997, 237] on link "Skip Call" at bounding box center [1027, 235] width 174 height 26
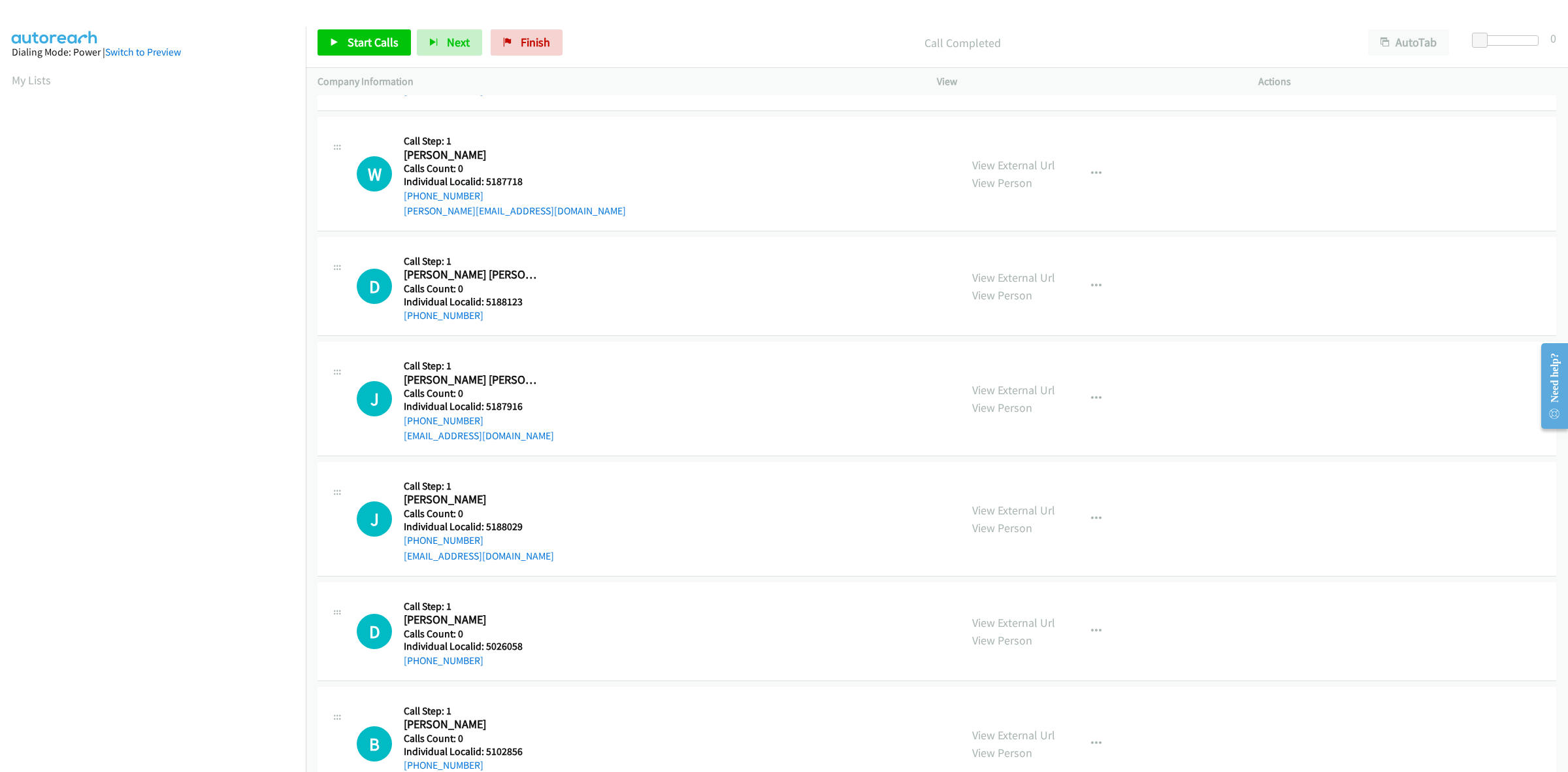
scroll to position [367, 0]
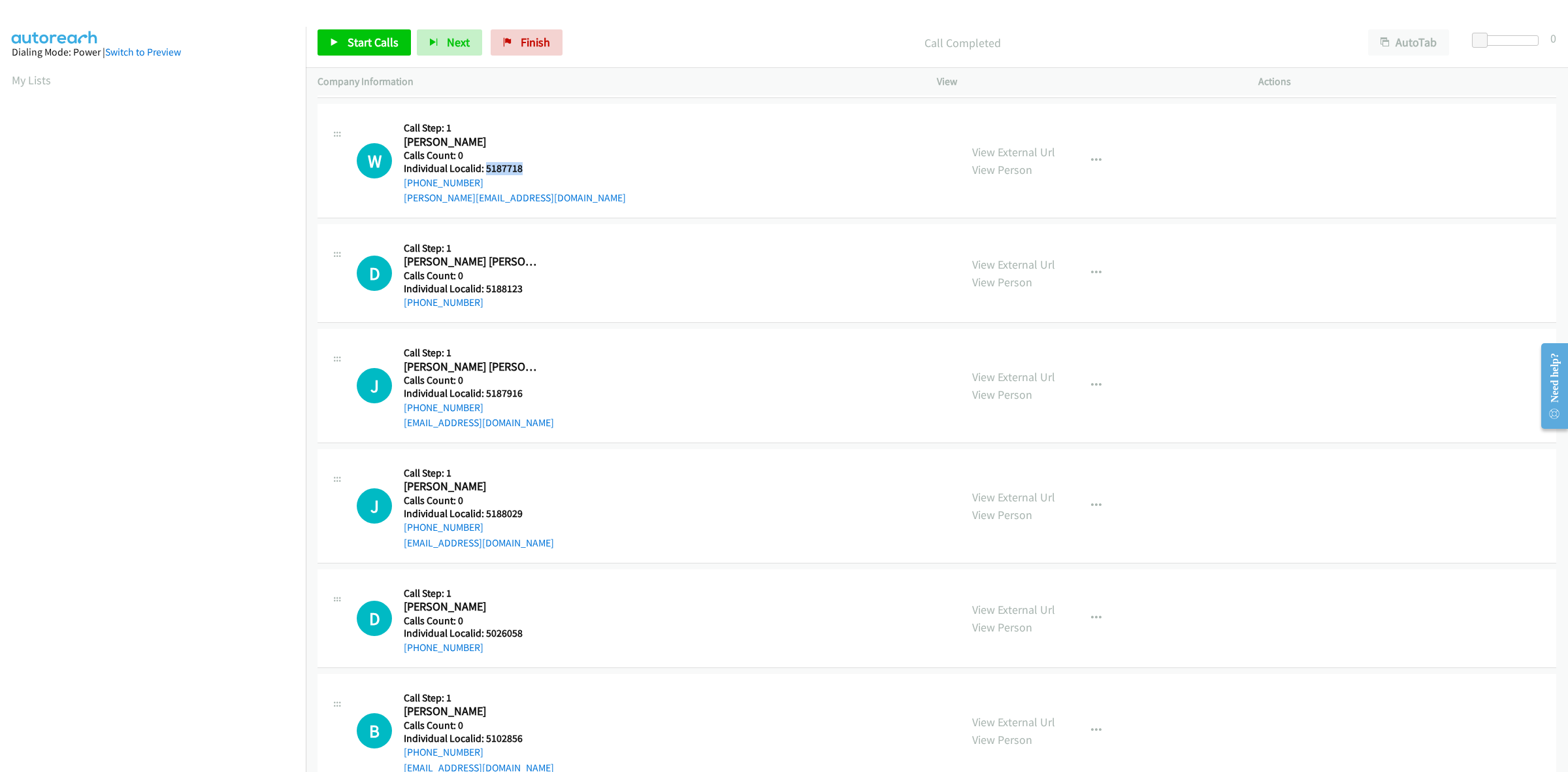
drag, startPoint x: 499, startPoint y: 168, endPoint x: 485, endPoint y: 172, distance: 14.6
click at [485, 172] on h5 "Individual Localid: 5187718" at bounding box center [514, 168] width 222 height 13
copy h5 "5187718"
drag, startPoint x: 482, startPoint y: 180, endPoint x: 397, endPoint y: 187, distance: 85.3
click at [397, 187] on div "W Callback Scheduled Call Step: 1 [PERSON_NAME] America/Los_Angeles Calls Count…" at bounding box center [653, 160] width 592 height 91
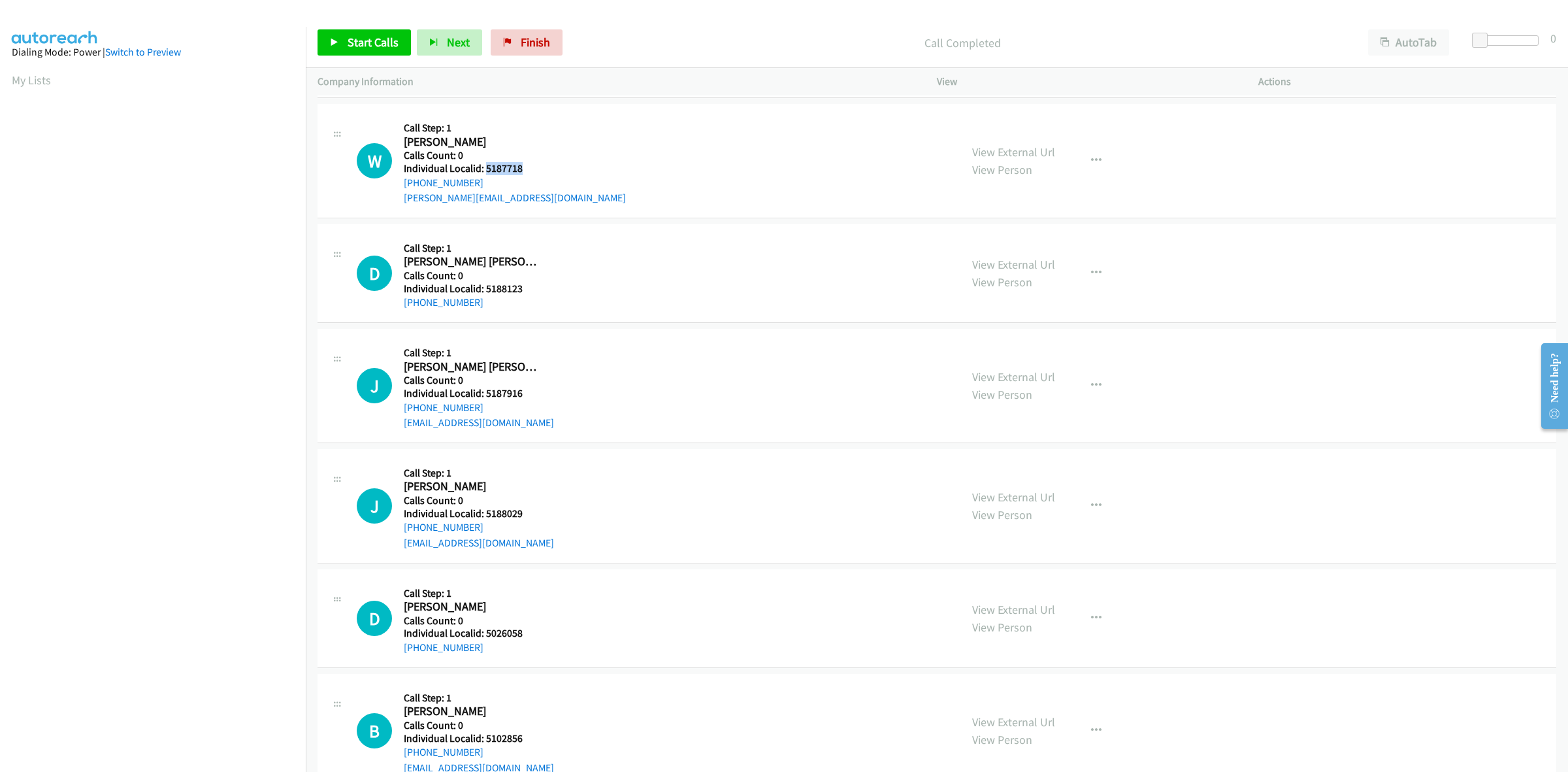
copy link "[PHONE_NUMBER]"
drag, startPoint x: 509, startPoint y: 167, endPoint x: 488, endPoint y: 165, distance: 21.1
click at [488, 165] on h5 "Individual Localid: 5187718" at bounding box center [514, 168] width 222 height 13
click at [526, 162] on h5 "Individual Localid: 5187718" at bounding box center [514, 168] width 222 height 13
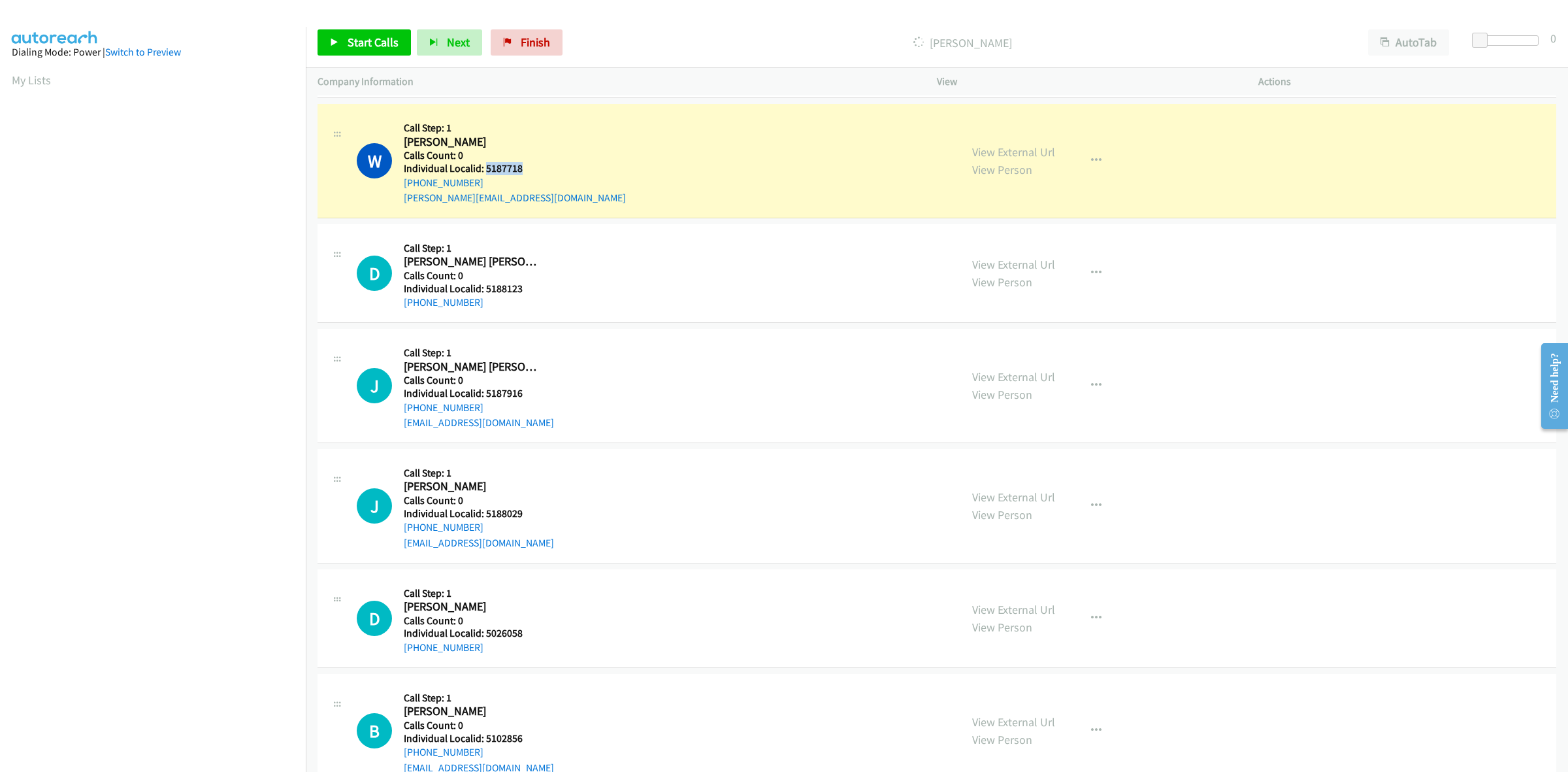
drag, startPoint x: 523, startPoint y: 166, endPoint x: 485, endPoint y: 167, distance: 38.0
click at [485, 167] on h5 "Individual Localid: 5187718" at bounding box center [514, 168] width 222 height 13
copy h5 "5187718"
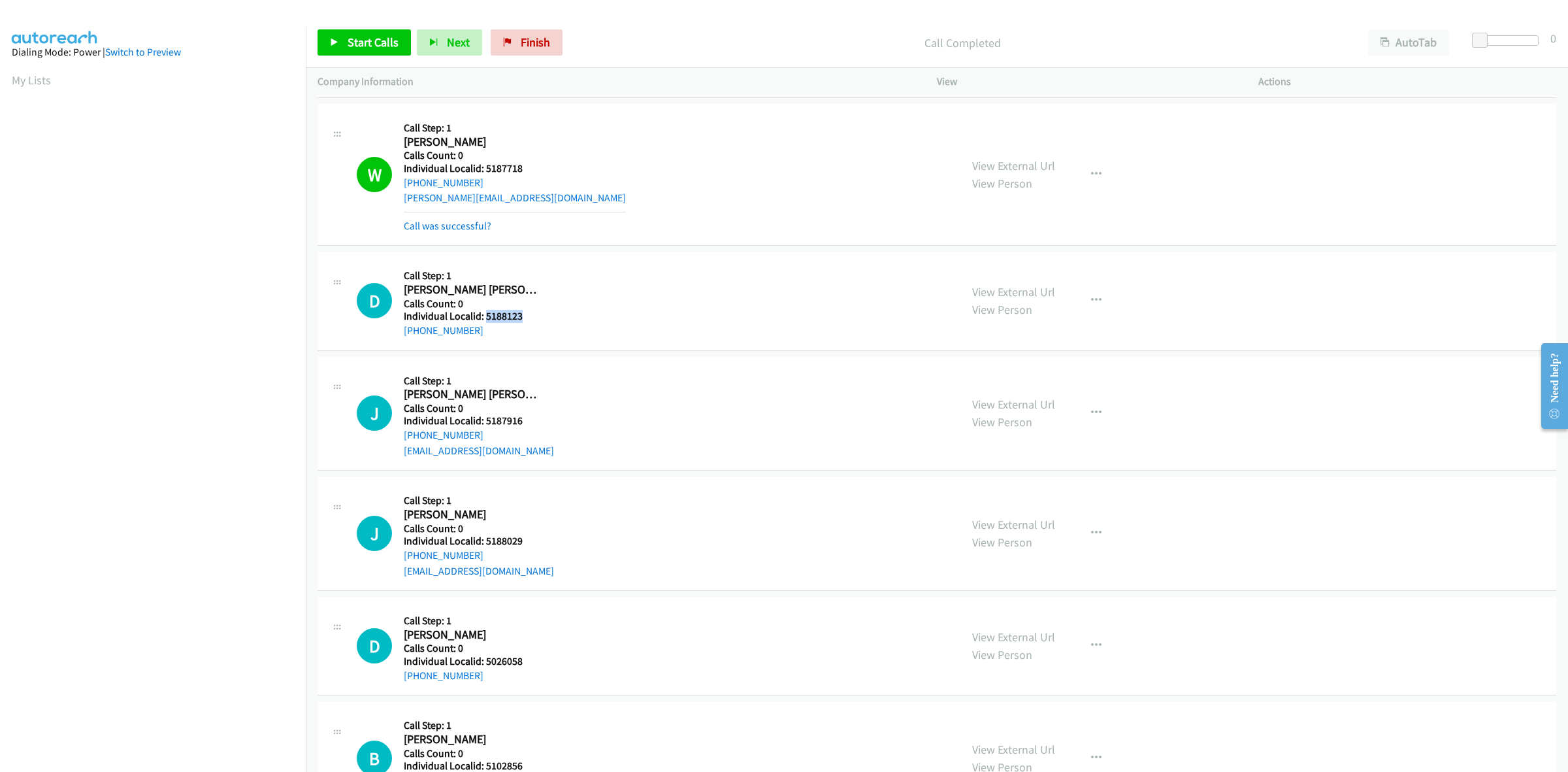
drag, startPoint x: 526, startPoint y: 317, endPoint x: 484, endPoint y: 319, distance: 42.0
click at [484, 319] on h5 "Individual Localid: 5188123" at bounding box center [473, 315] width 138 height 13
copy h5 "5188123"
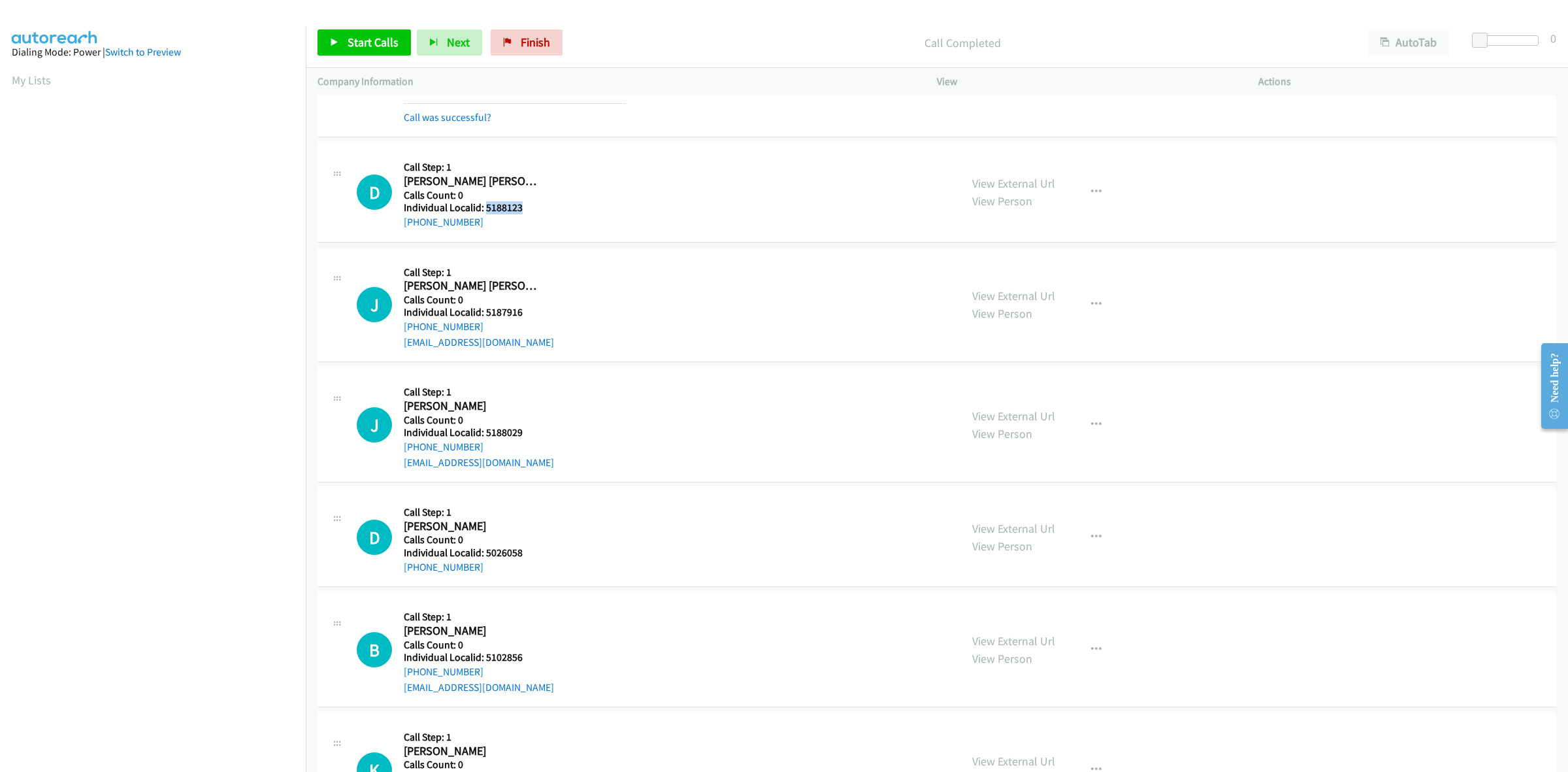
scroll to position [510, 0]
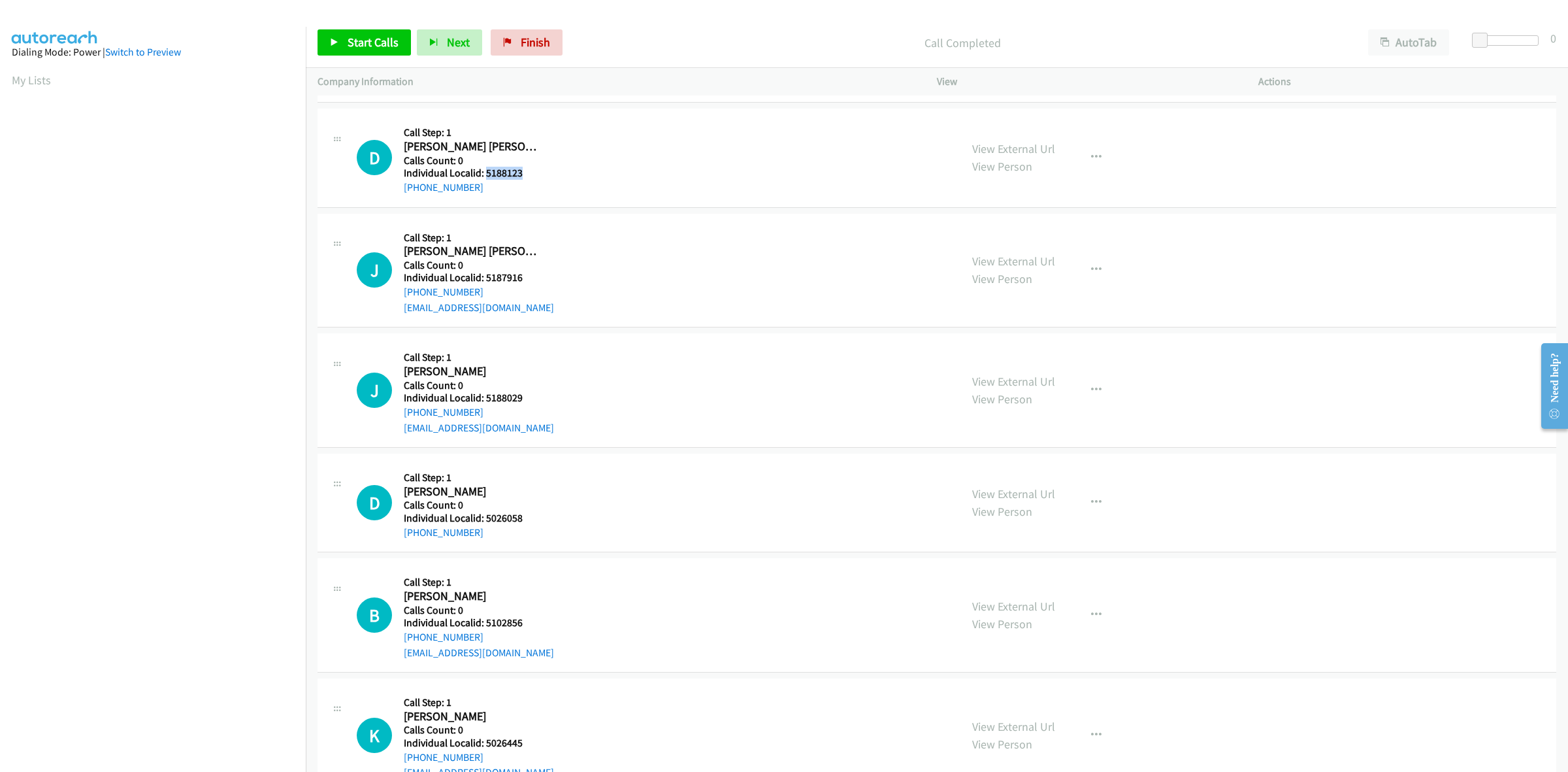
drag, startPoint x: 413, startPoint y: 199, endPoint x: 394, endPoint y: 199, distance: 19.0
click at [394, 199] on div "D Callback Scheduled Call Step: 1 [PERSON_NAME] [PERSON_NAME] America/[GEOGRAPH…" at bounding box center [936, 157] width 1239 height 98
copy link "[PHONE_NUMBER]"
drag, startPoint x: 527, startPoint y: 175, endPoint x: 485, endPoint y: 174, distance: 42.0
click at [485, 174] on h5 "Individual Localid: 5188123" at bounding box center [473, 172] width 138 height 13
